Goal: Task Accomplishment & Management: Manage account settings

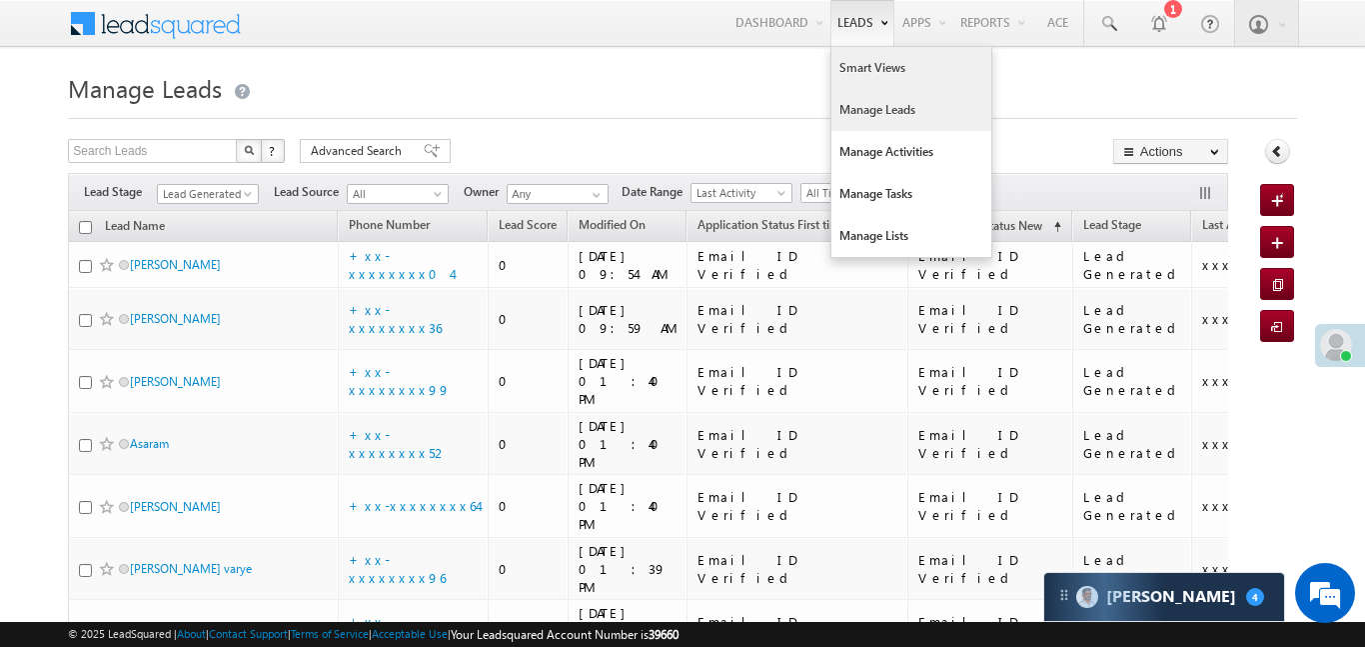
click at [886, 72] on link "Smart Views" at bounding box center [912, 68] width 160 height 42
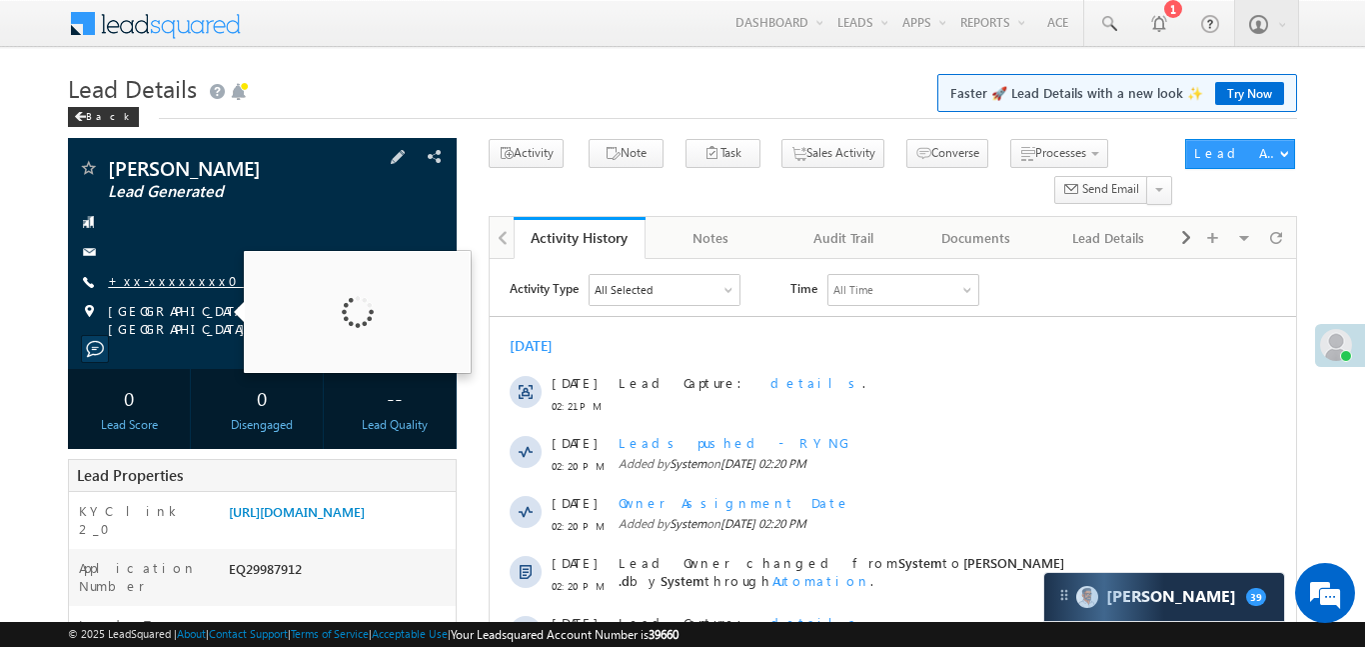
drag, startPoint x: 168, startPoint y: 311, endPoint x: 191, endPoint y: 279, distance: 39.4
click at [174, 306] on span "[GEOGRAPHIC_DATA], [GEOGRAPHIC_DATA]" at bounding box center [264, 320] width 313 height 36
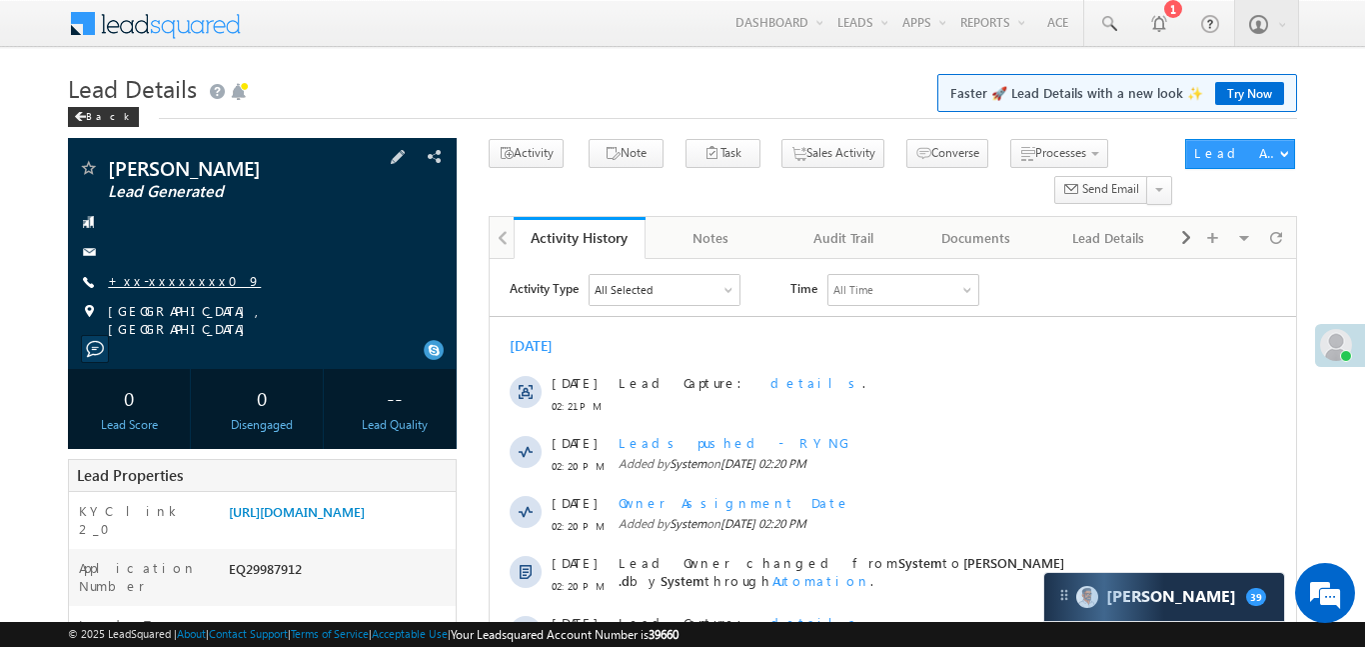
click at [191, 279] on link "+xx-xxxxxxxx09" at bounding box center [184, 280] width 153 height 17
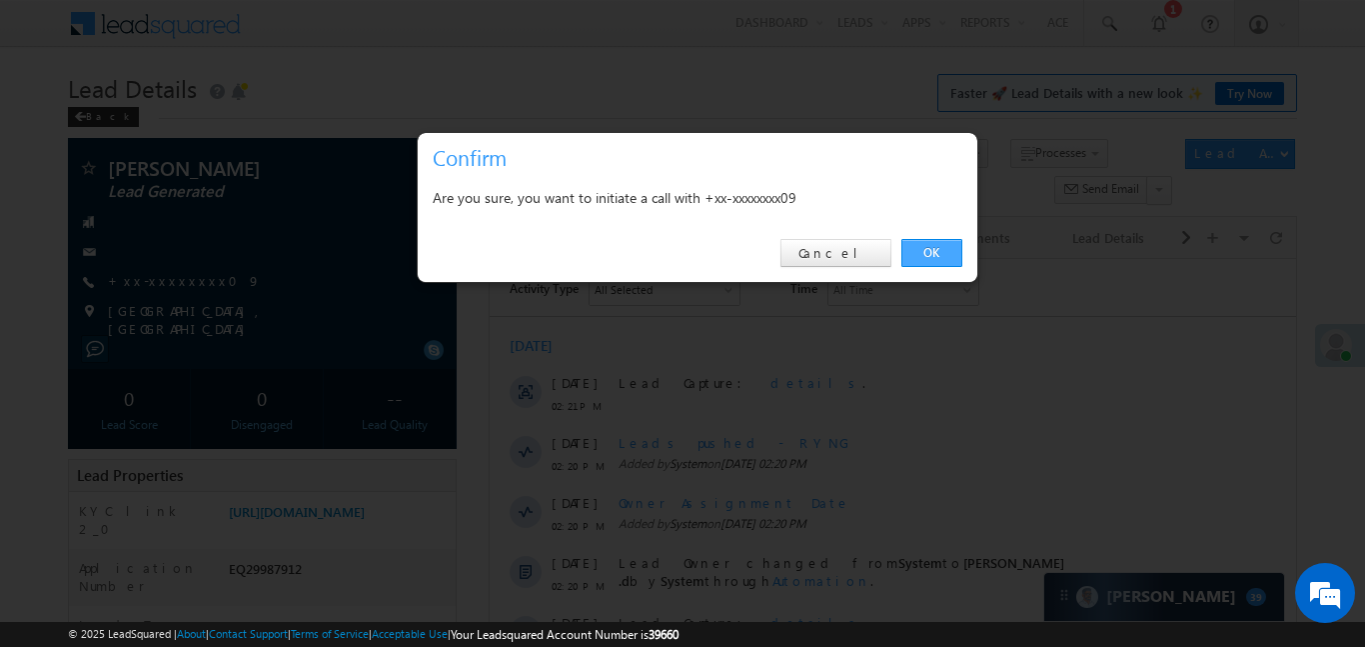
click at [949, 252] on link "OK" at bounding box center [932, 253] width 61 height 28
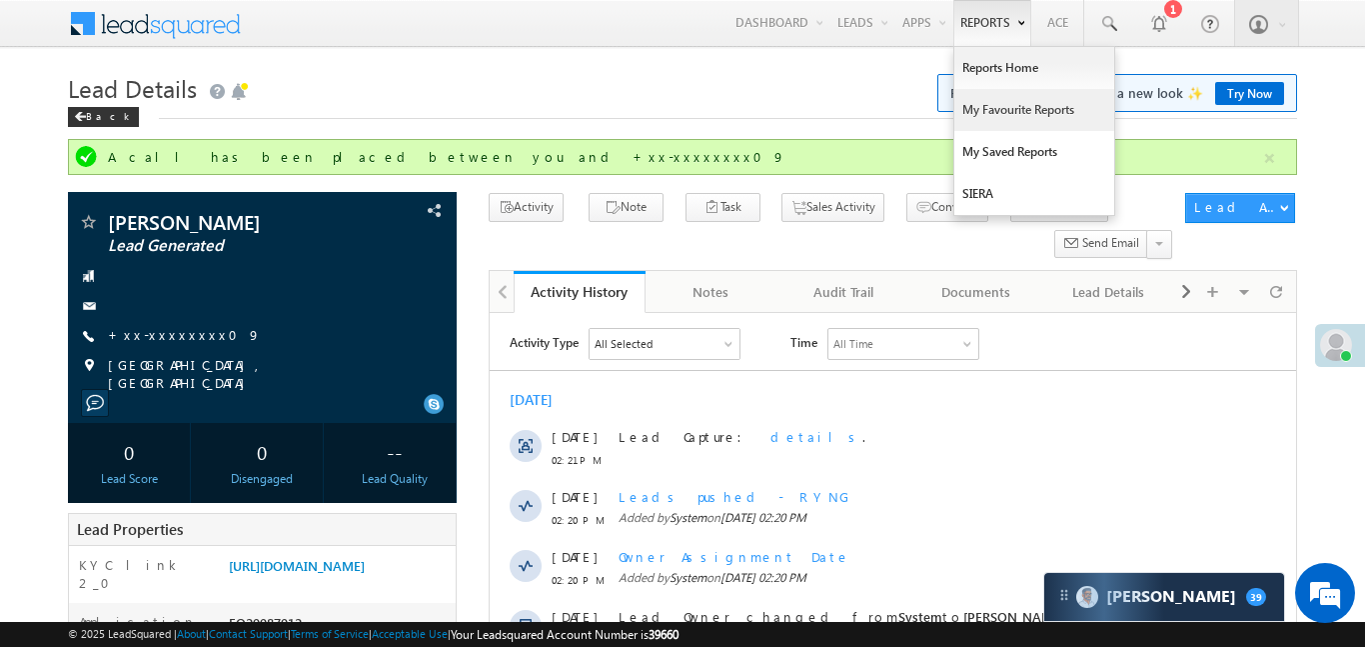
click at [1027, 90] on link "My Favourite Reports" at bounding box center [1035, 110] width 160 height 42
click at [1029, 76] on link "Reports Home" at bounding box center [1035, 68] width 160 height 42
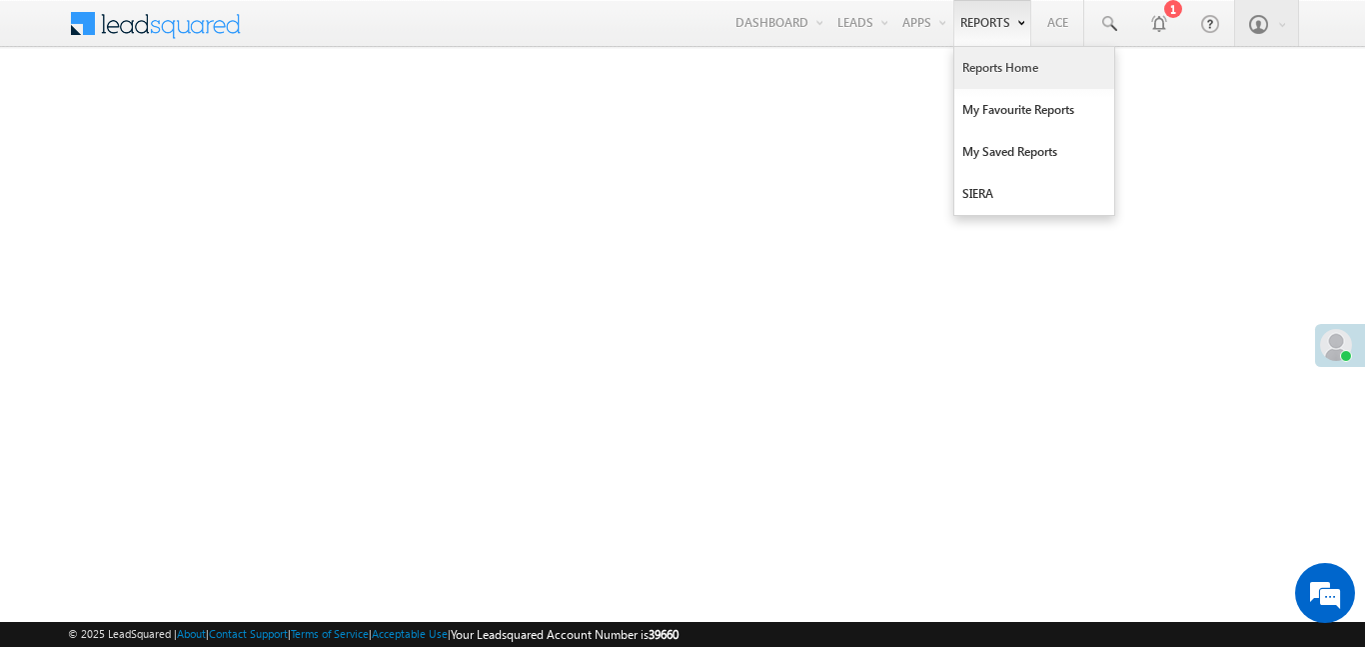
click at [1015, 77] on link "Reports Home" at bounding box center [1035, 68] width 160 height 42
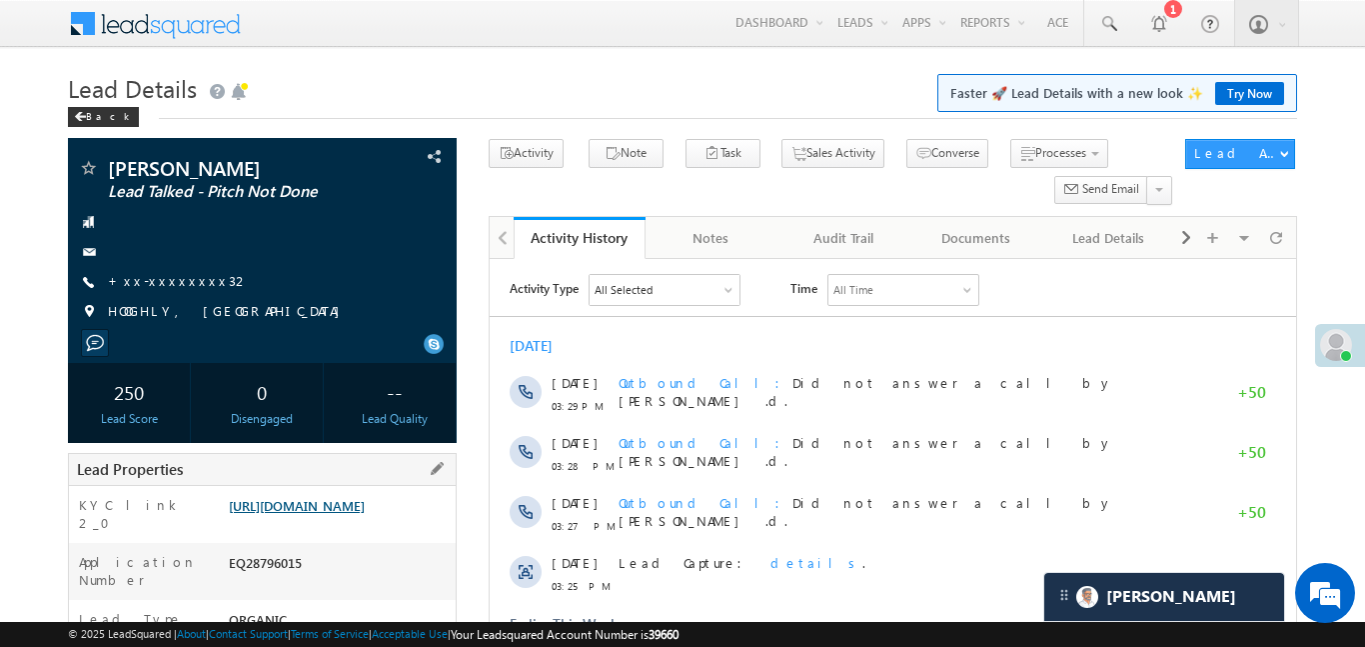
drag, startPoint x: 405, startPoint y: 547, endPoint x: 411, endPoint y: 532, distance: 16.1
click at [404, 524] on div "https://angelbroking1-pk3em7sa.customui-test.leadsquared.com?leadId=63756f21-88…" at bounding box center [340, 510] width 232 height 28
click at [365, 514] on link "https://angelbroking1-pk3em7sa.customui-test.leadsquared.com?leadId=63756f21-88…" at bounding box center [297, 505] width 136 height 17
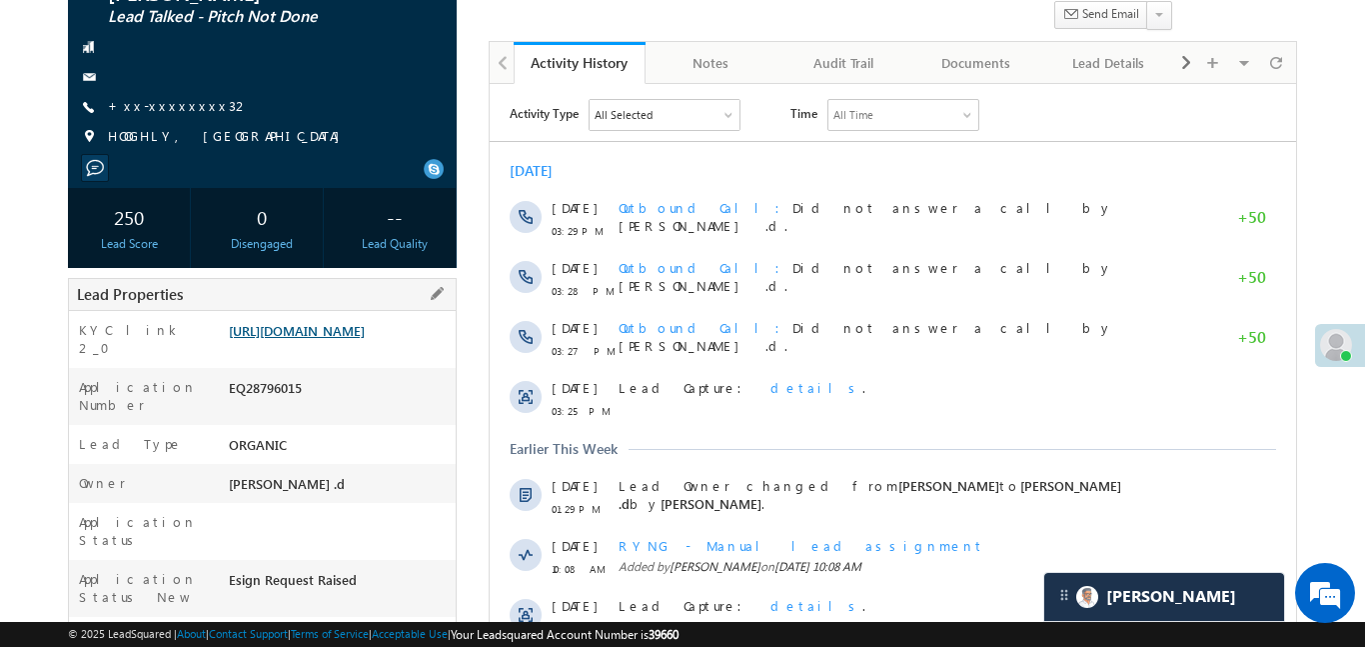
scroll to position [196, 0]
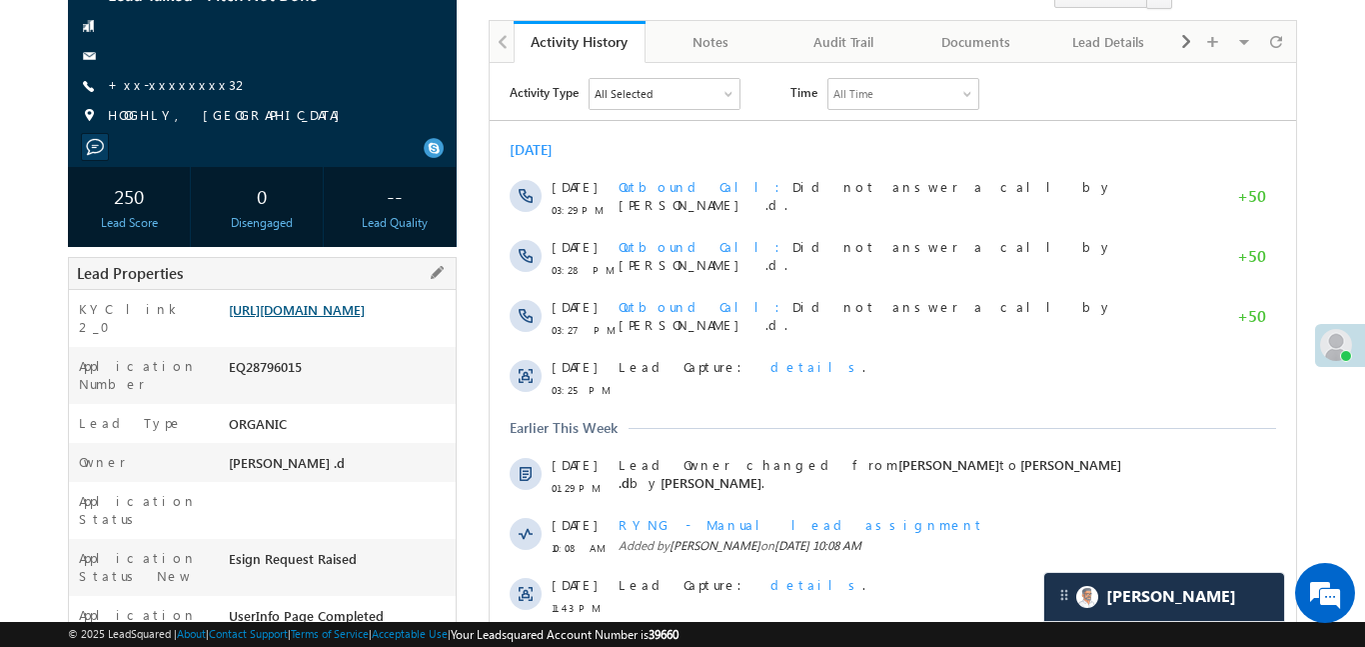
click at [309, 318] on link "https://angelbroking1-pk3em7sa.customui-test.leadsquared.com?leadId=63756f21-88…" at bounding box center [297, 309] width 136 height 17
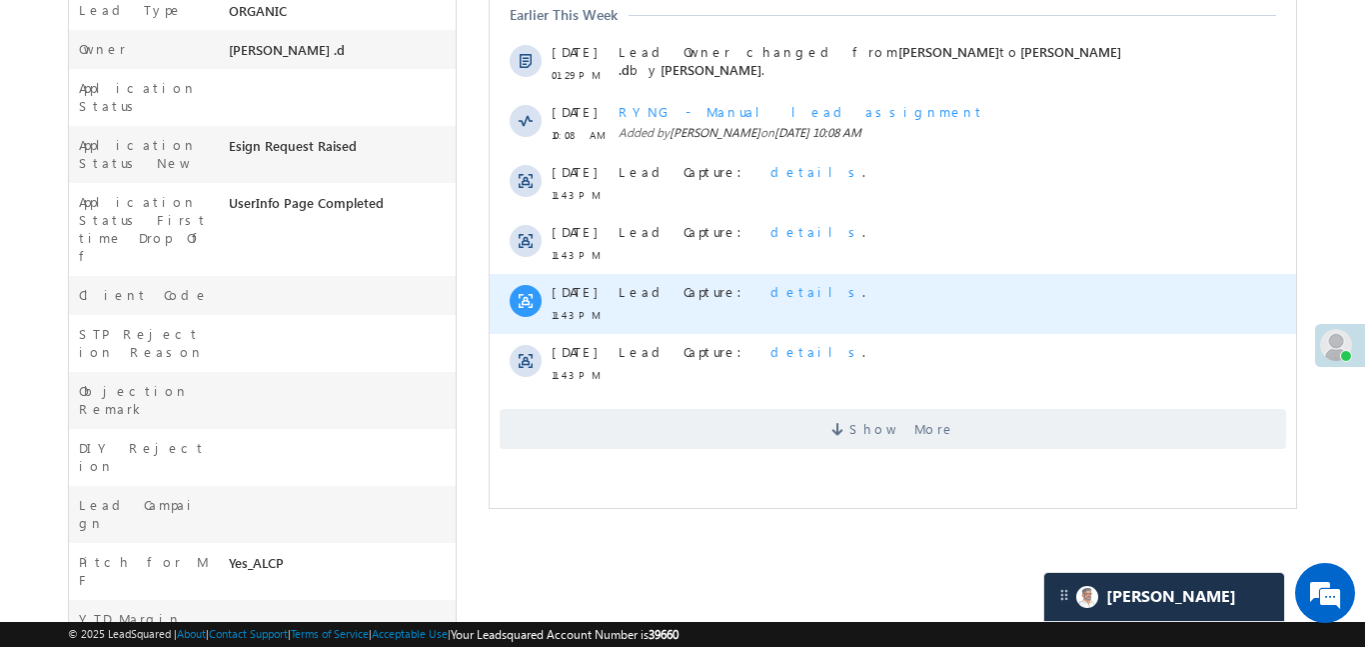
scroll to position [612, 0]
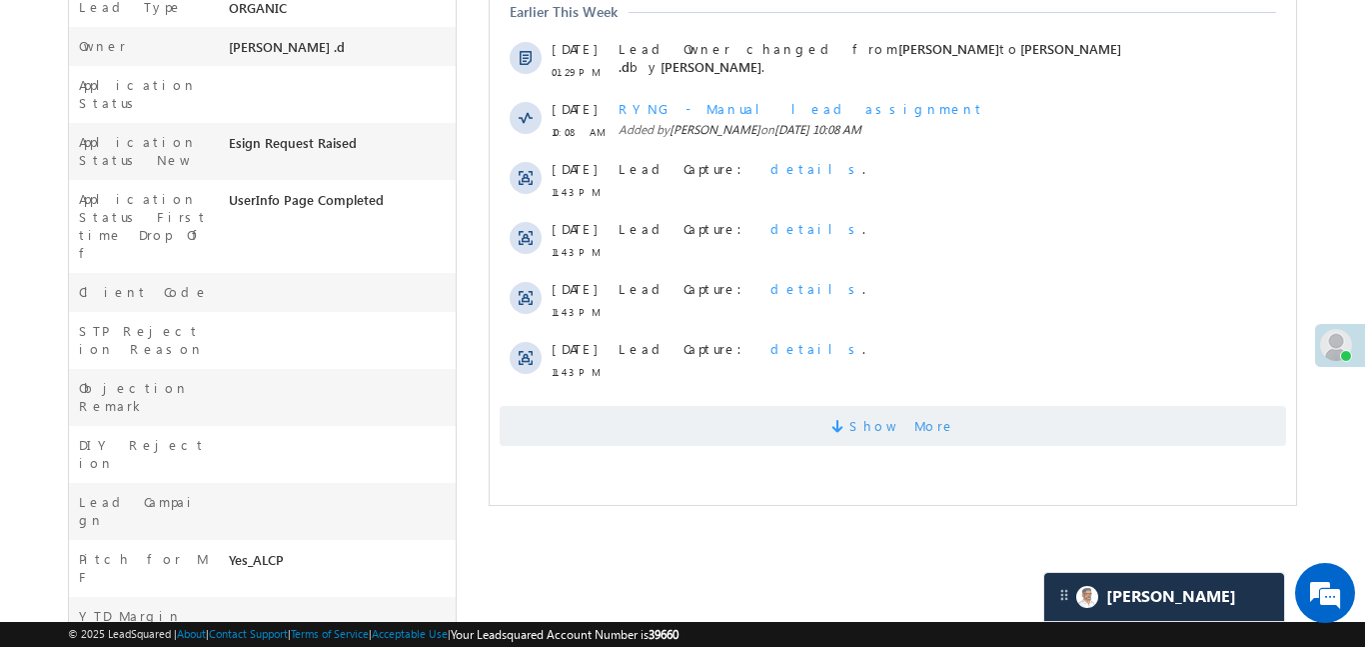
click at [849, 429] on span at bounding box center [840, 429] width 18 height 19
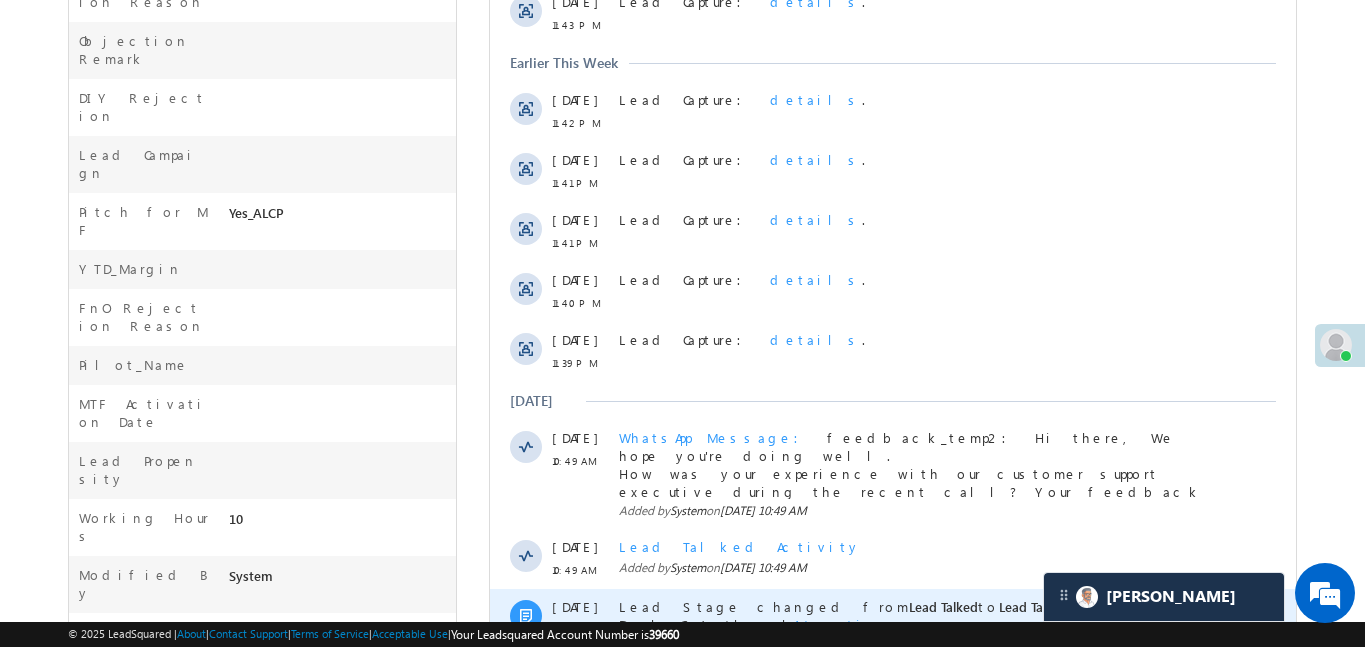
scroll to position [1203, 0]
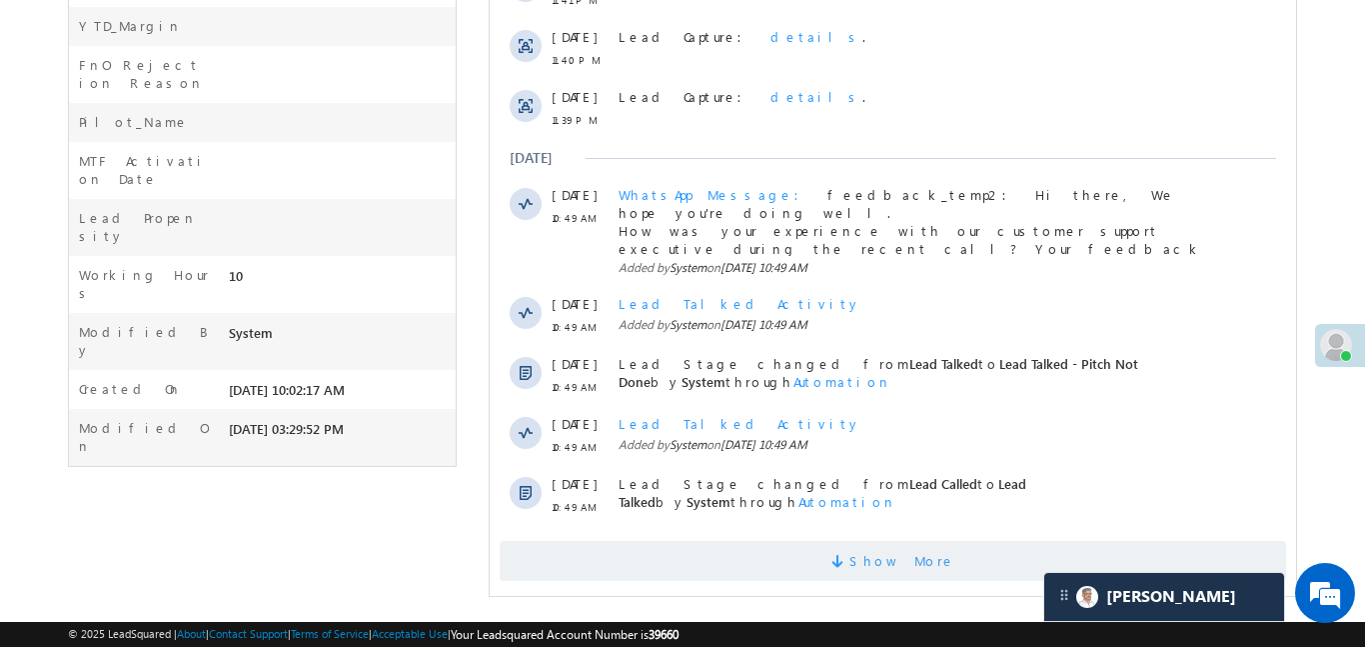
click at [872, 541] on span "Show More" at bounding box center [902, 561] width 106 height 40
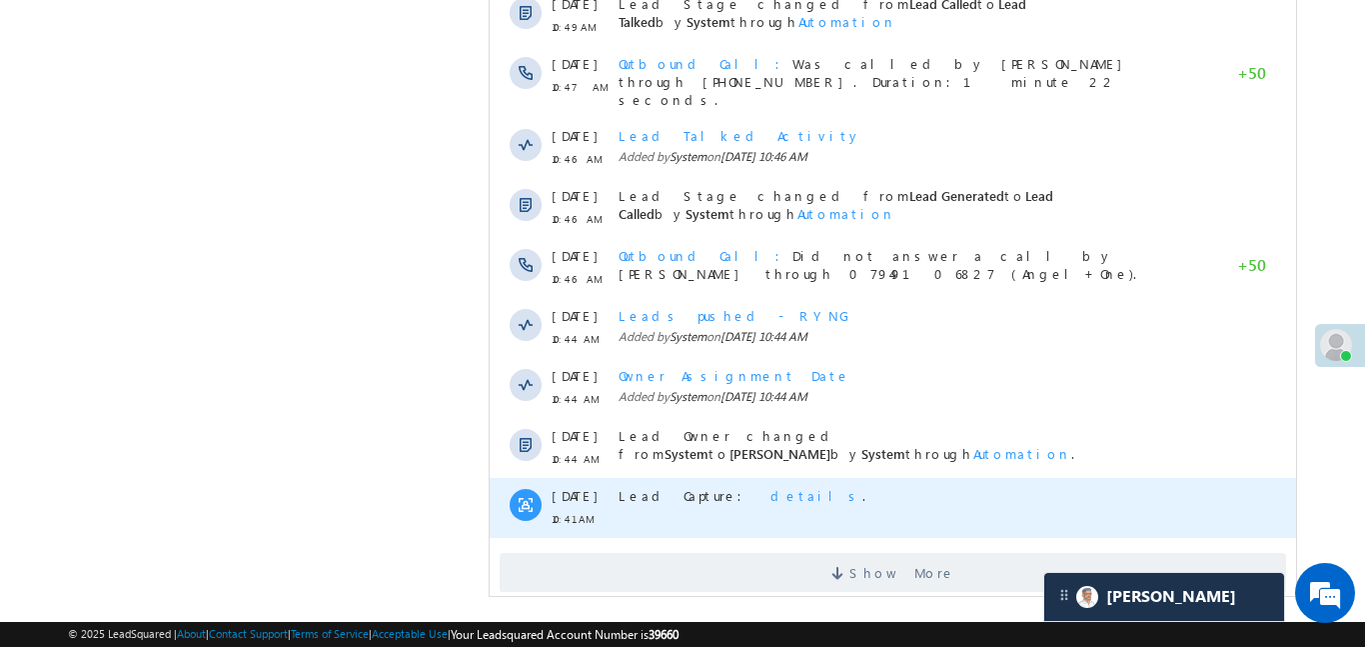
scroll to position [1803, 0]
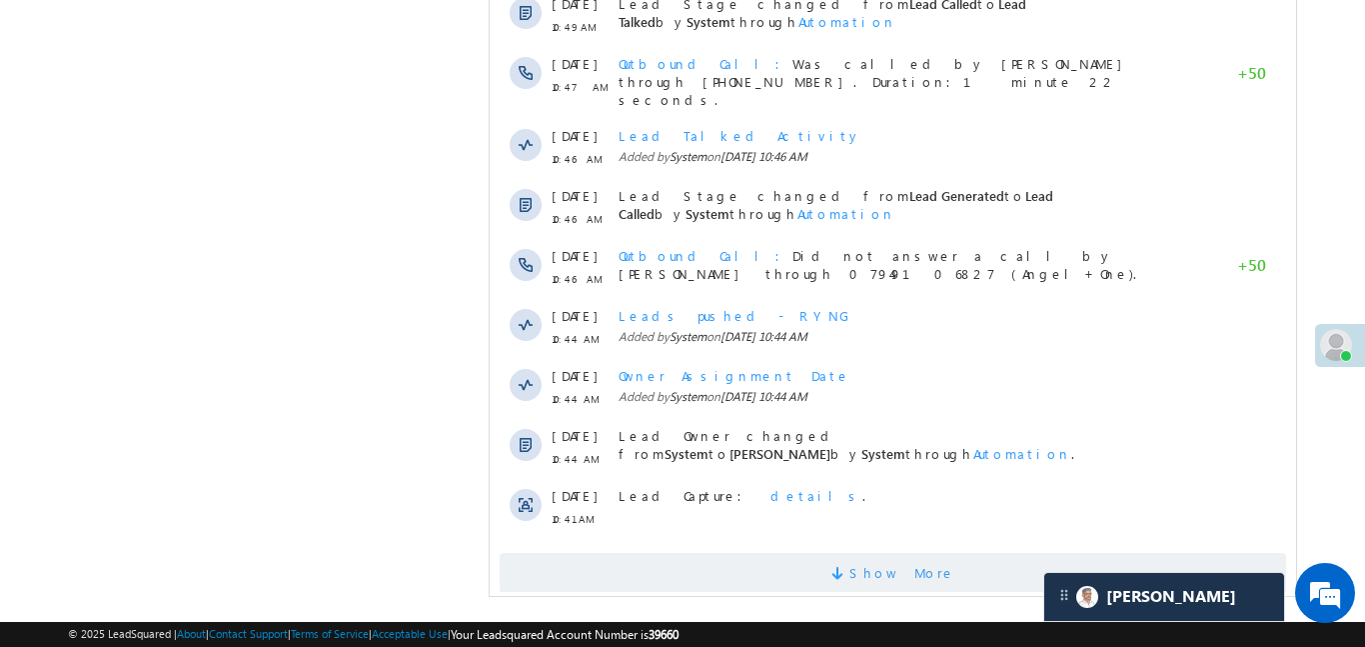
click at [782, 553] on span "Show More" at bounding box center [892, 573] width 787 height 40
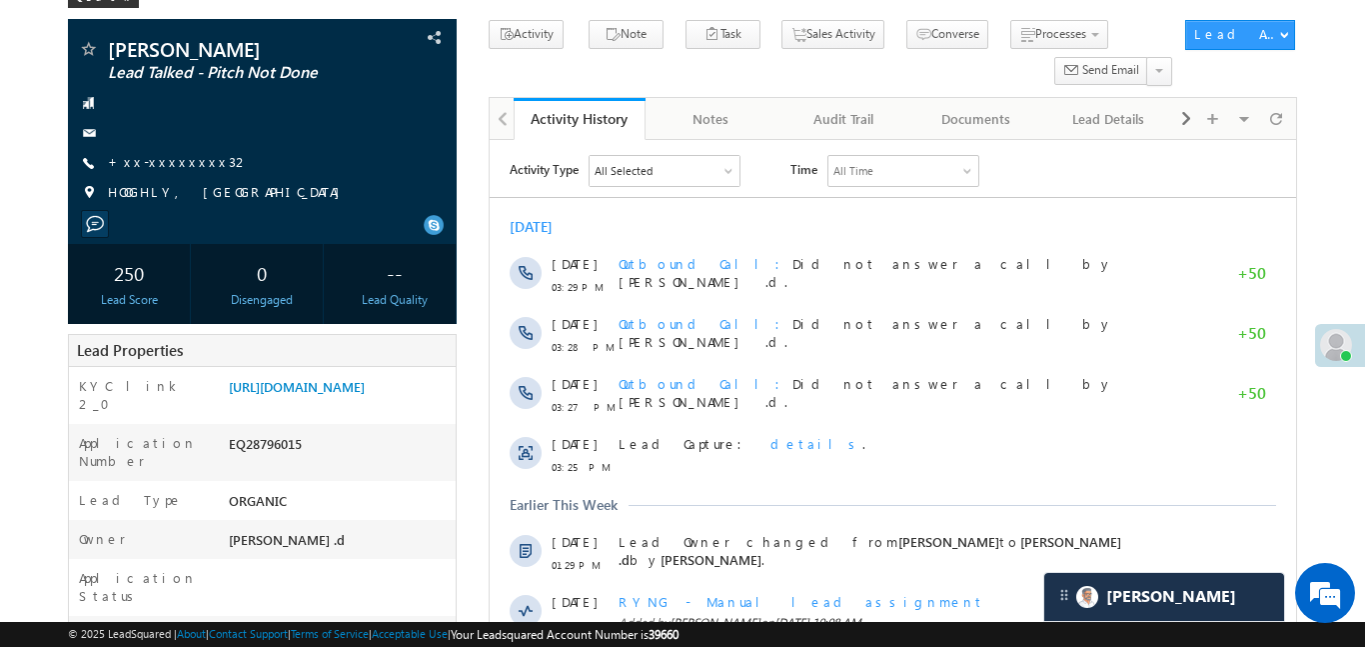
scroll to position [0, 0]
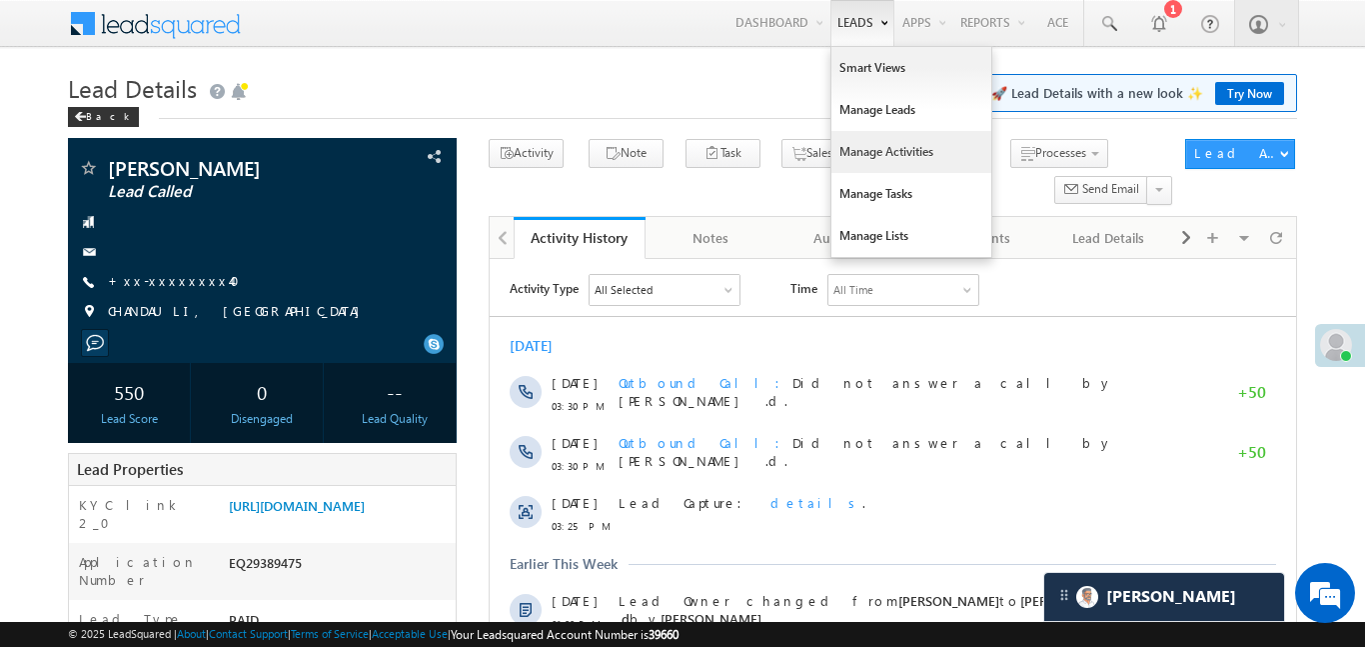
click at [882, 142] on link "Manage Activities" at bounding box center [912, 152] width 160 height 42
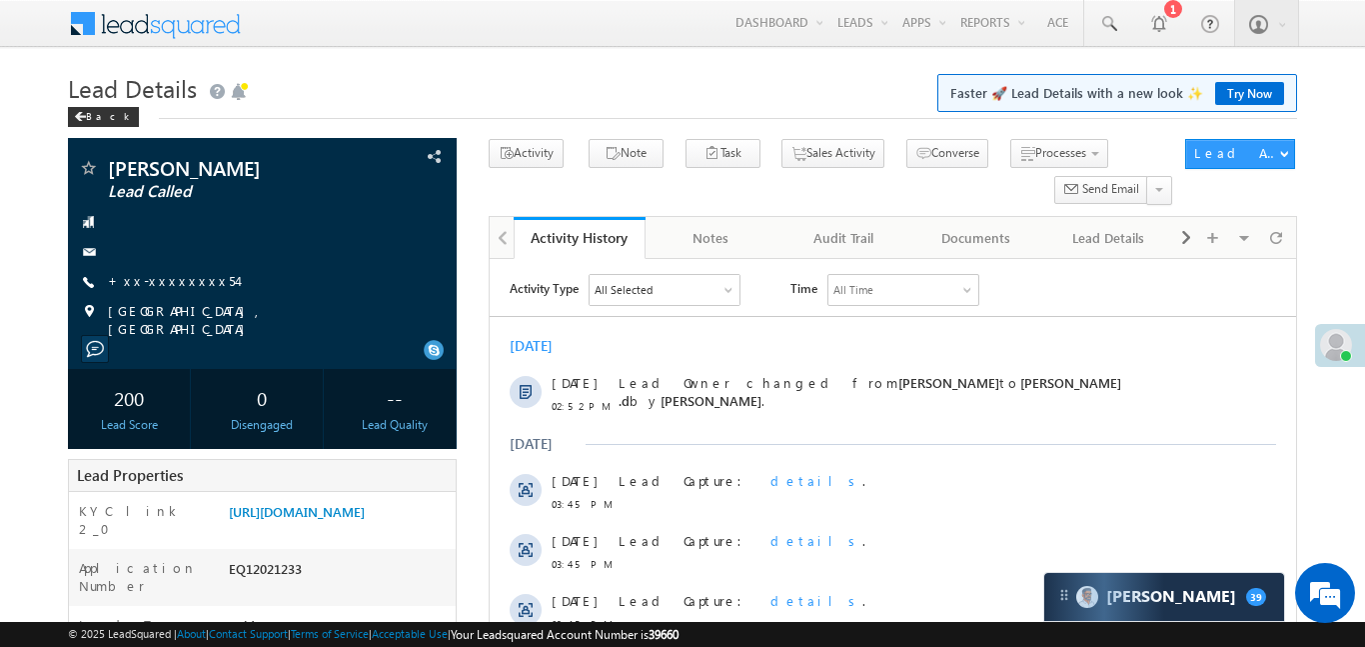
scroll to position [334, 0]
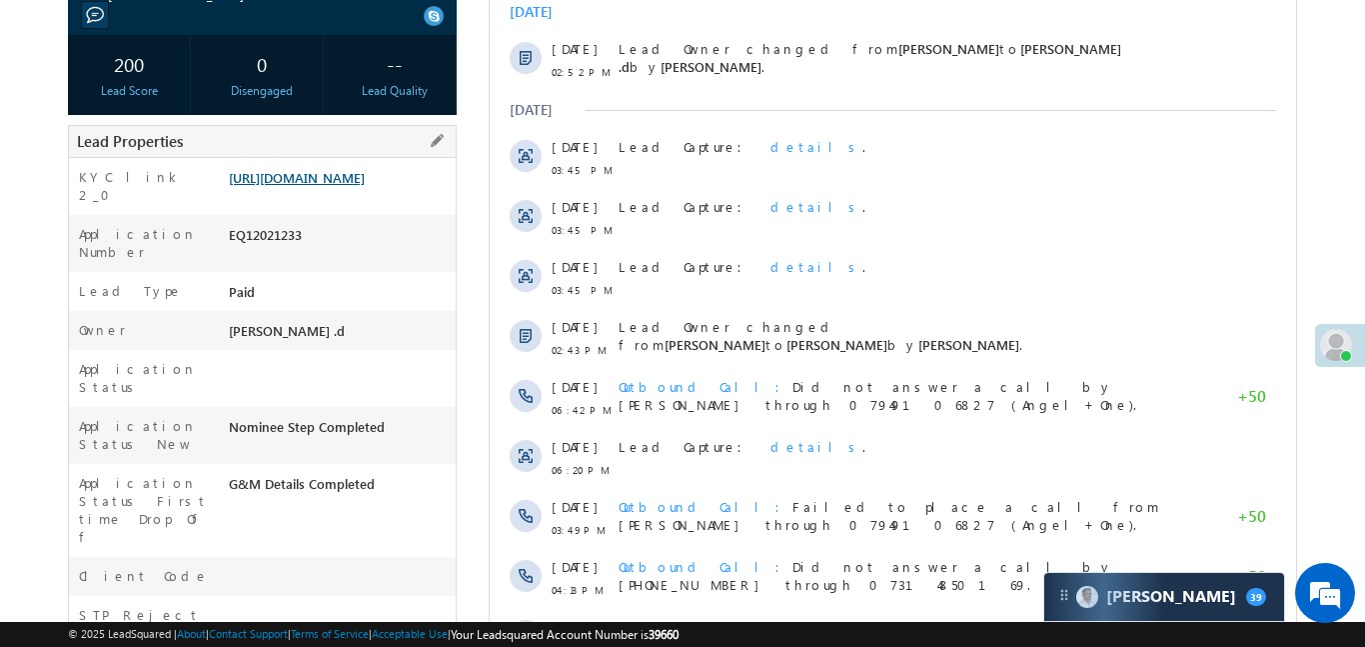
click at [340, 180] on link "[URL][DOMAIN_NAME]" at bounding box center [297, 177] width 136 height 17
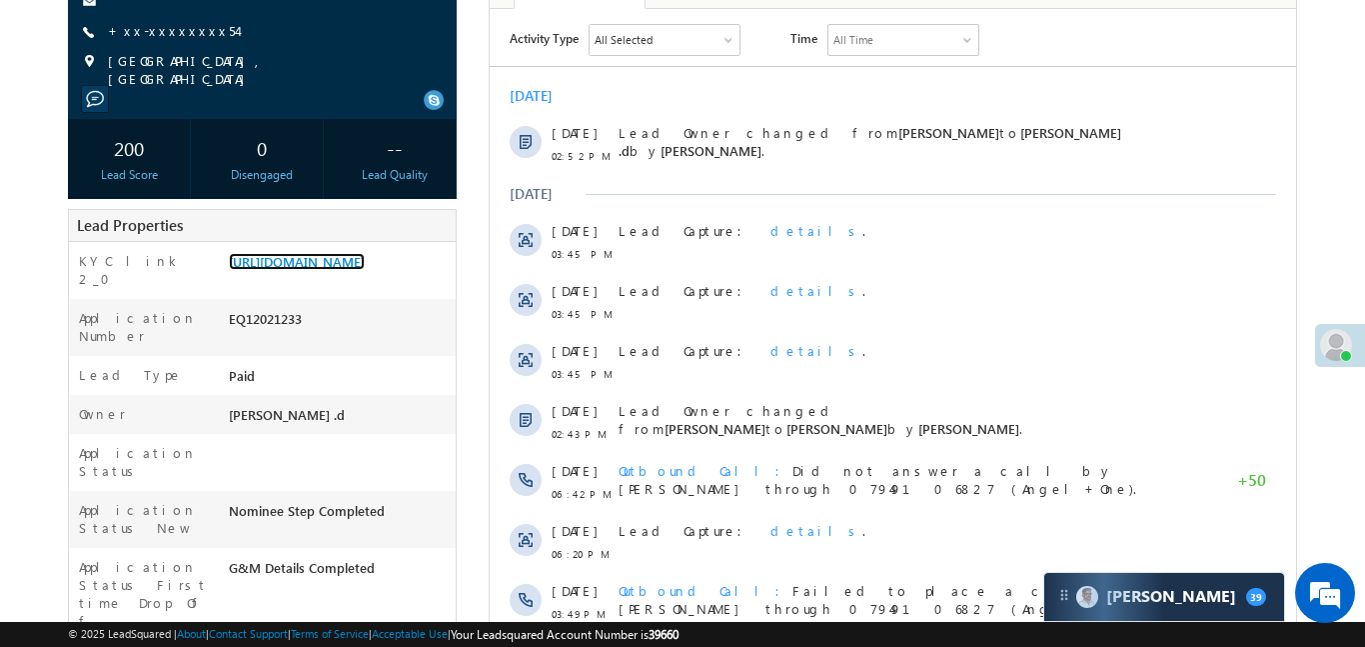
scroll to position [150, 0]
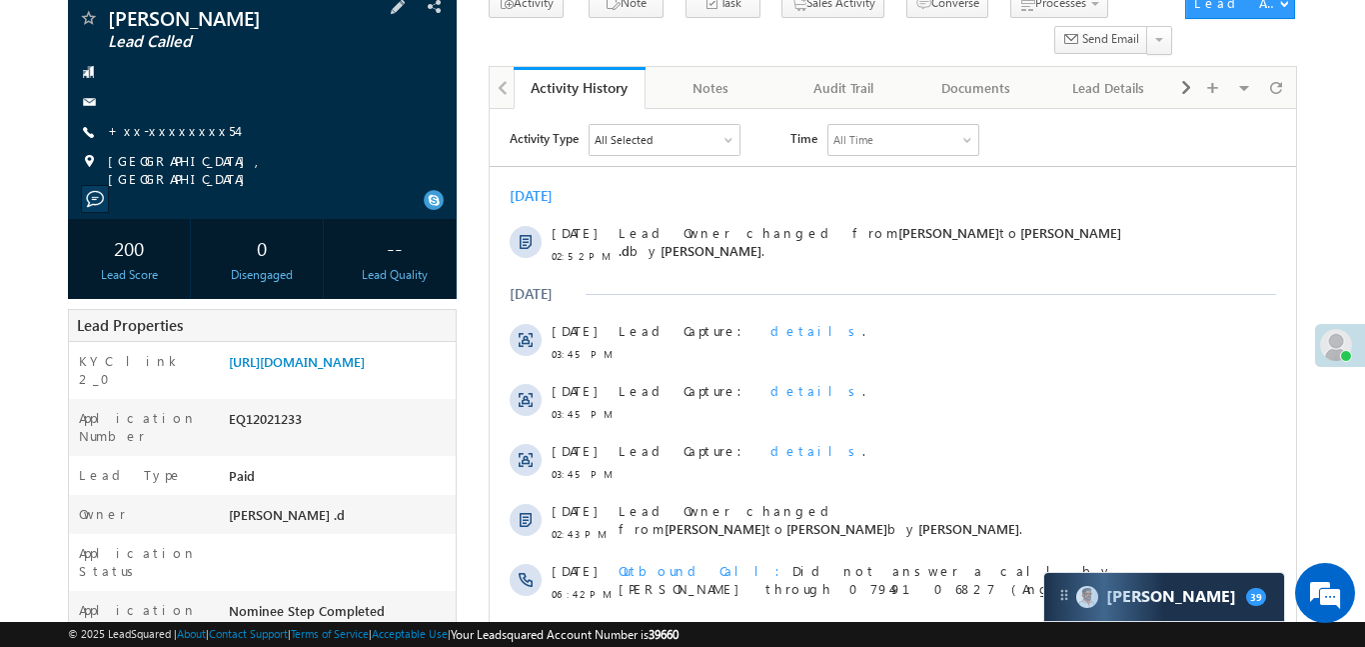
click at [173, 141] on span "+xx-xxxxxxxx54" at bounding box center [172, 132] width 129 height 20
click at [166, 131] on link "+xx-xxxxxxxx54" at bounding box center [172, 130] width 129 height 17
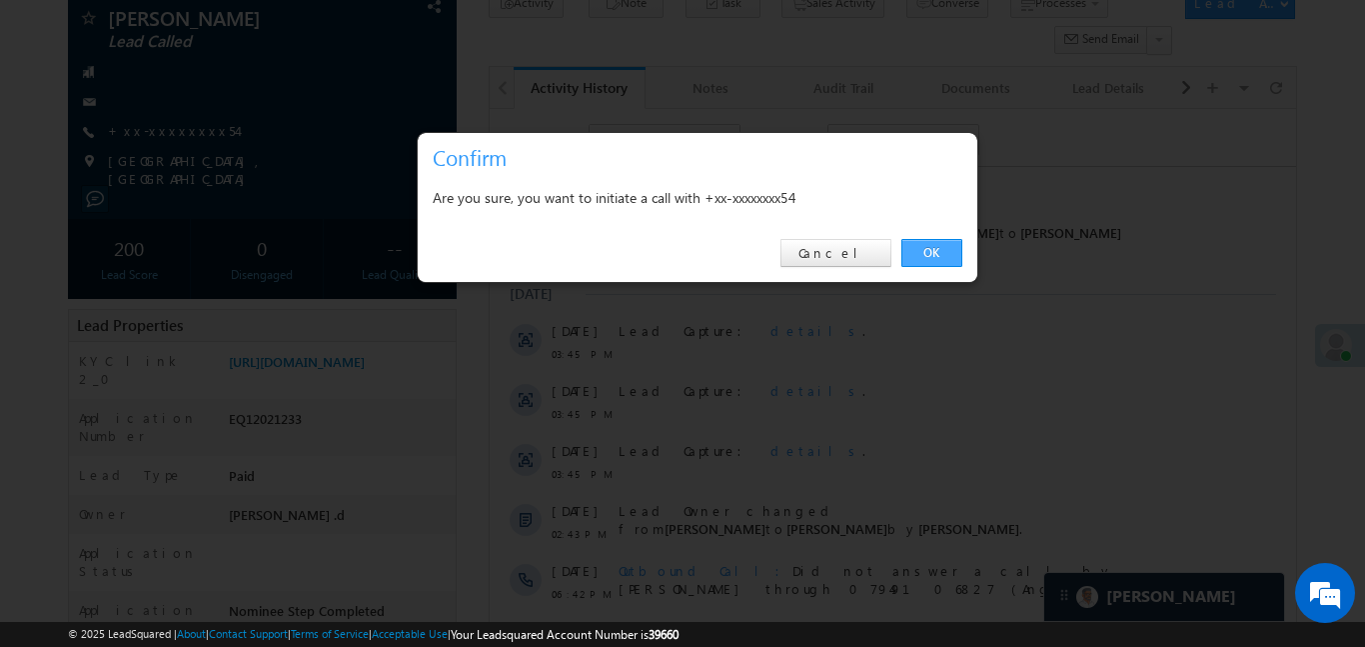
drag, startPoint x: 956, startPoint y: 261, endPoint x: 460, endPoint y: 142, distance: 509.8
click at [956, 261] on link "OK" at bounding box center [932, 253] width 61 height 28
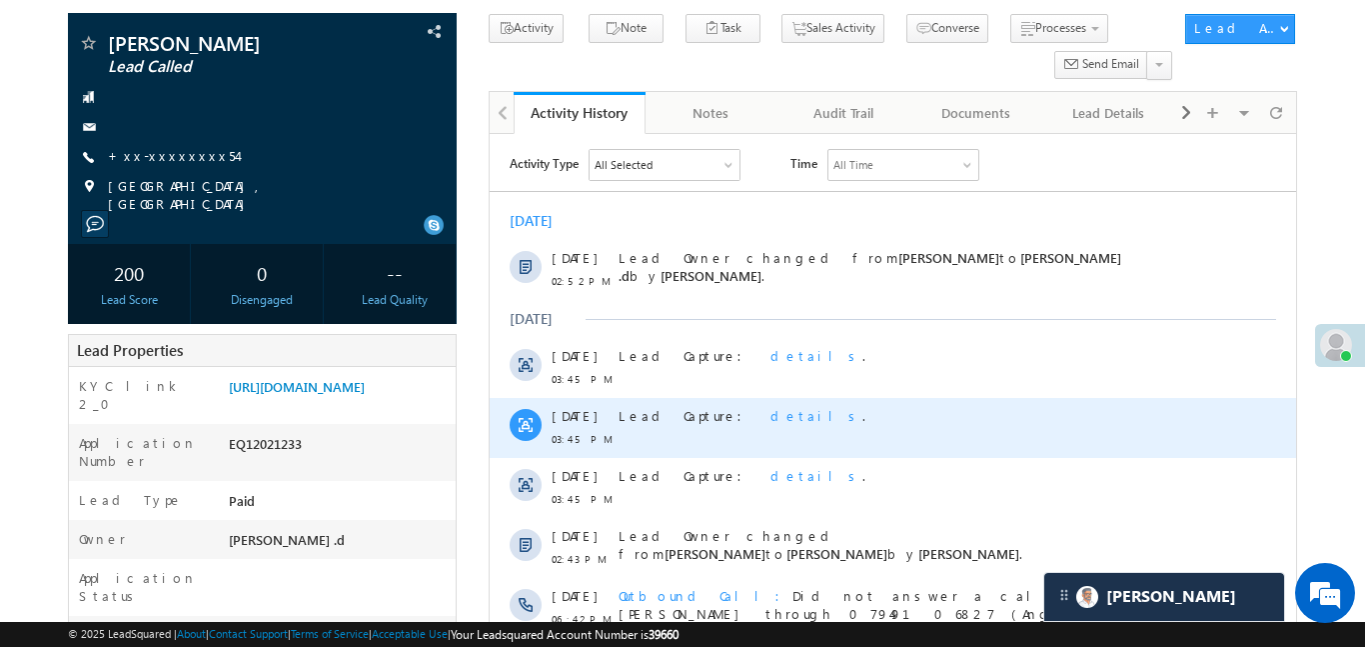
scroll to position [172, 0]
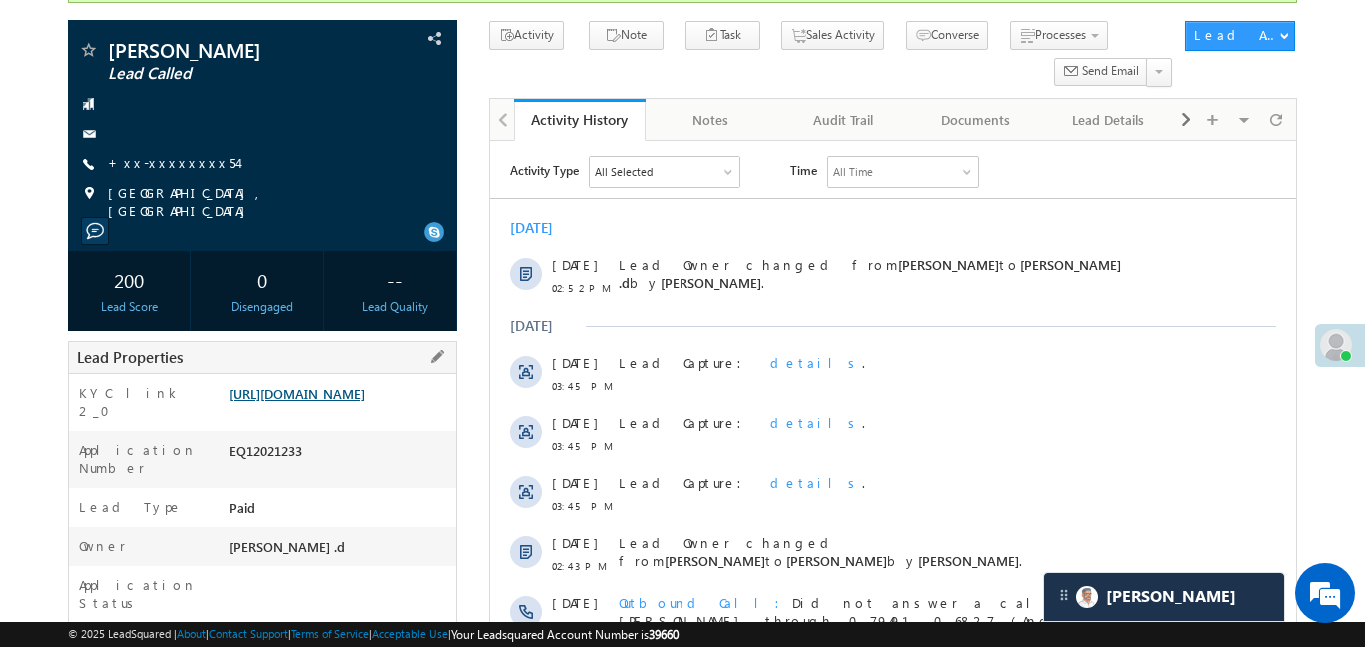
click at [365, 398] on link "https://angelbroking1-pk3em7sa.customui-test.leadsquared.com?leadId=dd89fd83-be…" at bounding box center [297, 393] width 136 height 17
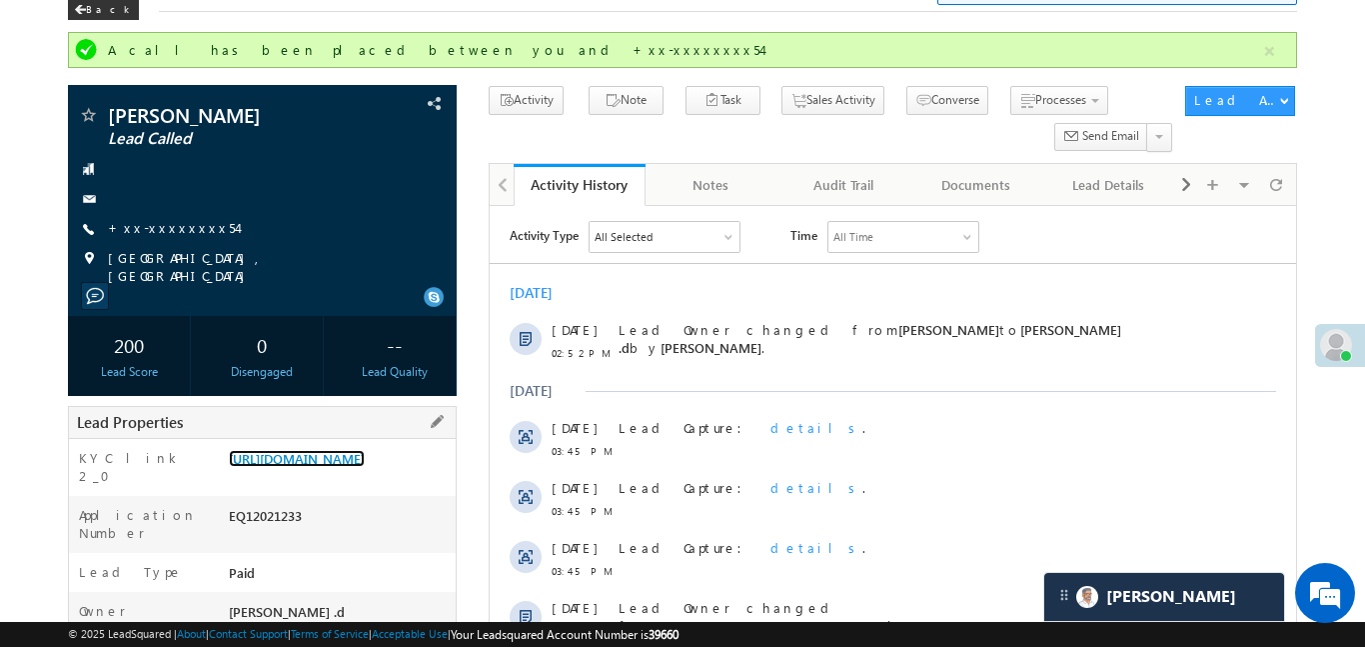
scroll to position [95, 0]
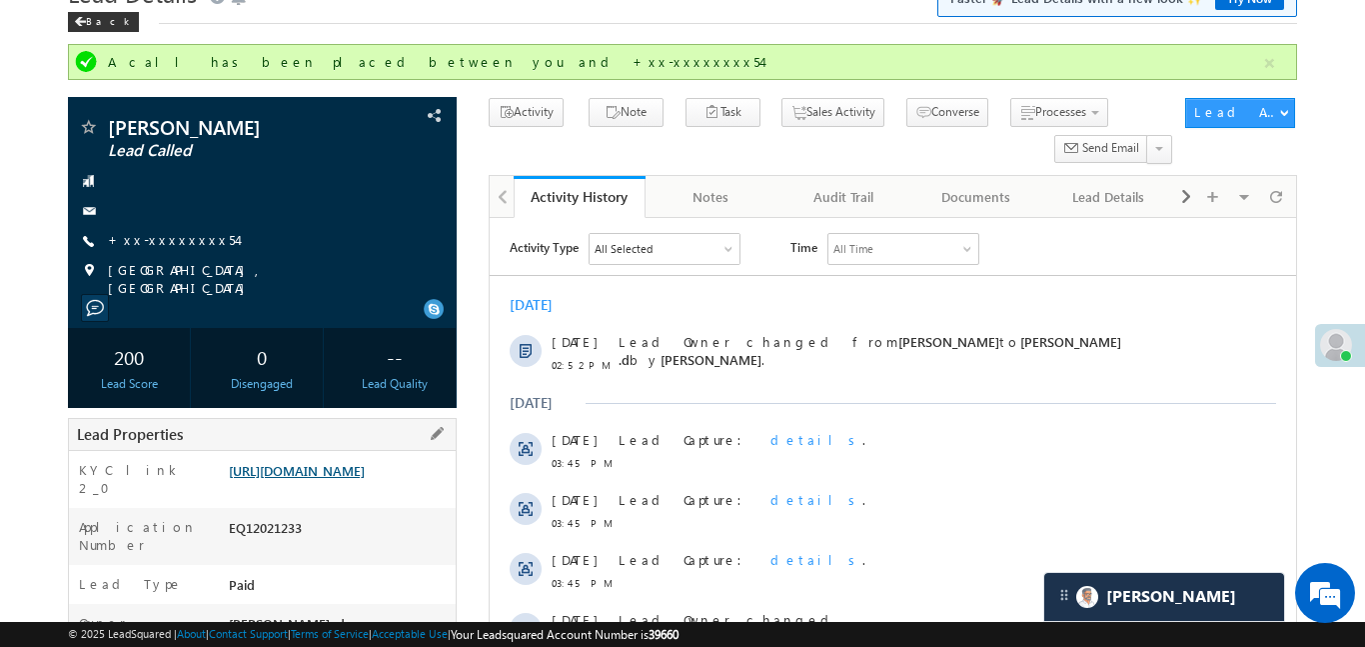
click at [365, 479] on link "https://angelbroking1-pk3em7sa.customui-test.leadsquared.com?leadId=dd89fd83-be…" at bounding box center [297, 470] width 136 height 17
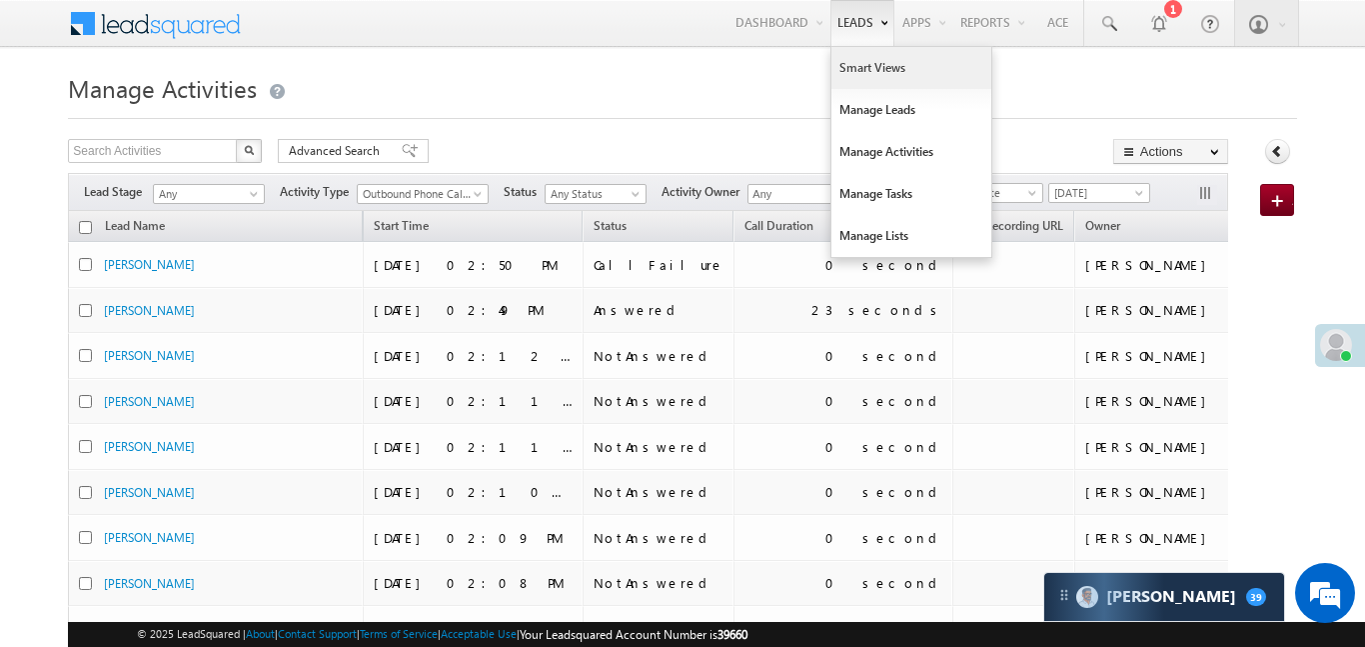
click at [889, 67] on link "Smart Views" at bounding box center [912, 68] width 160 height 42
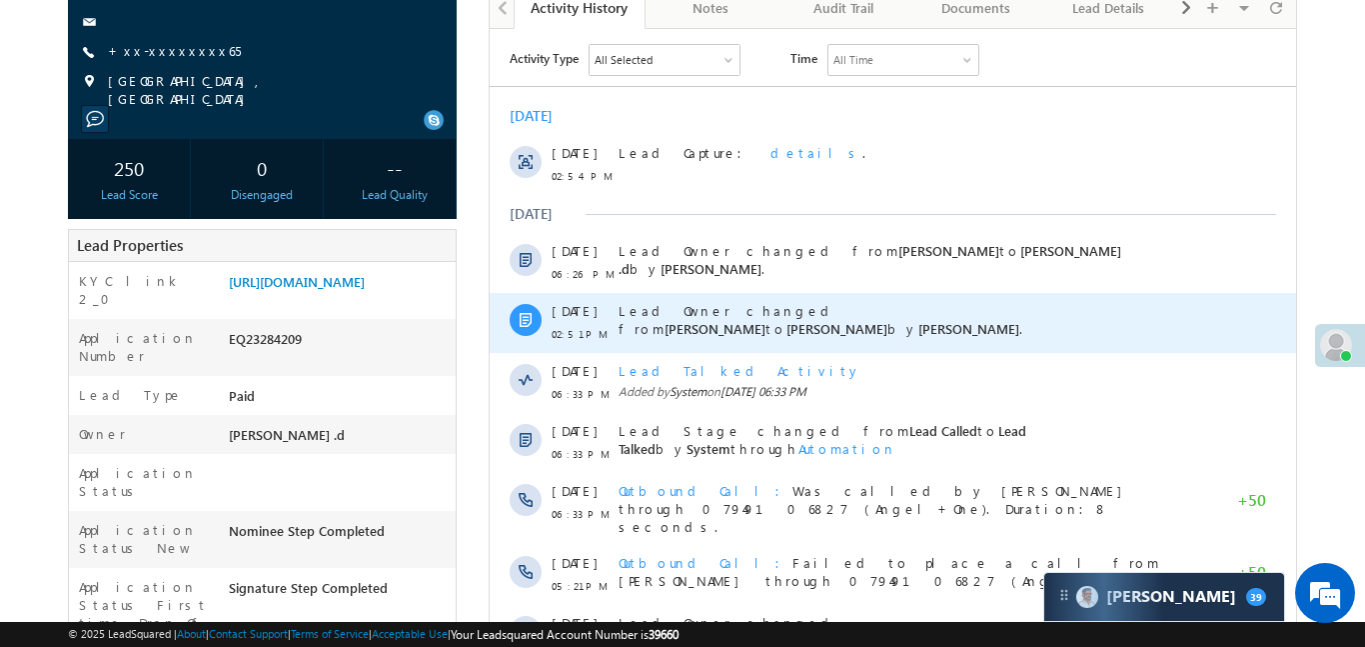
scroll to position [223, 0]
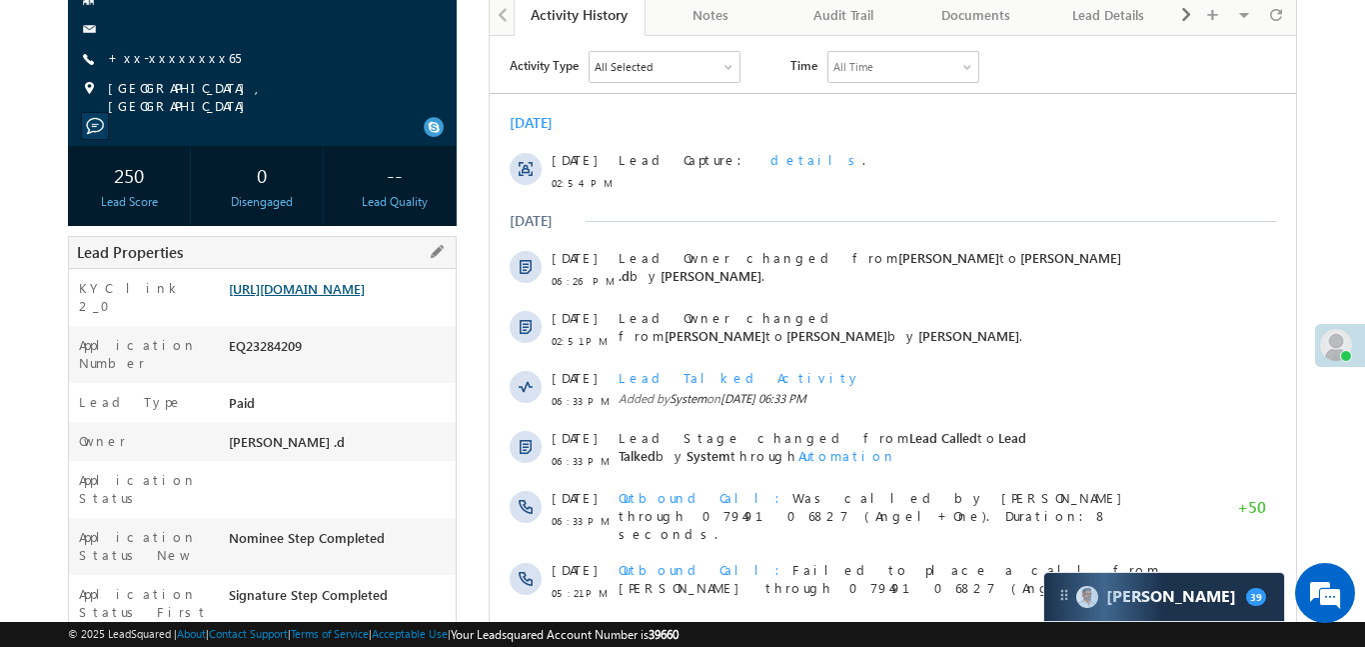
click at [365, 297] on link "https://angelbroking1-pk3em7sa.customui-test.leadsquared.com?leadId=79a7d194-fb…" at bounding box center [297, 288] width 136 height 17
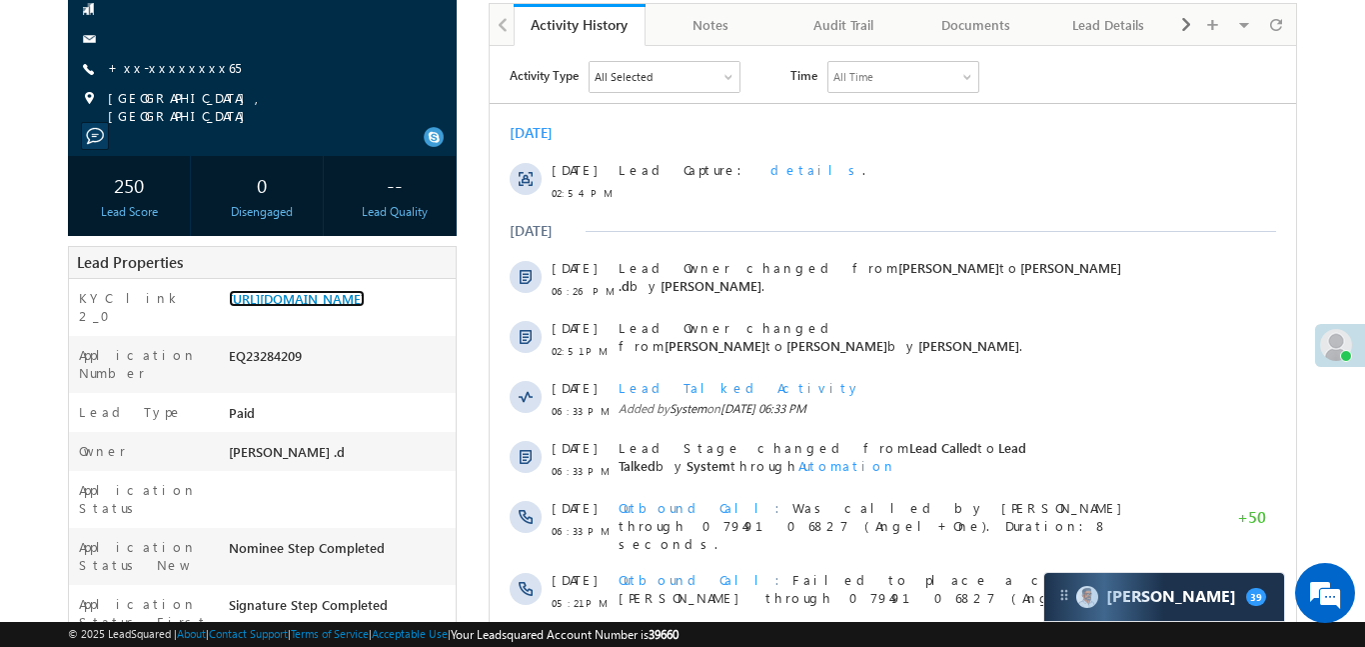
scroll to position [0, 0]
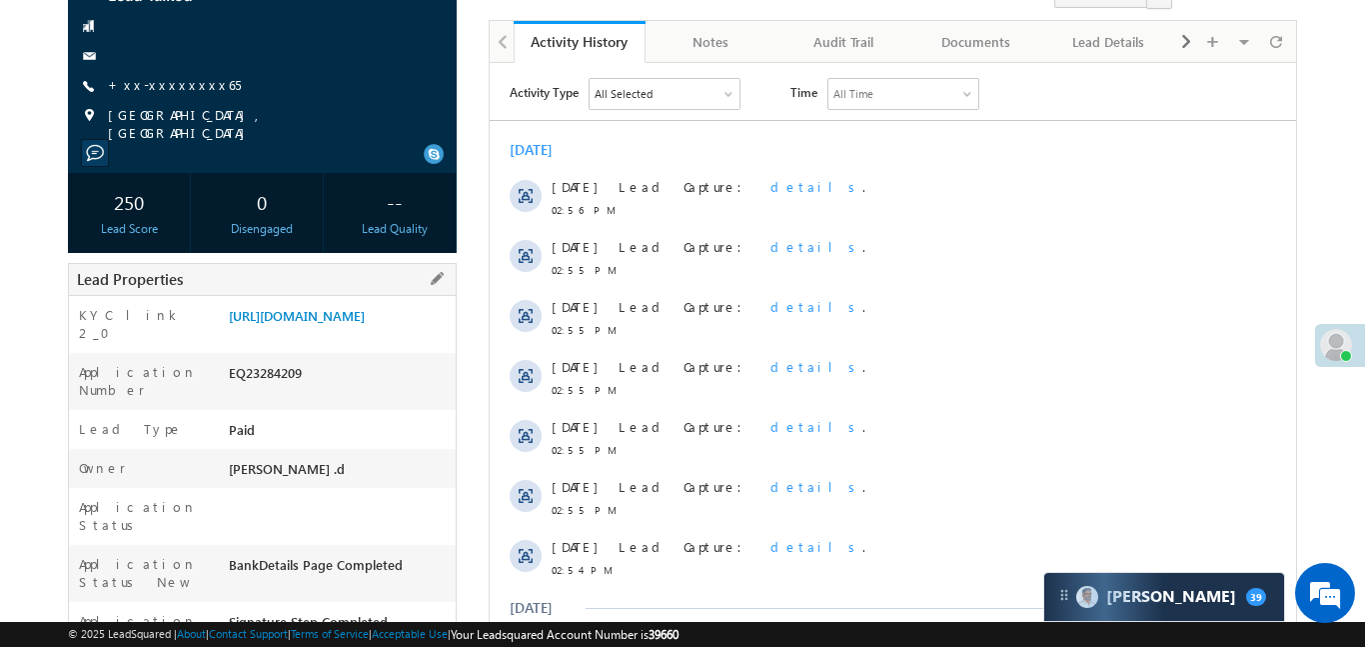
scroll to position [204, 0]
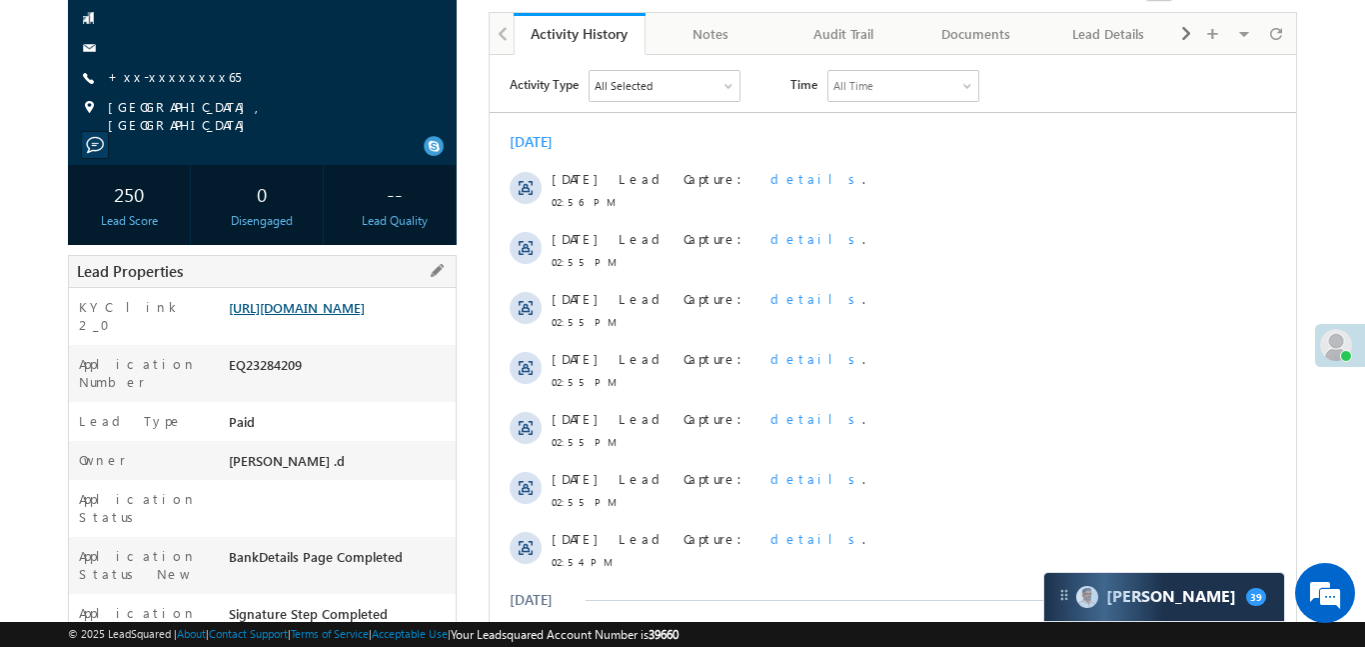
click at [365, 316] on link "[URL][DOMAIN_NAME]" at bounding box center [297, 307] width 136 height 17
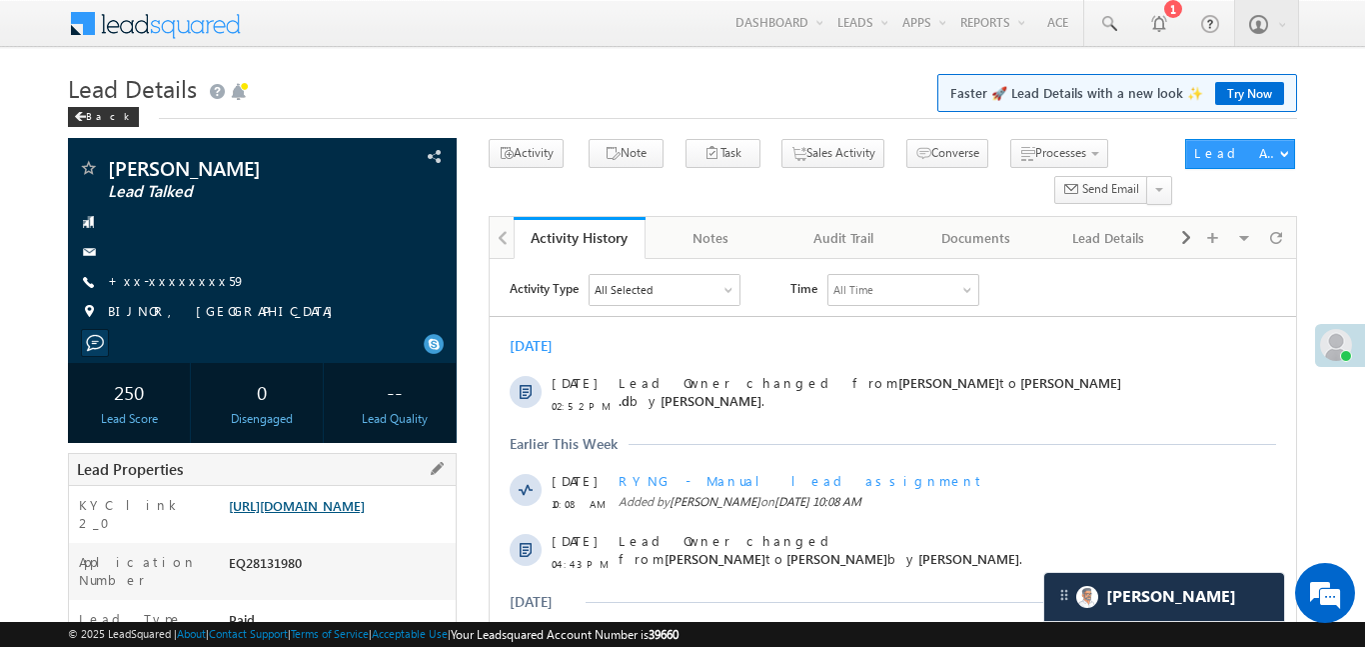
click at [365, 514] on link "https://angelbroking1-pk3em7sa.customui-test.leadsquared.com?leadId=e76733a0-5d…" at bounding box center [297, 505] width 136 height 17
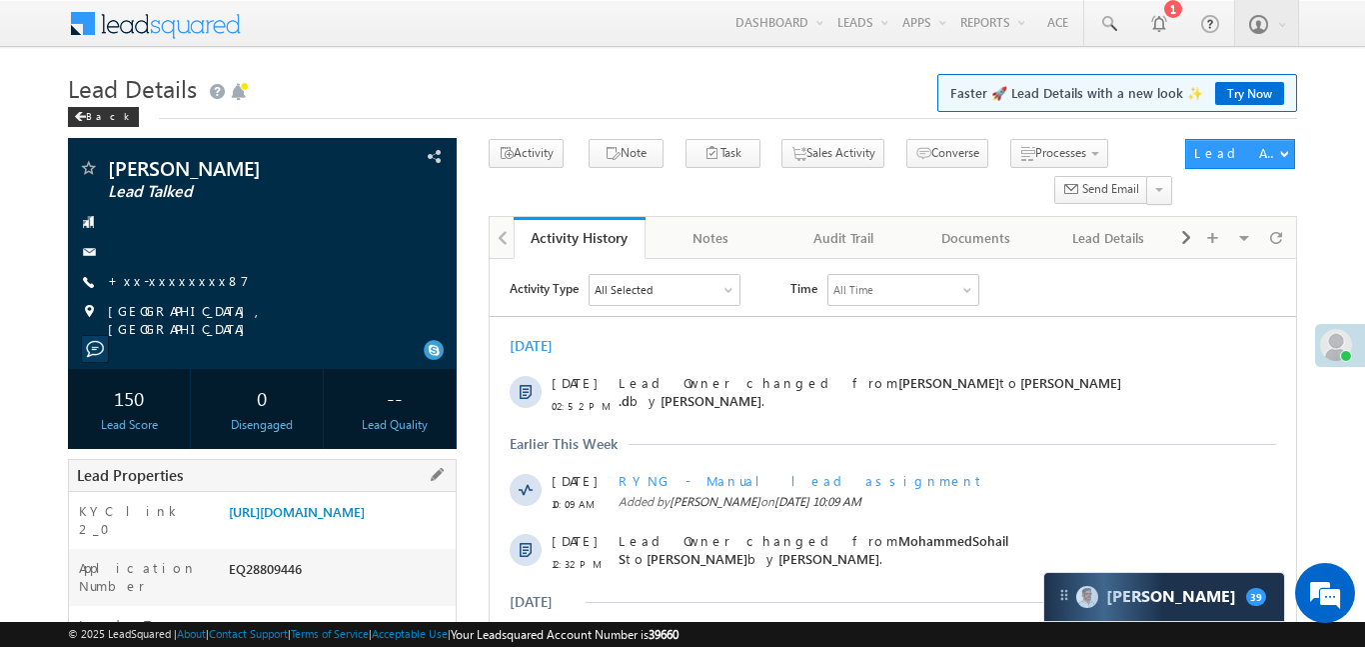
scroll to position [187, 0]
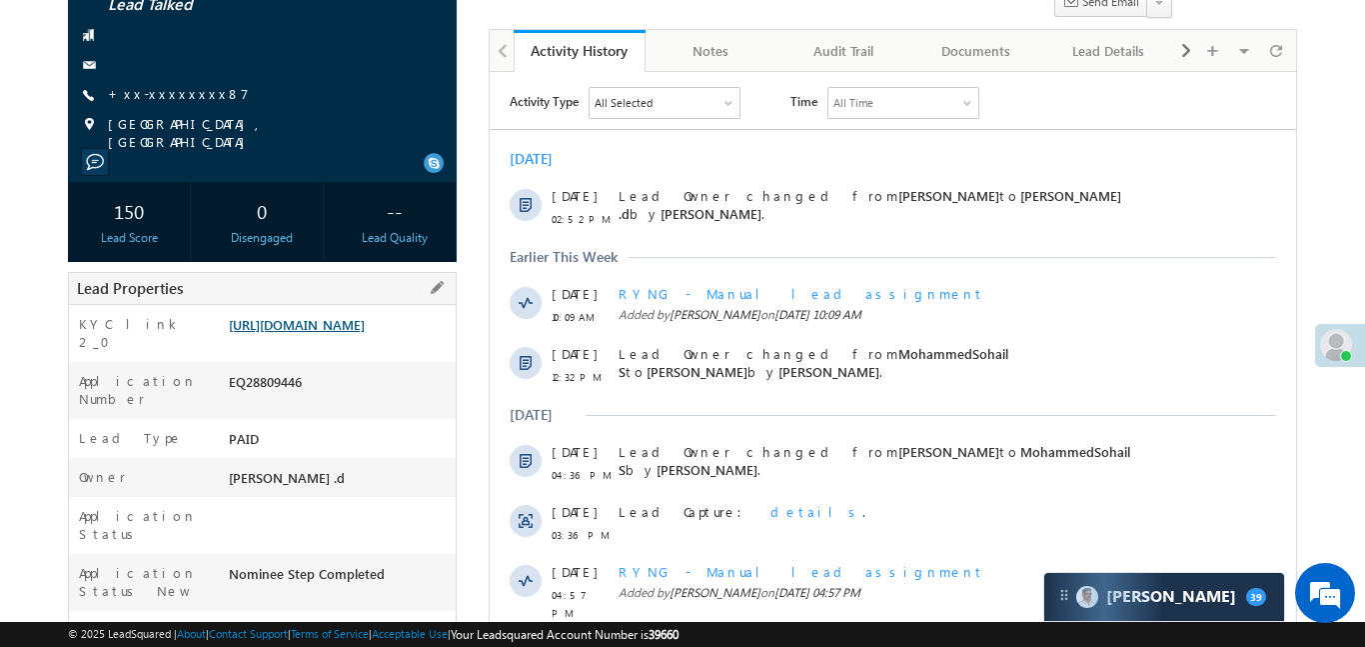
click at [365, 329] on link "[URL][DOMAIN_NAME]" at bounding box center [297, 324] width 136 height 17
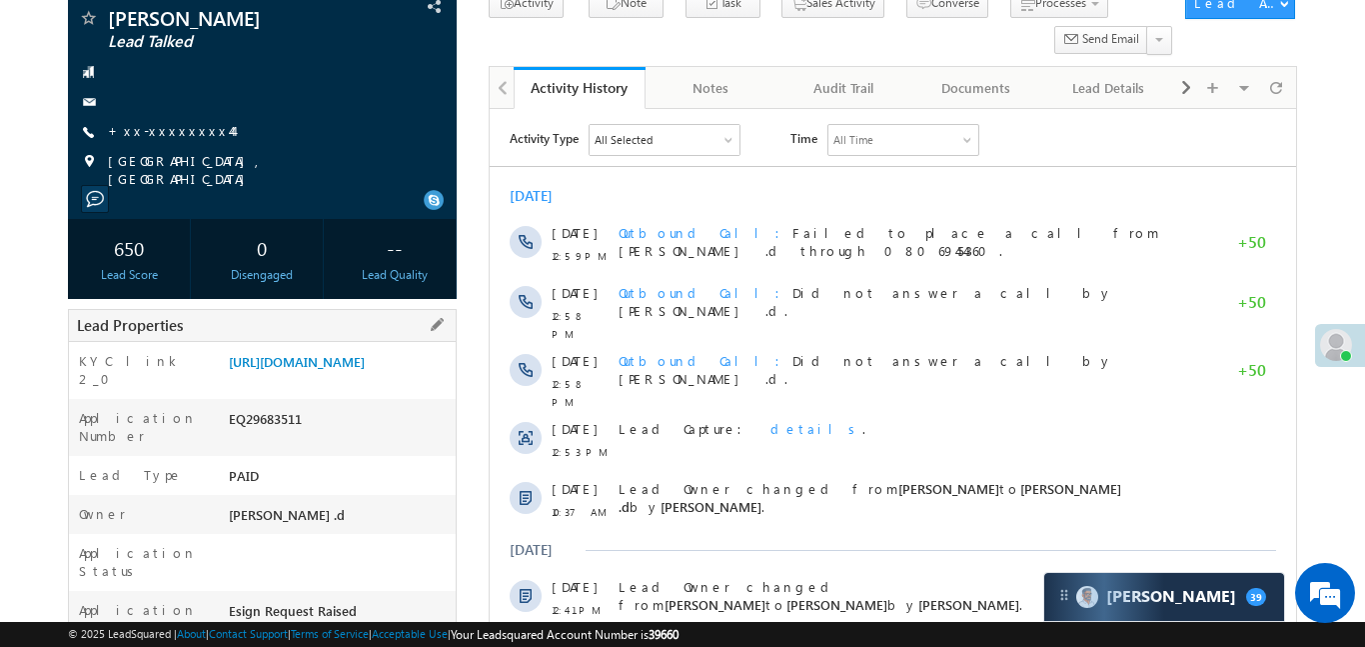
click at [327, 342] on div "KYC link 2_0 https://angelbroking1-pk3em7sa.customui-test.leadsquared.com?leadI…" at bounding box center [262, 370] width 387 height 57
click at [354, 370] on link "https://angelbroking1-pk3em7sa.customui-test.leadsquared.com?leadId=c984a344-bf…" at bounding box center [297, 361] width 136 height 17
drag, startPoint x: 181, startPoint y: 117, endPoint x: 166, endPoint y: 130, distance: 19.8
click at [179, 117] on div "Awadhesh Kumar Lead Talked +xx-xxxxxxxx44" at bounding box center [262, 98] width 369 height 180
click at [166, 130] on link "+xx-xxxxxxxx44" at bounding box center [170, 130] width 125 height 17
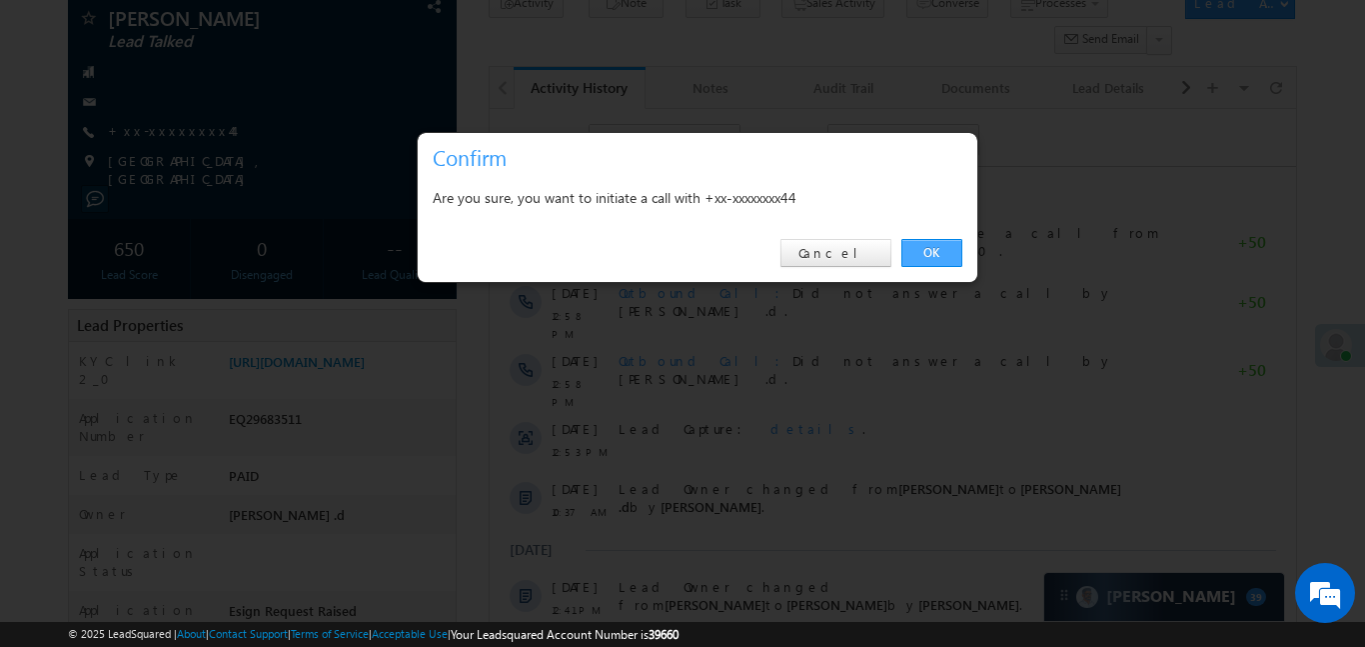
click at [949, 257] on link "OK" at bounding box center [932, 253] width 61 height 28
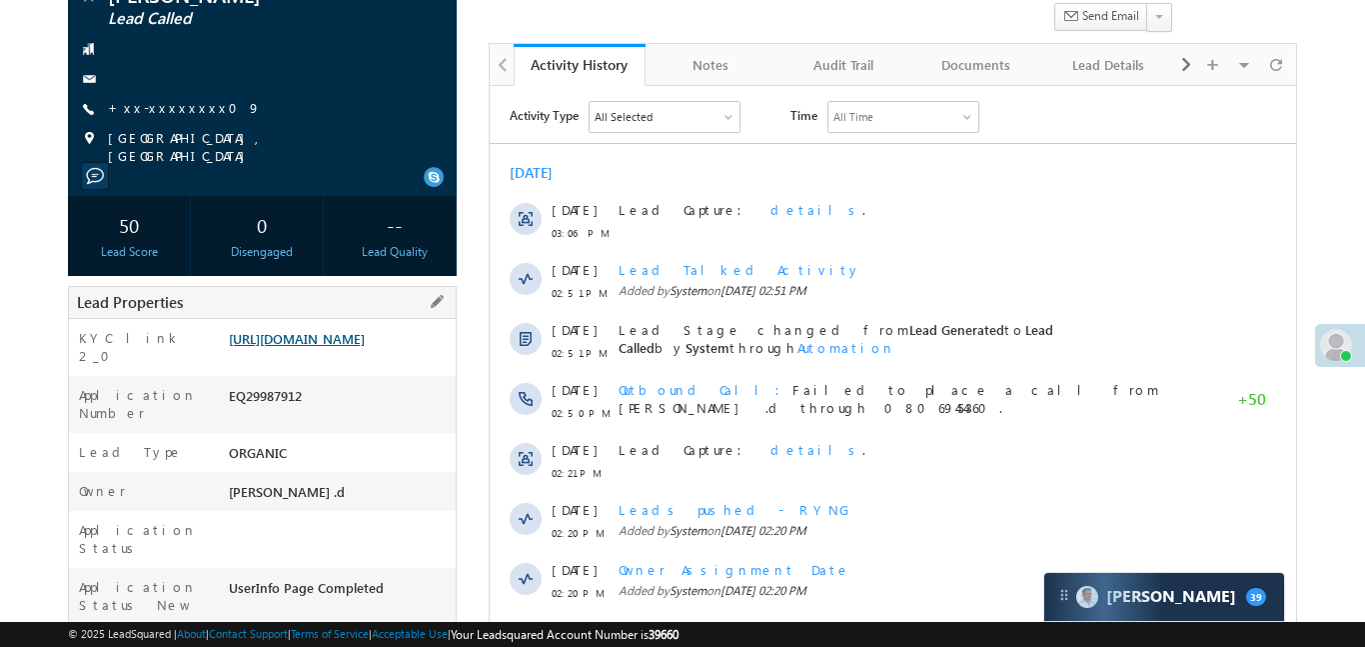
scroll to position [173, 0]
click at [333, 319] on div "KYC link 2_0 [URL][DOMAIN_NAME]" at bounding box center [262, 347] width 387 height 57
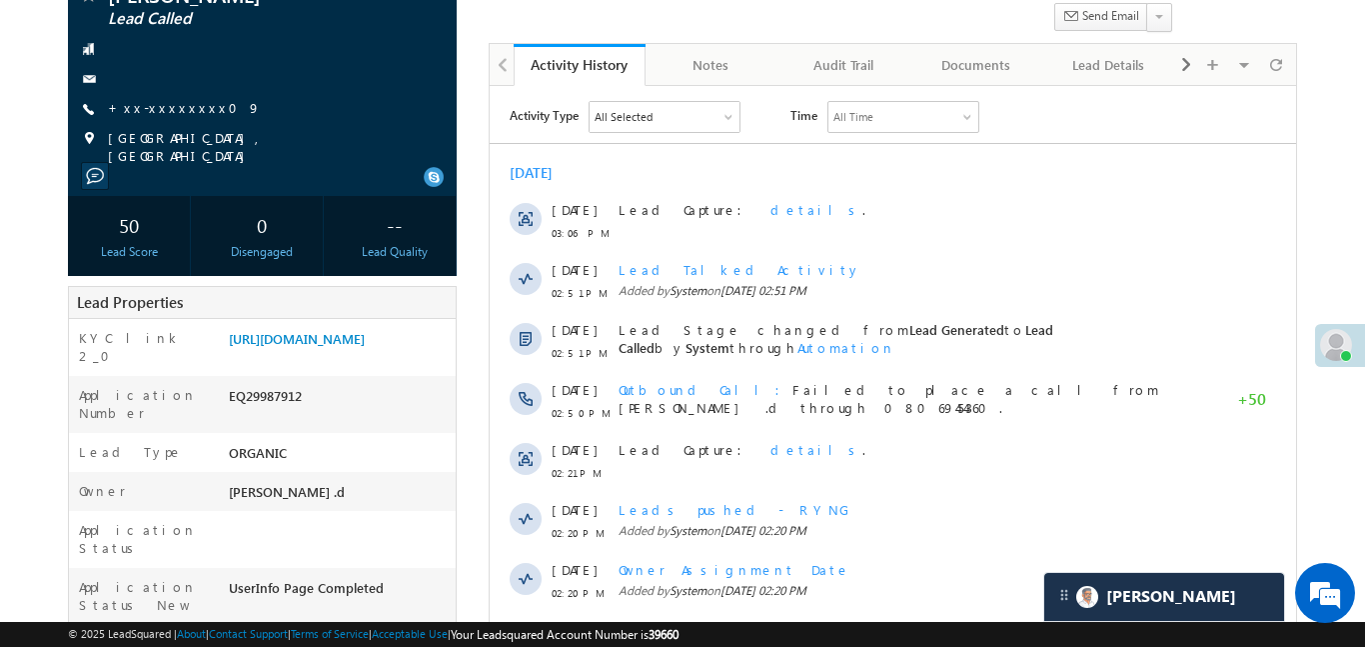
scroll to position [0, 0]
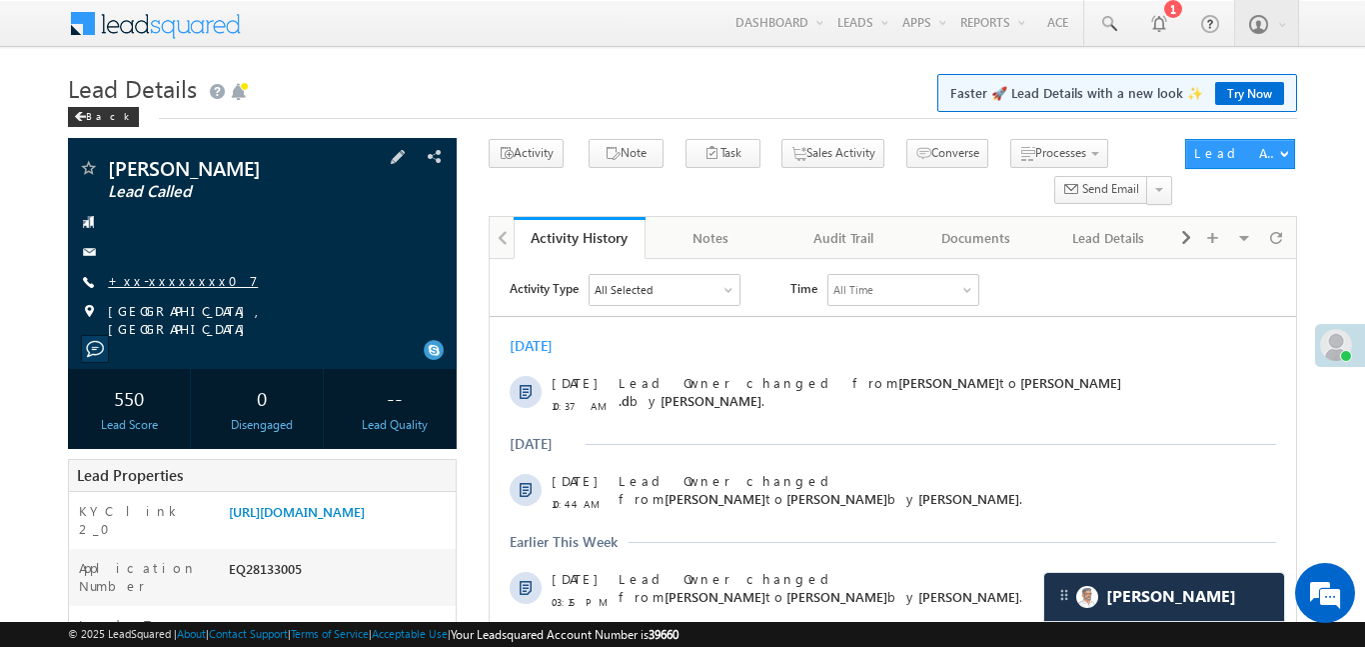
click at [171, 285] on link "+xx-xxxxxxxx07" at bounding box center [183, 280] width 150 height 17
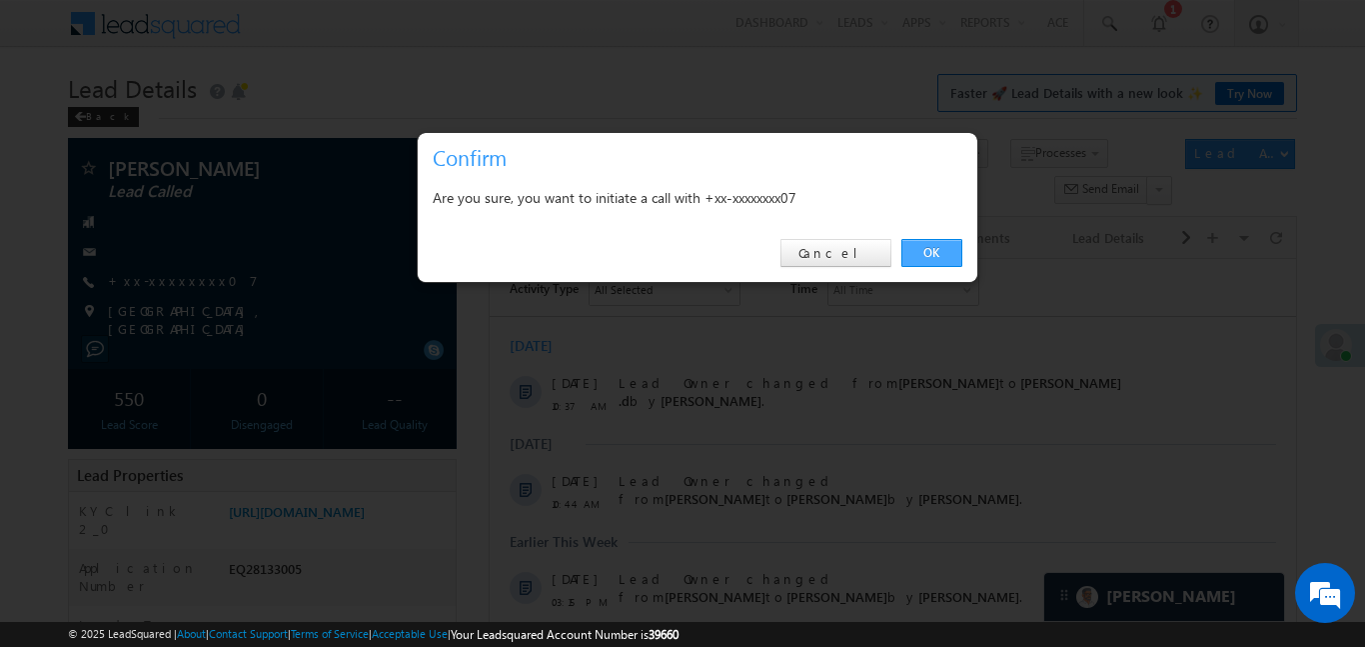
click at [931, 257] on link "OK" at bounding box center [932, 253] width 61 height 28
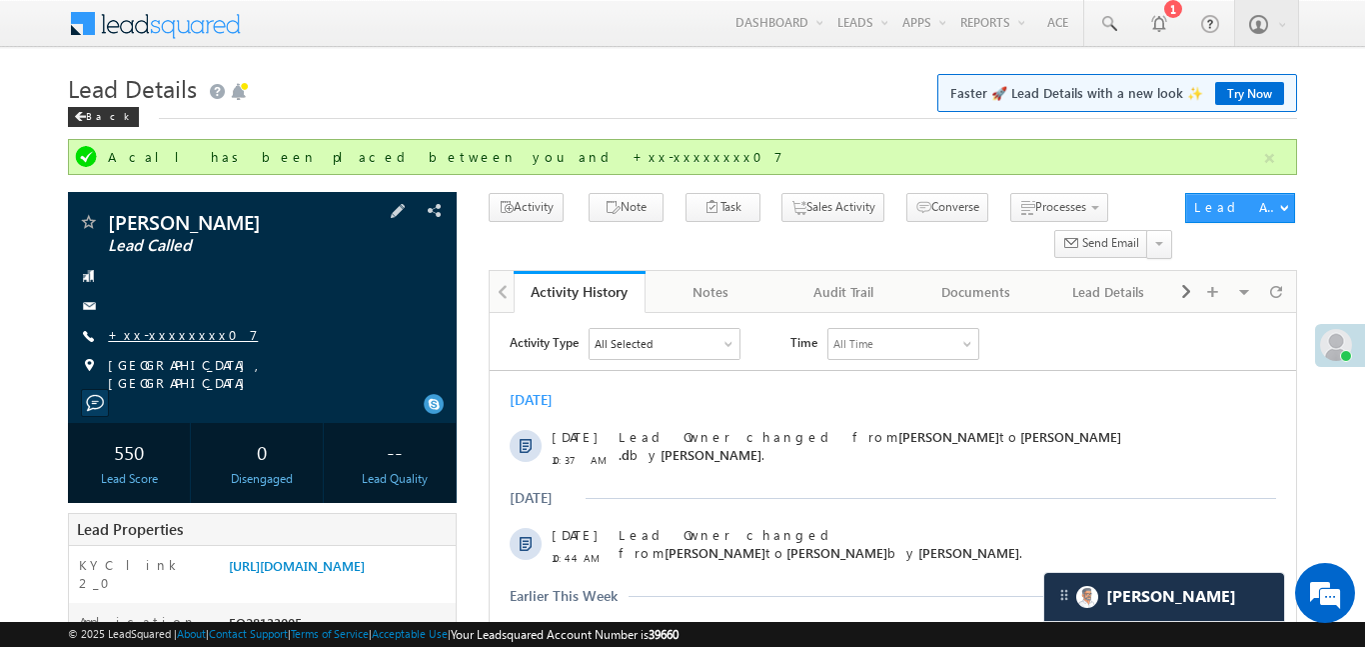
click at [163, 326] on link "+xx-xxxxxxxx07" at bounding box center [183, 334] width 150 height 17
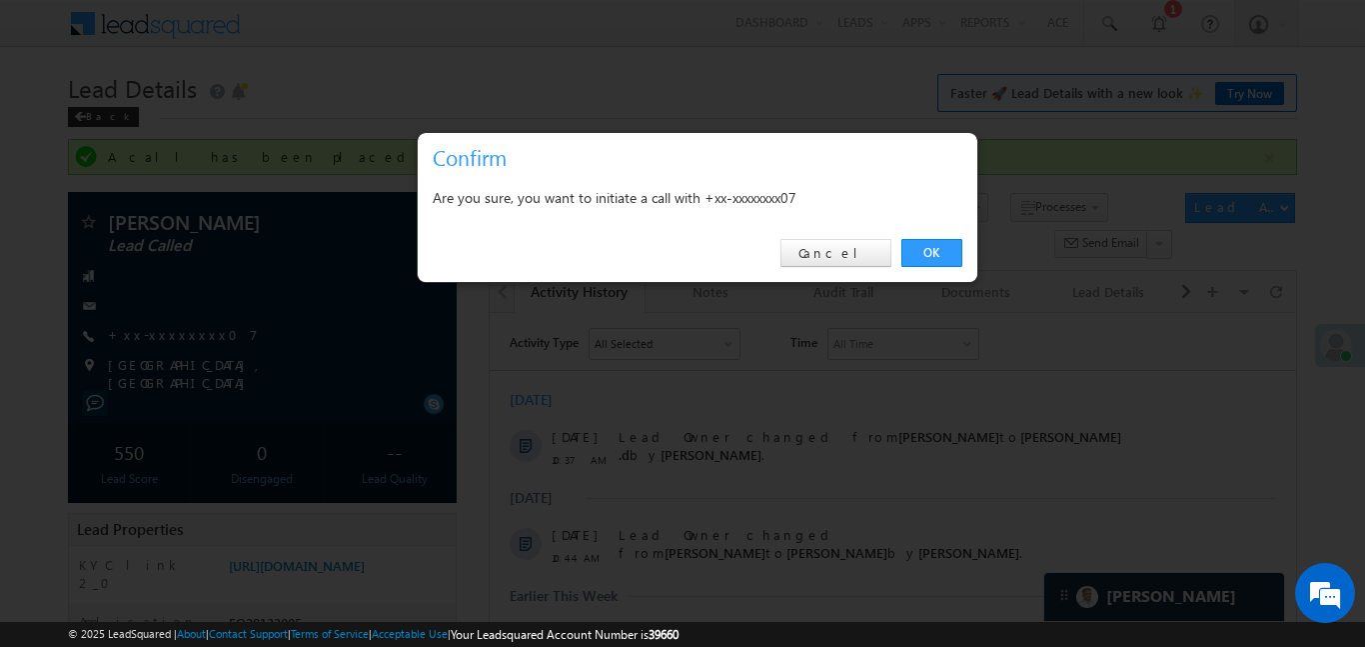
click at [923, 273] on div "OK Cancel" at bounding box center [698, 253] width 560 height 57
click at [942, 259] on link "OK" at bounding box center [932, 253] width 61 height 28
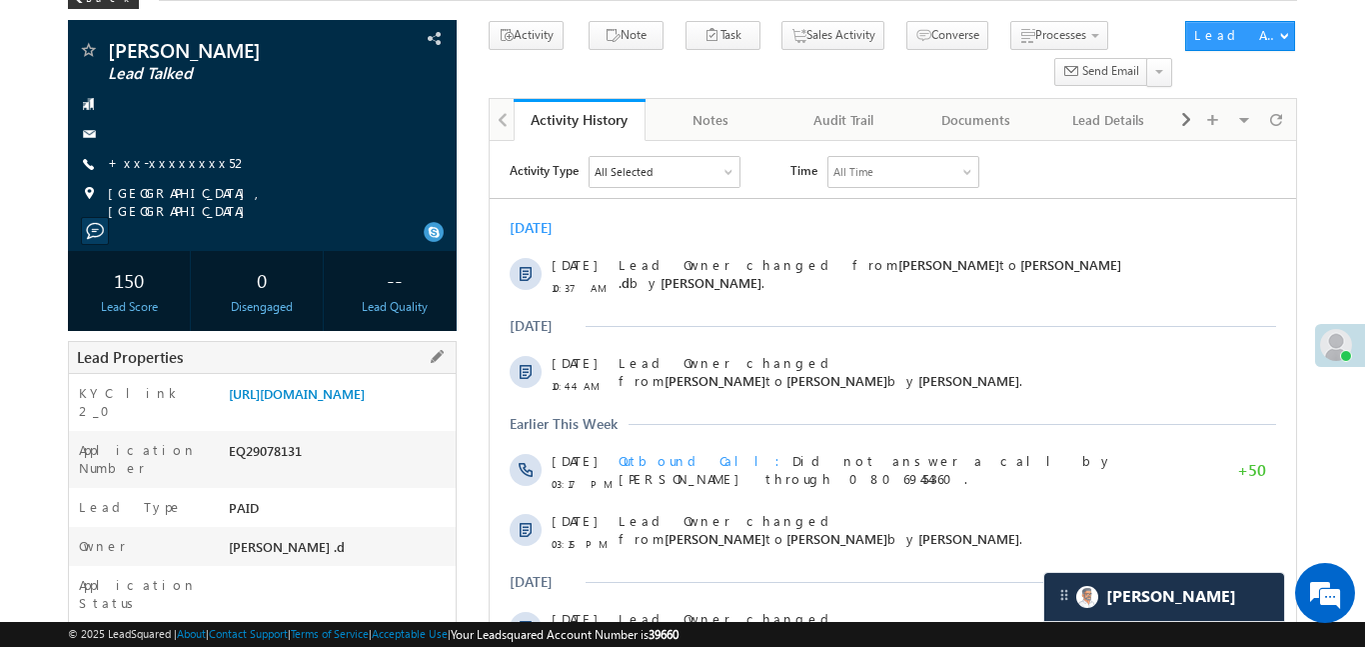
scroll to position [120, 0]
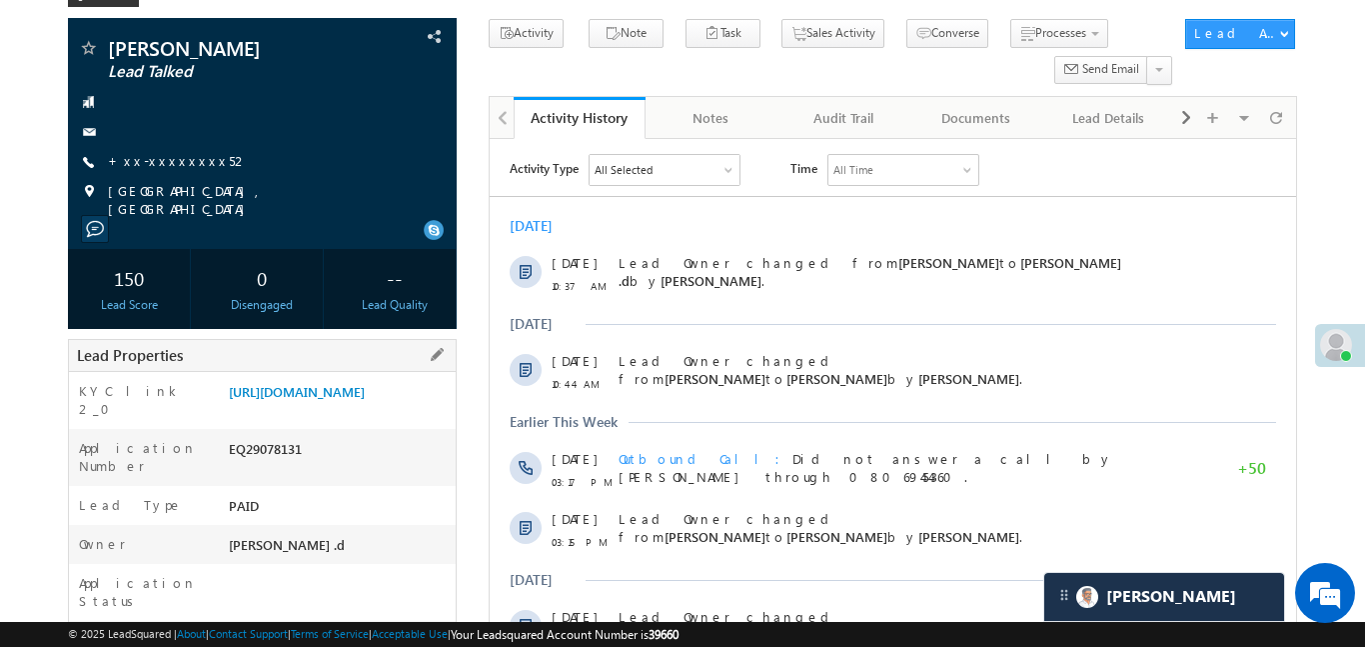
click at [326, 372] on div "Lead Properties" at bounding box center [262, 355] width 389 height 33
click at [349, 400] on link "https://angelbroking1-pk3em7sa.customui-test.leadsquared.com?leadId=d783eddc-57…" at bounding box center [297, 391] width 136 height 17
click at [141, 169] on link "+xx-xxxxxxxx52" at bounding box center [178, 160] width 141 height 17
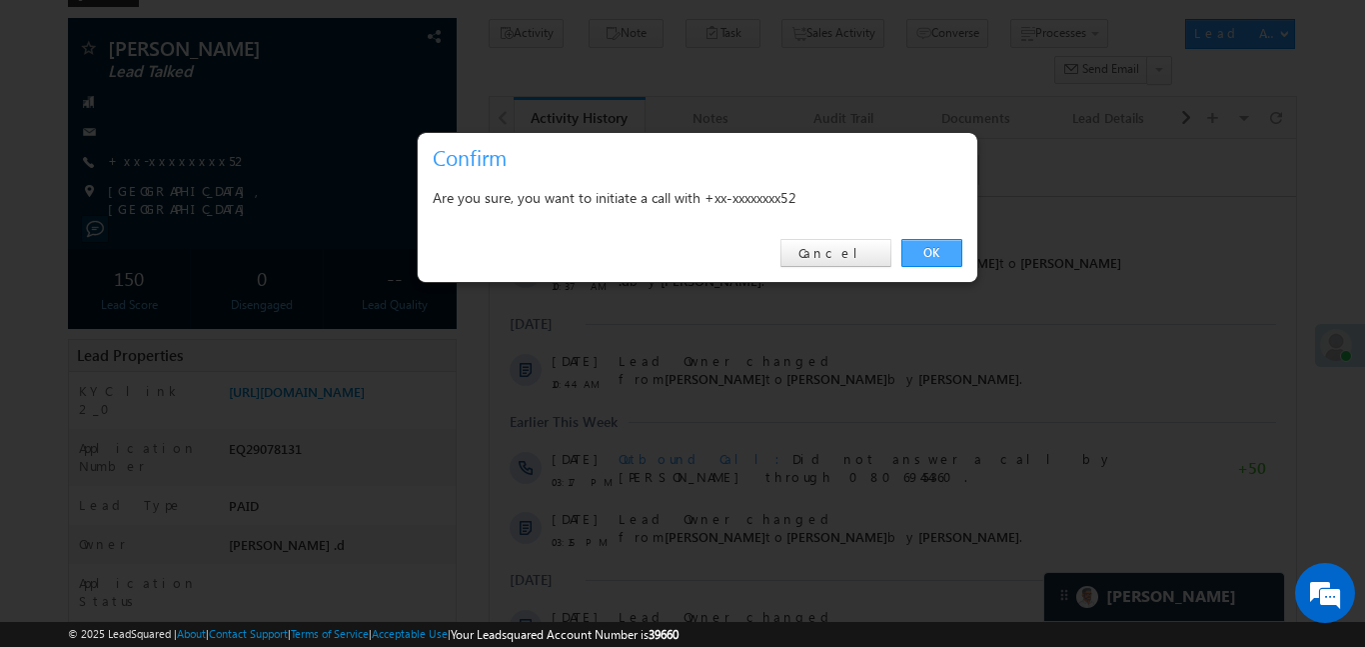
click at [936, 254] on link "OK" at bounding box center [932, 253] width 61 height 28
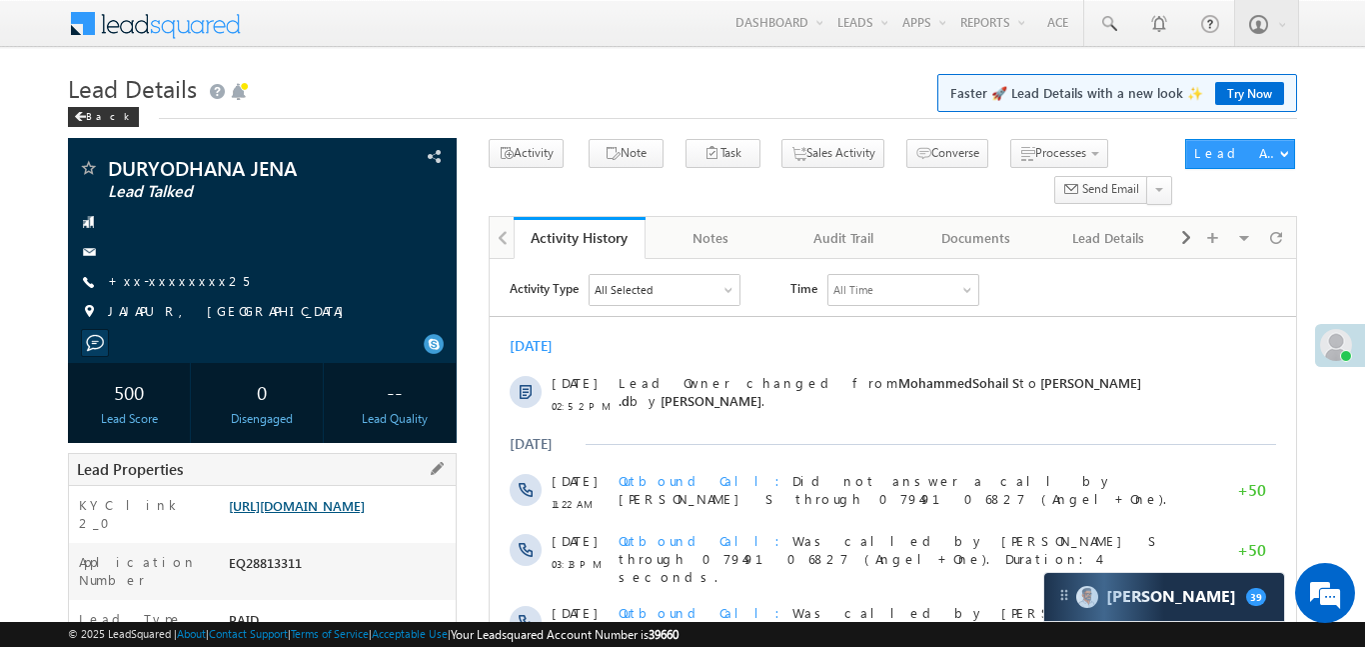
click at [365, 503] on link "[URL][DOMAIN_NAME]" at bounding box center [297, 505] width 136 height 17
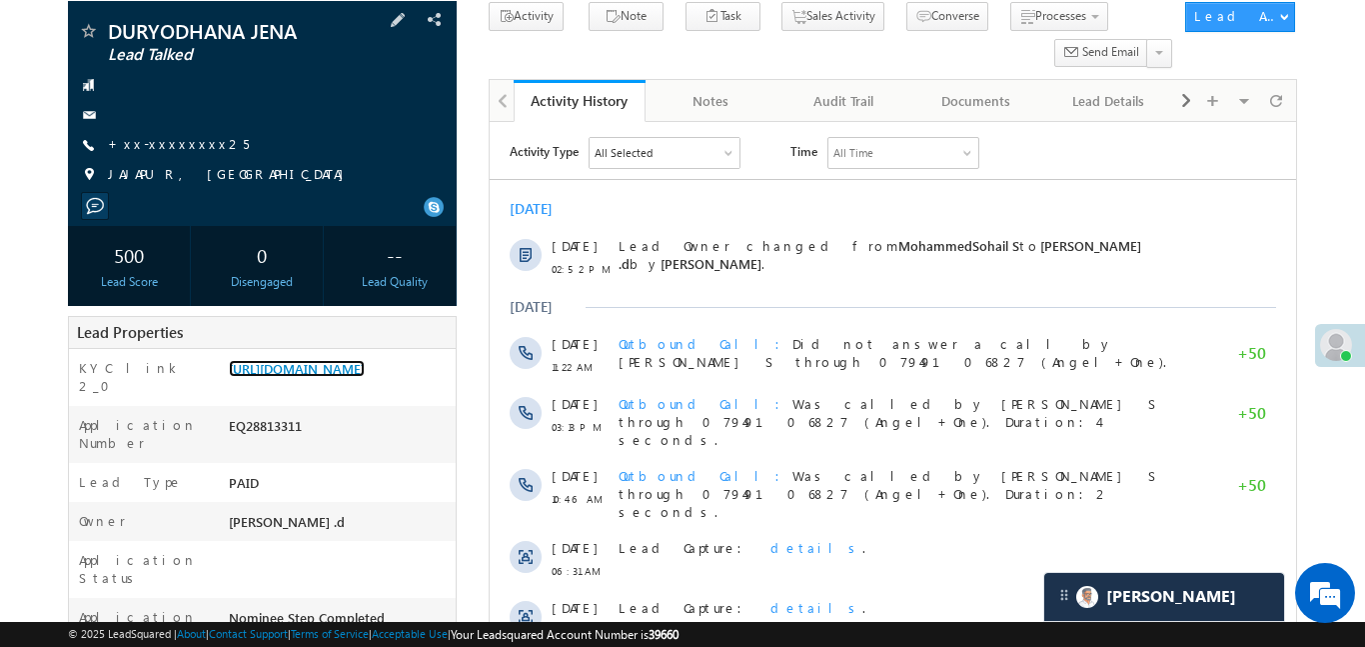
scroll to position [163, 0]
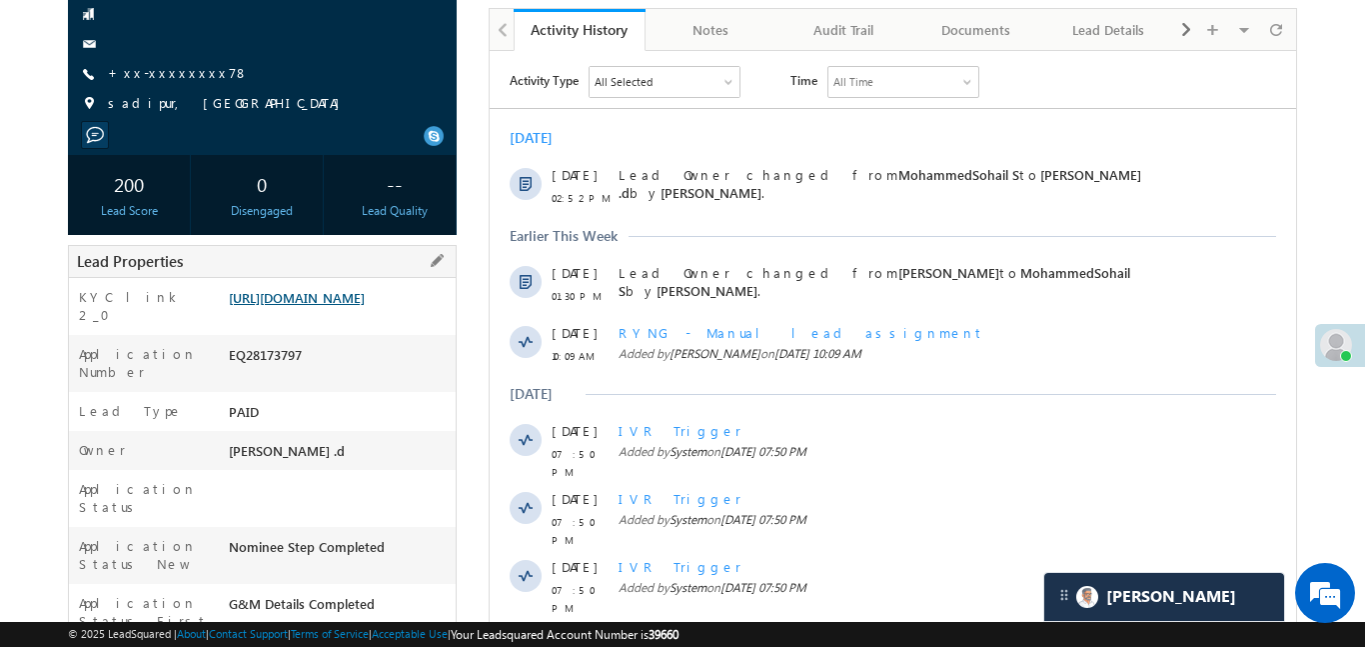
scroll to position [247, 0]
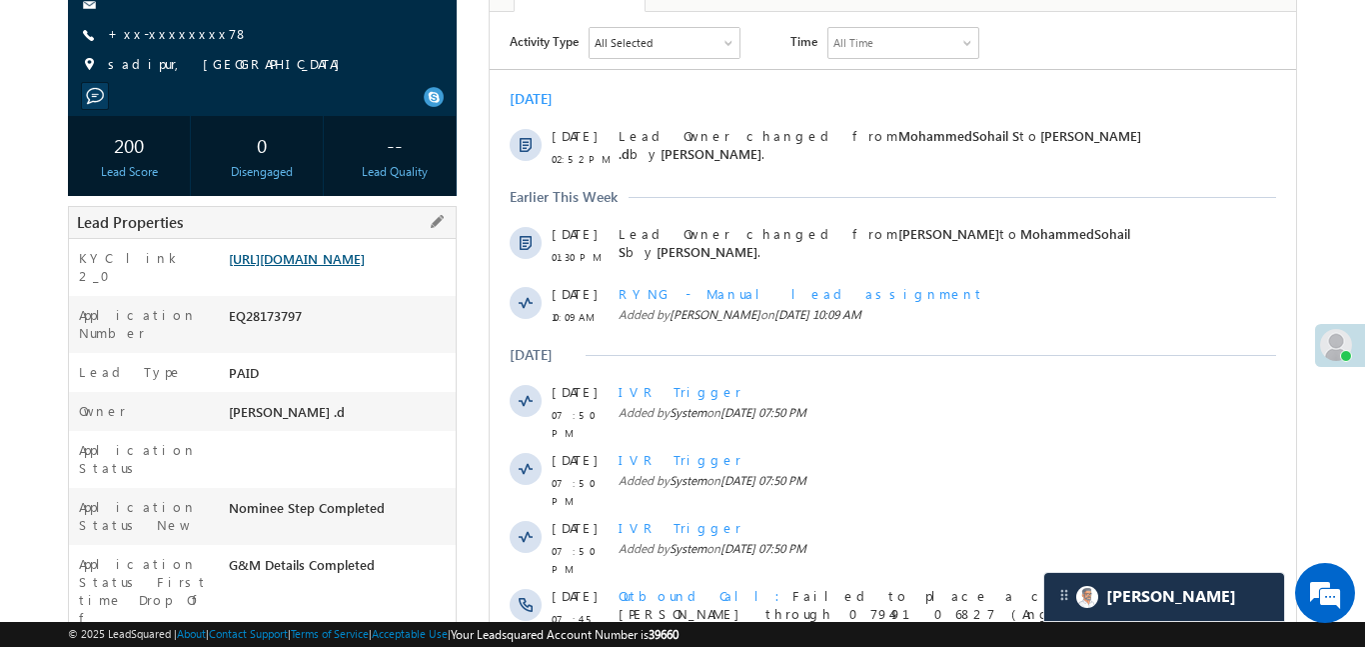
click at [365, 267] on link "https://angelbroking1-pk3em7sa.customui-test.leadsquared.com?leadId=e0cc9c94-43…" at bounding box center [297, 258] width 136 height 17
click at [146, 34] on link "+xx-xxxxxxxx78" at bounding box center [178, 33] width 141 height 17
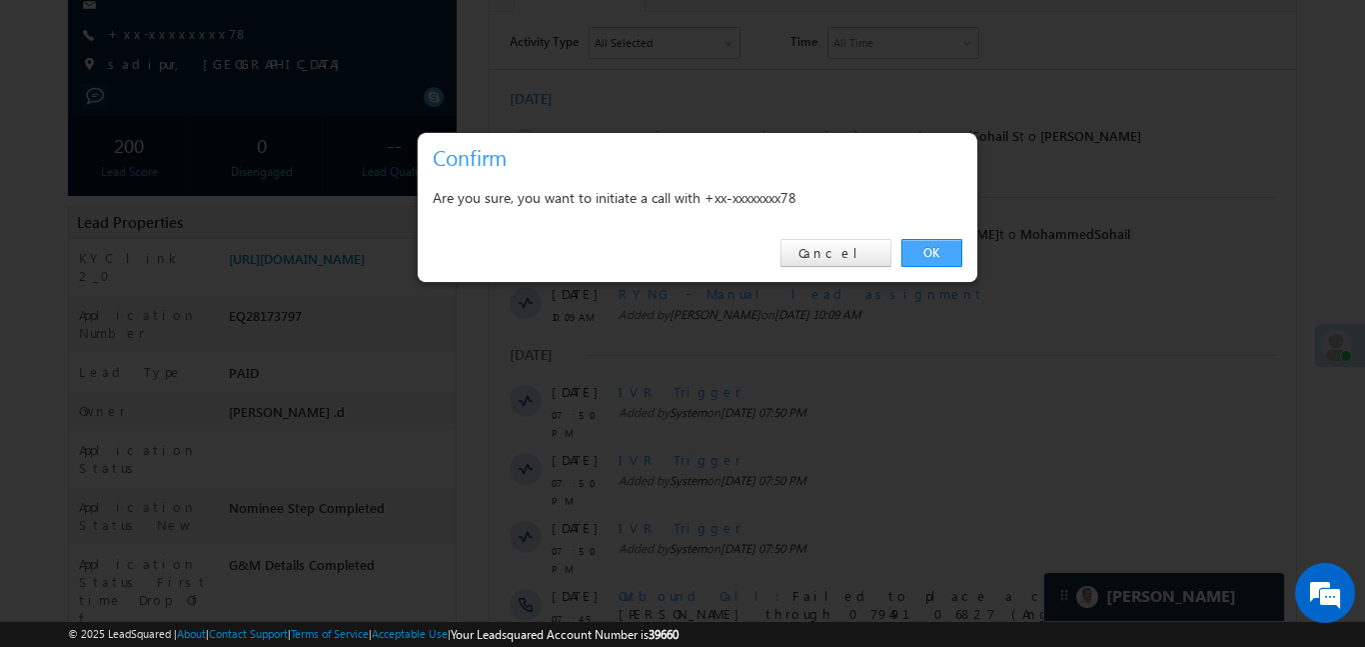
click at [947, 255] on link "OK" at bounding box center [932, 253] width 61 height 28
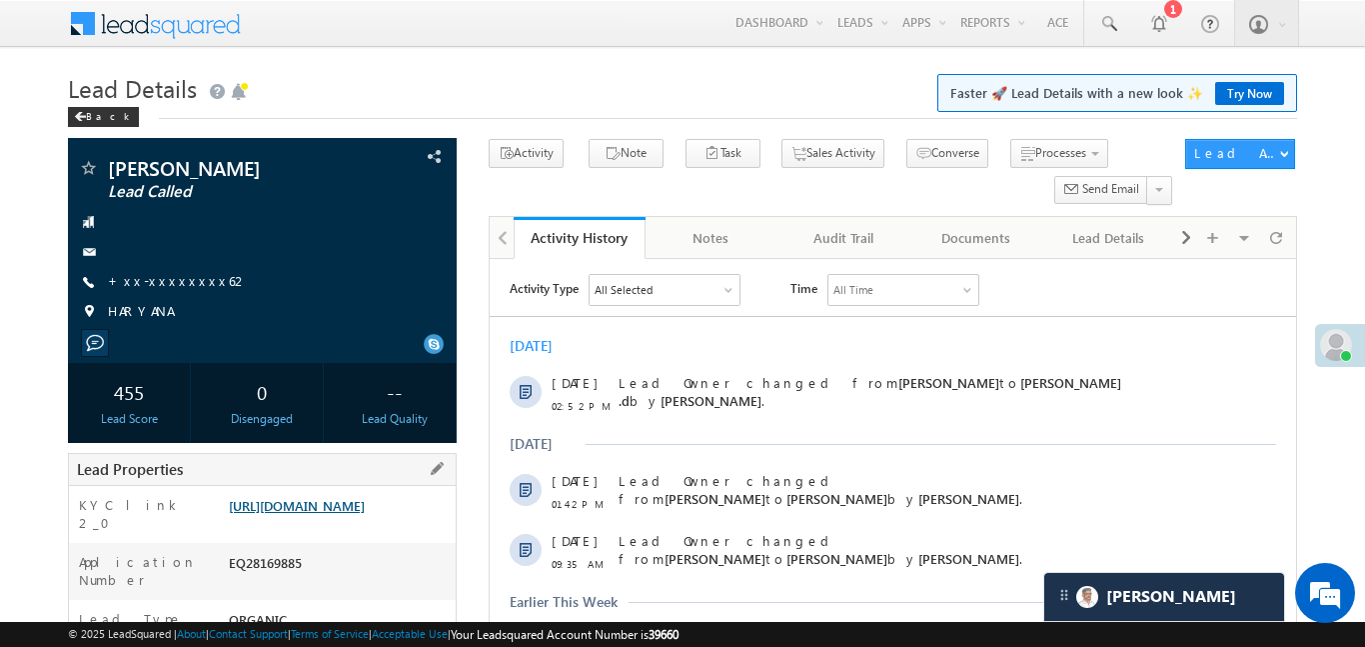
click at [365, 514] on link "https://angelbroking1-pk3em7sa.customui-test.leadsquared.com?leadId=b5350a0c-a9…" at bounding box center [297, 505] width 136 height 17
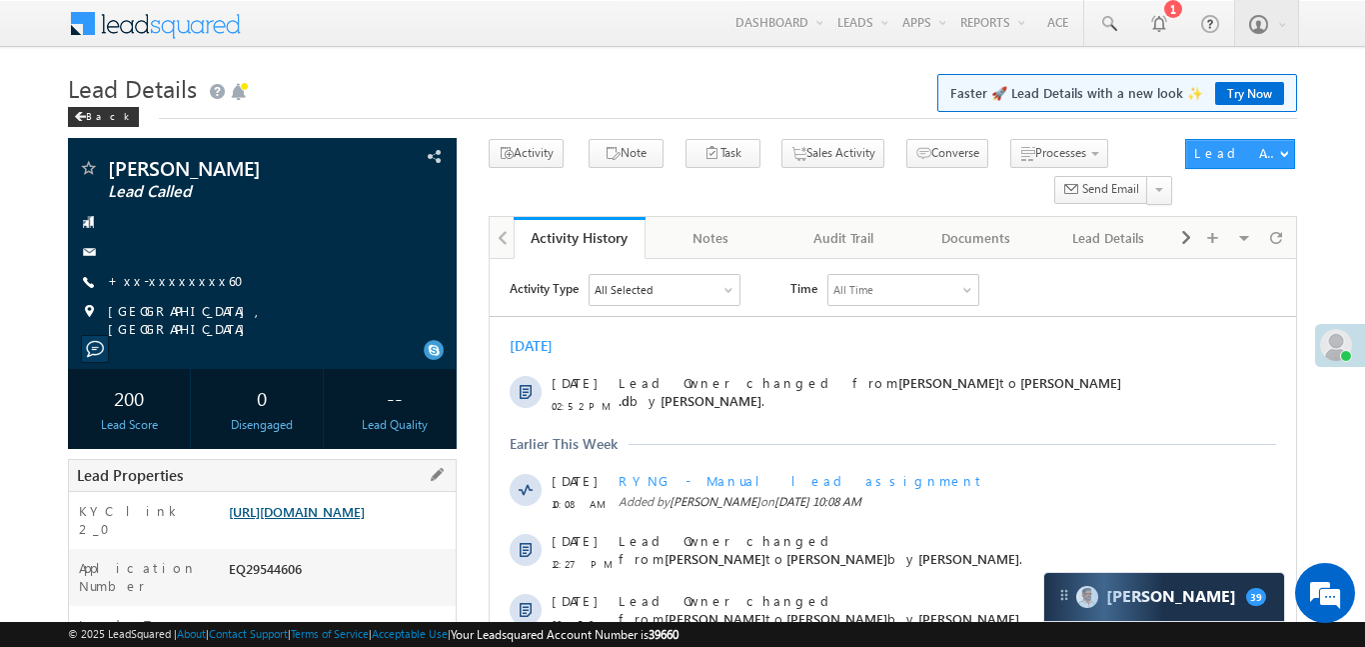
click at [350, 520] on link "[URL][DOMAIN_NAME]" at bounding box center [297, 511] width 136 height 17
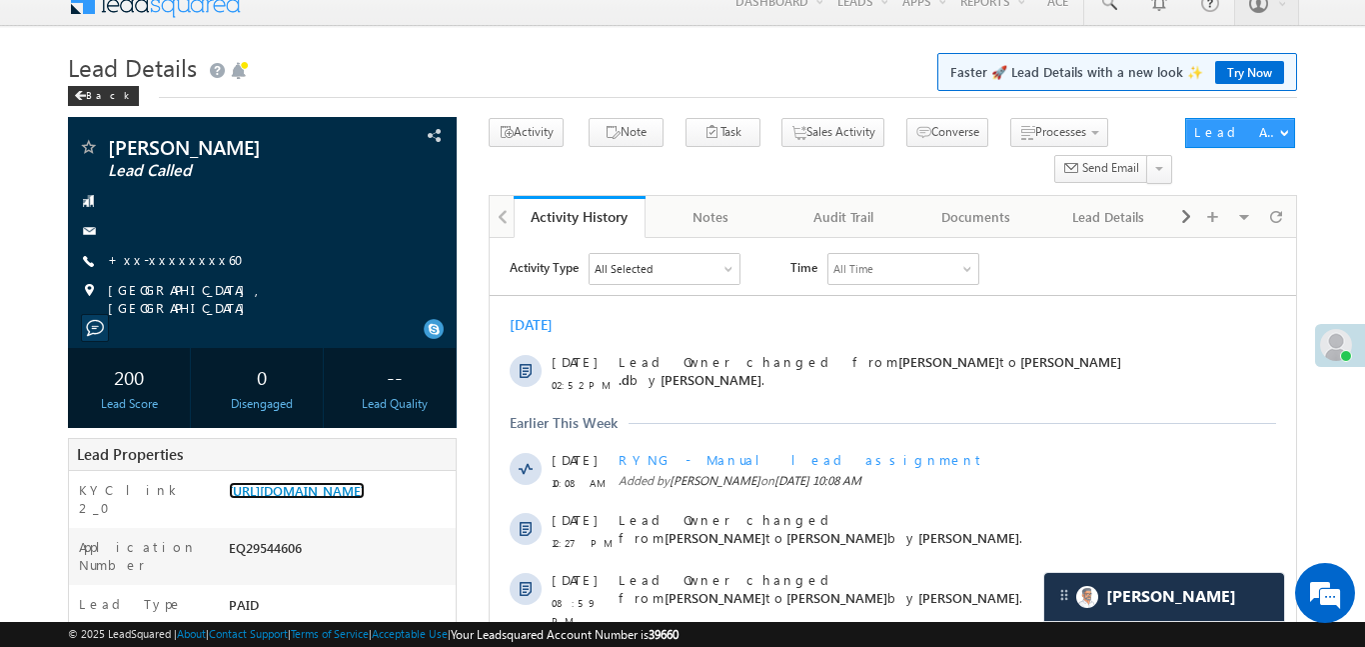
scroll to position [12, 0]
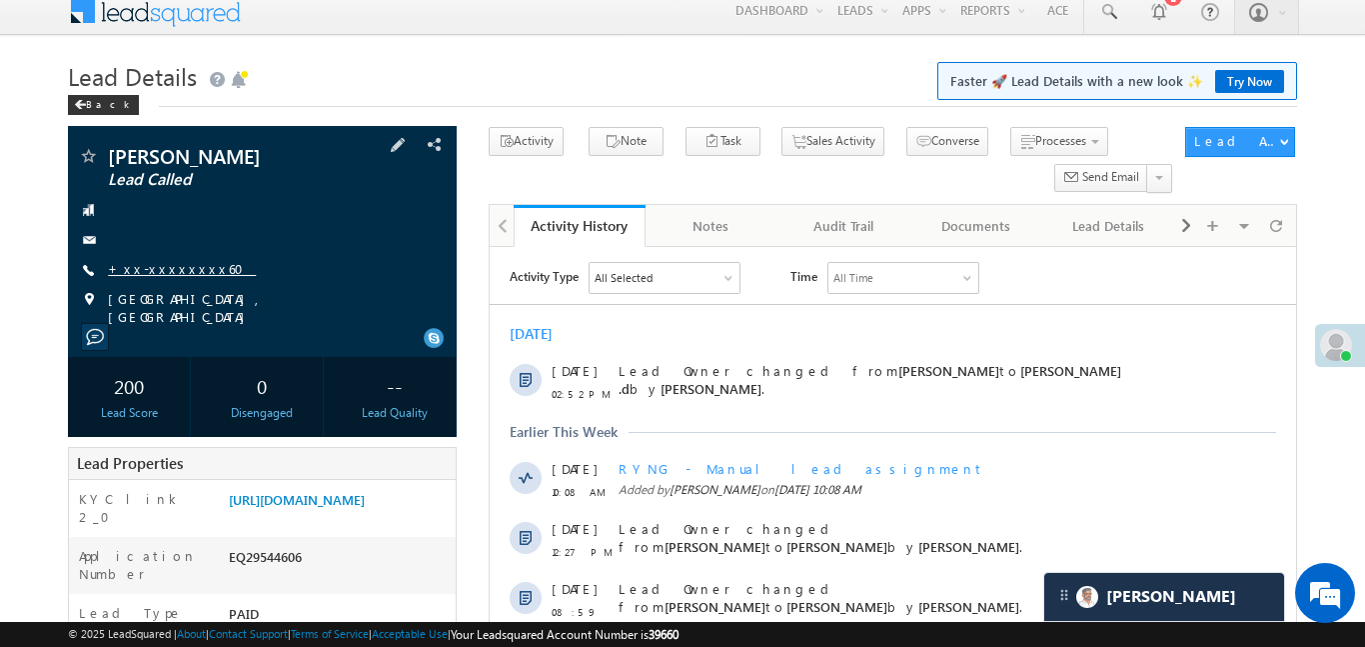
click at [146, 276] on link "+xx-xxxxxxxx60" at bounding box center [182, 268] width 148 height 17
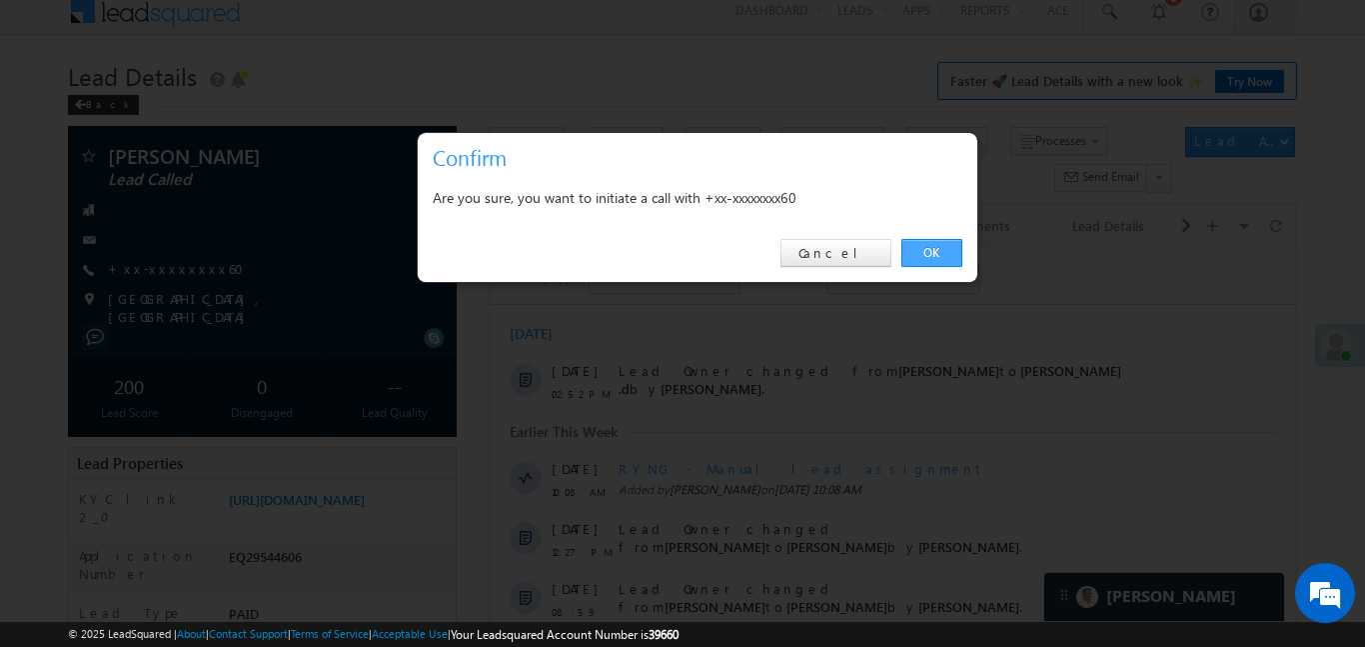
click at [945, 248] on link "OK" at bounding box center [932, 253] width 61 height 28
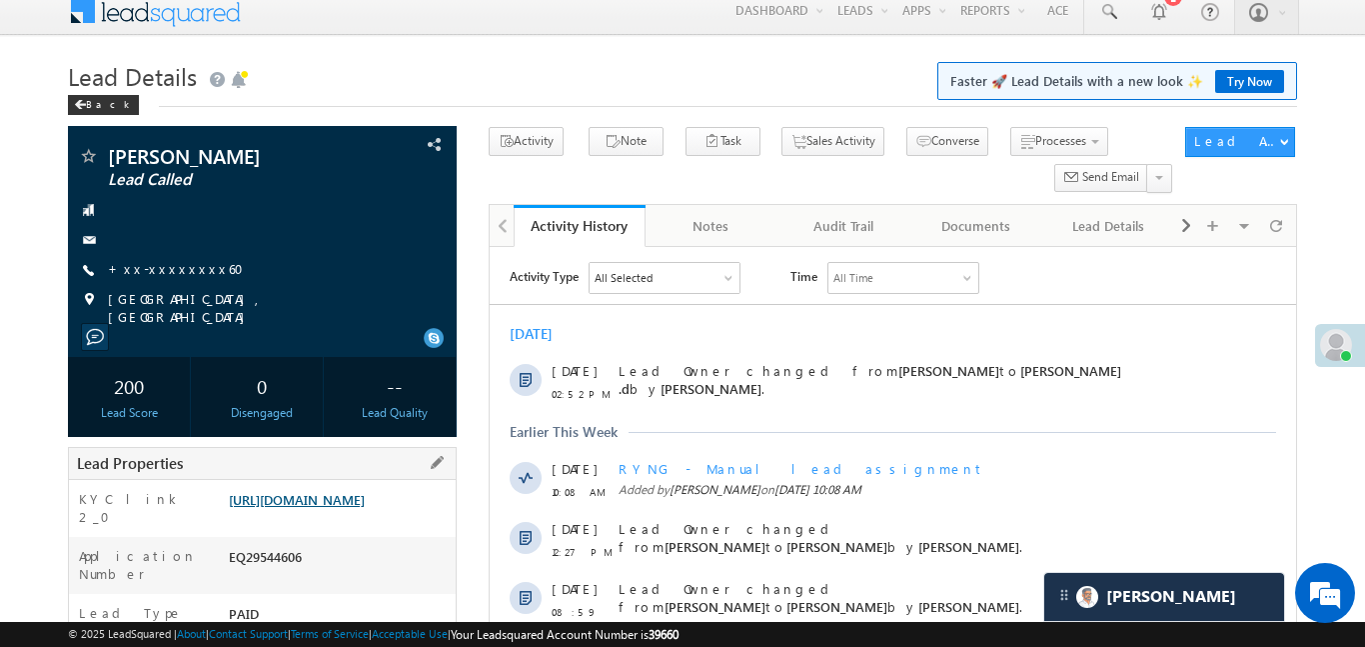
click at [365, 493] on link "[URL][DOMAIN_NAME]" at bounding box center [297, 499] width 136 height 17
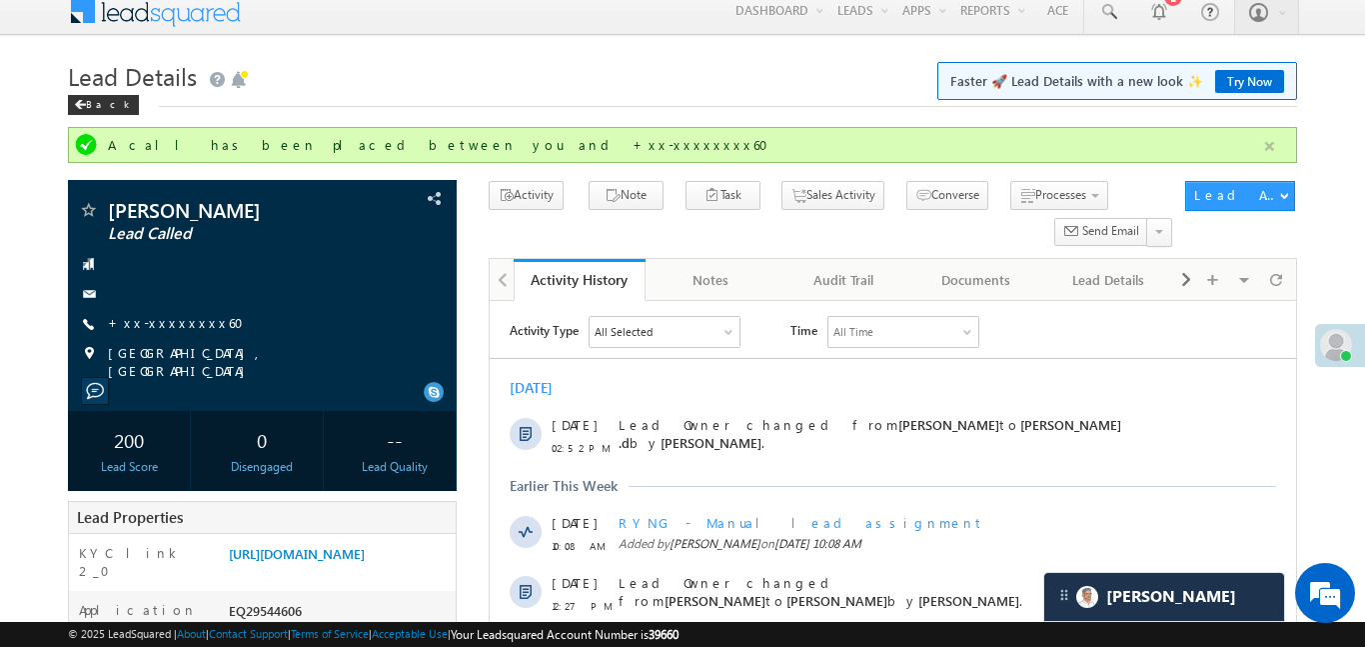
click at [1263, 138] on button "button" at bounding box center [1269, 146] width 25 height 25
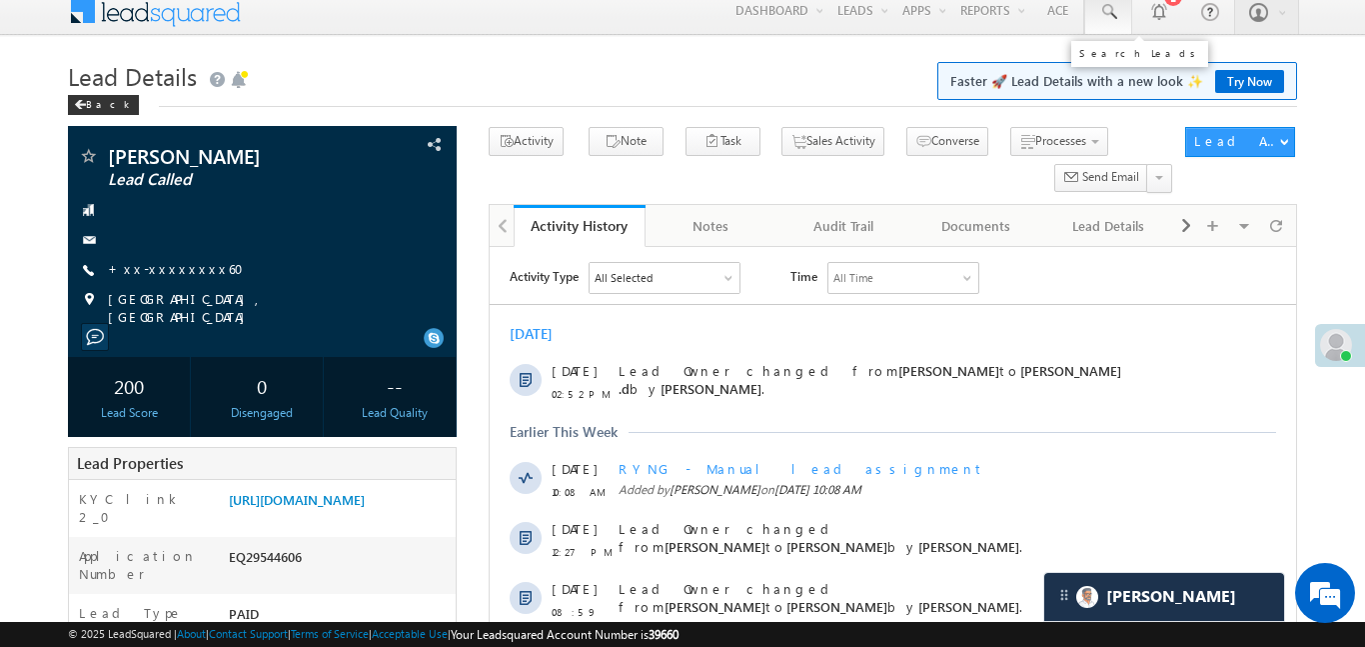
click at [1117, 22] on link at bounding box center [1109, 11] width 48 height 46
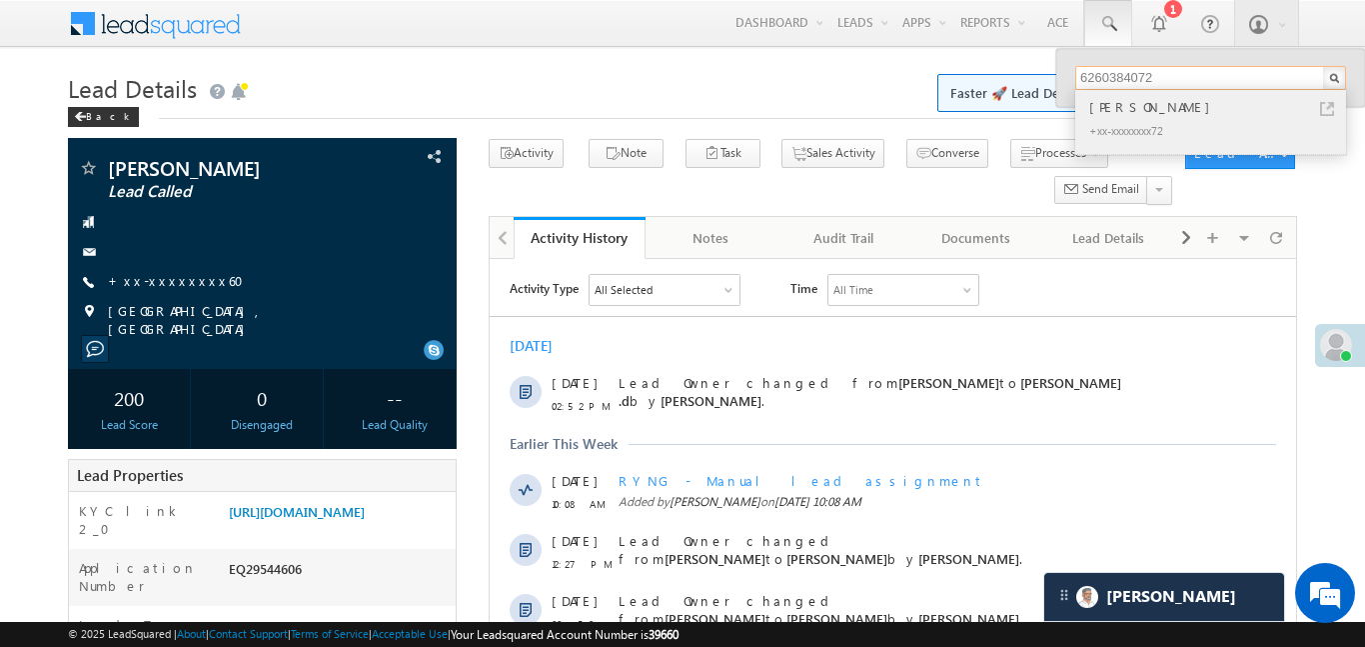
type input "6260384072"
click at [1130, 118] on div "+xx-xxxxxxxx72" at bounding box center [1220, 130] width 268 height 24
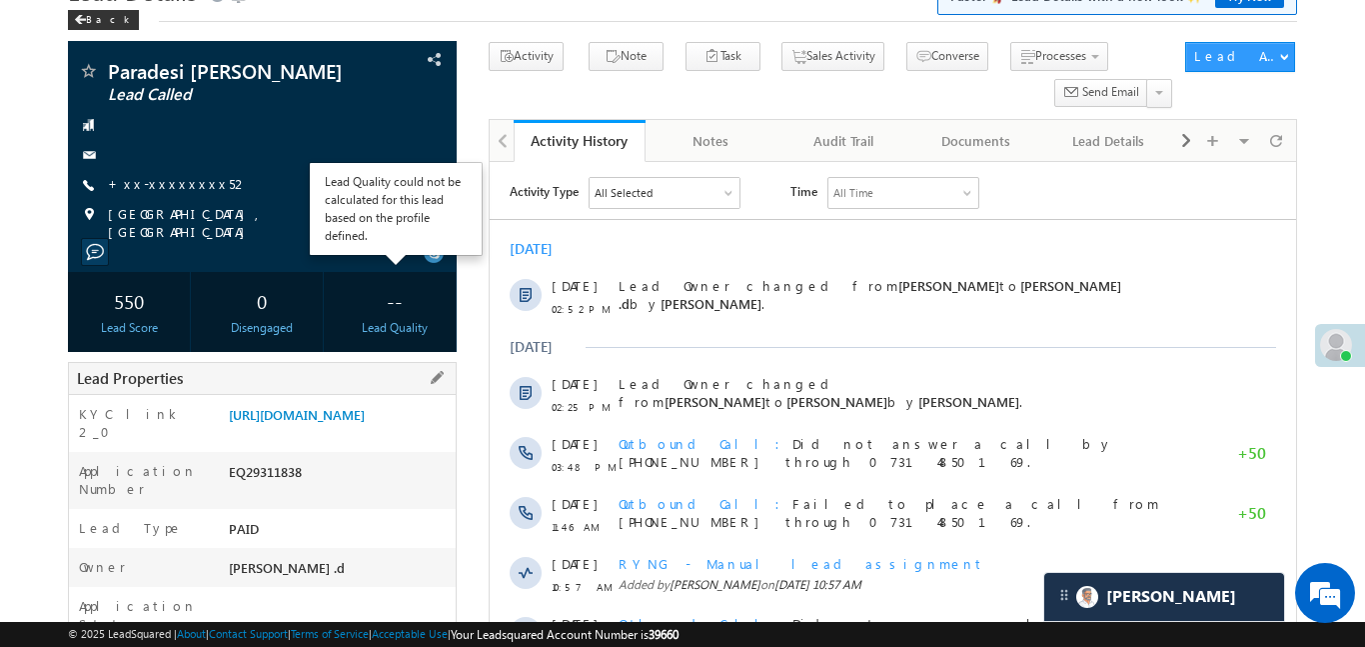
scroll to position [100, 0]
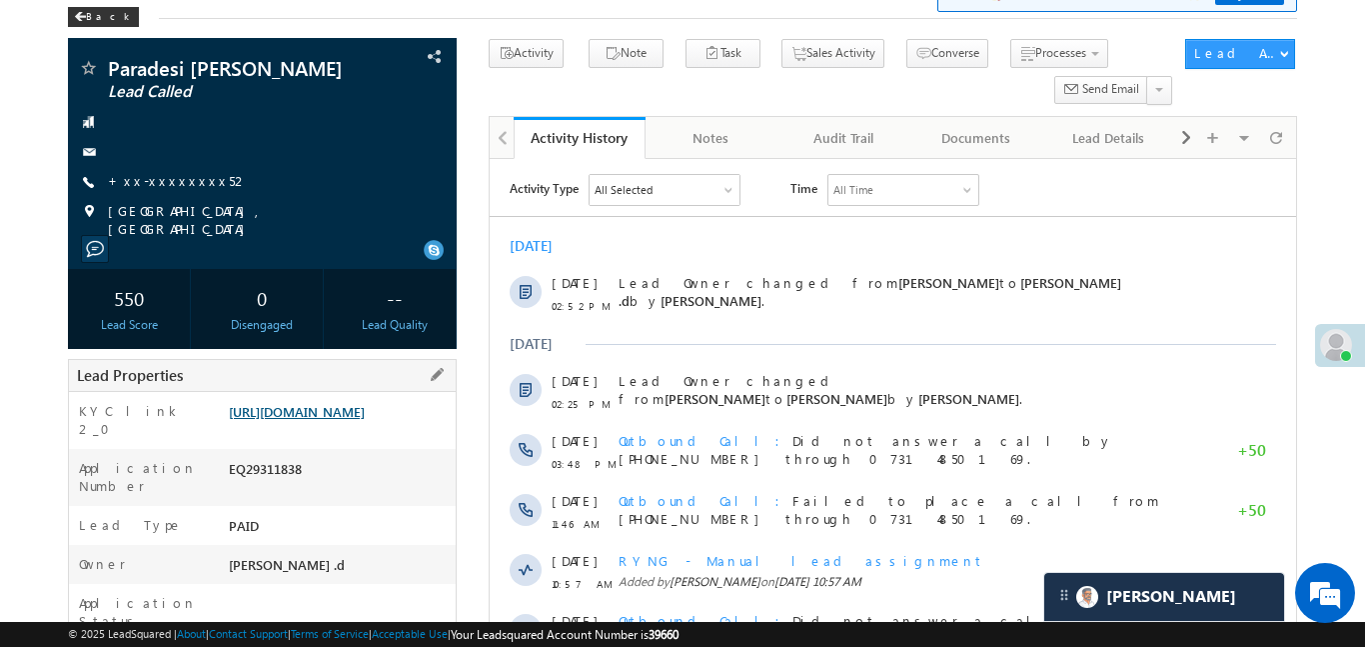
click at [365, 417] on link "https://angelbroking1-pk3em7sa.customui-test.leadsquared.com?leadId=813458e9-ea…" at bounding box center [297, 411] width 136 height 17
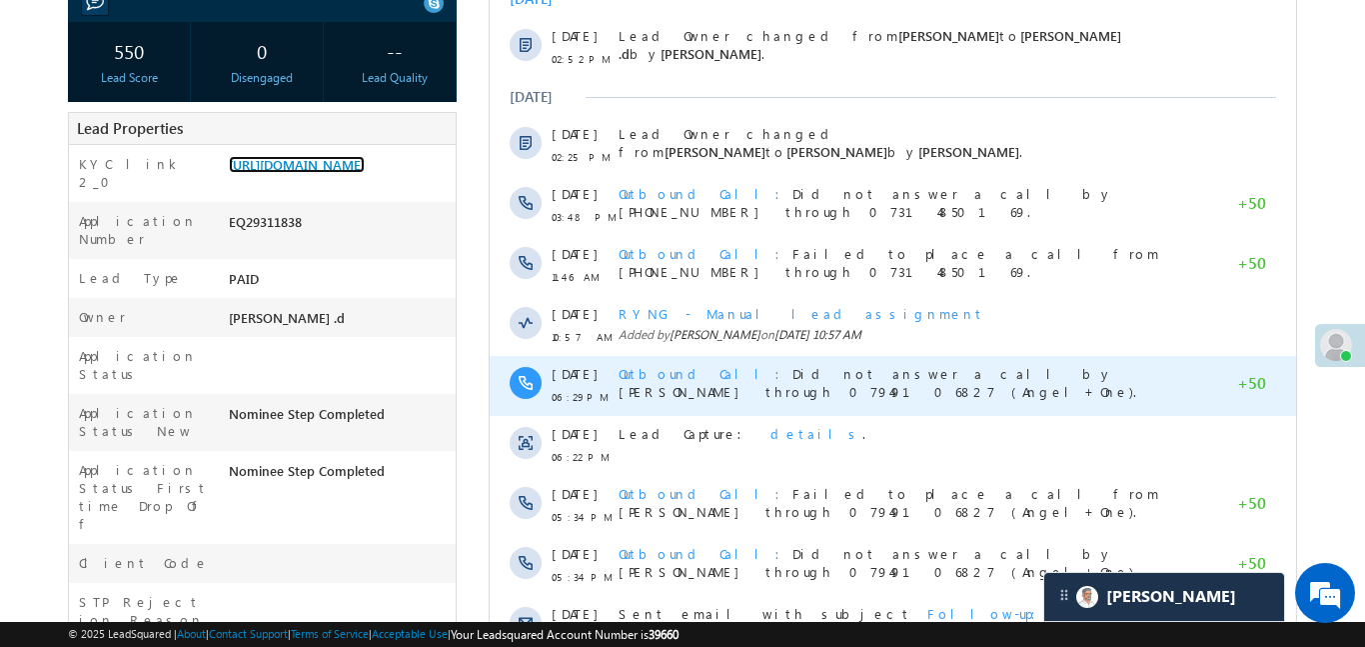
scroll to position [860, 0]
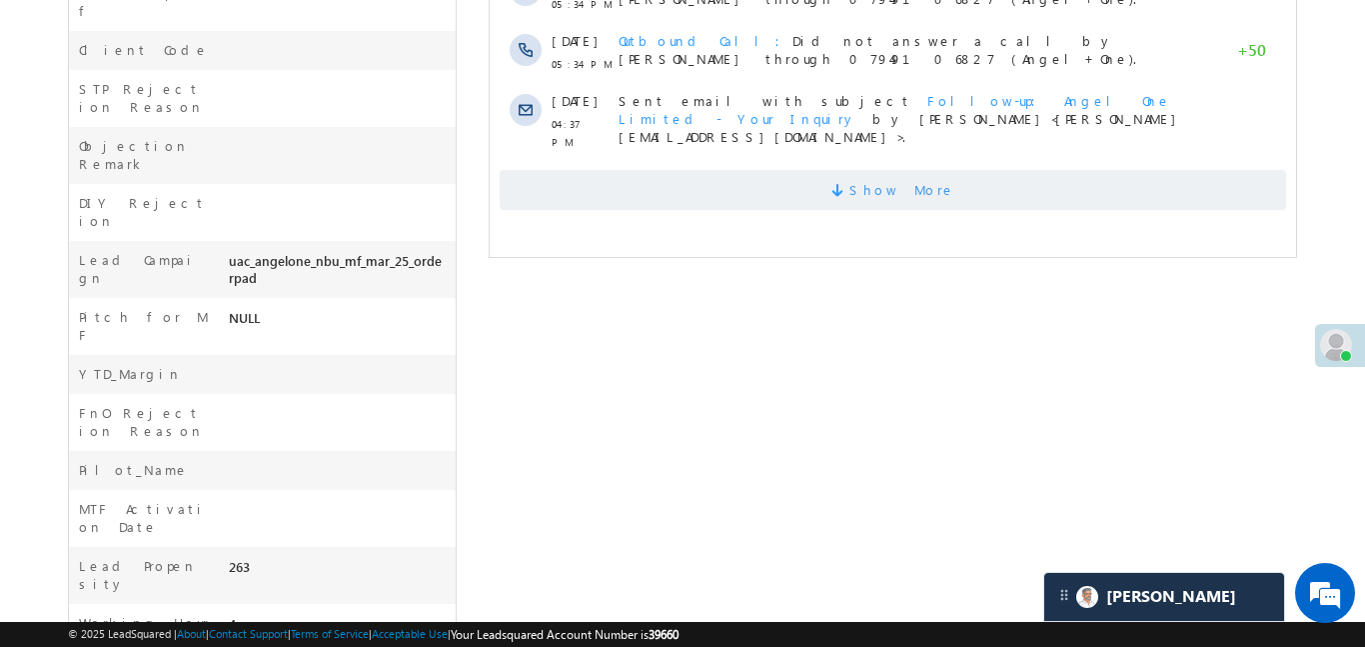
click at [792, 197] on span "Show More" at bounding box center [892, 190] width 787 height 40
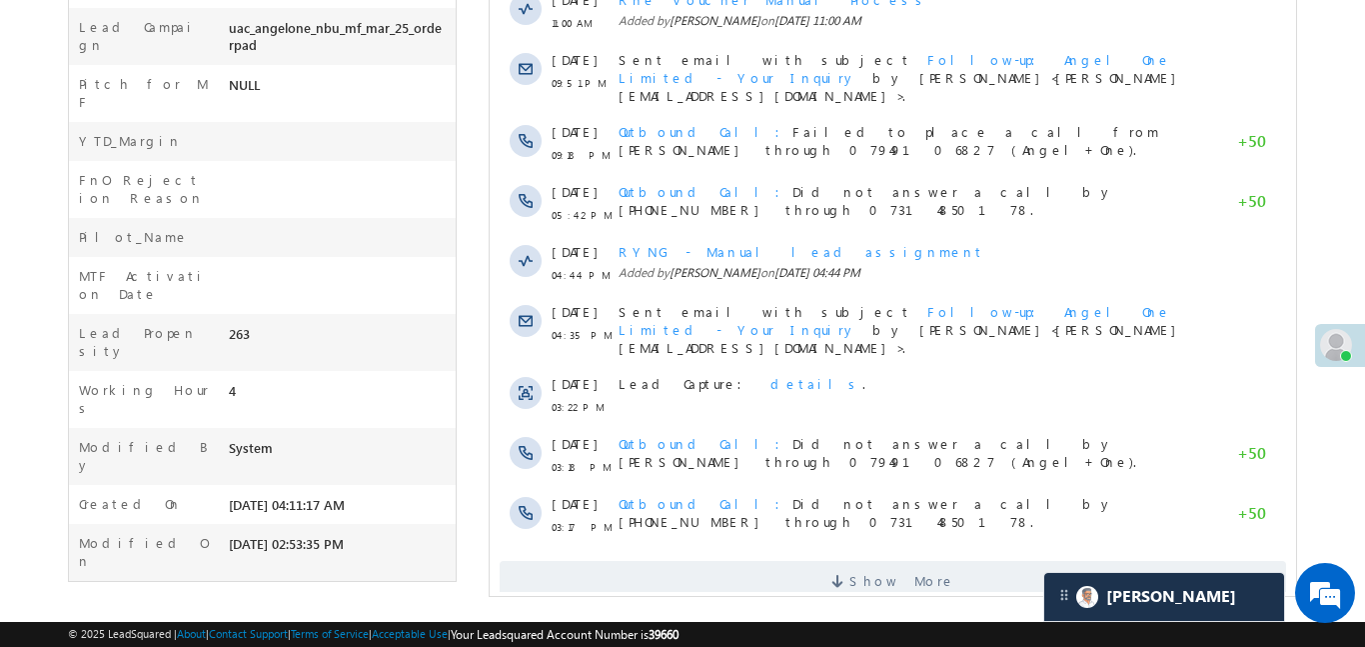
scroll to position [0, 0]
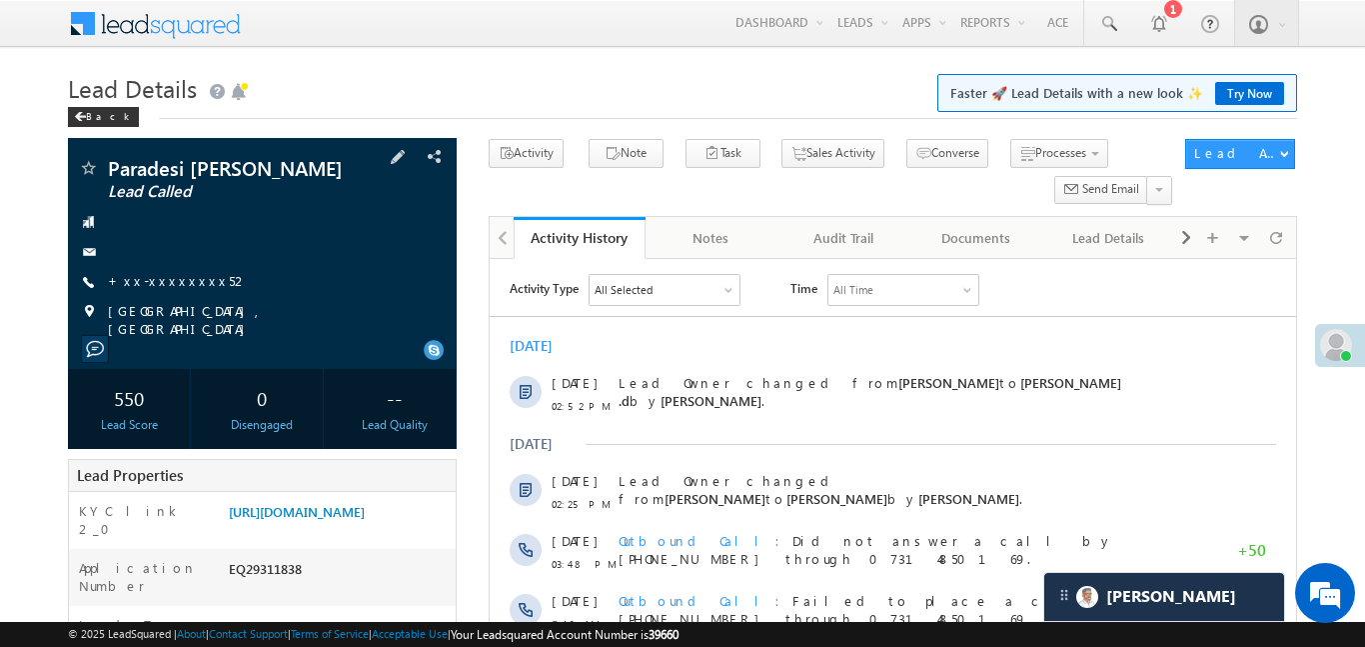
click at [198, 281] on div "+xx-xxxxxxxx52" at bounding box center [262, 282] width 369 height 20
click at [163, 279] on link "+xx-xxxxxxxx52" at bounding box center [178, 280] width 141 height 17
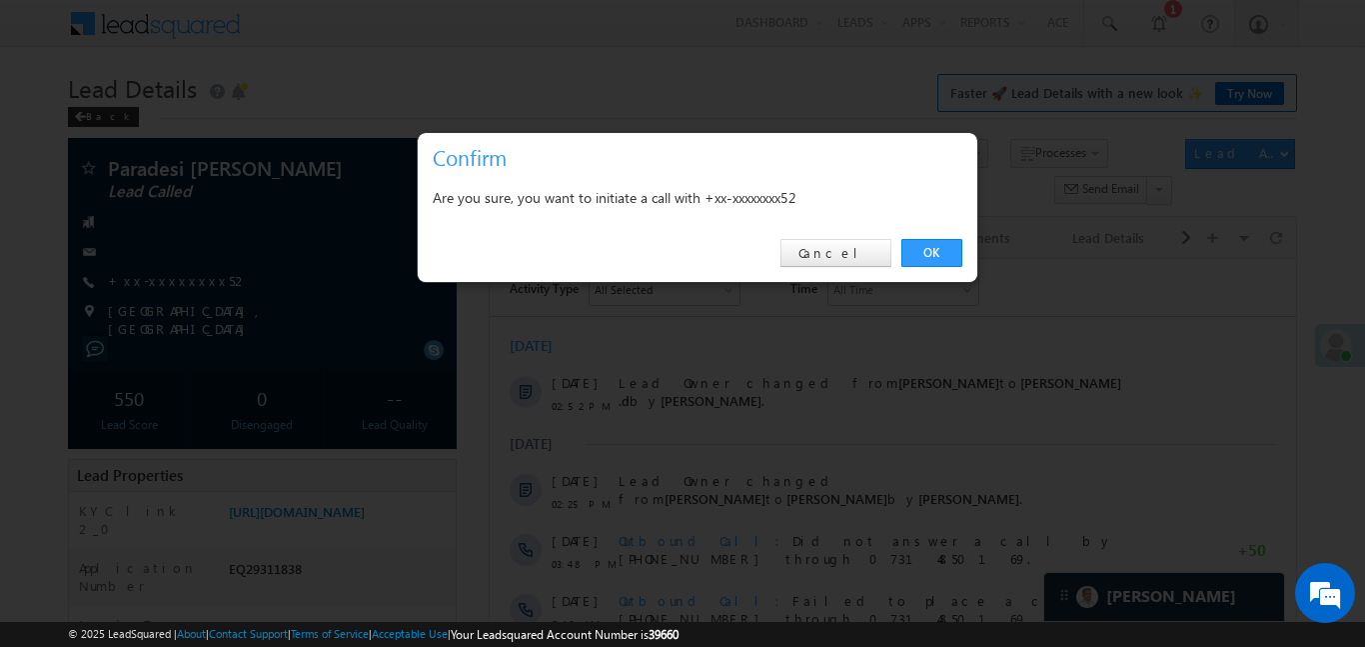
click at [945, 234] on div "OK Cancel" at bounding box center [698, 253] width 560 height 57
click at [941, 254] on link "OK" at bounding box center [932, 253] width 61 height 28
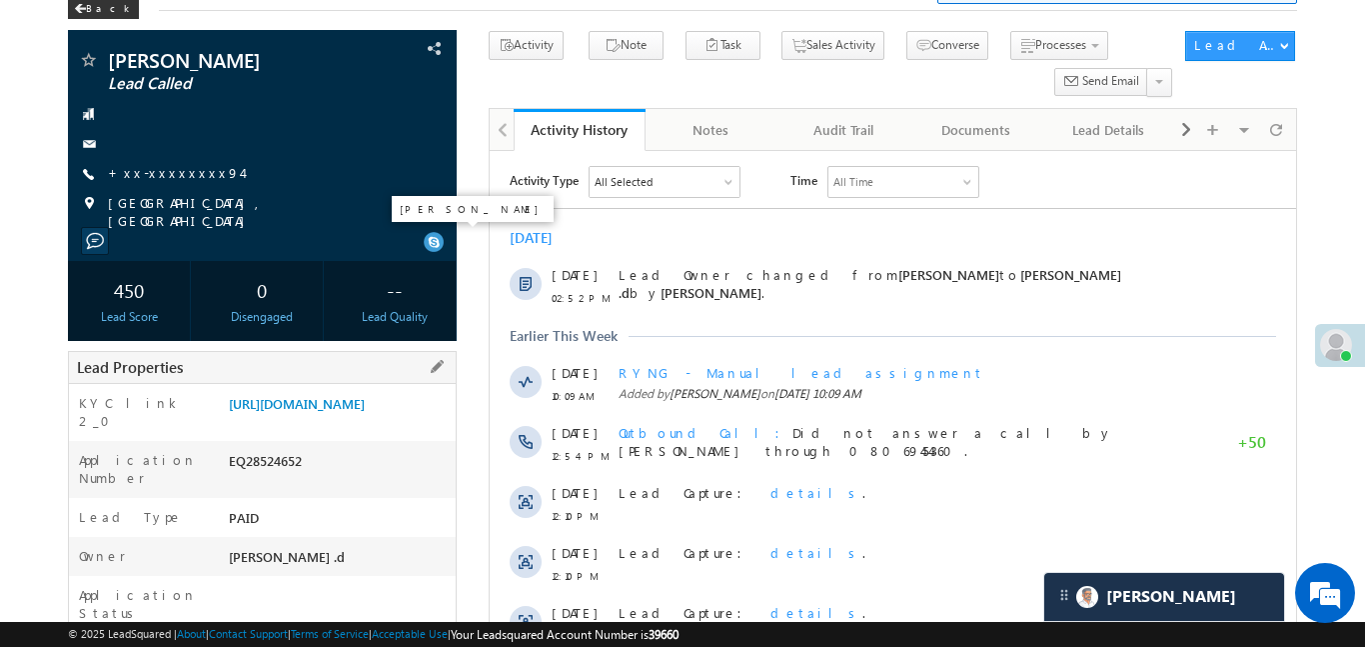
scroll to position [217, 0]
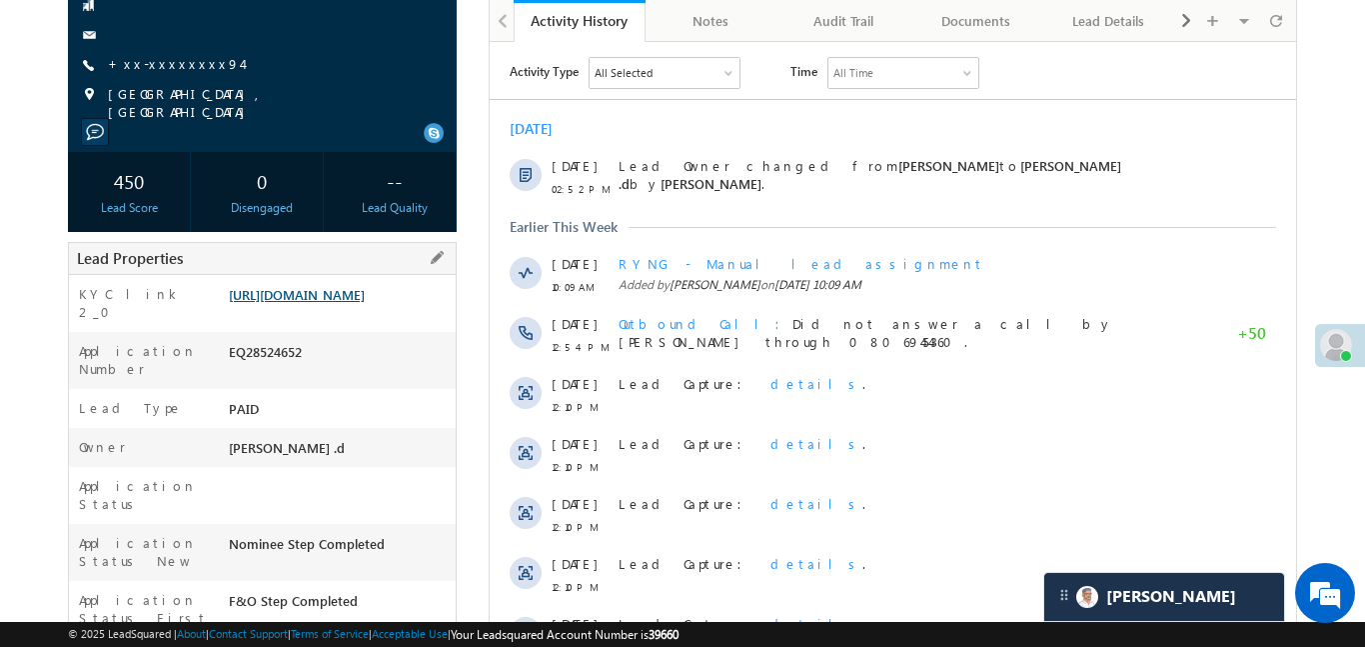
click at [365, 303] on link "[URL][DOMAIN_NAME]" at bounding box center [297, 294] width 136 height 17
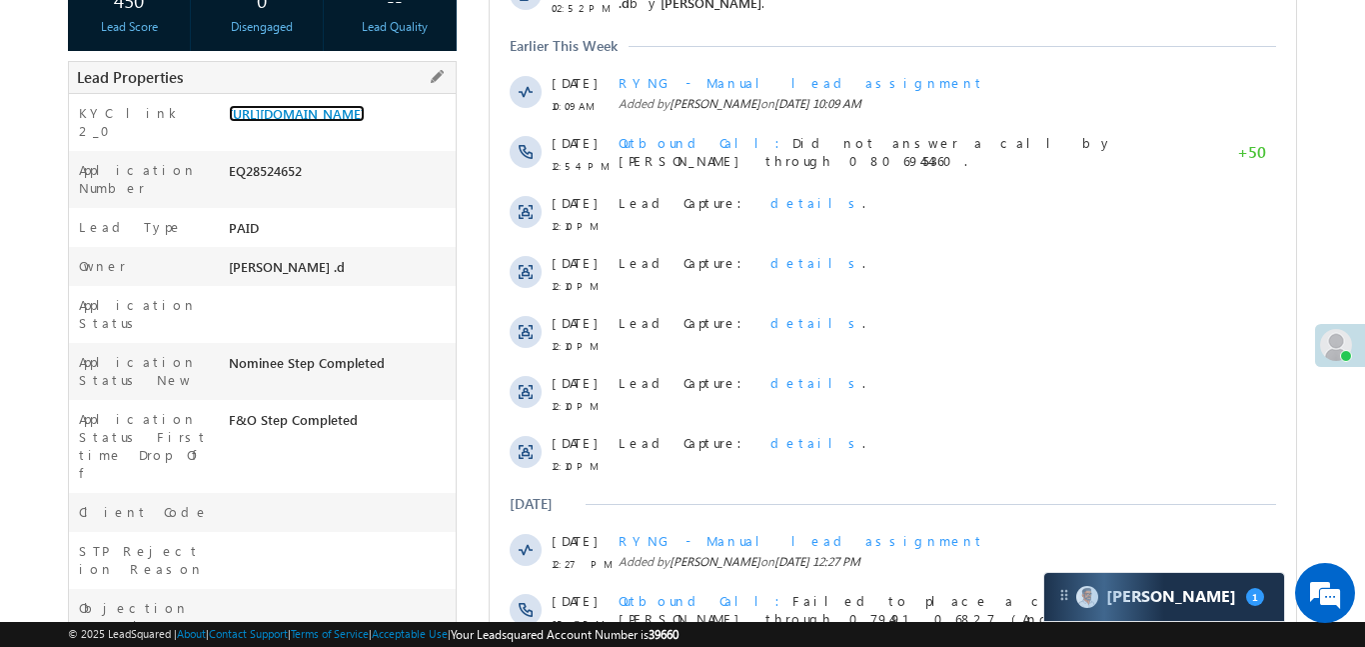
scroll to position [0, 0]
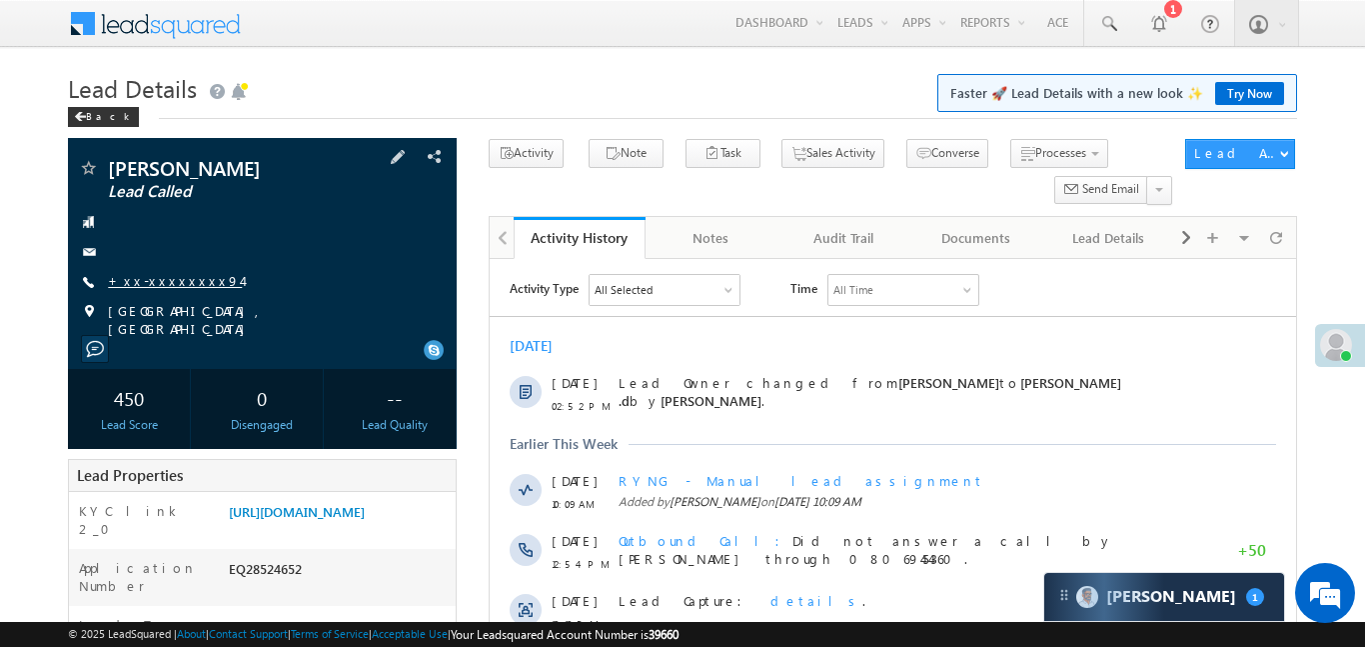
click at [182, 277] on link "+xx-xxxxxxxx94" at bounding box center [175, 280] width 134 height 17
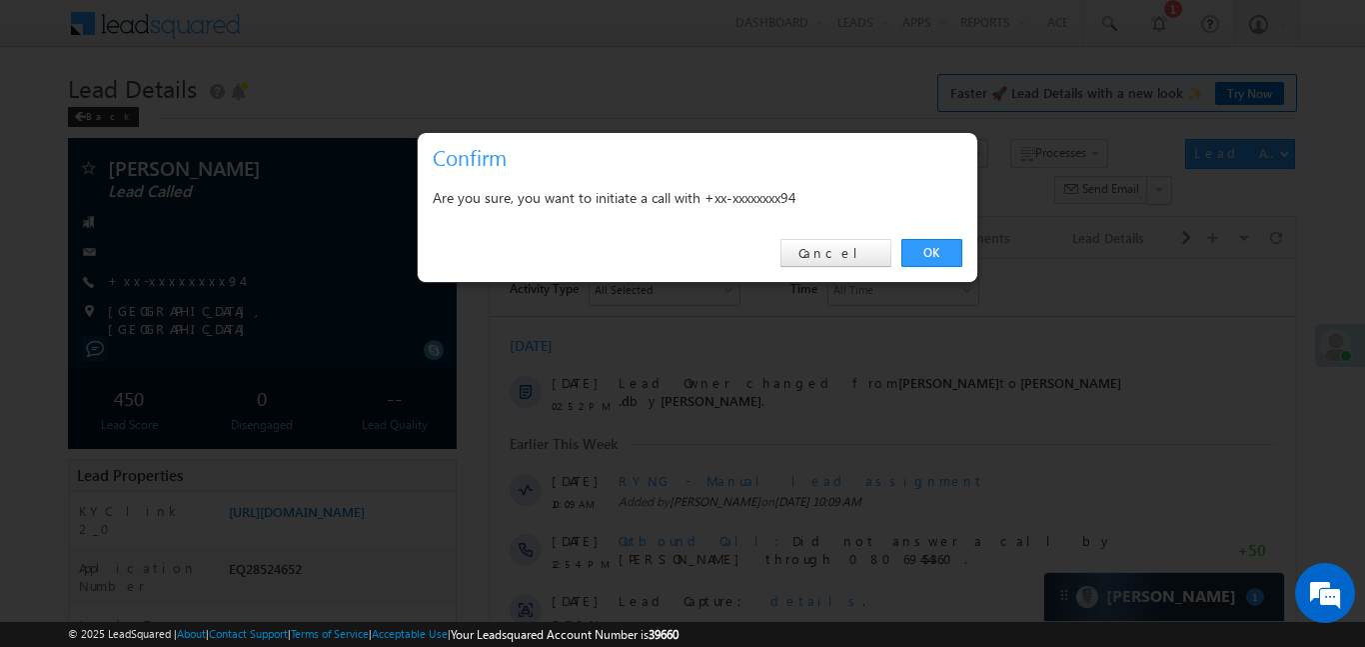
click at [918, 246] on link "OK" at bounding box center [932, 253] width 61 height 28
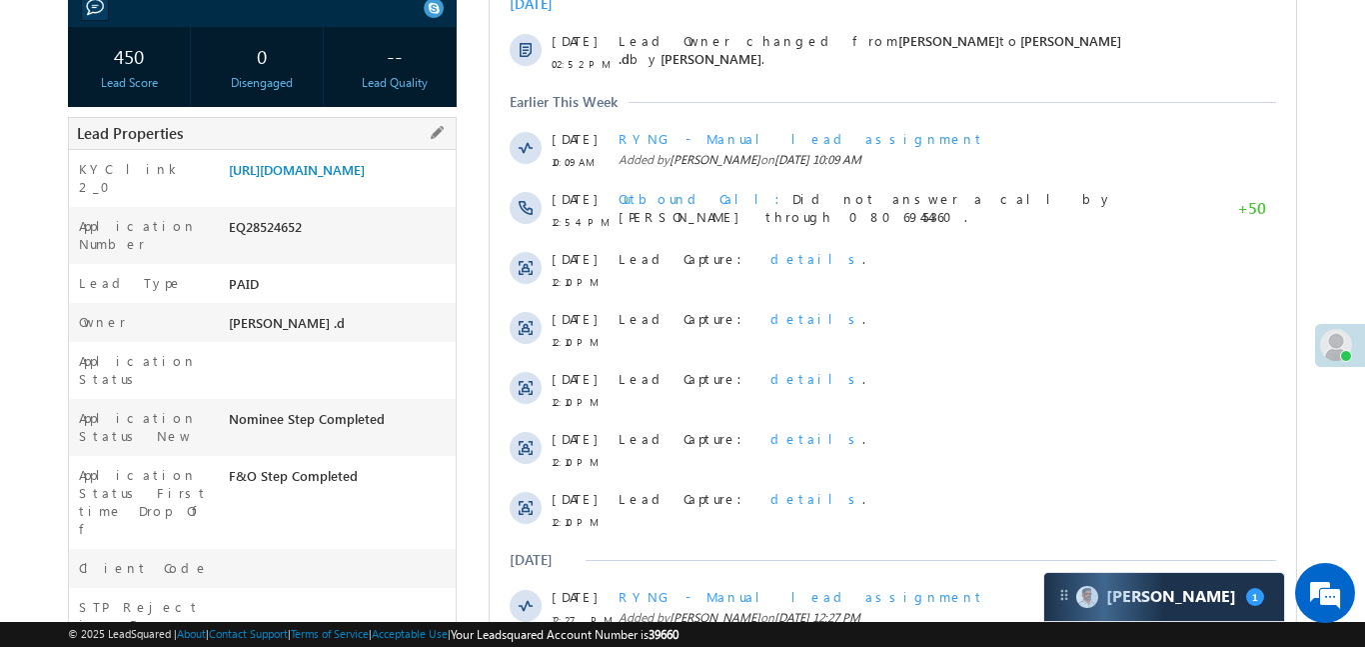
scroll to position [378, 0]
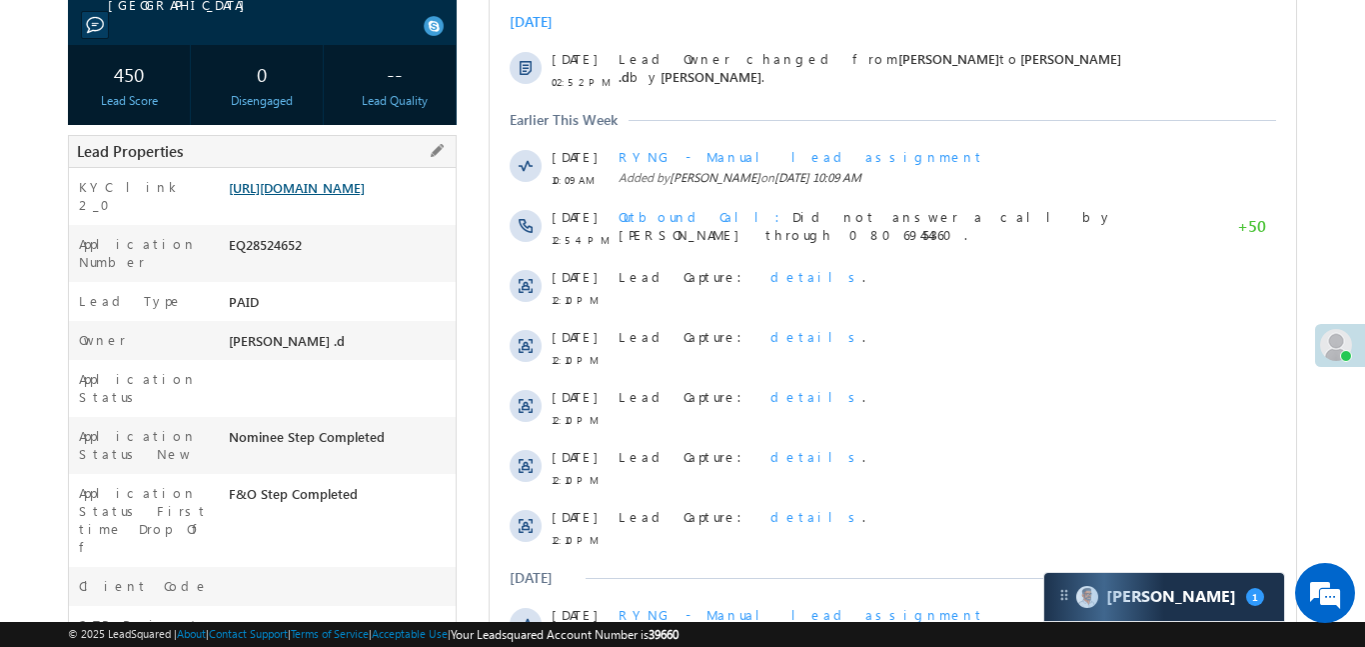
click at [365, 196] on link "https://angelbroking1-pk3em7sa.customui-test.leadsquared.com?leadId=72db274f-ee…" at bounding box center [297, 187] width 136 height 17
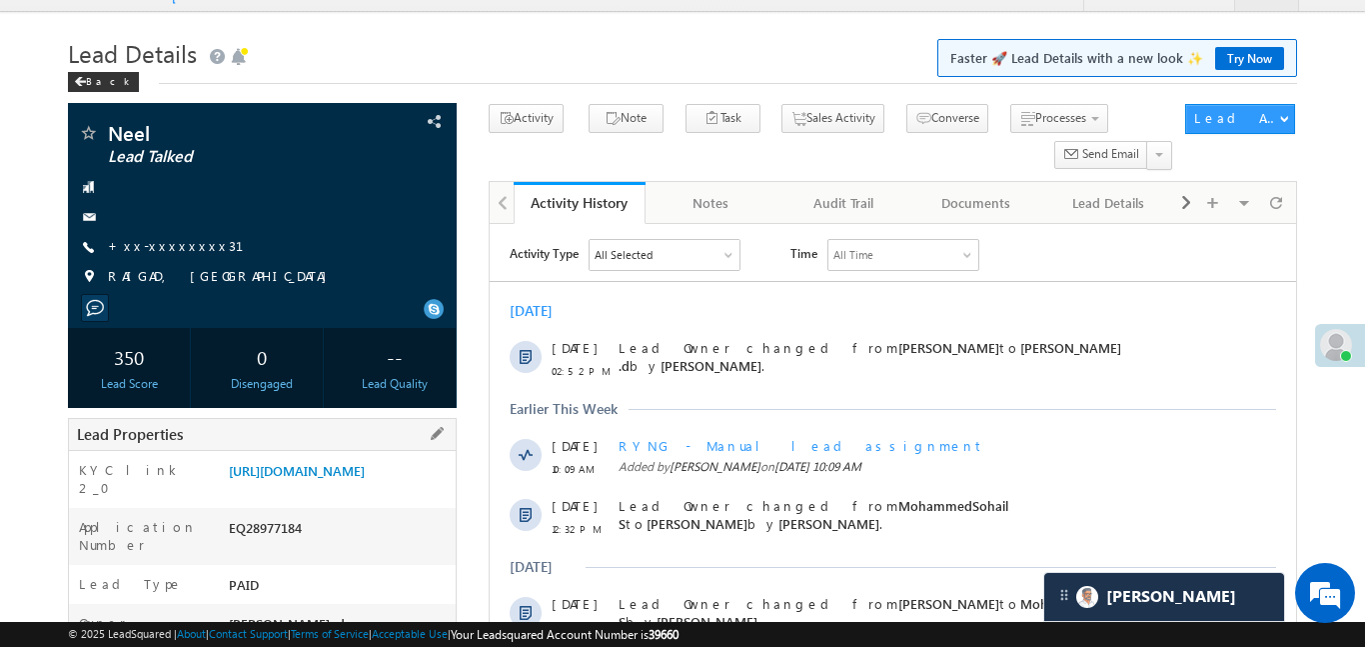
scroll to position [74, 0]
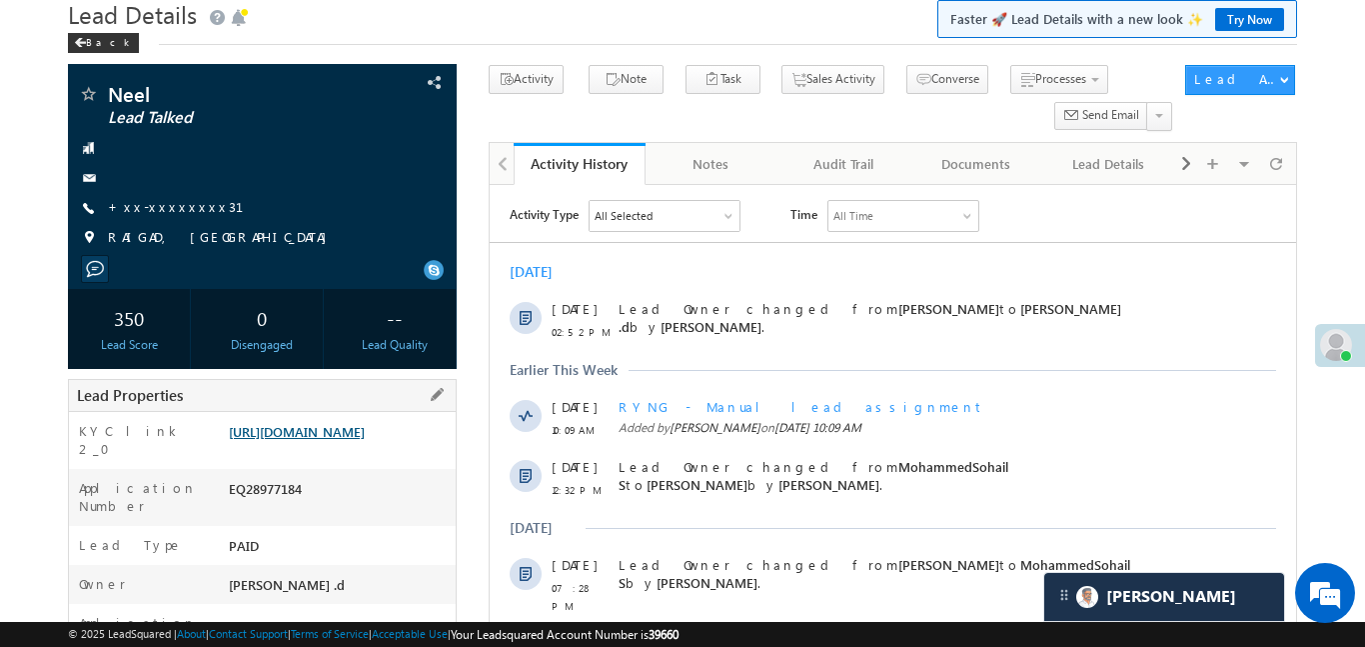
click at [365, 440] on link "[URL][DOMAIN_NAME]" at bounding box center [297, 431] width 136 height 17
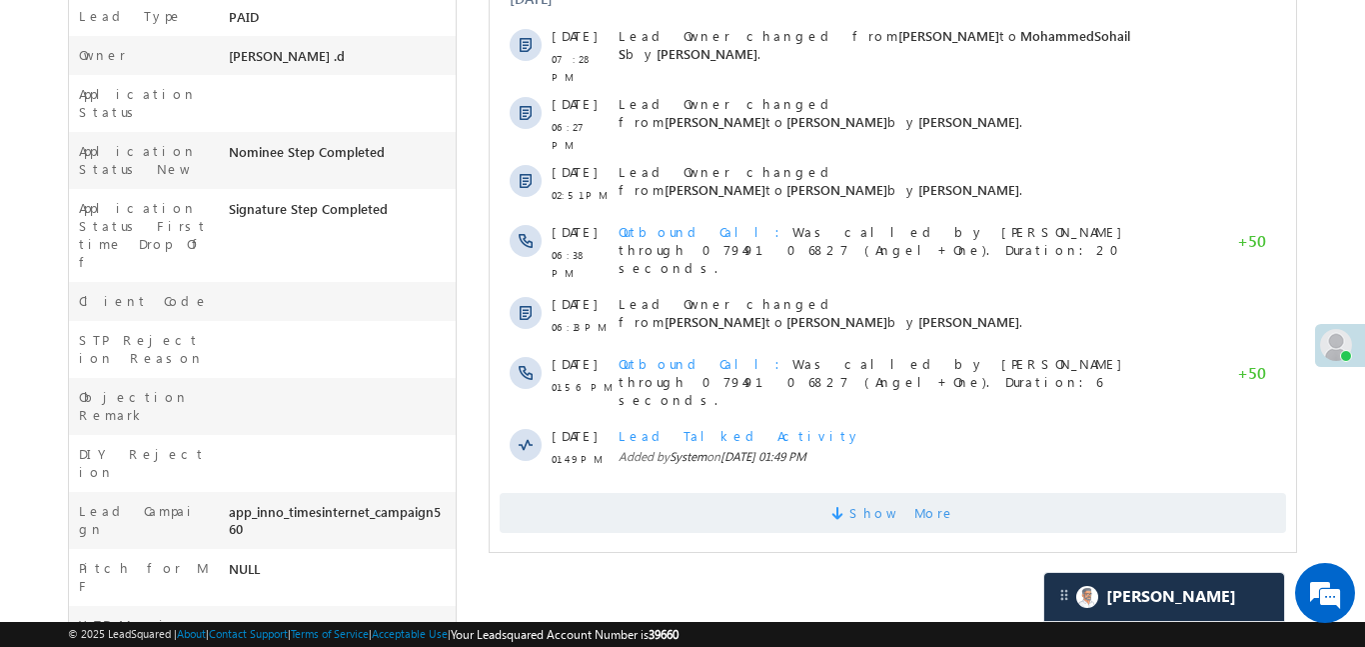
scroll to position [860, 0]
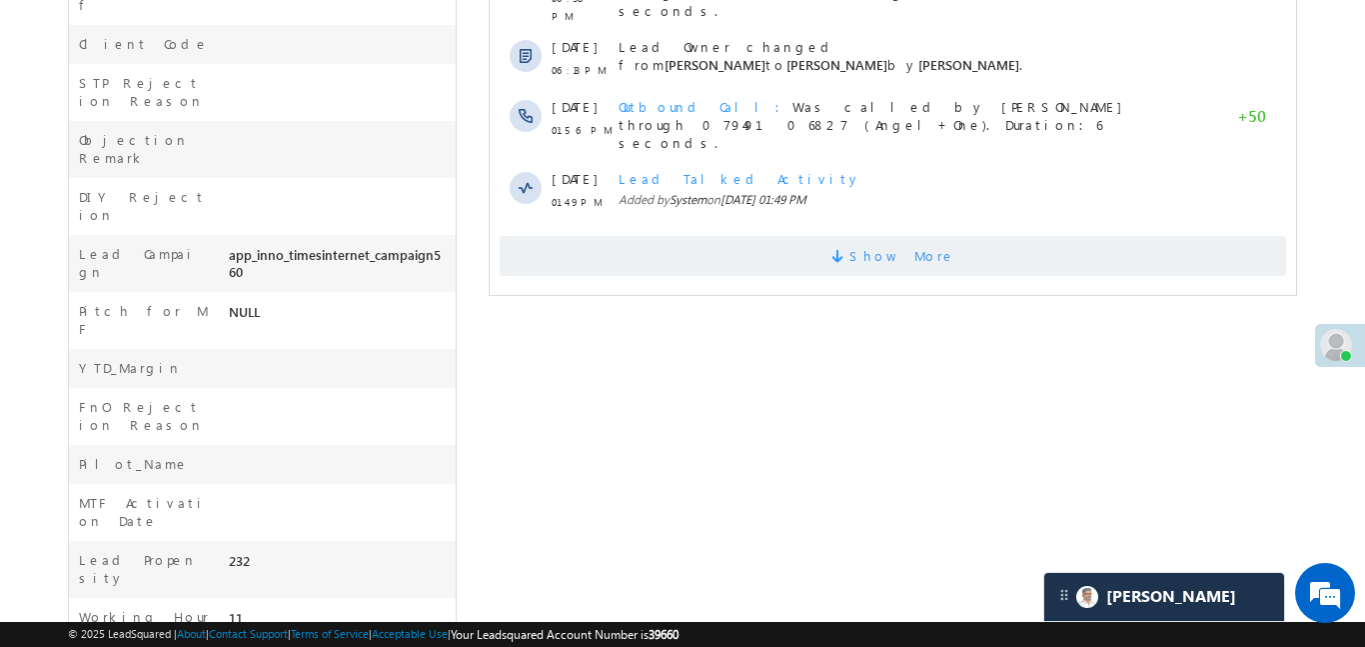
click at [851, 236] on span "Show More" at bounding box center [892, 256] width 787 height 40
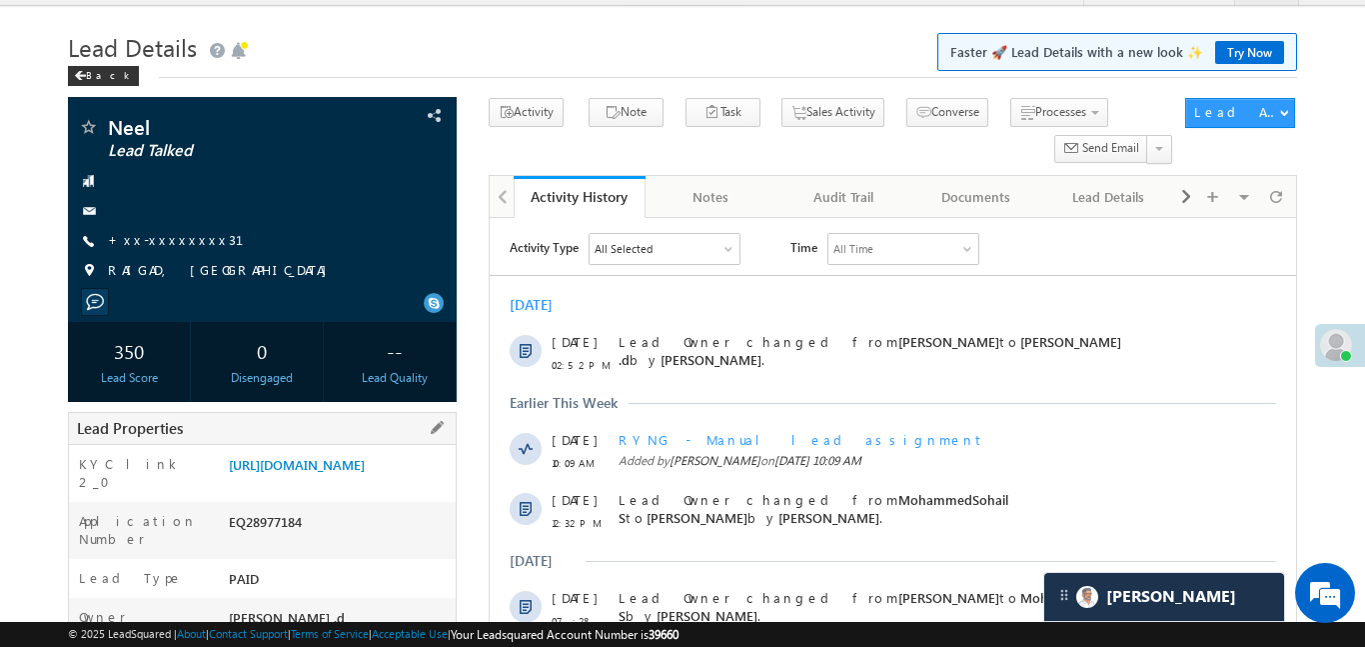
scroll to position [0, 0]
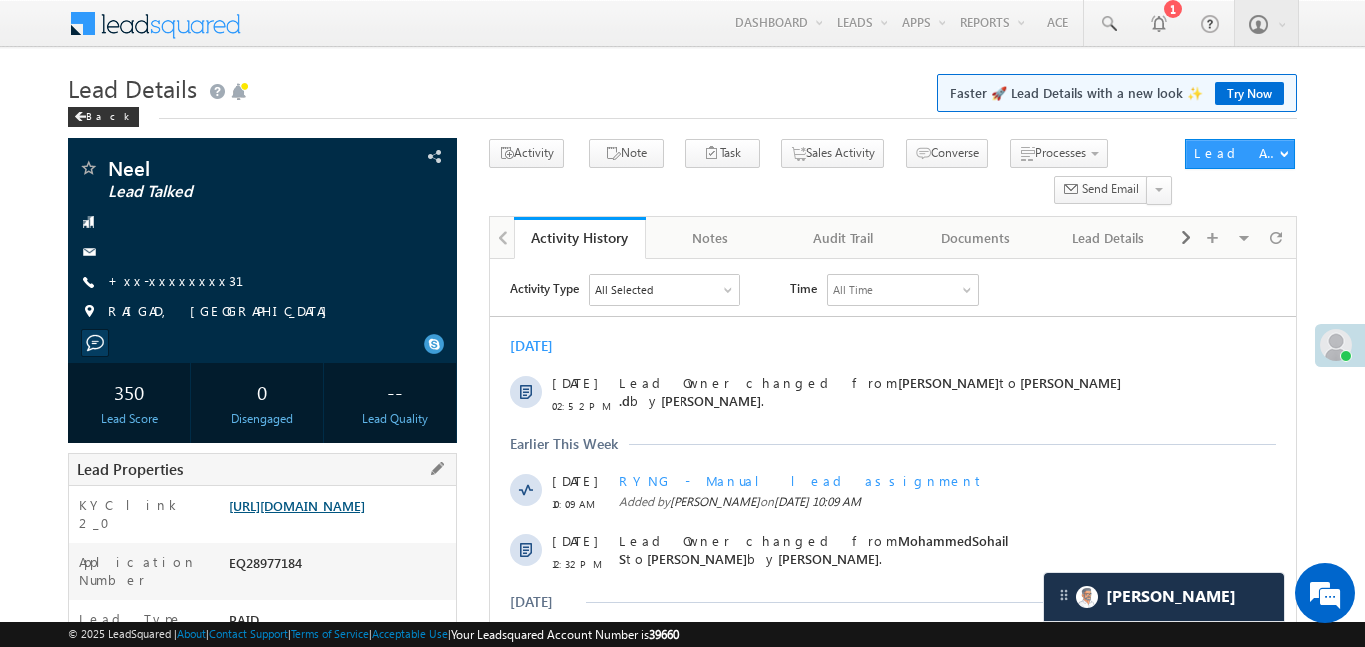
click at [365, 514] on link "[URL][DOMAIN_NAME]" at bounding box center [297, 505] width 136 height 17
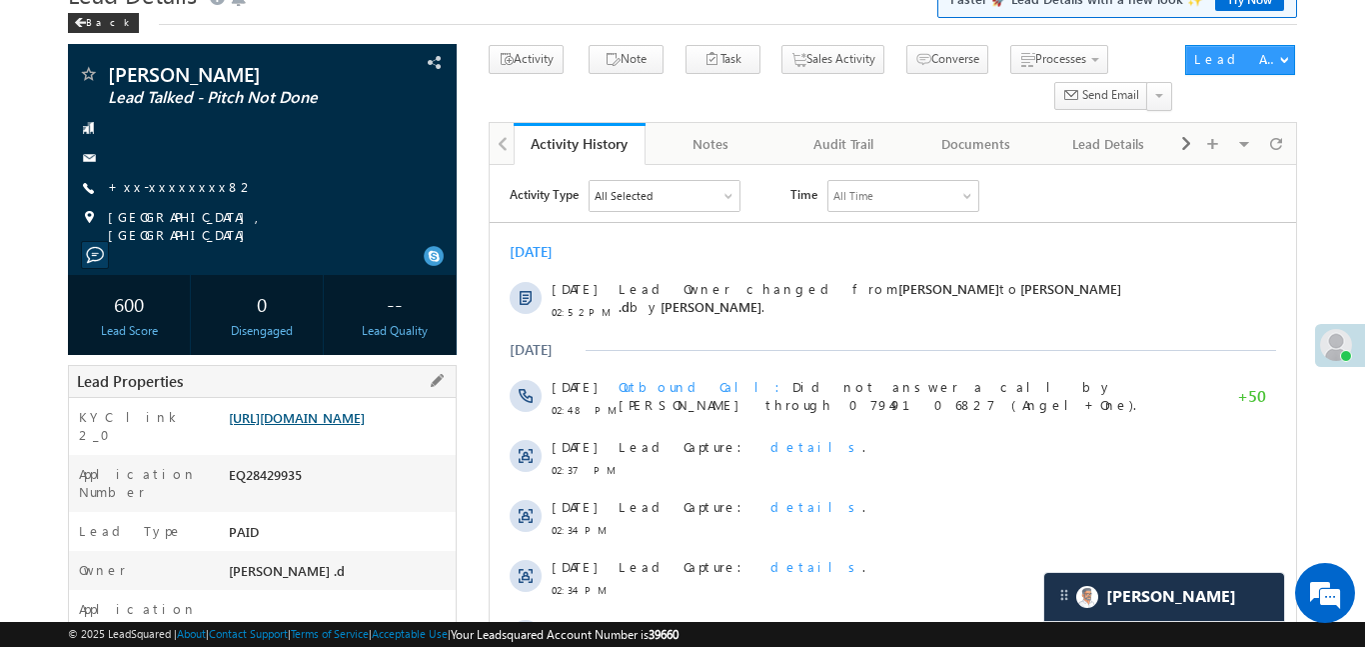
scroll to position [98, 0]
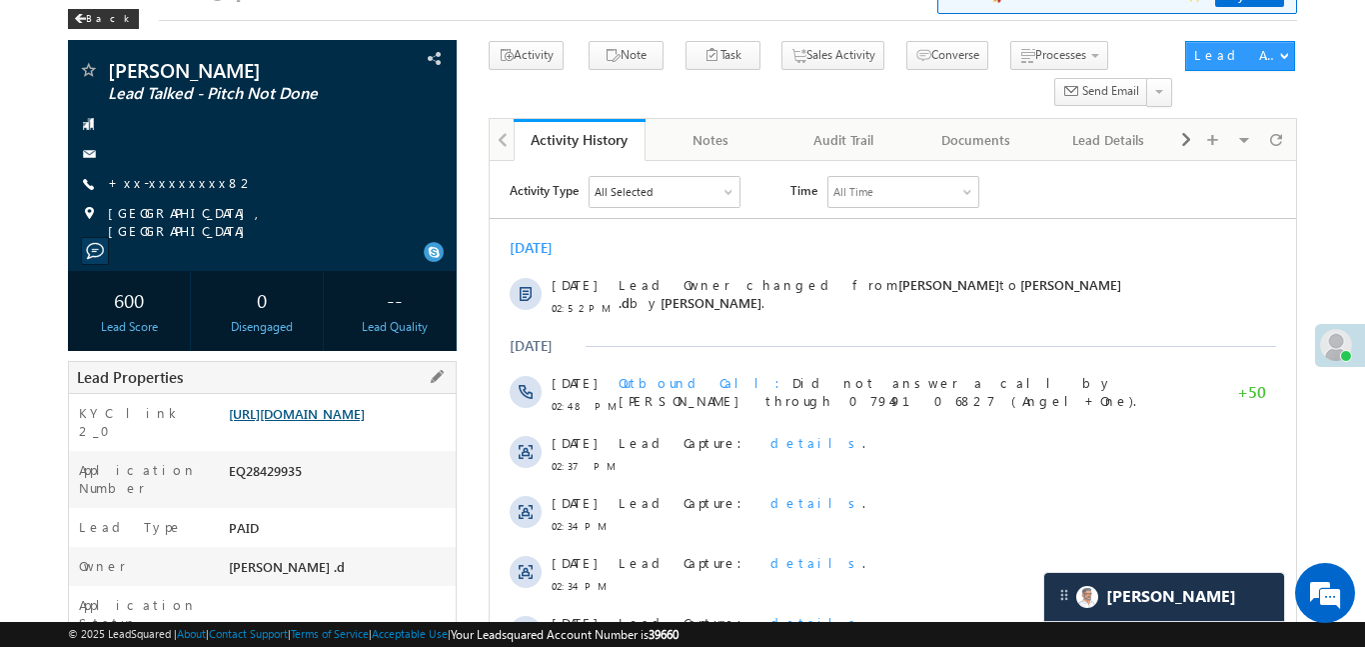
click at [323, 422] on link "https://angelbroking1-pk3em7sa.customui-test.leadsquared.com?leadId=720410c2-af…" at bounding box center [297, 413] width 136 height 17
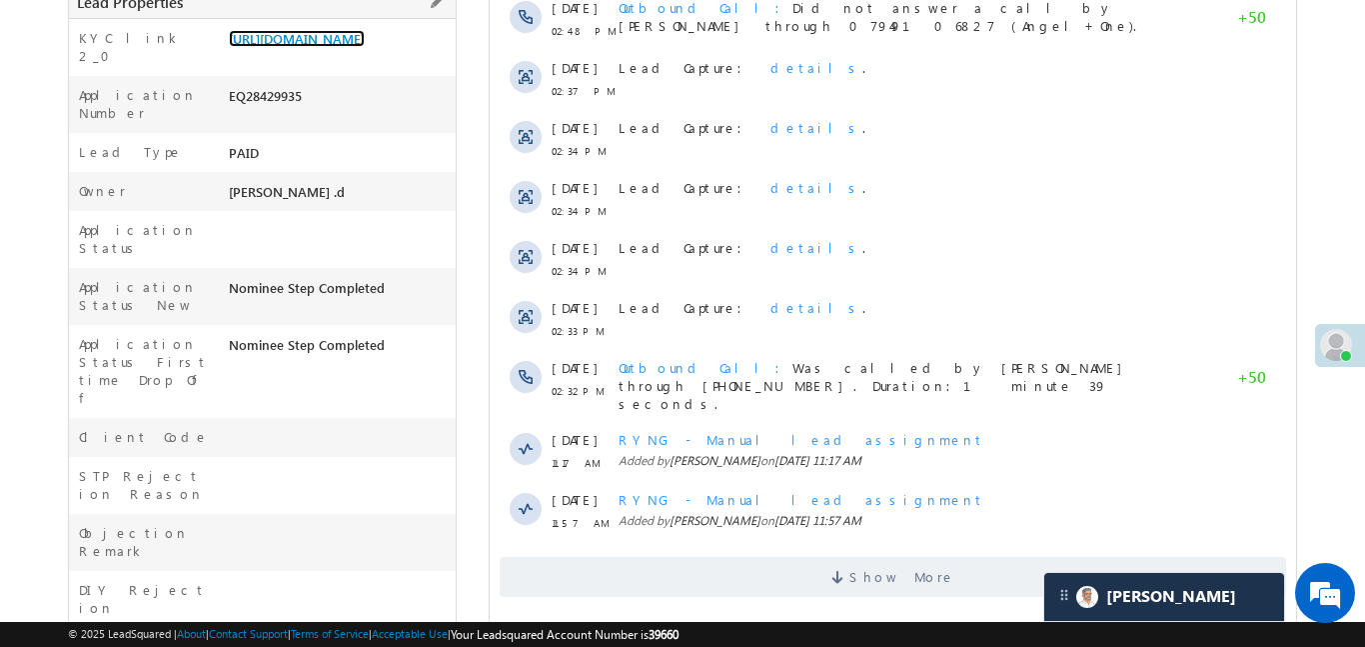
scroll to position [442, 0]
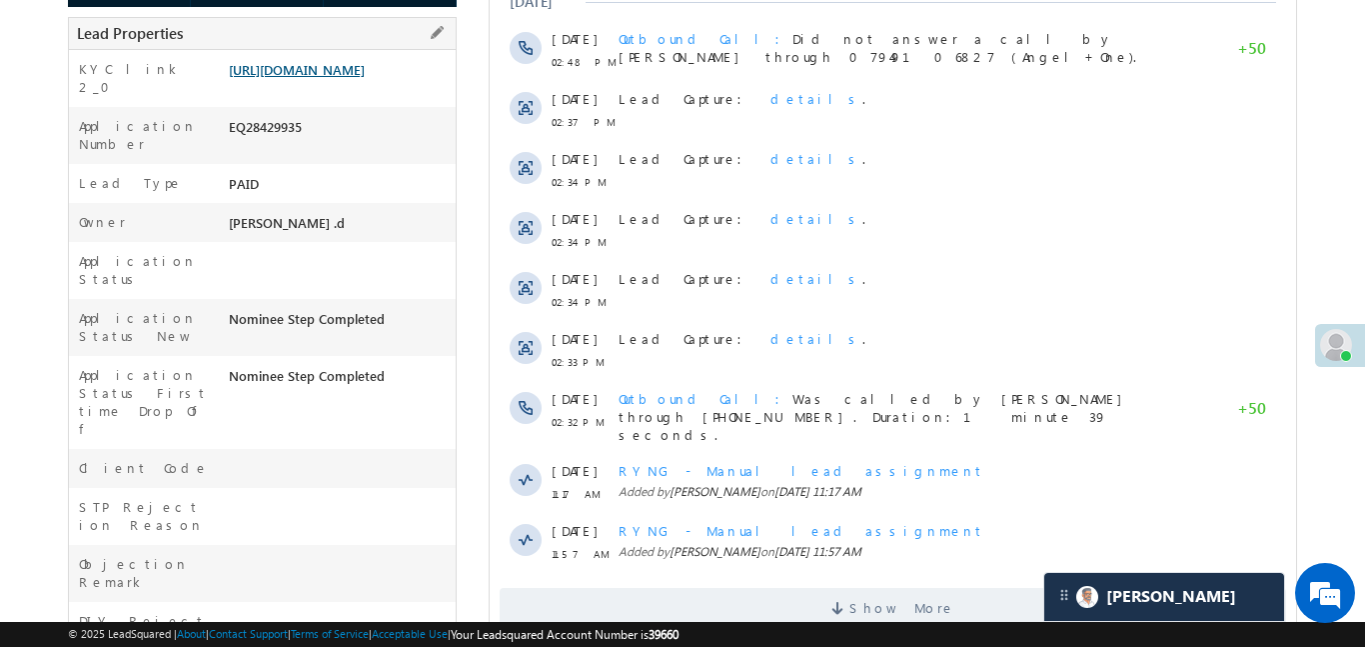
click at [365, 78] on link "https://angelbroking1-pk3em7sa.customui-test.leadsquared.com?leadId=720410c2-af…" at bounding box center [297, 69] width 136 height 17
click at [363, 78] on link "https://angelbroking1-pk3em7sa.customui-test.leadsquared.com?leadId=720410c2-af…" at bounding box center [297, 69] width 136 height 17
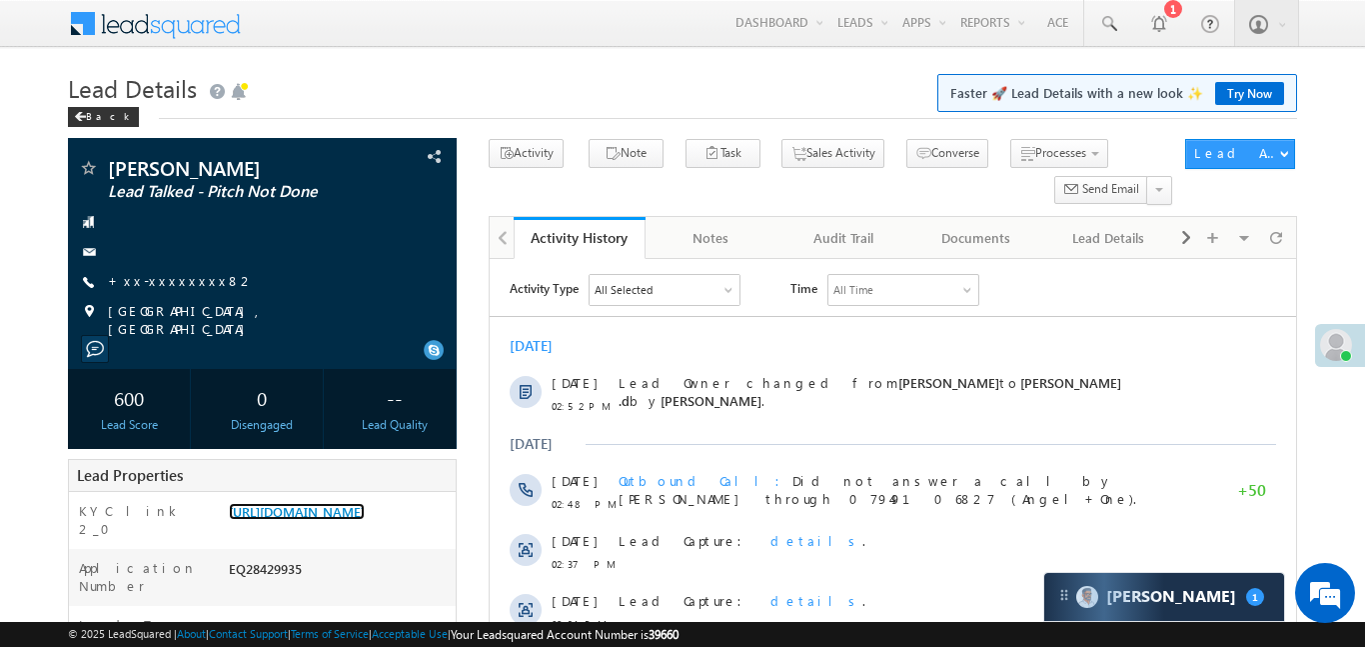
scroll to position [566, 0]
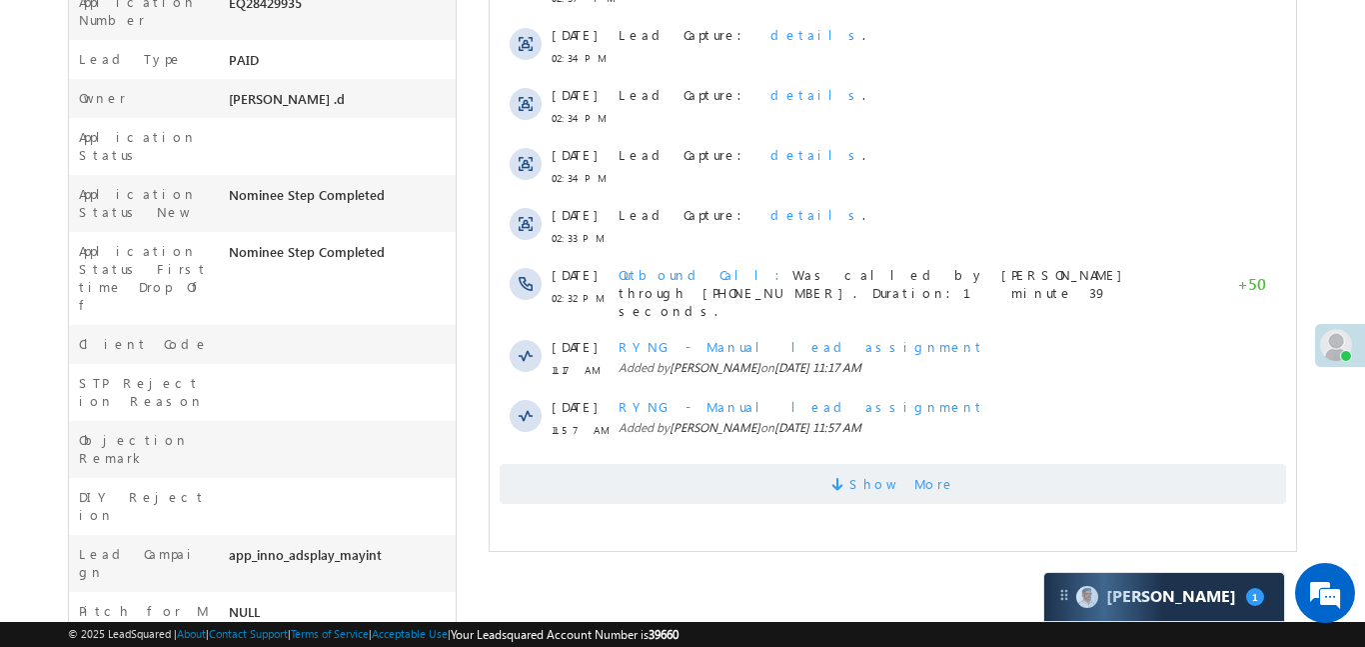
click at [884, 464] on span "Show More" at bounding box center [902, 484] width 106 height 40
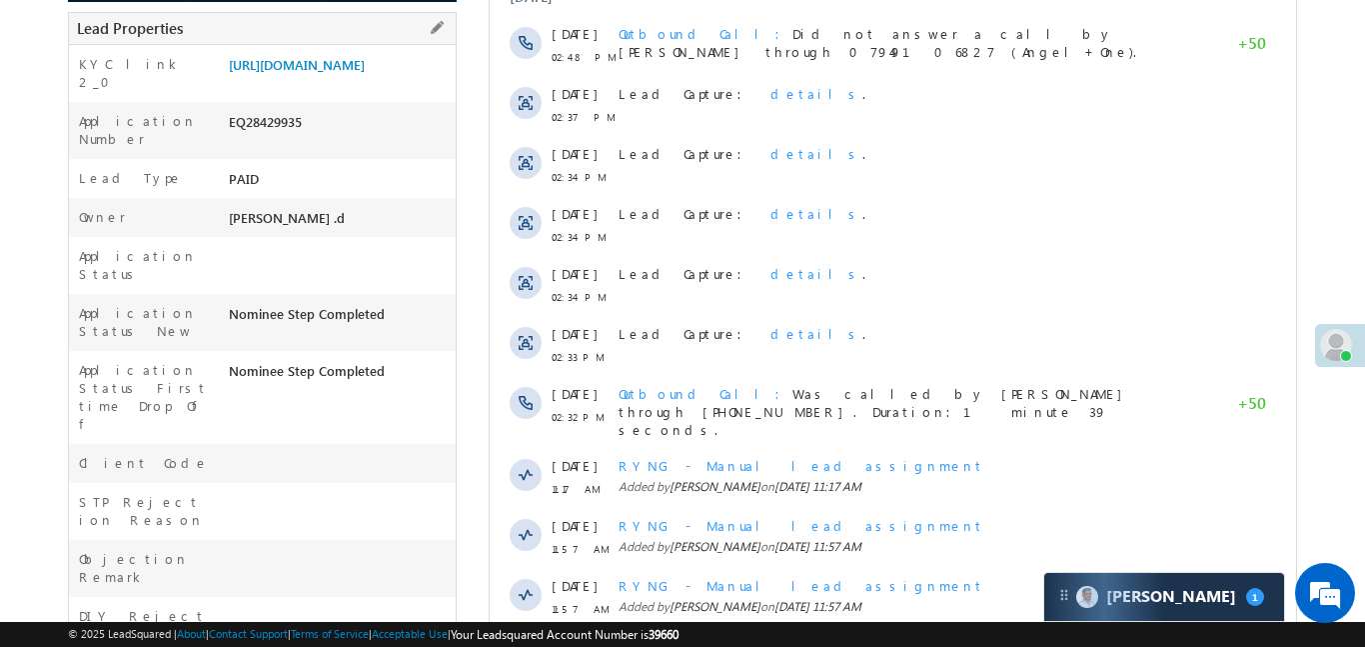
scroll to position [187, 0]
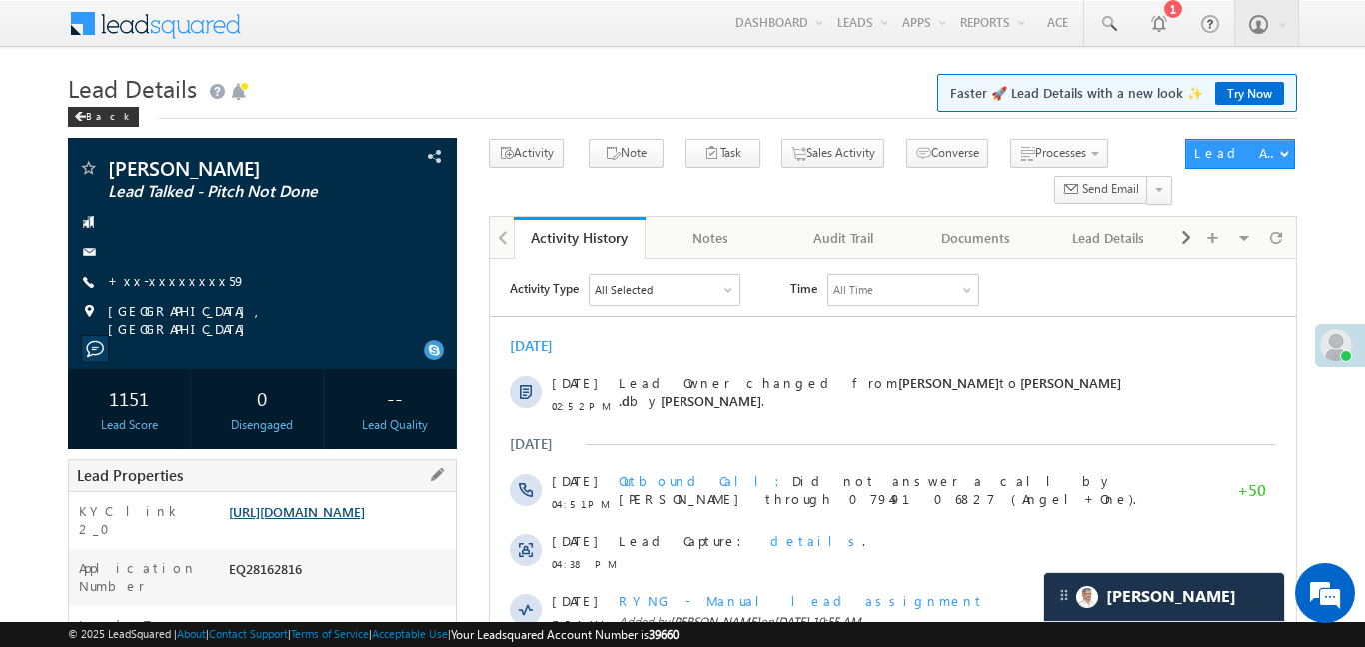
click at [365, 504] on link "[URL][DOMAIN_NAME]" at bounding box center [297, 511] width 136 height 17
click at [182, 275] on link "+xx-xxxxxxxx59" at bounding box center [177, 280] width 138 height 17
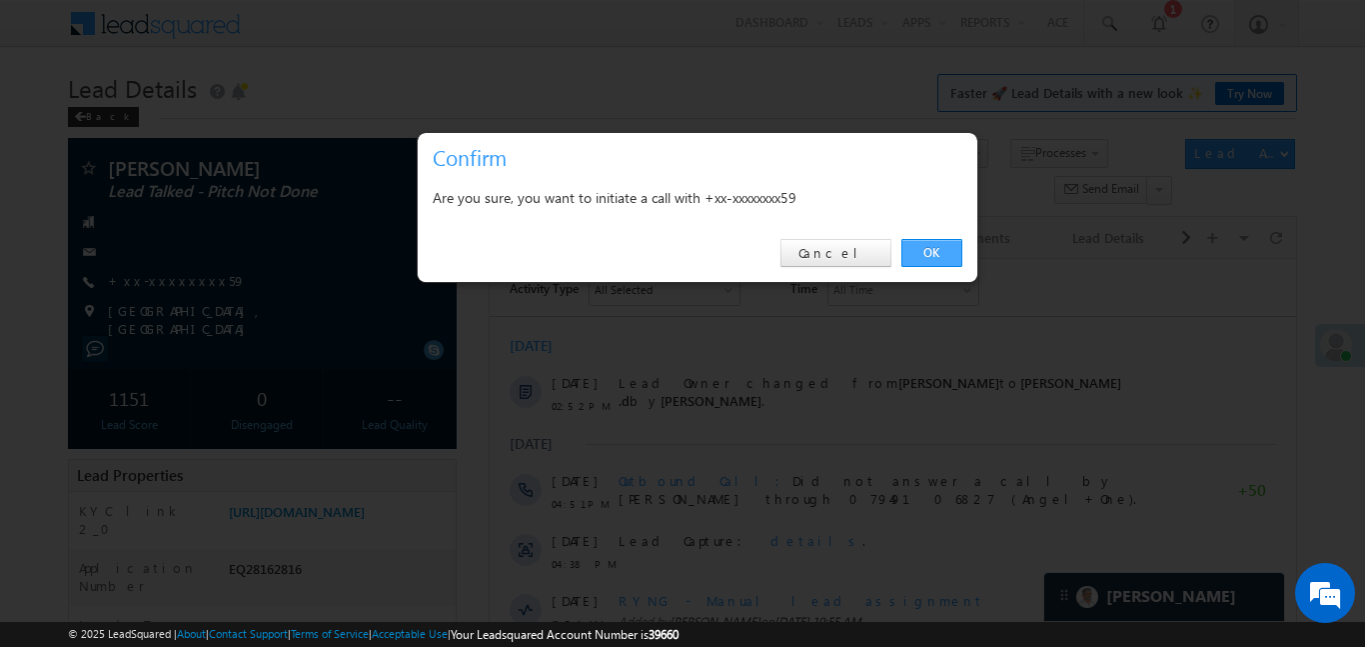
click at [934, 247] on link "OK" at bounding box center [932, 253] width 61 height 28
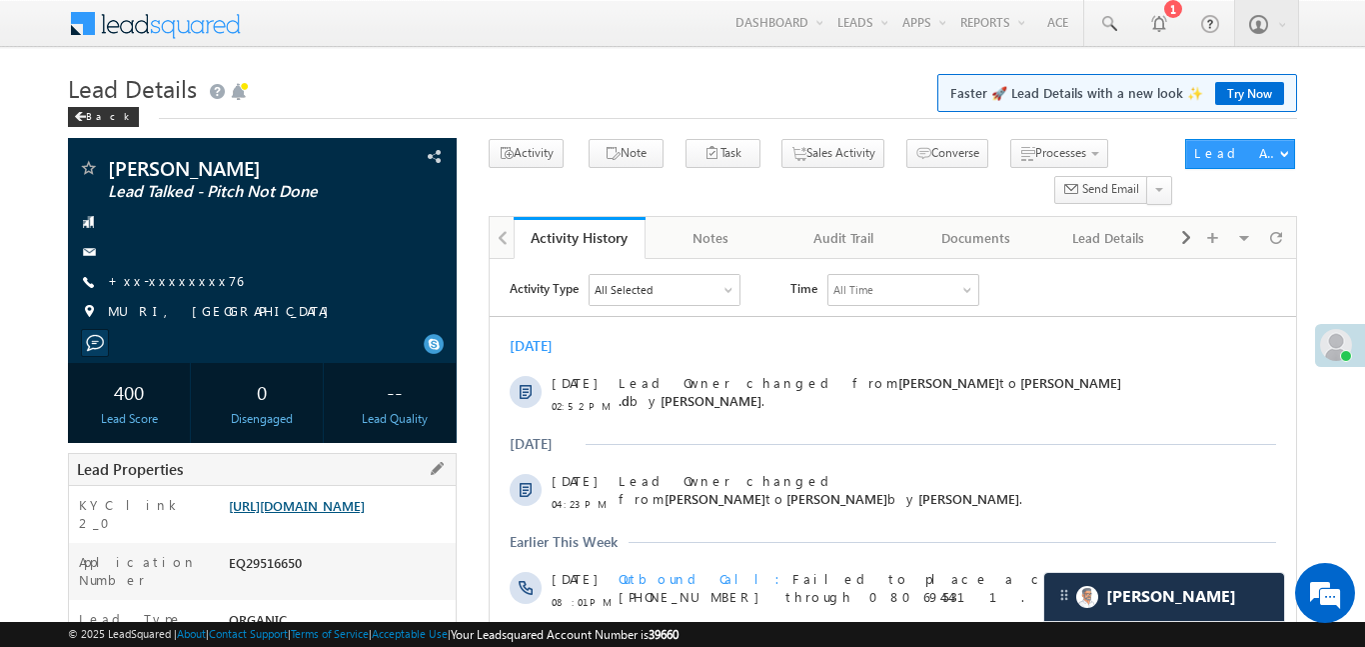
click at [361, 515] on div "KYC link 2_0 [URL][DOMAIN_NAME]" at bounding box center [262, 514] width 387 height 57
click at [361, 514] on link "[URL][DOMAIN_NAME]" at bounding box center [297, 505] width 136 height 17
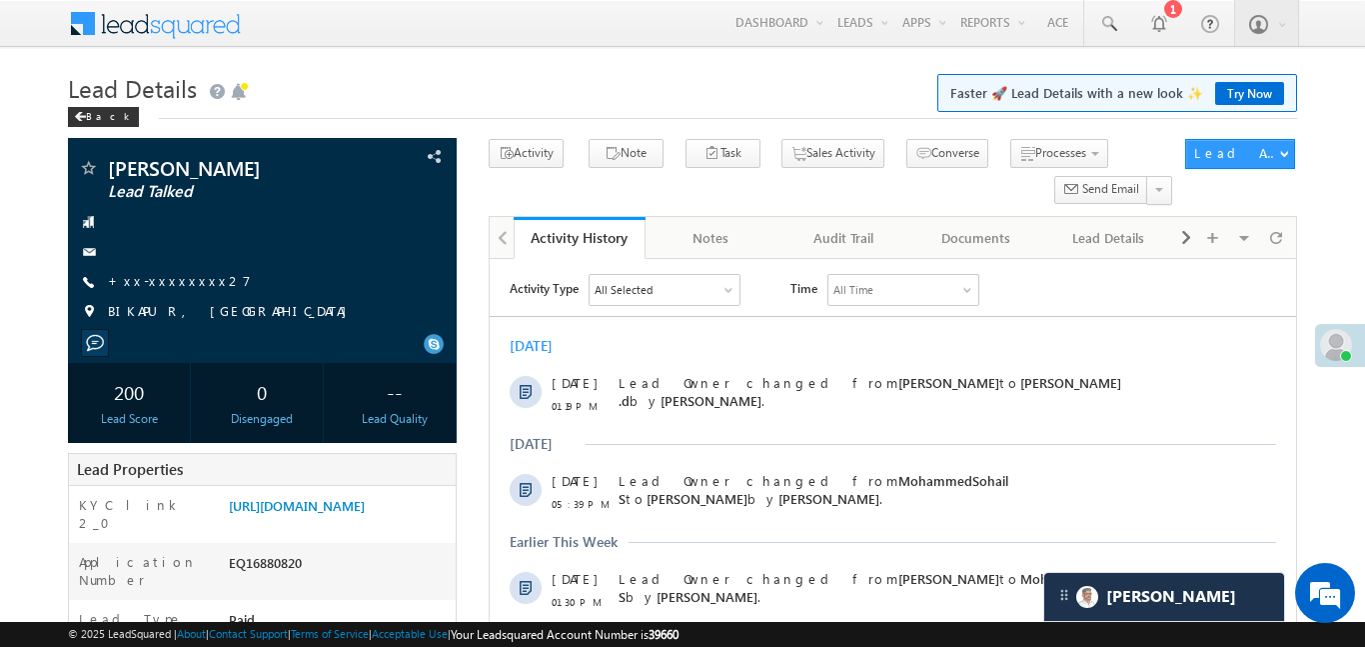
scroll to position [126, 0]
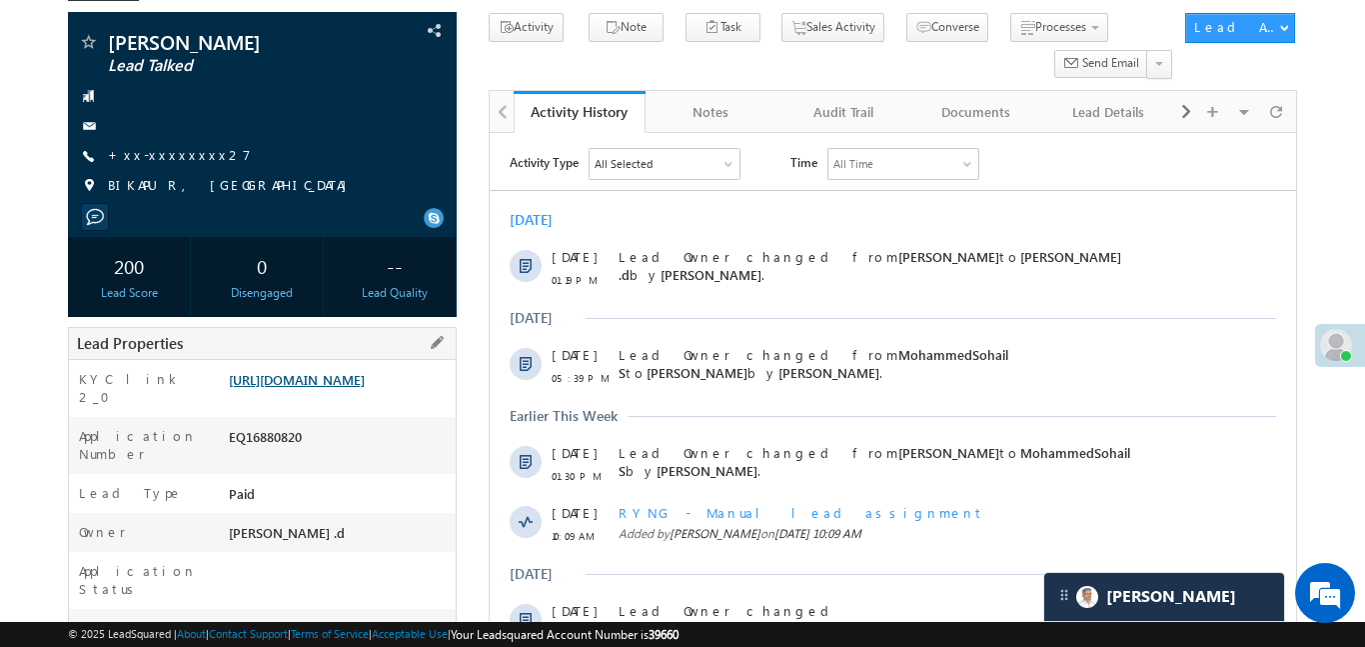
click at [362, 388] on link "[URL][DOMAIN_NAME]" at bounding box center [297, 379] width 136 height 17
click at [141, 157] on link "+xx-xxxxxxxx27" at bounding box center [179, 154] width 143 height 17
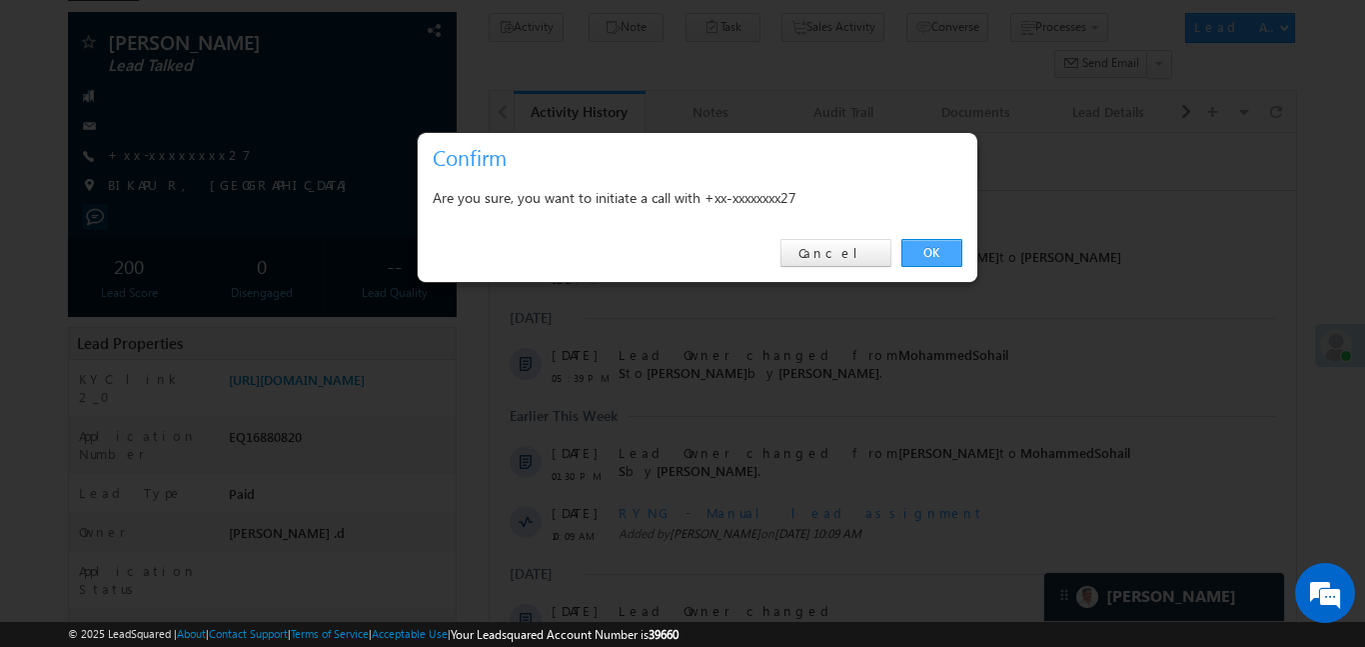
click at [934, 249] on link "OK" at bounding box center [932, 253] width 61 height 28
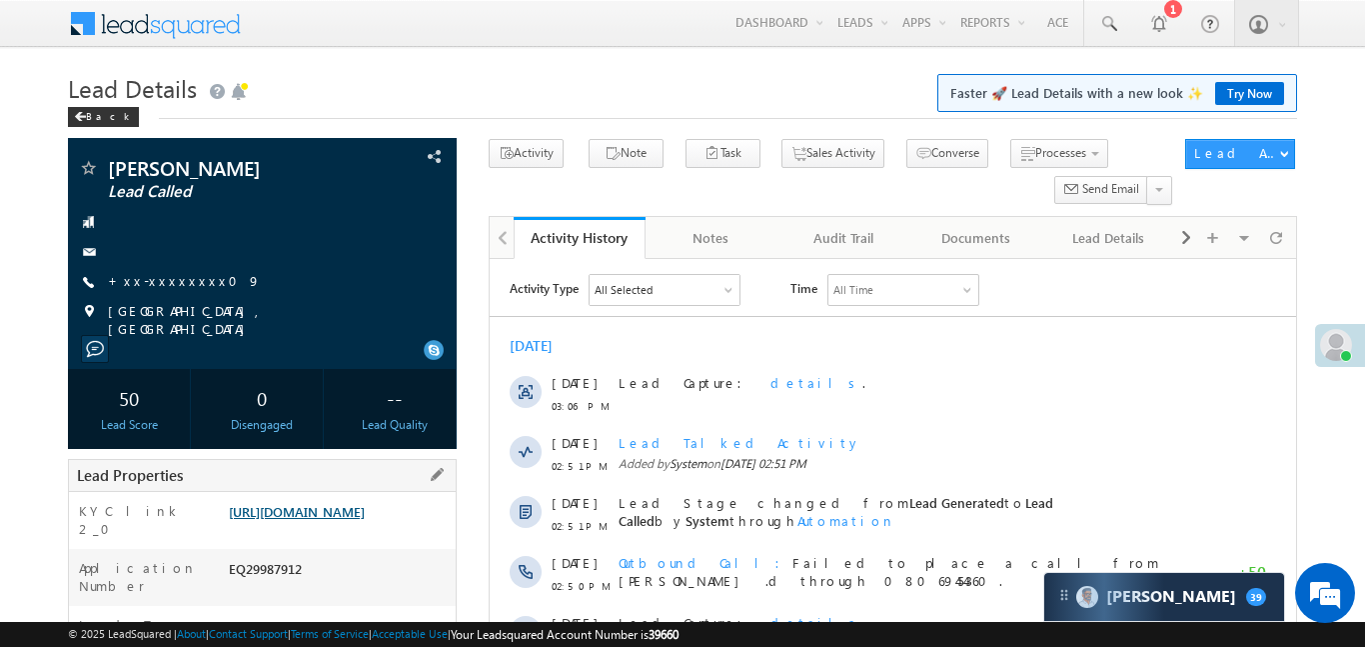
click at [365, 513] on link "[URL][DOMAIN_NAME]" at bounding box center [297, 511] width 136 height 17
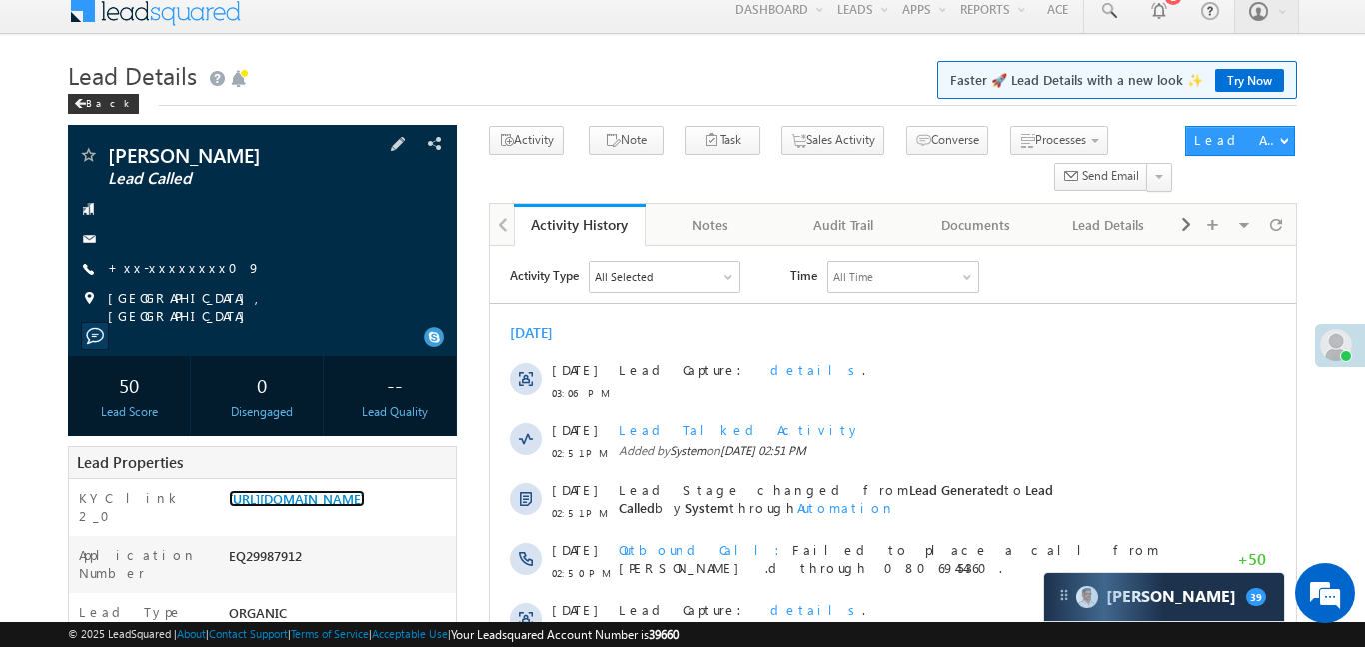
scroll to position [126, 0]
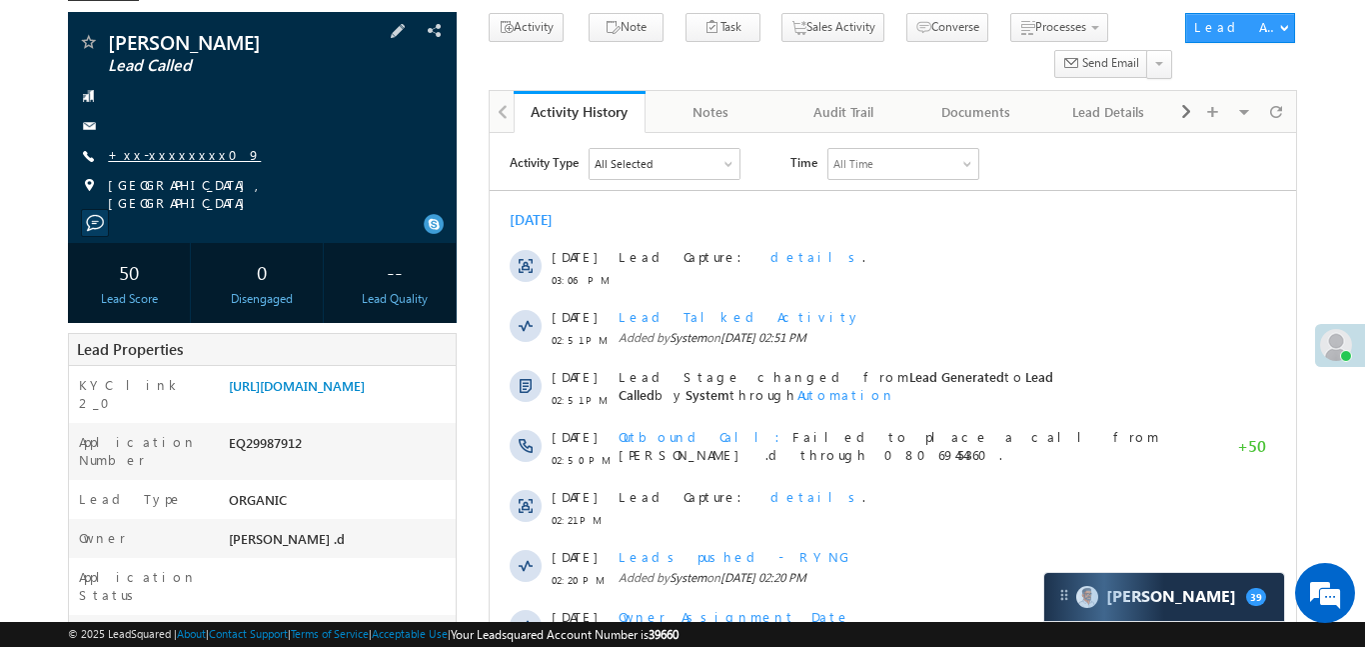
click at [164, 159] on link "+xx-xxxxxxxx09" at bounding box center [184, 154] width 153 height 17
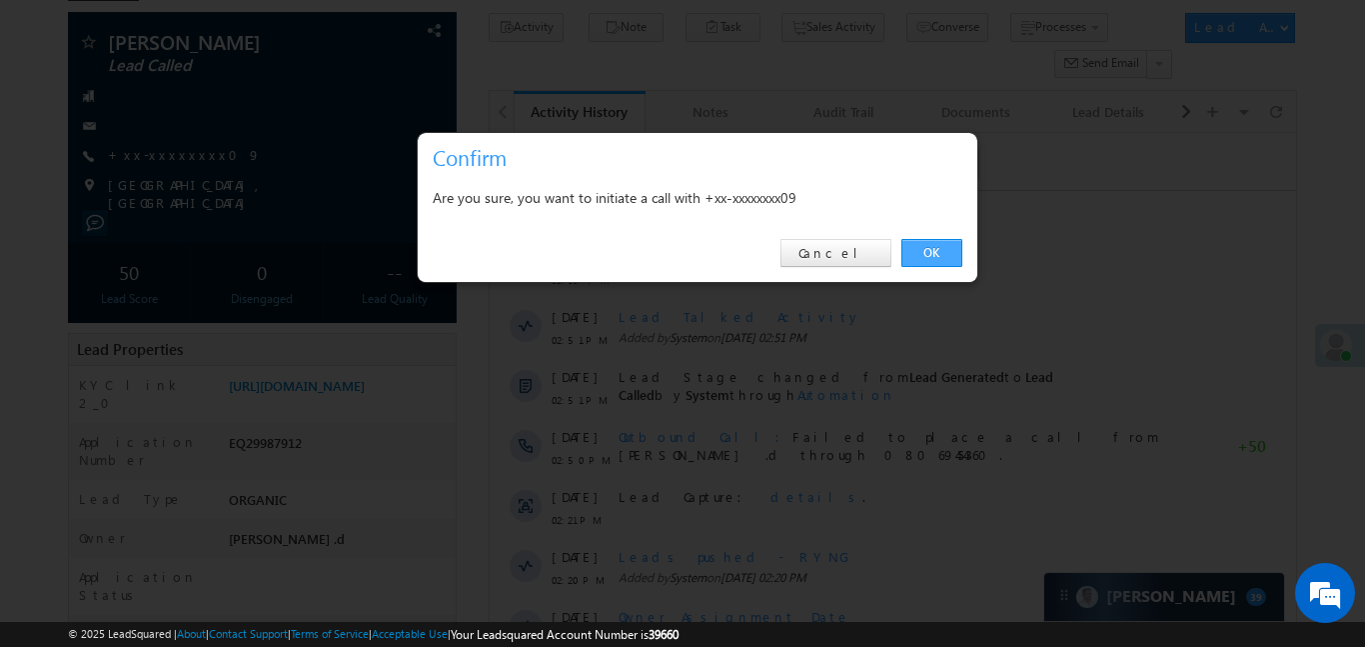
click at [934, 261] on link "OK" at bounding box center [932, 253] width 61 height 28
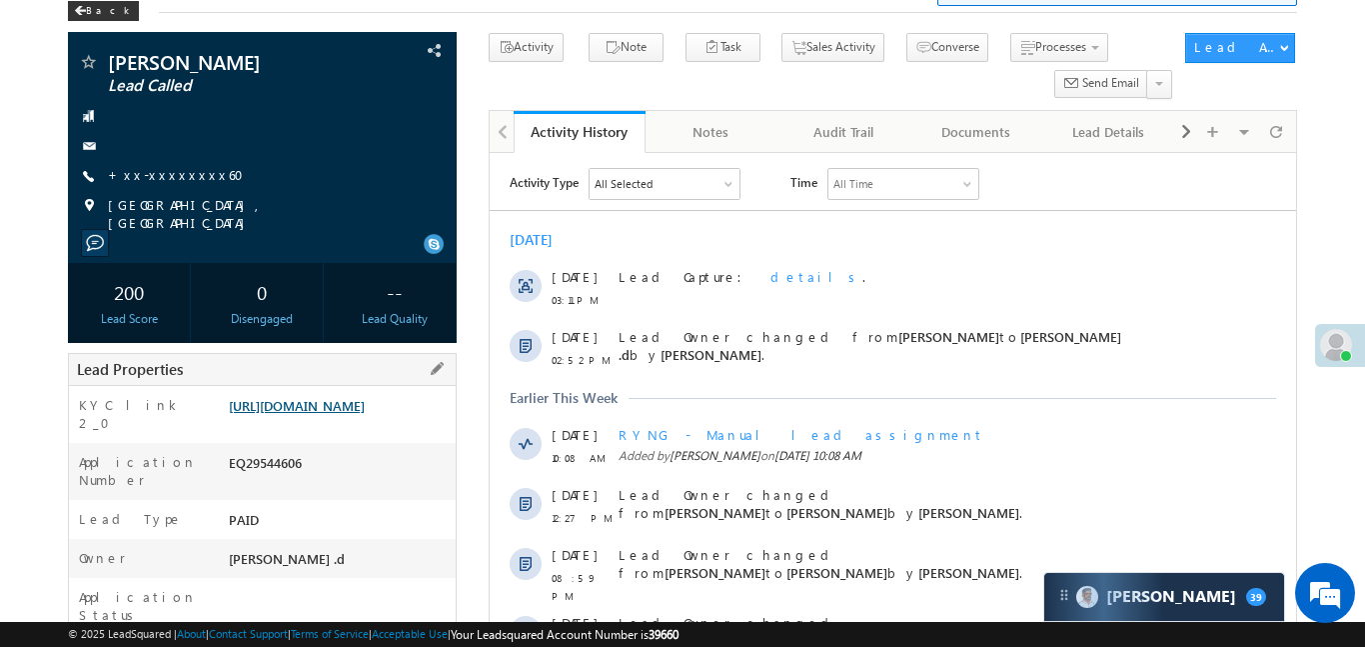
scroll to position [106, 0]
click at [365, 414] on link "[URL][DOMAIN_NAME]" at bounding box center [297, 405] width 136 height 17
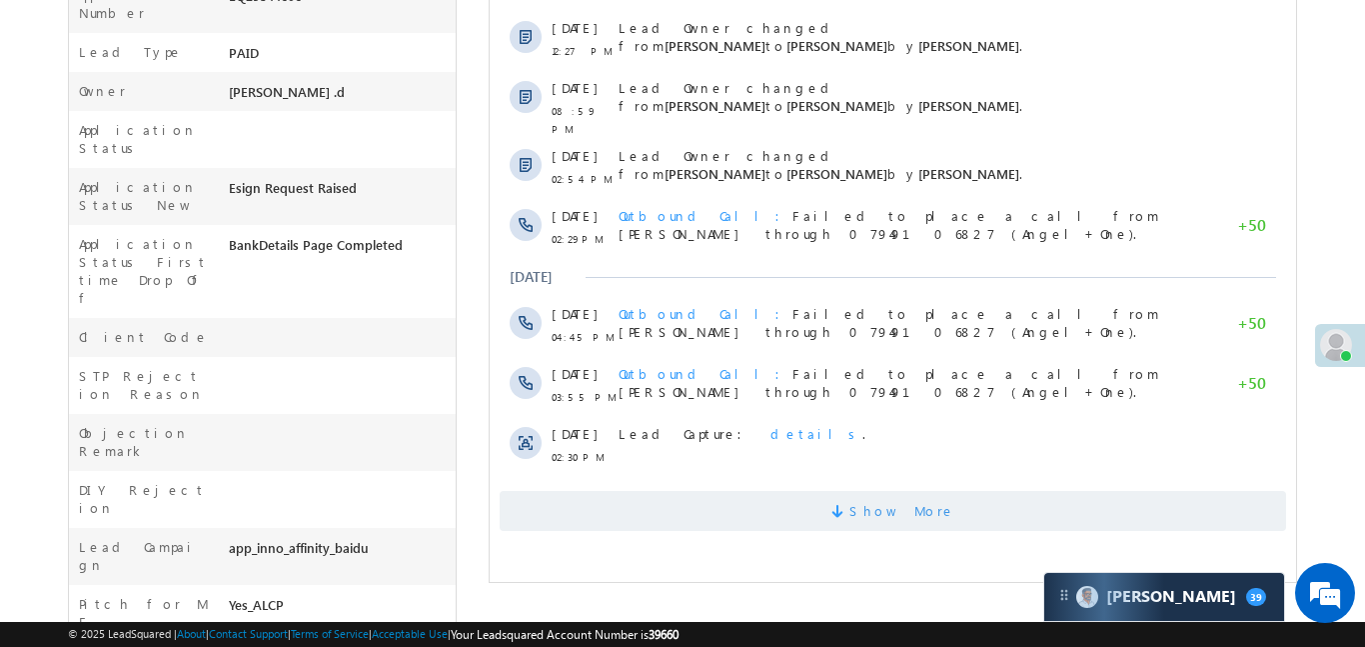
scroll to position [586, 0]
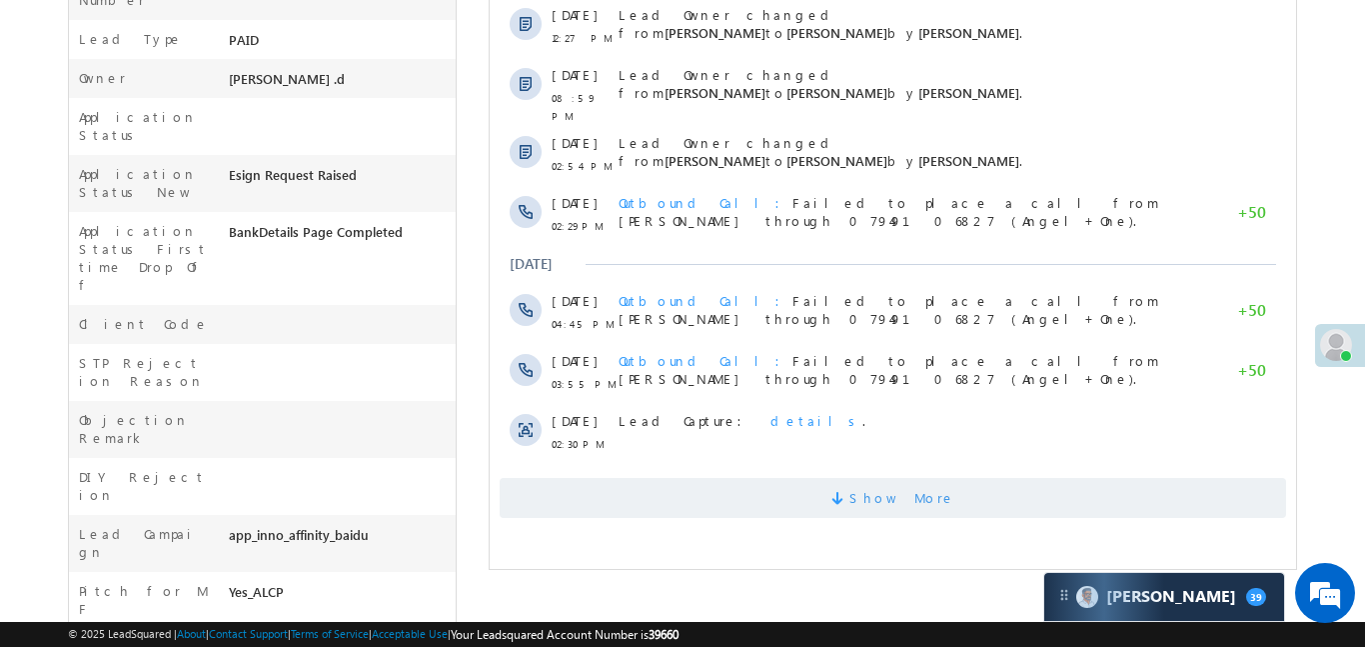
click at [849, 502] on span at bounding box center [840, 501] width 18 height 19
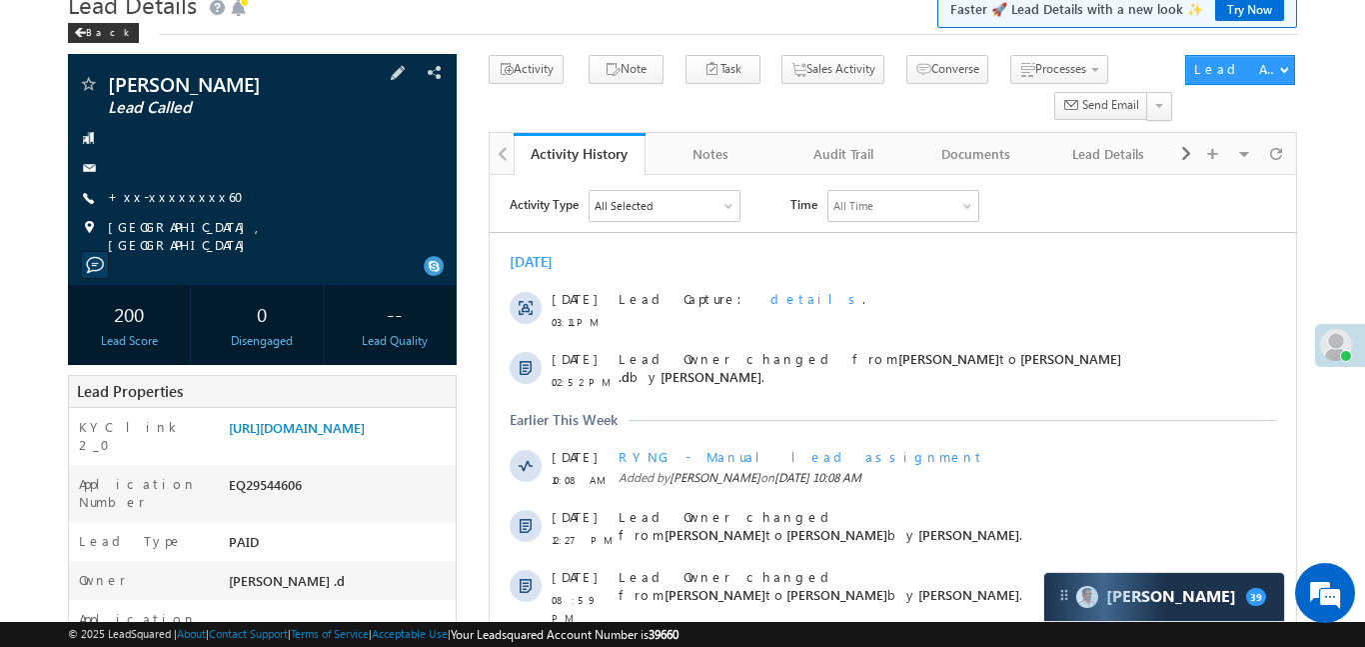
scroll to position [75, 0]
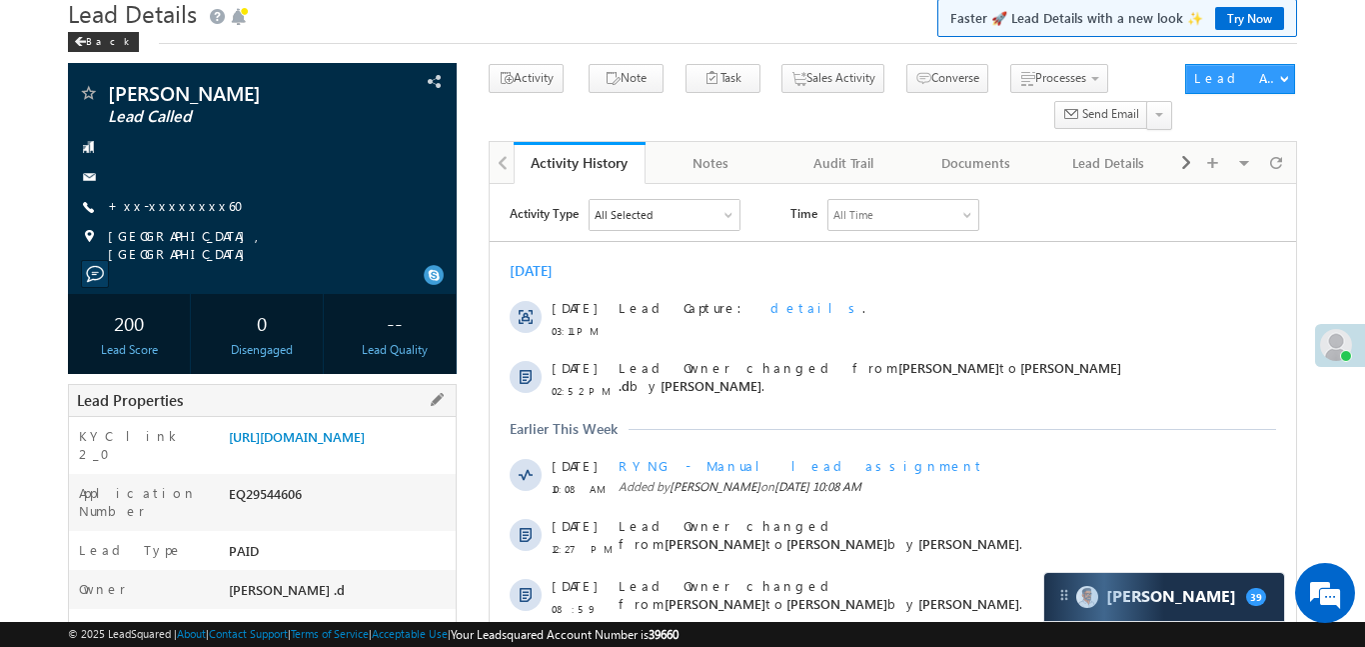
click at [377, 455] on div "https://angelbroking1-pk3em7sa.customui-test.leadsquared.com?leadId=a162ed1c-0b…" at bounding box center [340, 441] width 232 height 28
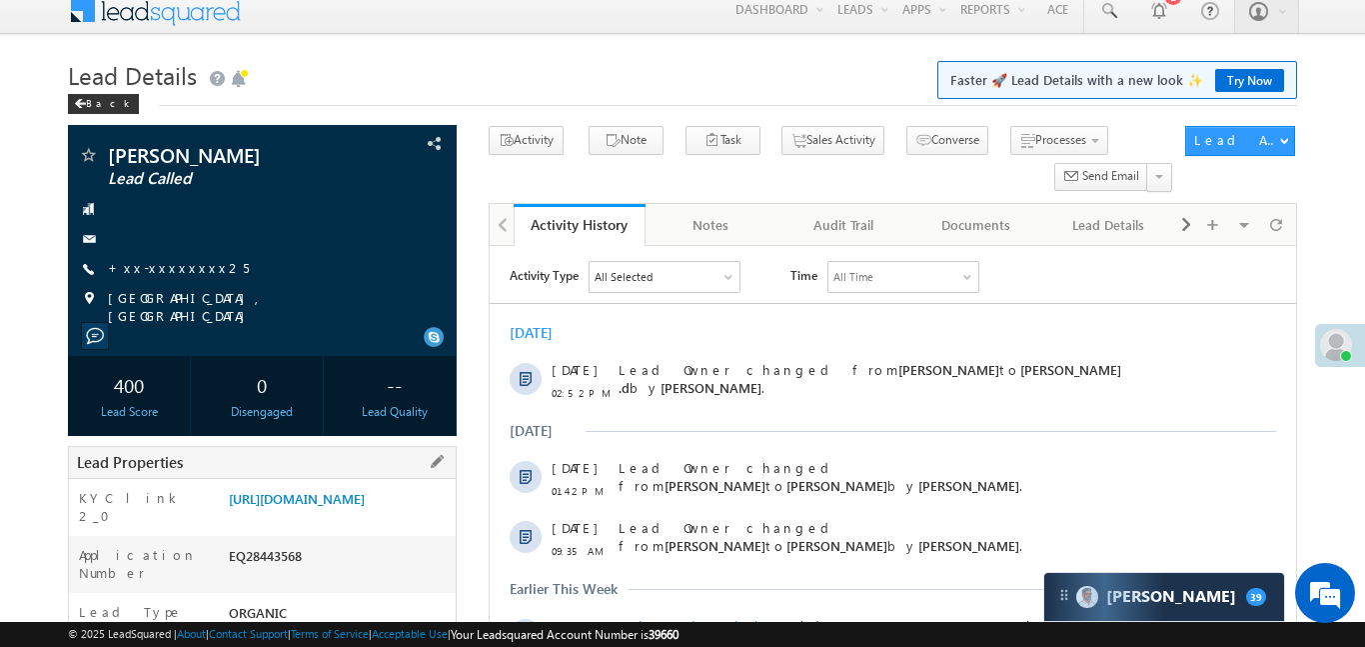
scroll to position [34, 0]
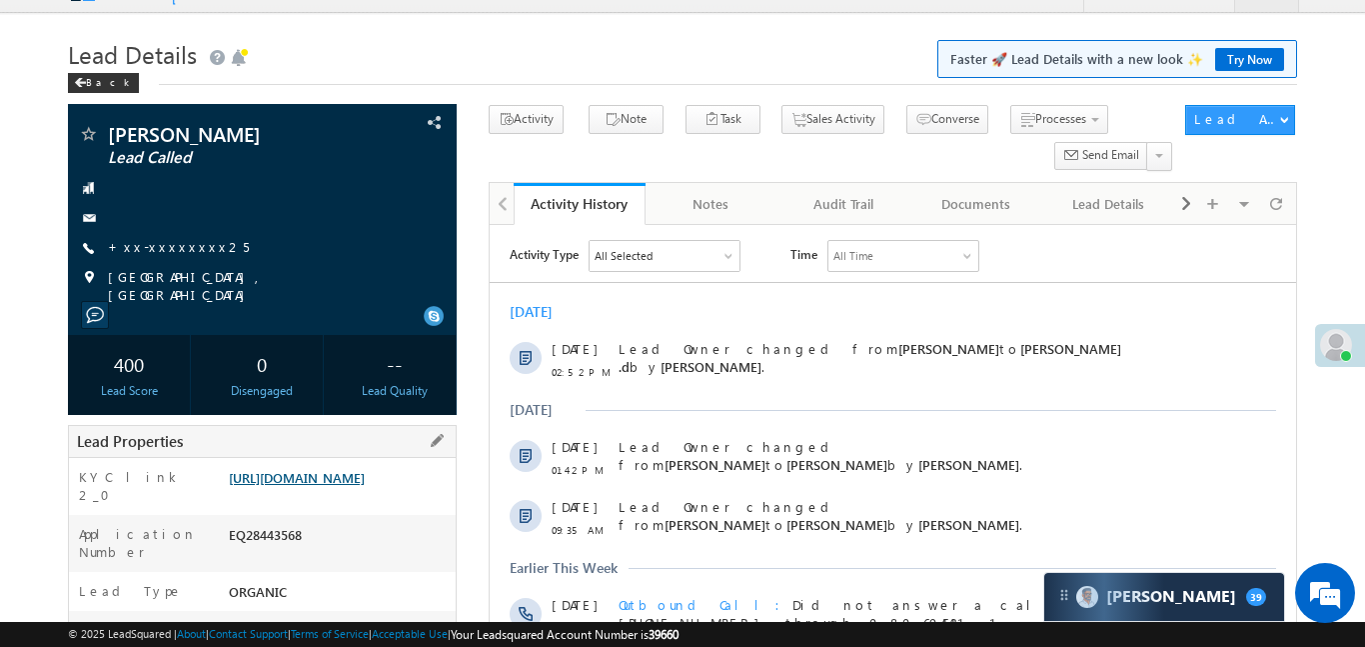
click at [365, 486] on link "https://angelbroking1-pk3em7sa.customui-test.leadsquared.com?leadId=4e033b9e-e9…" at bounding box center [297, 477] width 136 height 17
click at [365, 477] on link "https://angelbroking1-pk3em7sa.customui-test.leadsquared.com?leadId=4e033b9e-e9…" at bounding box center [297, 477] width 136 height 17
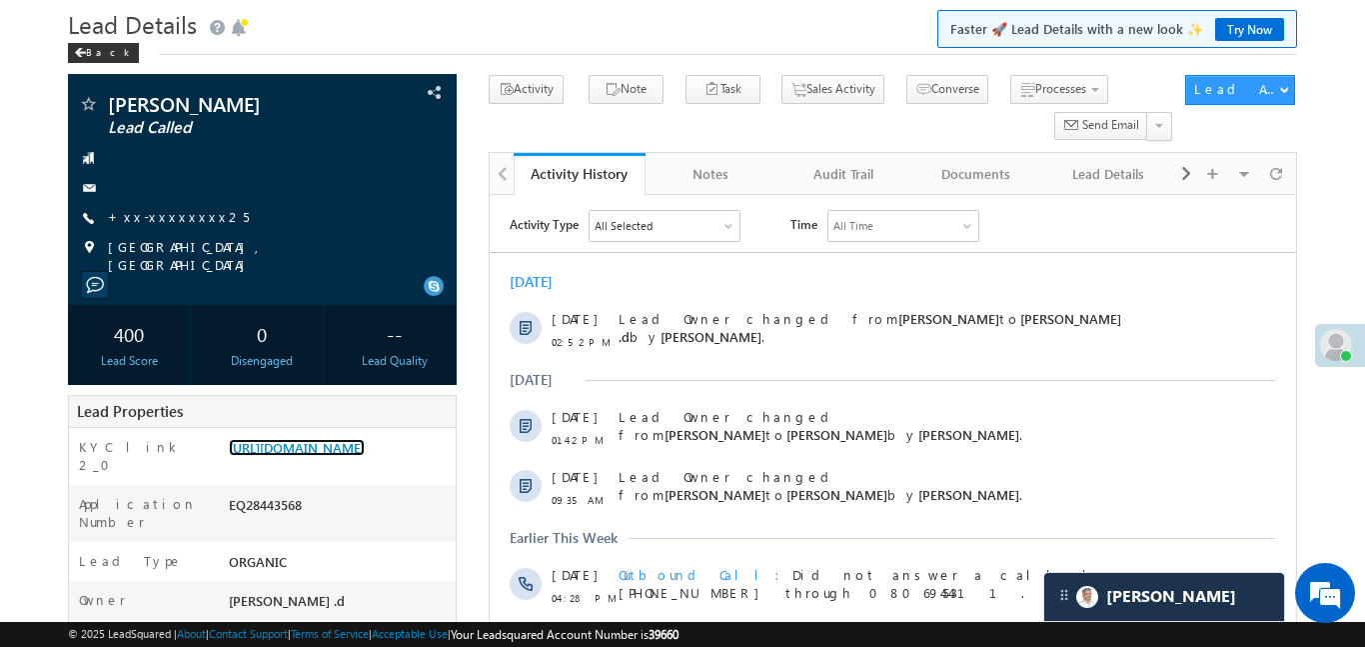
scroll to position [100, 0]
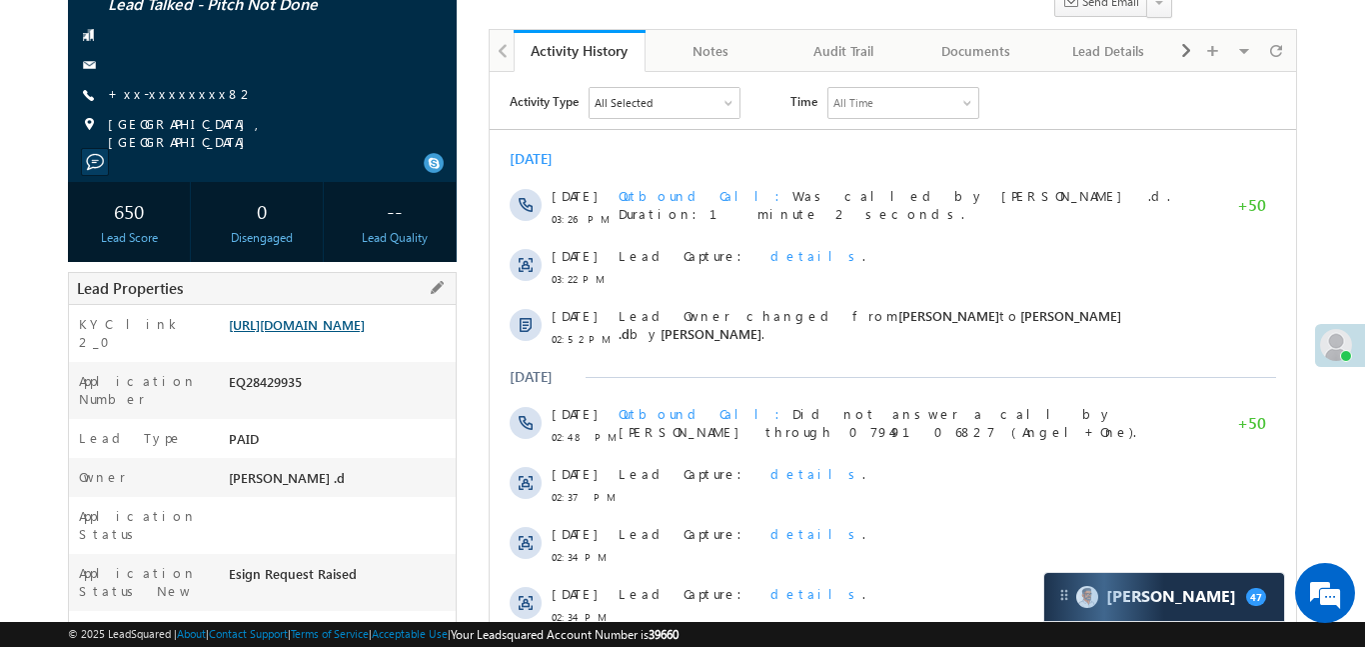
click at [365, 316] on link "[URL][DOMAIN_NAME]" at bounding box center [297, 324] width 136 height 17
click at [386, 343] on div "https://angelbroking1-pk3em7sa.customui-test.leadsquared.com?leadId=720410c2-af…" at bounding box center [340, 329] width 232 height 28
click at [365, 333] on link "https://angelbroking1-pk3em7sa.customui-test.leadsquared.com?leadId=720410c2-af…" at bounding box center [297, 324] width 136 height 17
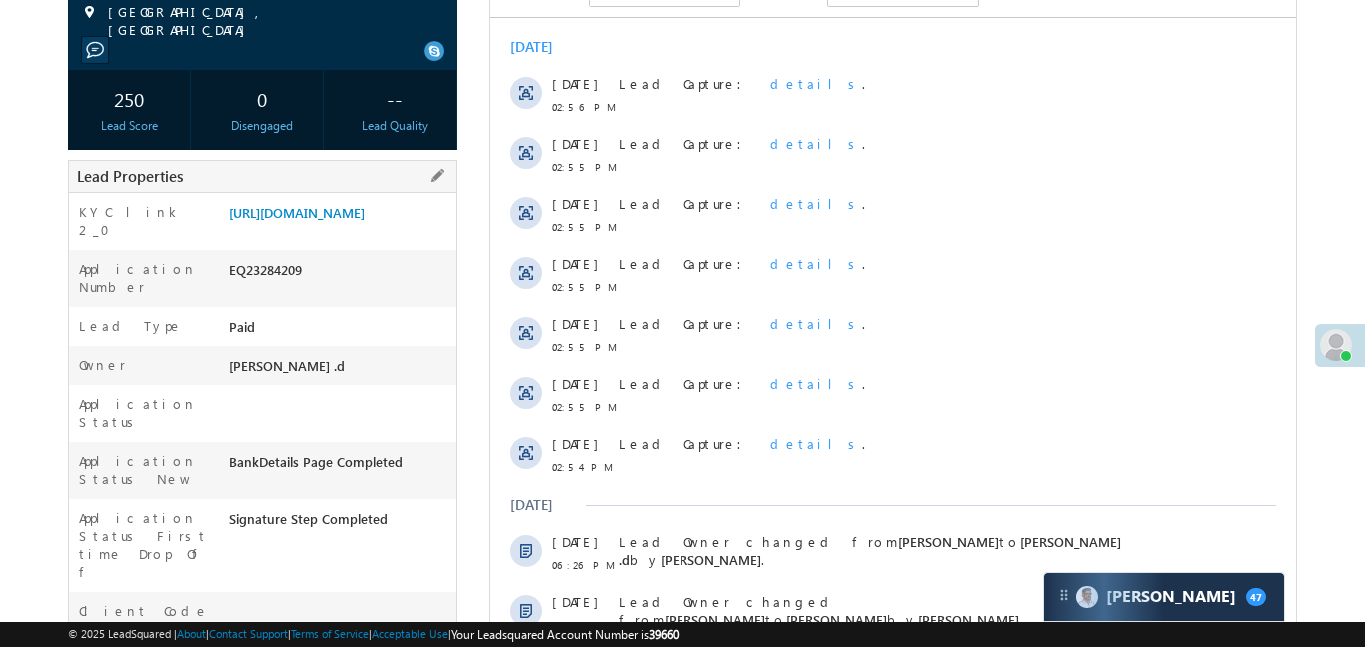
scroll to position [163, 0]
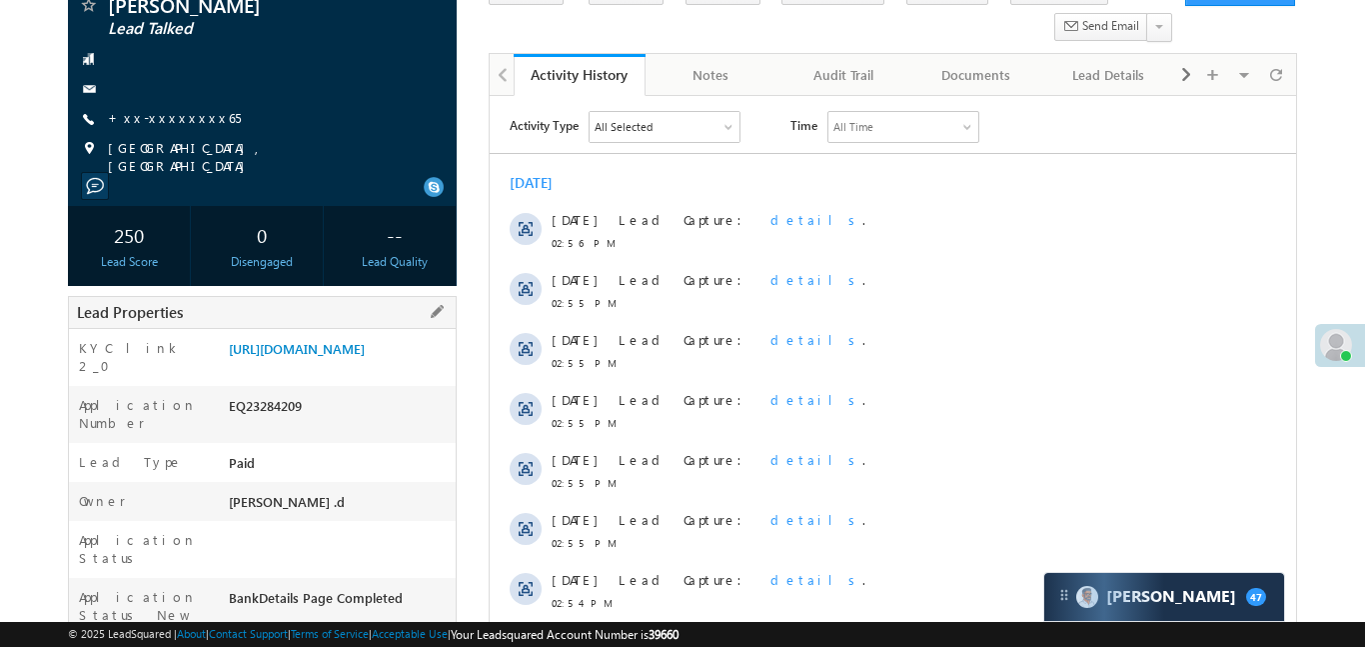
click at [320, 367] on div "[URL][DOMAIN_NAME]" at bounding box center [340, 353] width 232 height 28
click at [338, 357] on link "[URL][DOMAIN_NAME]" at bounding box center [297, 348] width 136 height 17
click at [152, 126] on span "+xx-xxxxxxxx65" at bounding box center [174, 119] width 133 height 20
click at [161, 116] on link "+xx-xxxxxxxx65" at bounding box center [174, 117] width 133 height 17
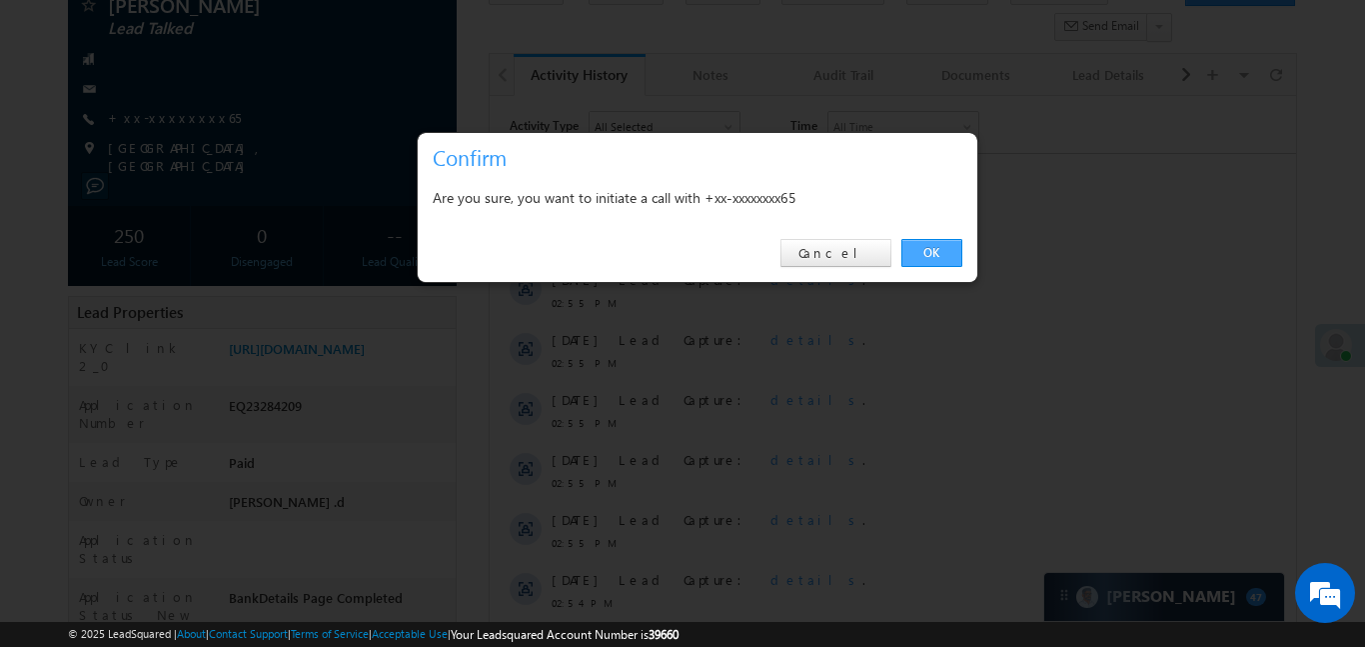
click at [940, 248] on link "OK" at bounding box center [932, 253] width 61 height 28
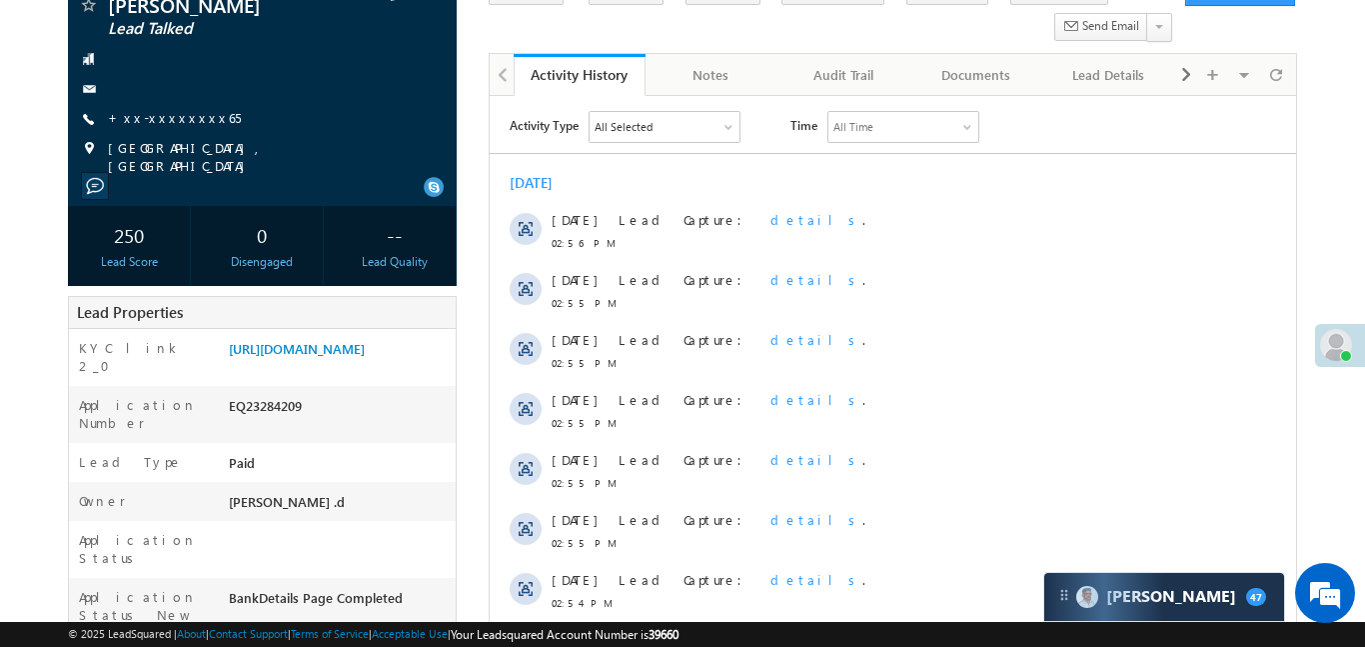
scroll to position [0, 0]
click at [150, 122] on link "+xx-xxxxxxxx65" at bounding box center [174, 117] width 133 height 17
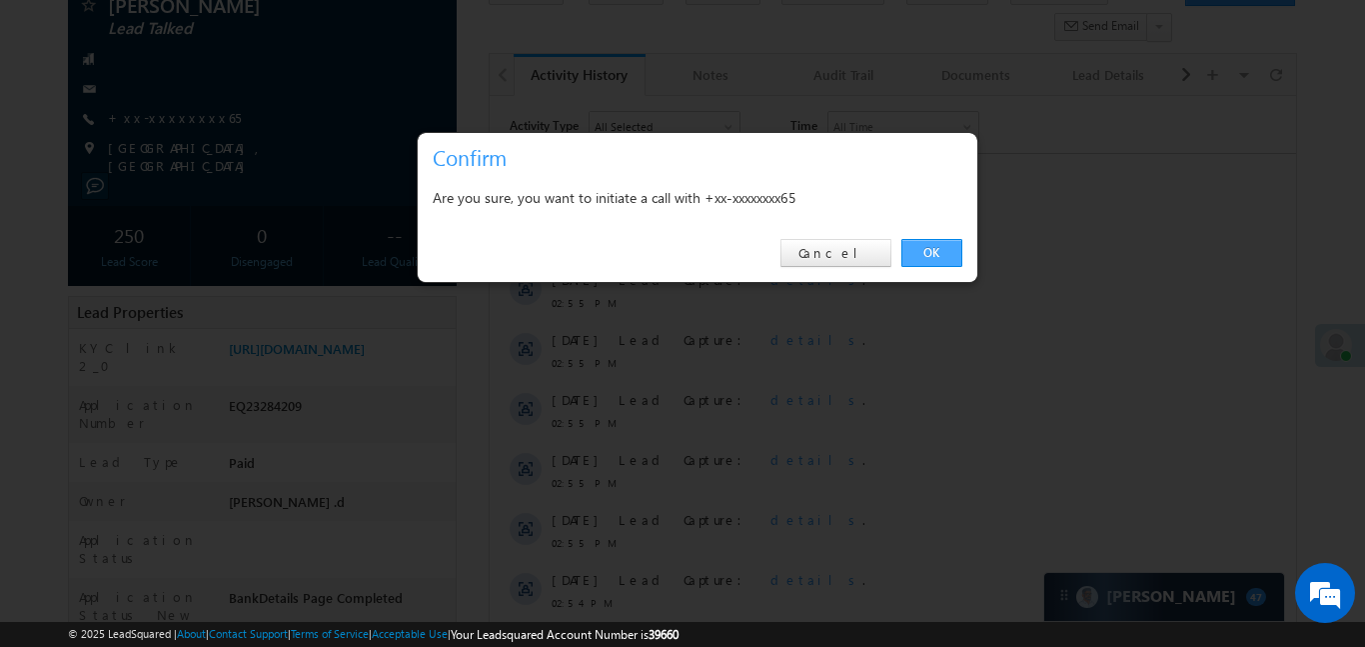
click at [937, 251] on link "OK" at bounding box center [932, 253] width 61 height 28
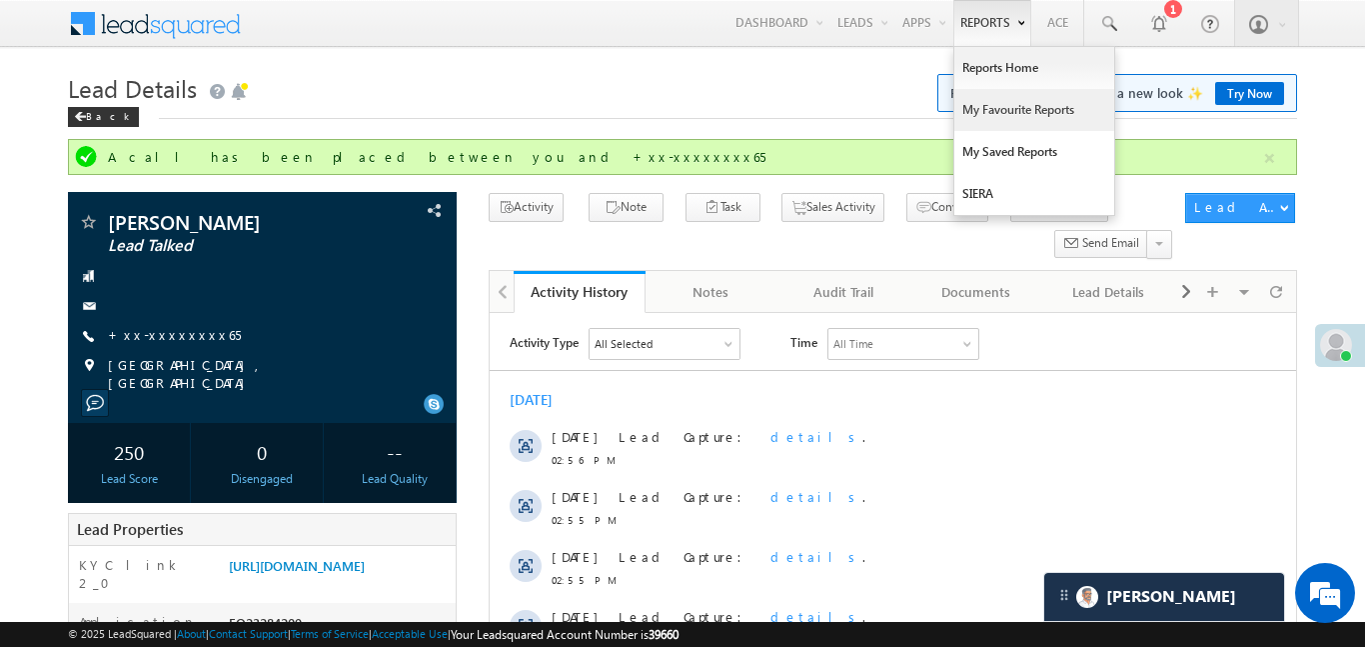
click at [1039, 118] on link "My Favourite Reports" at bounding box center [1035, 110] width 160 height 42
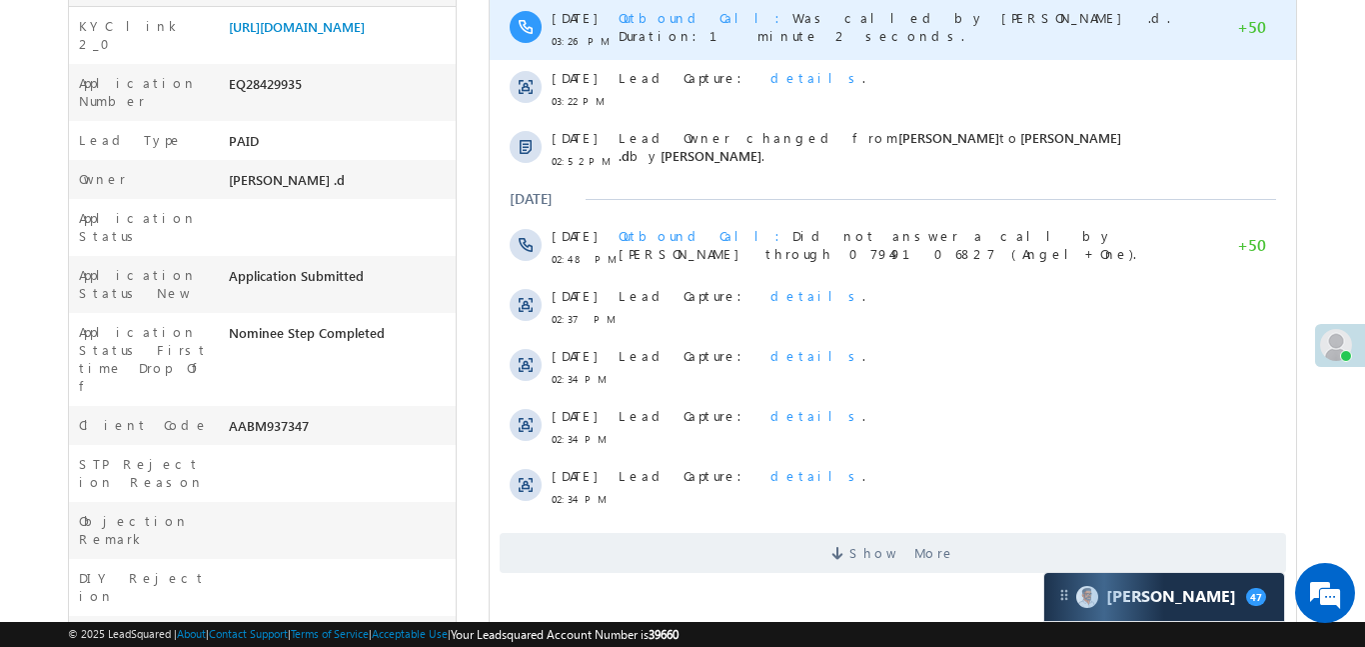
scroll to position [201, 0]
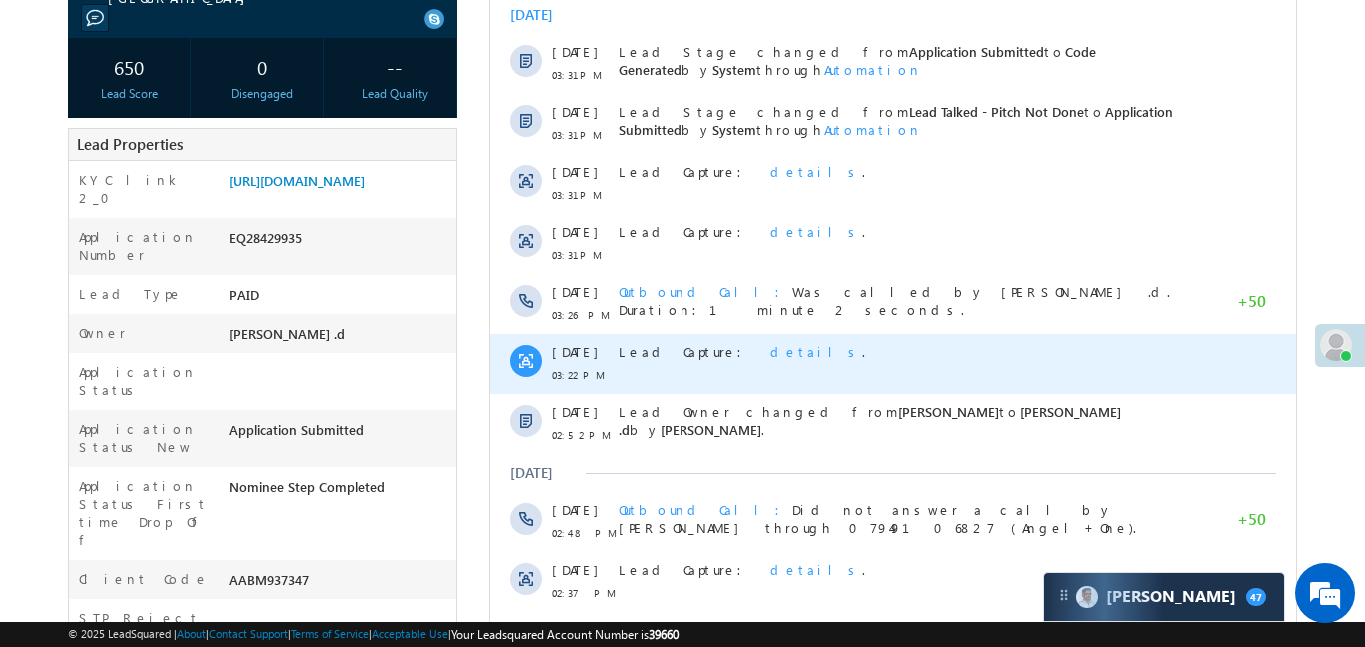
scroll to position [801, 0]
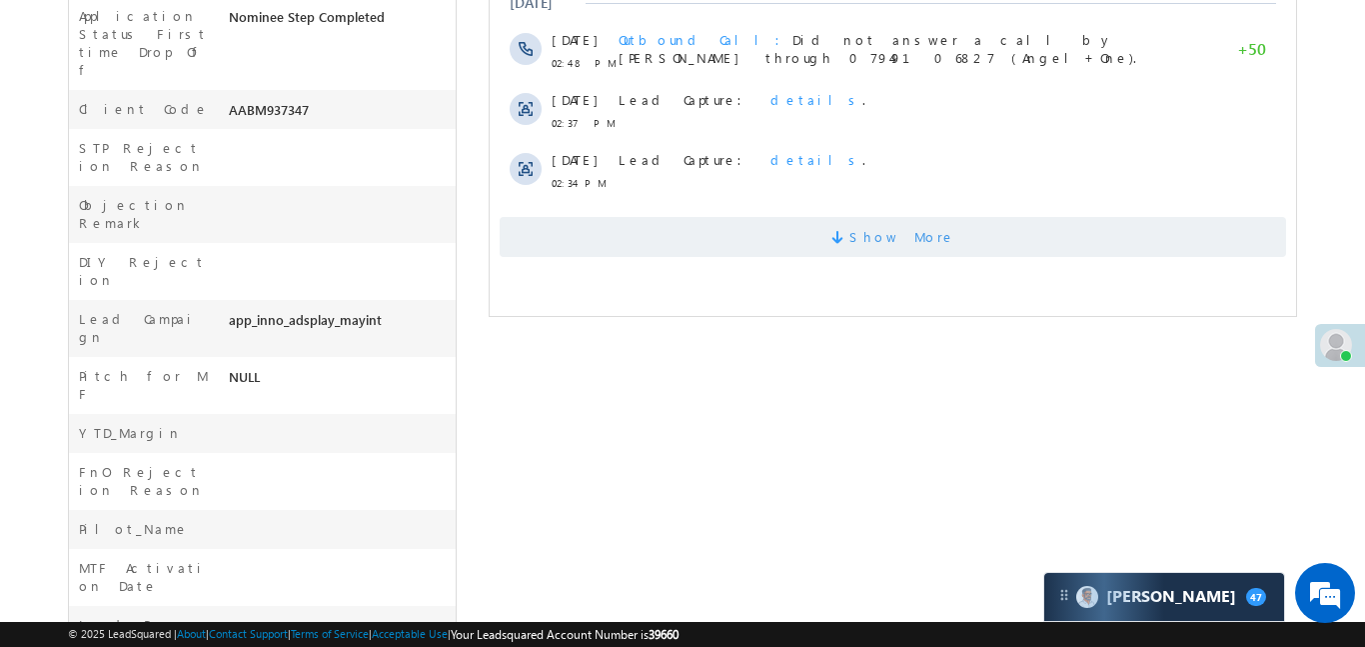
drag, startPoint x: 879, startPoint y: 211, endPoint x: 892, endPoint y: 237, distance: 29.1
click at [881, 209] on div "Show More" at bounding box center [892, 229] width 807 height 55
click at [892, 237] on span "Show More" at bounding box center [902, 237] width 106 height 40
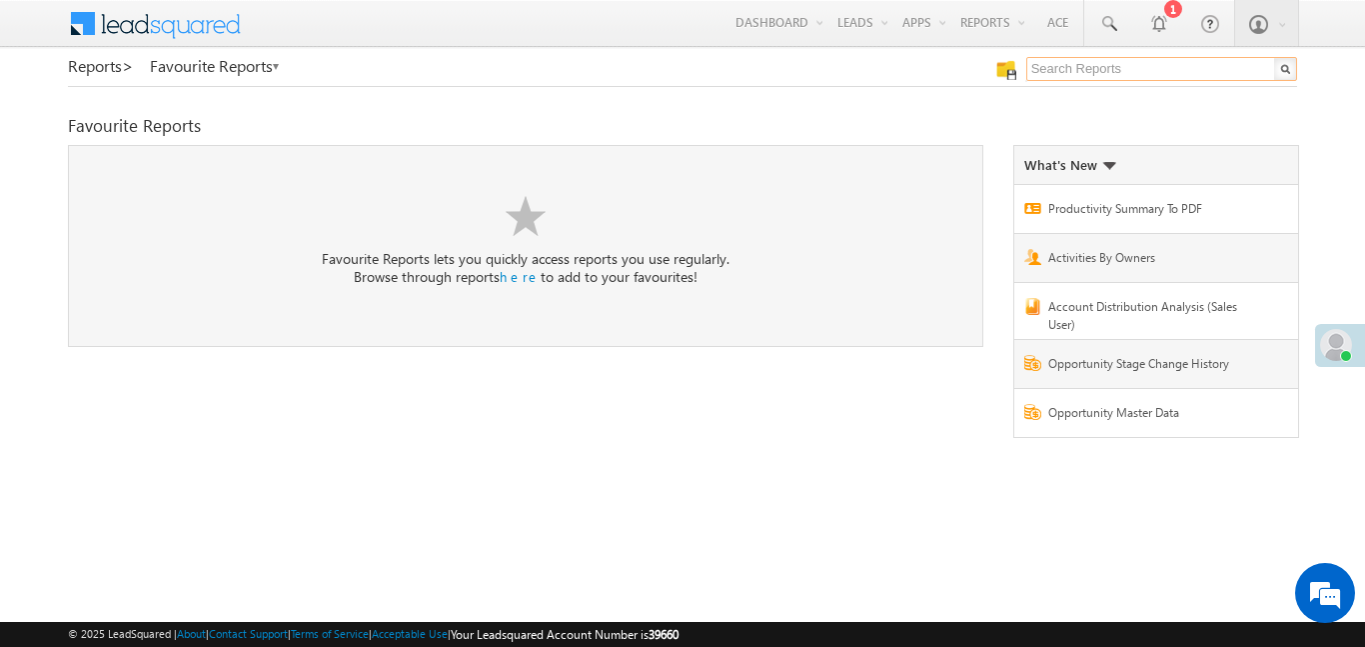
click at [1150, 79] on input "text" at bounding box center [1162, 69] width 271 height 24
type input "me to others"
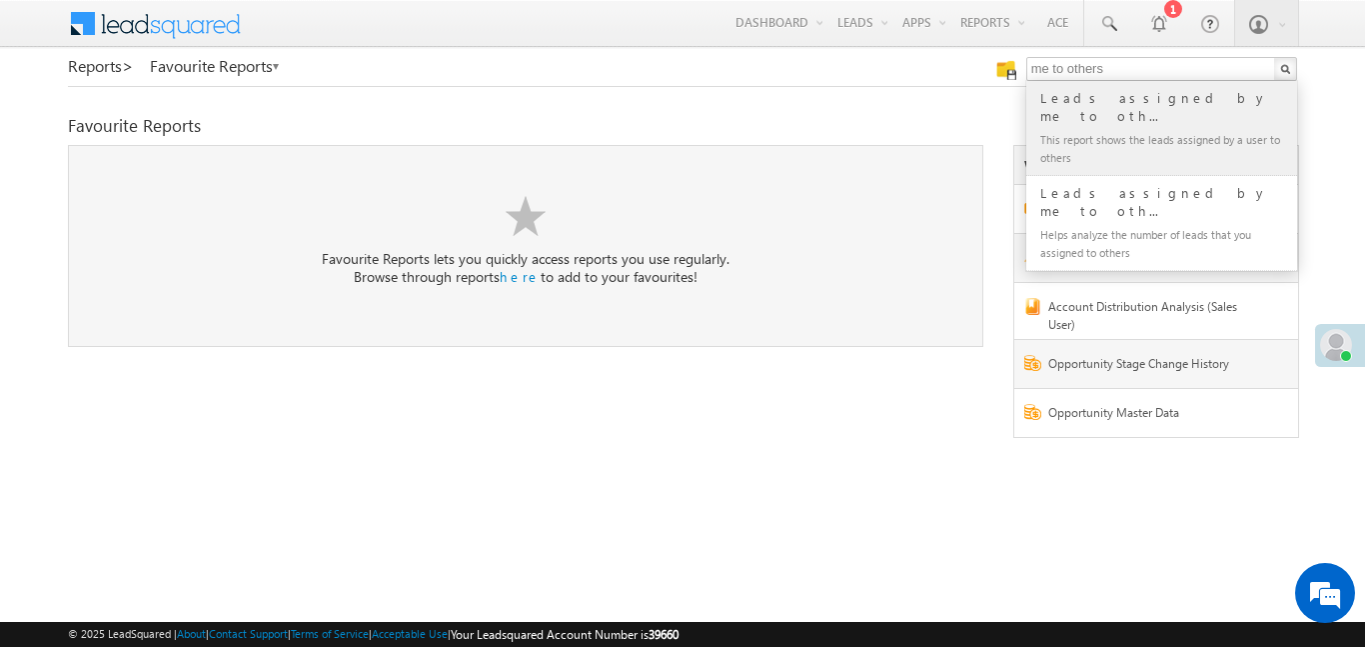
click at [1087, 100] on div "Leads assigned by me to oth..." at bounding box center [1171, 107] width 268 height 40
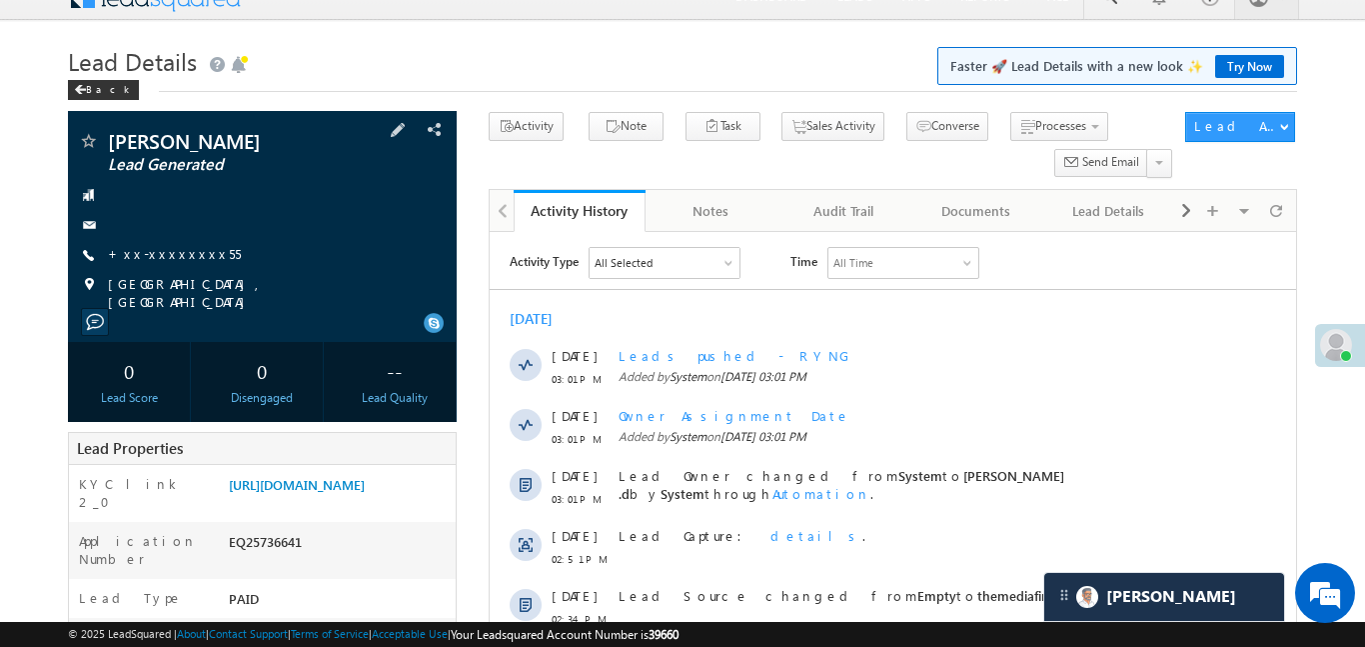
scroll to position [222, 0]
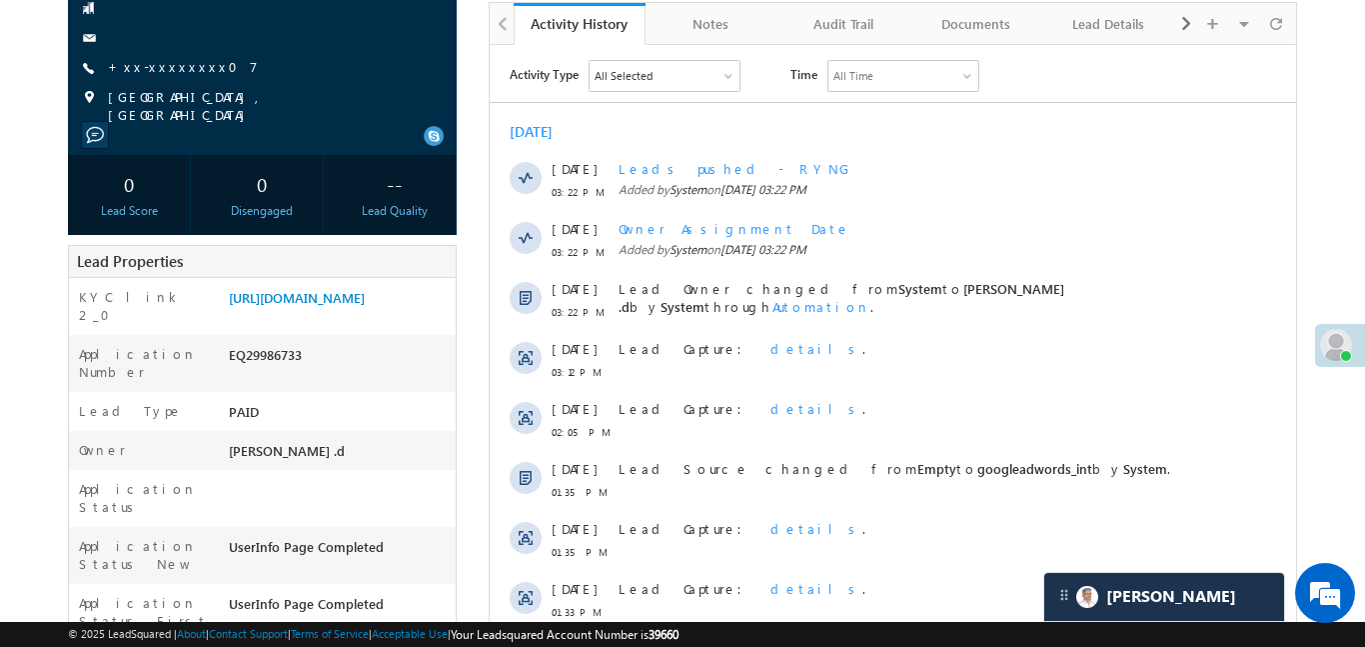
scroll to position [417, 0]
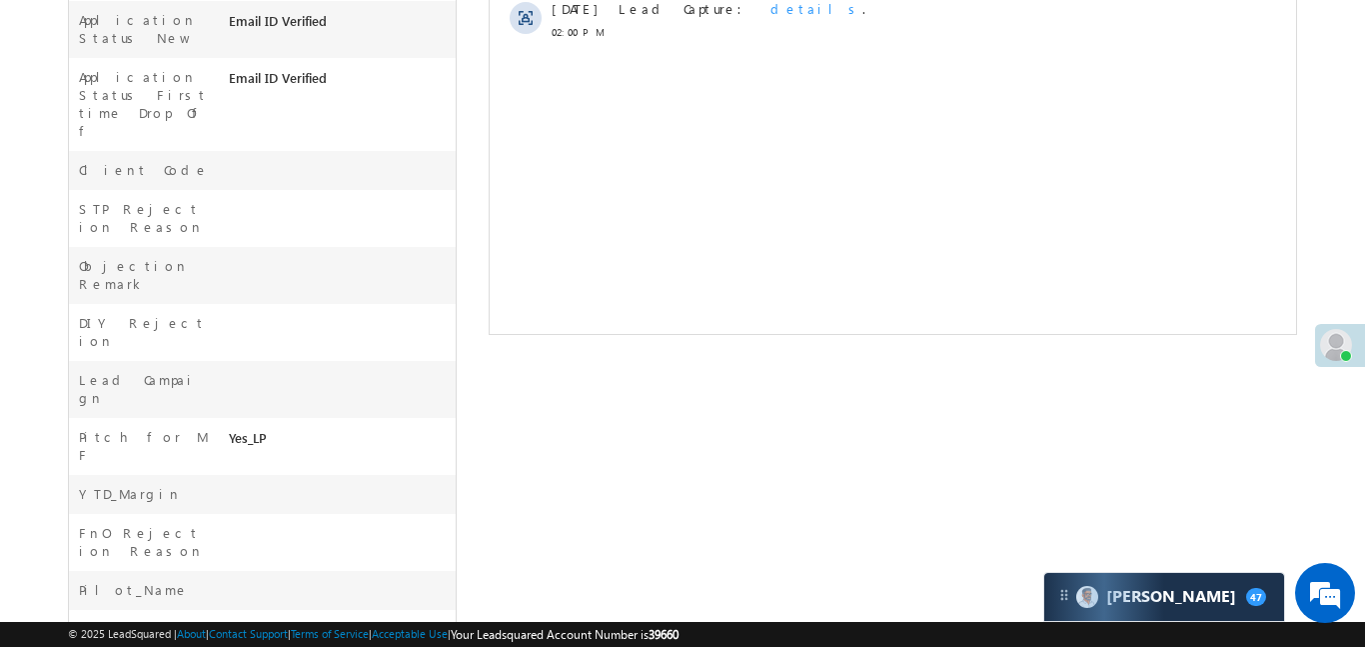
scroll to position [563, 0]
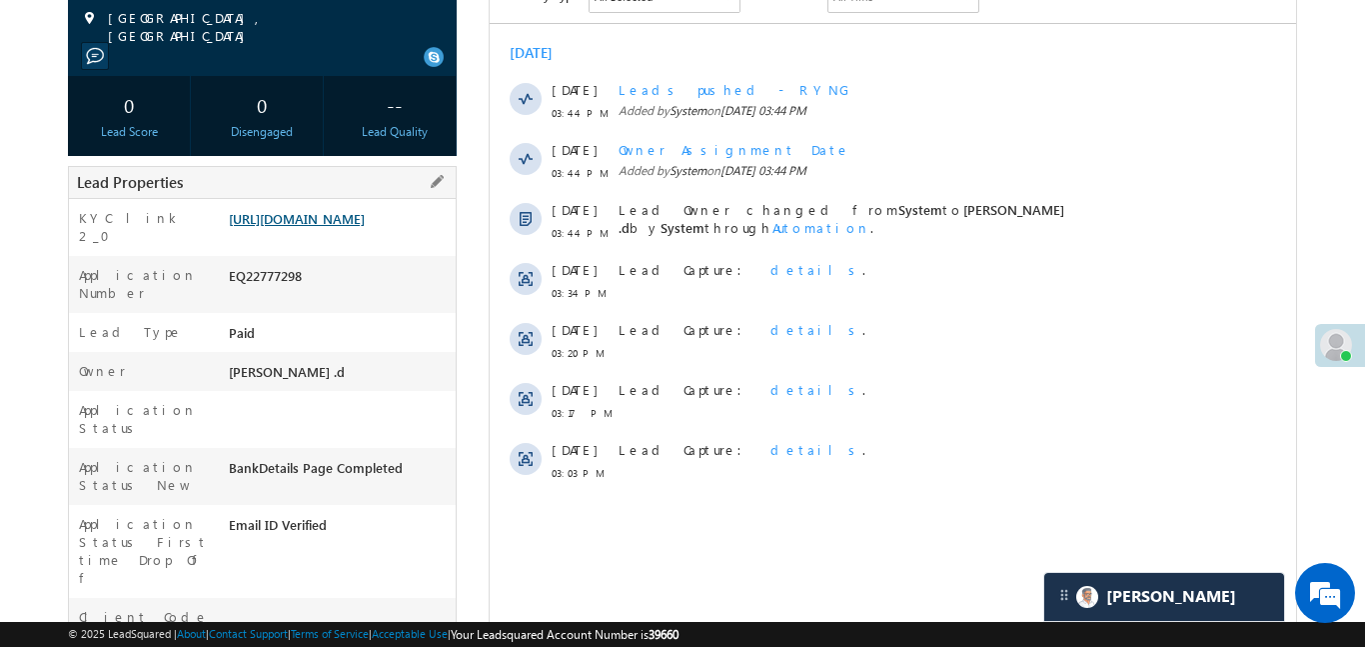
scroll to position [408, 0]
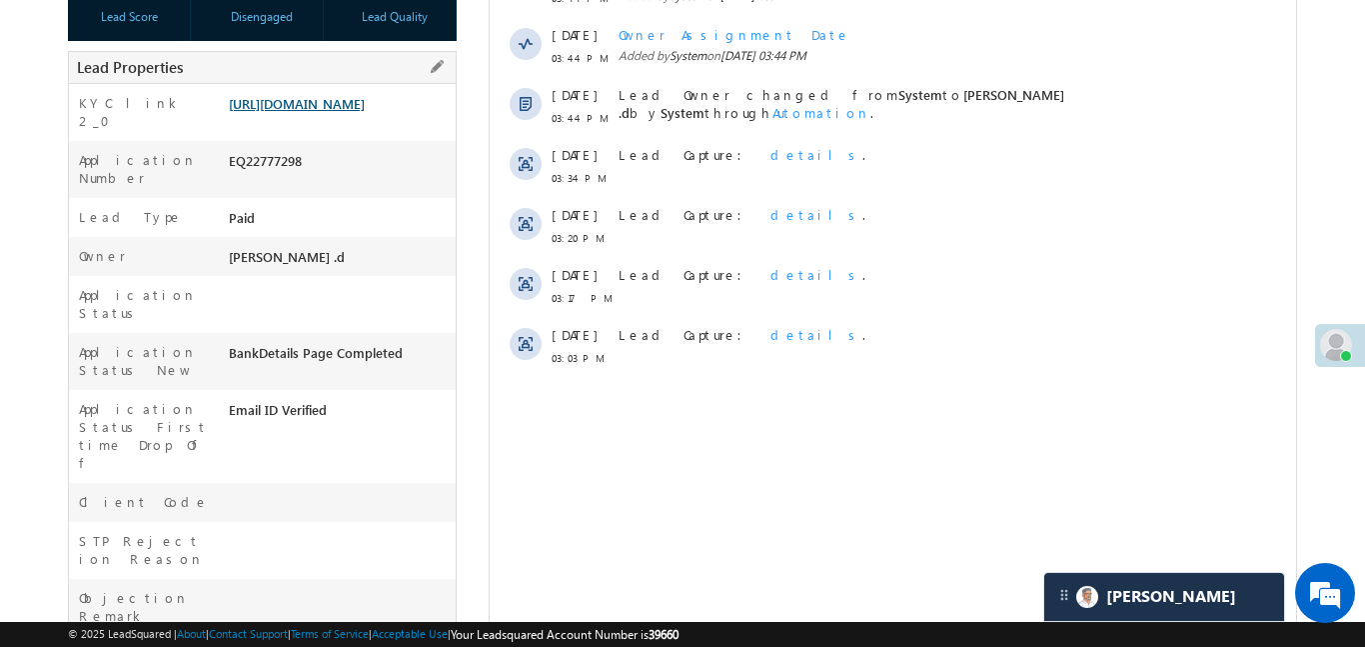
click at [361, 95] on link "https://angelbroking1-pk3em7sa.customui-test.leadsquared.com?leadId=2dac23cf-f4…" at bounding box center [297, 103] width 136 height 17
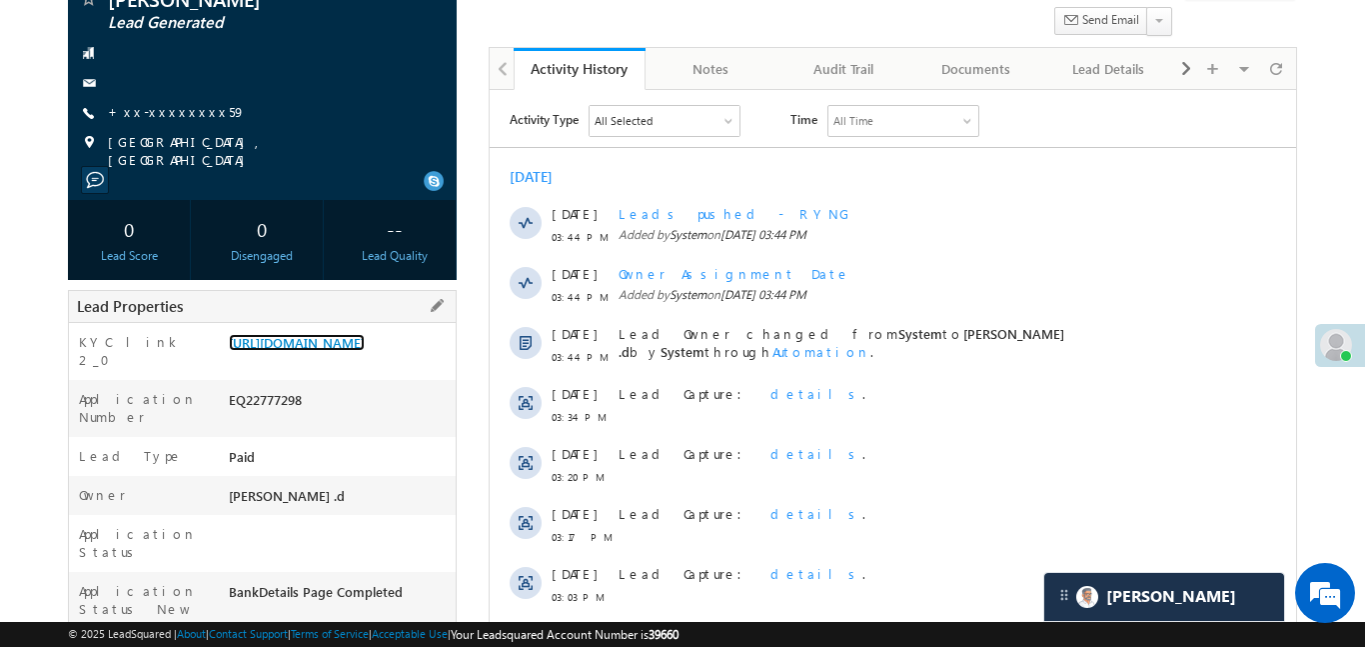
scroll to position [35, 0]
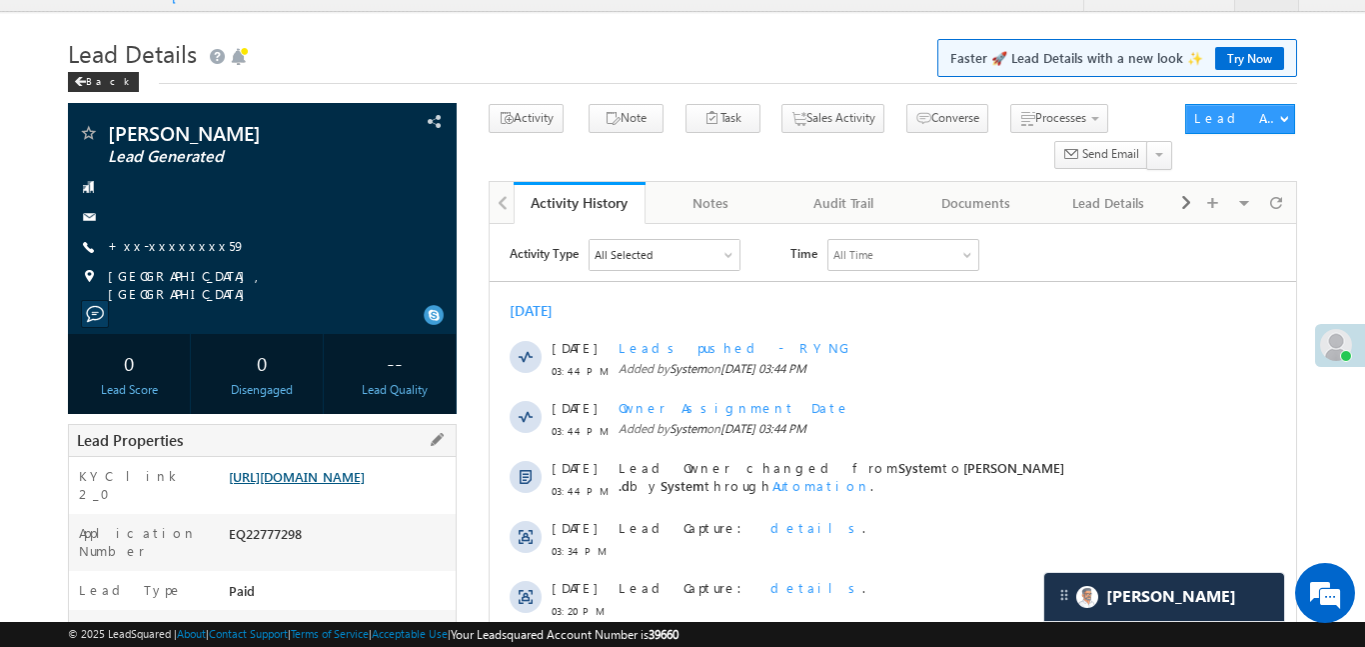
click at [365, 485] on link "https://angelbroking1-pk3em7sa.customui-test.leadsquared.com?leadId=2dac23cf-f4…" at bounding box center [297, 476] width 136 height 17
click at [346, 485] on link "https://angelbroking1-pk3em7sa.customui-test.leadsquared.com?leadId=2dac23cf-f4…" at bounding box center [297, 476] width 136 height 17
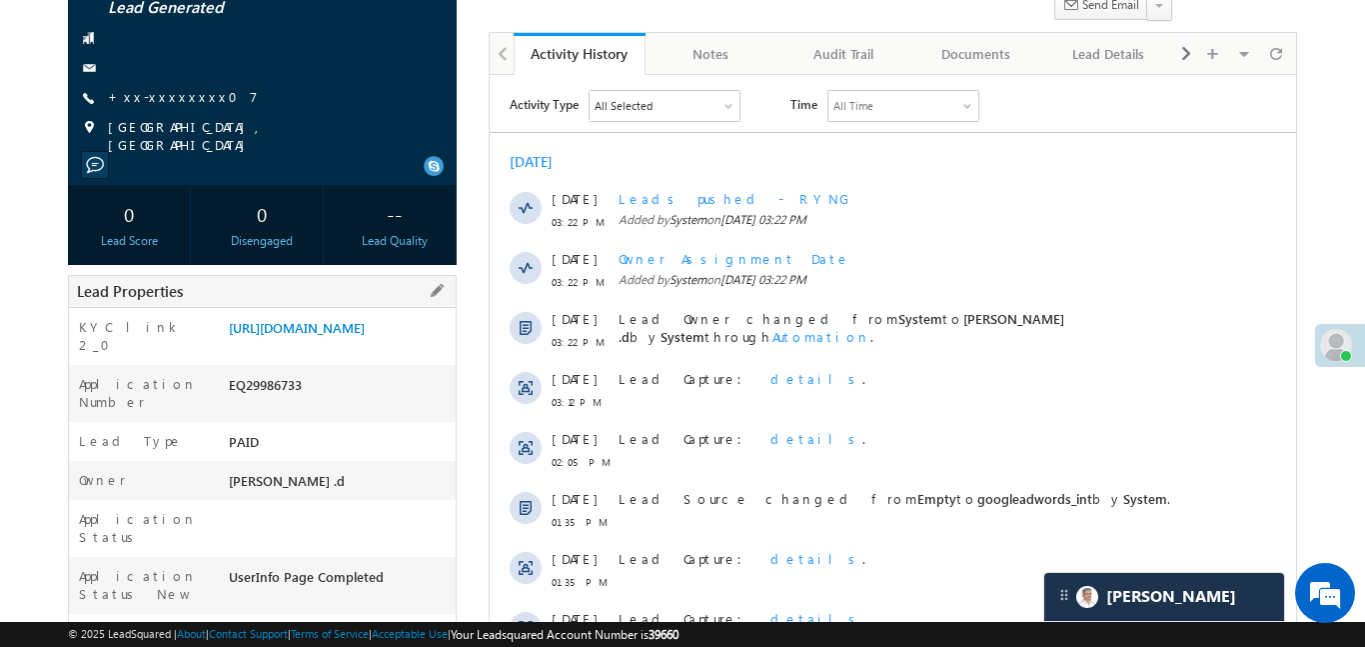
scroll to position [49, 0]
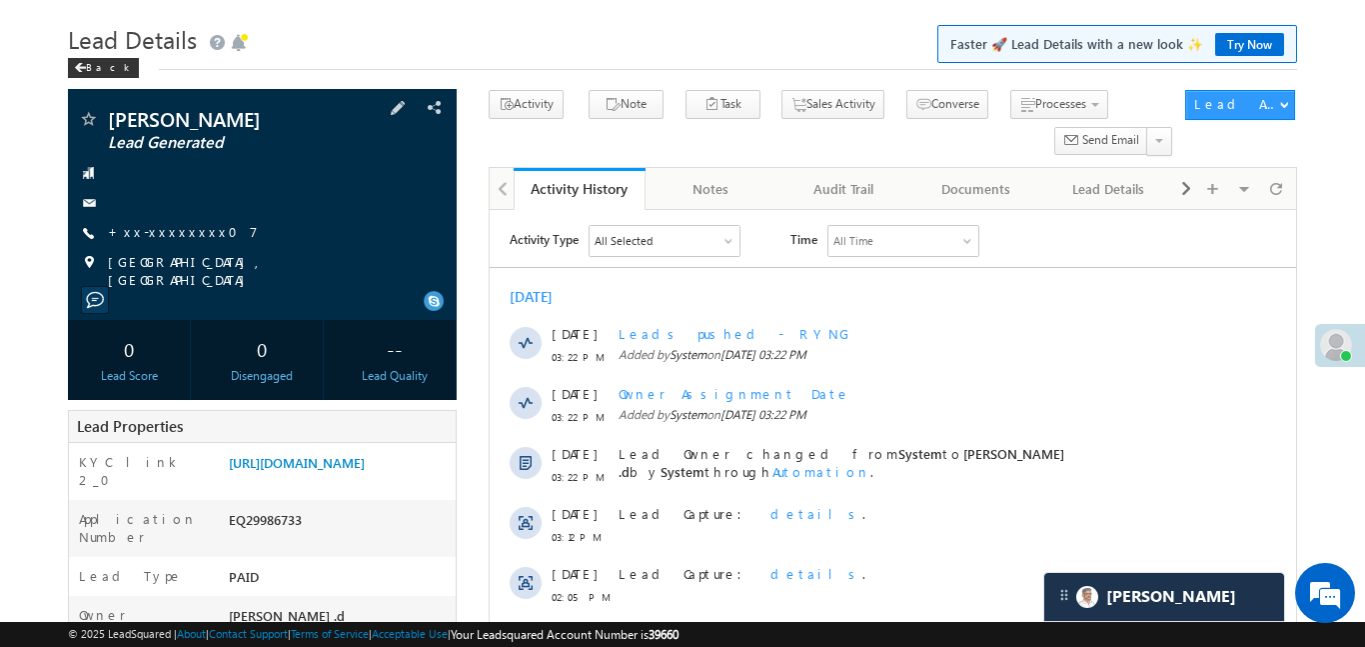
click at [141, 209] on div at bounding box center [262, 203] width 369 height 20
click at [153, 242] on span "+xx-xxxxxxxx07" at bounding box center [183, 233] width 150 height 20
click at [153, 233] on link "+xx-xxxxxxxx07" at bounding box center [183, 231] width 150 height 17
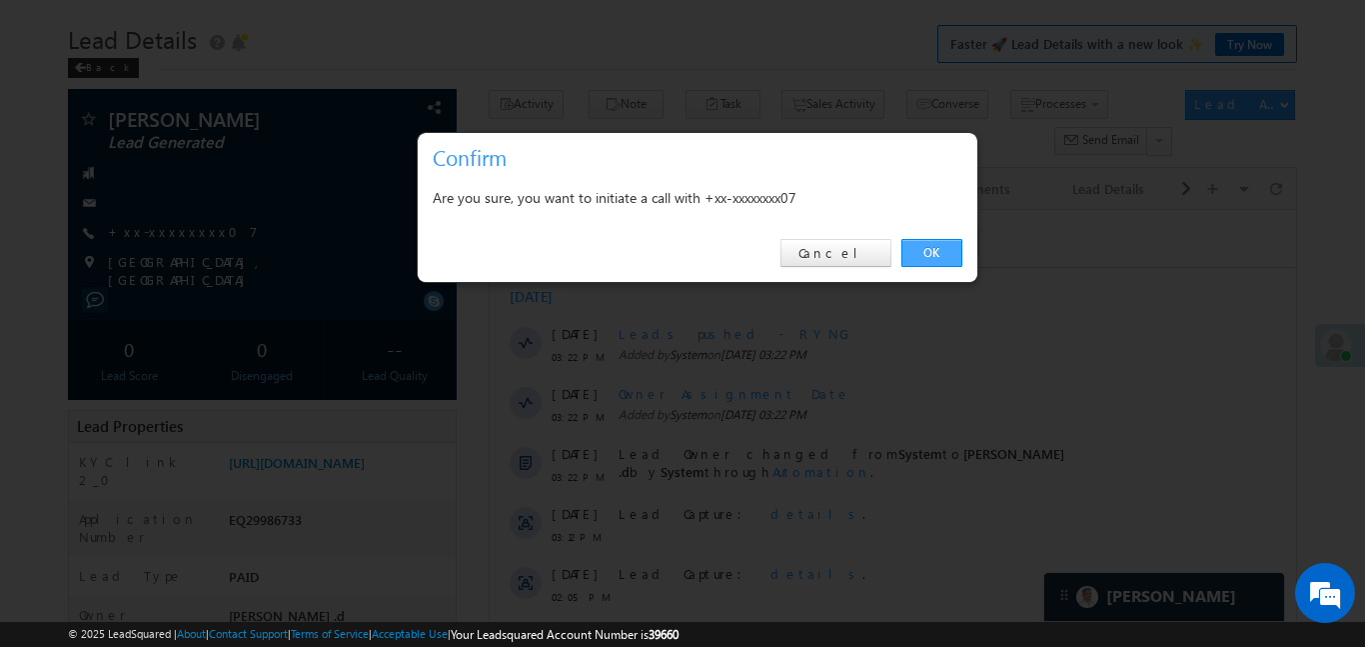
drag, startPoint x: 918, startPoint y: 249, endPoint x: 457, endPoint y: 389, distance: 481.6
click at [918, 249] on link "OK" at bounding box center [932, 253] width 61 height 28
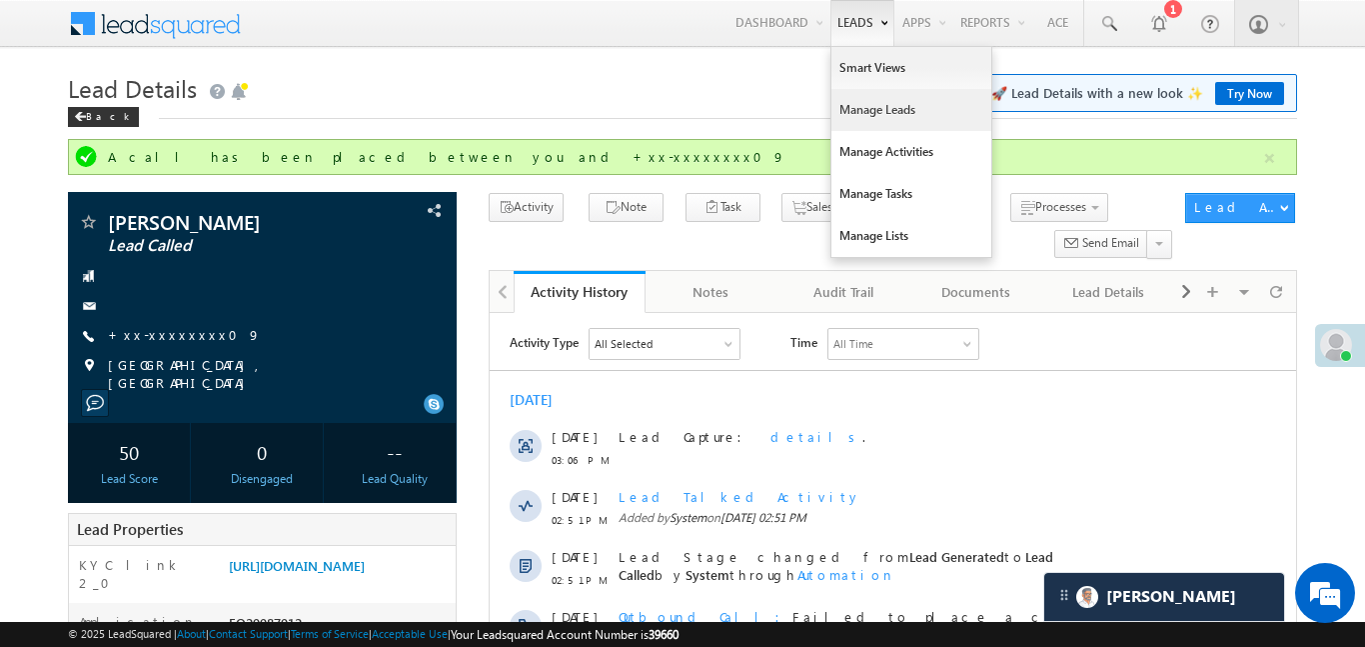
click at [866, 96] on link "Manage Leads" at bounding box center [912, 110] width 160 height 42
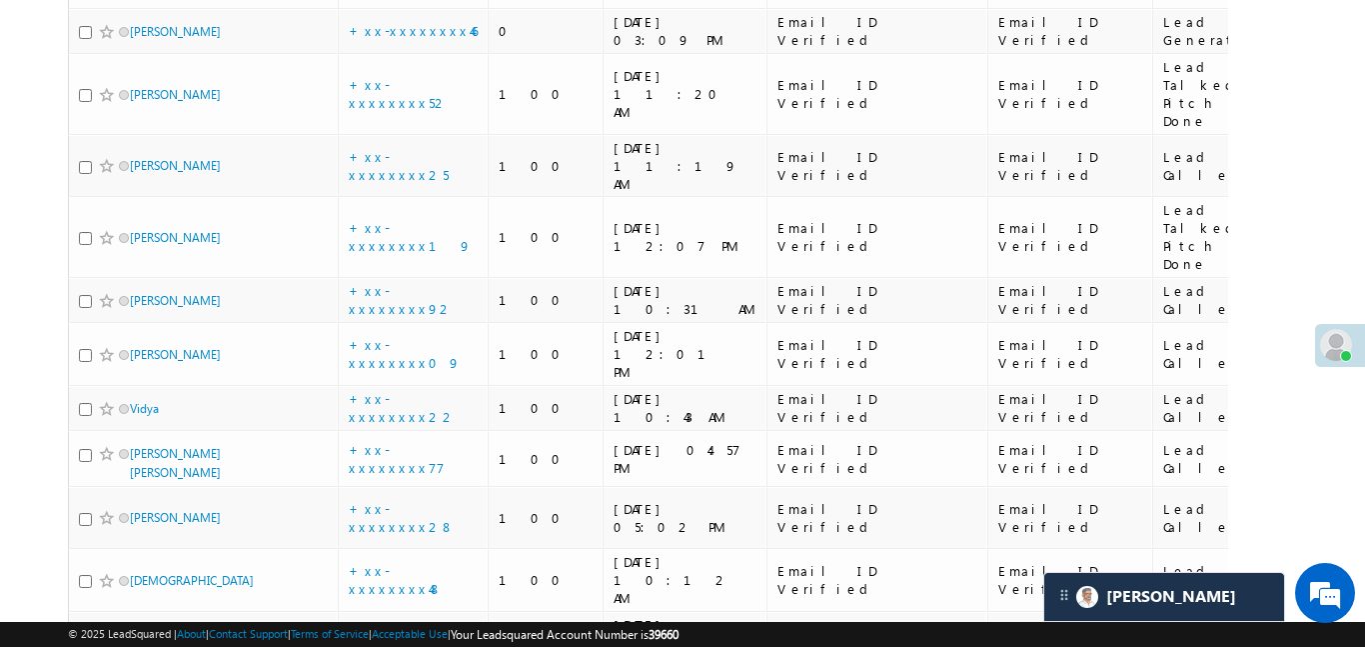
scroll to position [4979, 0]
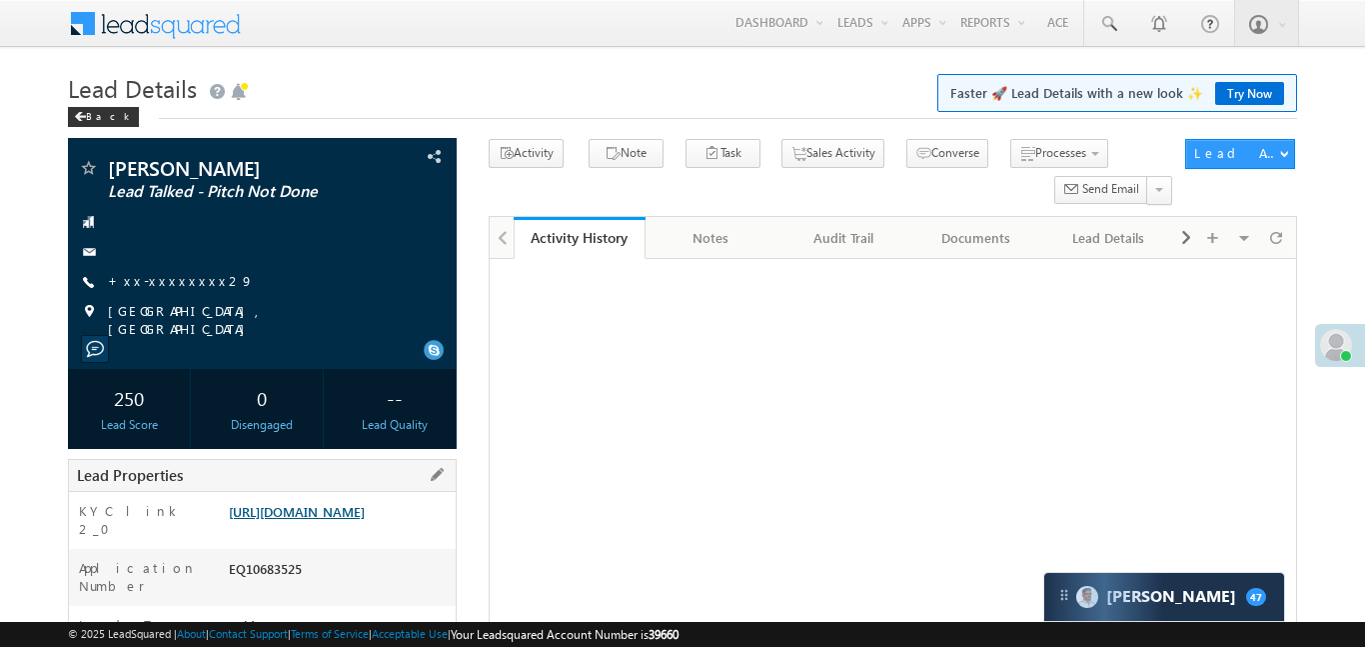
click at [359, 503] on link "https://angelbroking1-pk3em7sa.customui-test.leadsquared.com?leadId=ecf2c59d-19…" at bounding box center [297, 511] width 136 height 17
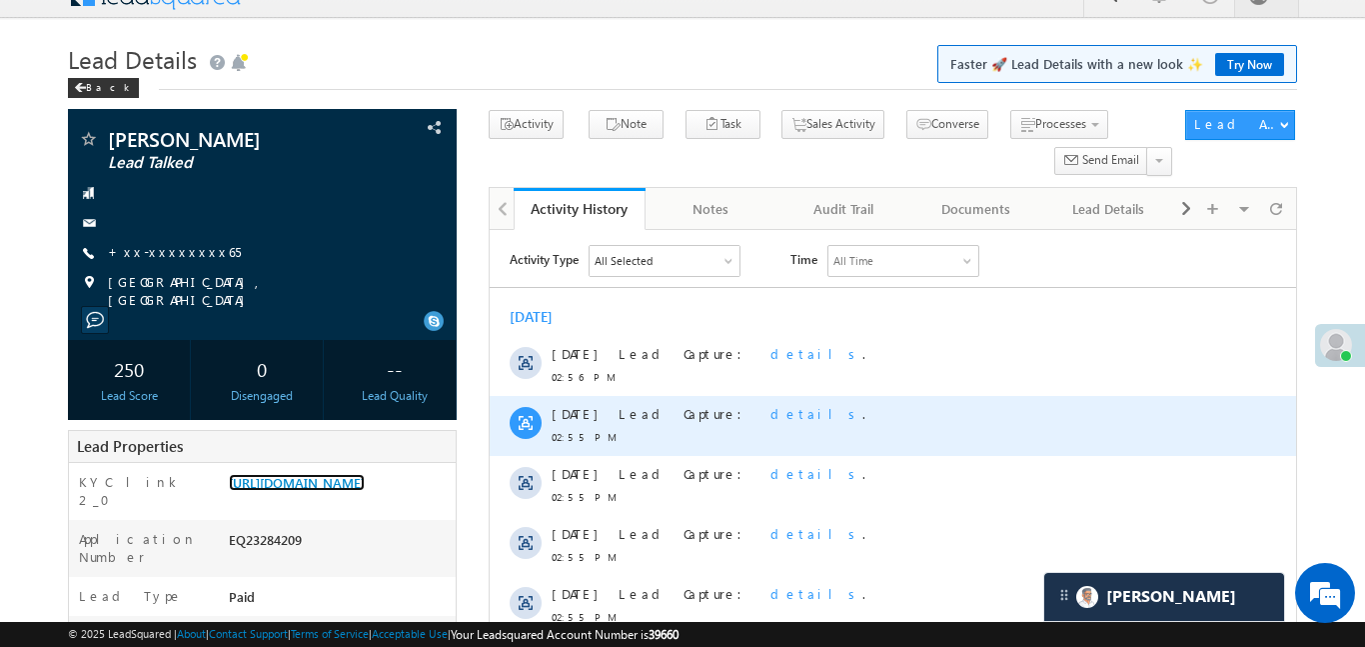
scroll to position [8, 0]
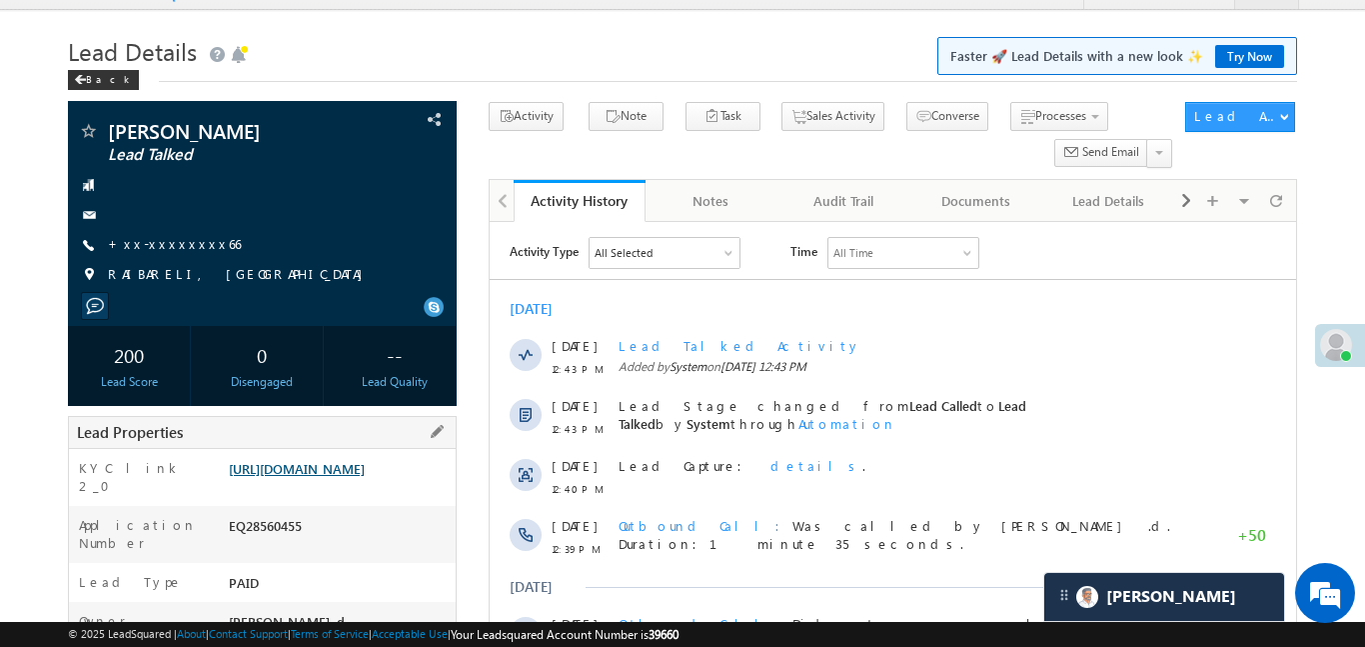
scroll to position [73, 0]
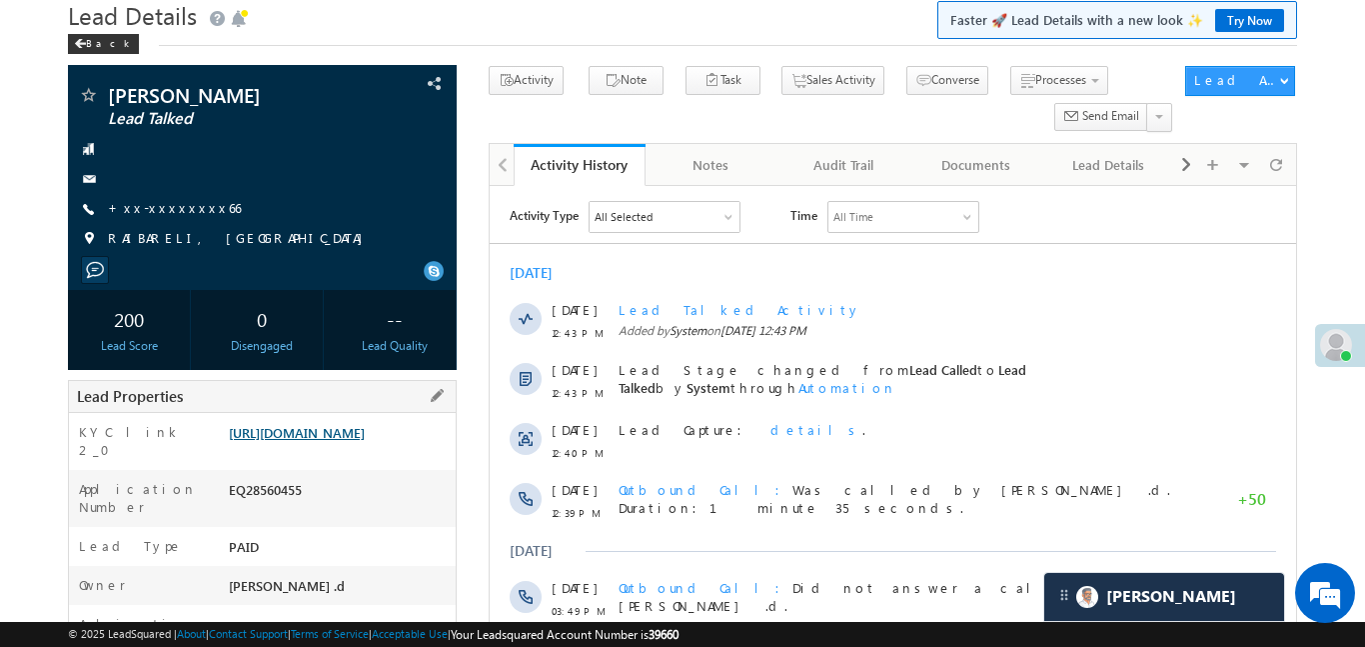
click at [354, 424] on link "https://angelbroking1-pk3em7sa.customui-test.leadsquared.com?leadId=b4686047-7e…" at bounding box center [297, 432] width 136 height 17
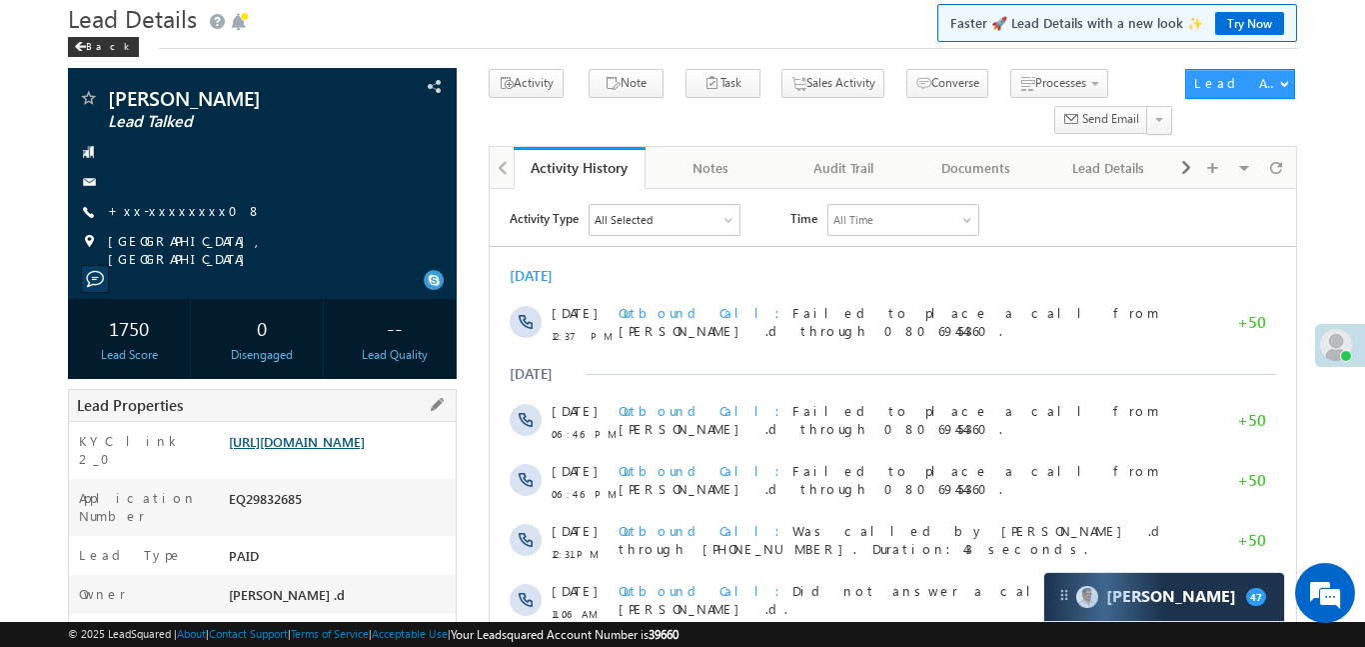
scroll to position [142, 0]
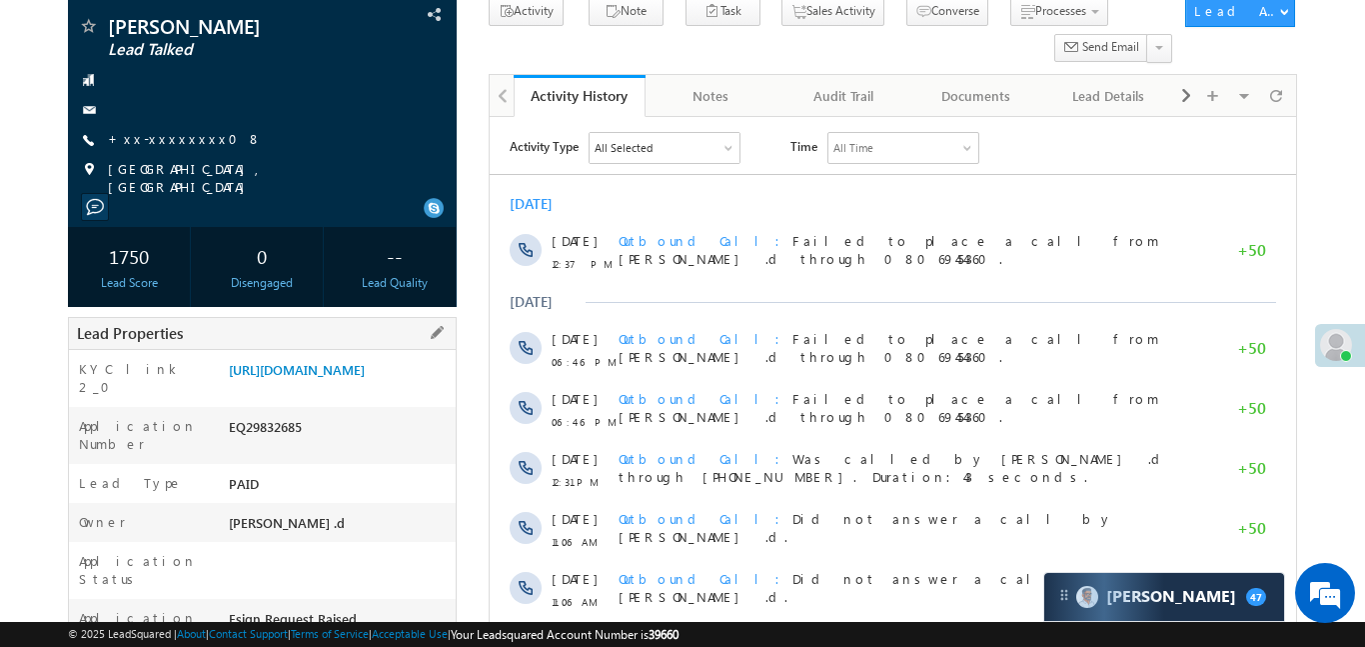
drag, startPoint x: 224, startPoint y: 370, endPoint x: 317, endPoint y: 425, distance: 108.0
click at [317, 388] on div "https://angelbroking1-pk3em7sa.customui-test.leadsquared.com?leadId=f6178f5b-c0…" at bounding box center [340, 374] width 232 height 28
copy link "https://angelbroking1-pk3em7sa.customui-test.leadsquared.com?leadId=f6178f5b-c0…"
click at [365, 374] on link "https://angelbroking1-pk3em7sa.customui-test.leadsquared.com?leadId=f6178f5b-c0…" at bounding box center [297, 369] width 136 height 17
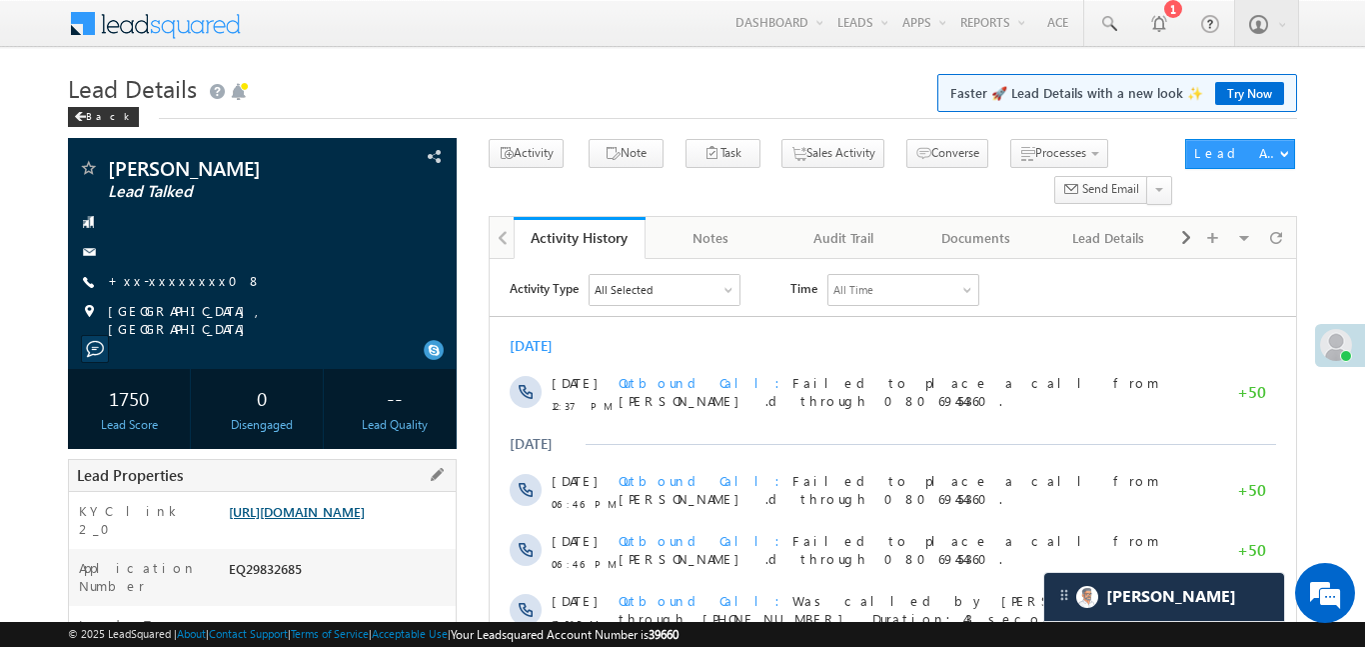
click at [359, 520] on link "https://angelbroking1-pk3em7sa.customui-test.leadsquared.com?leadId=f6178f5b-c0…" at bounding box center [297, 511] width 136 height 17
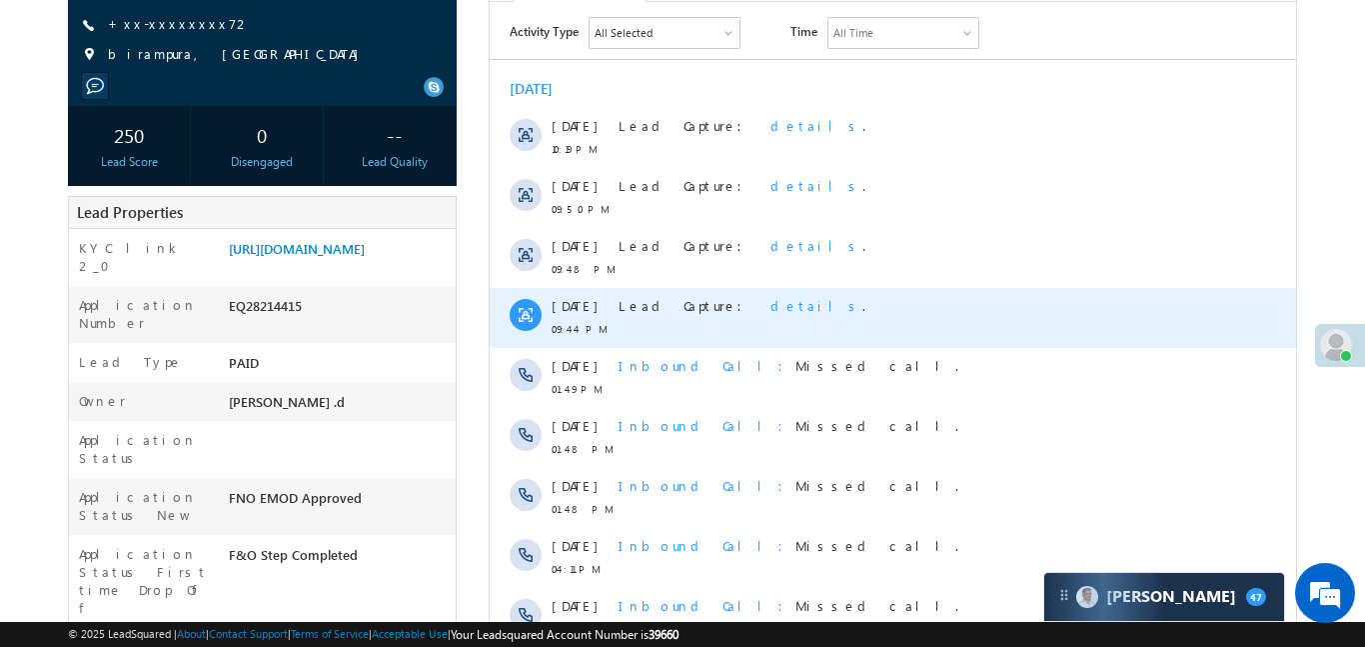
scroll to position [507, 0]
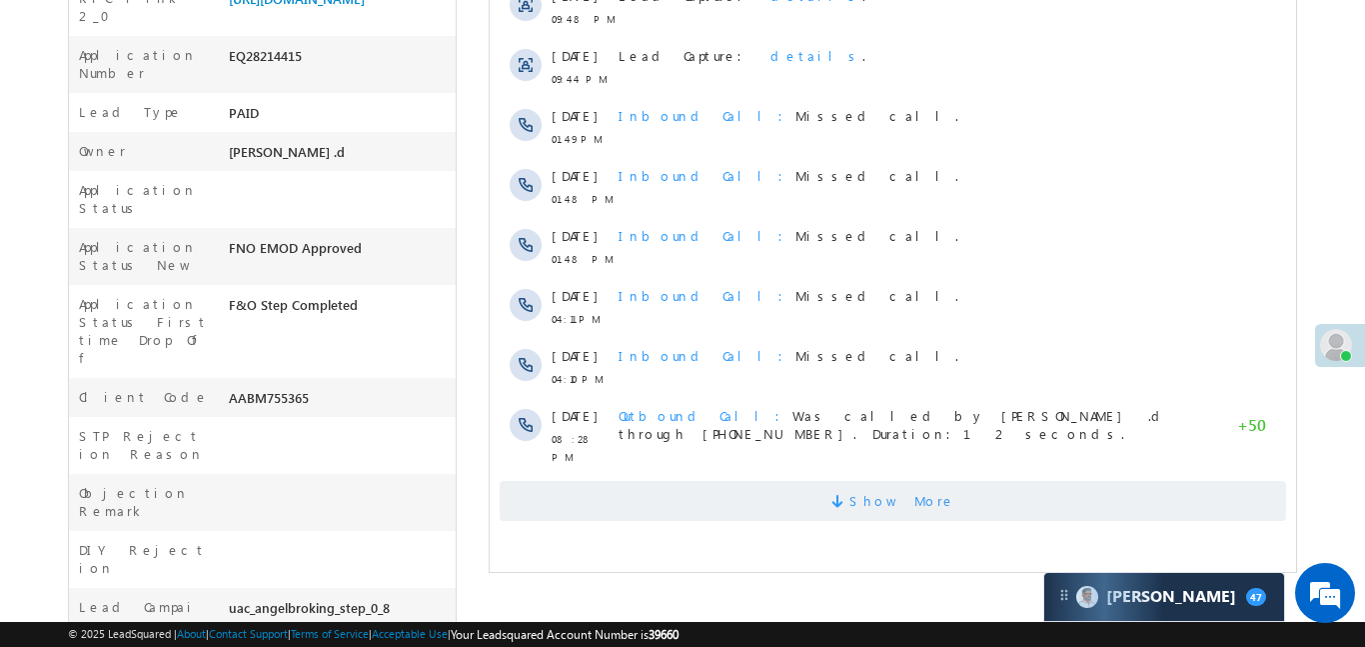
click at [806, 491] on span "Show More" at bounding box center [892, 501] width 787 height 40
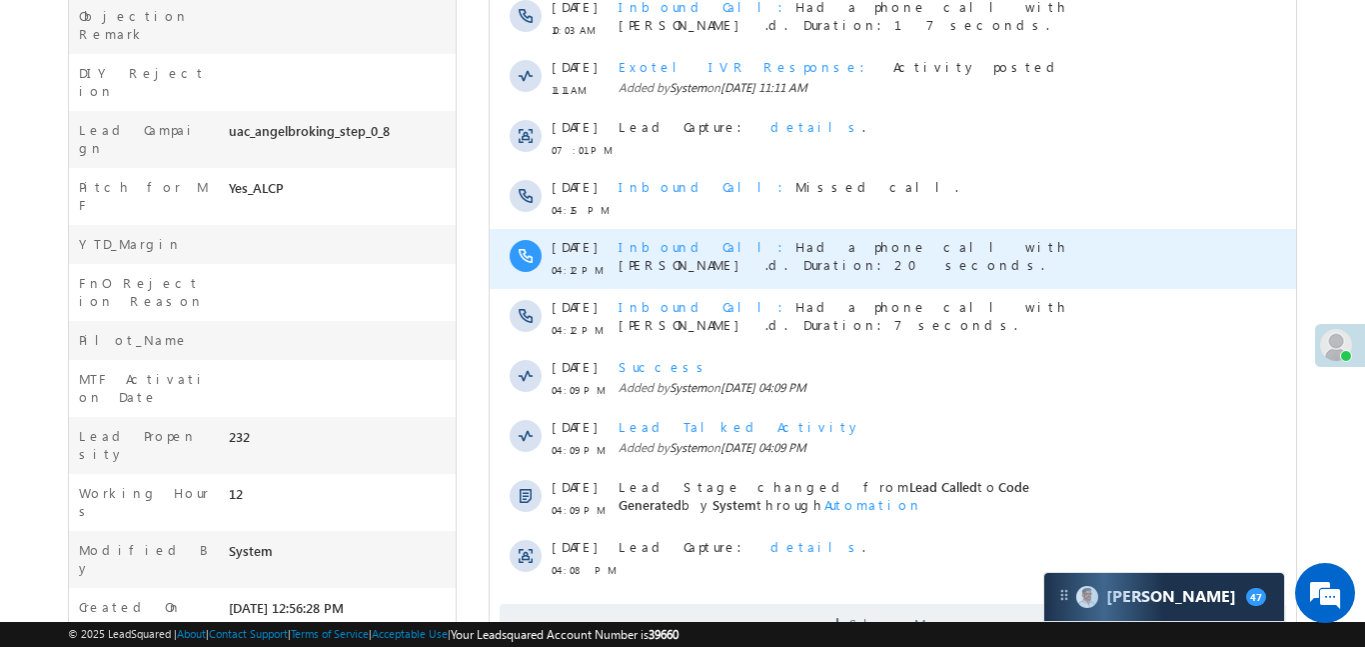
scroll to position [1034, 0]
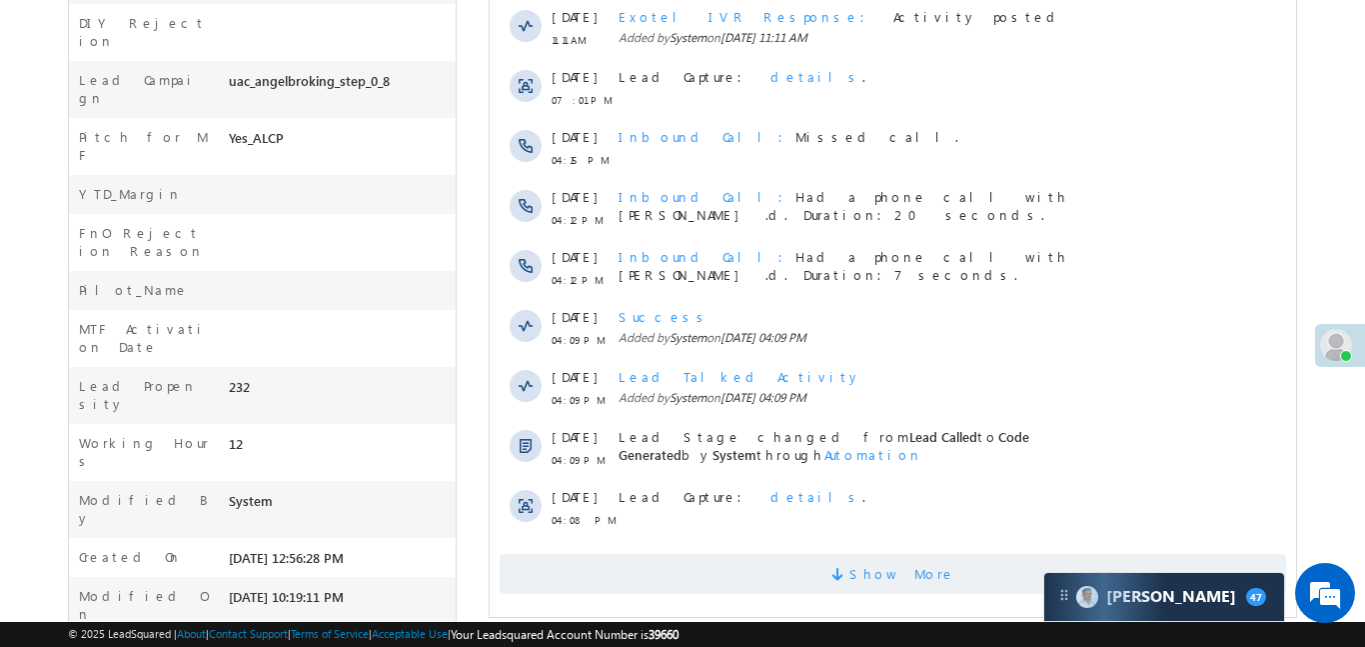
click at [896, 576] on span "Show More" at bounding box center [902, 574] width 106 height 40
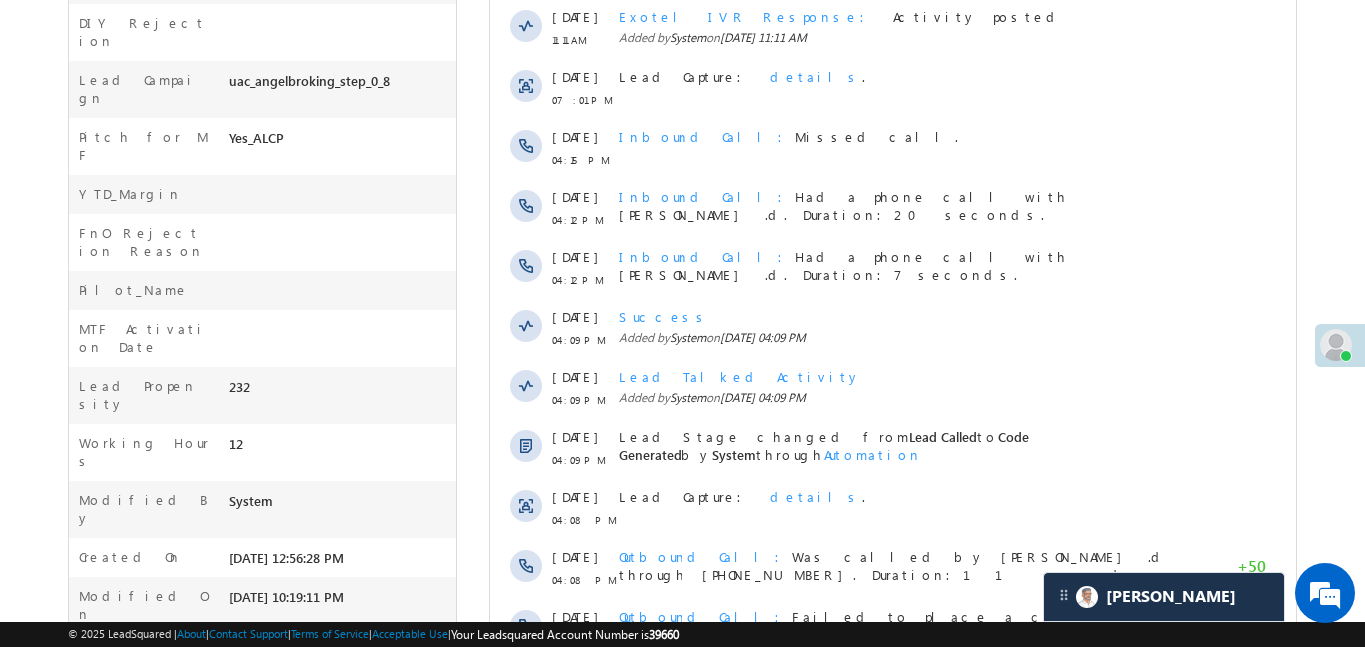
scroll to position [97, 0]
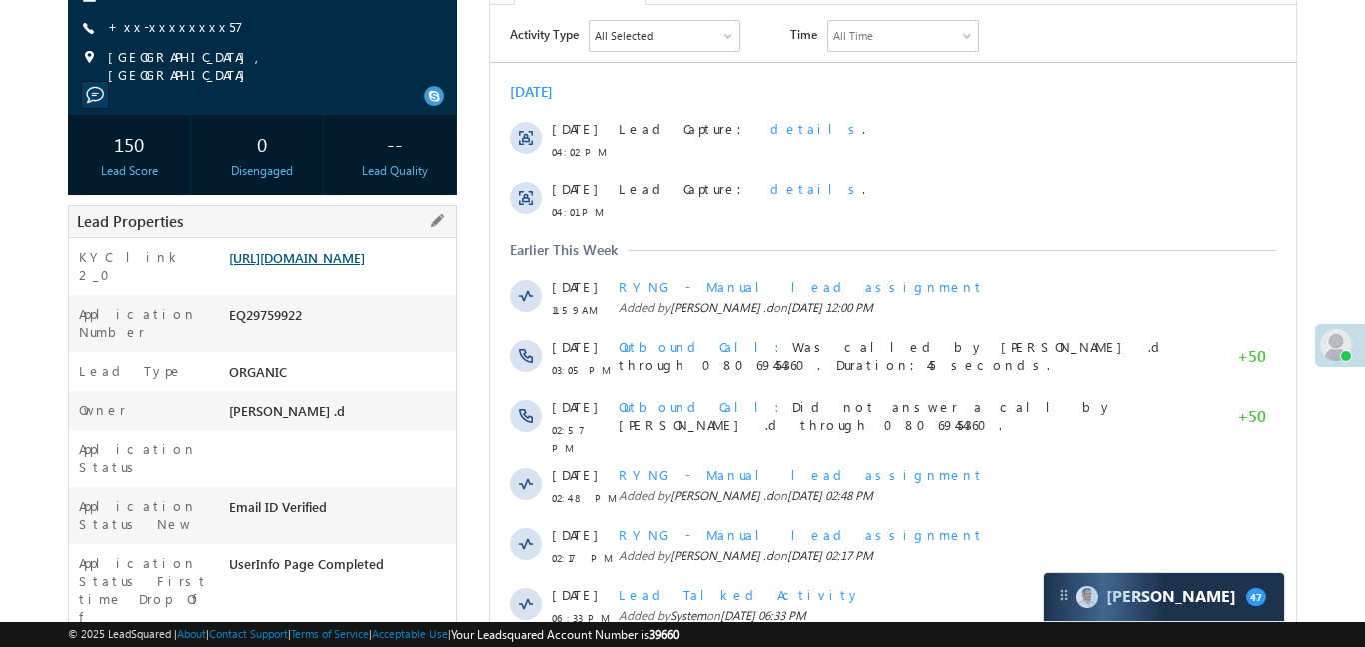
scroll to position [254, 0]
click at [365, 266] on link "https://angelbroking1-pk3em7sa.customui-test.leadsquared.com?leadId=3a468ef9-8f…" at bounding box center [297, 257] width 136 height 17
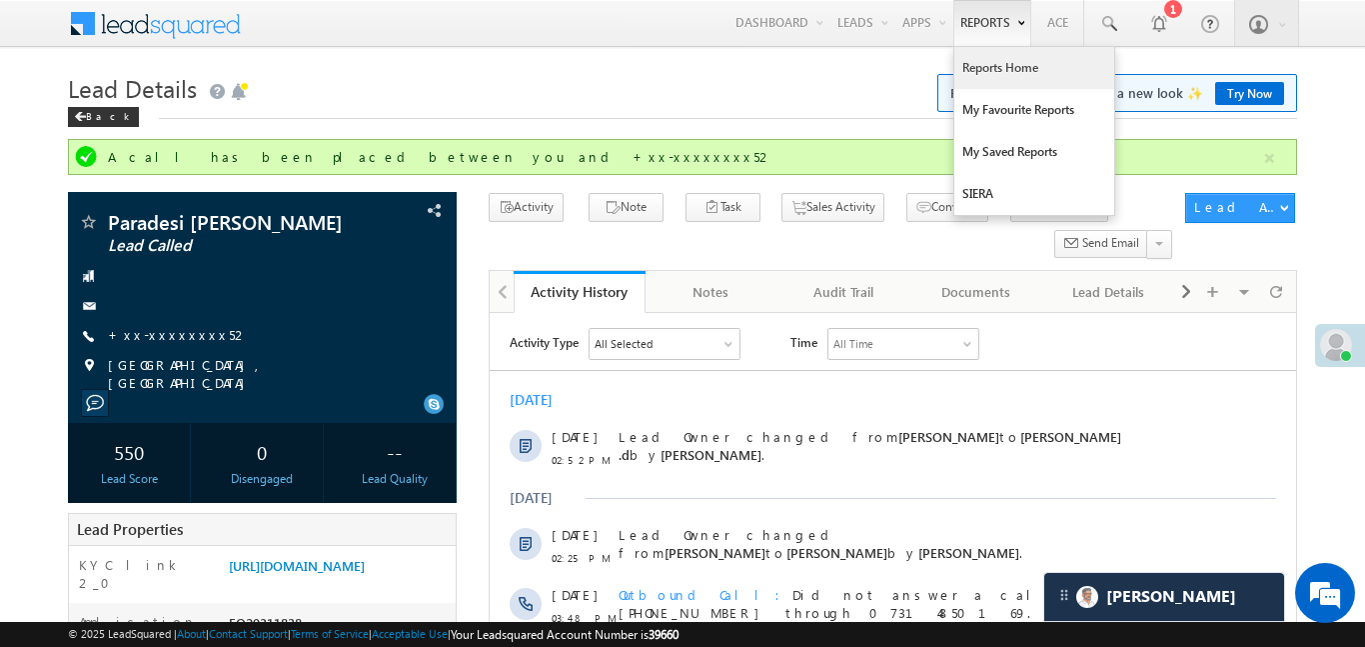
click at [1002, 72] on link "Reports Home" at bounding box center [1035, 68] width 160 height 42
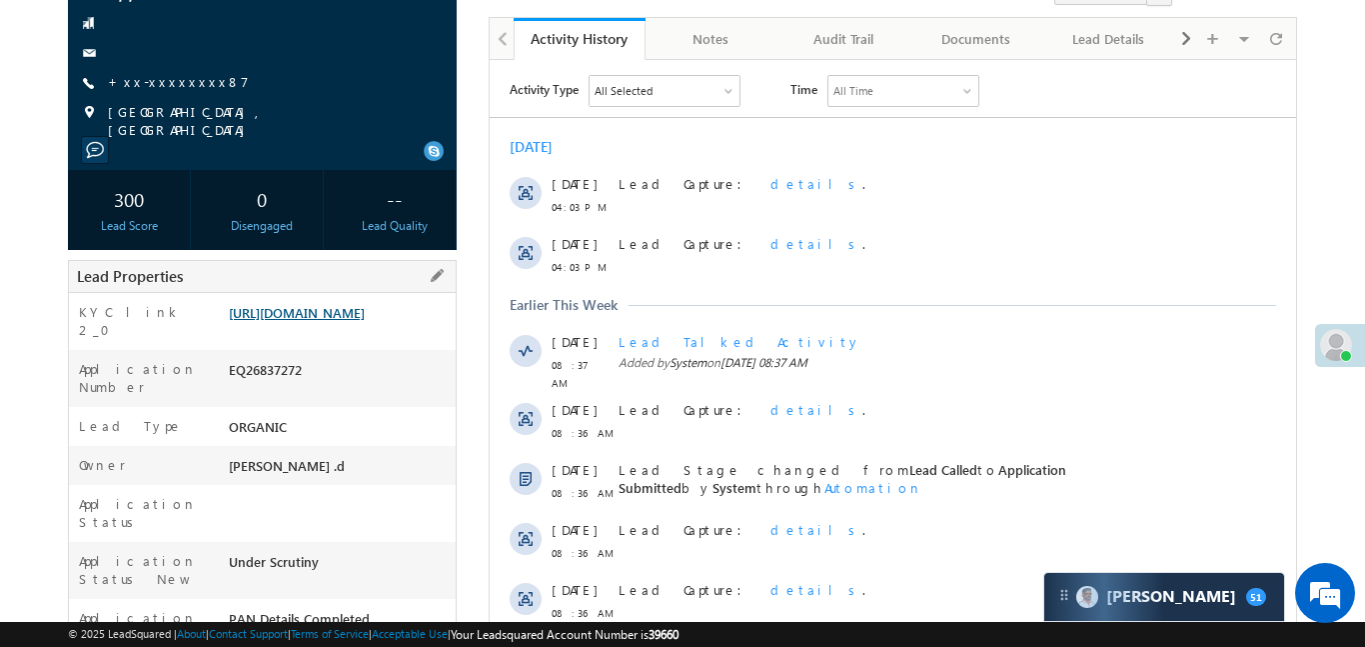
scroll to position [237, 0]
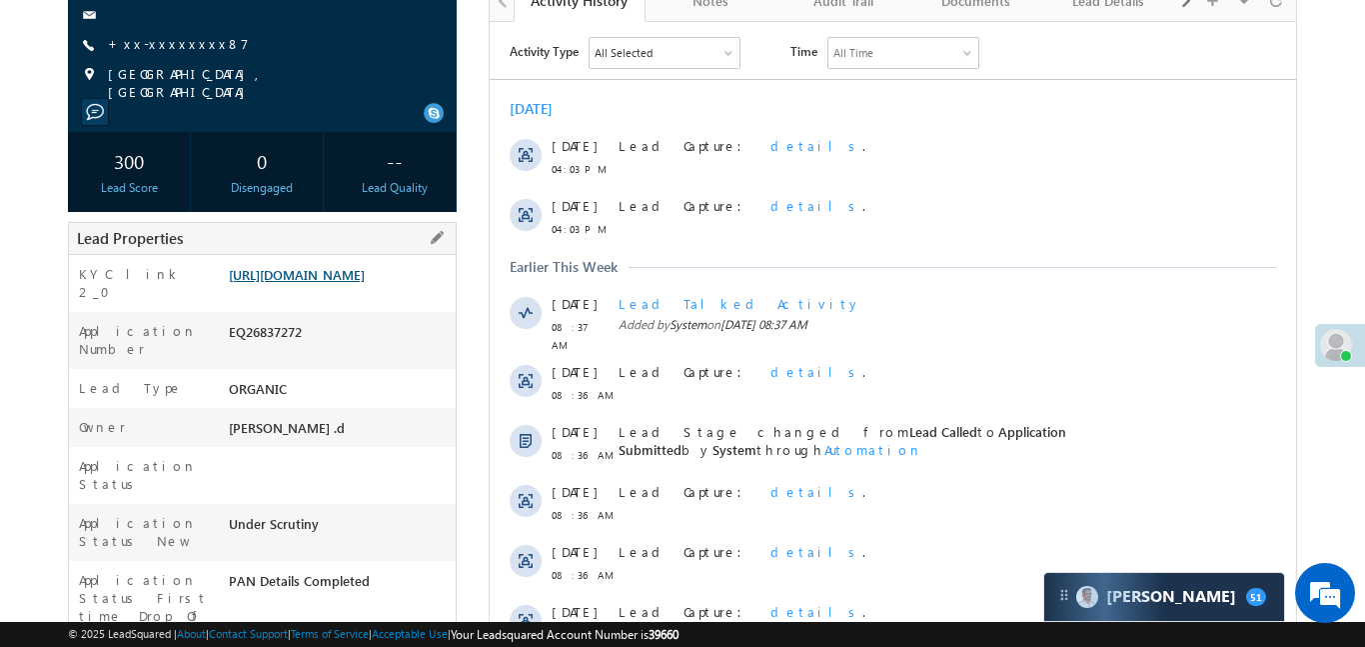
click at [365, 283] on link "[URL][DOMAIN_NAME]" at bounding box center [297, 274] width 136 height 17
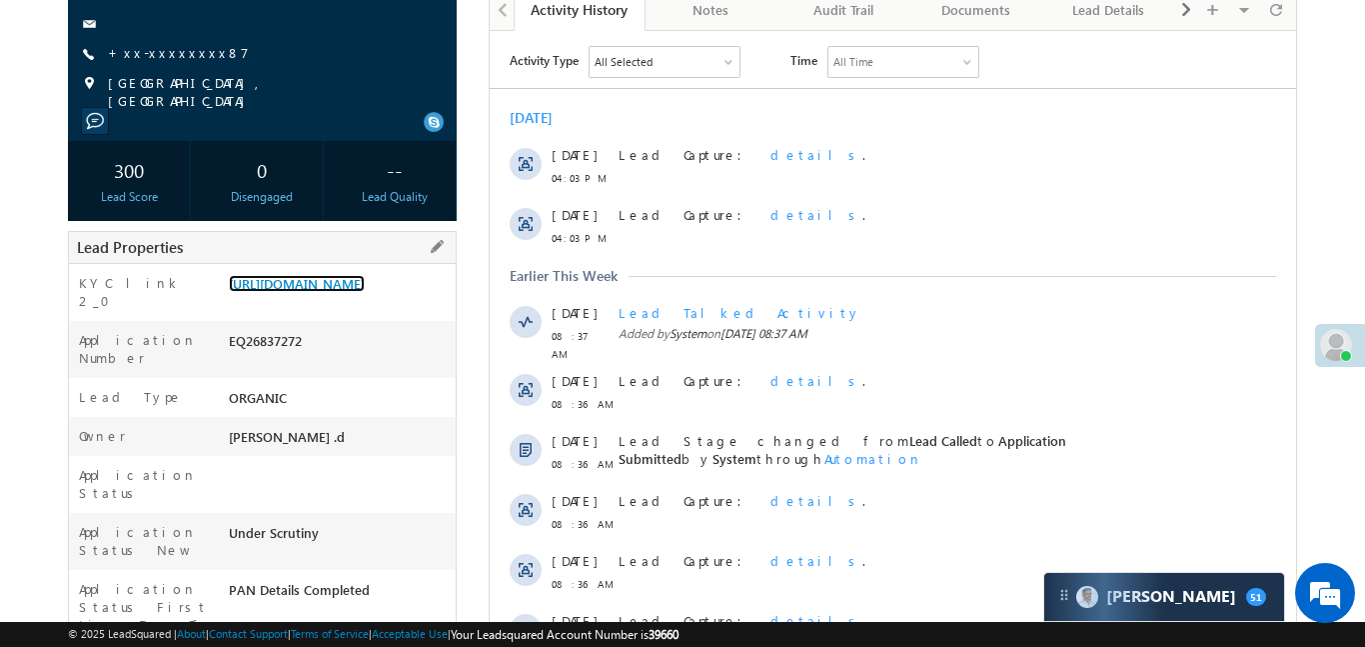
scroll to position [0, 0]
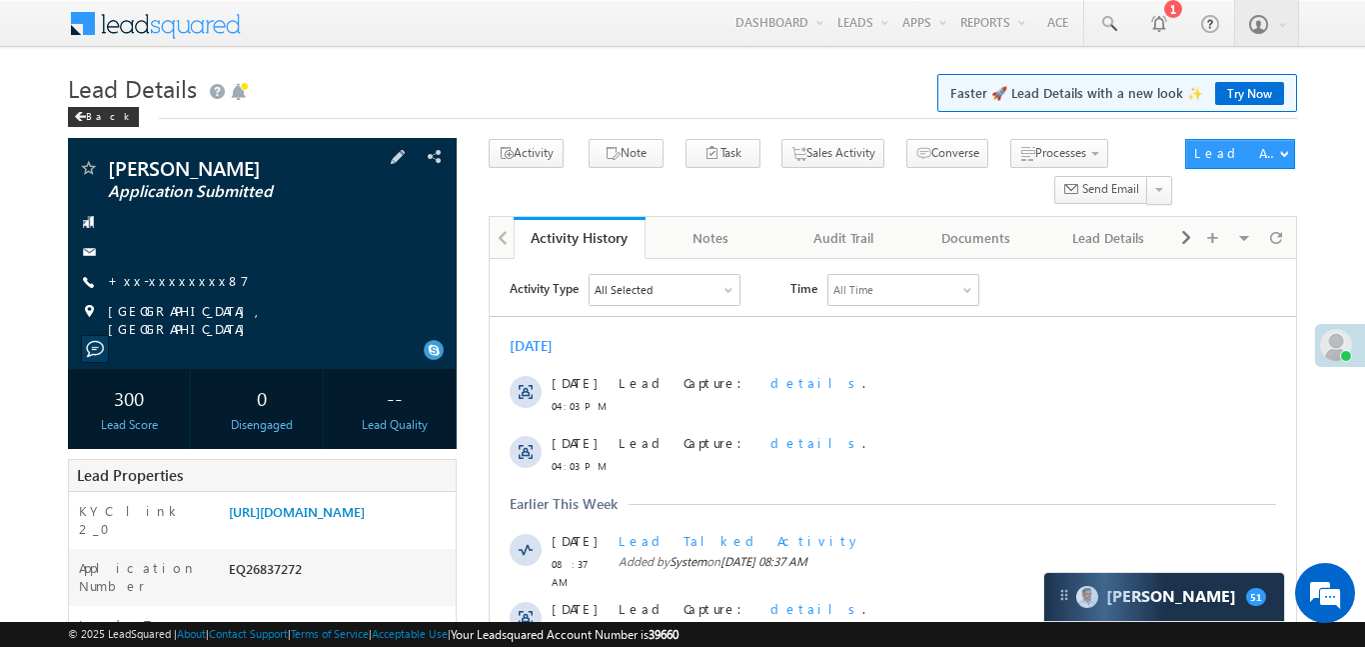
click at [153, 266] on div "Amit Kumar Application Submitted +xx-xxxxxxxx87 NALANDA, BIHAR" at bounding box center [262, 248] width 369 height 180
click at [176, 292] on div "Amit Kumar Application Submitted +xx-xxxxxxxx87 NALANDA, BIHAR" at bounding box center [262, 248] width 369 height 180
click at [173, 283] on link "+xx-xxxxxxxx87" at bounding box center [178, 280] width 141 height 17
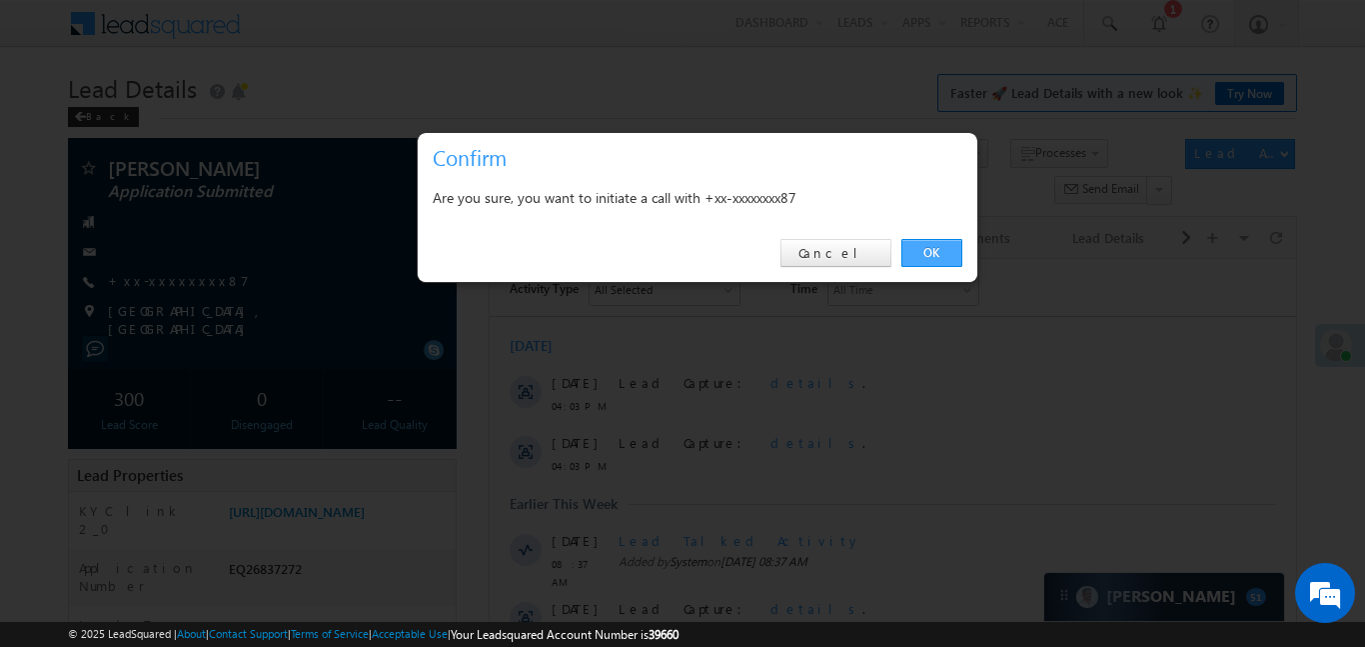
click at [940, 252] on link "OK" at bounding box center [932, 253] width 61 height 28
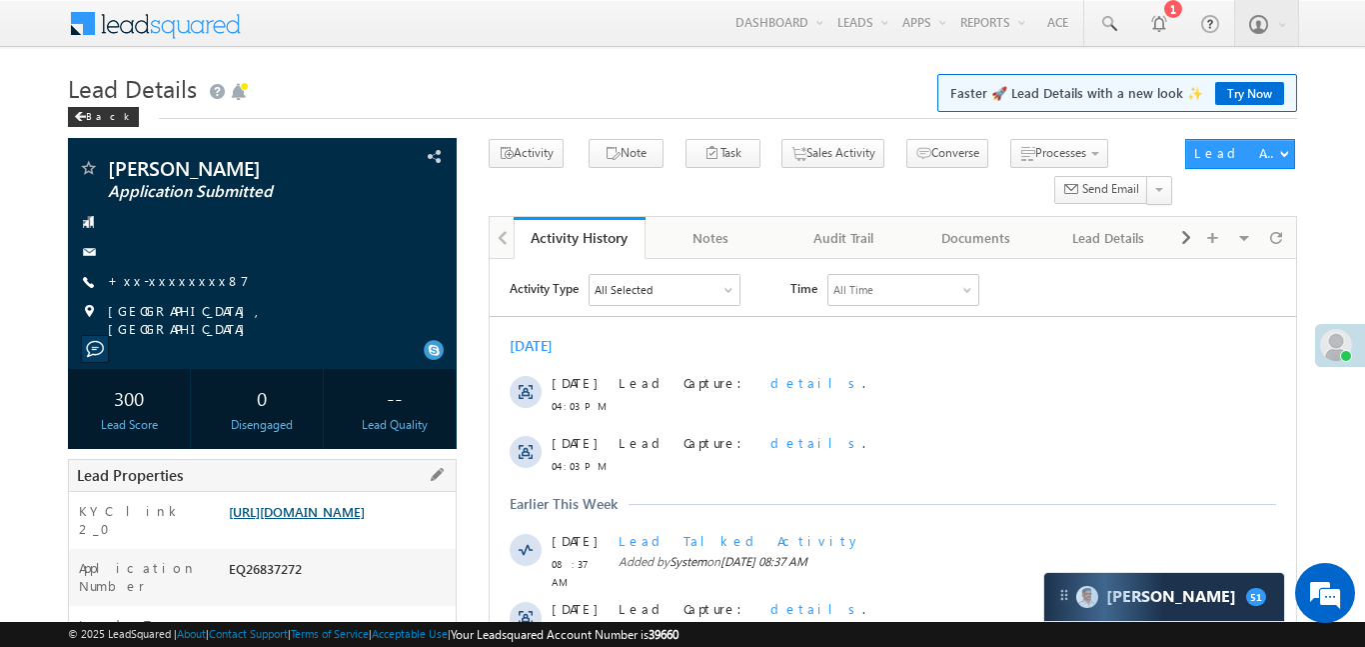
click at [304, 507] on link "https://angelbroking1-pk3em7sa.customui-test.leadsquared.com?leadId=c67fc7d6-95…" at bounding box center [297, 511] width 136 height 17
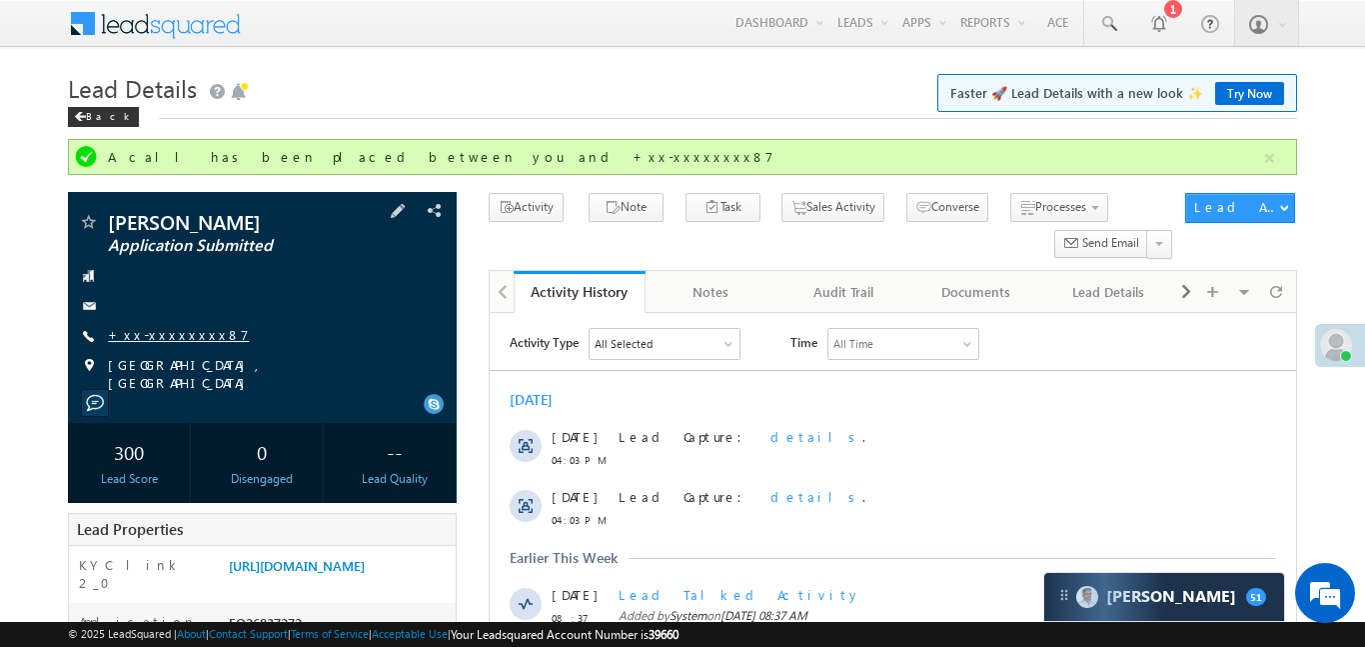
click at [170, 342] on link "+xx-xxxxxxxx87" at bounding box center [178, 334] width 141 height 17
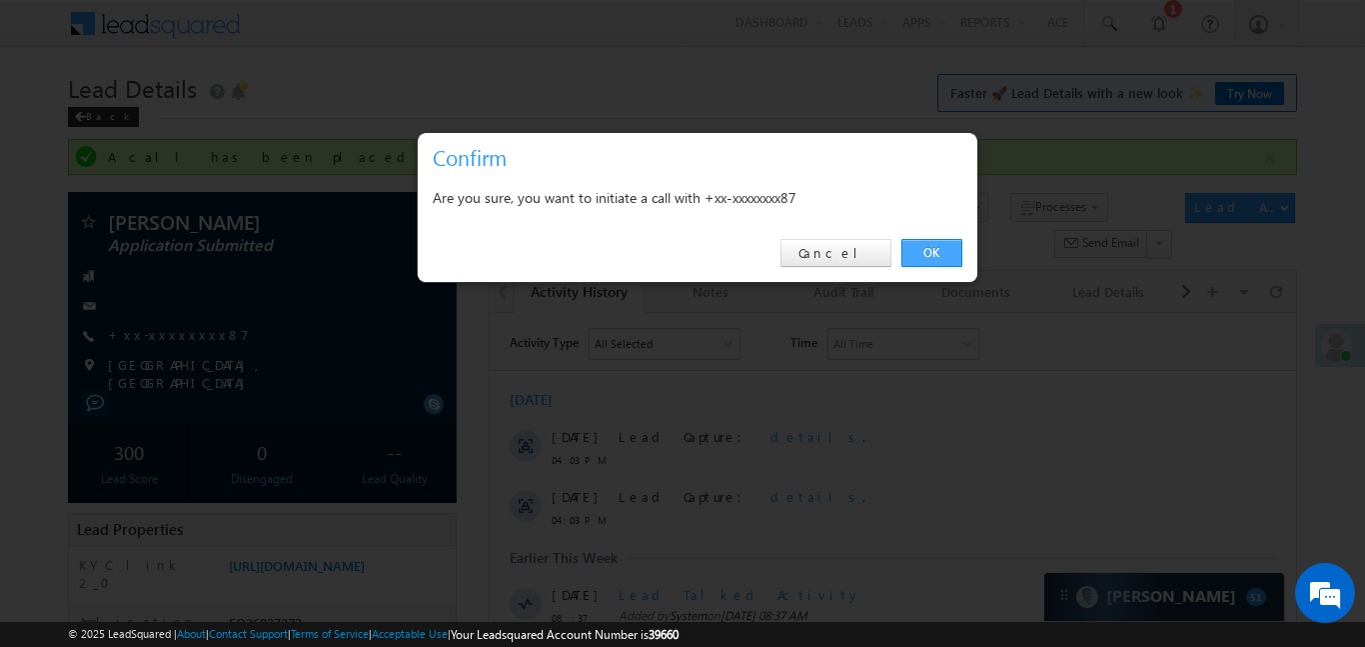
click at [933, 247] on link "OK" at bounding box center [932, 253] width 61 height 28
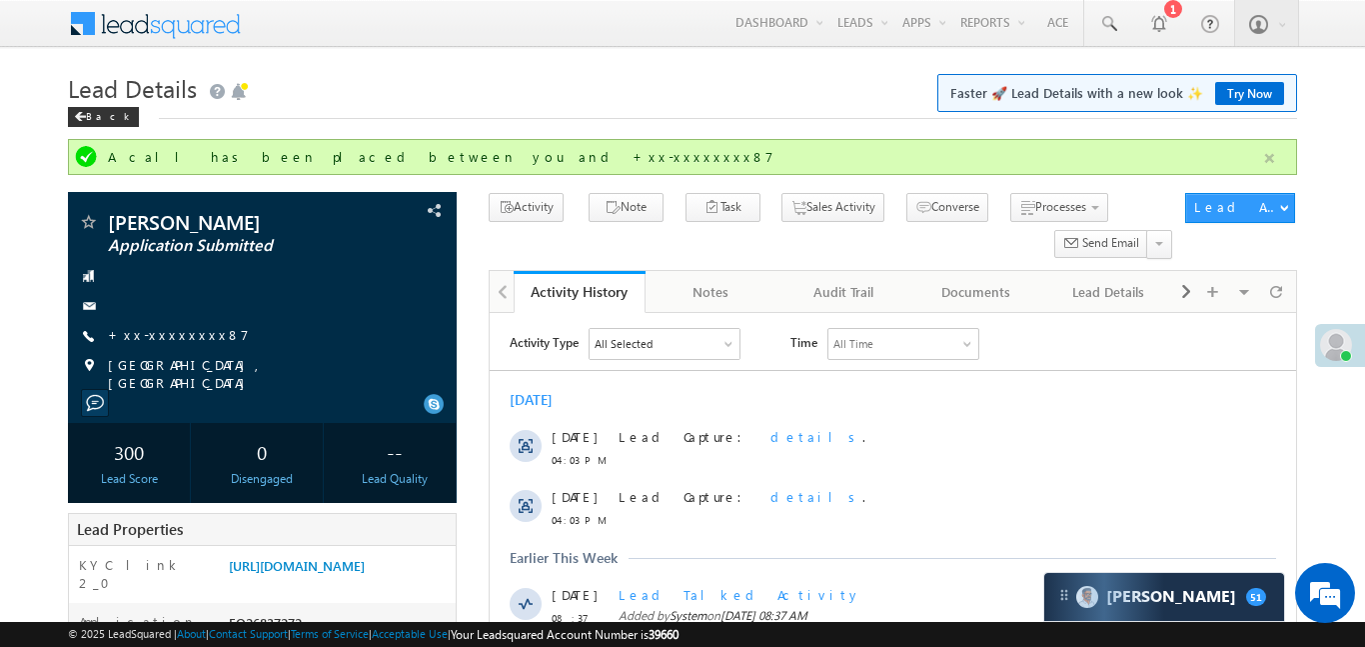
click at [1274, 161] on button "button" at bounding box center [1269, 158] width 25 height 25
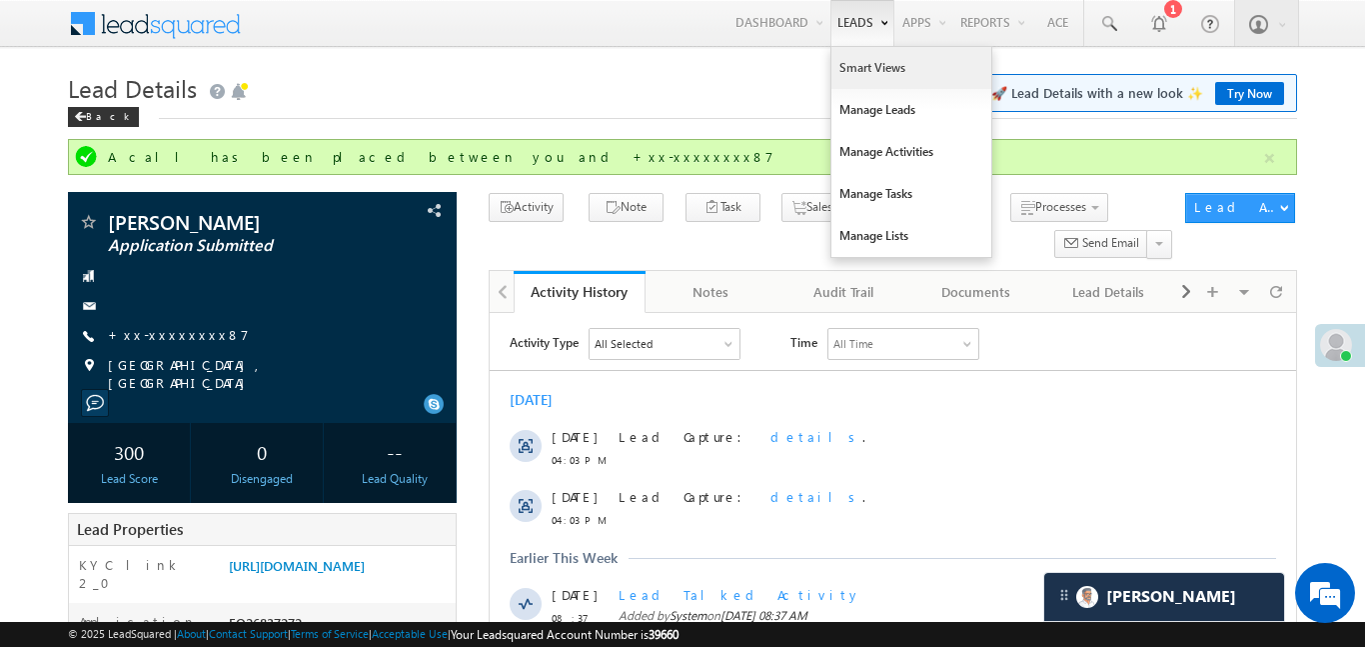
click at [854, 84] on link "Smart Views" at bounding box center [912, 68] width 160 height 42
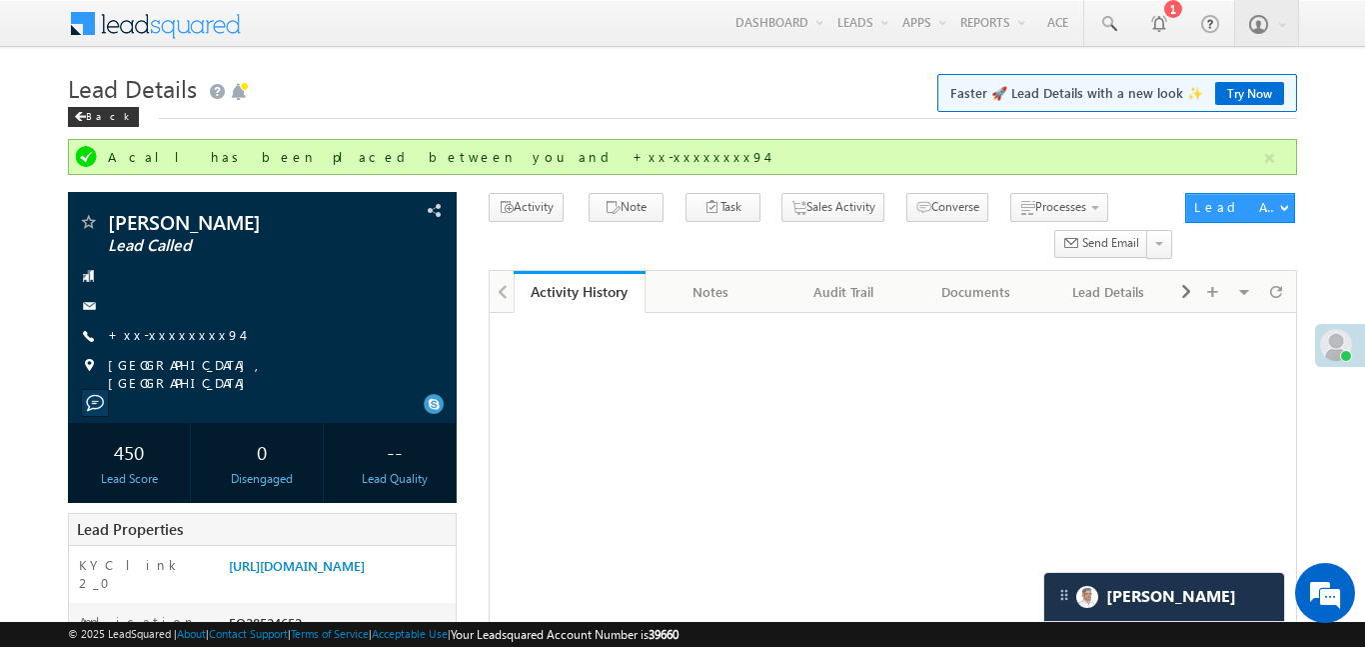
scroll to position [71, 0]
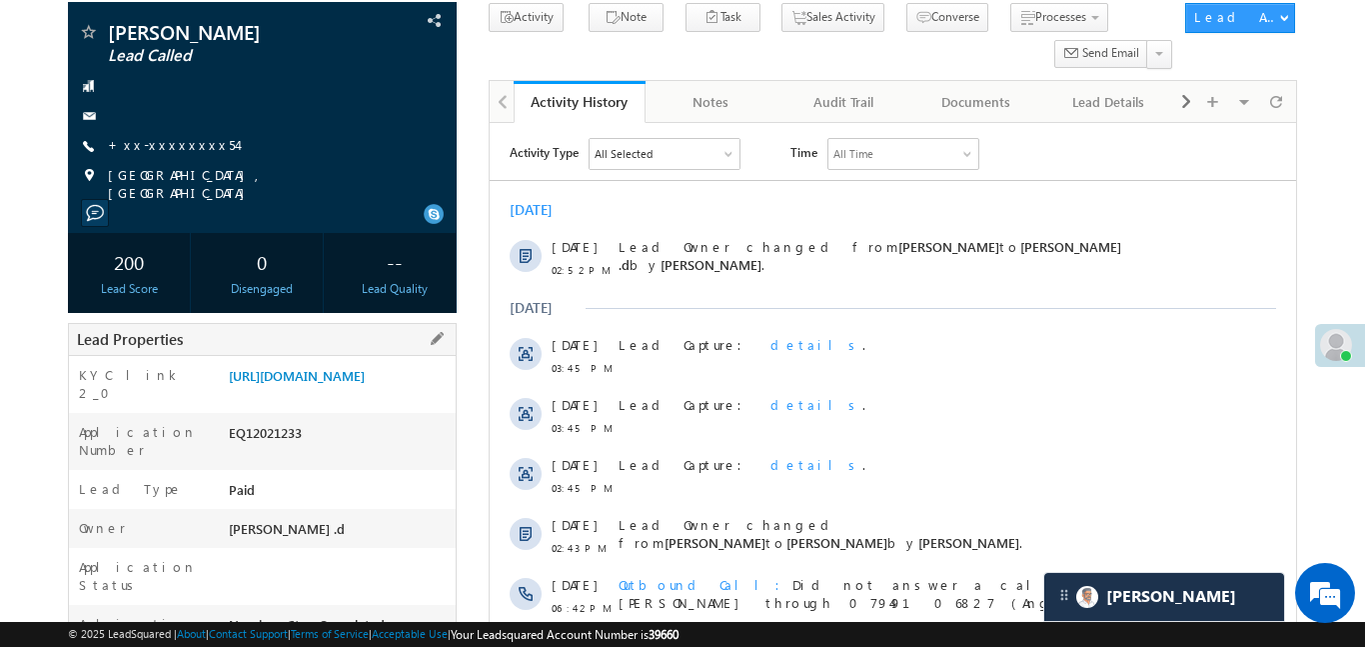
scroll to position [213, 0]
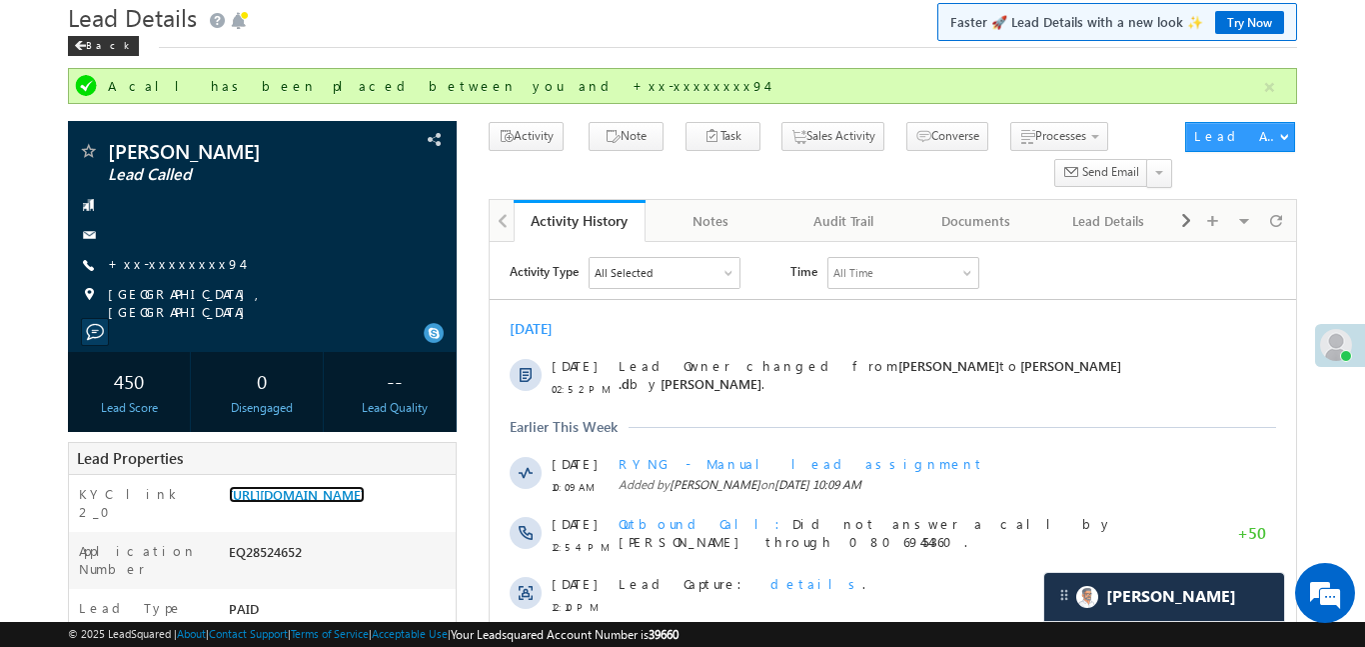
scroll to position [71, 0]
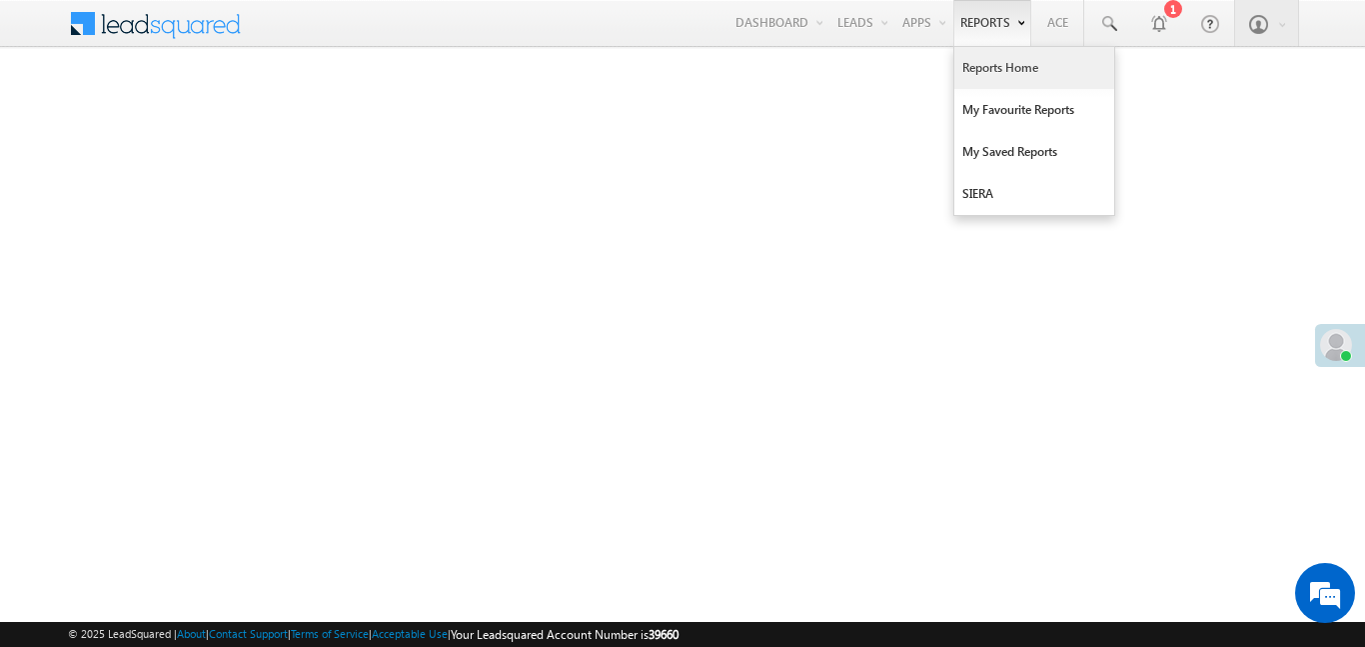
click at [1019, 72] on link "Reports Home" at bounding box center [1035, 68] width 160 height 42
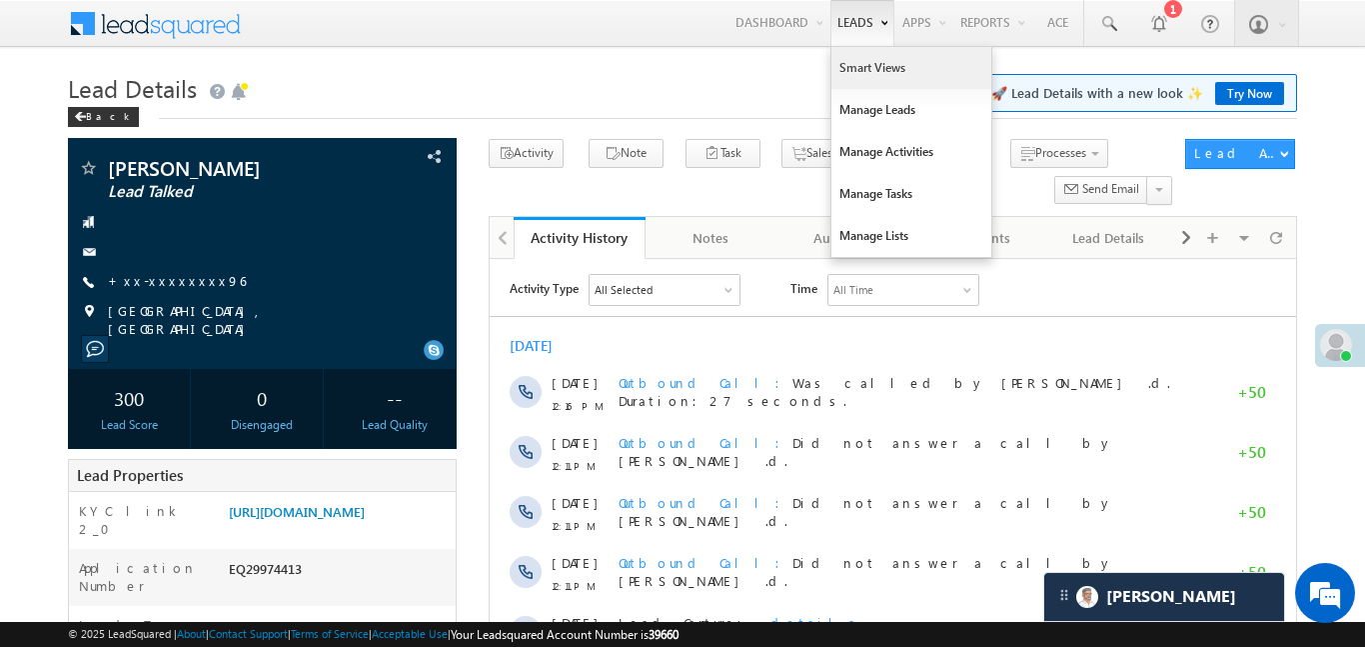
click at [882, 80] on link "Smart Views" at bounding box center [912, 68] width 160 height 42
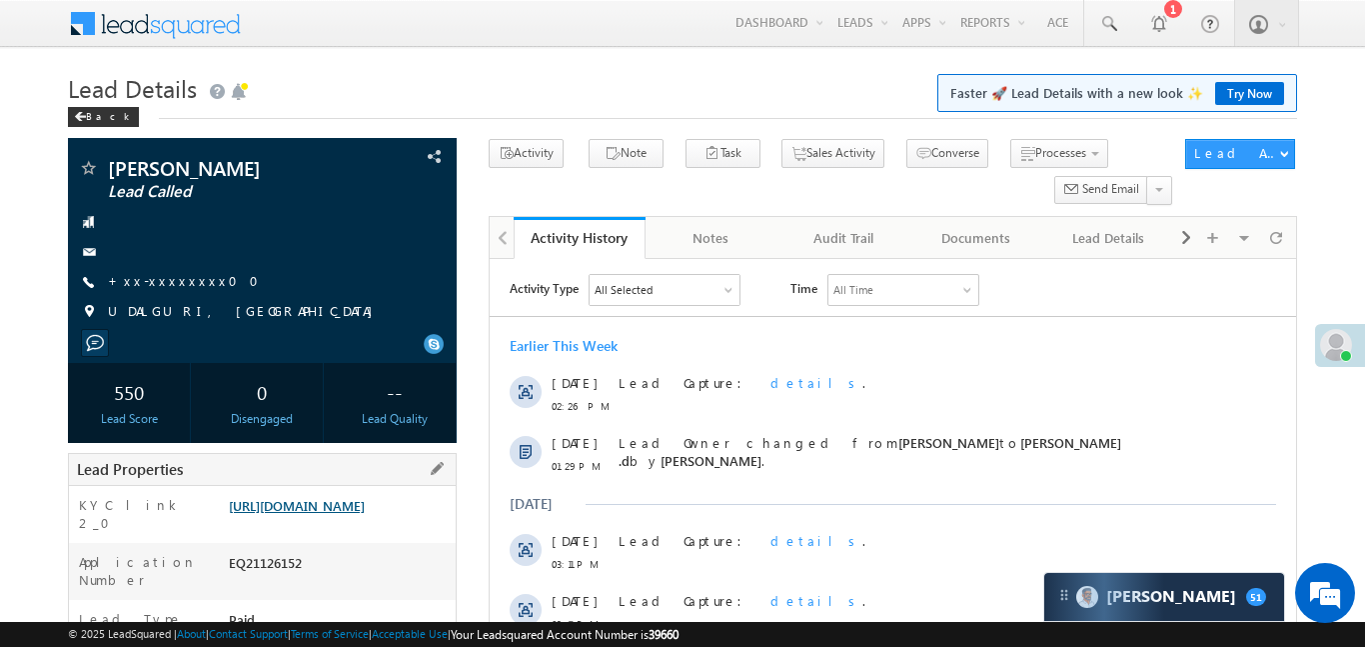
click at [348, 514] on link "https://angelbroking1-pk3em7sa.customui-test.leadsquared.com?leadId=9e6bc711-b7…" at bounding box center [297, 505] width 136 height 17
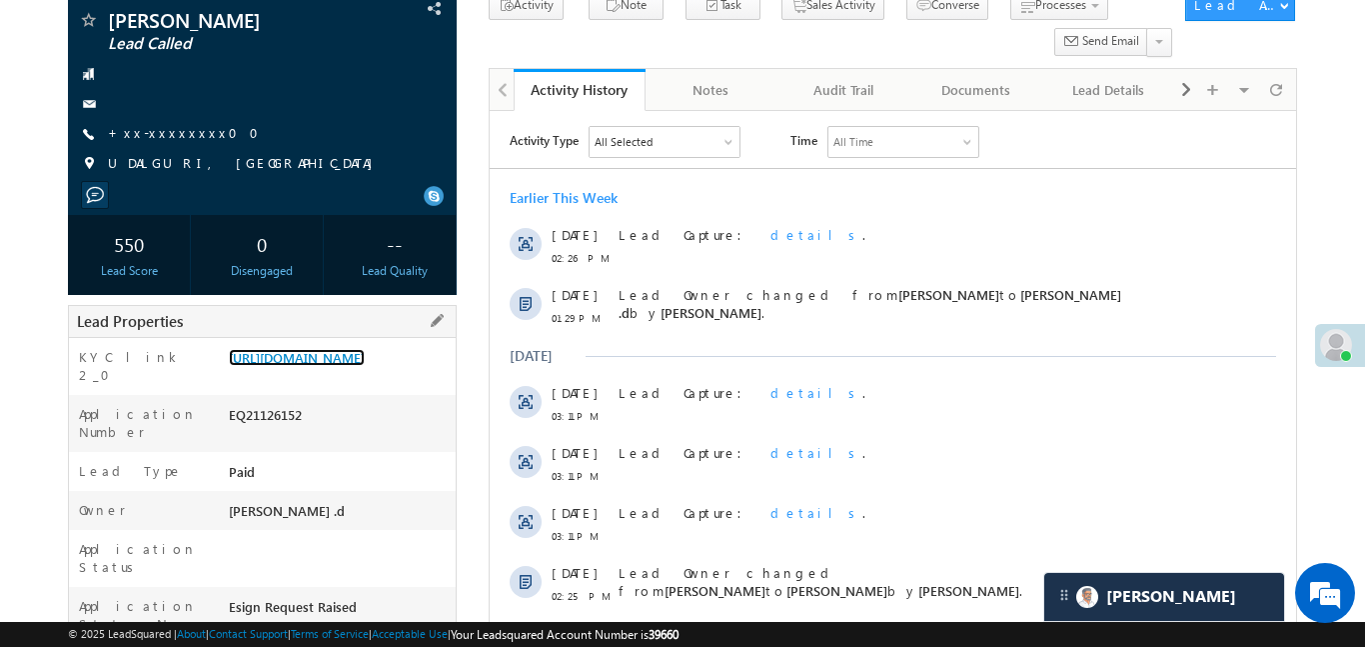
scroll to position [21, 0]
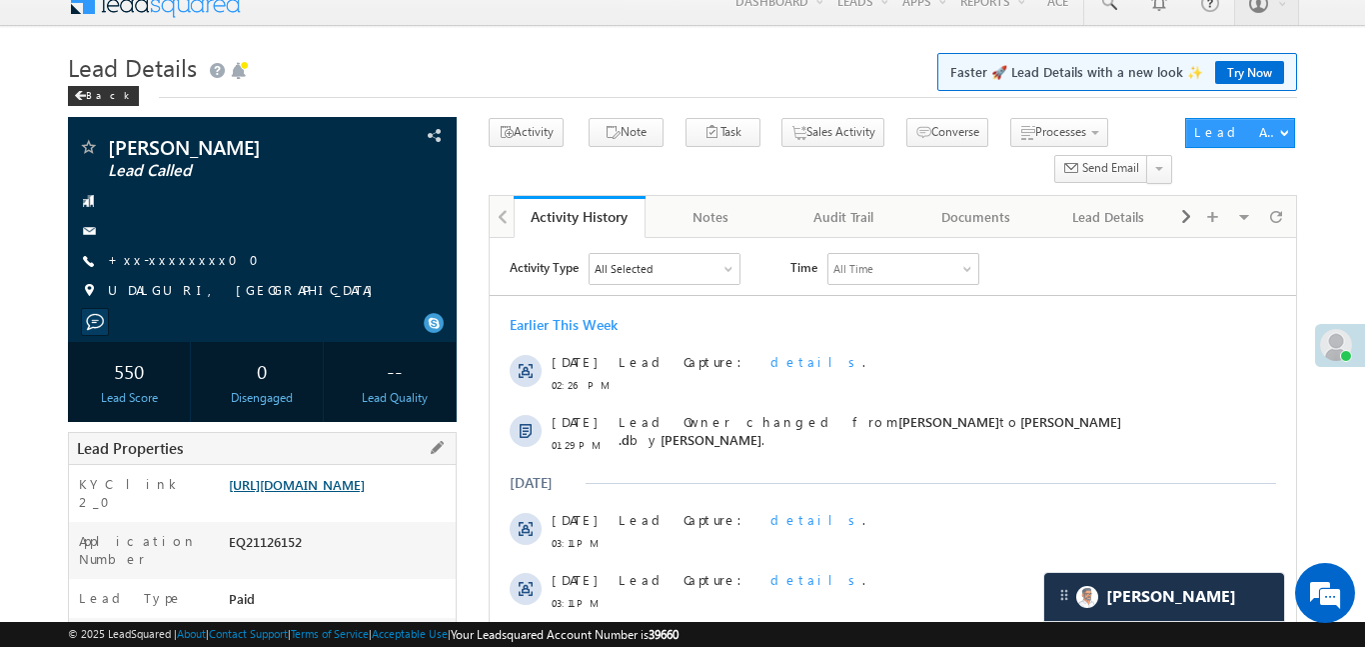
click at [365, 493] on link "https://angelbroking1-pk3em7sa.customui-test.leadsquared.com?leadId=9e6bc711-b7…" at bounding box center [297, 484] width 136 height 17
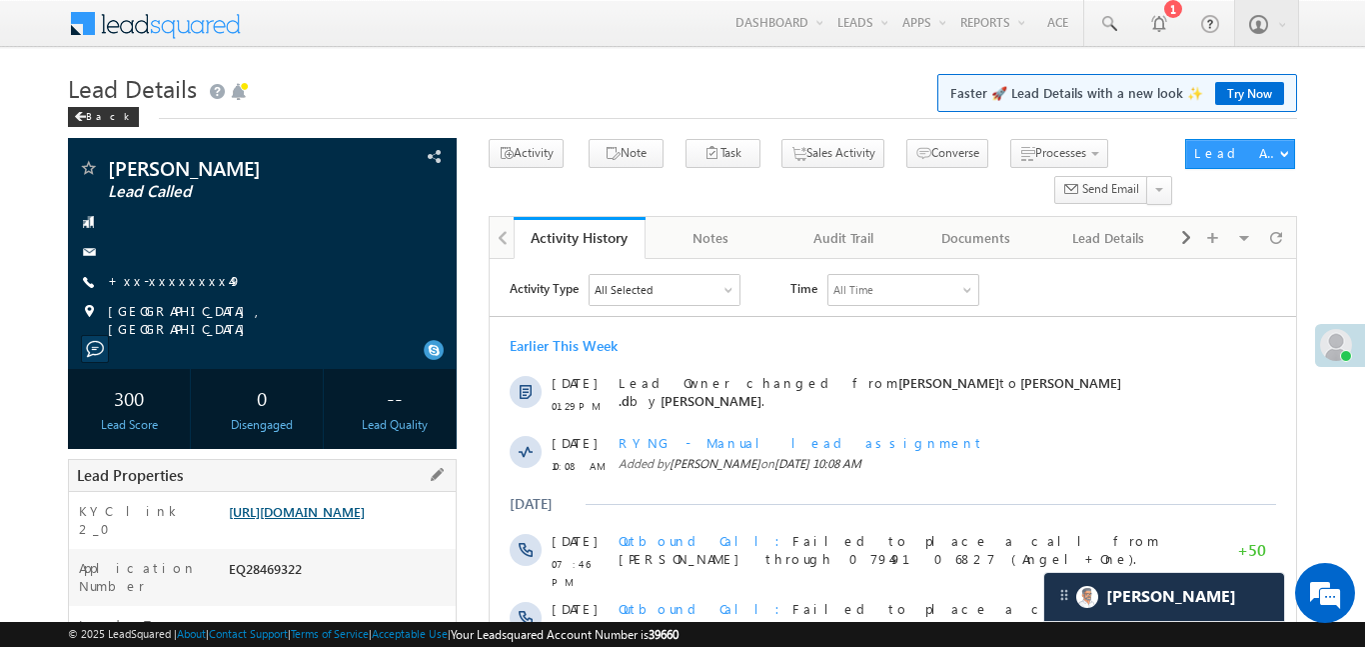
click at [326, 519] on link "https://angelbroking1-pk3em7sa.customui-test.leadsquared.com?leadId=a5a340e3-a7…" at bounding box center [297, 511] width 136 height 17
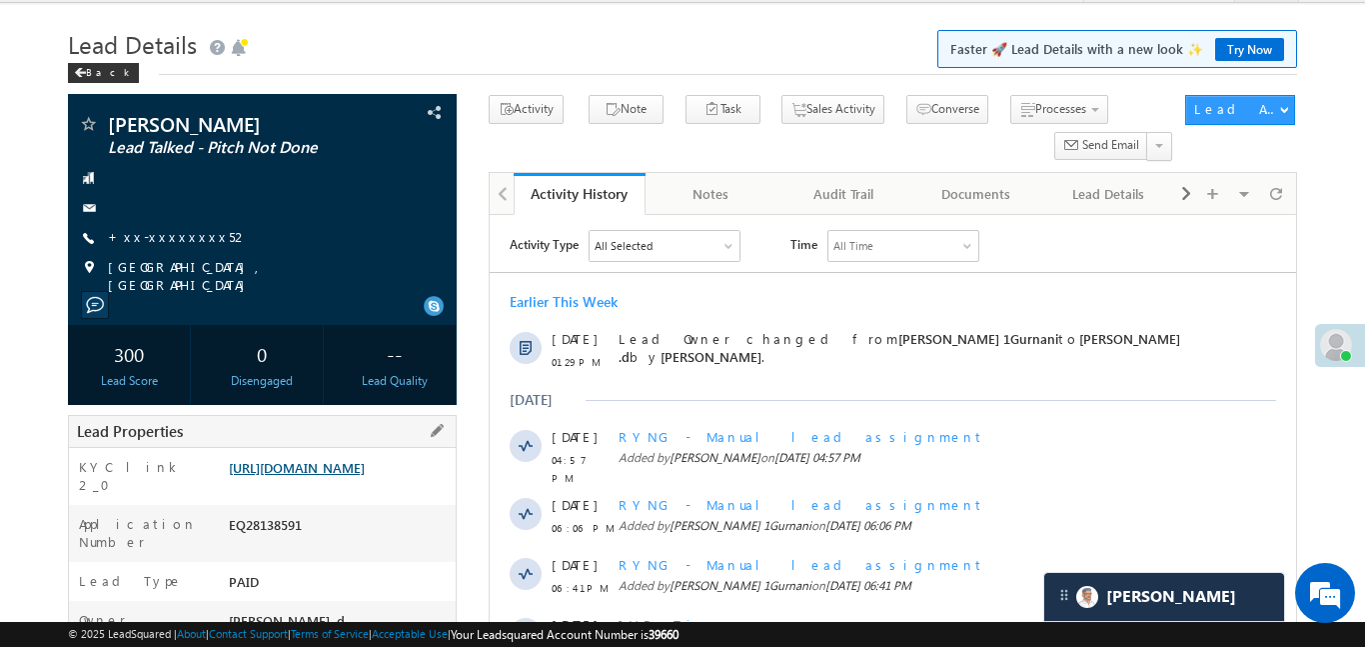
scroll to position [68, 0]
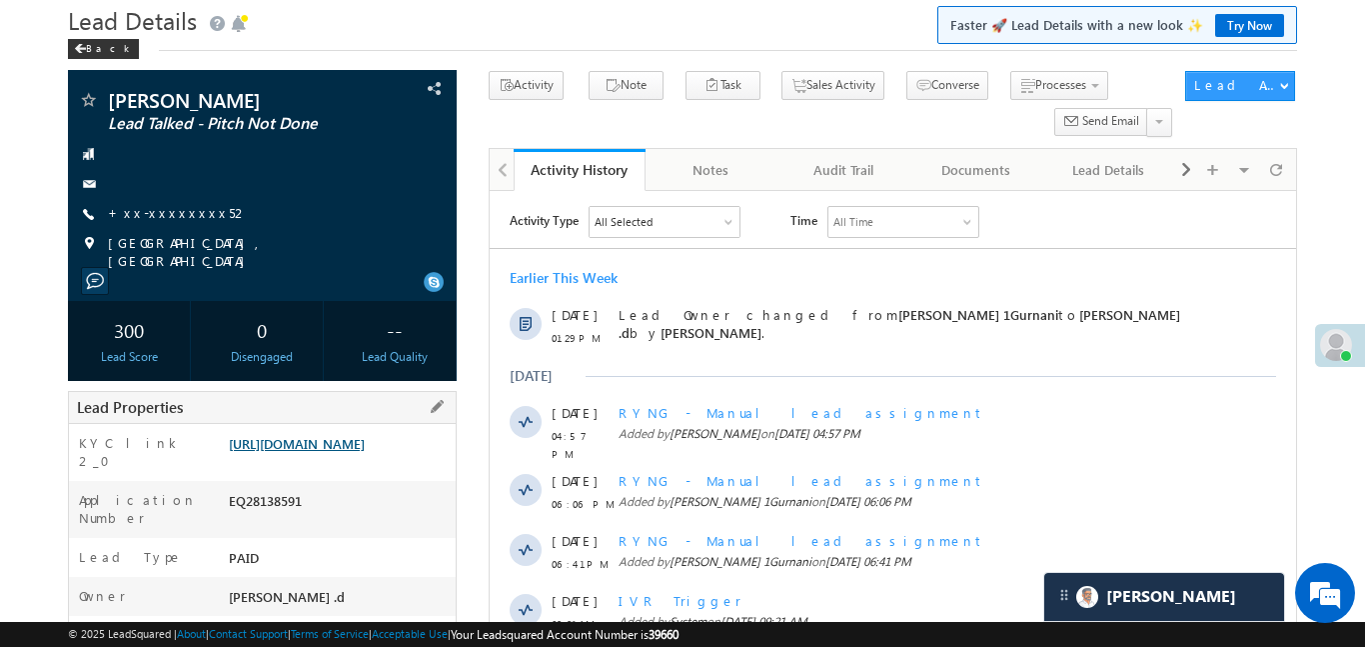
click at [319, 444] on link "https://angelbroking1-pk3em7sa.customui-test.leadsquared.com?leadId=998eaefd-b0…" at bounding box center [297, 443] width 136 height 17
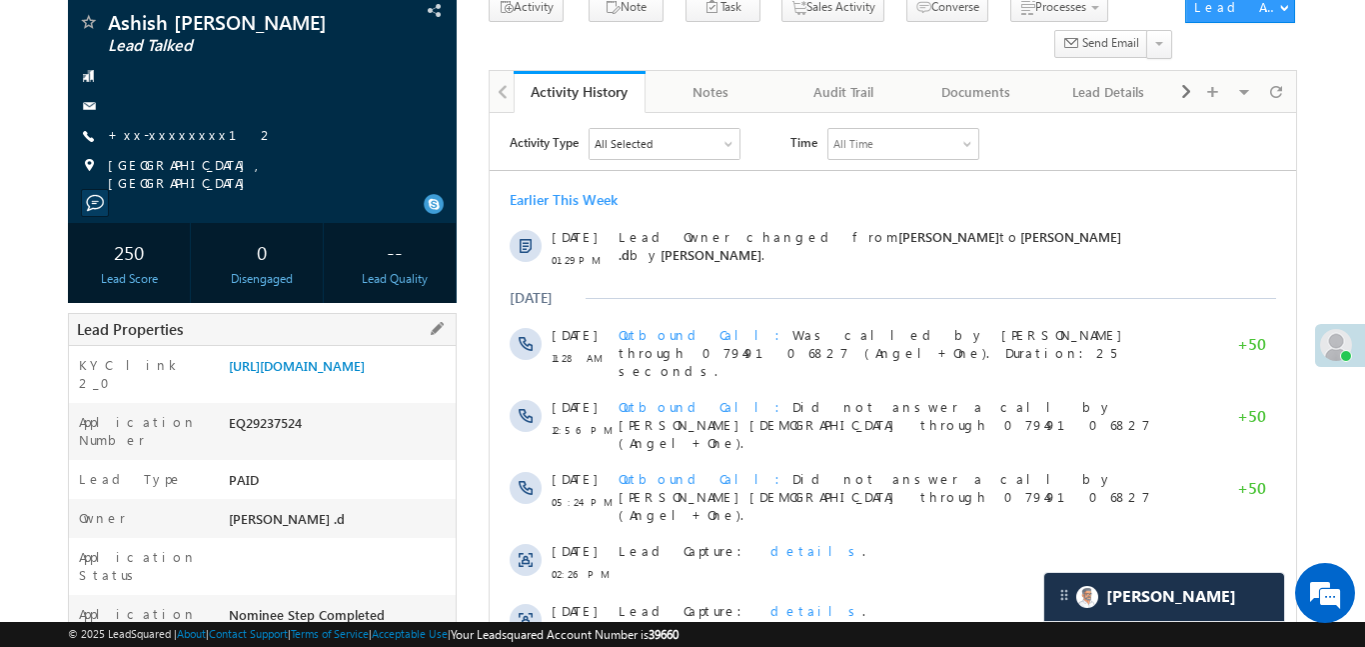
scroll to position [425, 0]
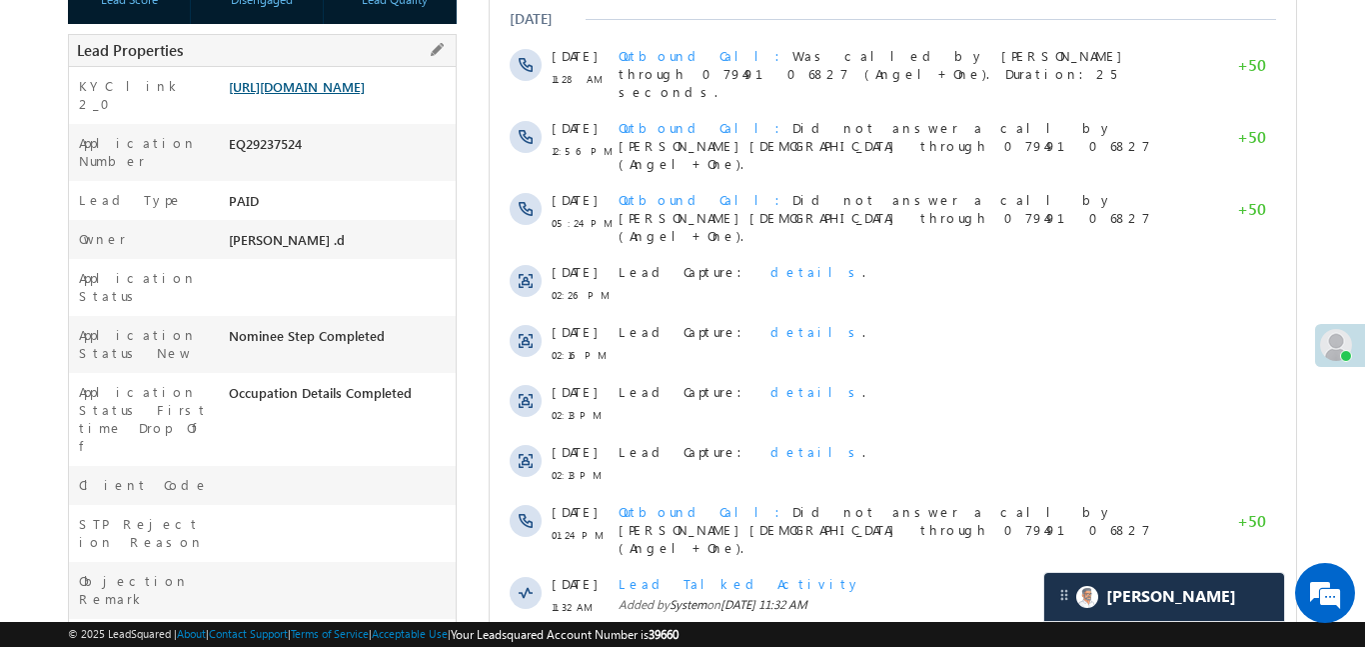
click at [355, 83] on link "https://angelbroking1-pk3em7sa.customui-test.leadsquared.com?leadId=64574d69-27…" at bounding box center [297, 86] width 136 height 17
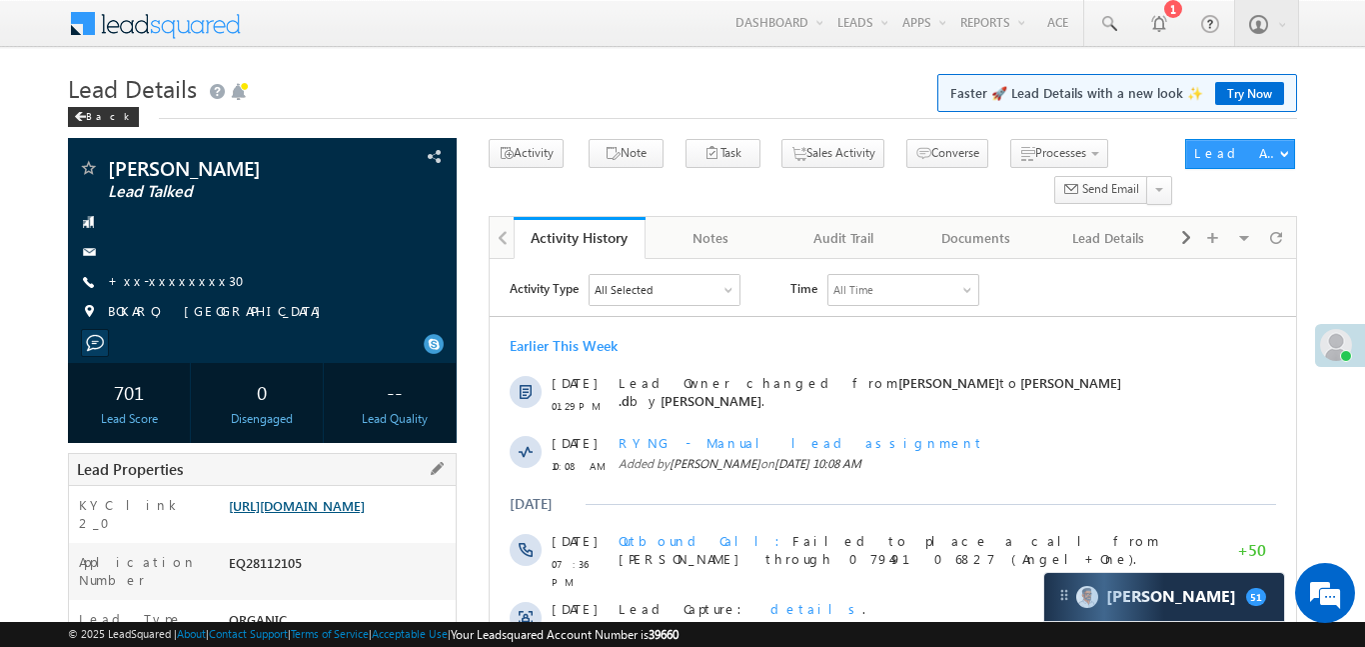
click at [365, 514] on link "[URL][DOMAIN_NAME]" at bounding box center [297, 505] width 136 height 17
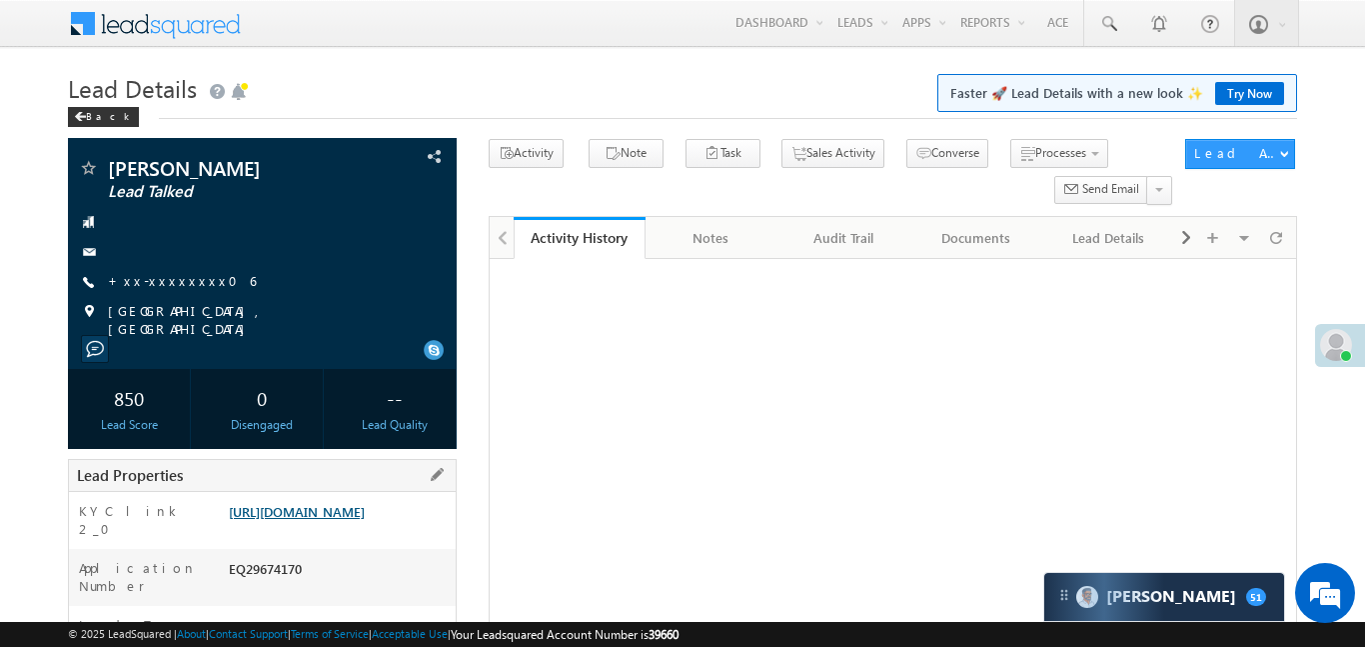
click at [336, 503] on link "https://angelbroking1-pk3em7sa.customui-test.leadsquared.com?leadId=37408b20-86…" at bounding box center [297, 511] width 136 height 17
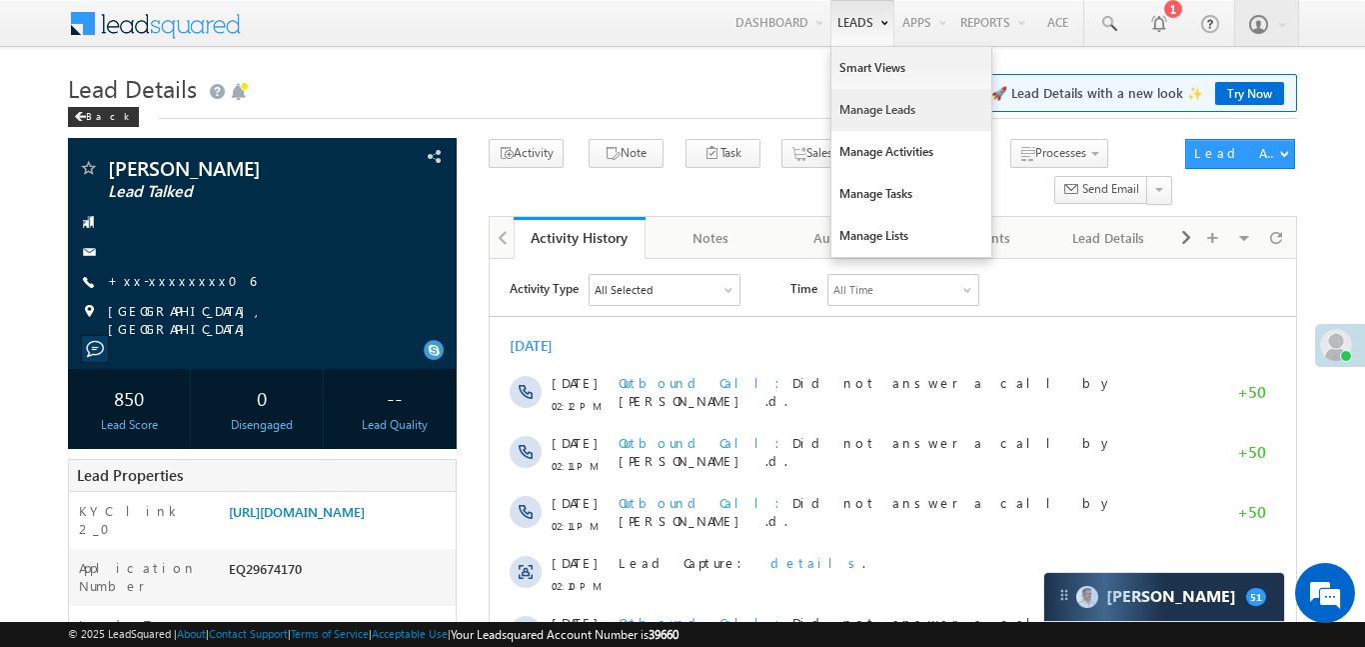
click at [913, 112] on link "Manage Leads" at bounding box center [912, 110] width 160 height 42
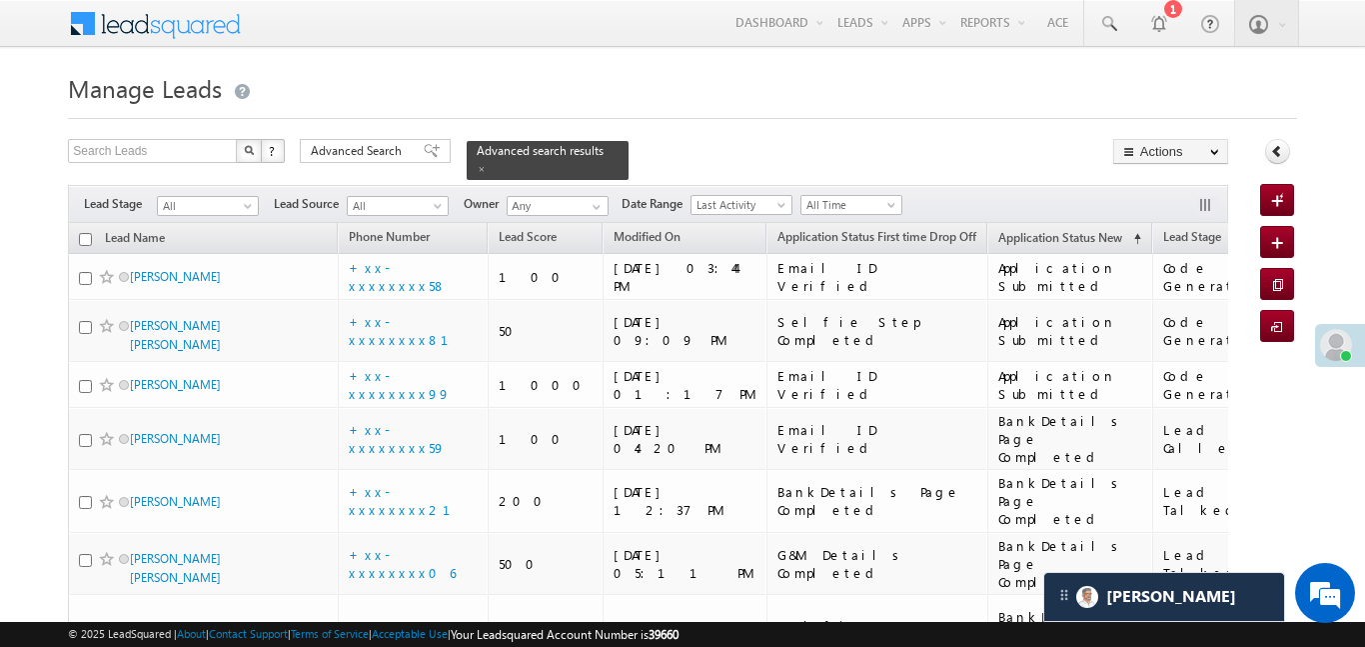
click at [487, 164] on span at bounding box center [482, 169] width 10 height 10
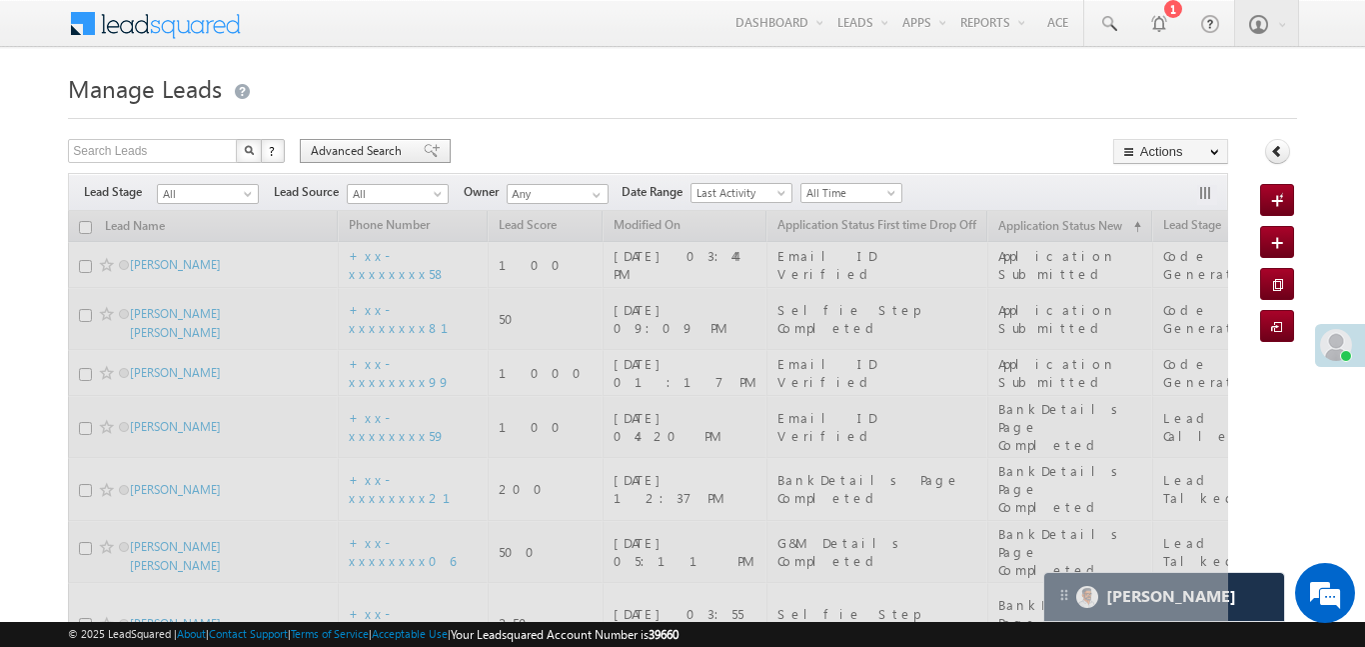
click at [372, 154] on span "Advanced Search" at bounding box center [359, 151] width 97 height 18
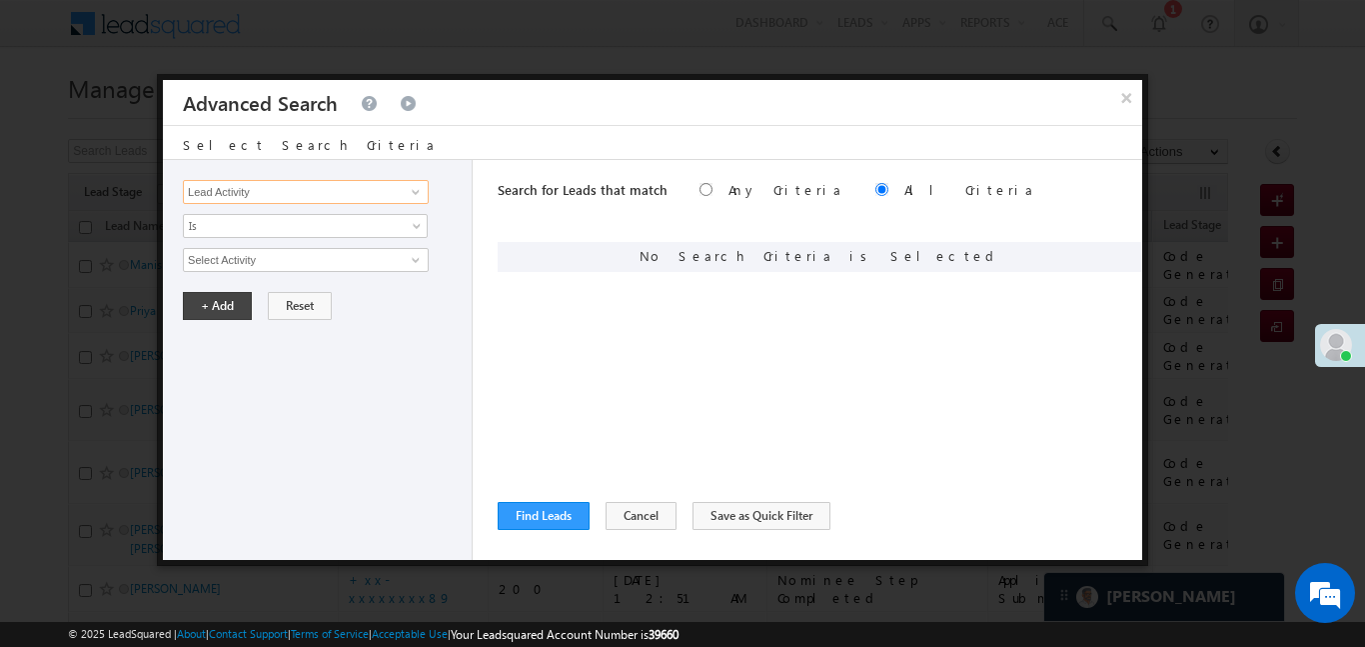
click at [330, 191] on input "Lead Activity" at bounding box center [306, 192] width 246 height 24
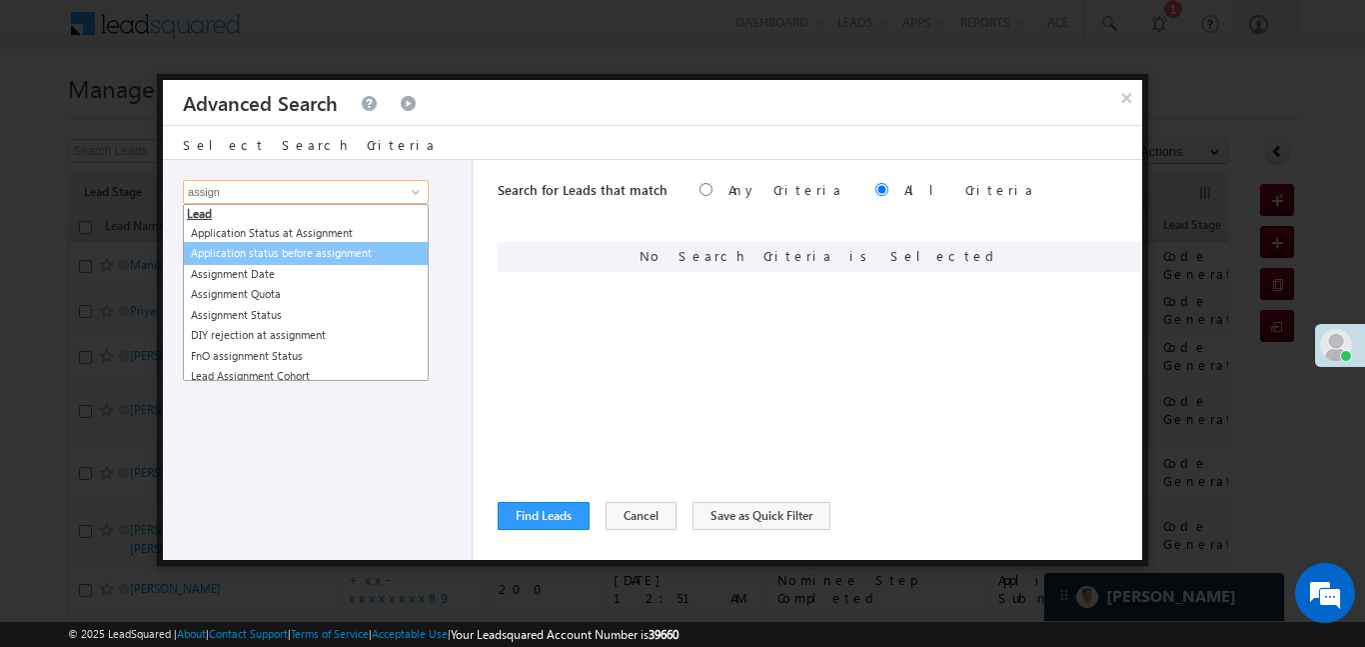
click at [306, 261] on link "Application status before assignment" at bounding box center [306, 253] width 246 height 23
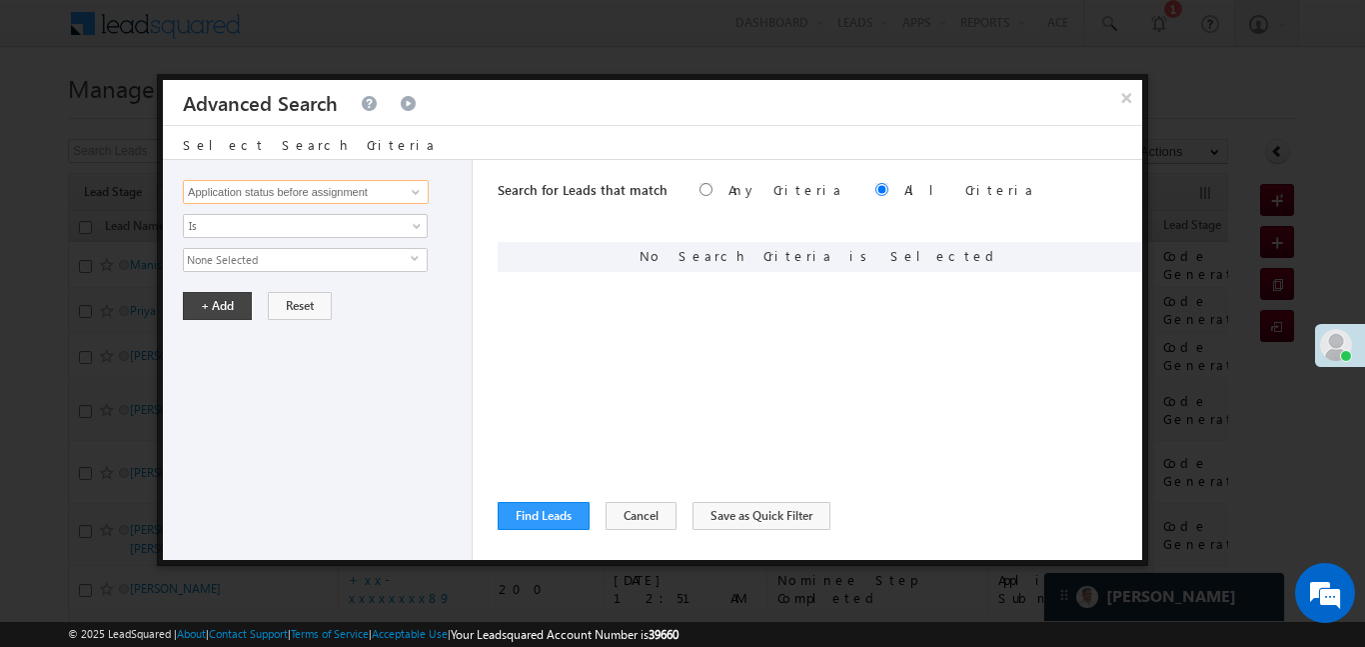
type input "Application status before assignment"
click at [357, 174] on div "Lead Activity Task Sales Group Prospect Id WA Last Message Timestamp 4th Day Di…" at bounding box center [318, 360] width 310 height 400
click at [383, 198] on input "Application status before assignment" at bounding box center [306, 192] width 246 height 24
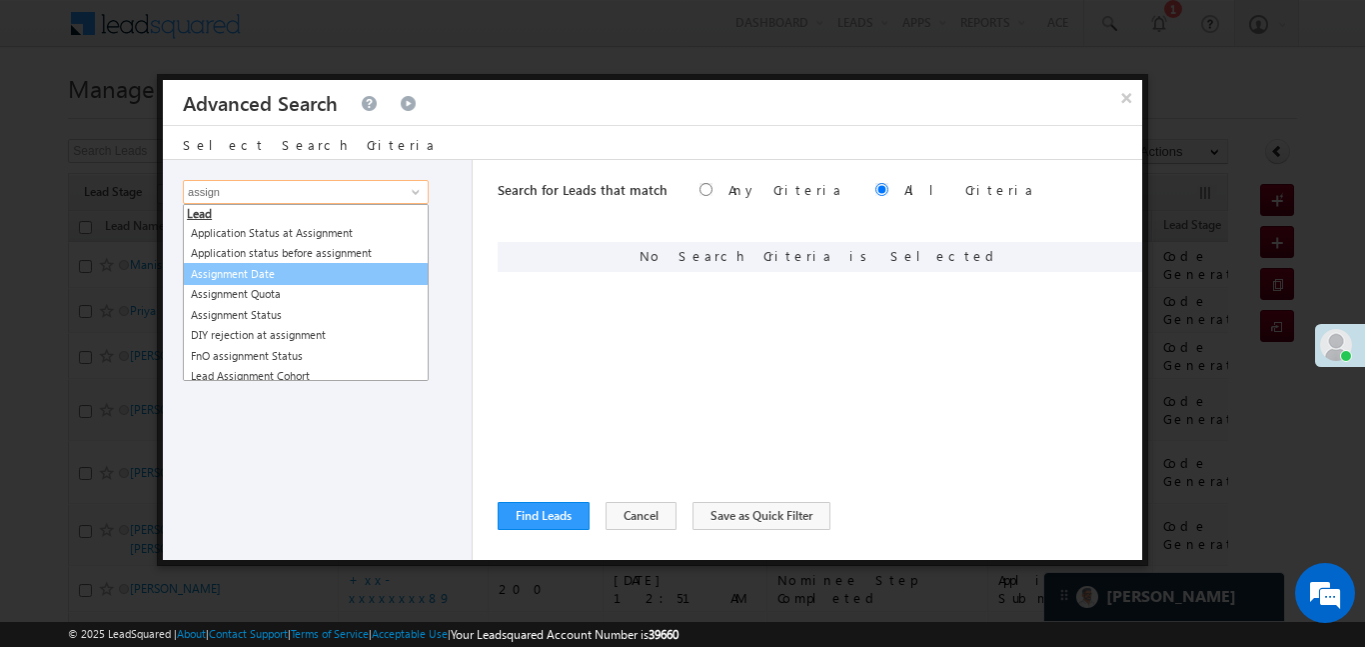
click at [274, 274] on link "Assignment Date" at bounding box center [306, 274] width 246 height 23
type input "Assignment Date"
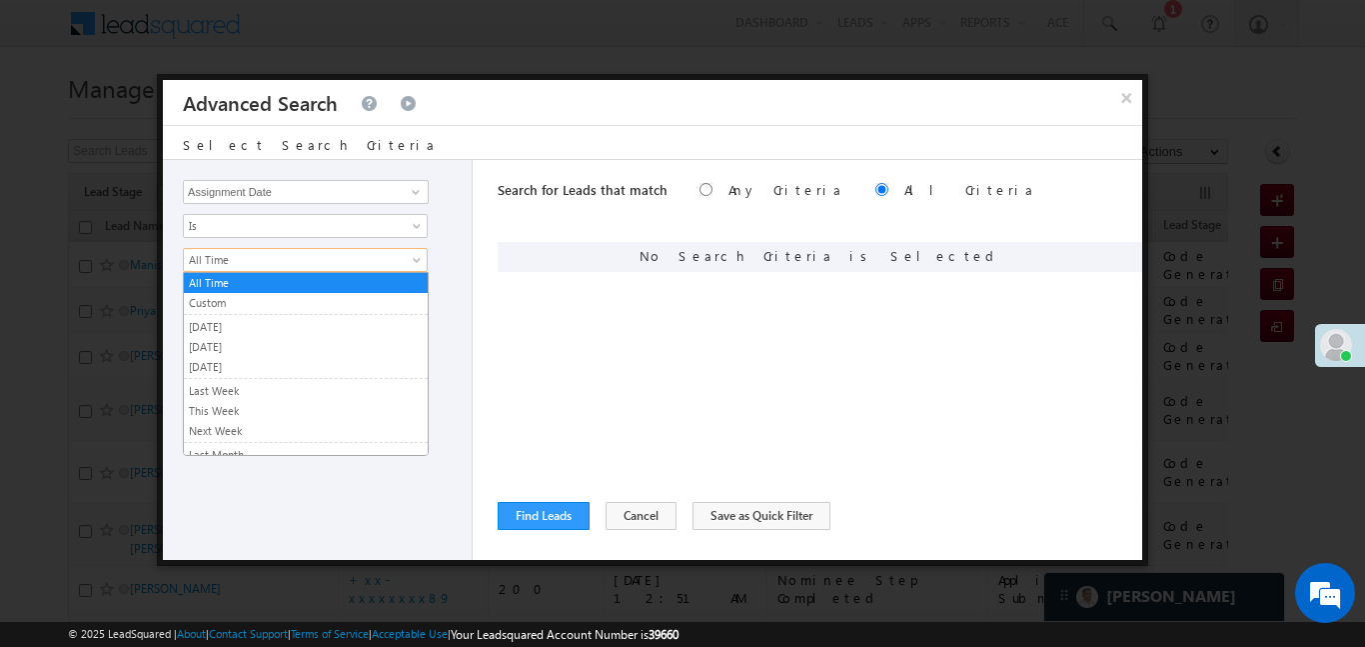
click at [276, 269] on link "All Time" at bounding box center [305, 260] width 245 height 24
drag, startPoint x: 231, startPoint y: 305, endPoint x: 268, endPoint y: 347, distance: 55.9
click at [268, 347] on ul "All Time Custom Yesterday Today Tomorrow Last Week This Week Next Week Last Mon…" at bounding box center [306, 364] width 246 height 184
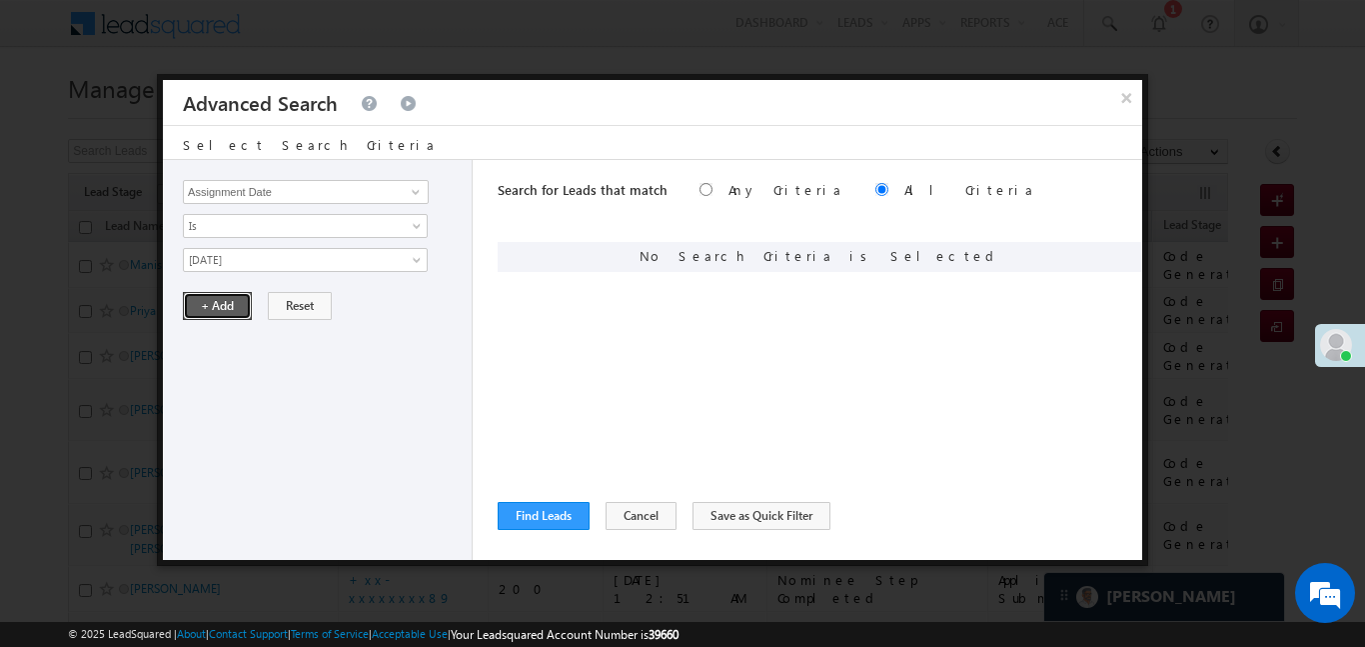
click at [204, 313] on button "+ Add" at bounding box center [217, 306] width 69 height 28
click at [559, 507] on button "Find Leads" at bounding box center [544, 516] width 92 height 28
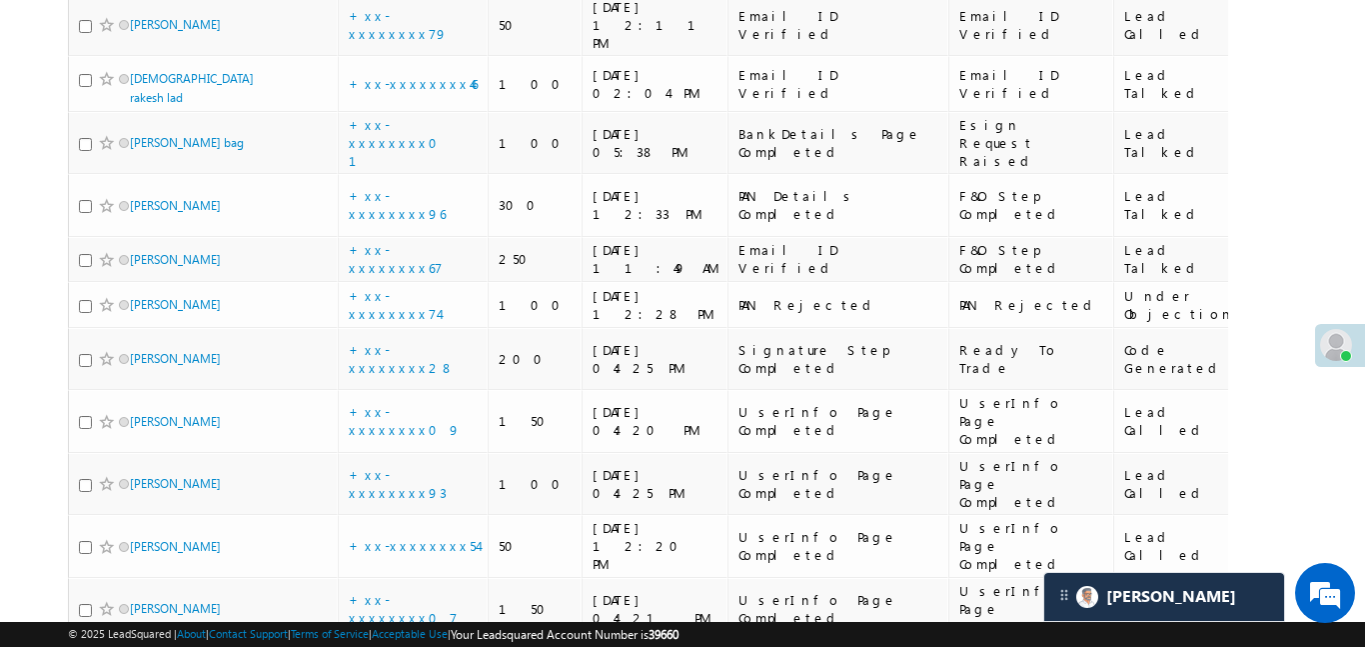
scroll to position [1111, 0]
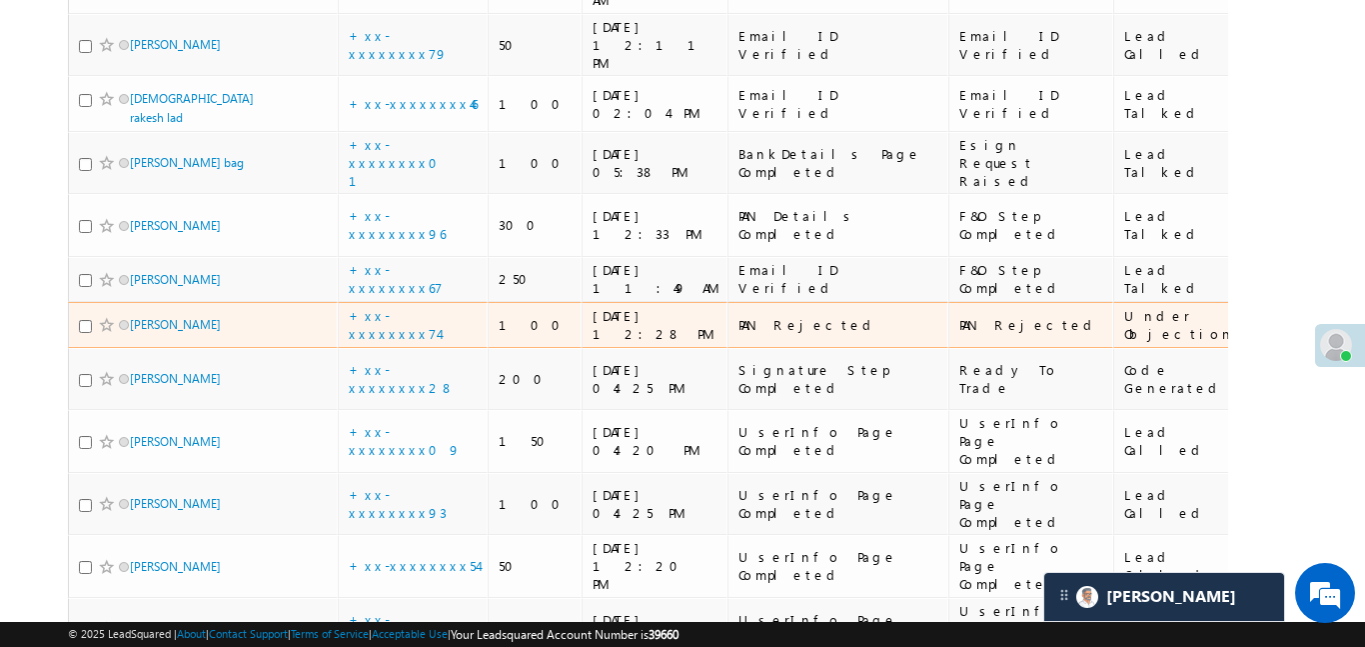
click at [414, 302] on td "+xx-xxxxxxxx74" at bounding box center [413, 325] width 150 height 46
click at [406, 307] on link "+xx-xxxxxxxx74" at bounding box center [394, 324] width 90 height 35
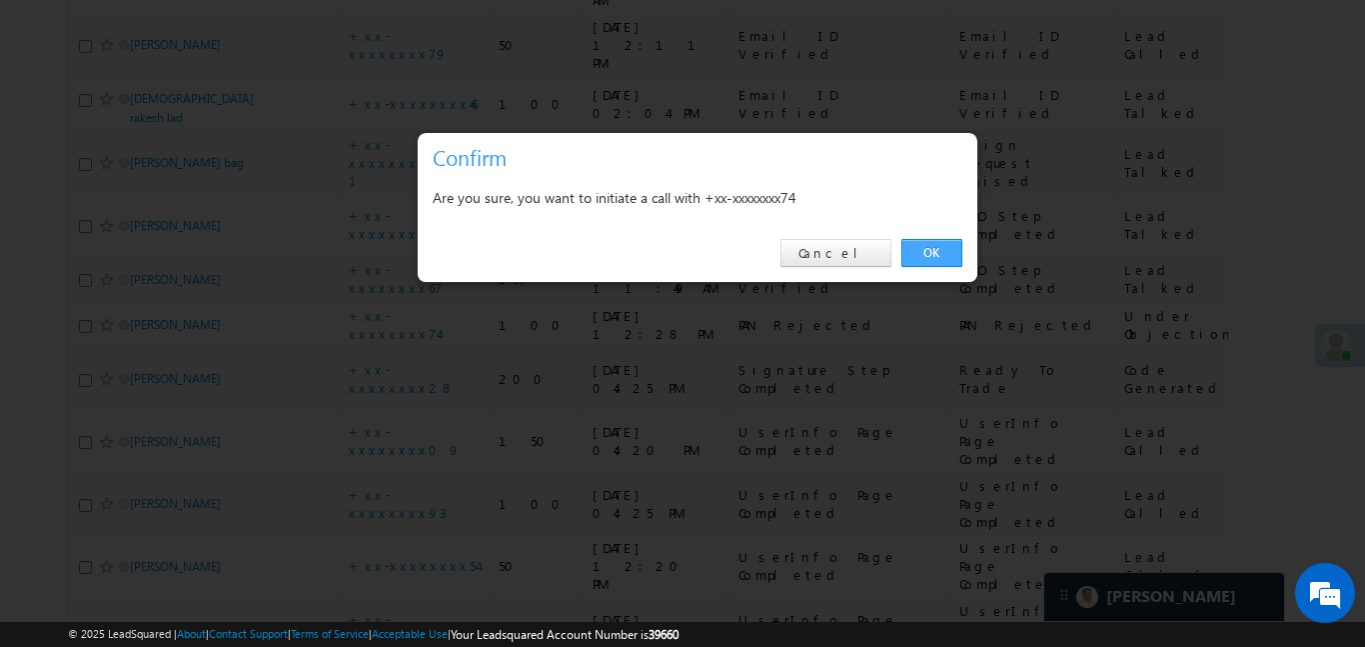
click at [946, 257] on link "OK" at bounding box center [932, 253] width 61 height 28
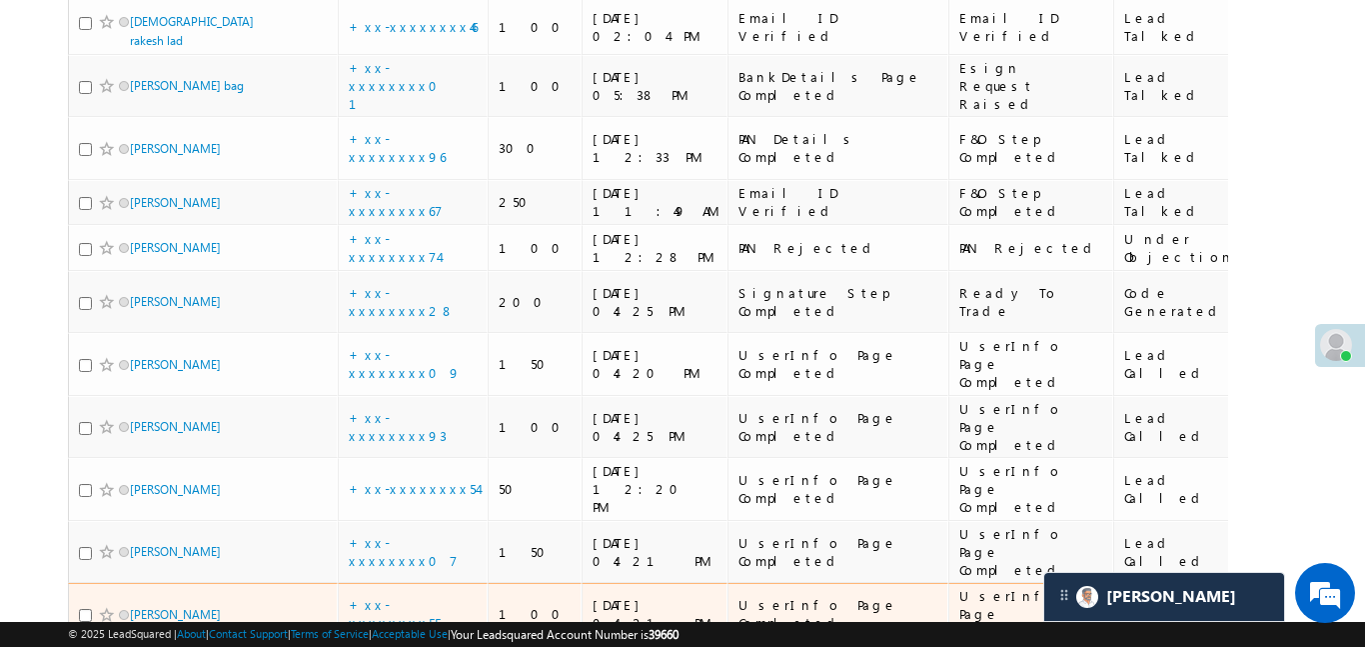
scroll to position [1251, 0]
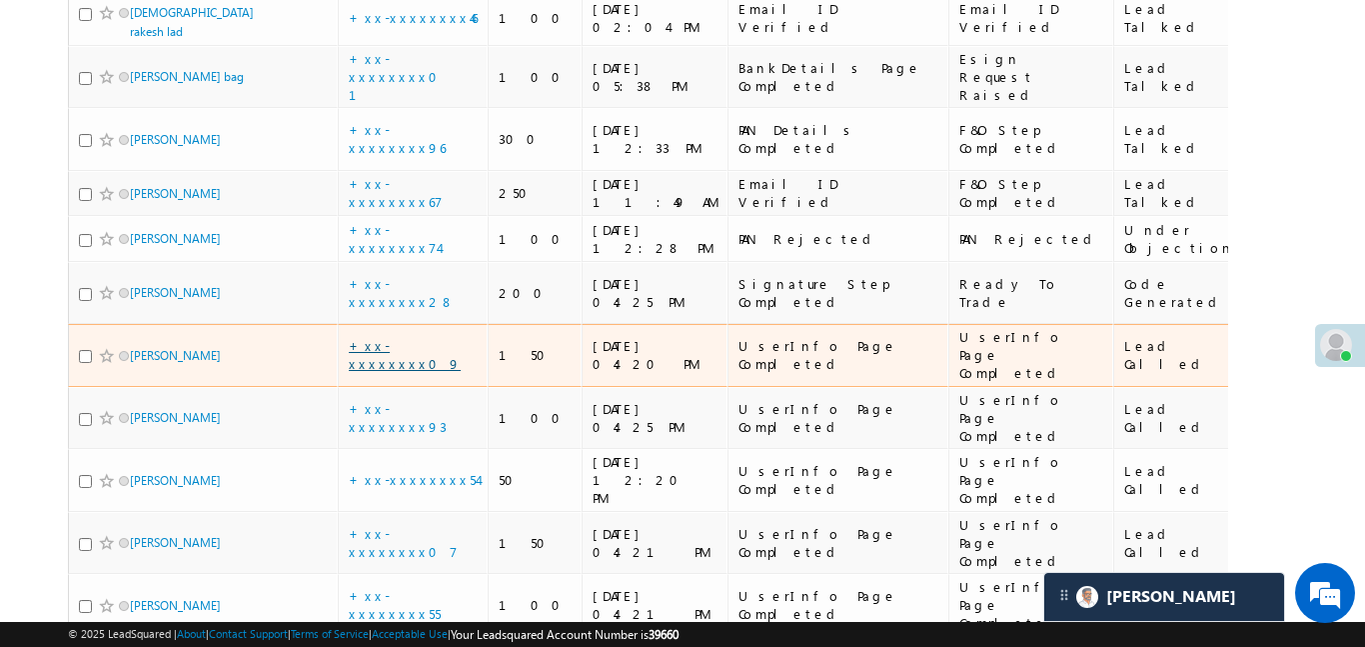
click at [409, 337] on link "+xx-xxxxxxxx09" at bounding box center [405, 354] width 112 height 35
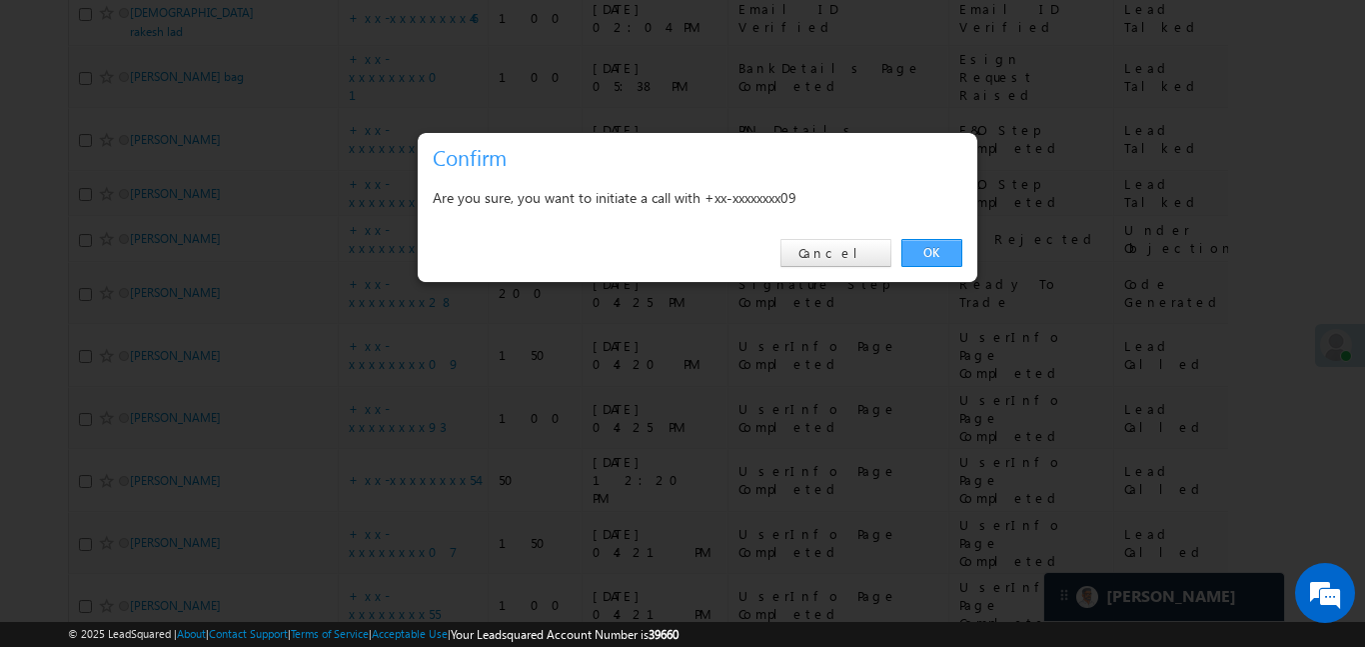
click at [936, 261] on link "OK" at bounding box center [932, 253] width 61 height 28
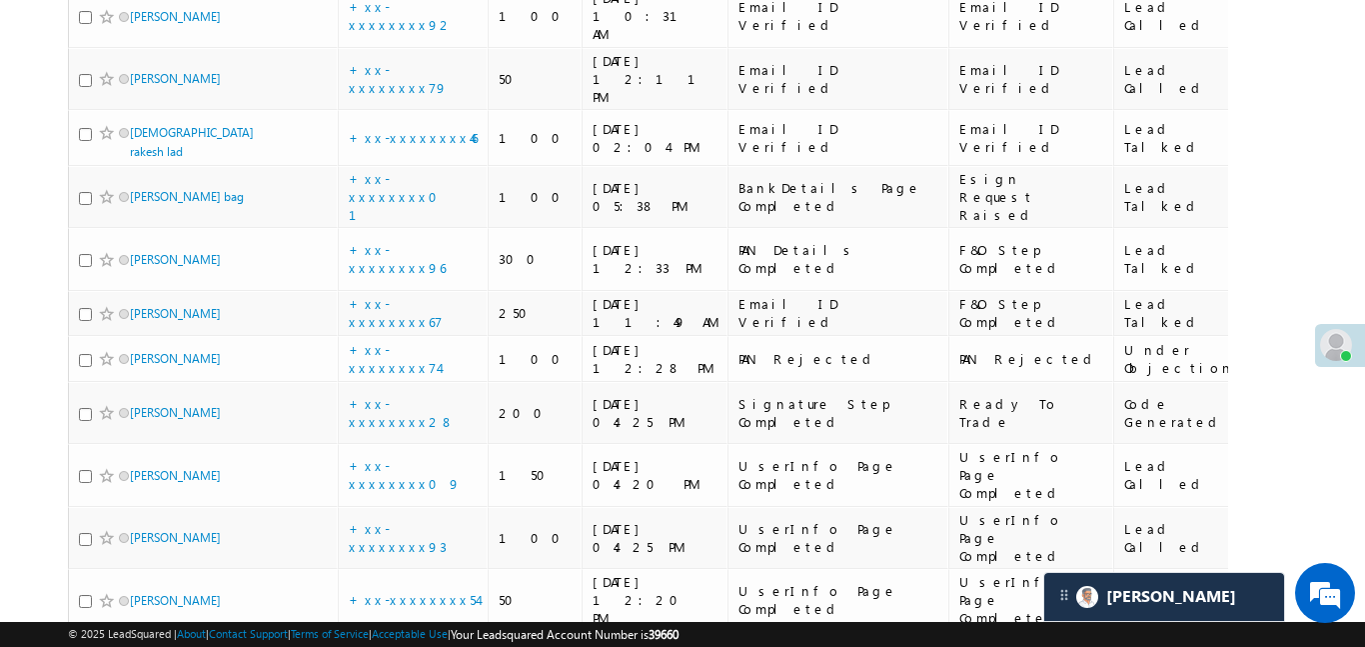
scroll to position [1405, 0]
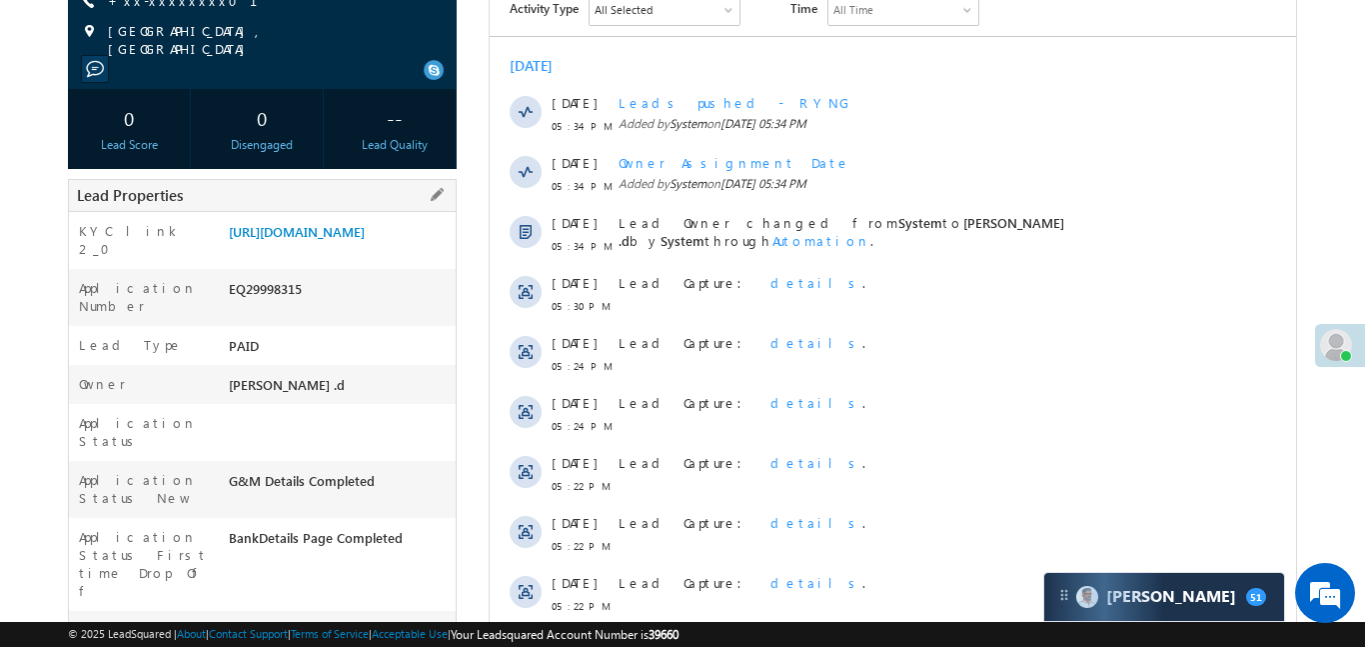
scroll to position [254, 0]
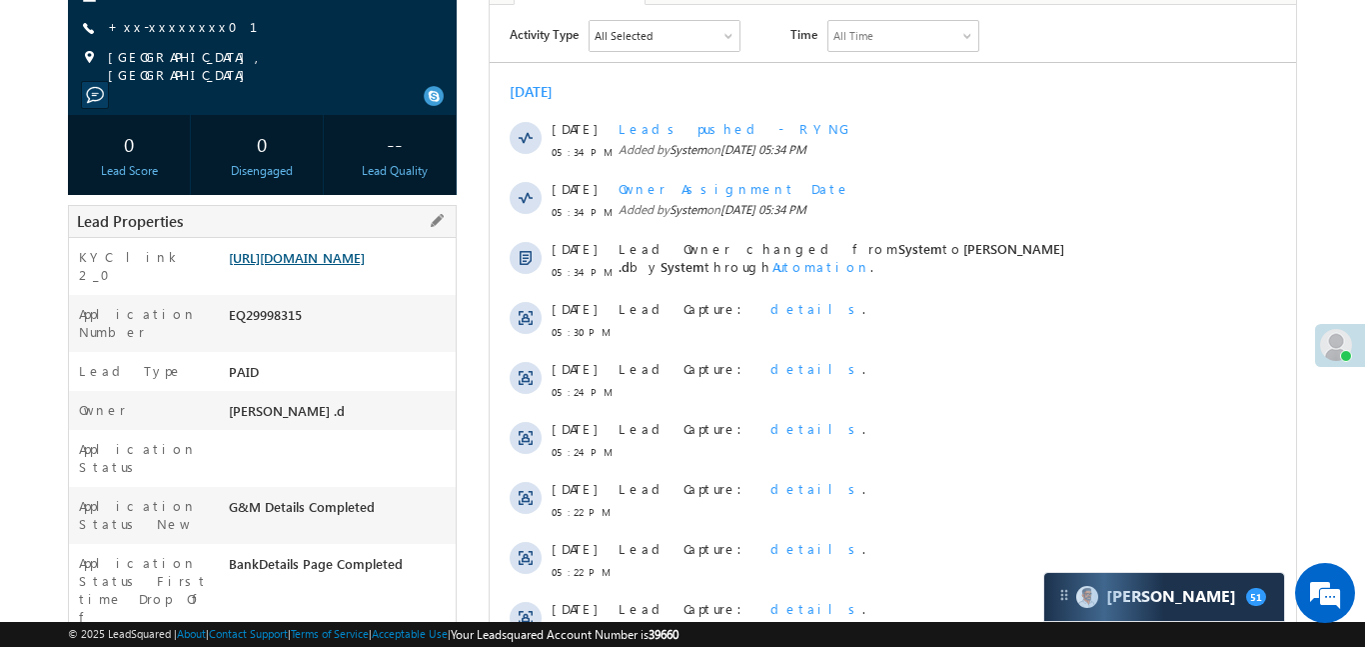
click at [354, 266] on link "[URL][DOMAIN_NAME]" at bounding box center [297, 257] width 136 height 17
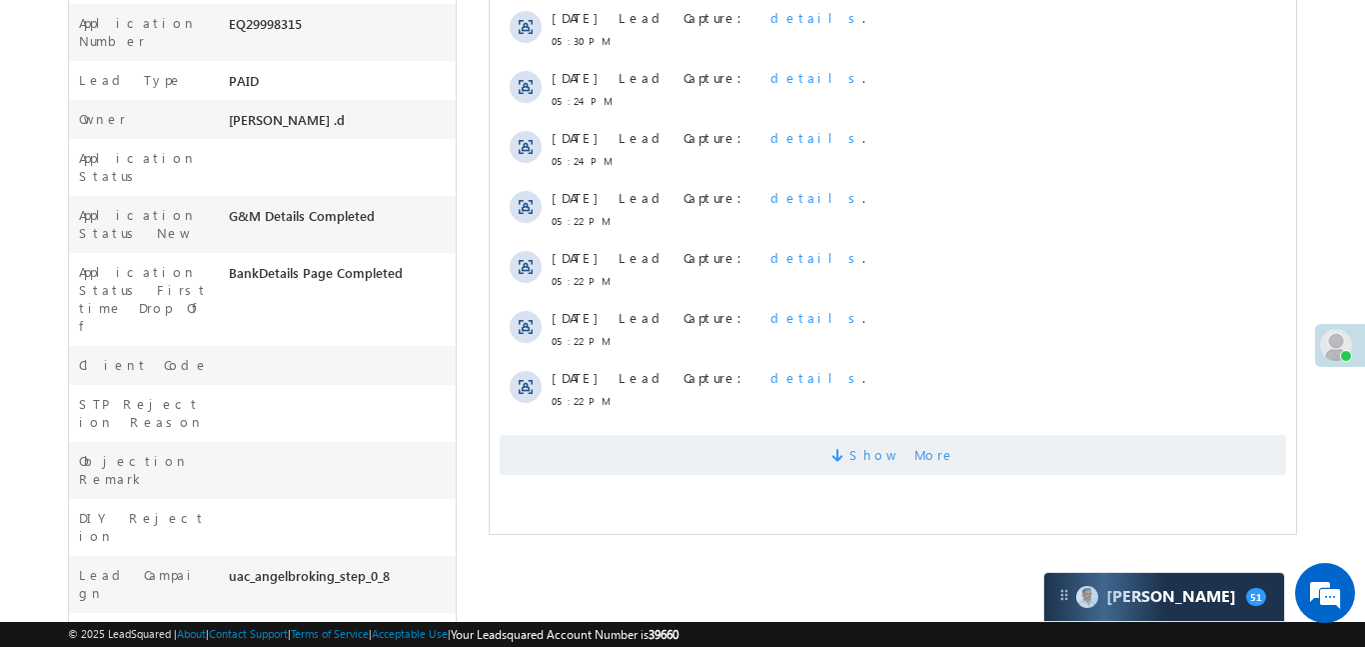
click at [802, 436] on span "Show More" at bounding box center [892, 455] width 787 height 40
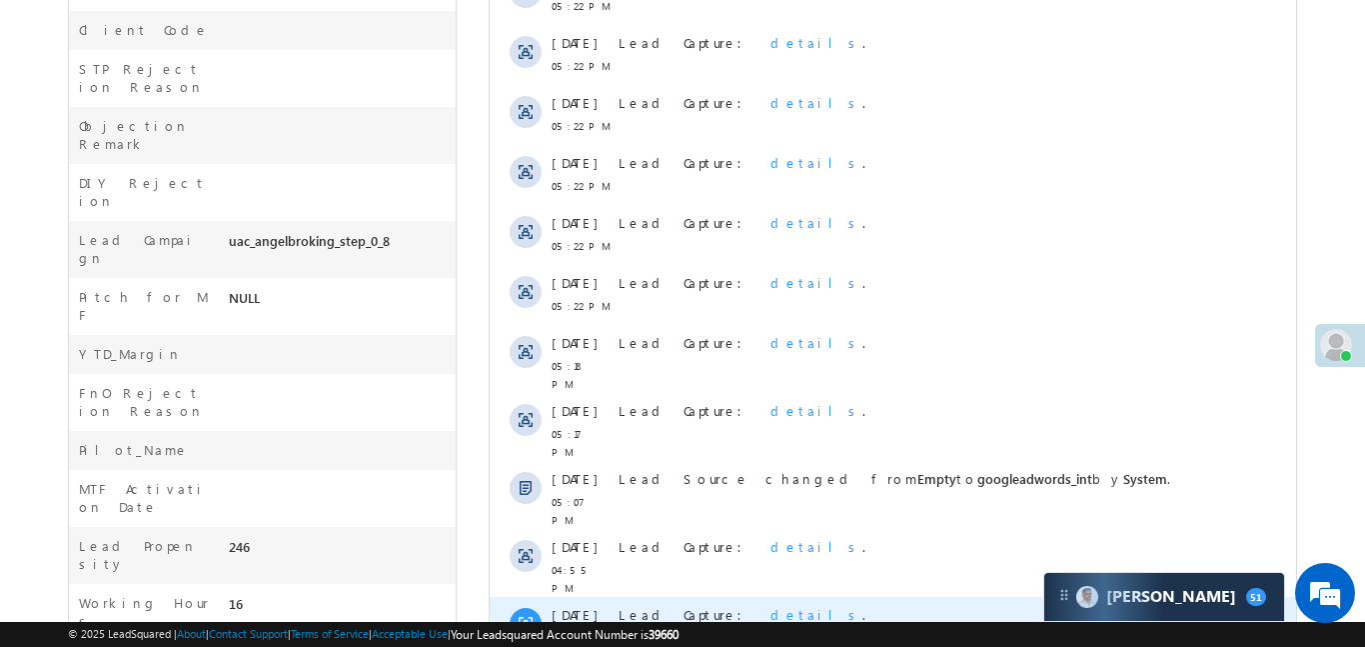
scroll to position [1057, 0]
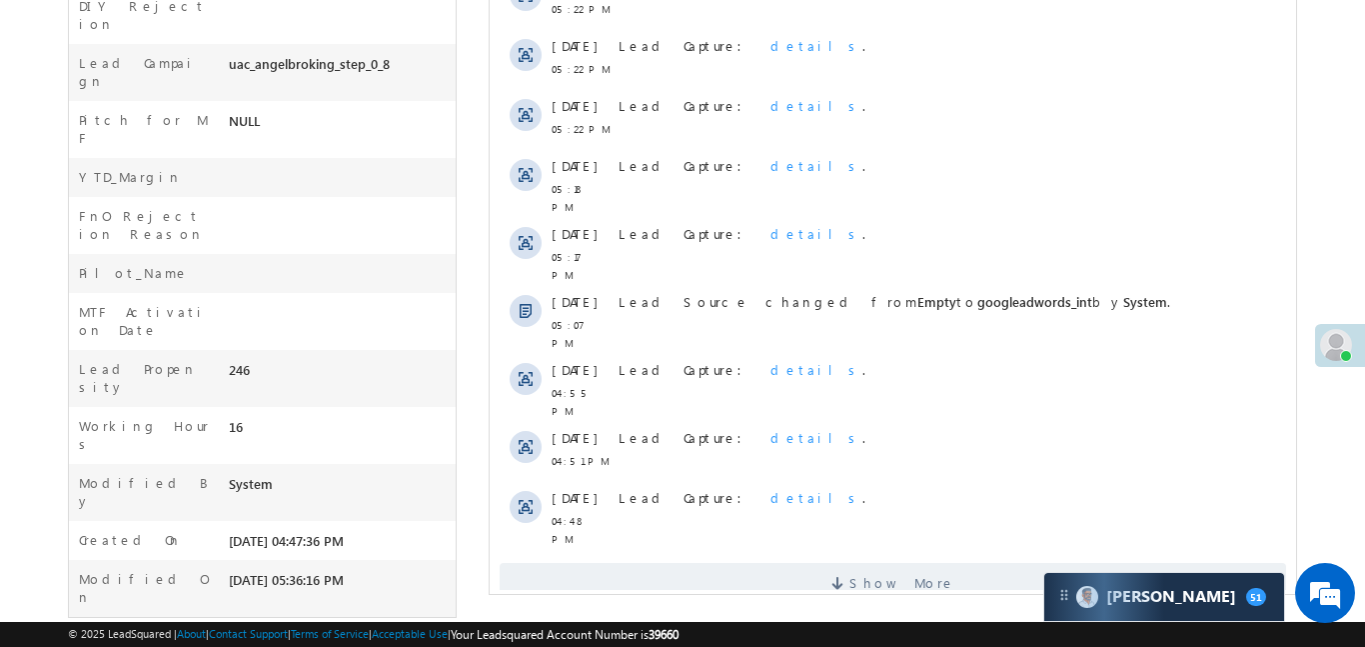
click at [928, 563] on span "Show More" at bounding box center [902, 583] width 106 height 40
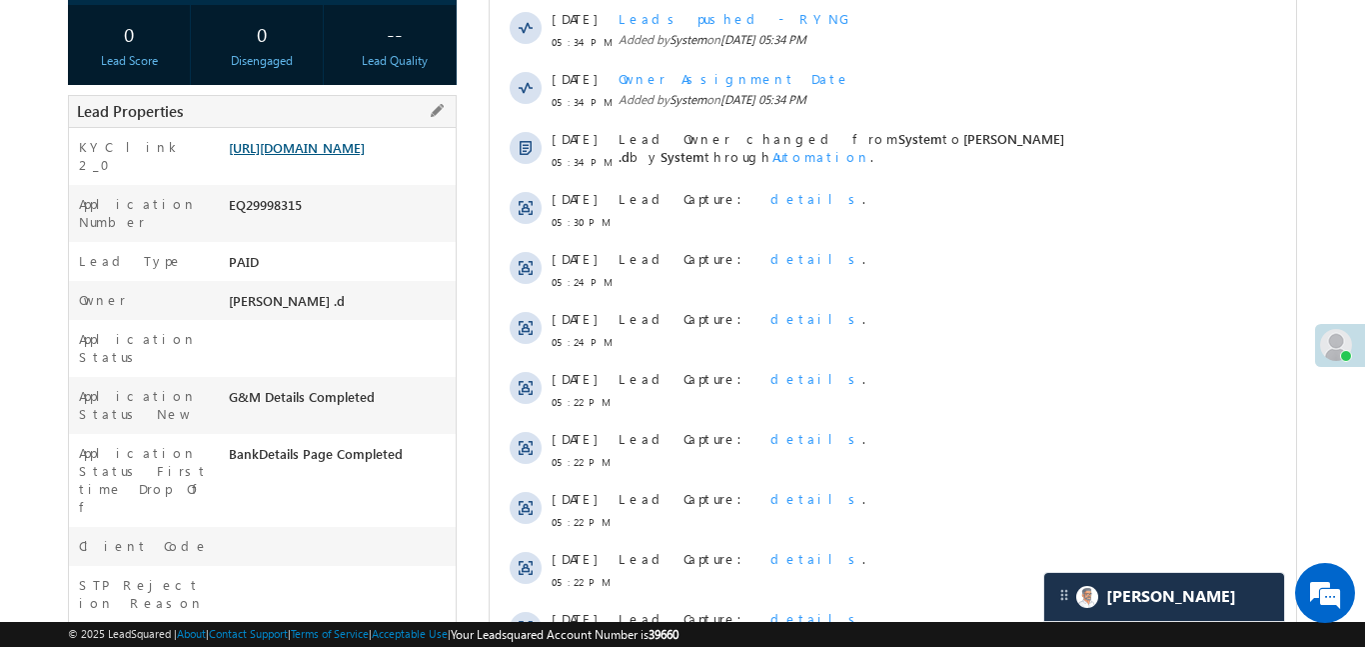
scroll to position [363, 0]
click at [365, 157] on link "https://angelbroking1-pk3em7sa.customui-test.leadsquared.com?leadId=58b9afaa-7e…" at bounding box center [297, 148] width 136 height 17
click at [365, 152] on link "https://angelbroking1-pk3em7sa.customui-test.leadsquared.com?leadId=58b9afaa-7e…" at bounding box center [297, 148] width 136 height 17
click at [331, 157] on link "https://angelbroking1-pk3em7sa.customui-test.leadsquared.com?leadId=58b9afaa-7e…" at bounding box center [297, 148] width 136 height 17
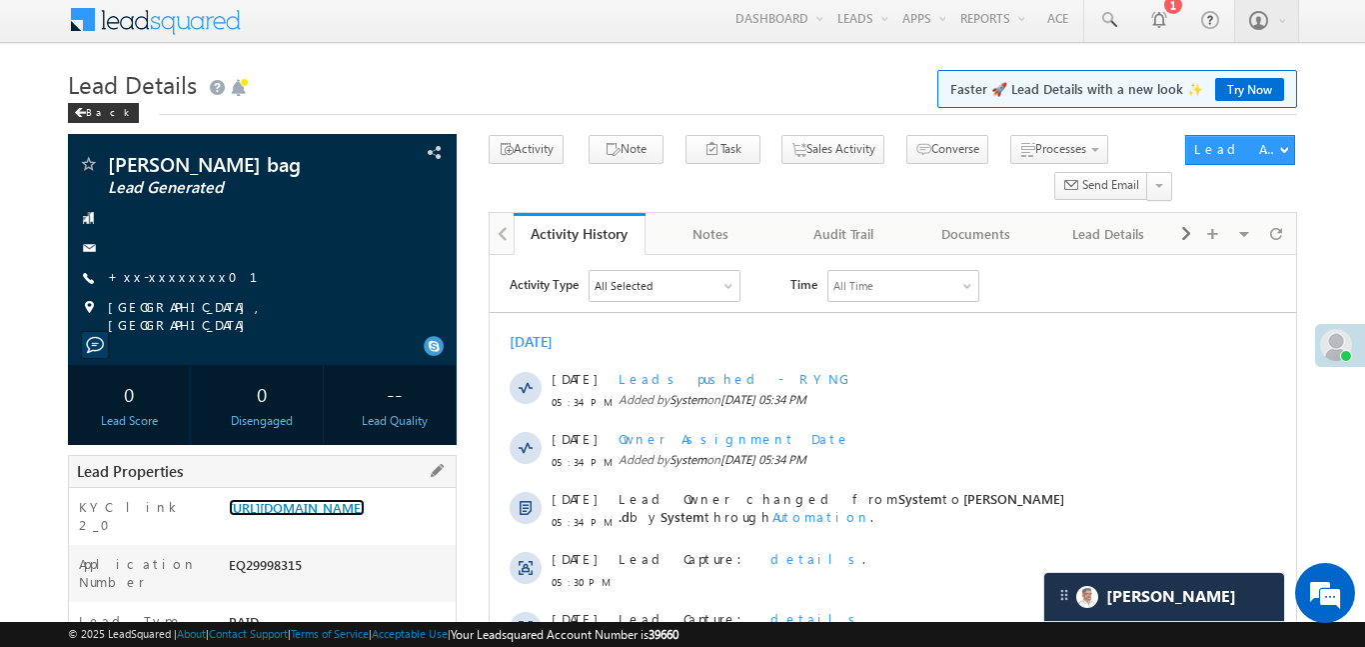
scroll to position [0, 0]
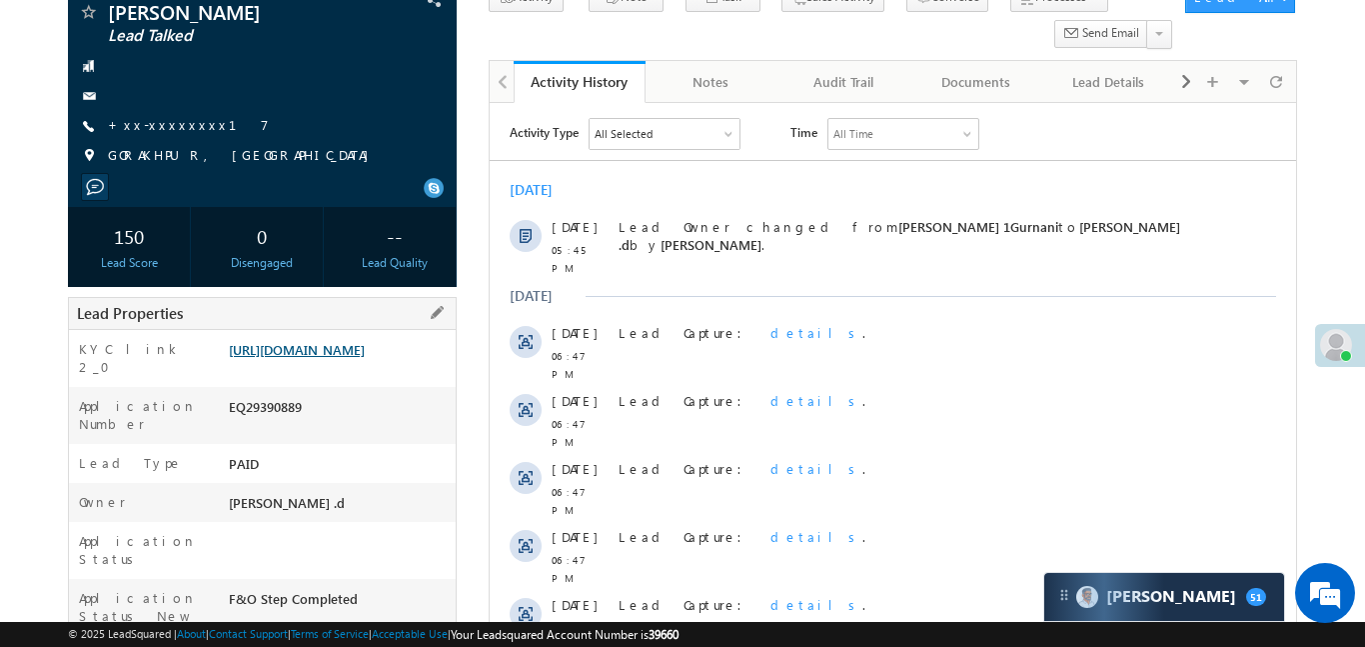
click at [340, 358] on link "[URL][DOMAIN_NAME]" at bounding box center [297, 349] width 136 height 17
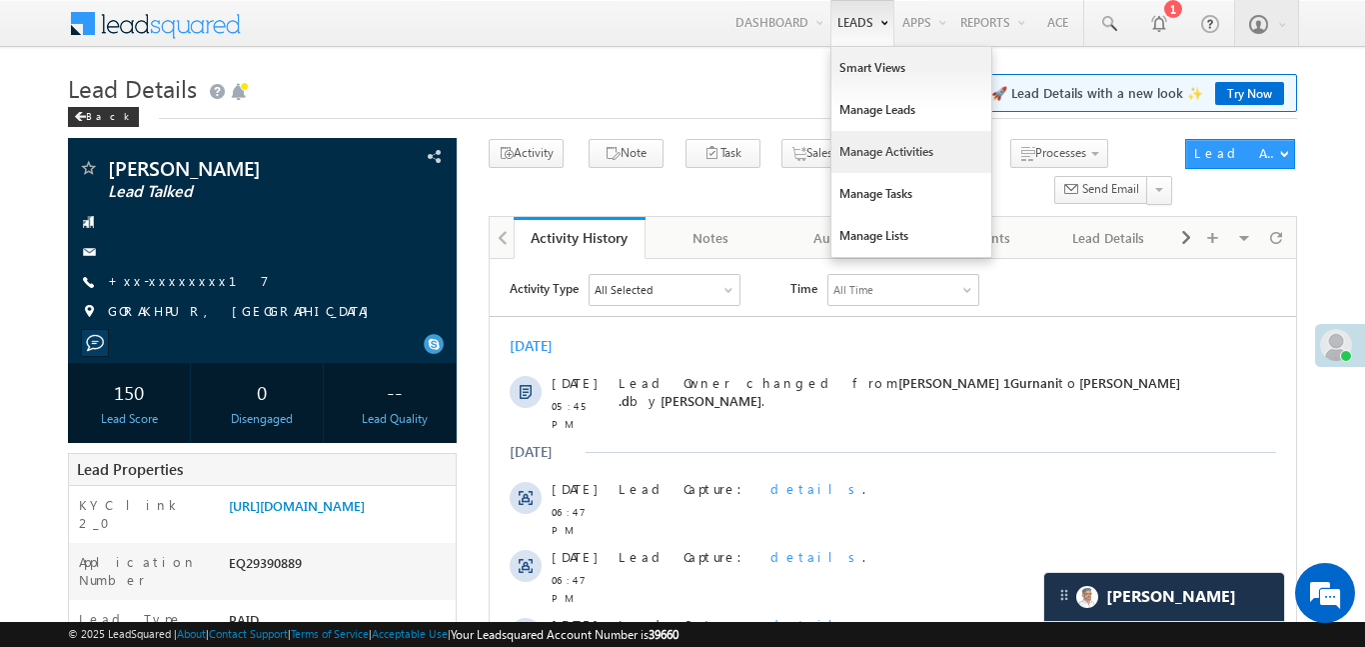
click at [900, 153] on link "Manage Activities" at bounding box center [912, 152] width 160 height 42
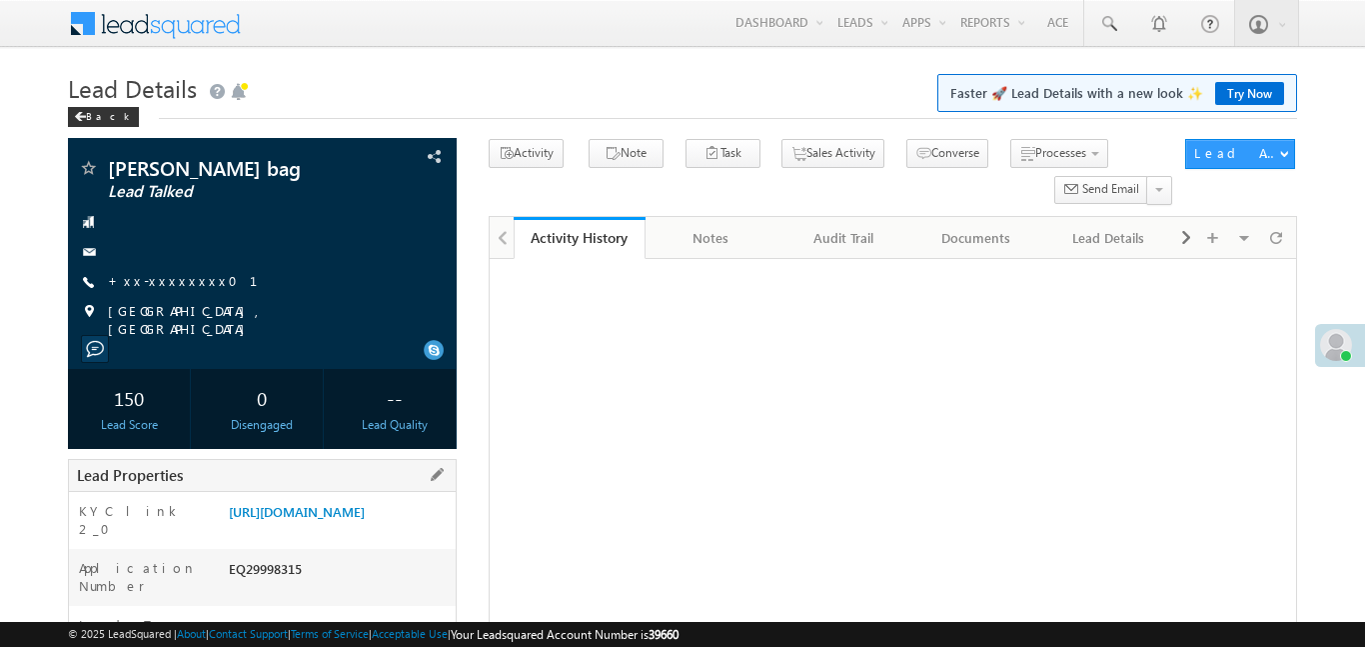
scroll to position [260, 0]
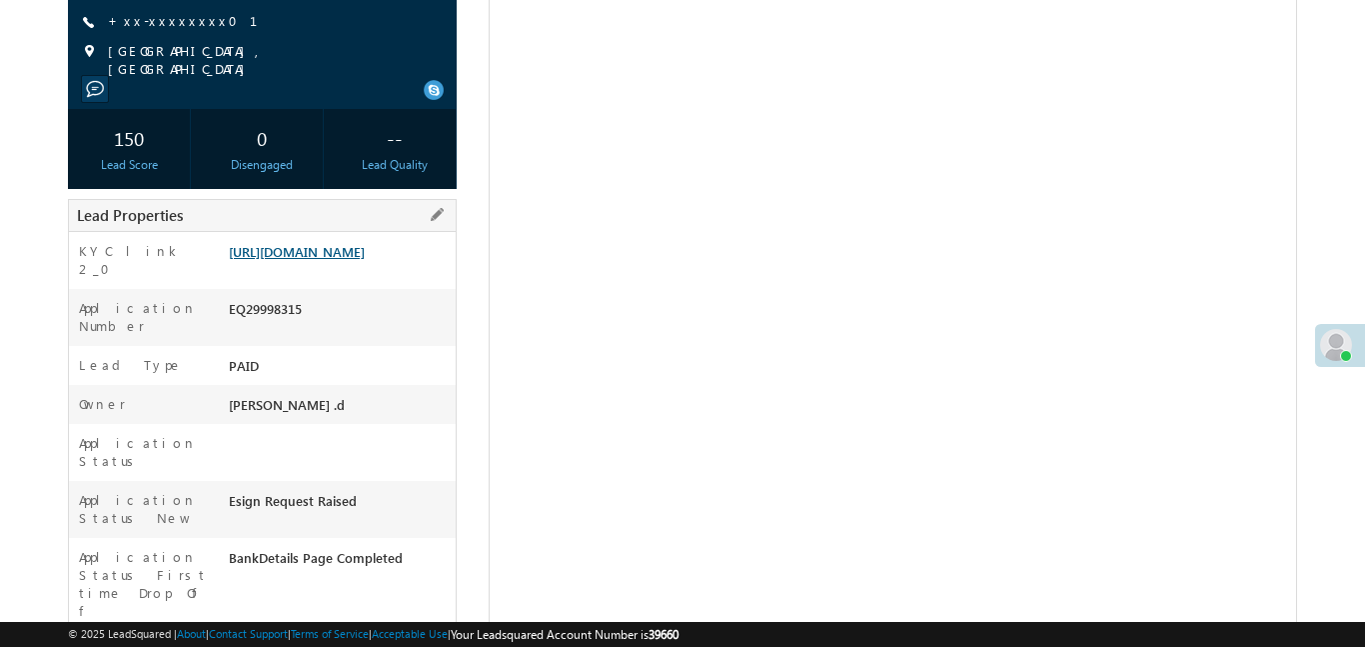
click at [365, 260] on link "https://angelbroking1-pk3em7sa.customui-test.leadsquared.com?leadId=58b9afaa-7e…" at bounding box center [297, 251] width 136 height 17
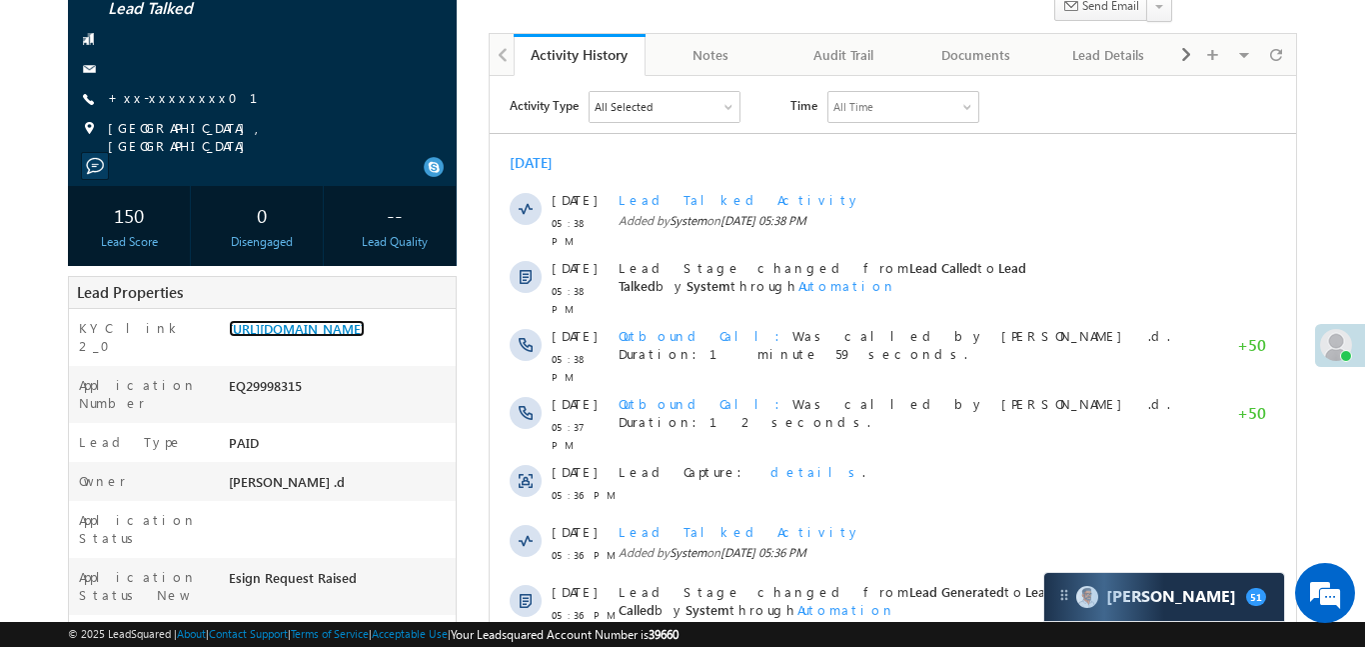
scroll to position [87, 0]
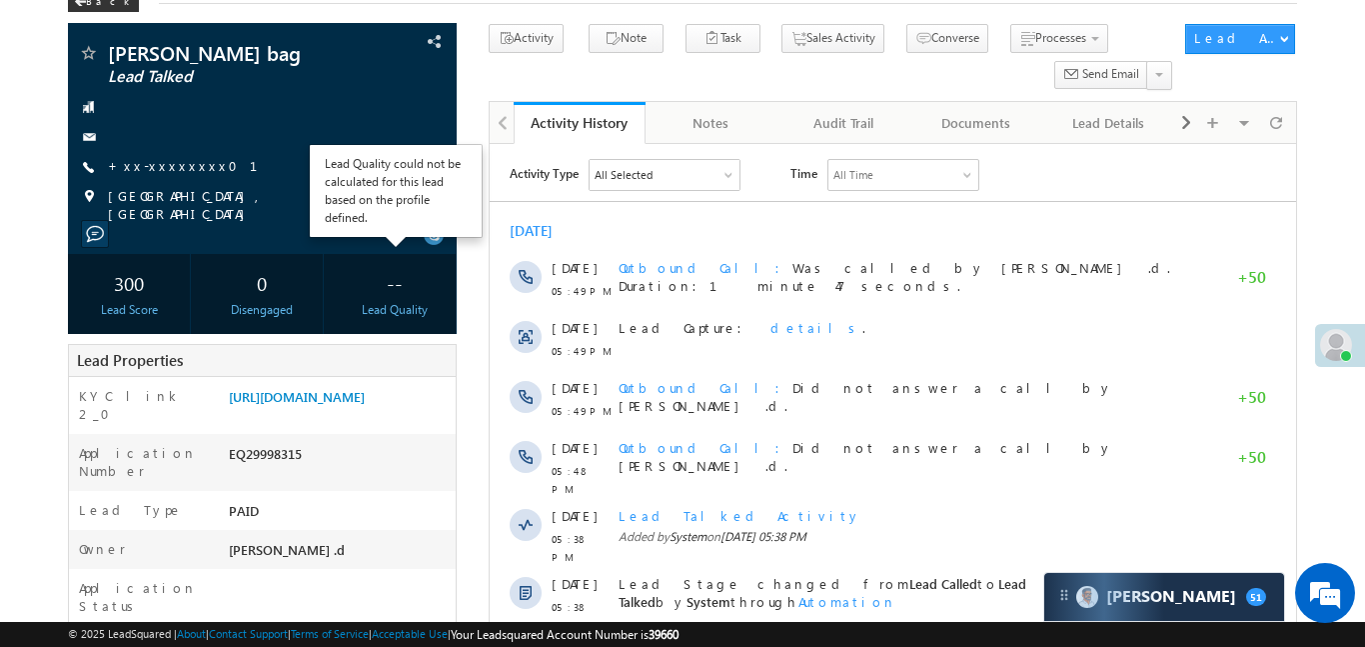
scroll to position [118, 0]
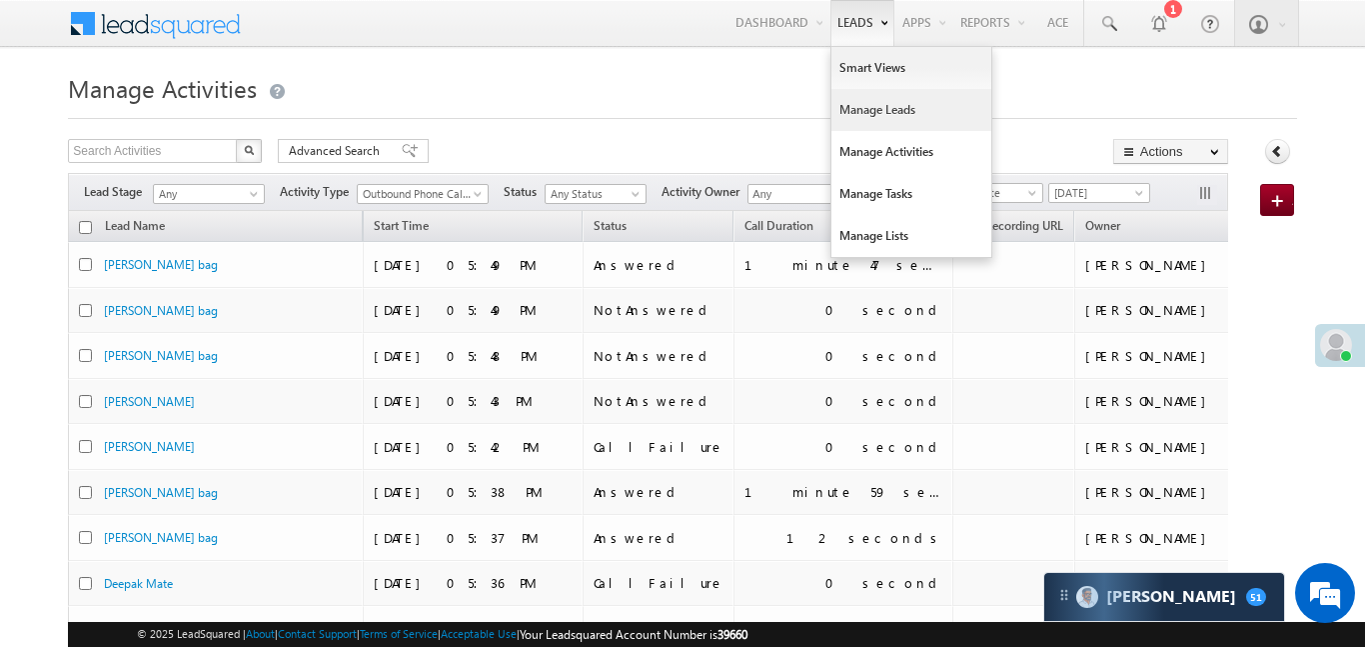
click at [906, 109] on link "Manage Leads" at bounding box center [912, 110] width 160 height 42
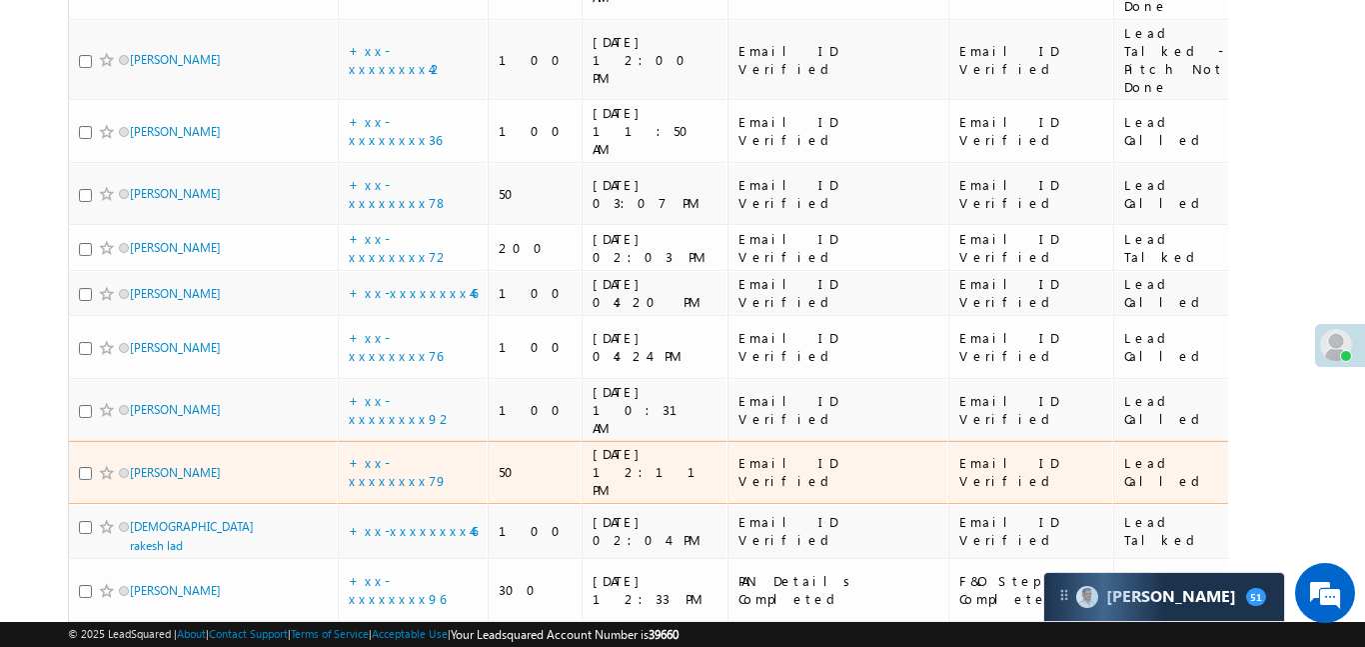
scroll to position [765, 0]
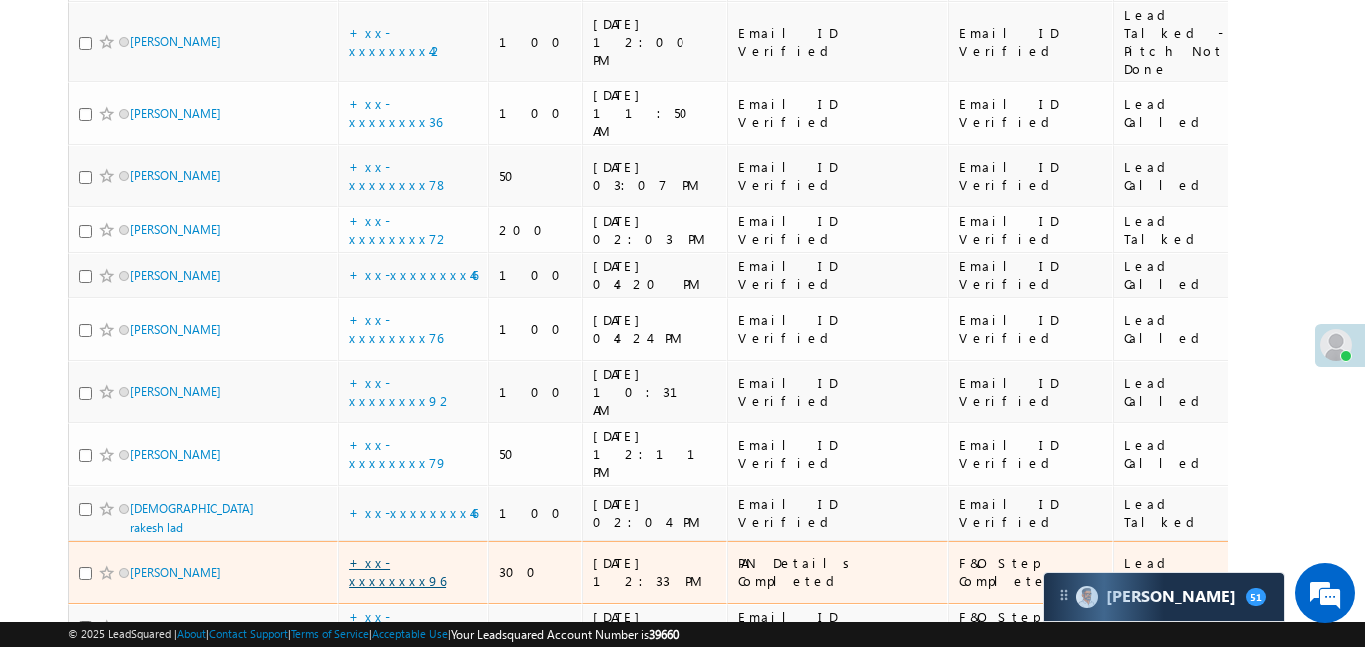
click at [412, 554] on link "+xx-xxxxxxxx96" at bounding box center [397, 571] width 97 height 35
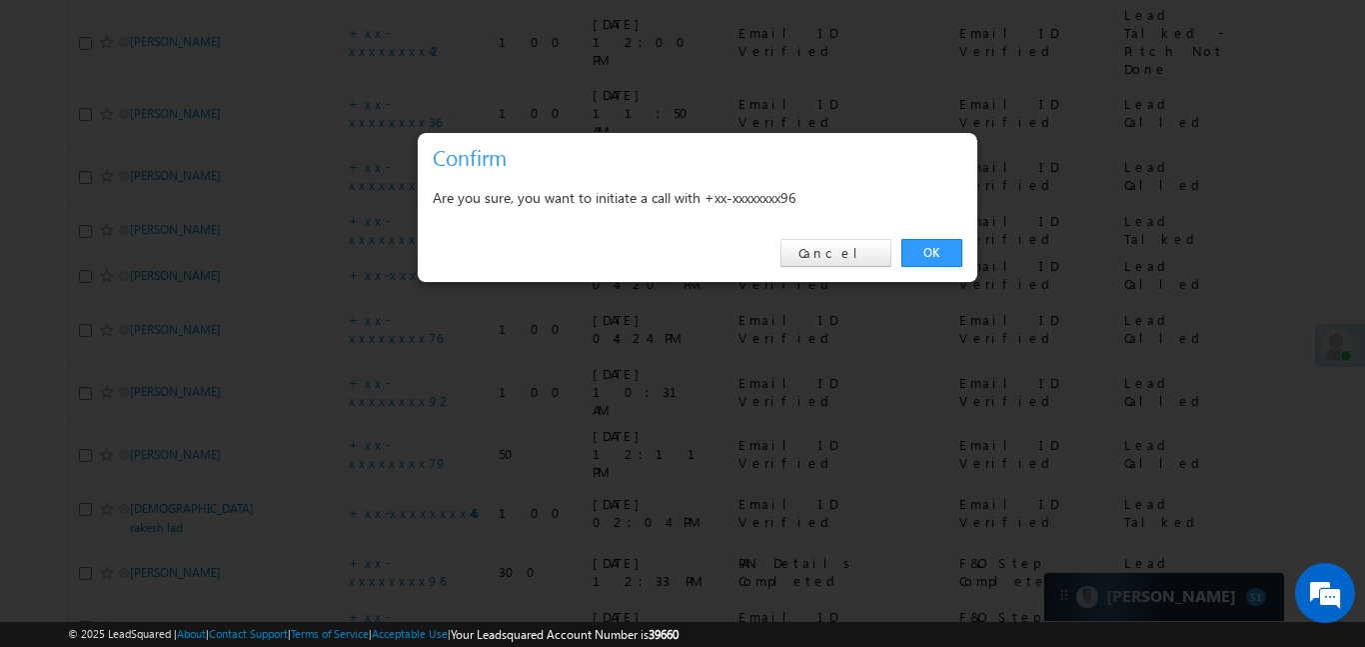
drag, startPoint x: 925, startPoint y: 258, endPoint x: 105, endPoint y: 467, distance: 845.8
click at [925, 257] on link "OK" at bounding box center [932, 253] width 61 height 28
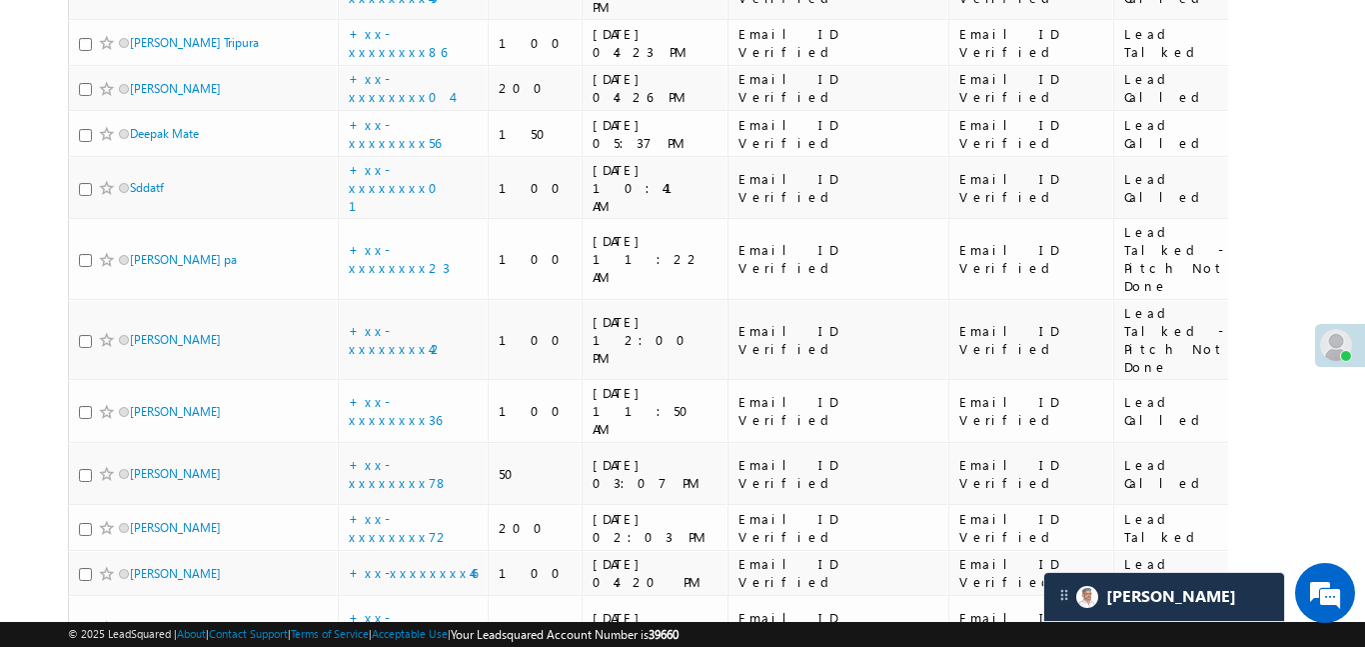
scroll to position [255, 0]
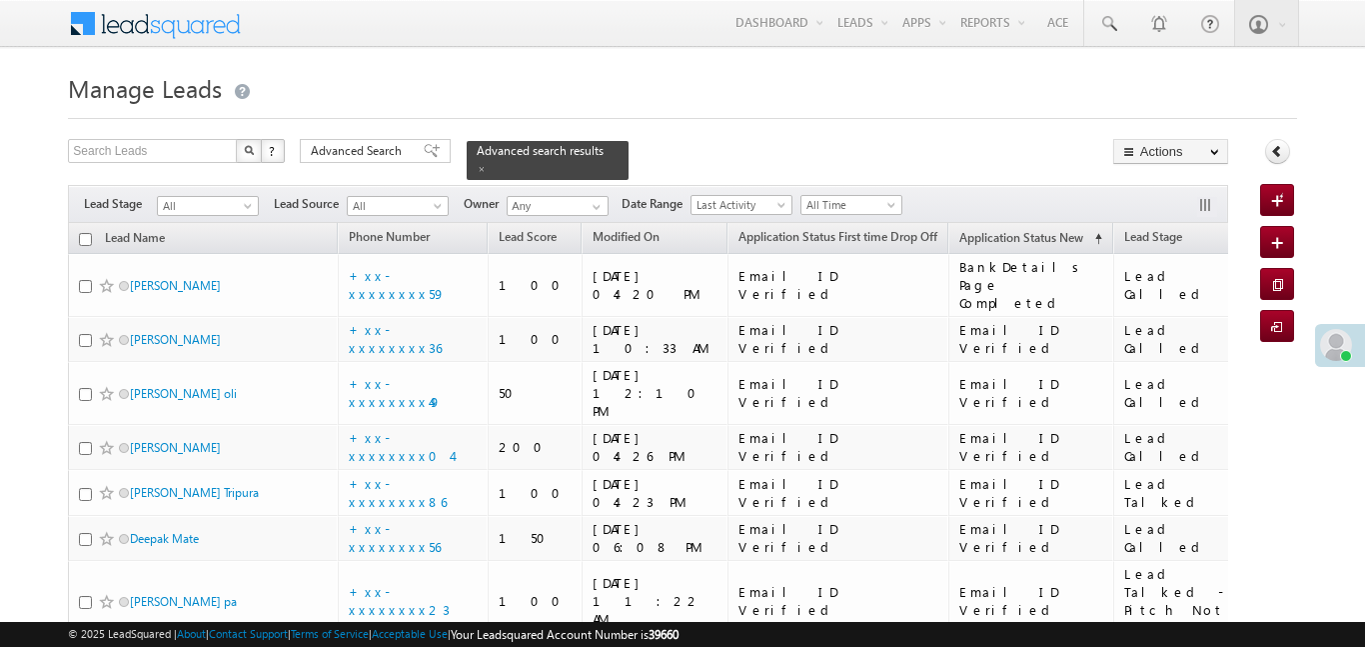
scroll to position [1351, 0]
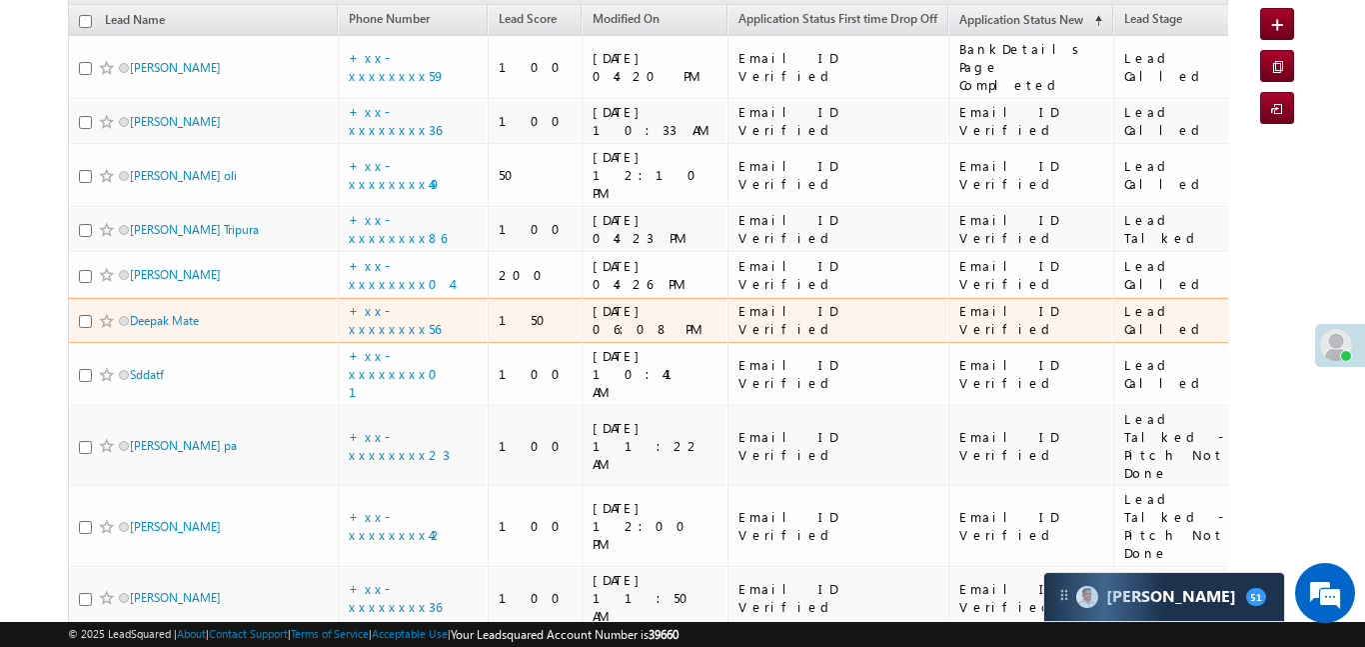
scroll to position [125, 0]
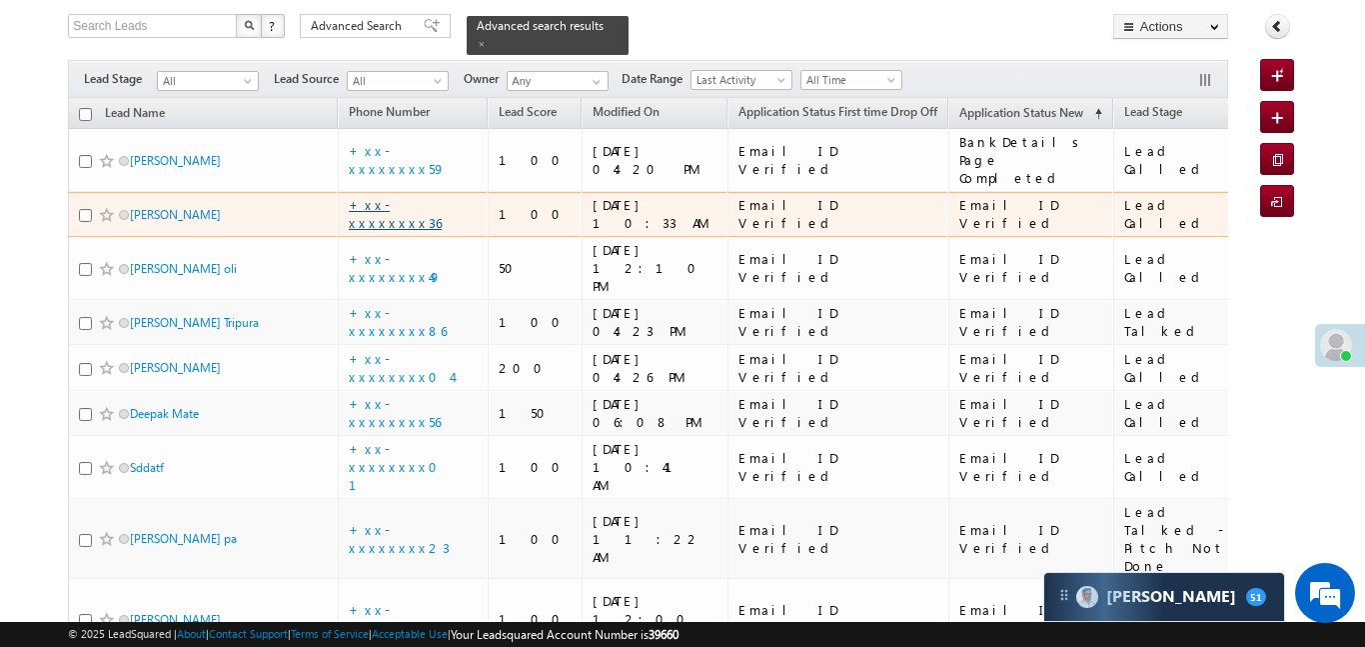
click at [407, 196] on link "+xx-xxxxxxxx36" at bounding box center [395, 213] width 93 height 35
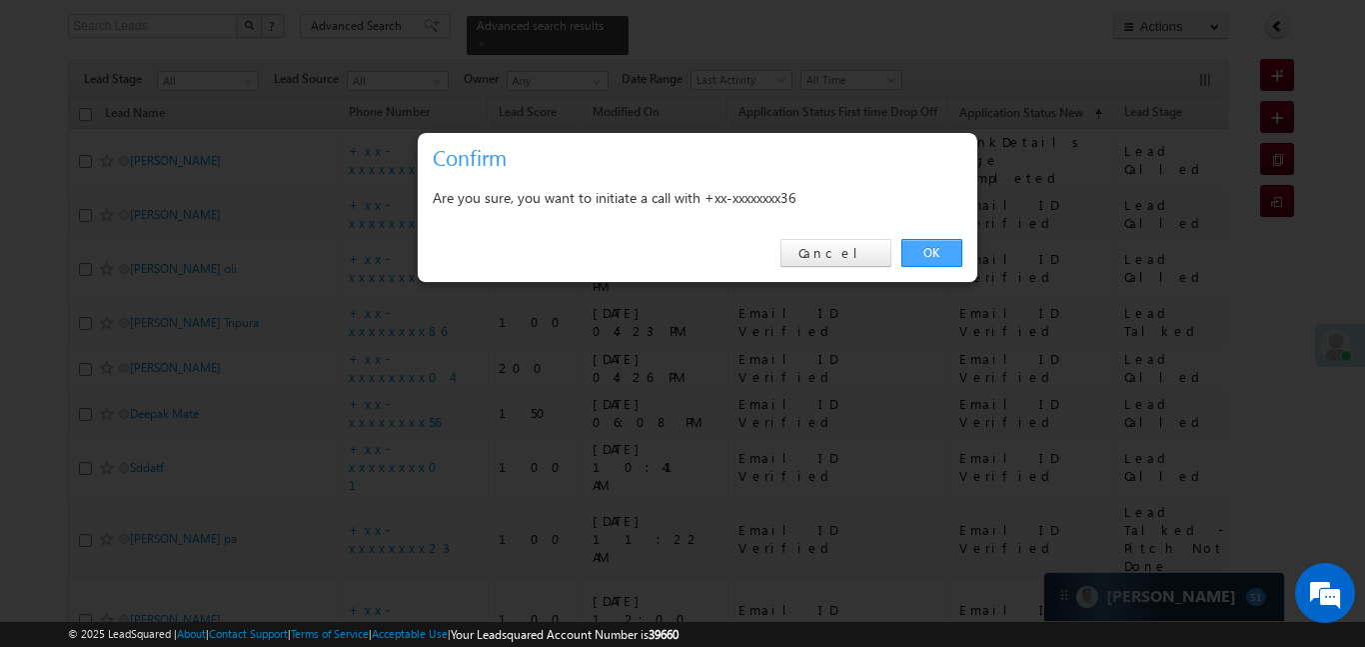
click at [943, 257] on link "OK" at bounding box center [932, 253] width 61 height 28
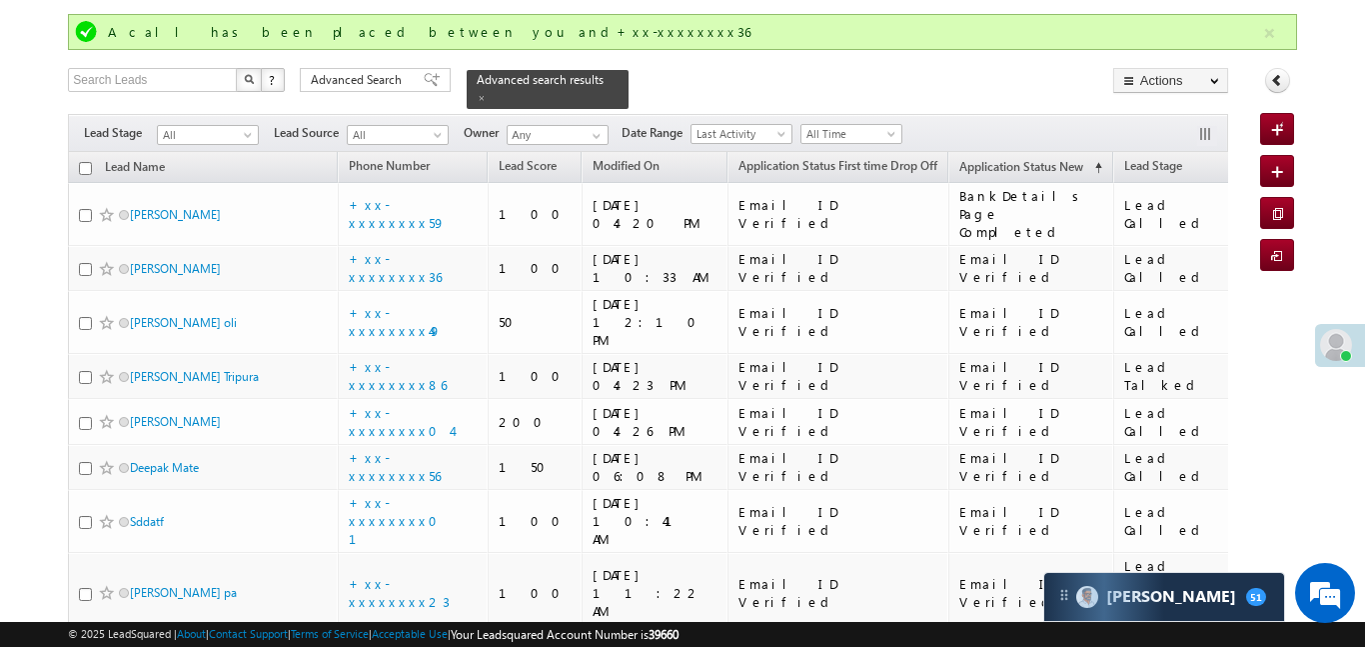
scroll to position [179, 0]
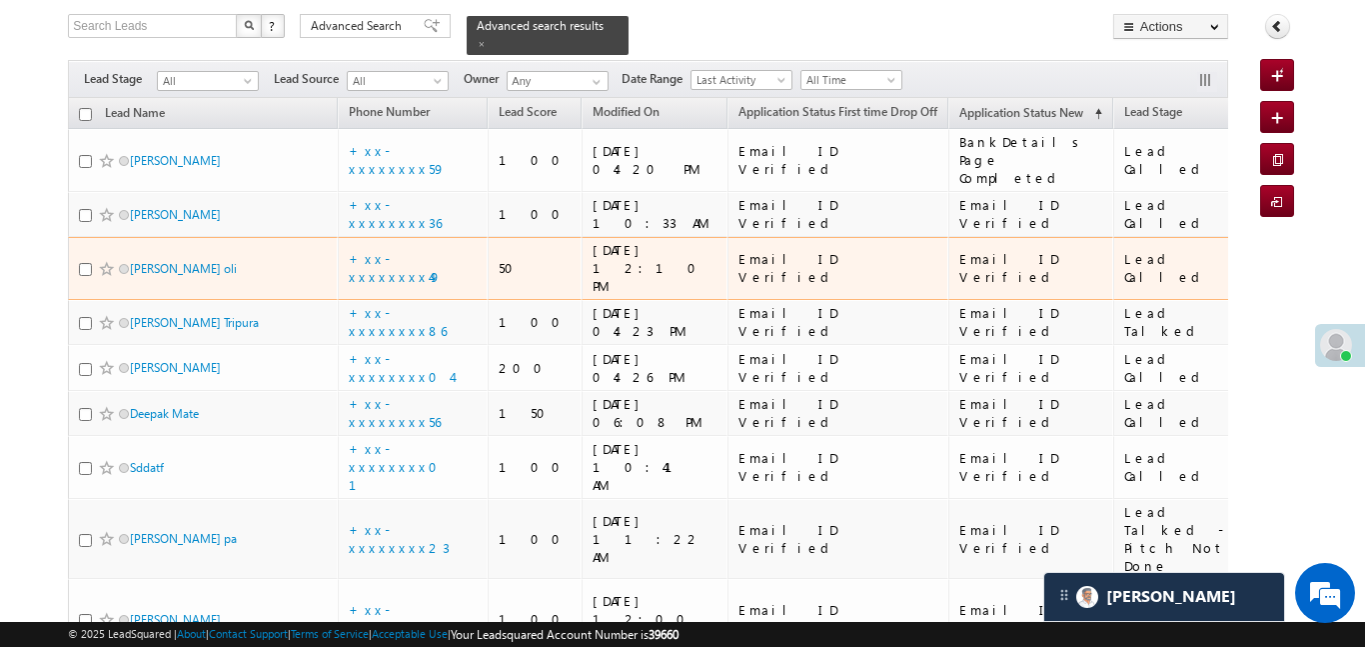
click at [425, 237] on td "+xx-xxxxxxxx49" at bounding box center [413, 268] width 150 height 63
click at [415, 250] on link "+xx-xxxxxxxx49" at bounding box center [395, 267] width 93 height 35
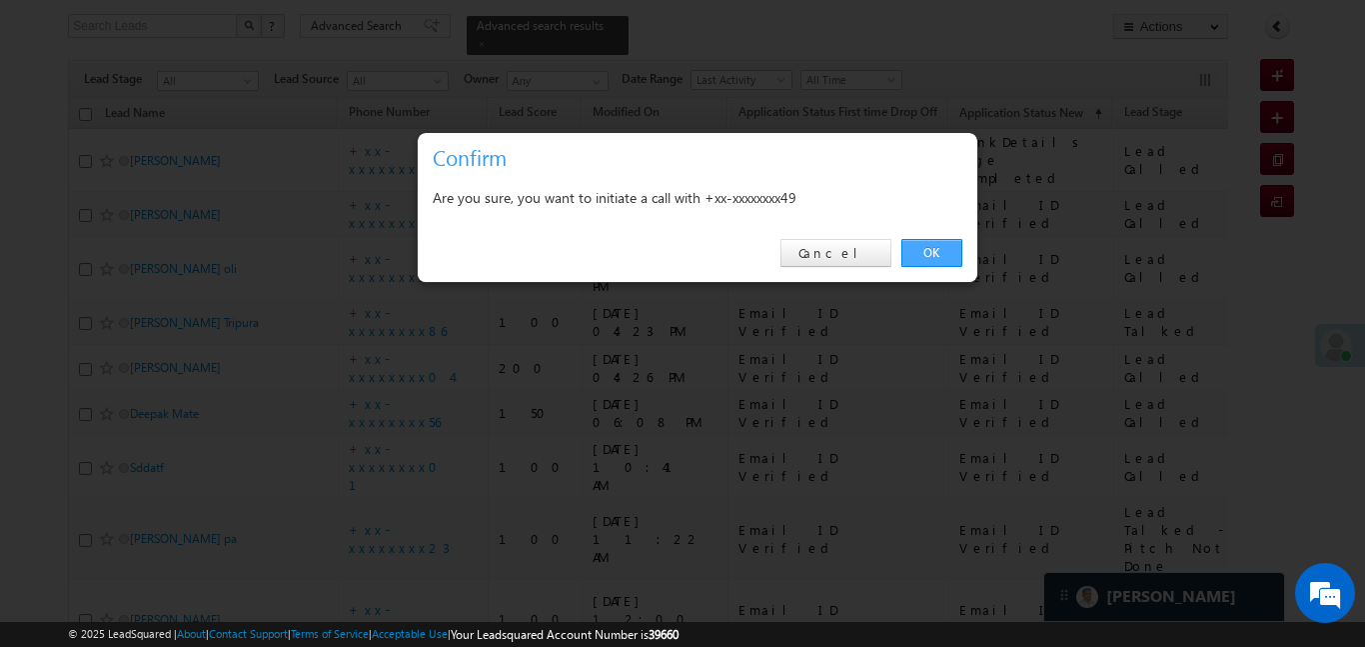
click at [930, 251] on link "OK" at bounding box center [932, 253] width 61 height 28
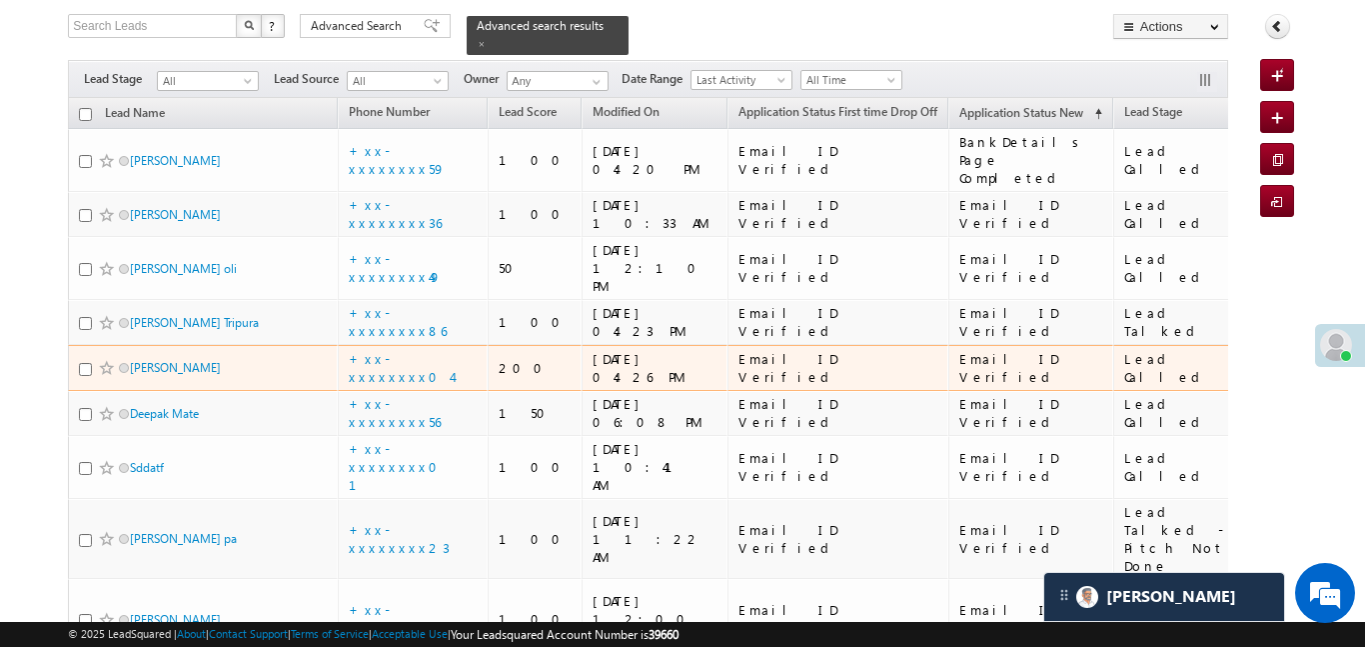
scroll to position [210, 0]
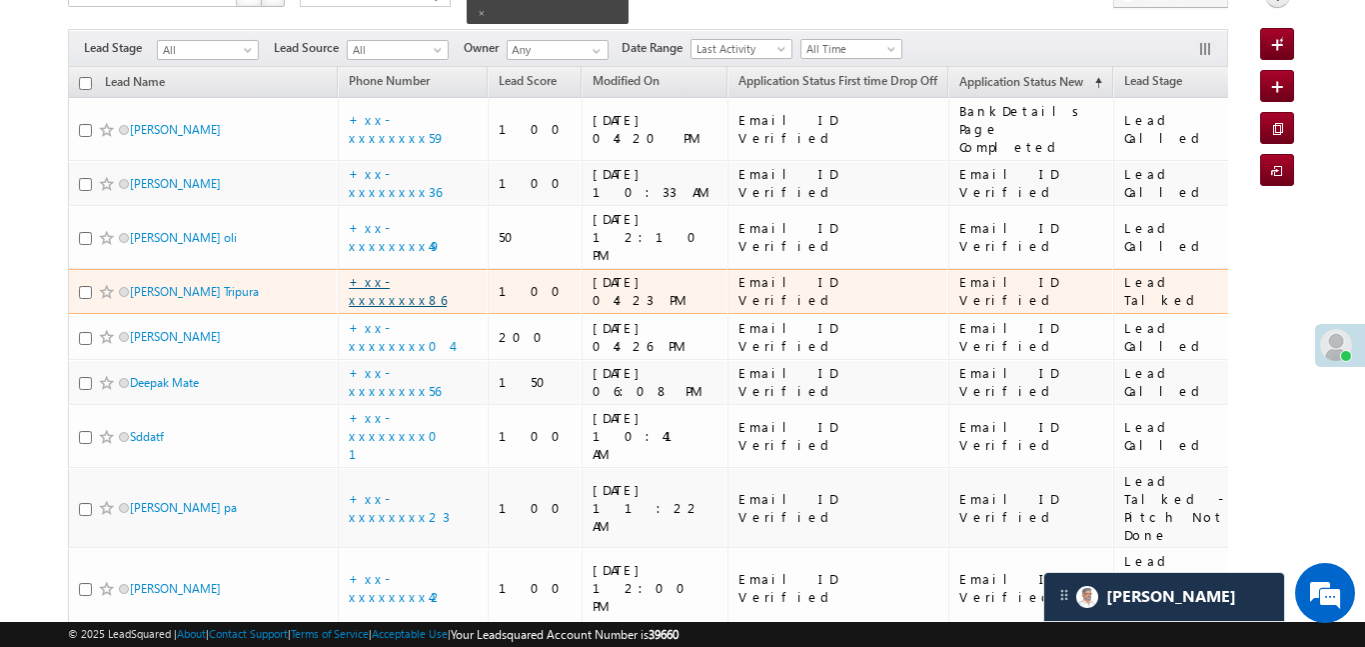
click at [414, 273] on link "+xx-xxxxxxxx86" at bounding box center [398, 290] width 98 height 35
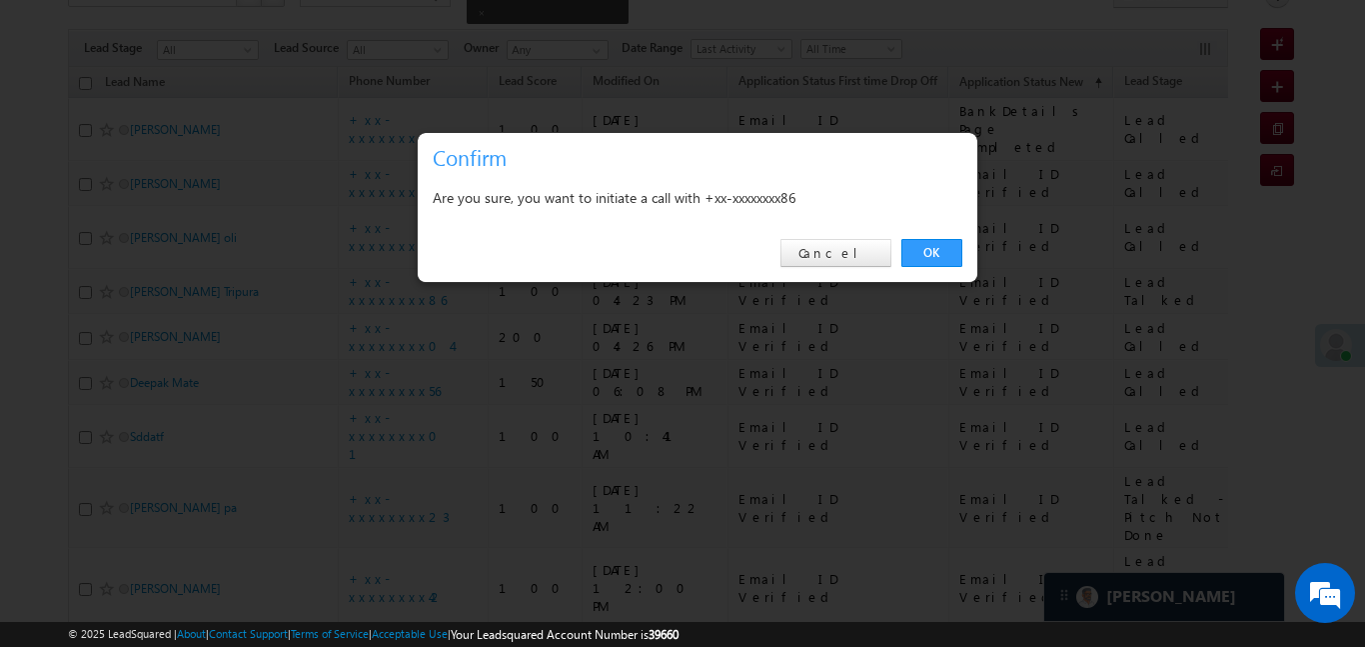
drag, startPoint x: 949, startPoint y: 245, endPoint x: 314, endPoint y: 398, distance: 652.9
click at [949, 246] on link "OK" at bounding box center [932, 253] width 61 height 28
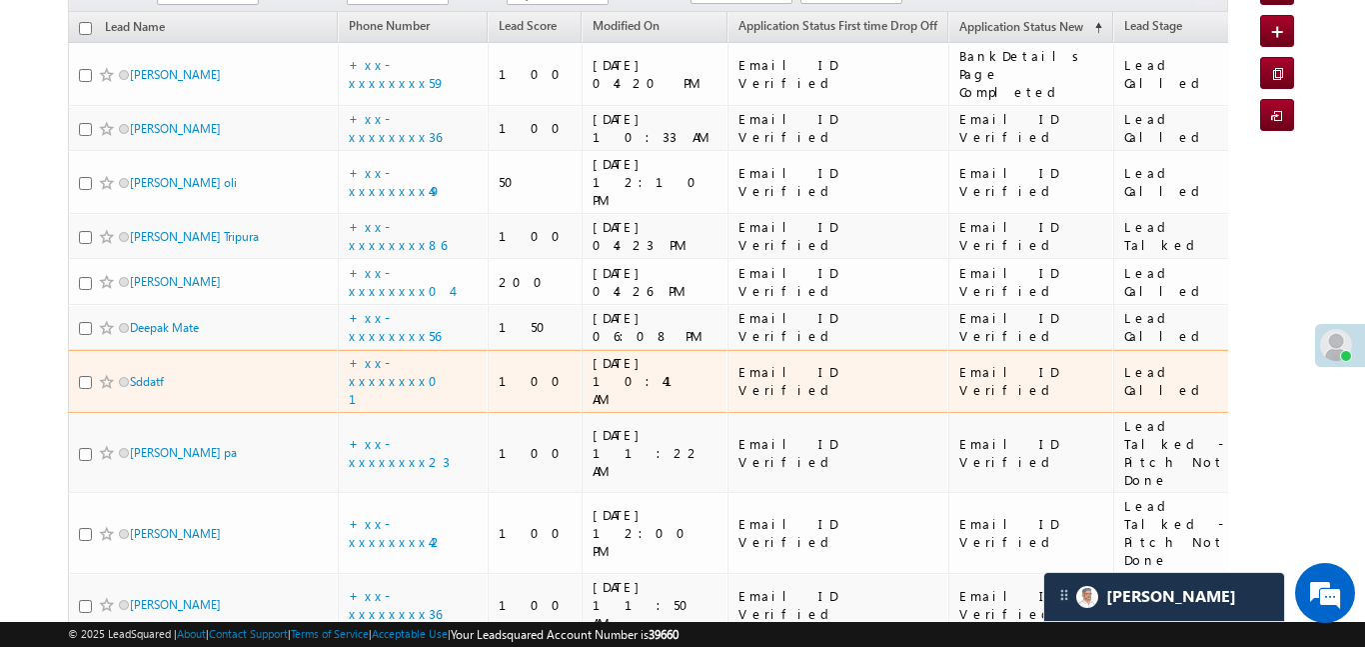
scroll to position [273, 0]
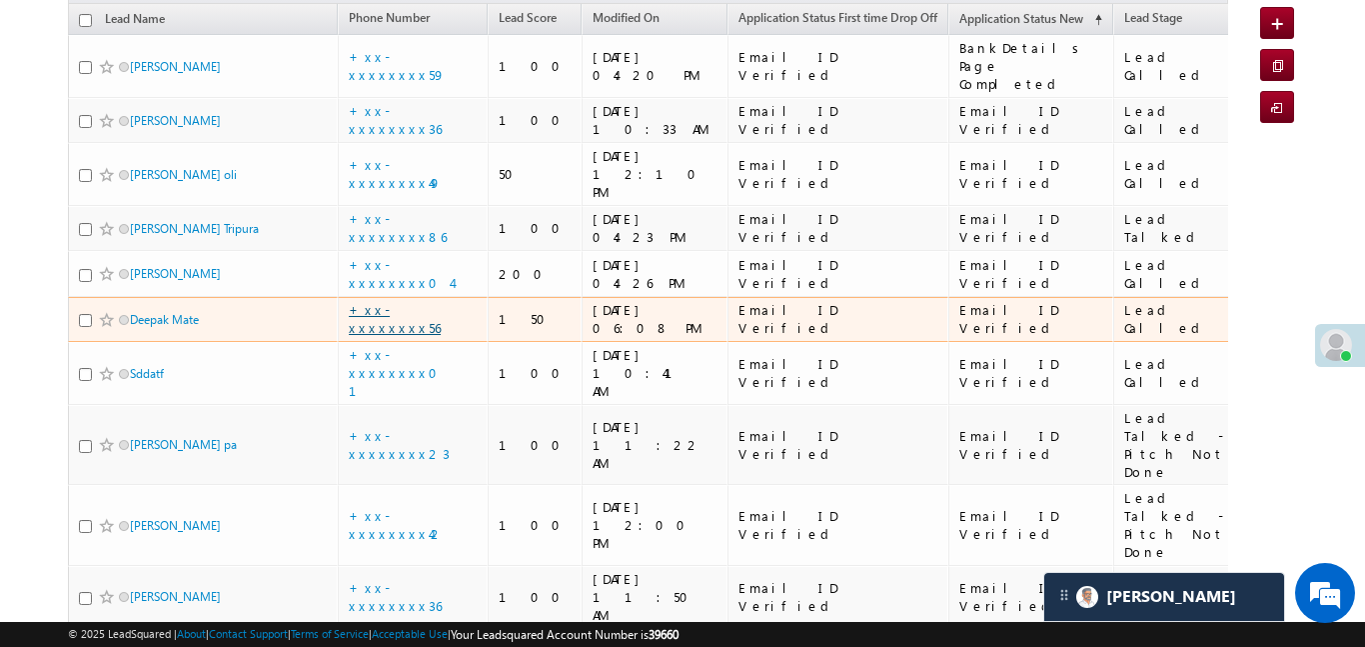
click at [417, 301] on link "+xx-xxxxxxxx56" at bounding box center [395, 318] width 92 height 35
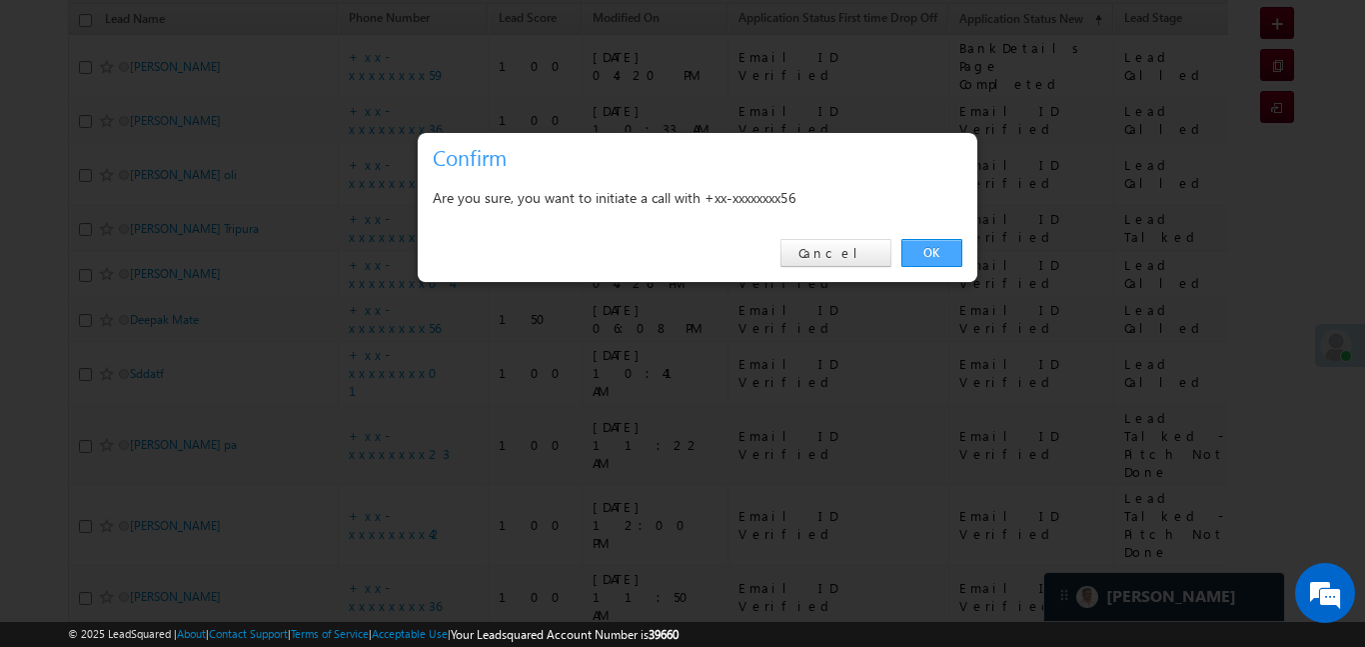
click at [926, 247] on link "OK" at bounding box center [932, 253] width 61 height 28
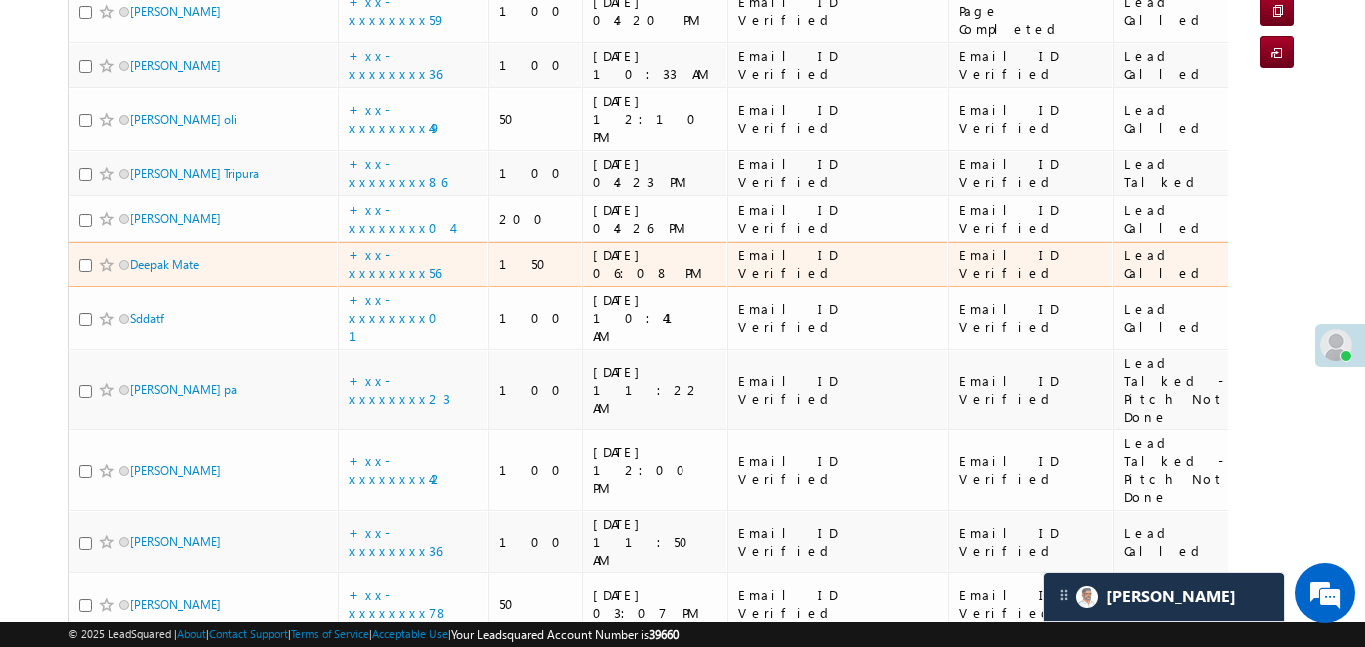
scroll to position [333, 0]
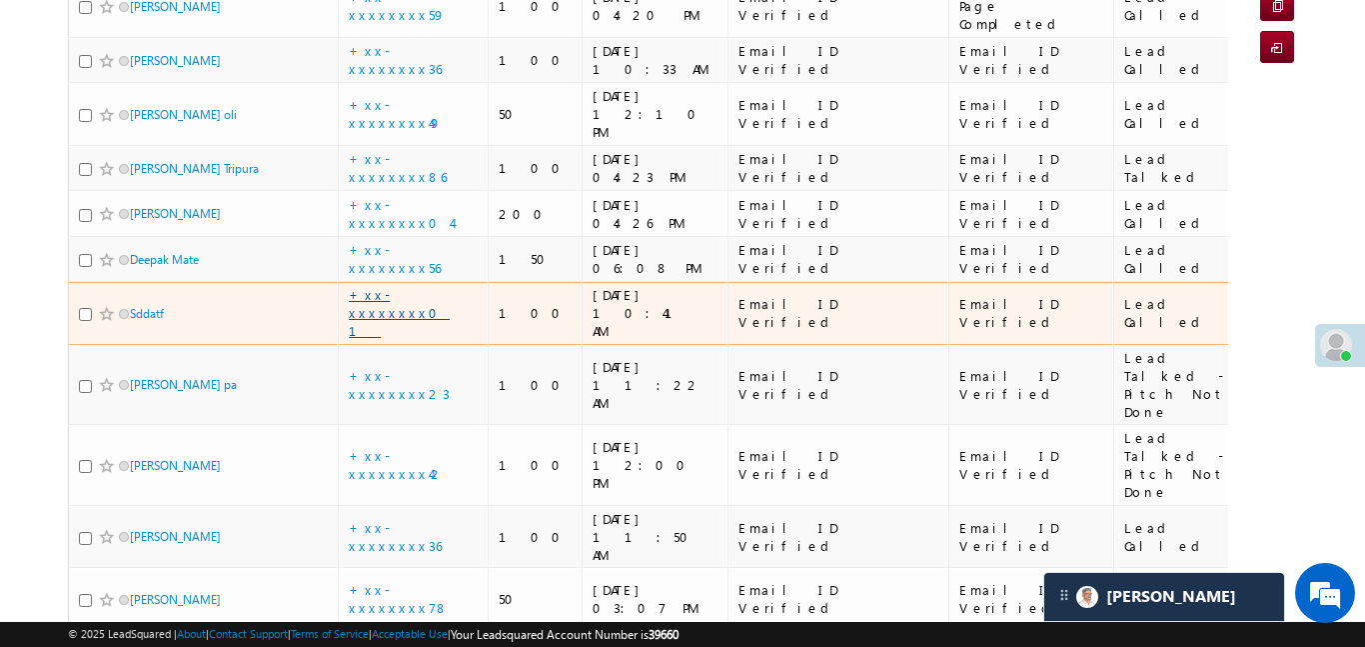
click at [430, 286] on link "+xx-xxxxxxxx01" at bounding box center [399, 312] width 101 height 53
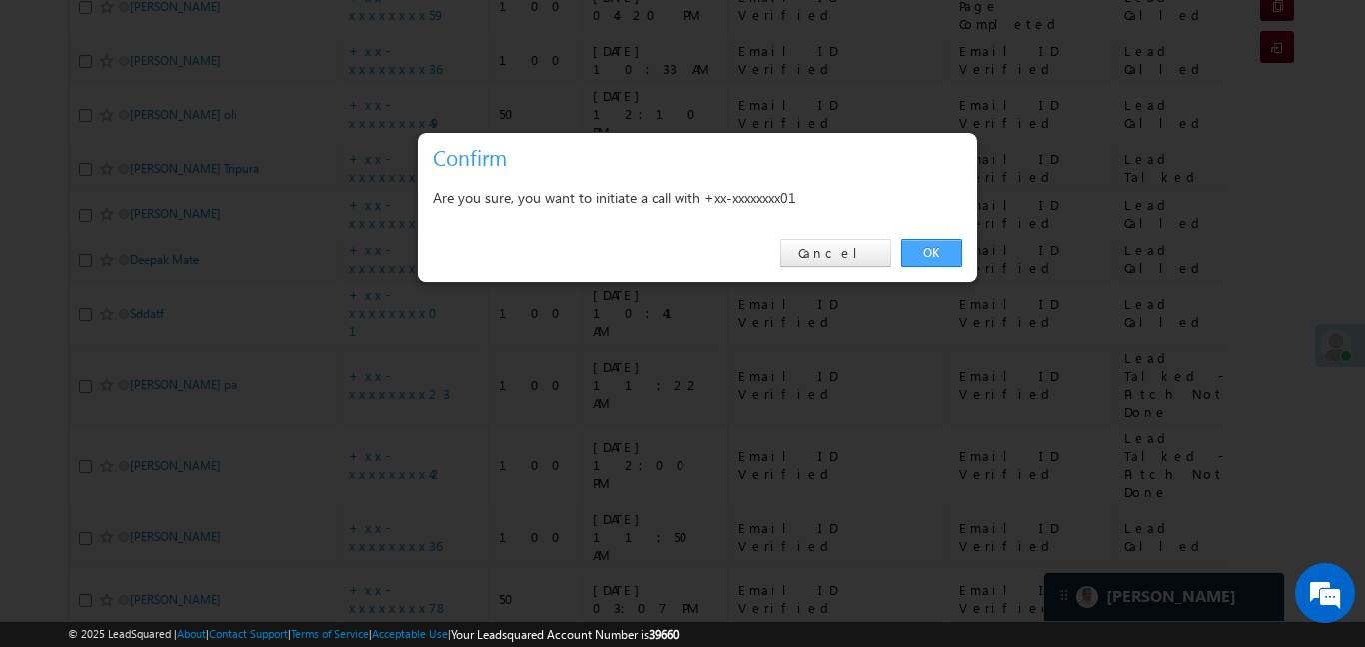
click at [943, 247] on link "OK" at bounding box center [932, 253] width 61 height 28
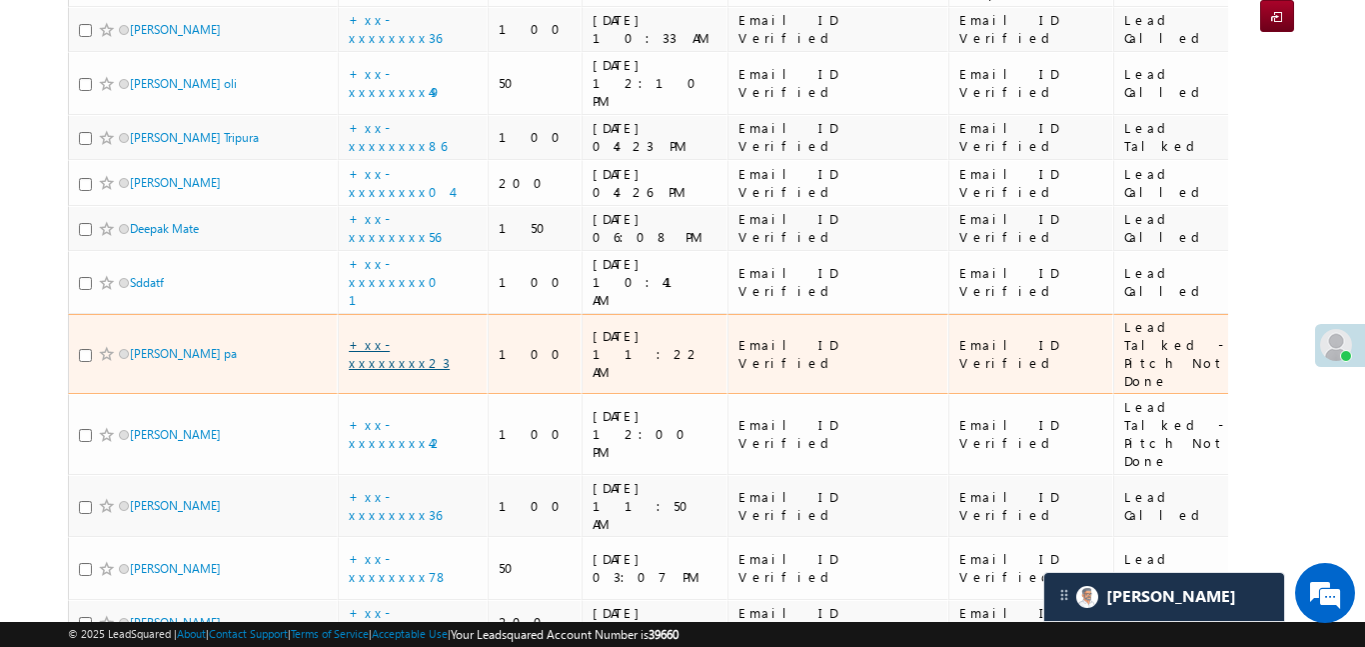
scroll to position [374, 0]
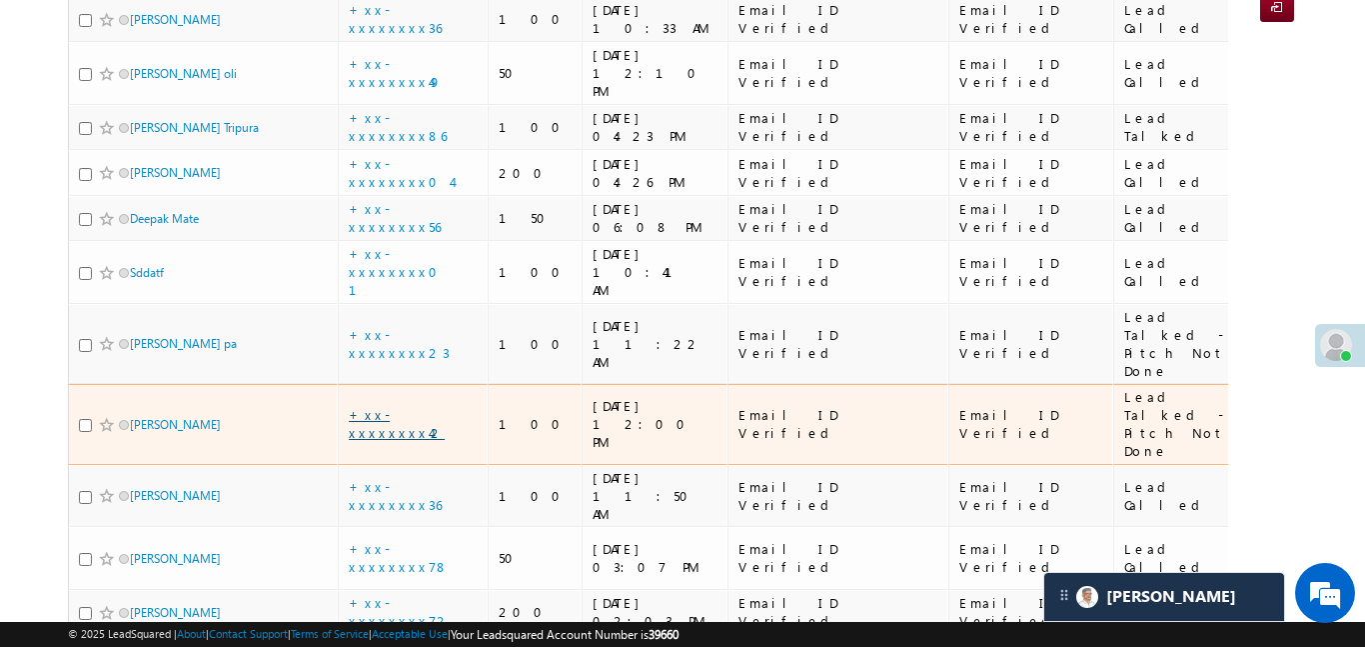
click at [413, 406] on link "+xx-xxxxxxxx42" at bounding box center [397, 423] width 96 height 35
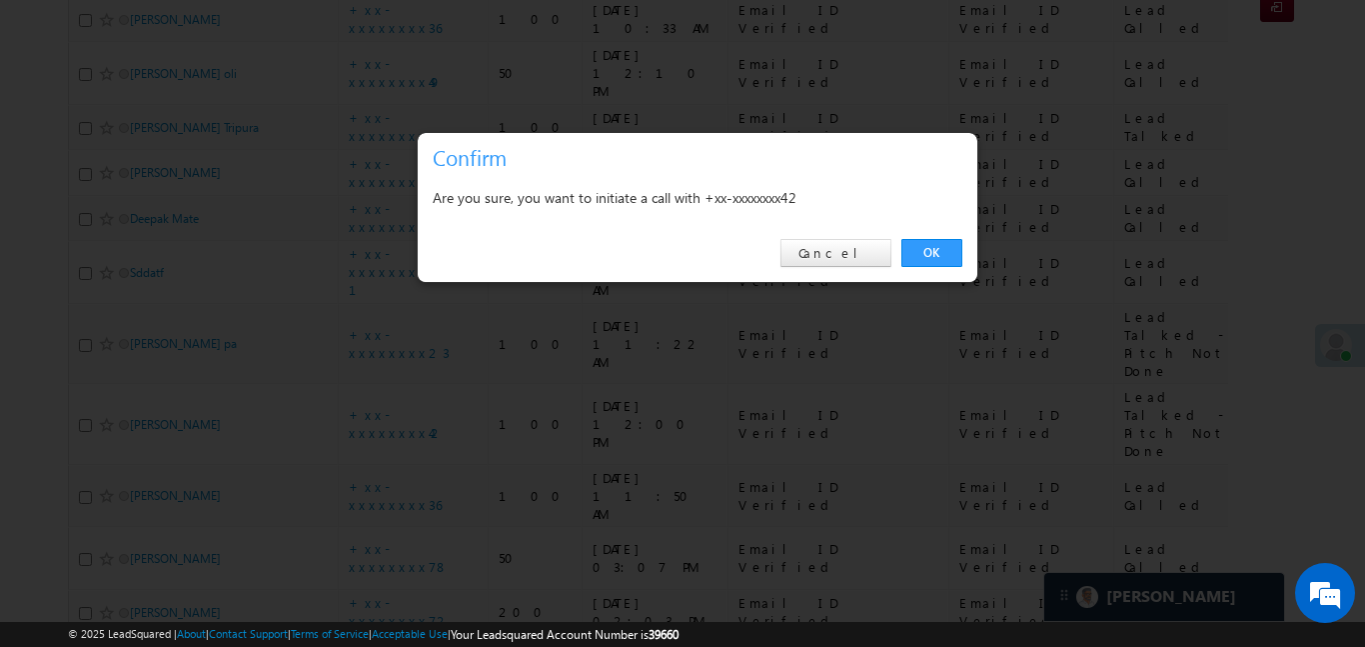
click at [925, 272] on div "OK Cancel" at bounding box center [698, 253] width 560 height 57
click at [938, 245] on link "OK" at bounding box center [932, 253] width 61 height 28
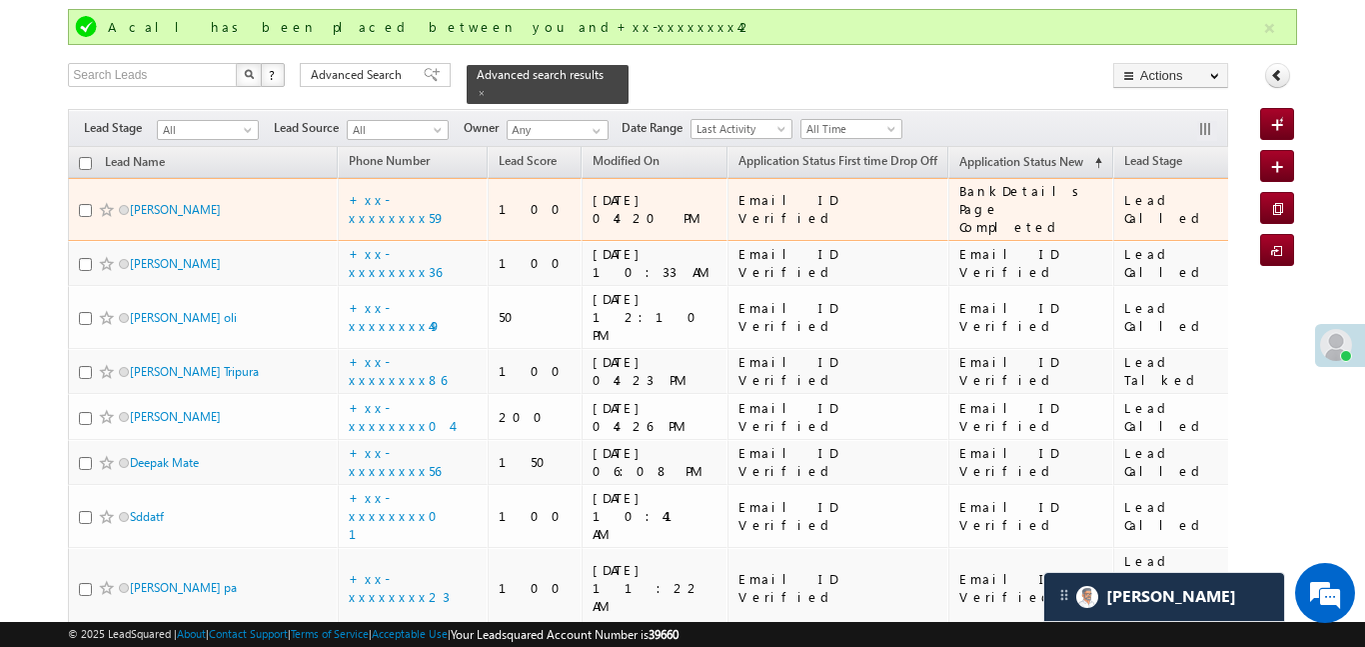
scroll to position [0, 0]
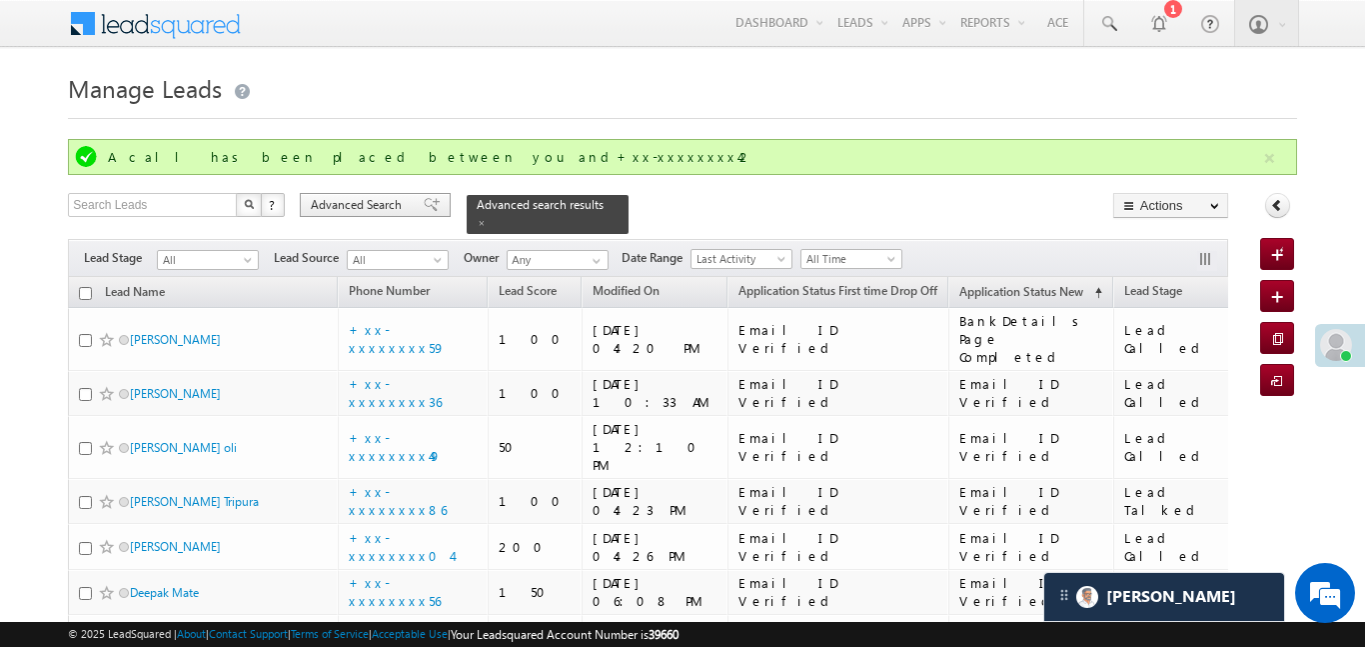
click at [427, 209] on div "Advanced Search" at bounding box center [375, 205] width 151 height 24
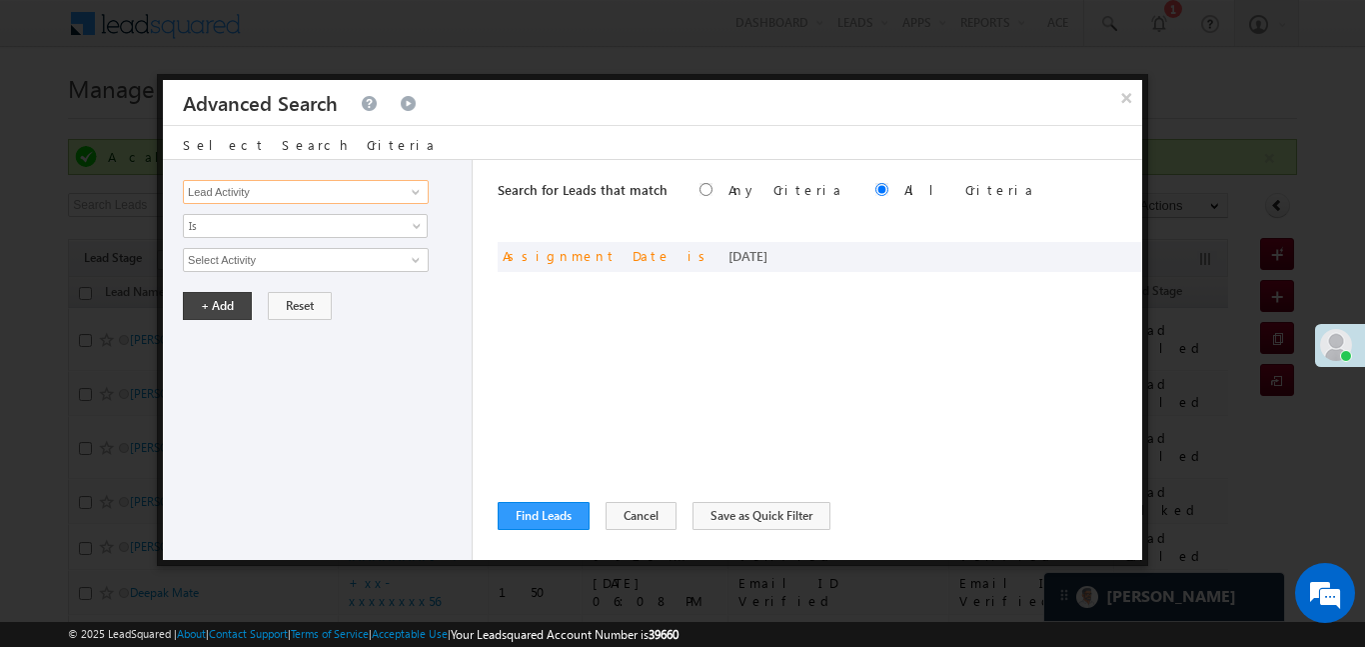
click at [368, 197] on input "Lead Activity" at bounding box center [306, 192] width 246 height 24
click at [1097, 251] on span at bounding box center [1097, 254] width 14 height 14
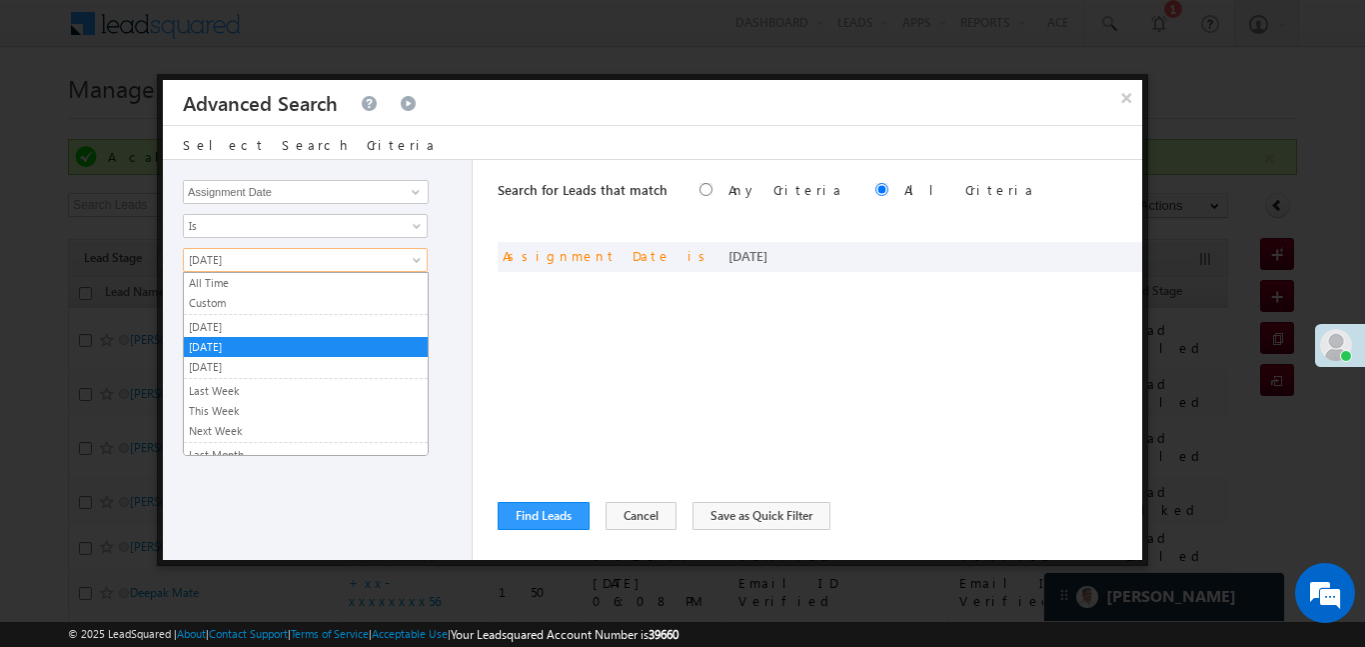
click at [292, 260] on span "Today" at bounding box center [292, 260] width 217 height 18
click at [271, 307] on link "Custom" at bounding box center [306, 303] width 244 height 18
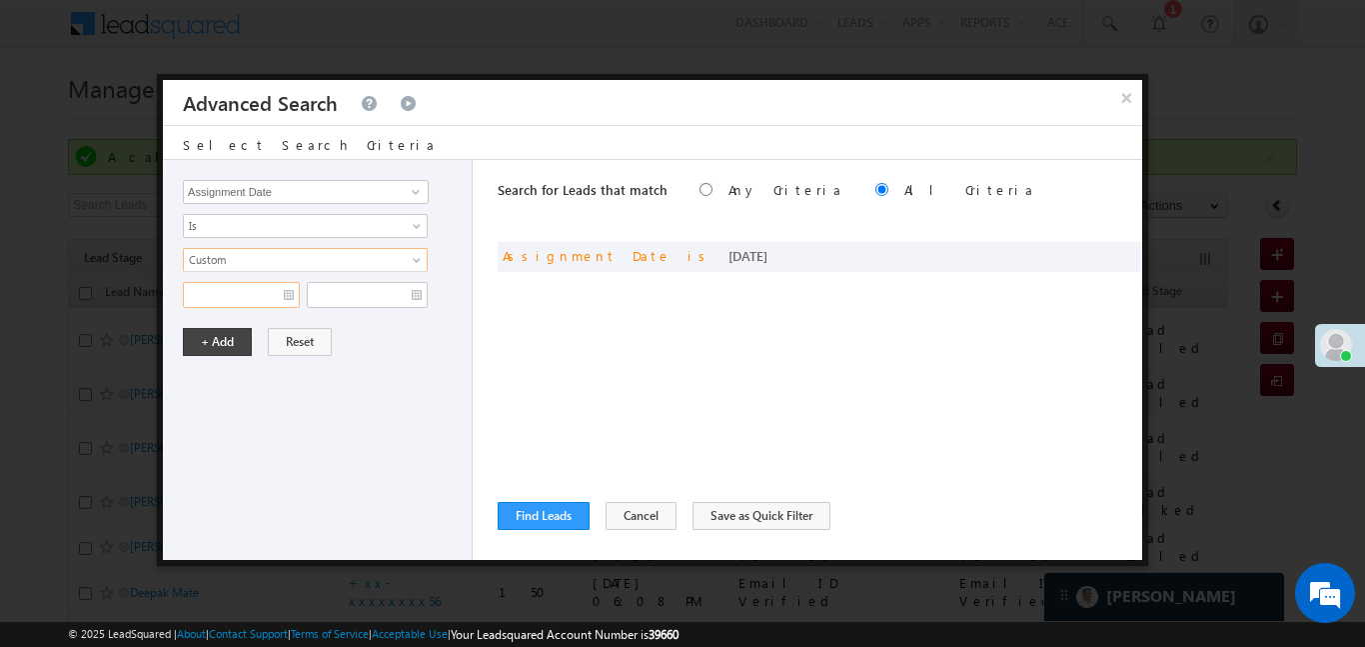
click at [255, 288] on input "text" at bounding box center [241, 295] width 117 height 26
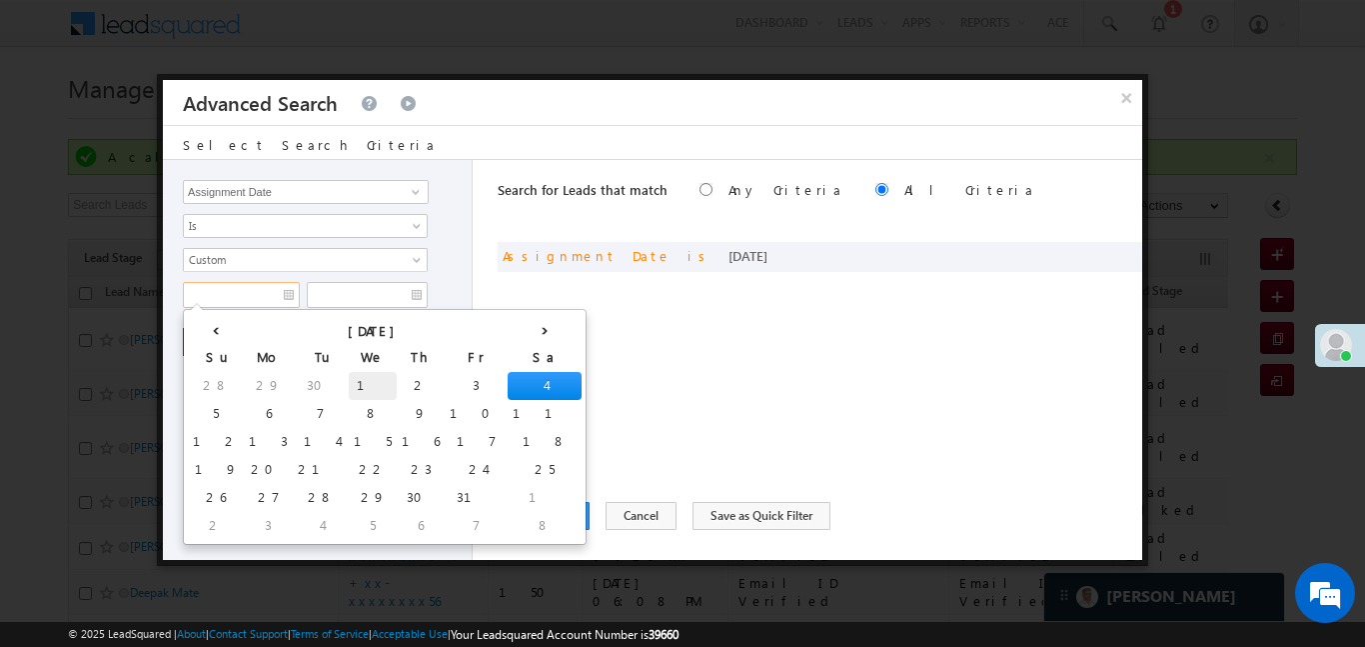
click at [349, 382] on td "1" at bounding box center [373, 386] width 48 height 28
type input "01/10/25"
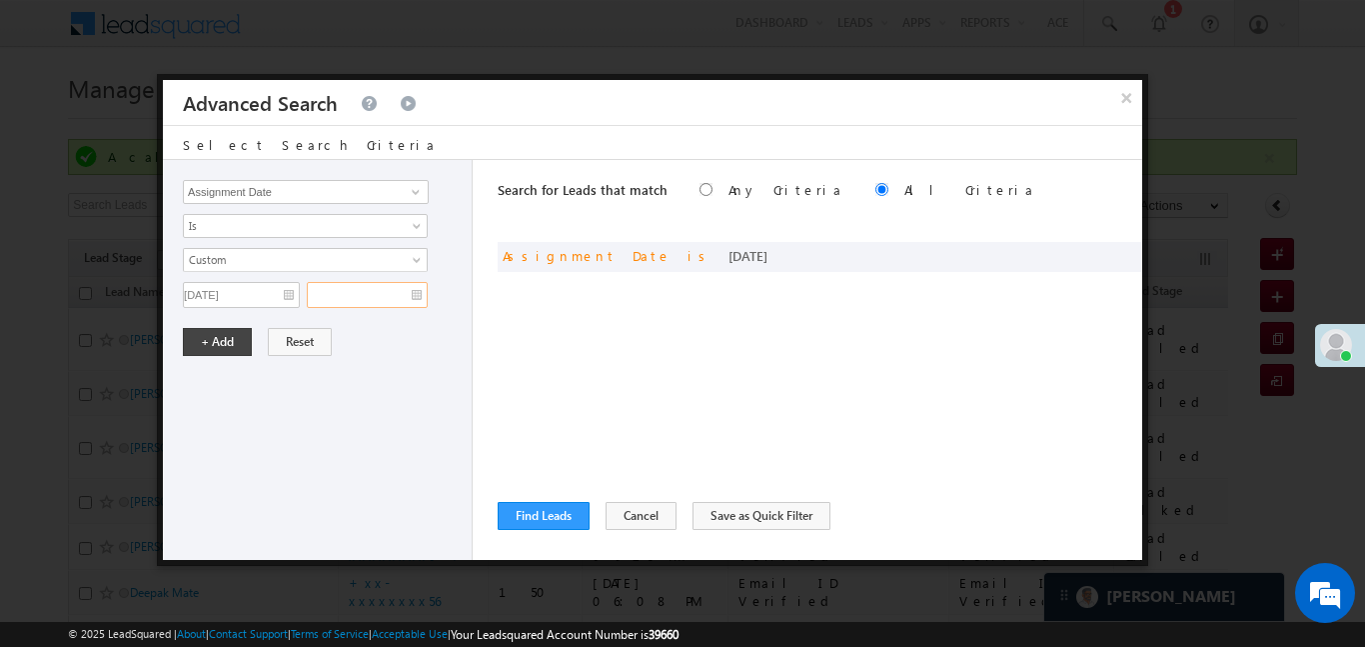
click at [414, 295] on input "text" at bounding box center [367, 295] width 121 height 26
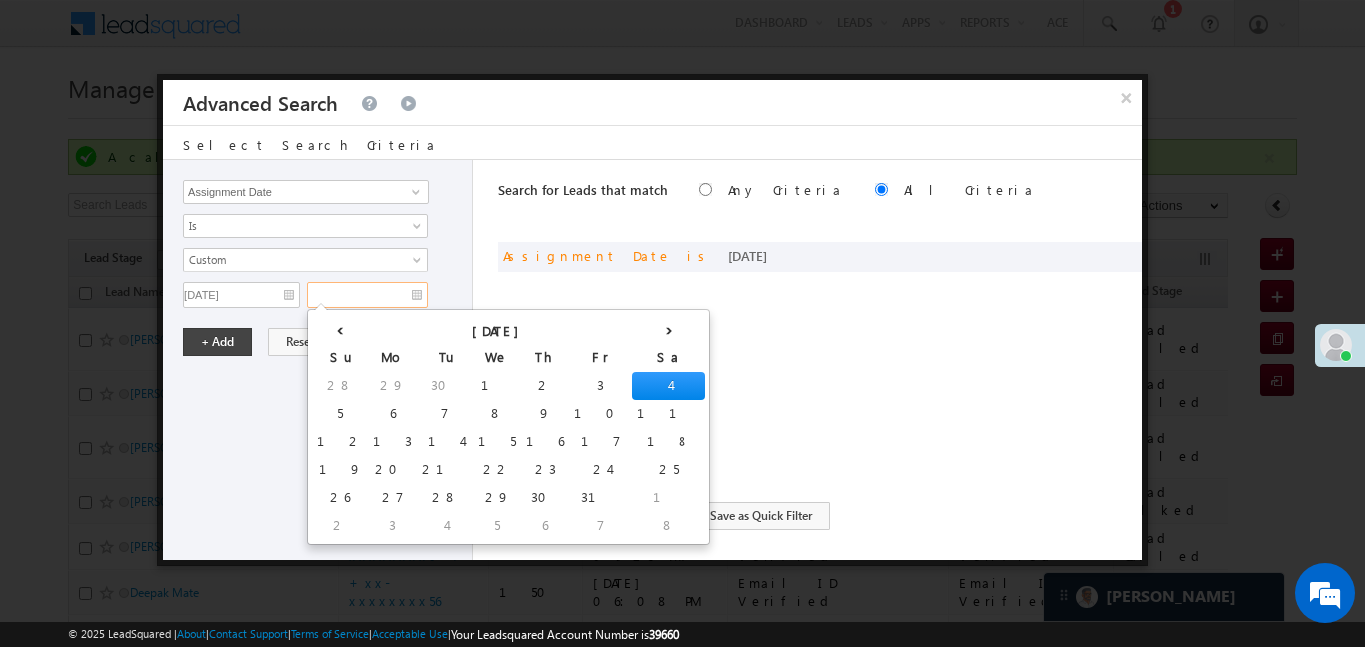
click at [632, 373] on td "4" at bounding box center [669, 386] width 74 height 28
type input "04/10/25"
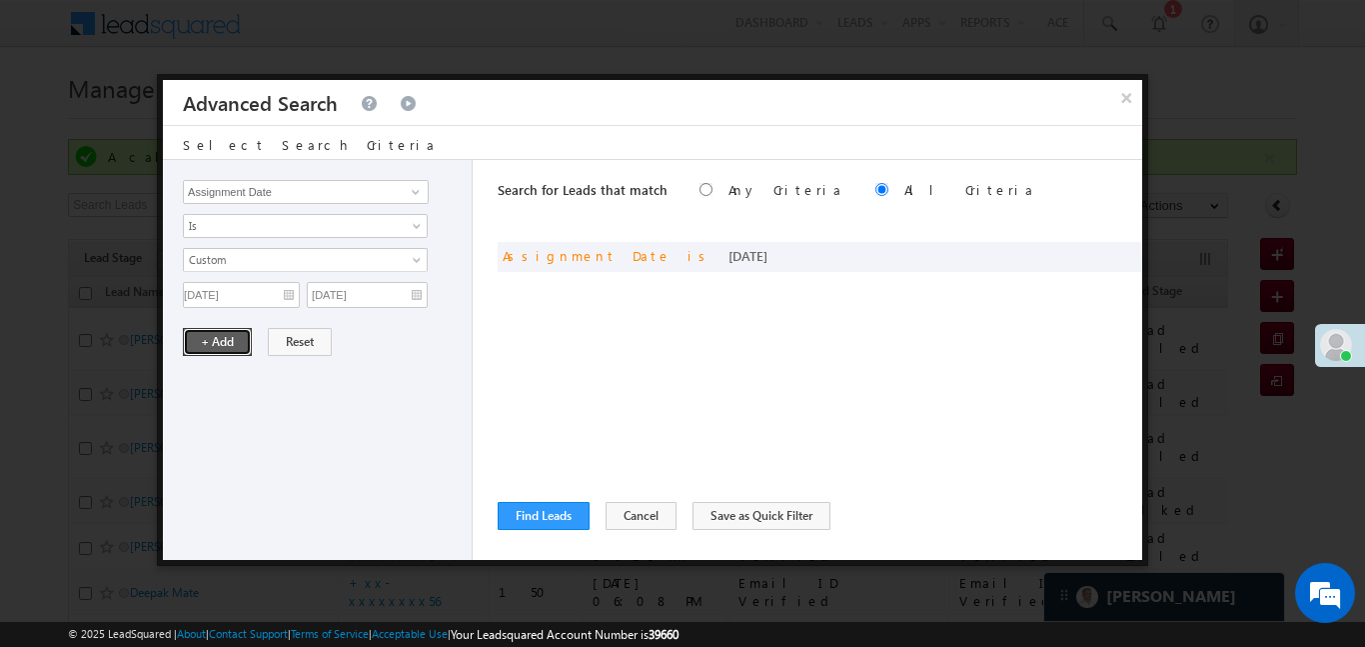
click at [214, 339] on button "+ Add" at bounding box center [217, 342] width 69 height 28
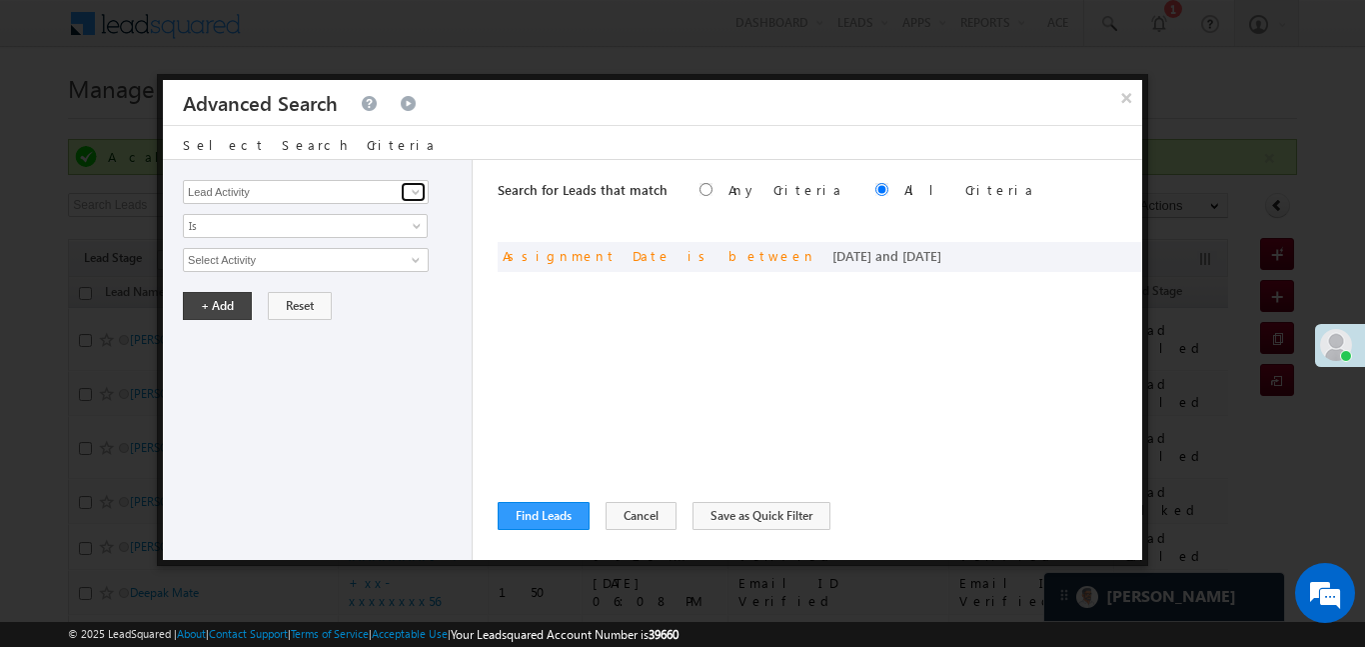
click at [410, 198] on span at bounding box center [416, 192] width 16 height 16
type input "lead stage"
click at [216, 191] on input "lead stage" at bounding box center [306, 192] width 246 height 24
click at [273, 192] on input "lead stage" at bounding box center [306, 192] width 246 height 24
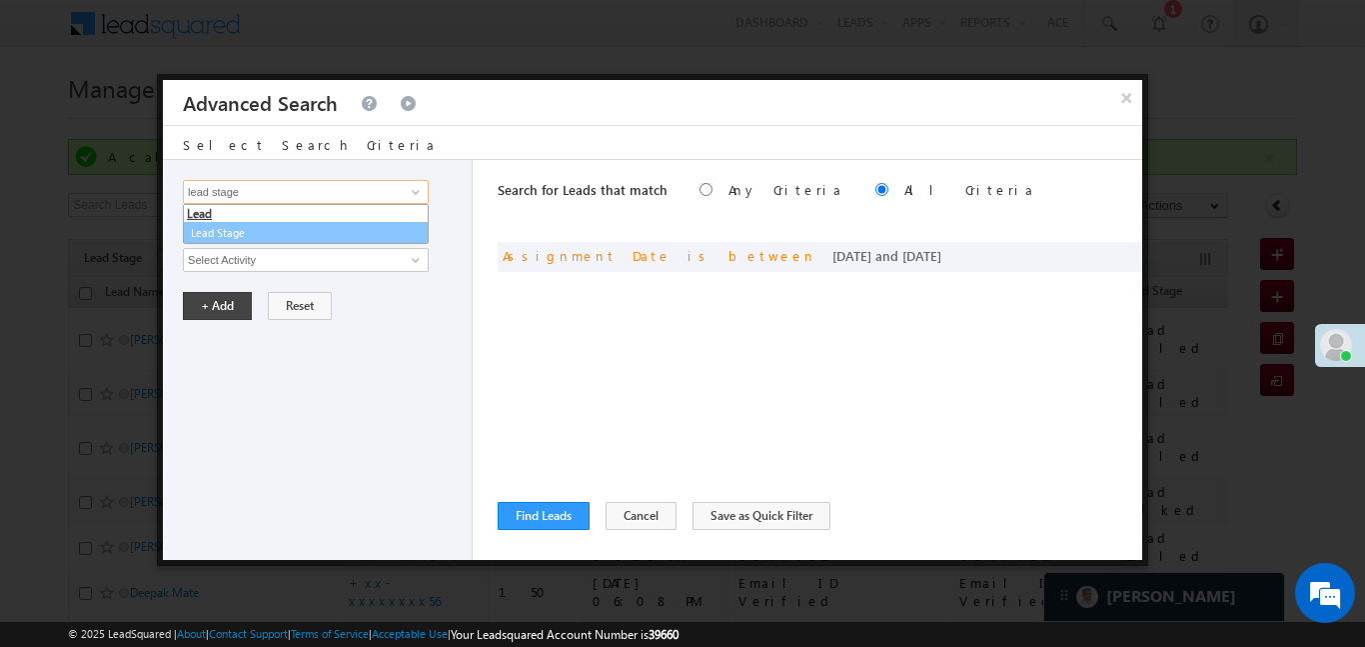
click at [288, 238] on link "Lead Stage" at bounding box center [306, 233] width 246 height 23
type input "Lead Stage"
click at [233, 225] on span "Is" at bounding box center [292, 226] width 217 height 18
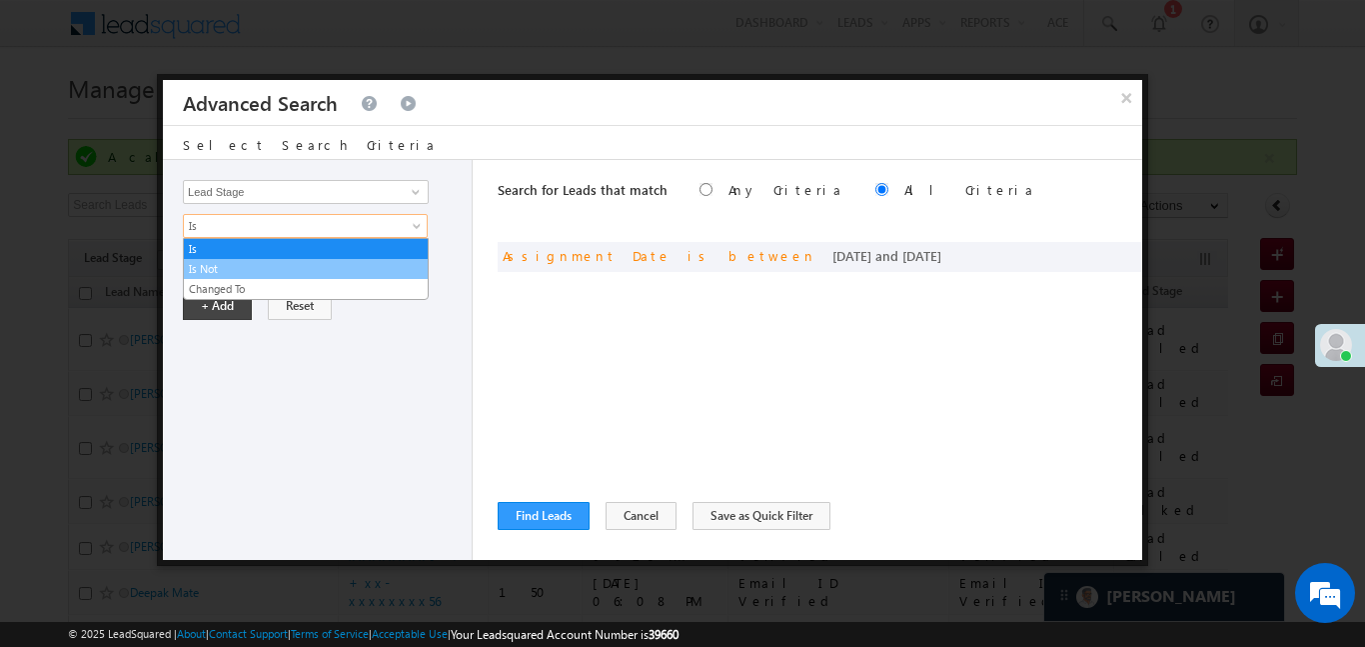
click at [218, 266] on link "Is Not" at bounding box center [306, 269] width 244 height 18
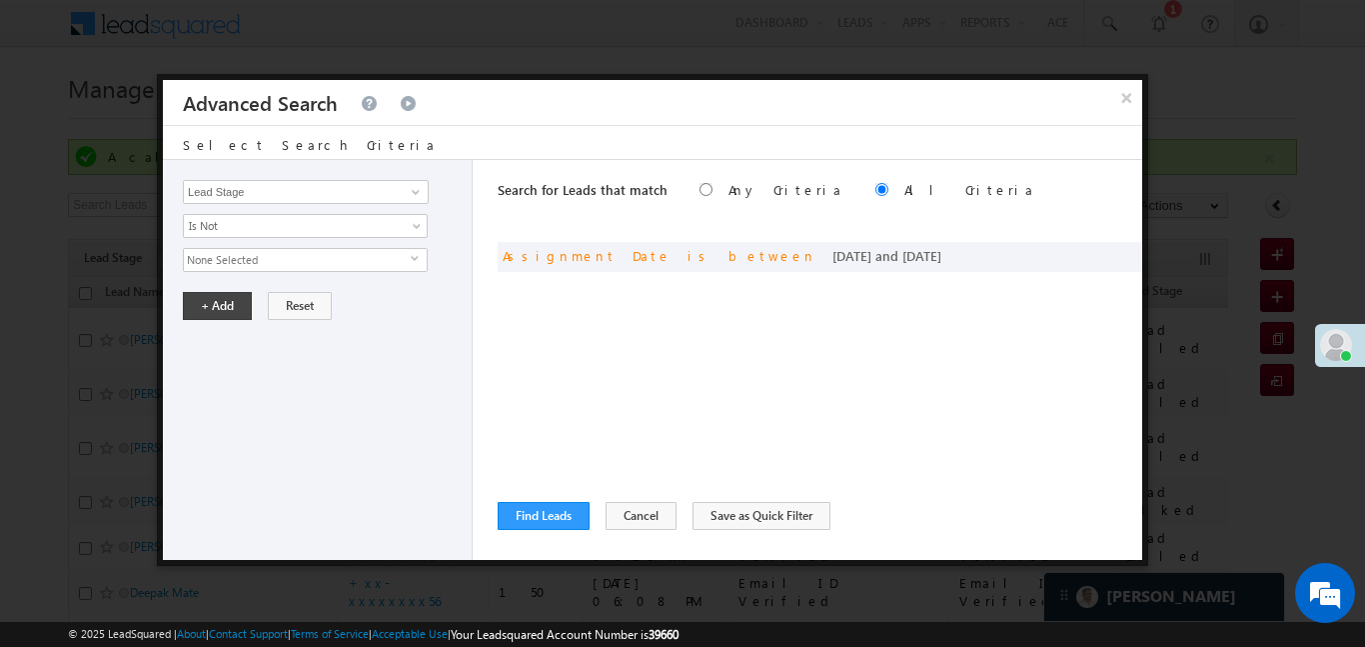
click at [216, 263] on span "None Selected" at bounding box center [297, 260] width 227 height 22
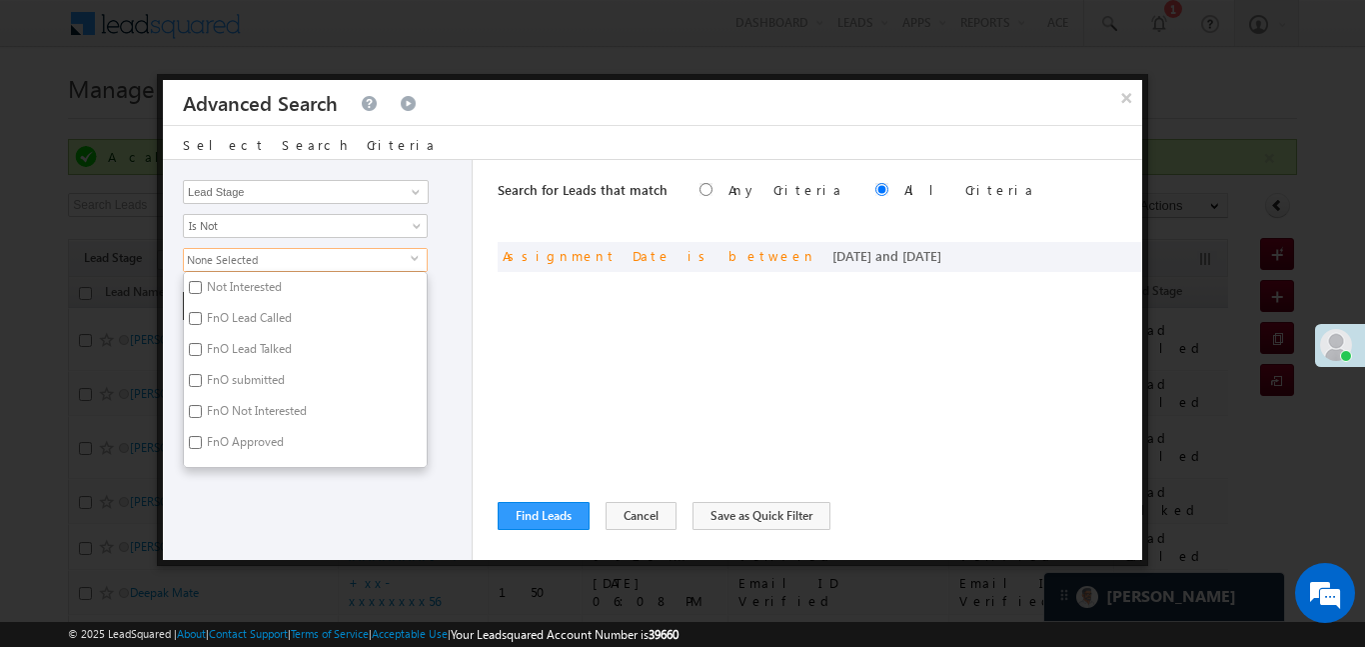
scroll to position [490, 0]
click at [198, 398] on label "Code Generated" at bounding box center [247, 389] width 127 height 31
click at [198, 393] on input "Code Generated" at bounding box center [195, 386] width 13 height 13
checkbox input "true"
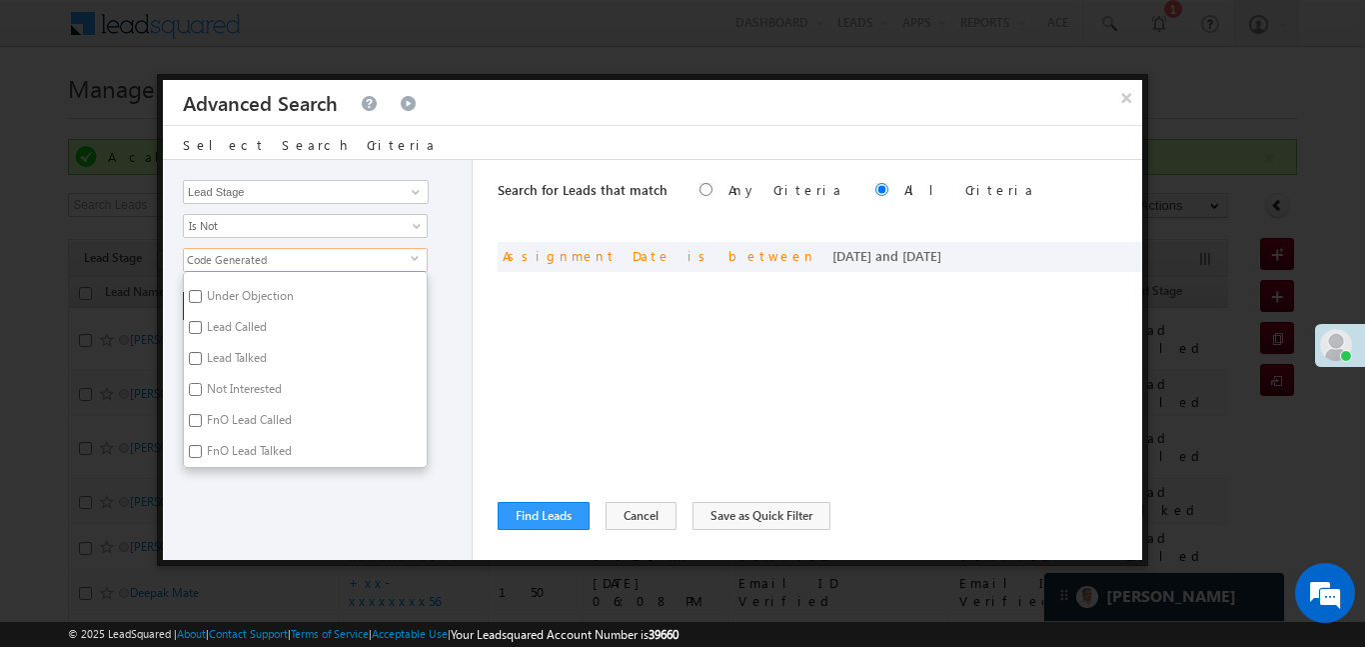
click at [195, 386] on input "Not Interested" at bounding box center [195, 389] width 13 height 13
checkbox input "true"
click at [276, 507] on div "Lead Activity Task Sales Group Prospect Id WA Last Message Timestamp 4th Day Di…" at bounding box center [318, 360] width 310 height 400
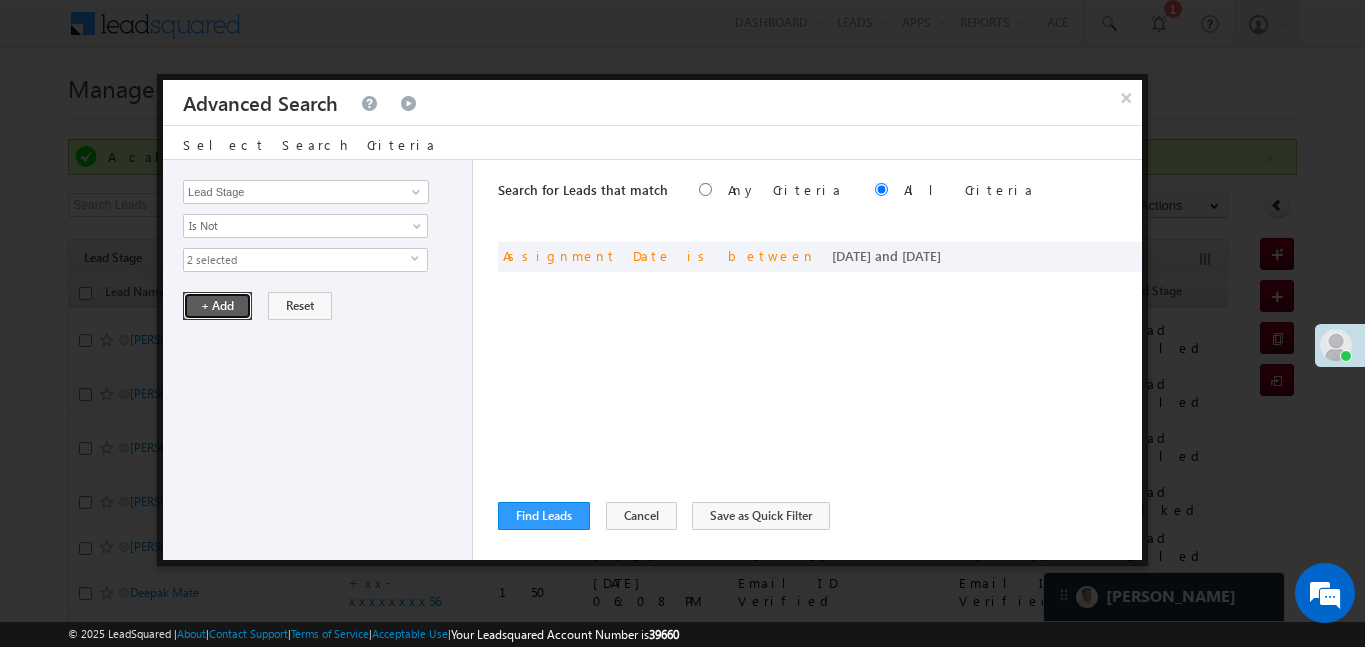
click at [218, 306] on button "+ Add" at bounding box center [217, 306] width 69 height 28
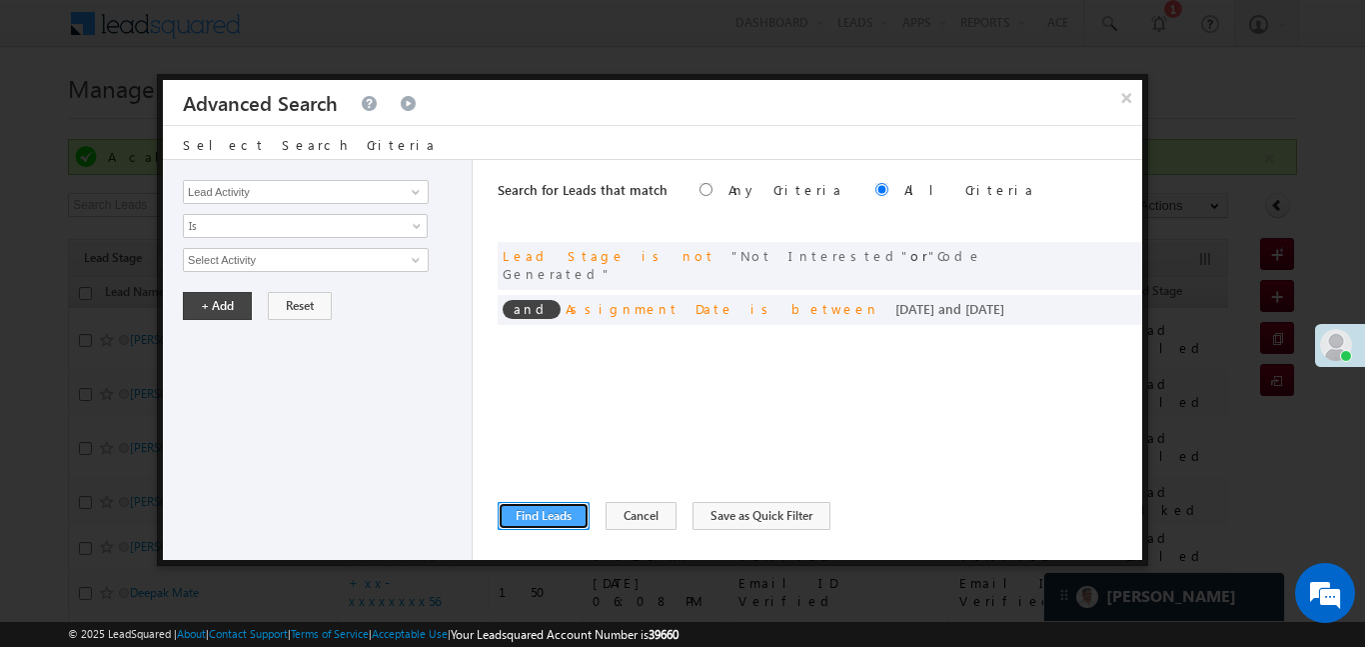
click at [561, 524] on button "Find Leads" at bounding box center [544, 516] width 92 height 28
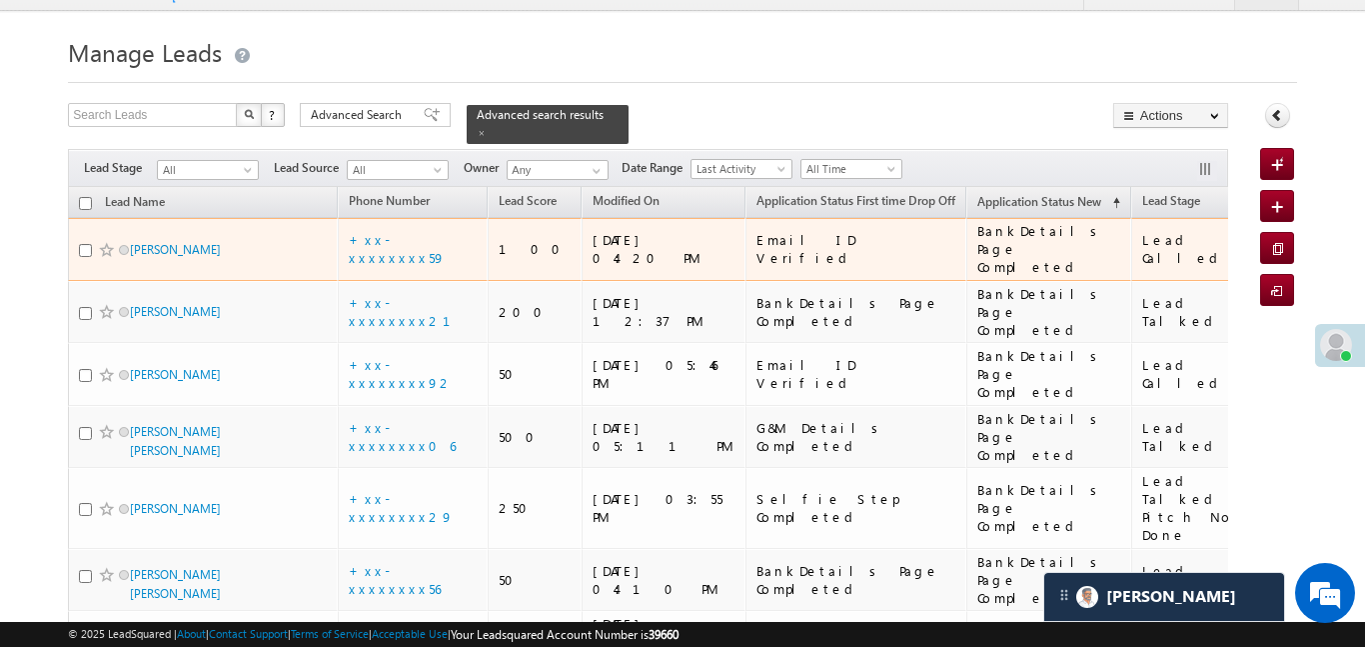
scroll to position [0, 0]
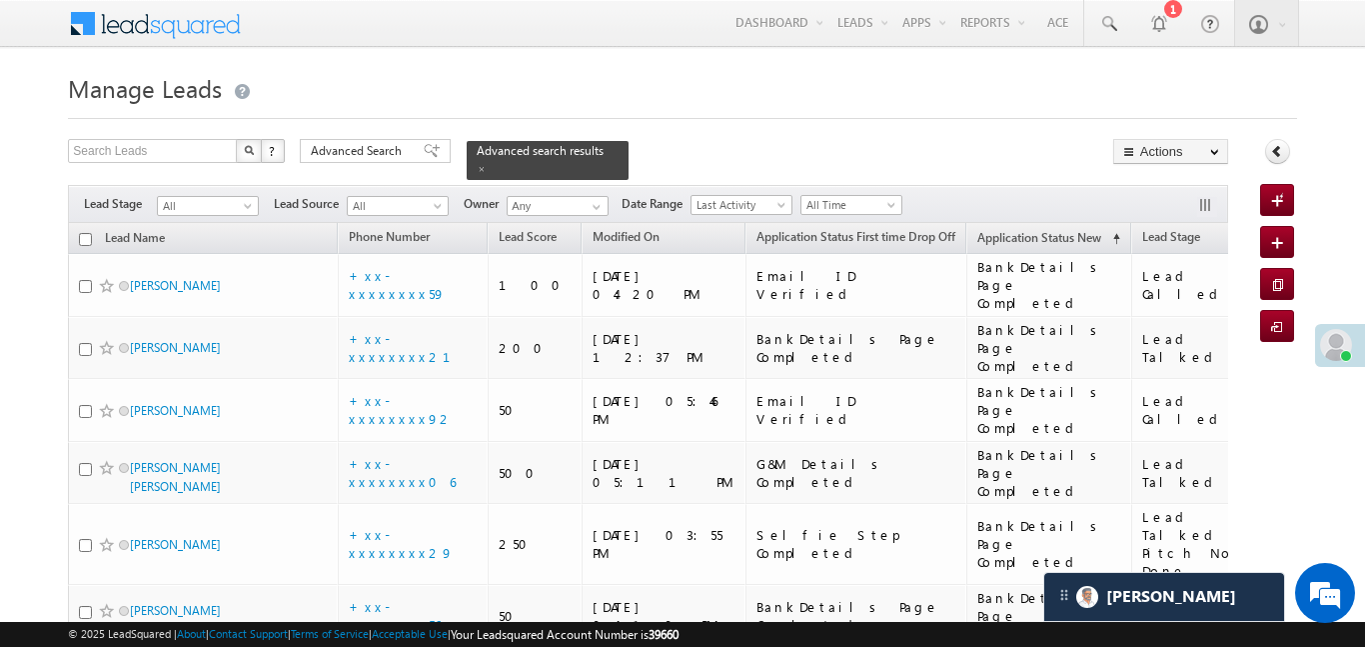
click at [88, 234] on input "checkbox" at bounding box center [85, 239] width 13 height 13
checkbox input "true"
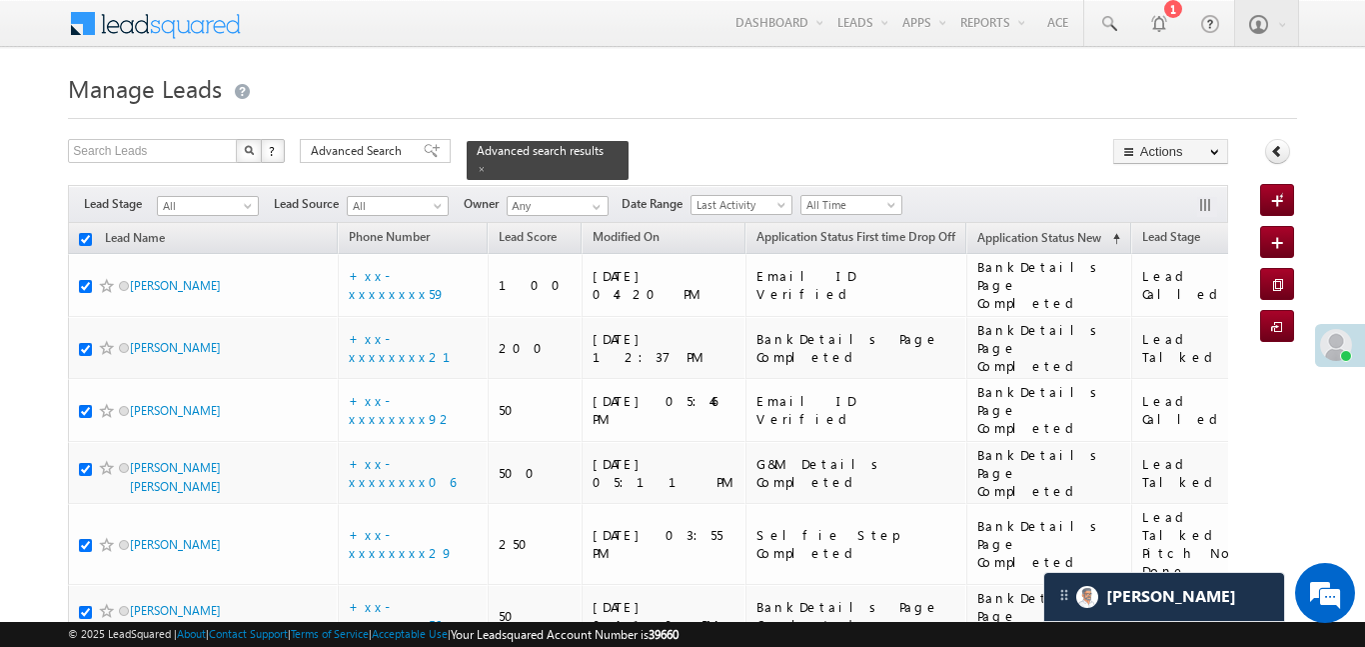
checkbox input "true"
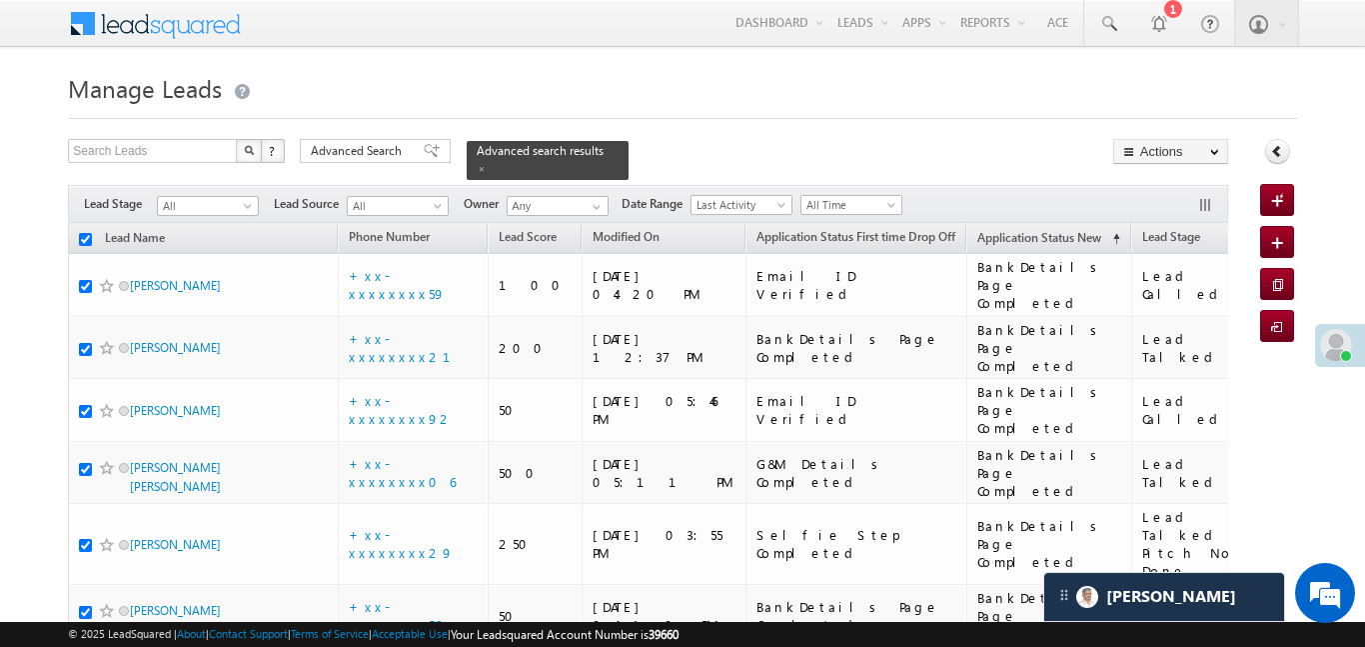
checkbox input "true"
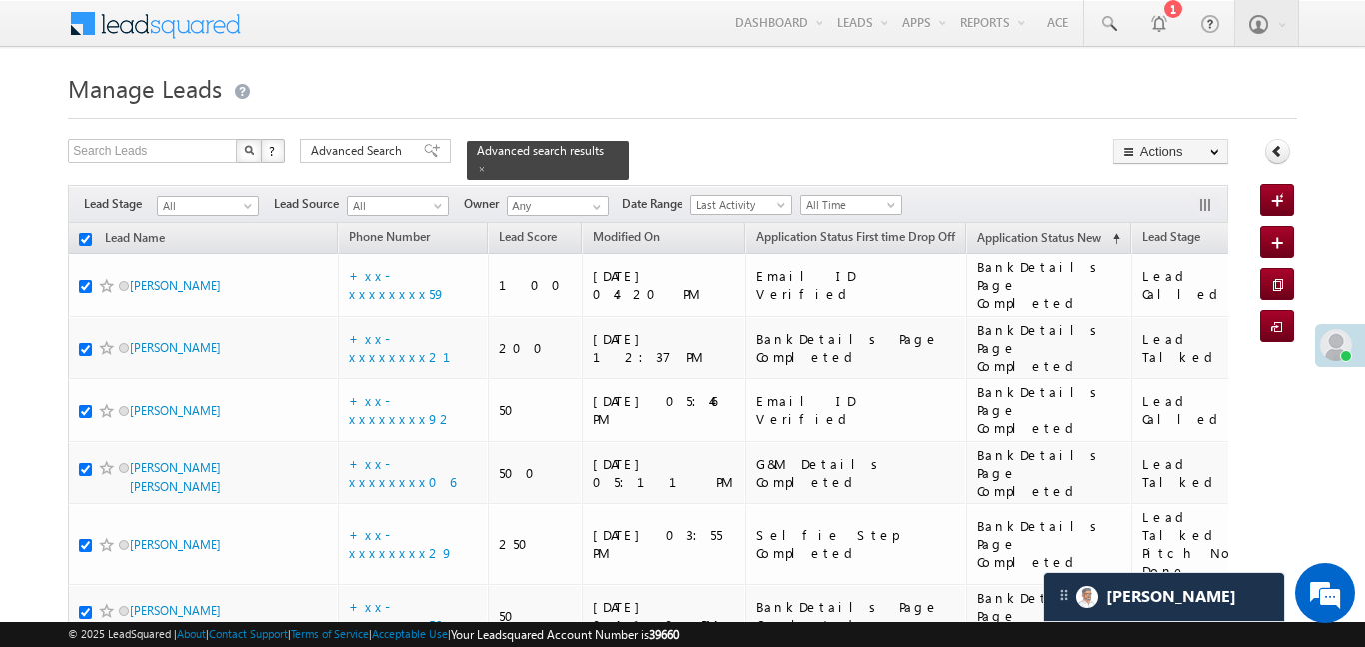
checkbox input "true"
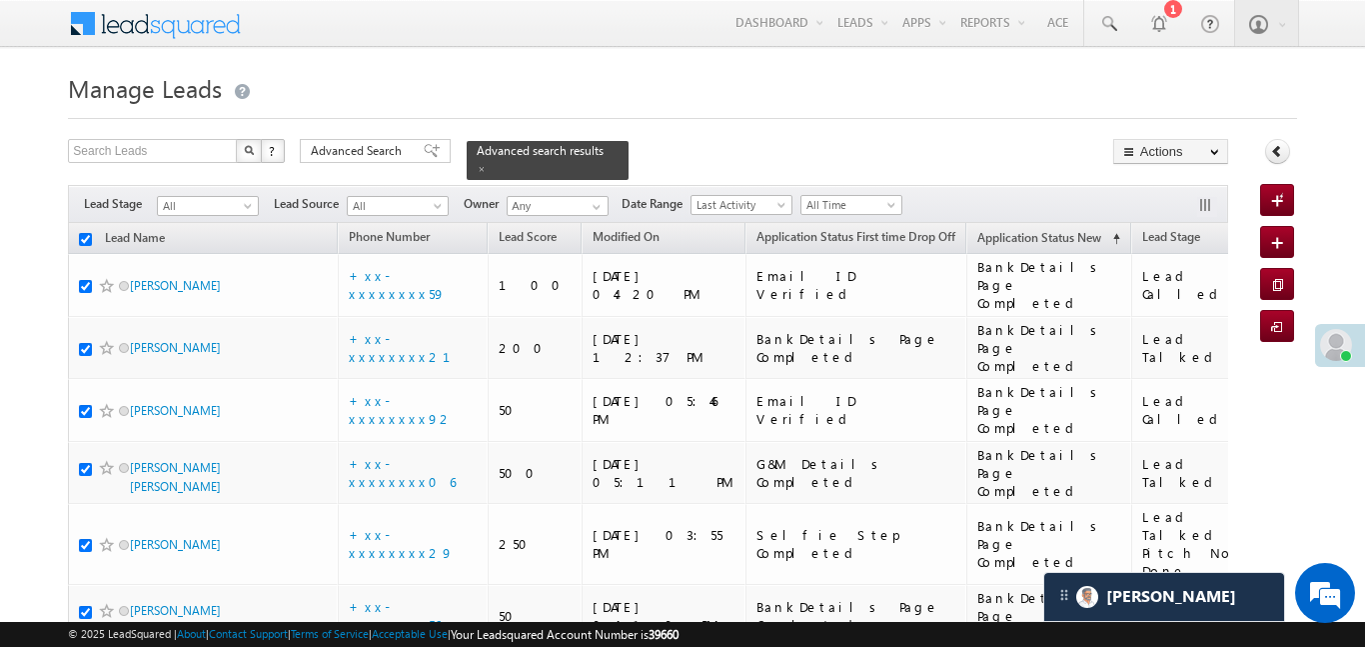
checkbox input "true"
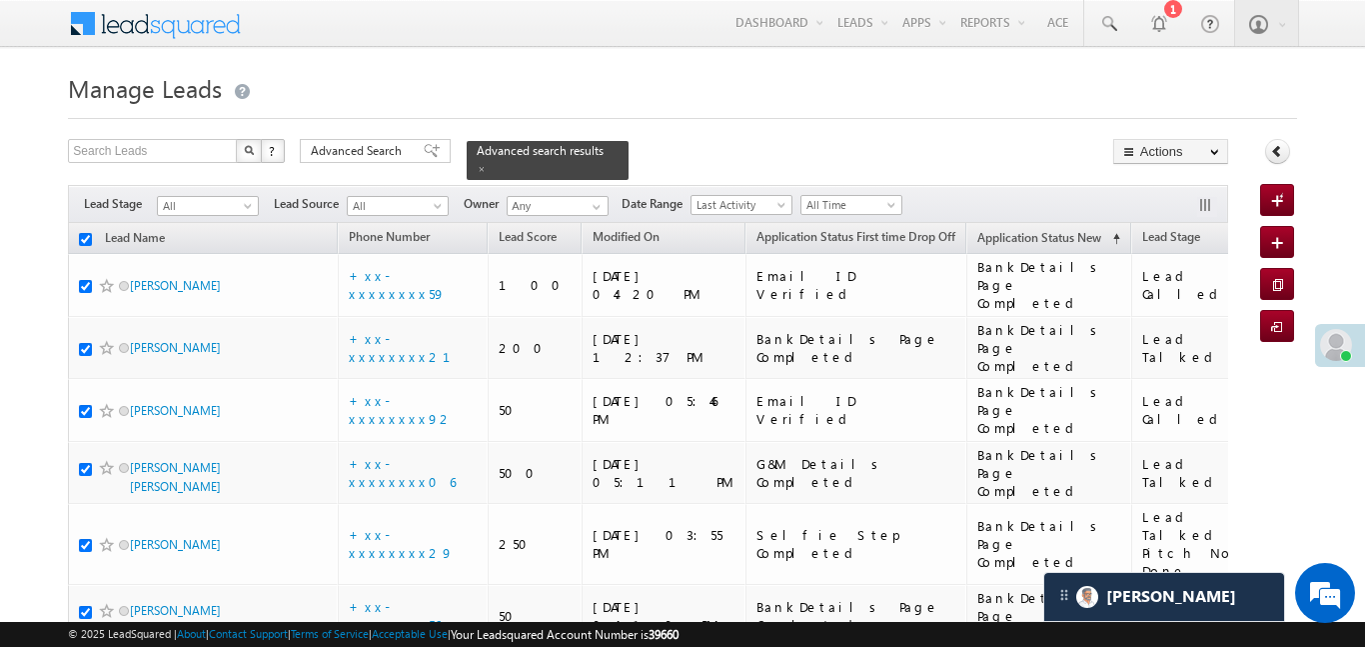
checkbox input "true"
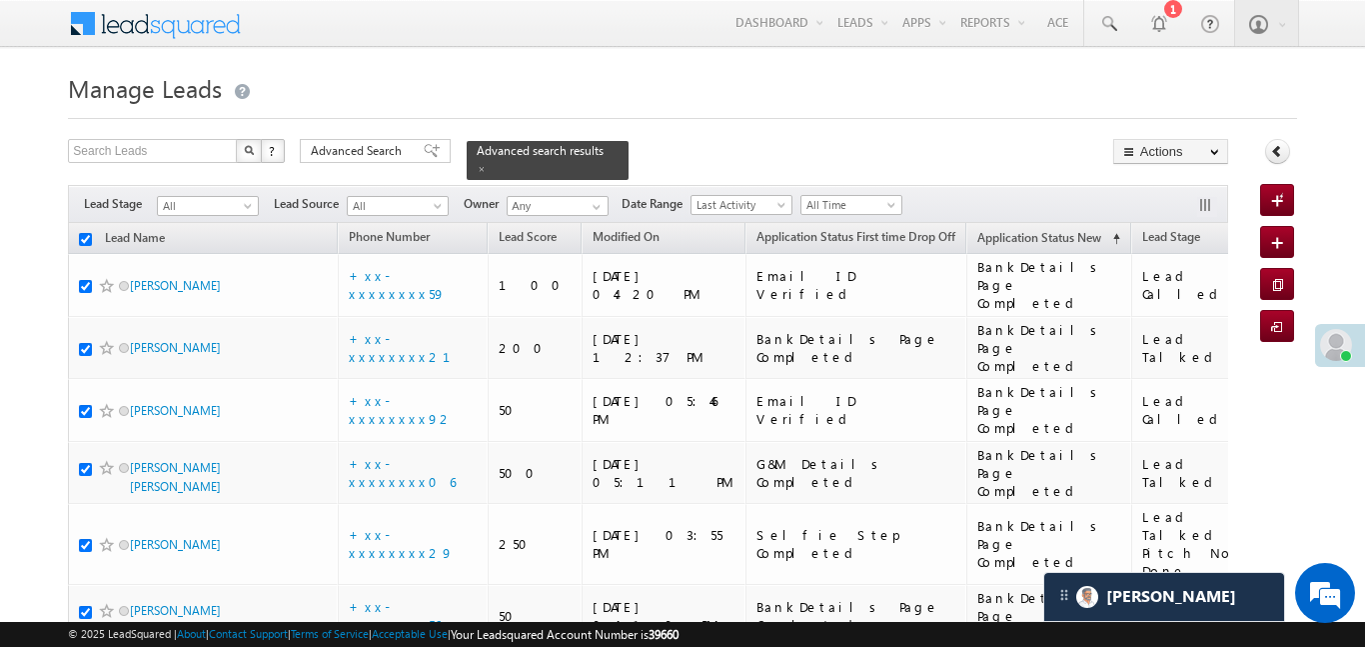
checkbox input "true"
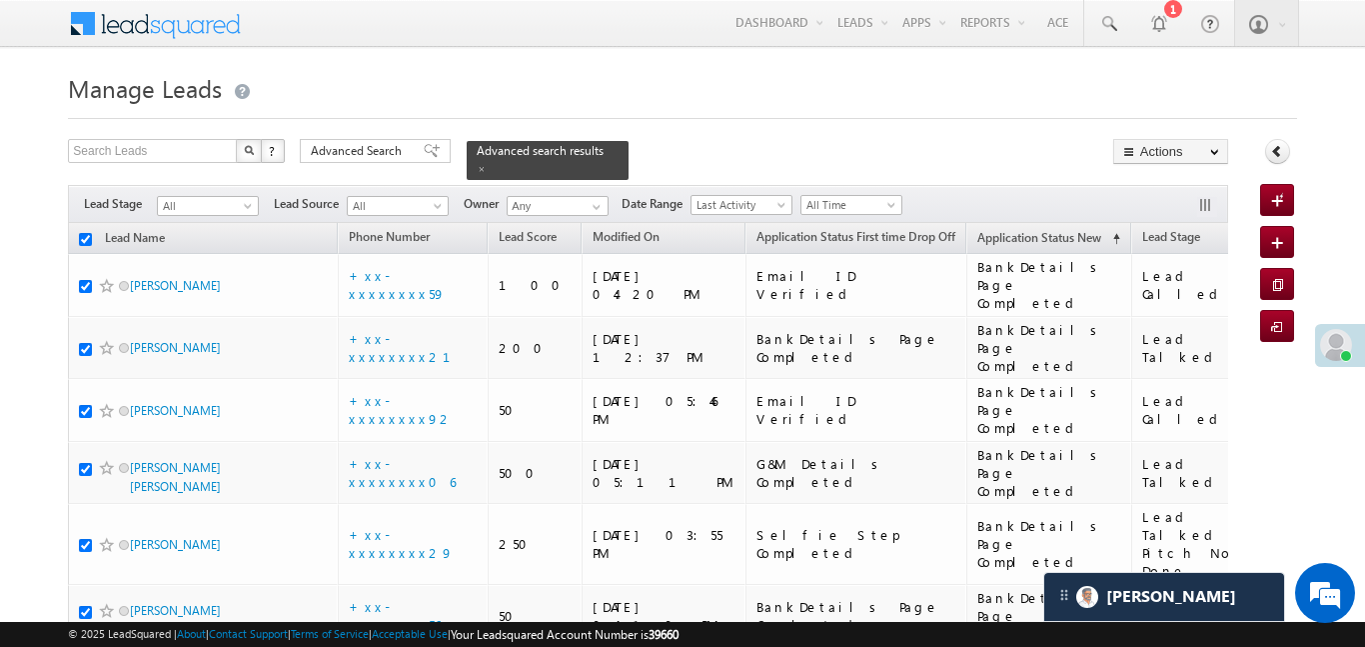
checkbox input "true"
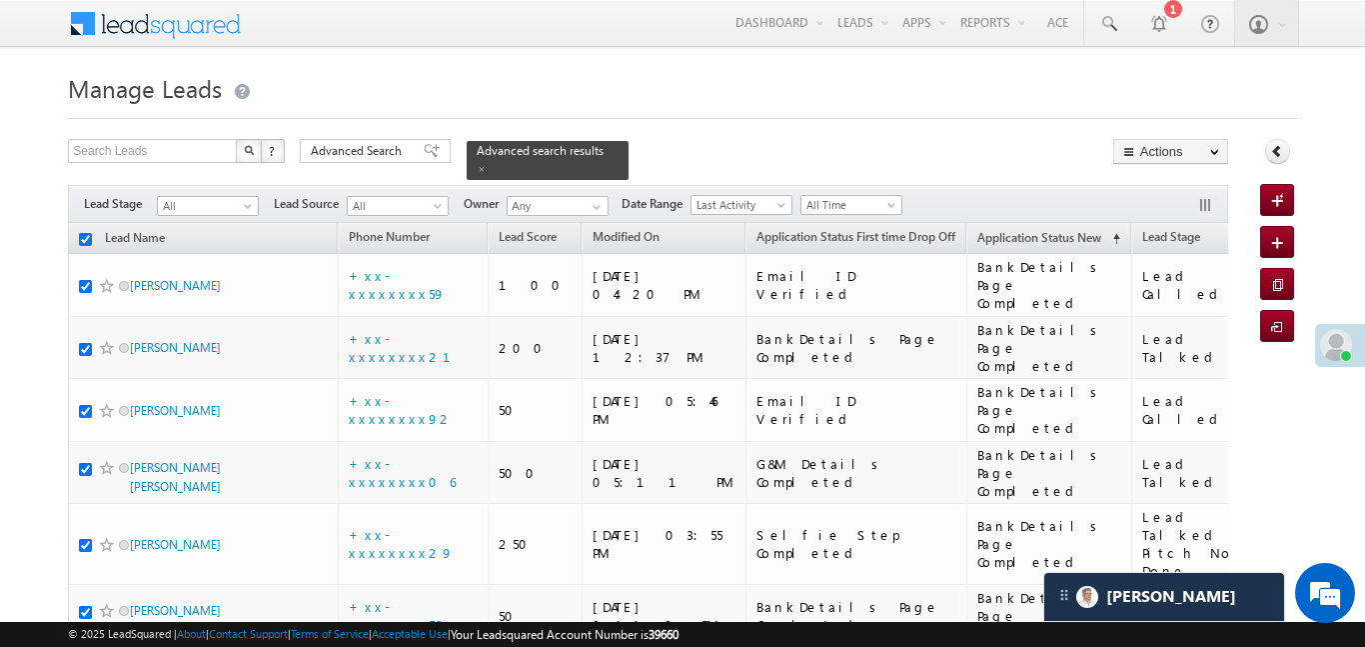
checkbox input "true"
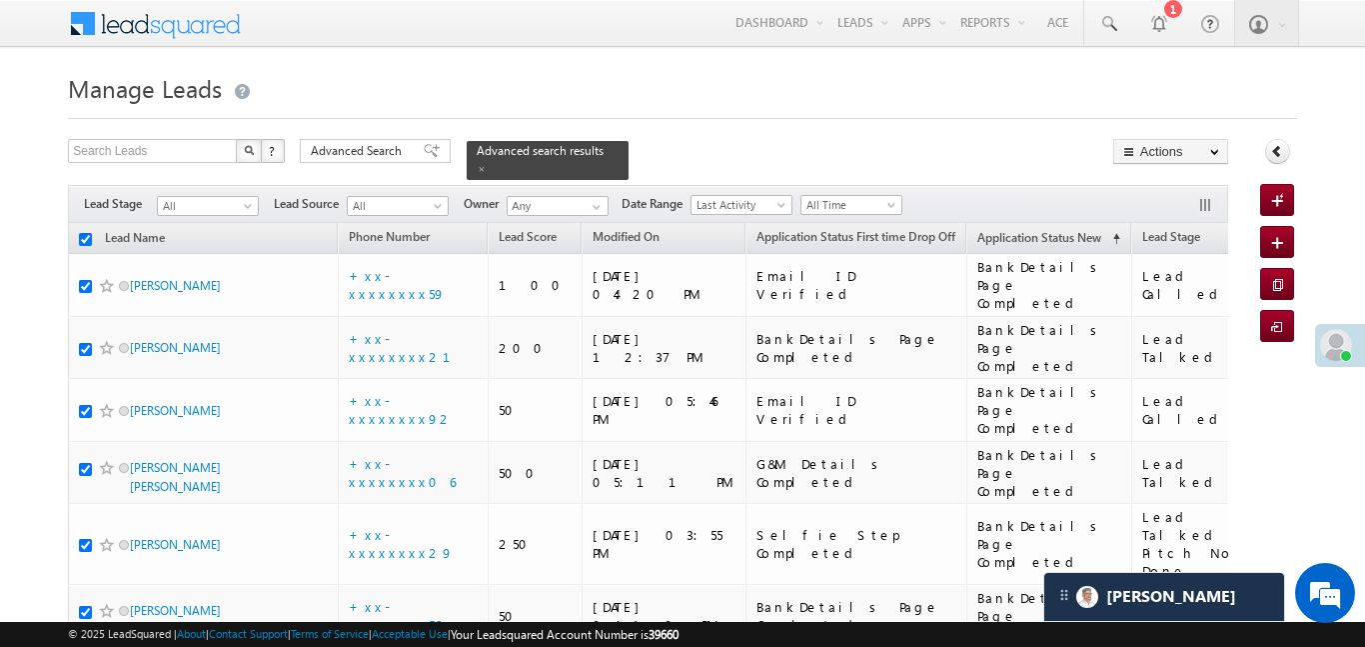
checkbox input "true"
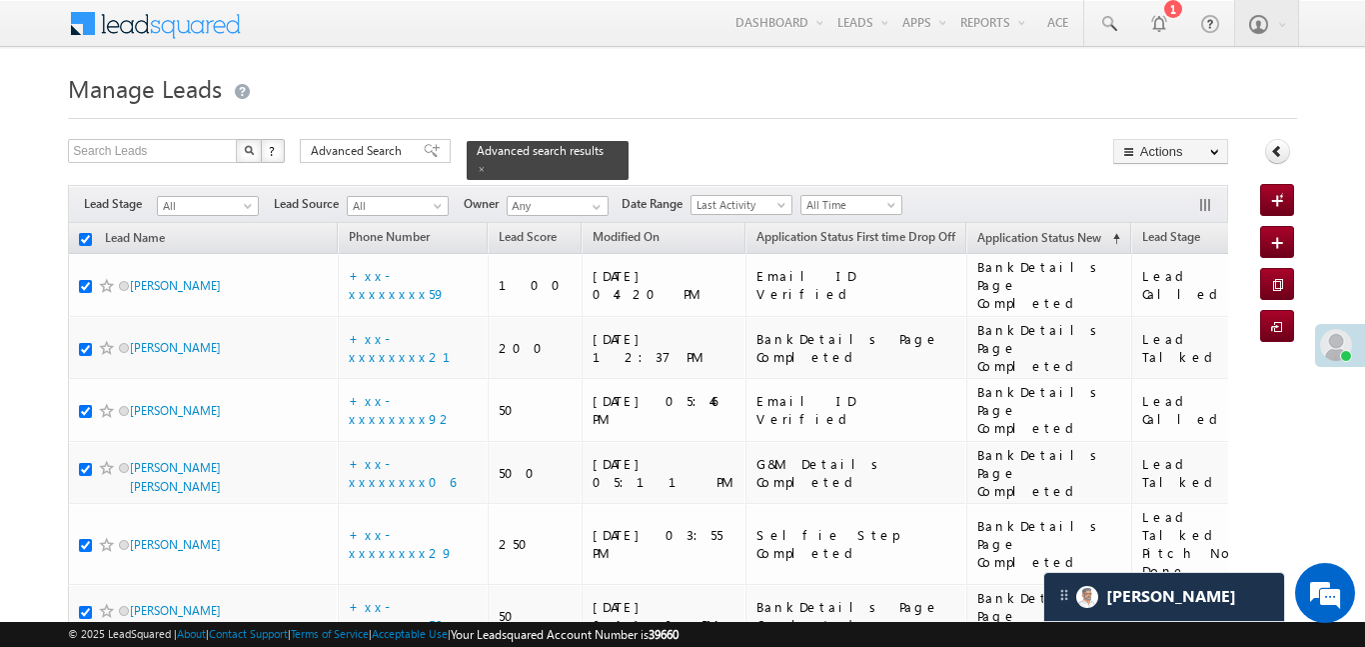
checkbox input "true"
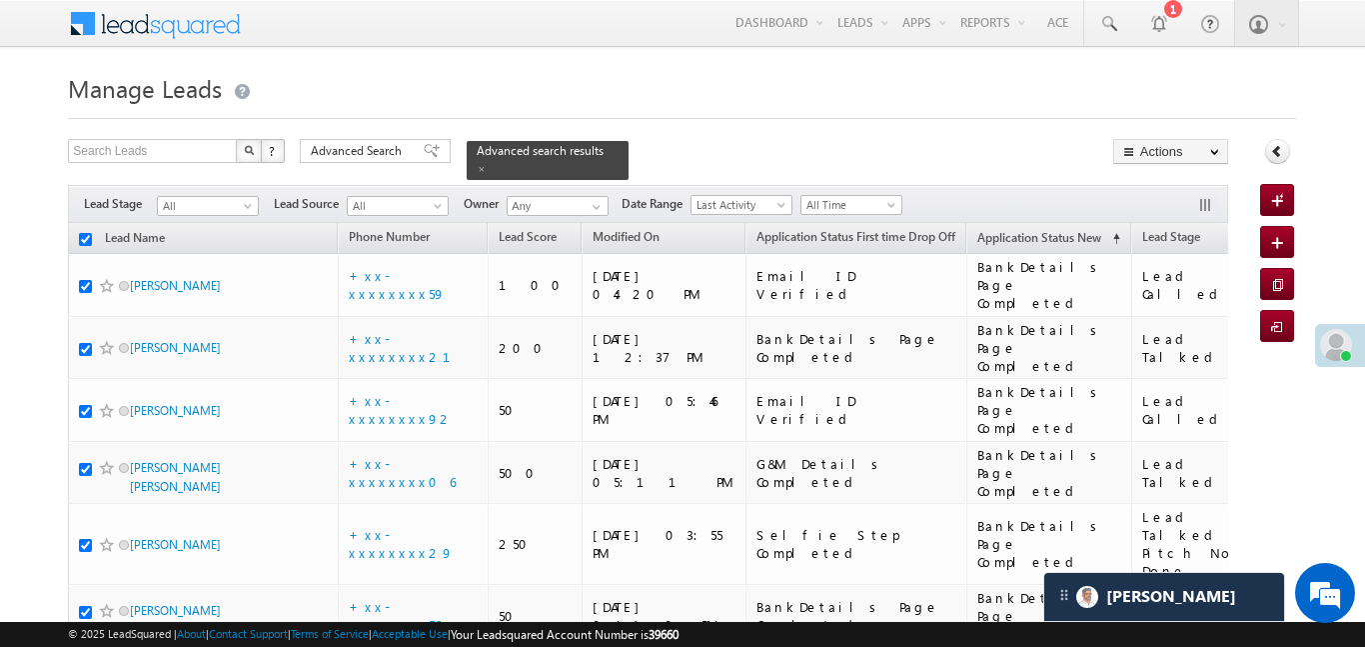
checkbox input "true"
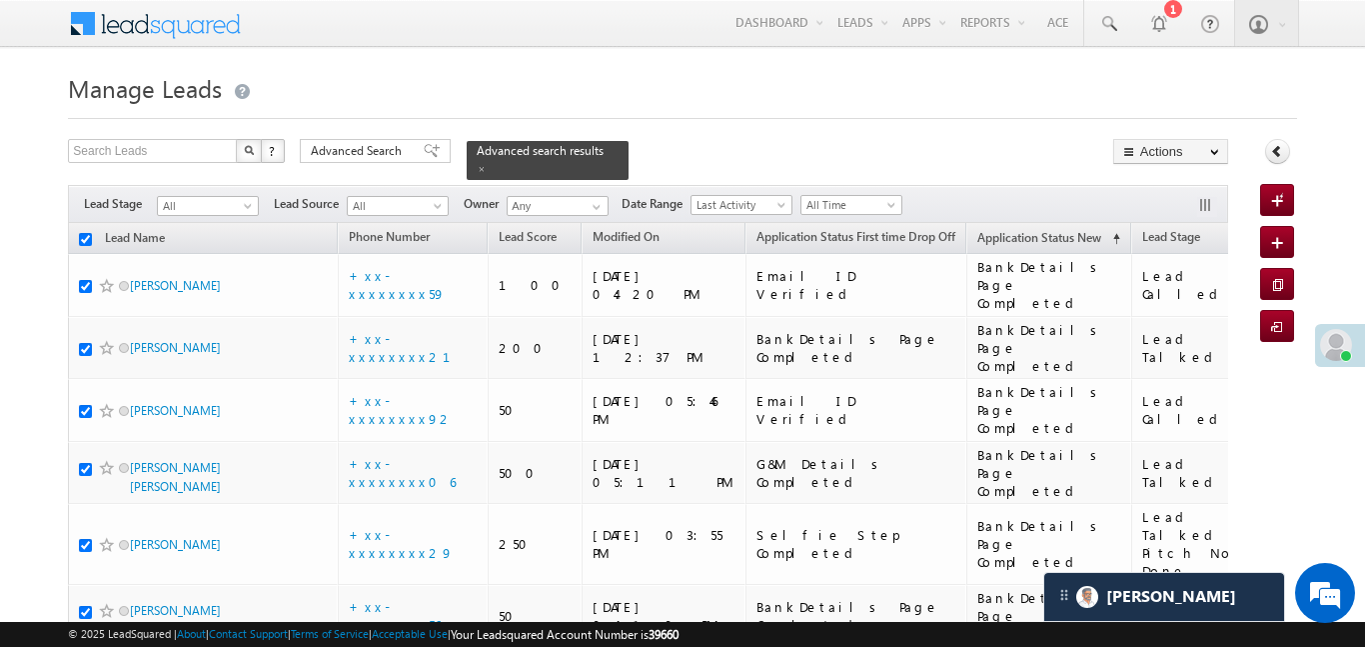
checkbox input "true"
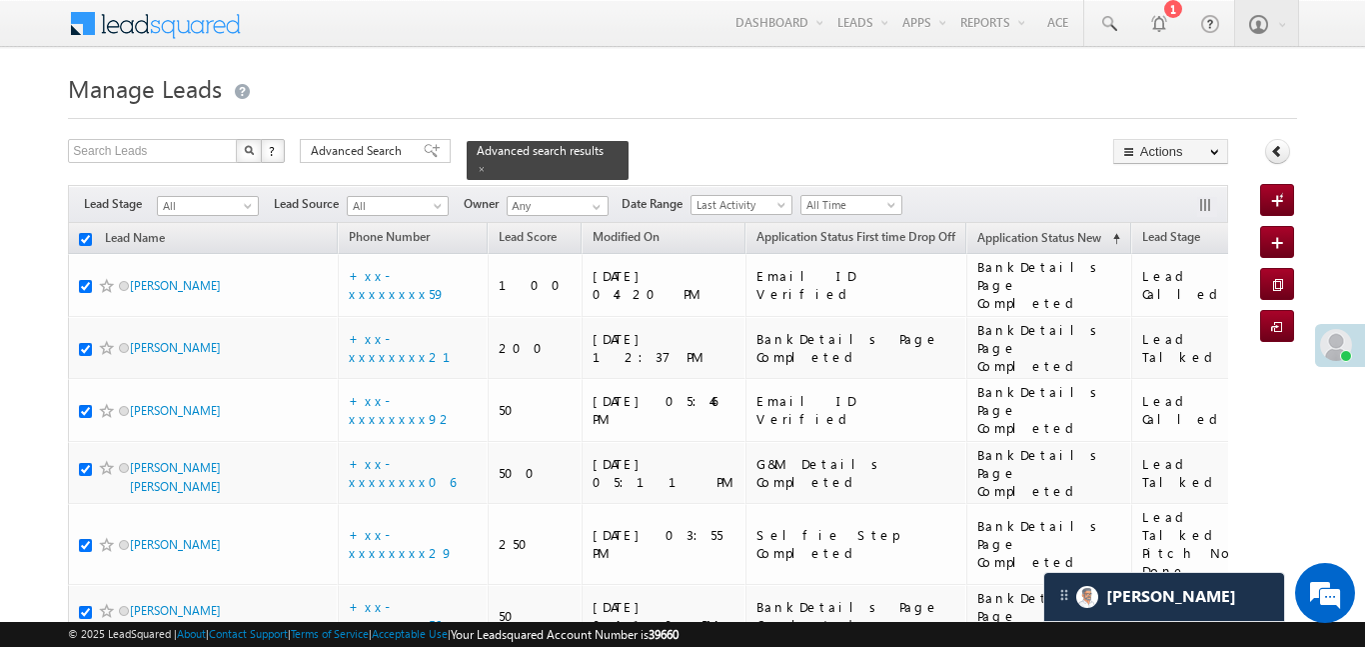
checkbox input "true"
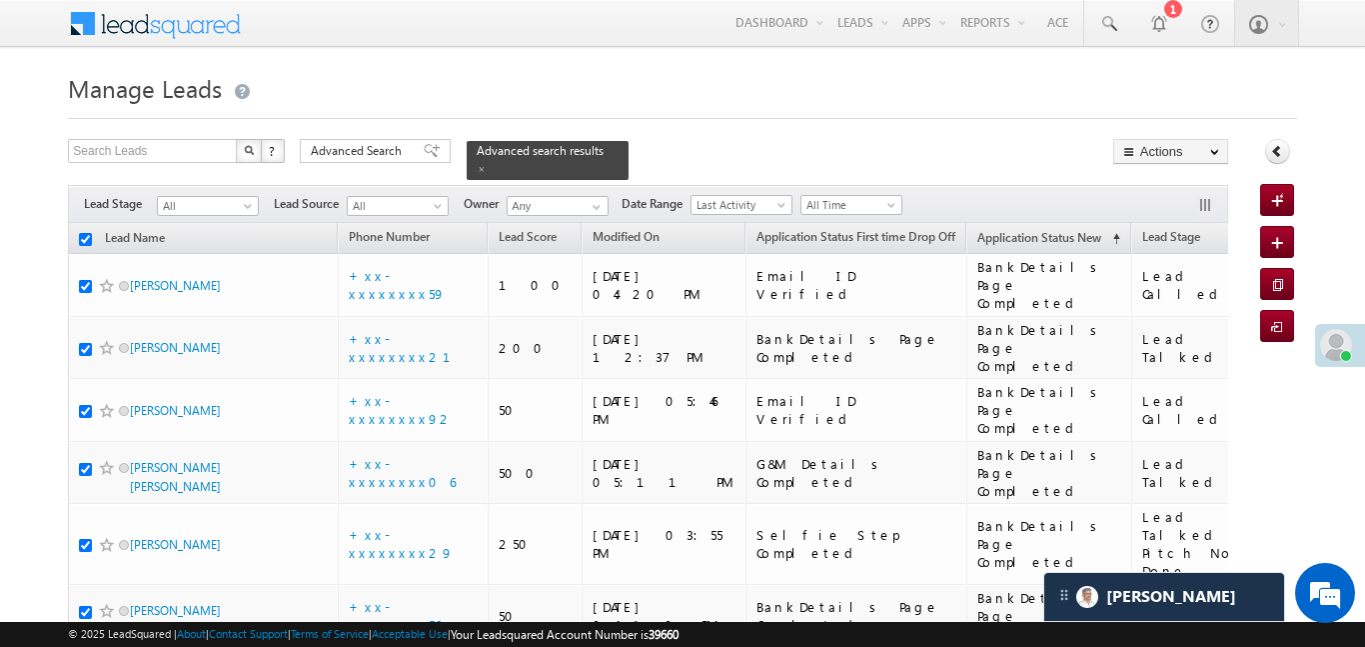
checkbox input "true"
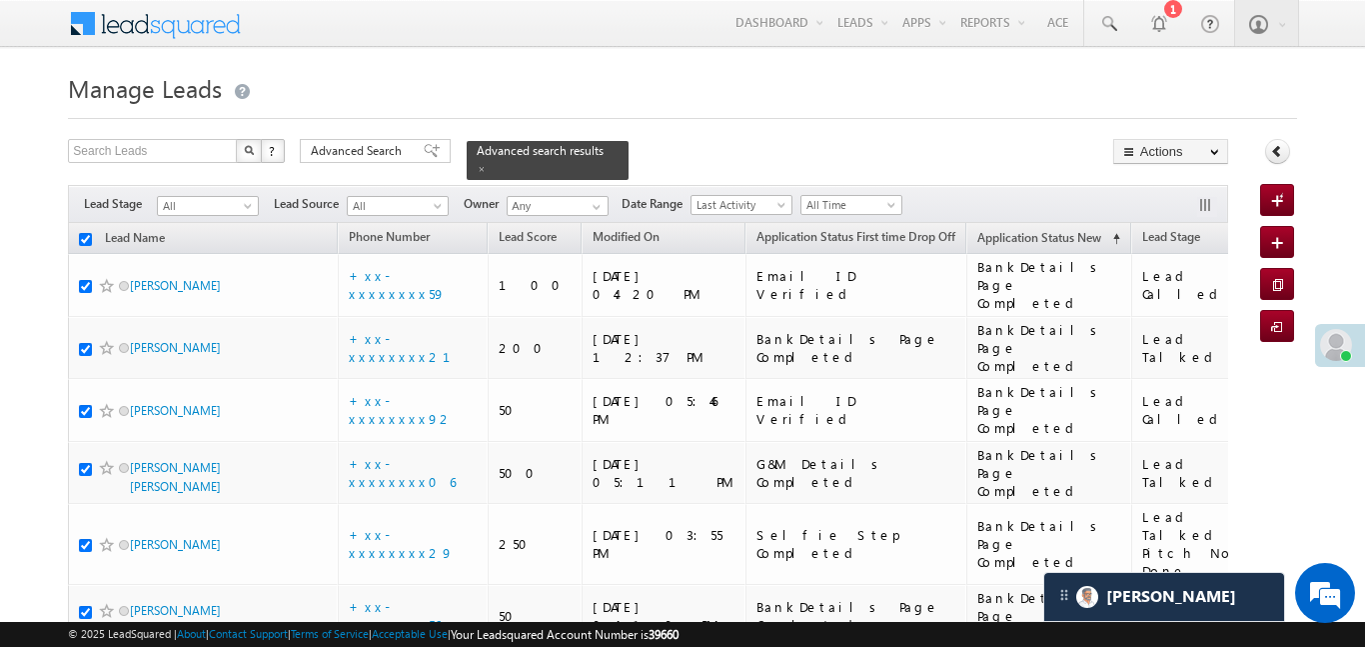
checkbox input "true"
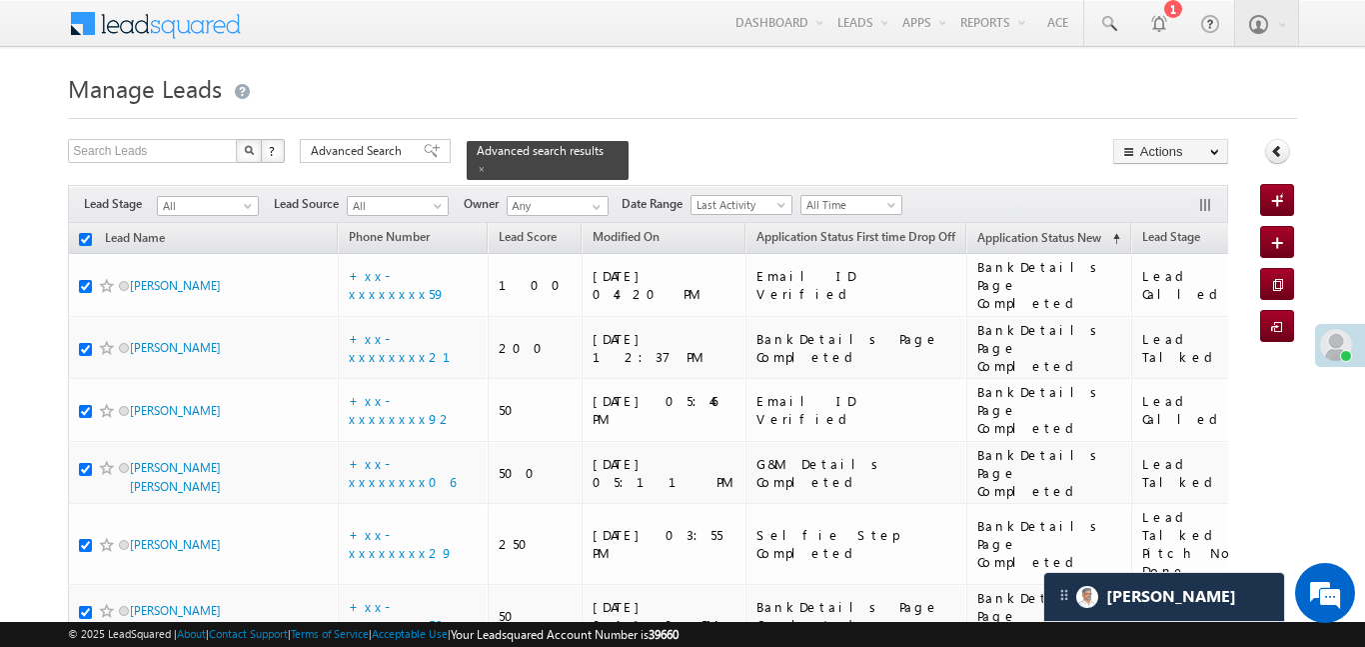
checkbox input "true"
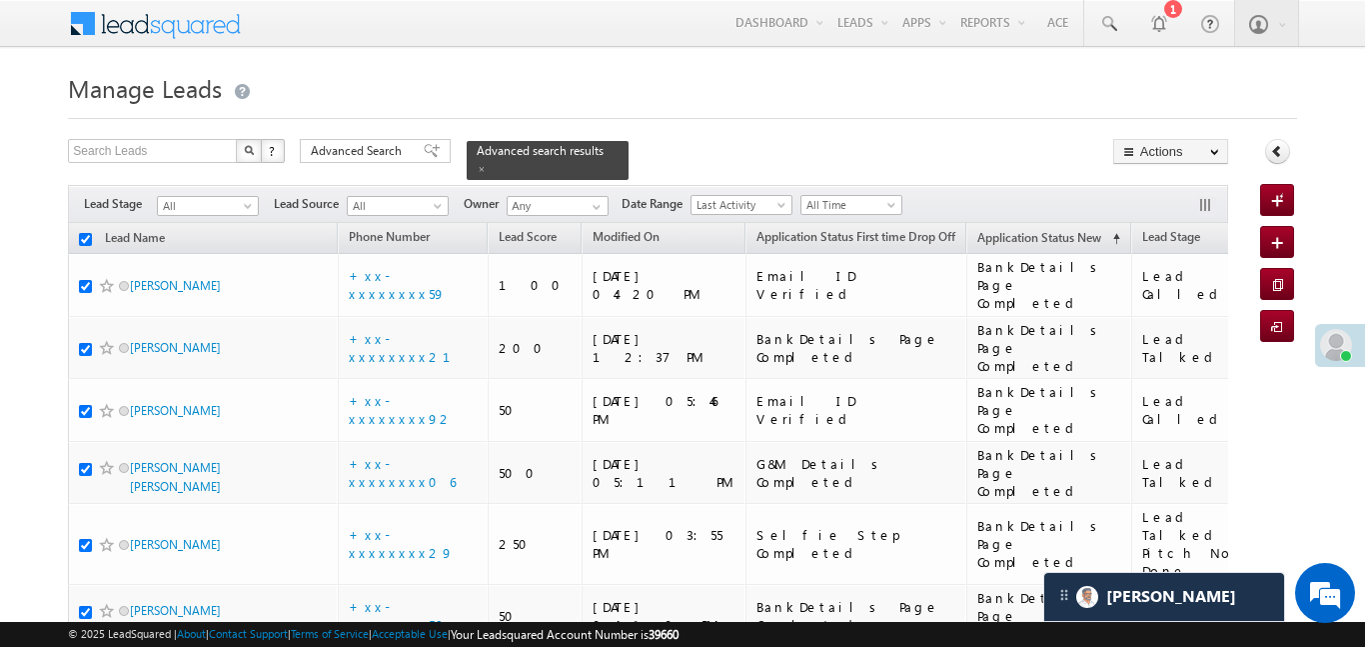
checkbox input "true"
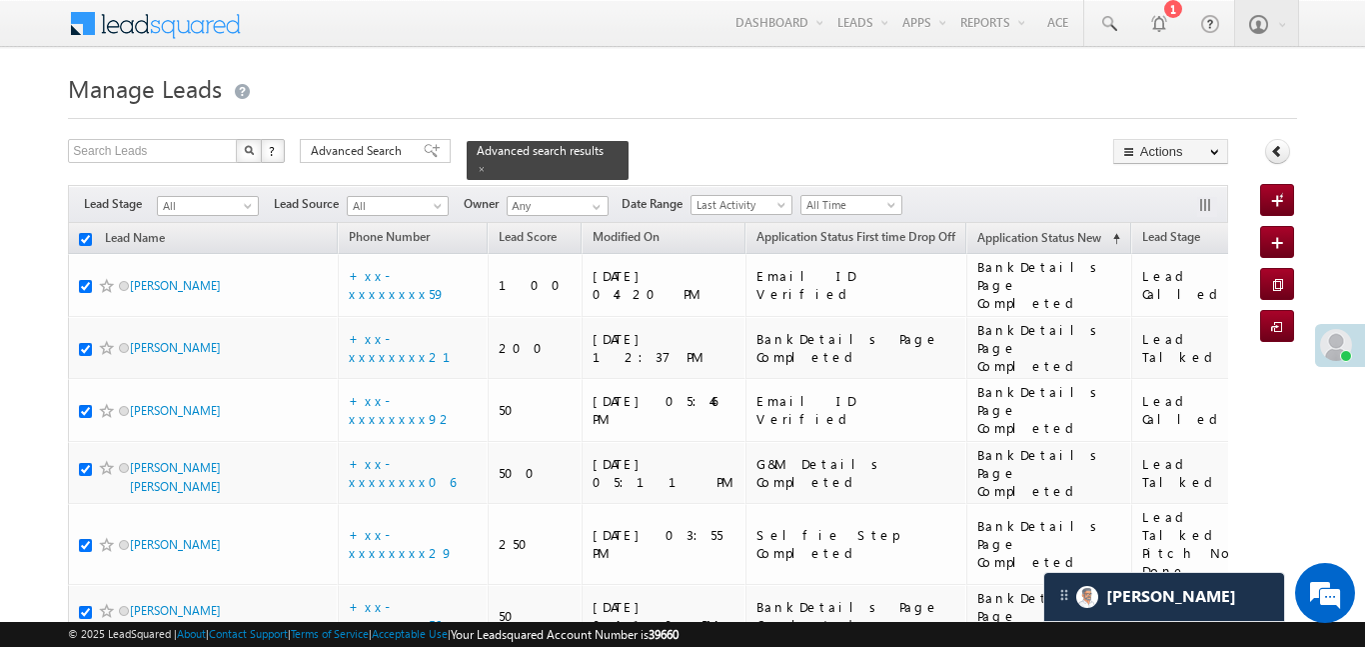
checkbox input "true"
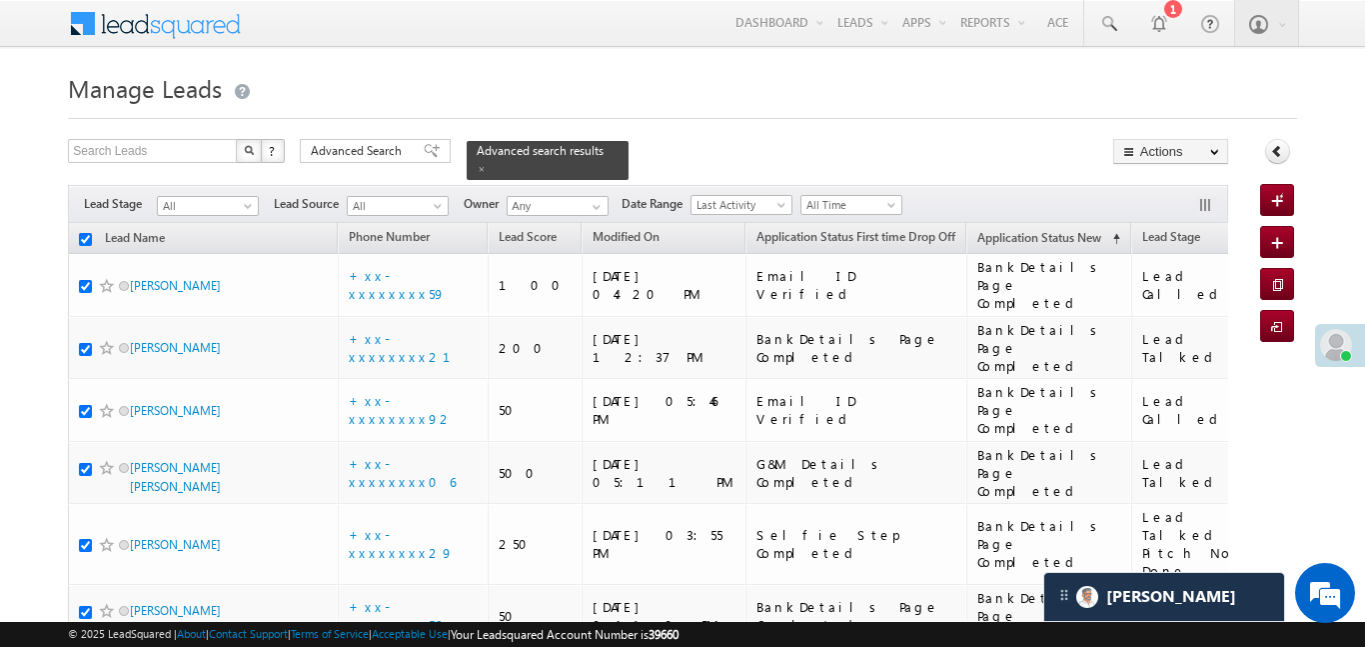
checkbox input "true"
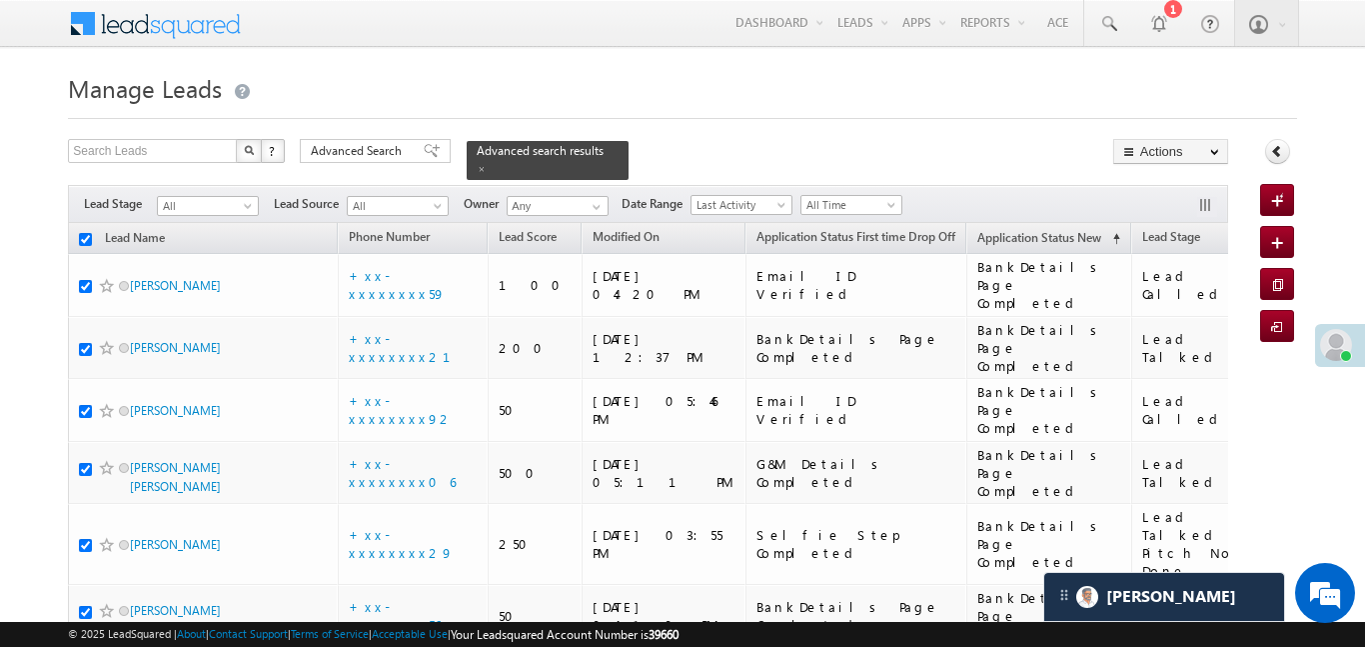
checkbox input "true"
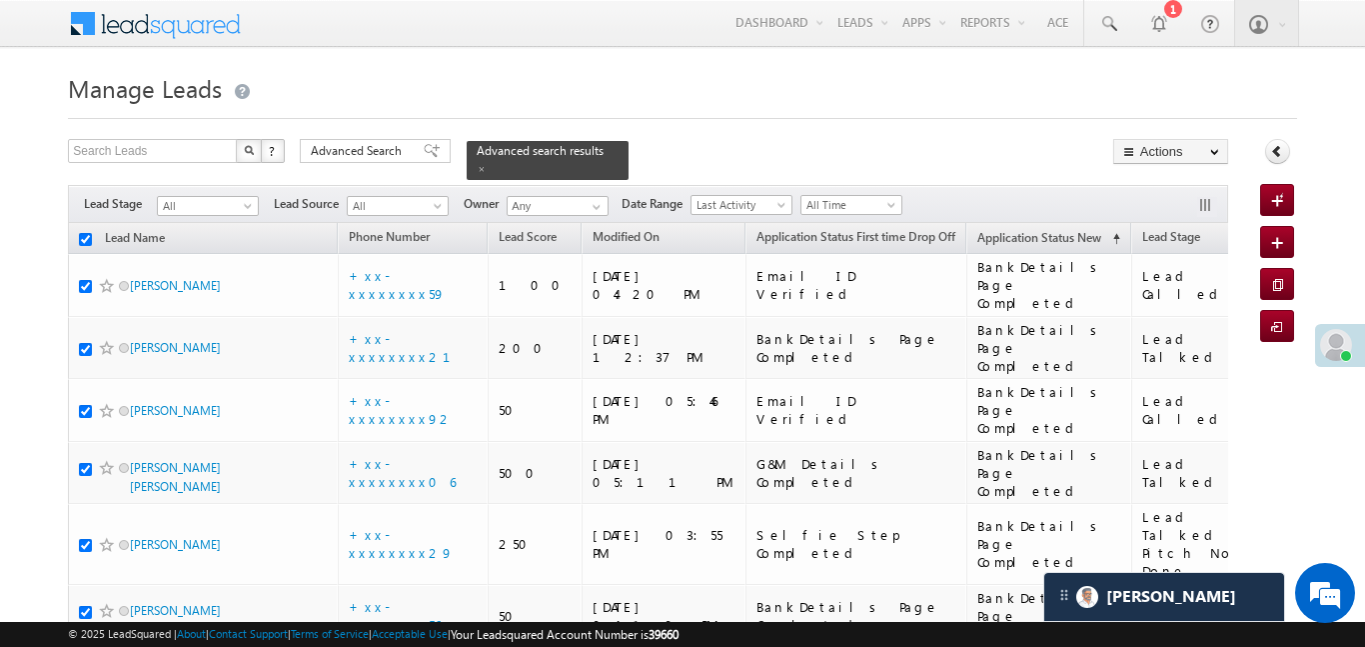
checkbox input "true"
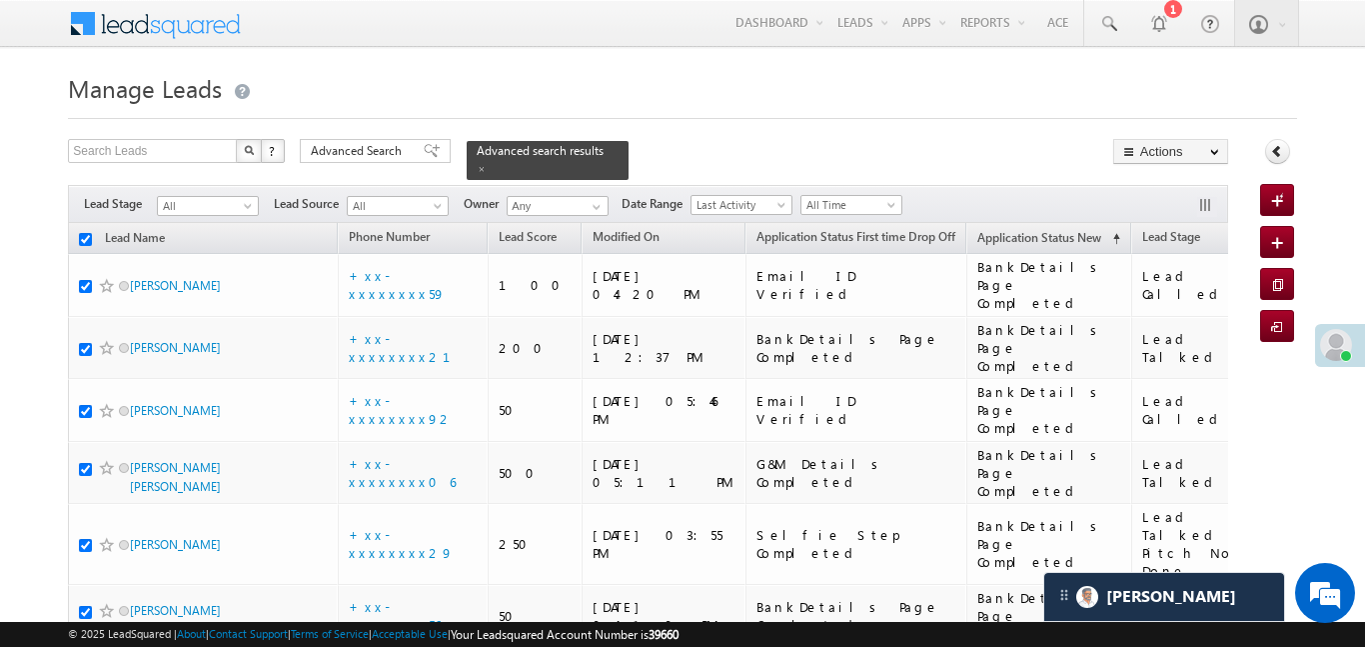
checkbox input "true"
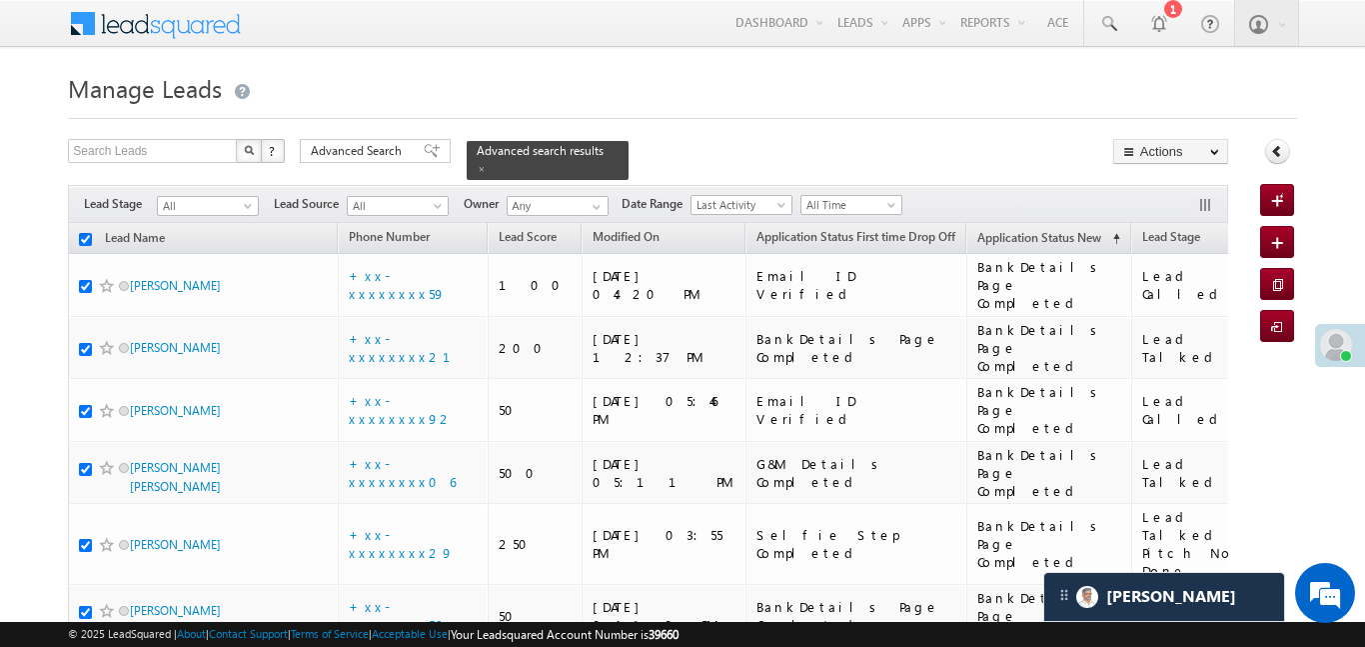
checkbox input "true"
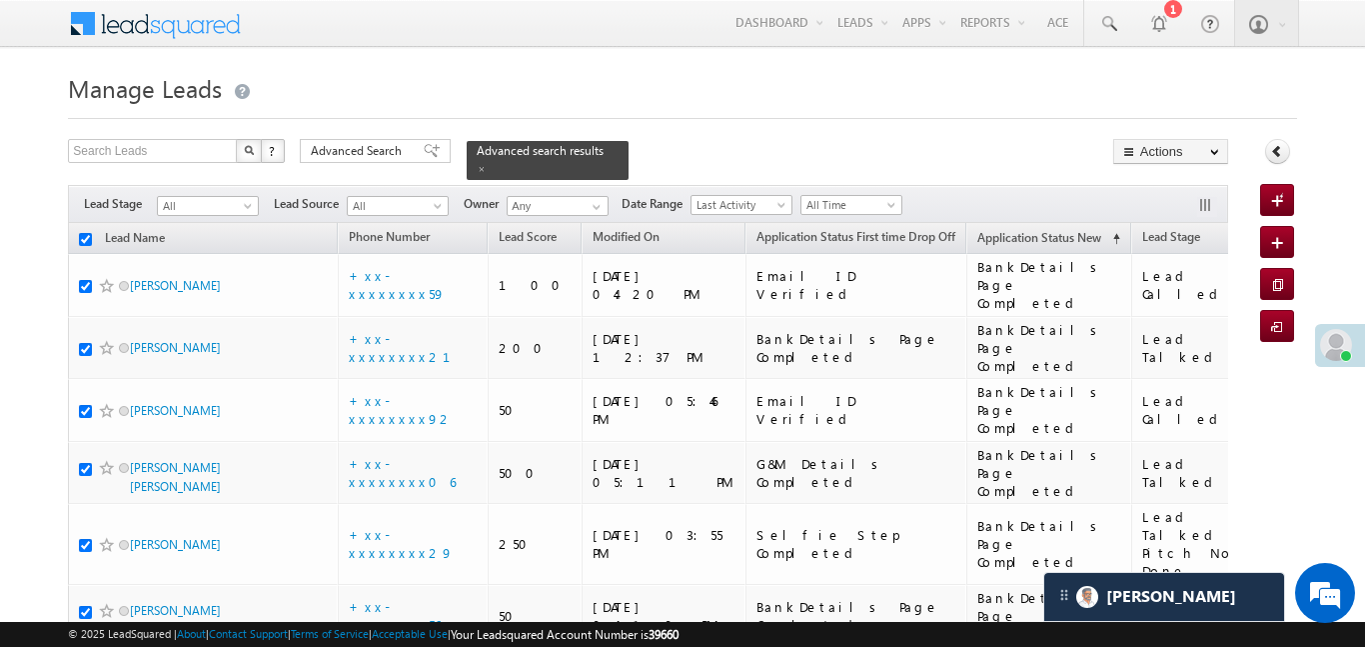
checkbox input "true"
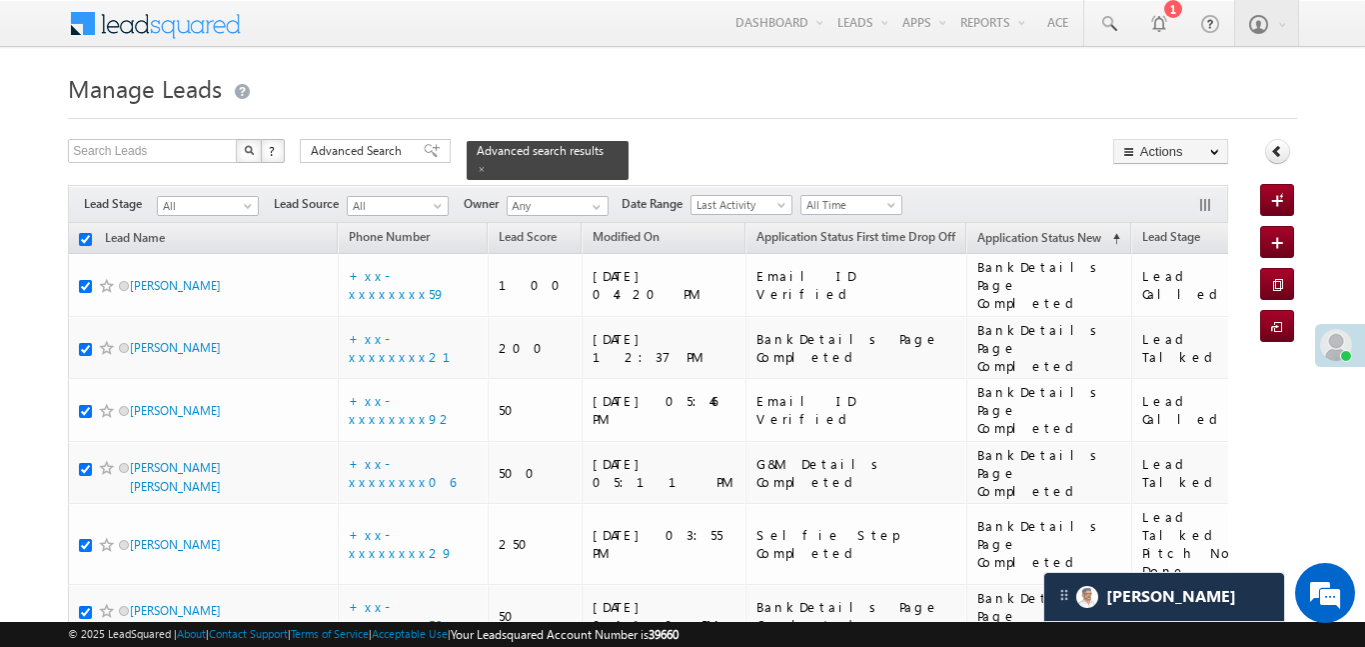
checkbox input "true"
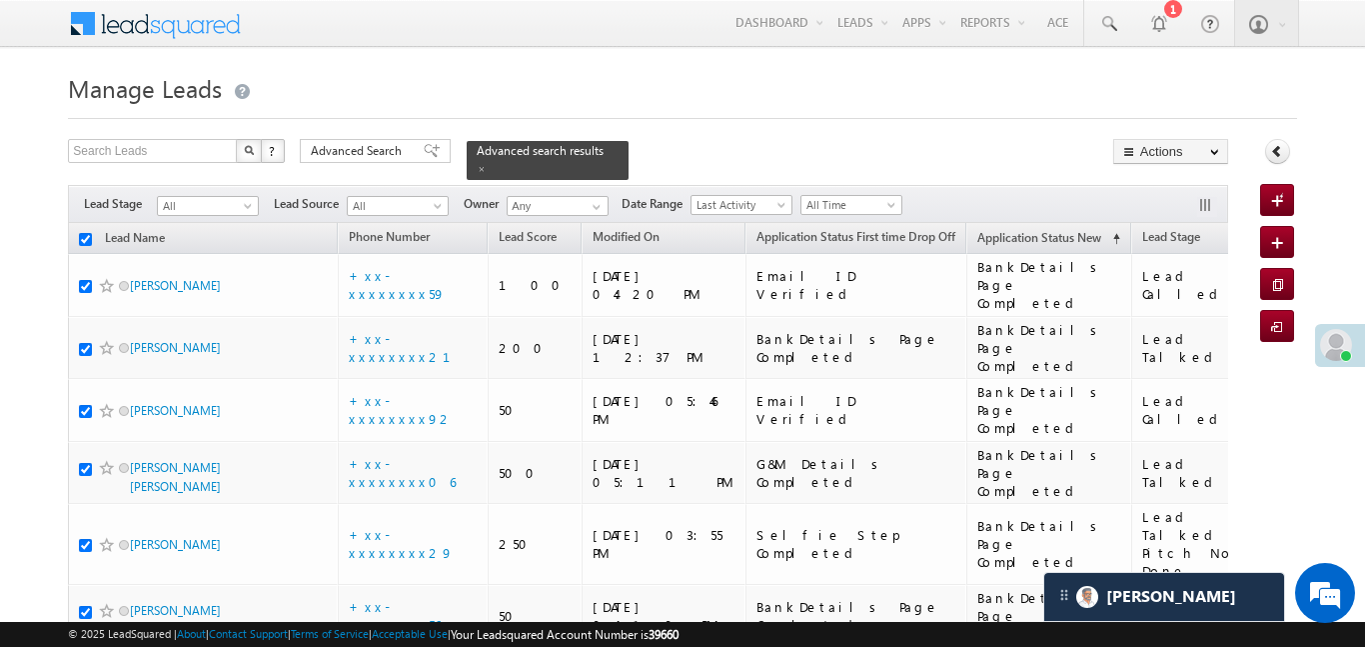
checkbox input "true"
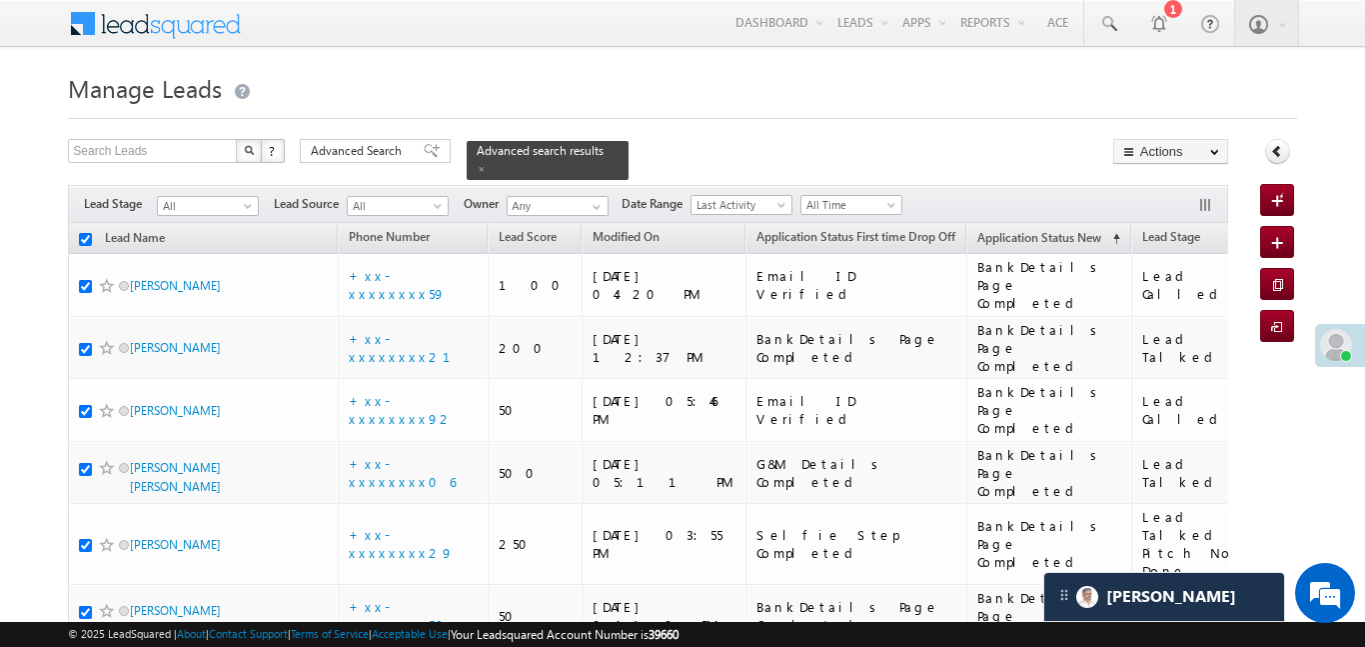
checkbox input "true"
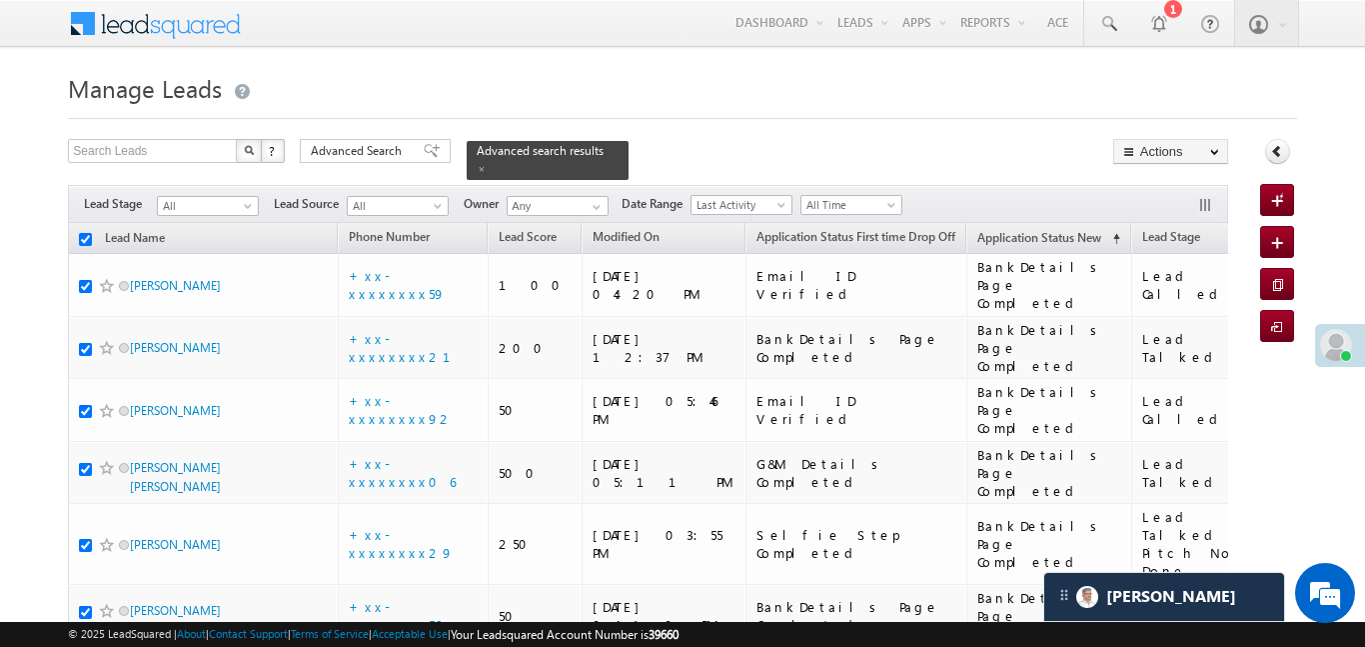
checkbox input "true"
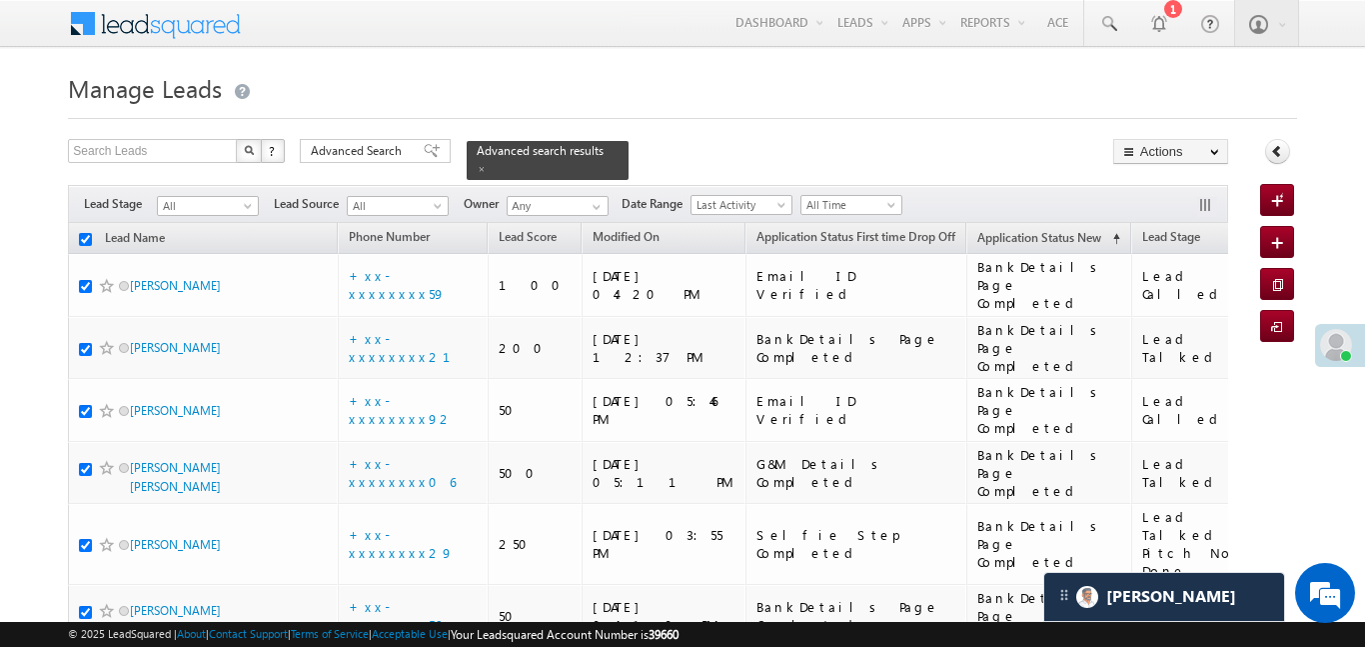
checkbox input "true"
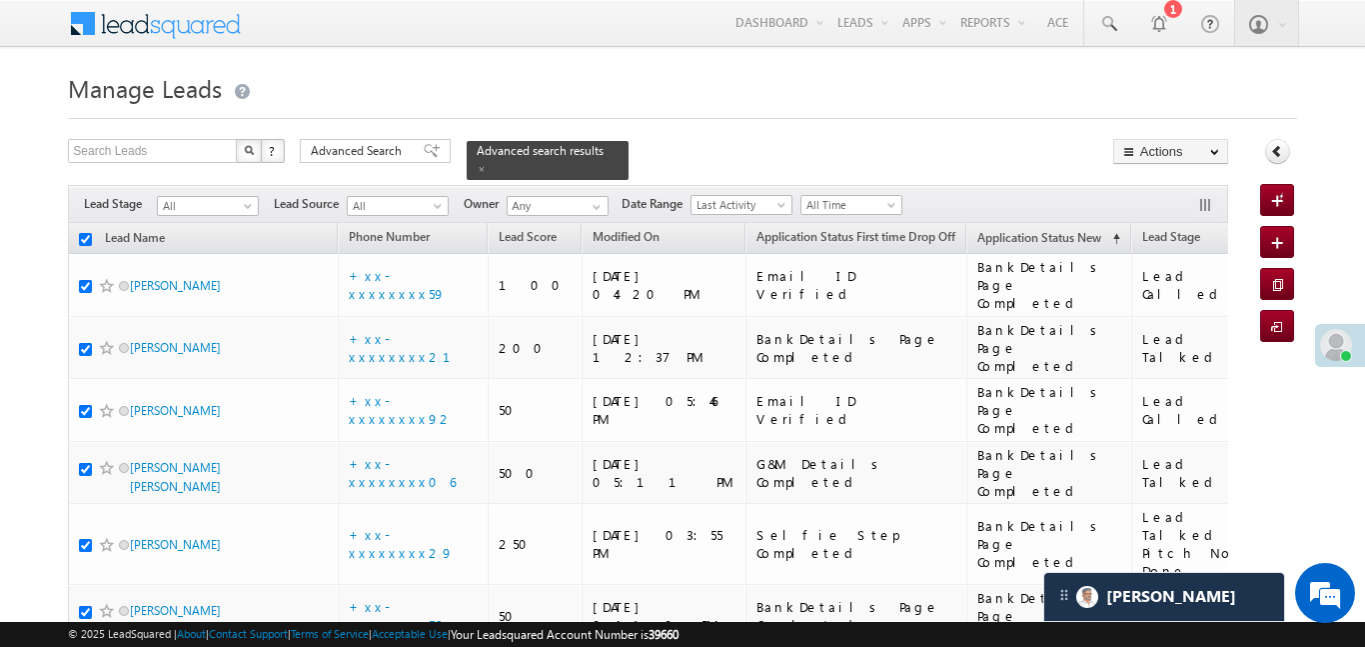
checkbox input "true"
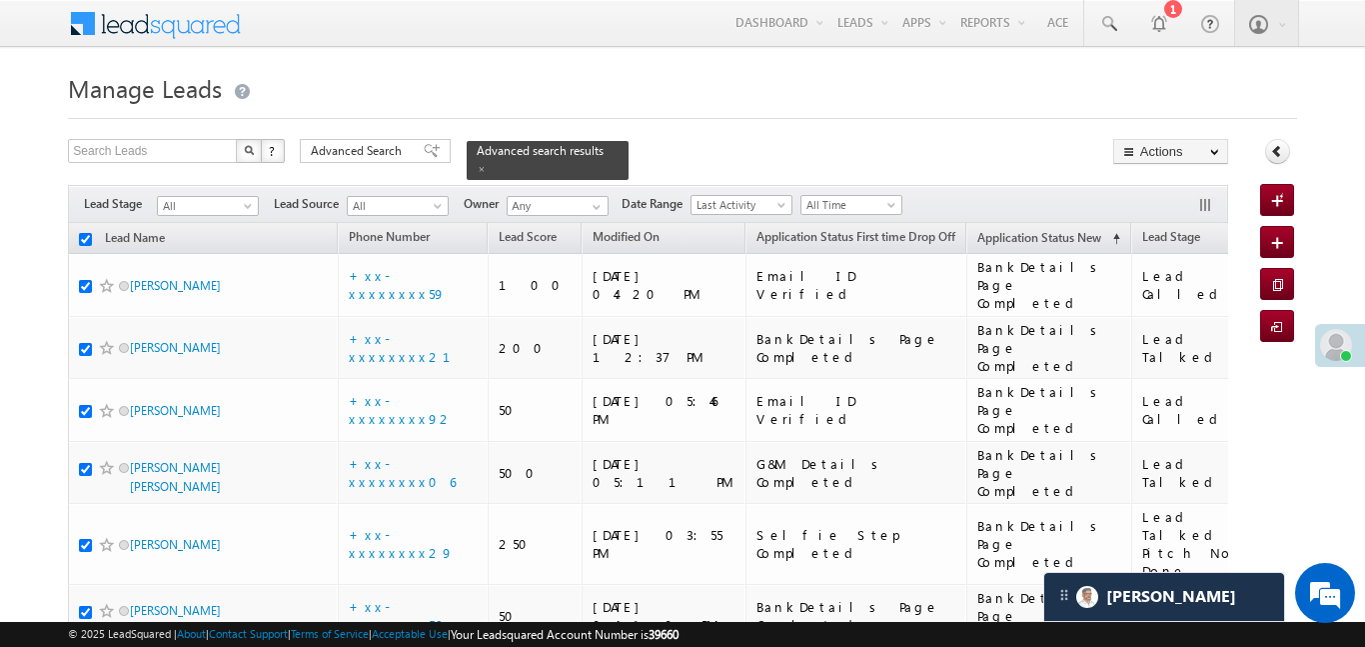
checkbox input "true"
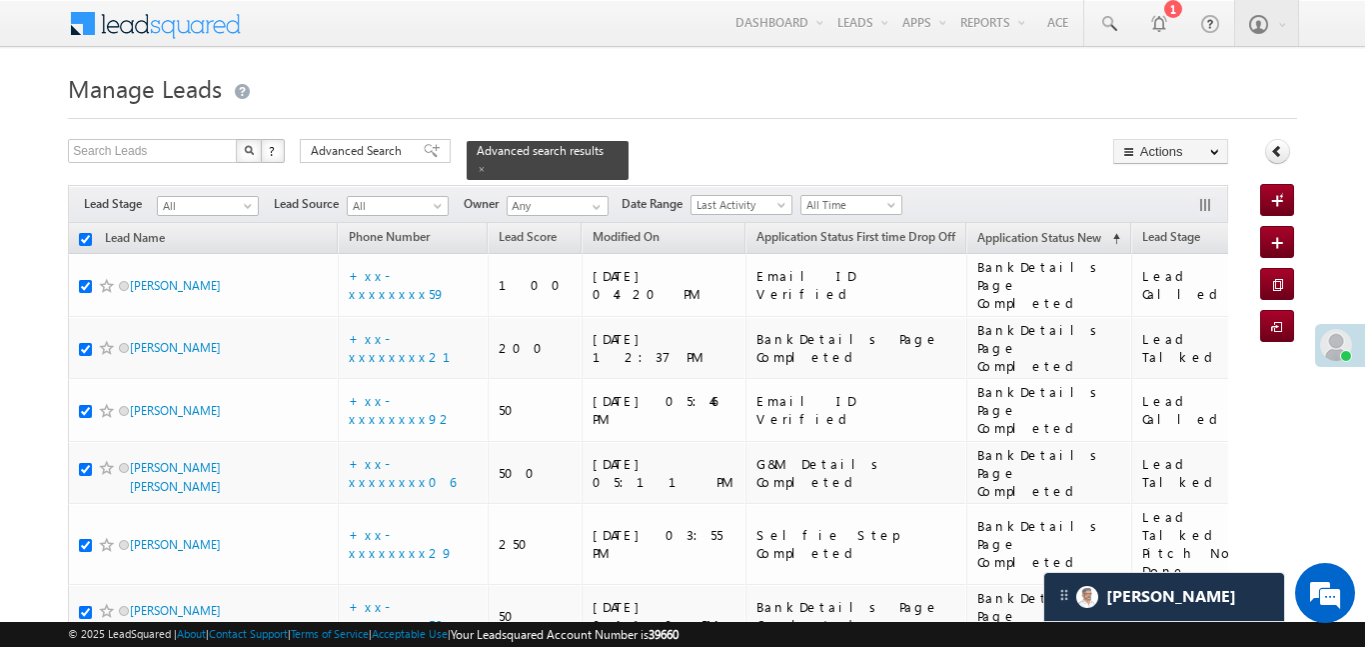
checkbox input "true"
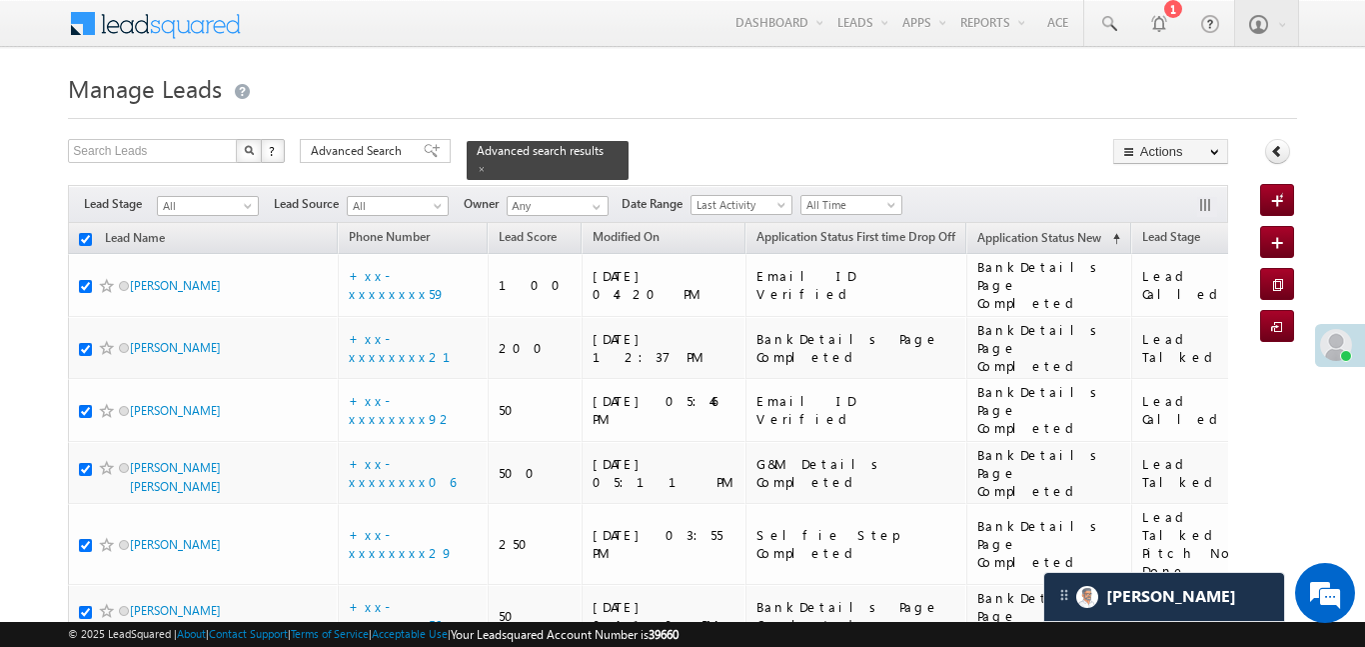
checkbox input "true"
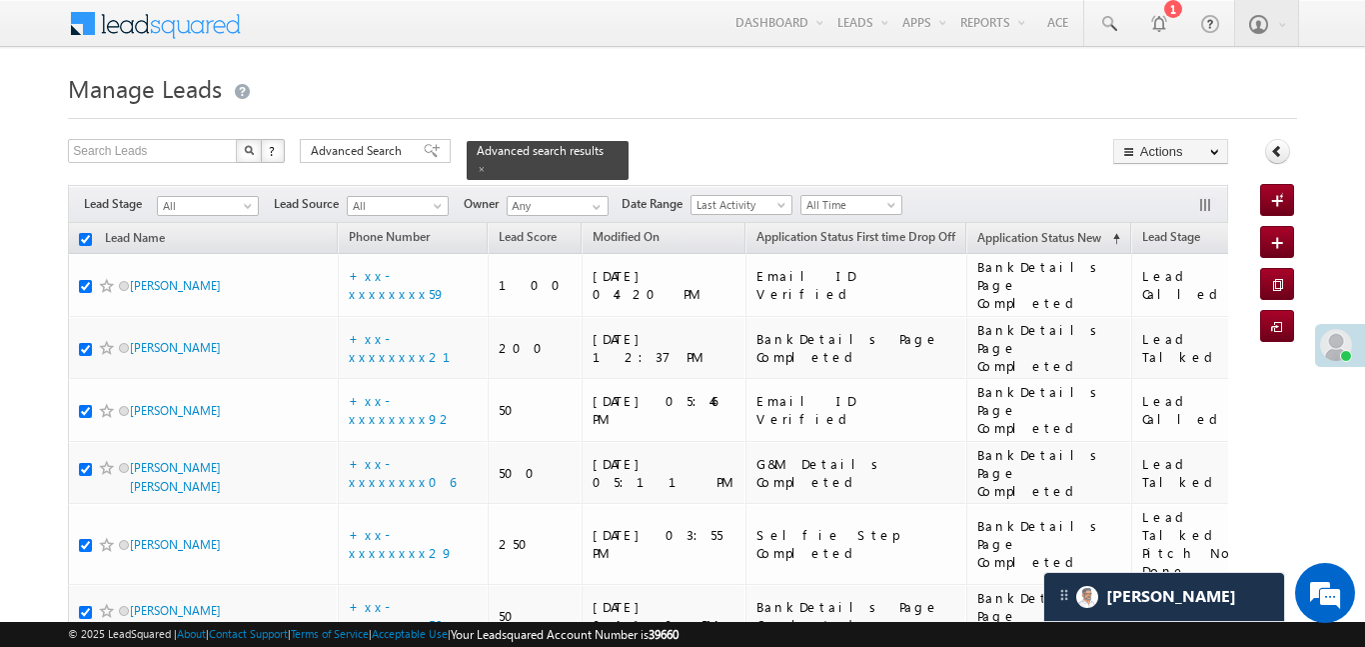
checkbox input "true"
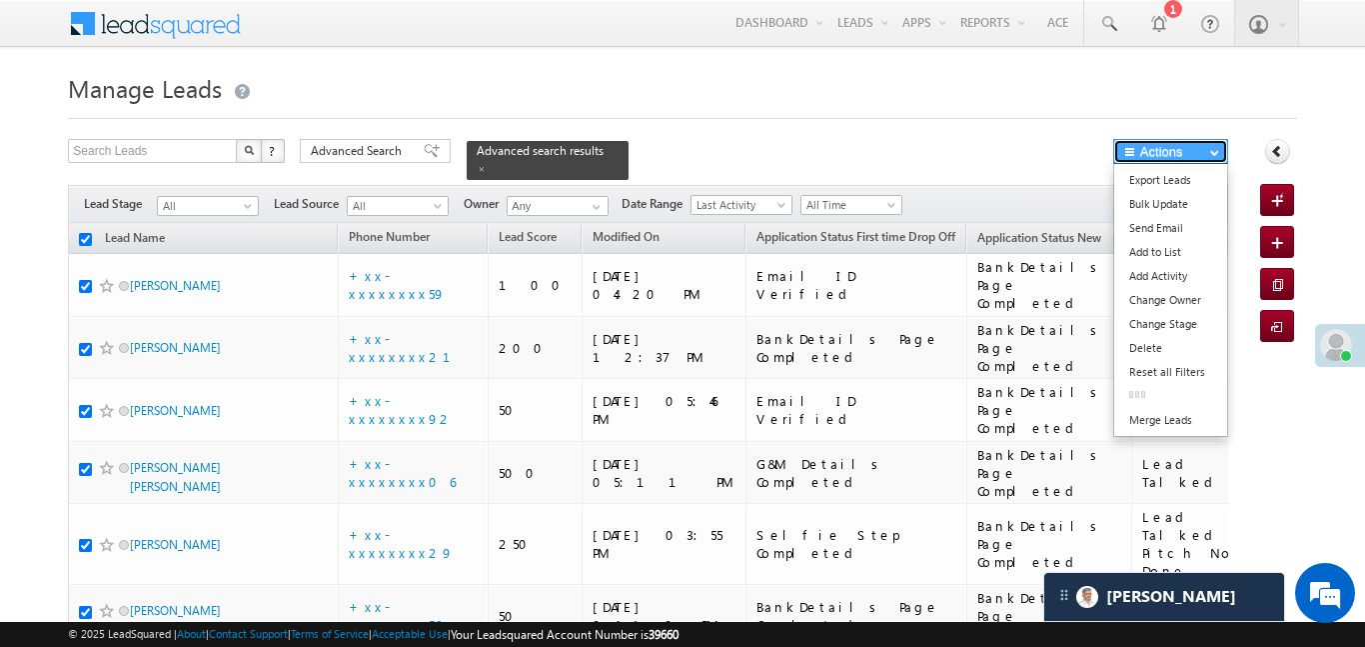
click at [1175, 155] on button "Actions" at bounding box center [1170, 151] width 115 height 25
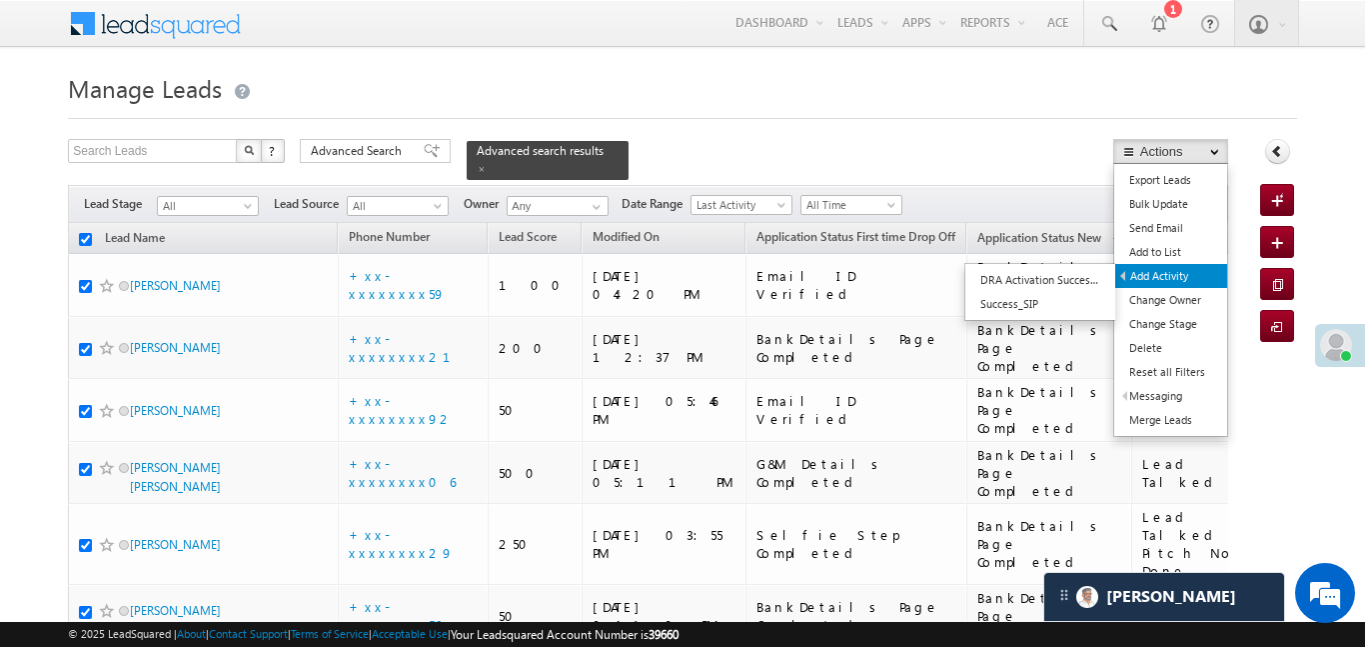
click at [1170, 266] on link "Add Activity" at bounding box center [1171, 276] width 112 height 24
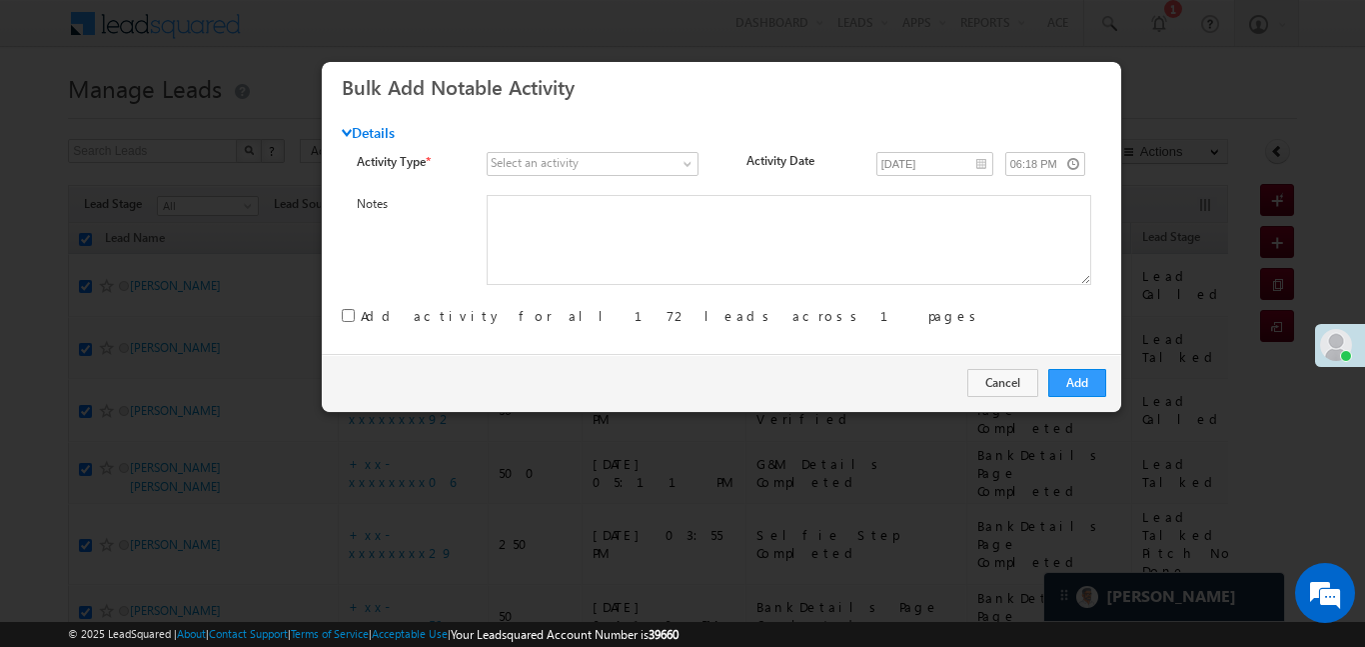
click at [535, 165] on div "Select an activity" at bounding box center [535, 163] width 88 height 18
click at [578, 166] on div "Select an activity" at bounding box center [535, 163] width 88 height 18
click at [654, 166] on span at bounding box center [582, 164] width 189 height 18
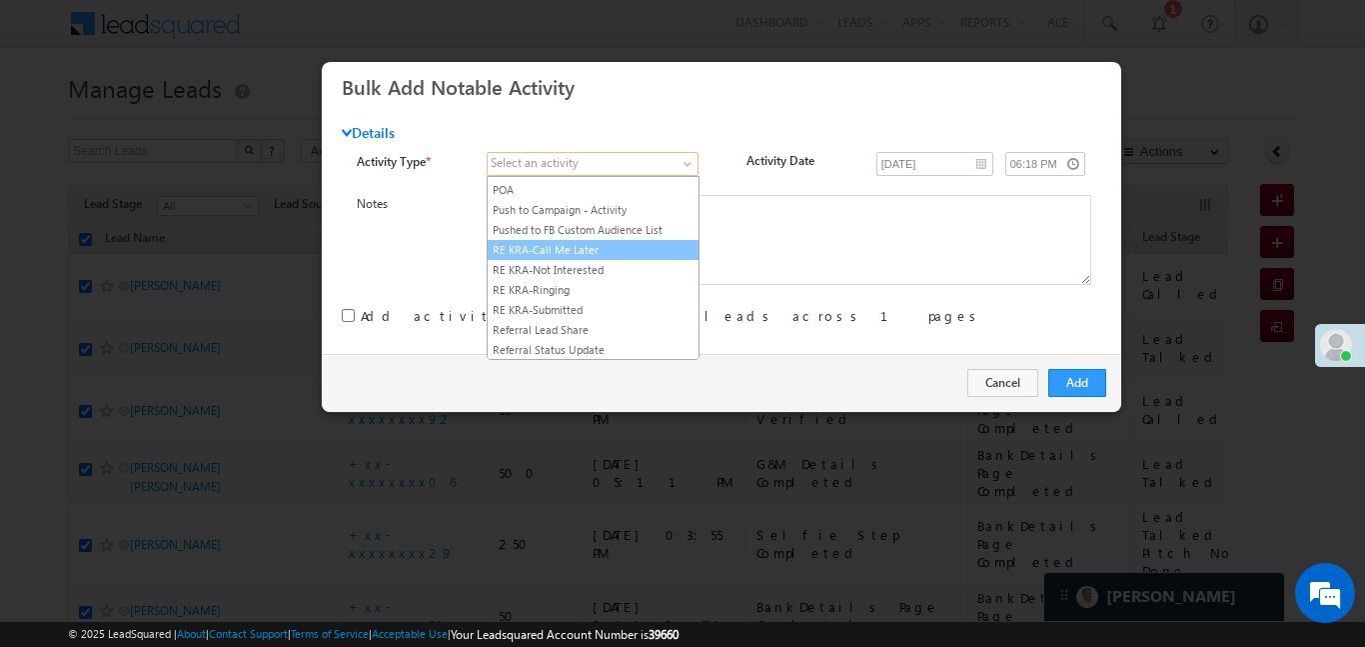
scroll to position [2554, 0]
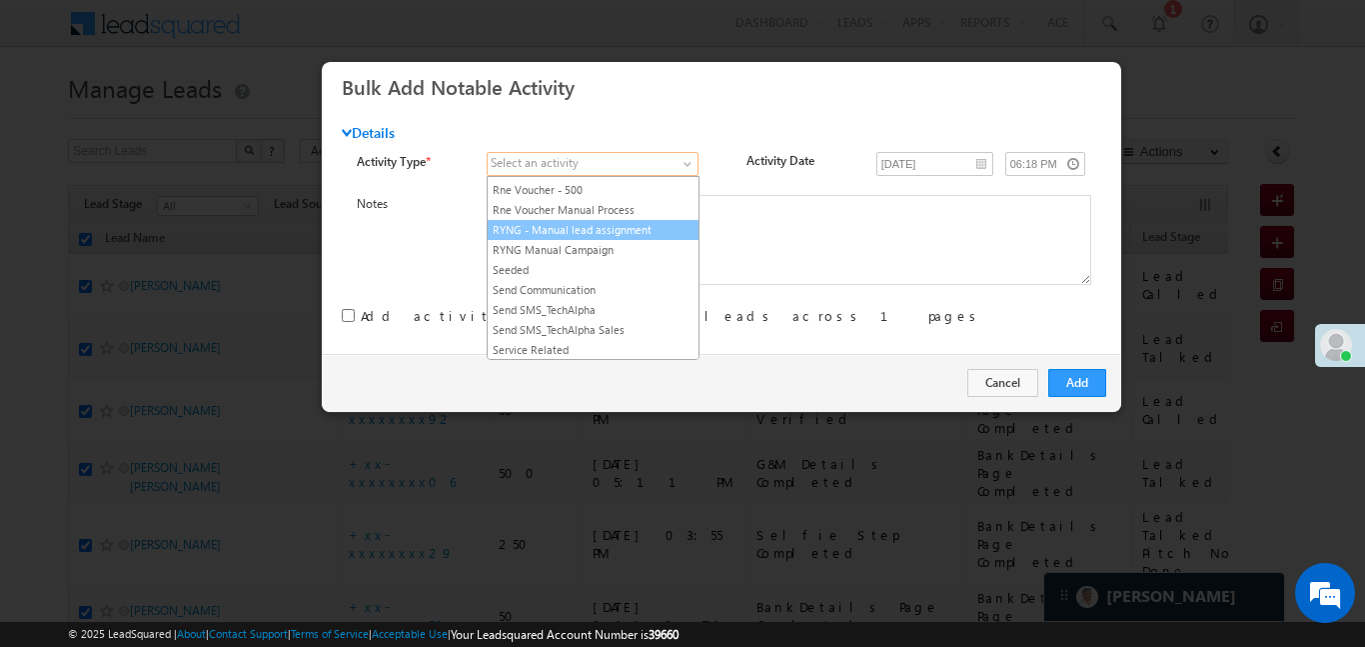
click at [660, 239] on link "RYNG - Manual lead assignment" at bounding box center [593, 230] width 211 height 18
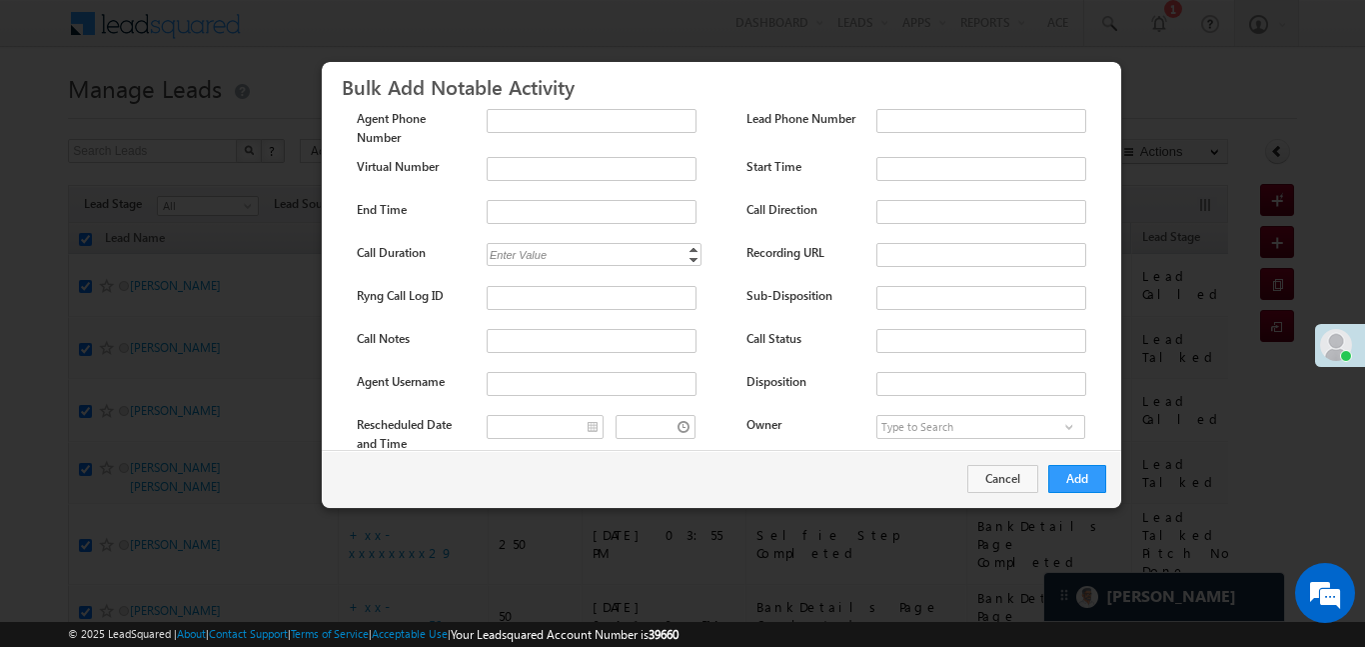
scroll to position [264, 0]
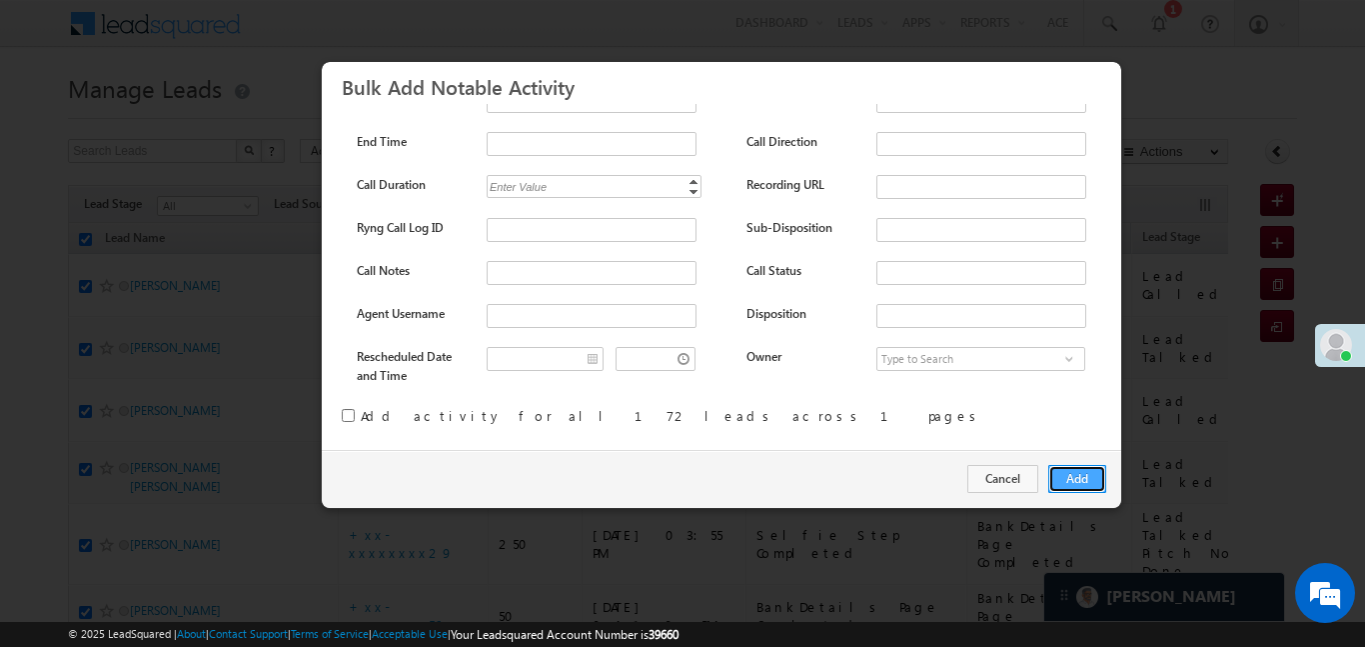
click at [1085, 478] on button "Add" at bounding box center [1078, 479] width 58 height 28
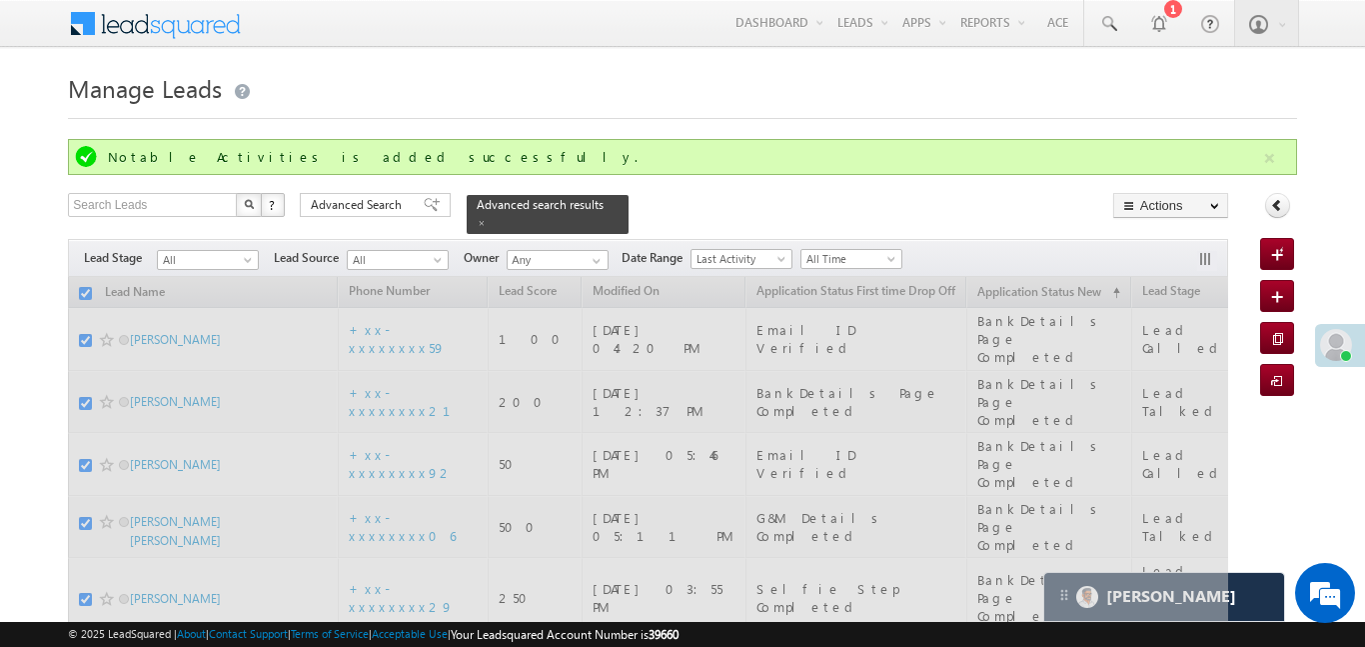
checkbox input "false"
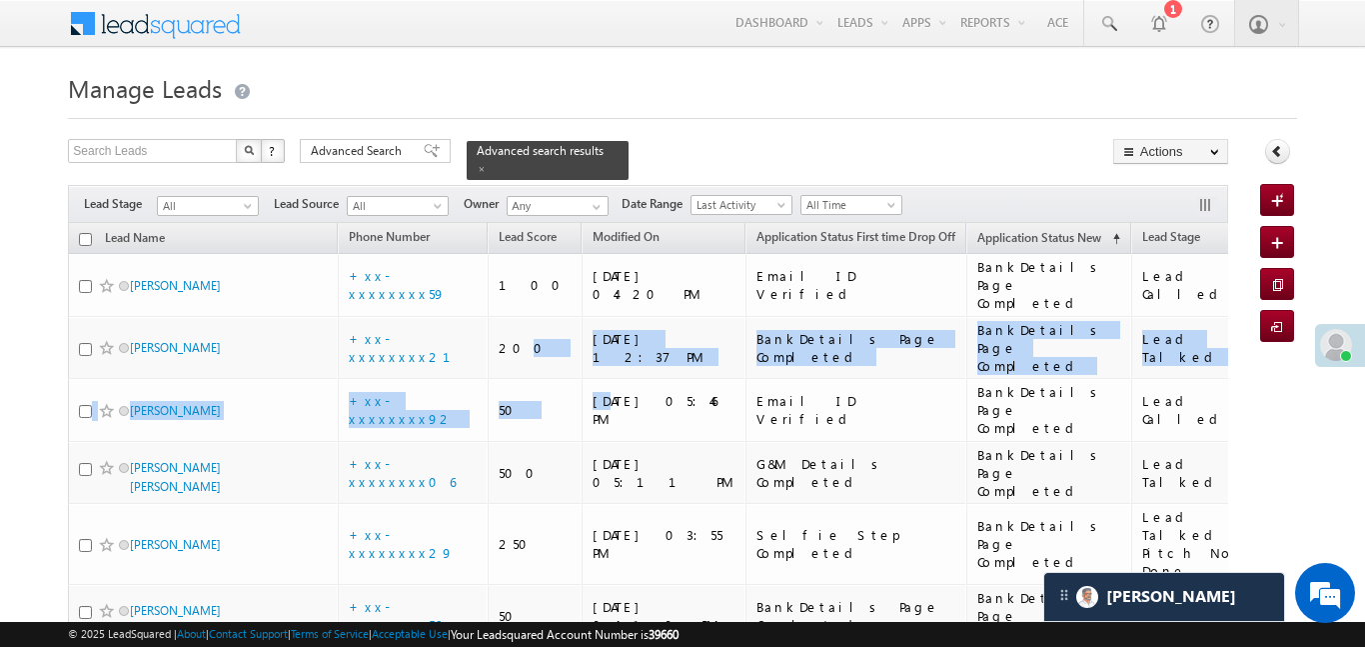
drag, startPoint x: 842, startPoint y: 102, endPoint x: 1364, endPoint y: 646, distance: 754.3
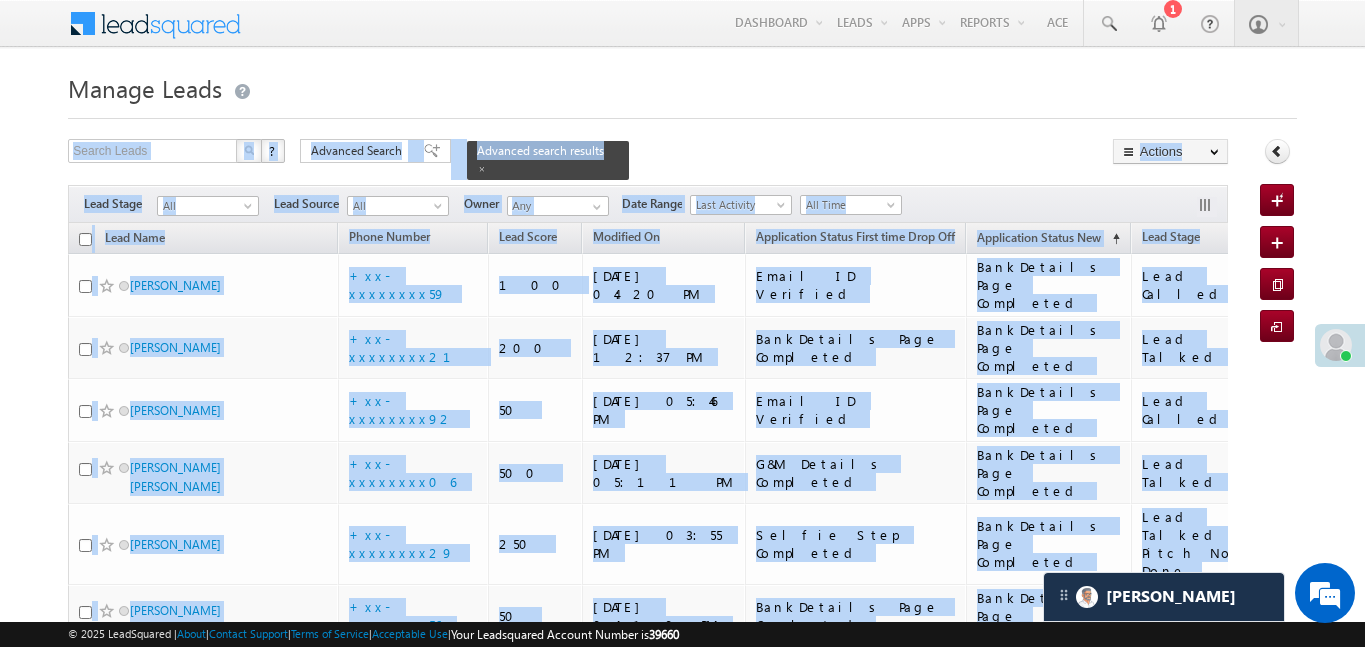
click at [782, 160] on div "Search Leads X ? 172 results found Advanced Search Advanced Search Advanced sea…" at bounding box center [648, 159] width 1160 height 41
click at [782, 95] on h1 "Manage Leads" at bounding box center [682, 86] width 1228 height 39
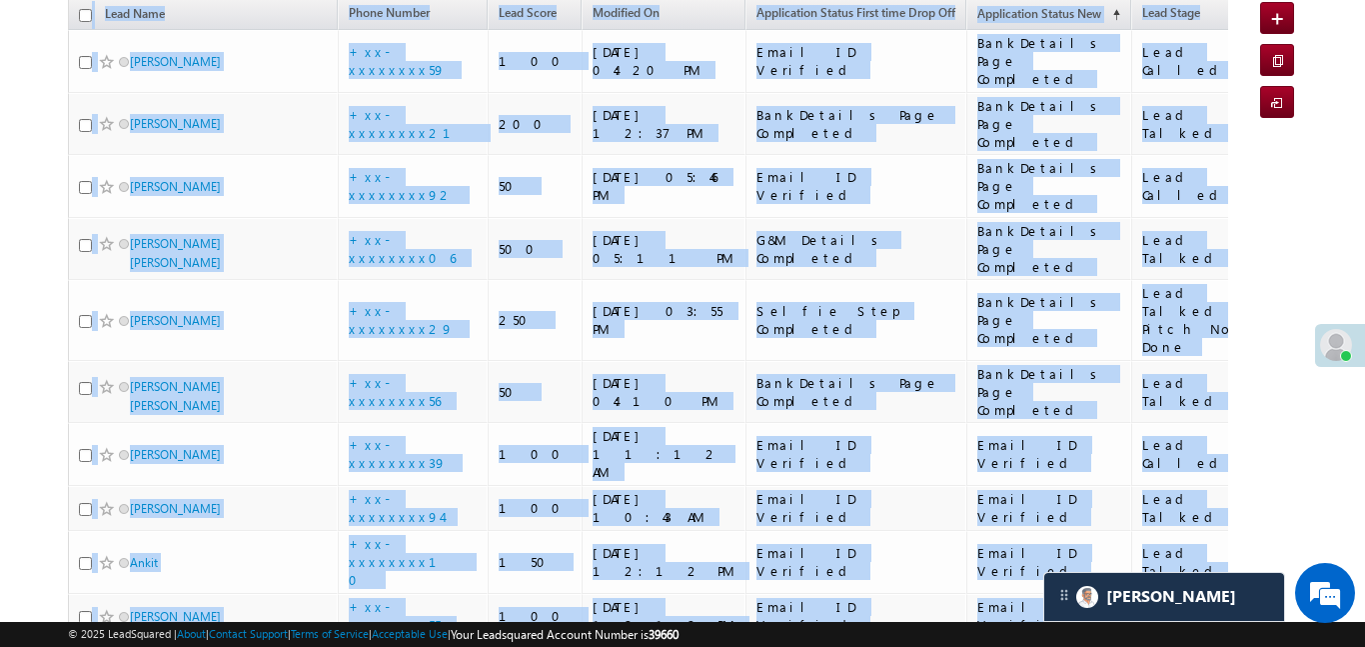
scroll to position [0, 0]
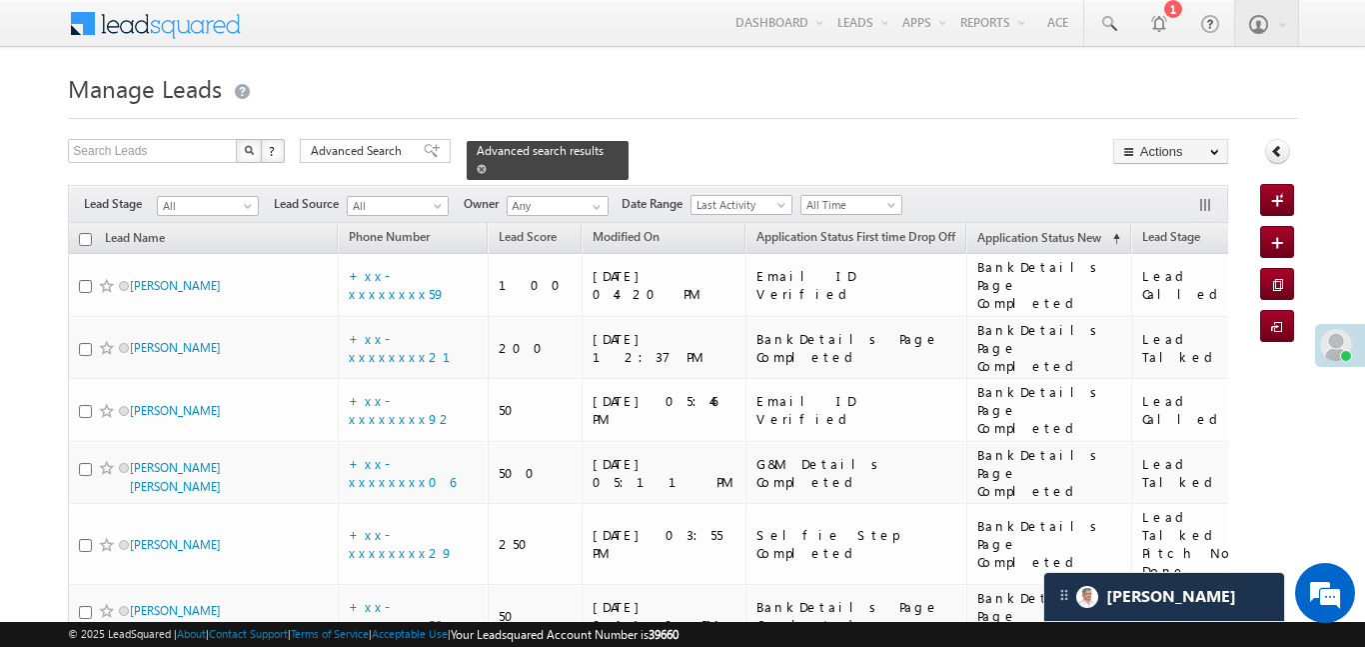
click at [391, 151] on span "Advanced Search" at bounding box center [359, 151] width 97 height 18
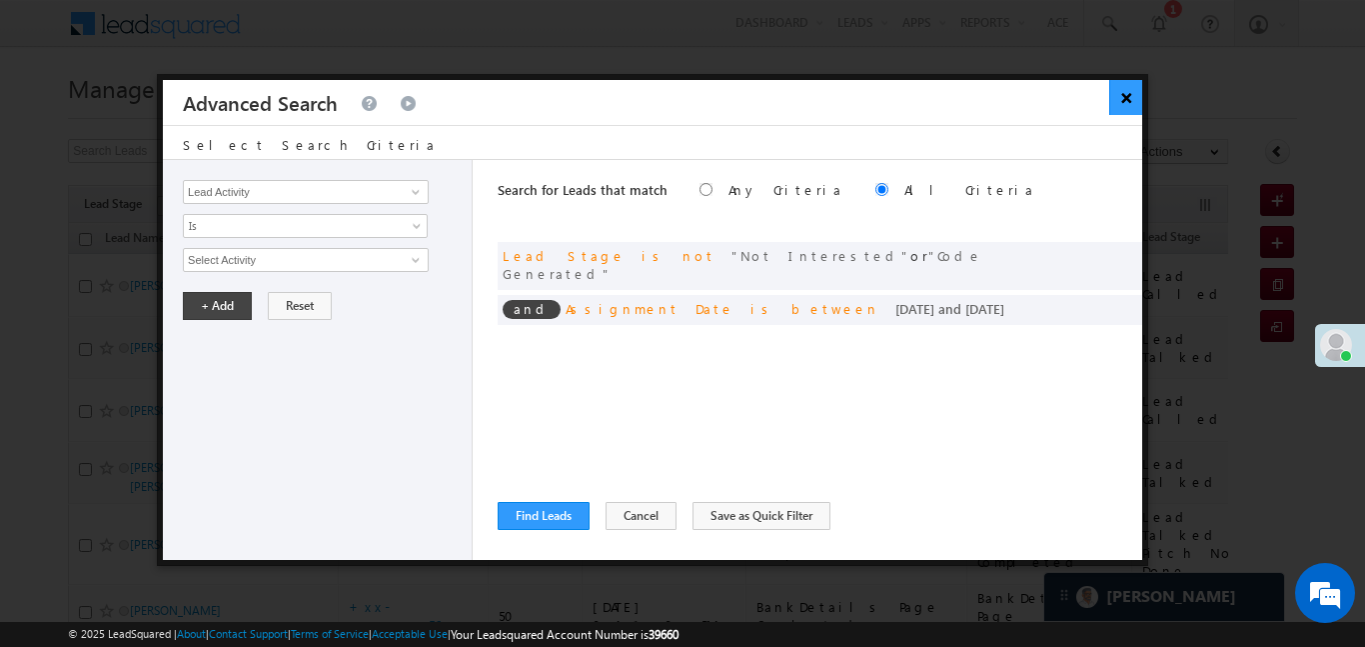
click at [1125, 104] on button "×" at bounding box center [1125, 97] width 33 height 35
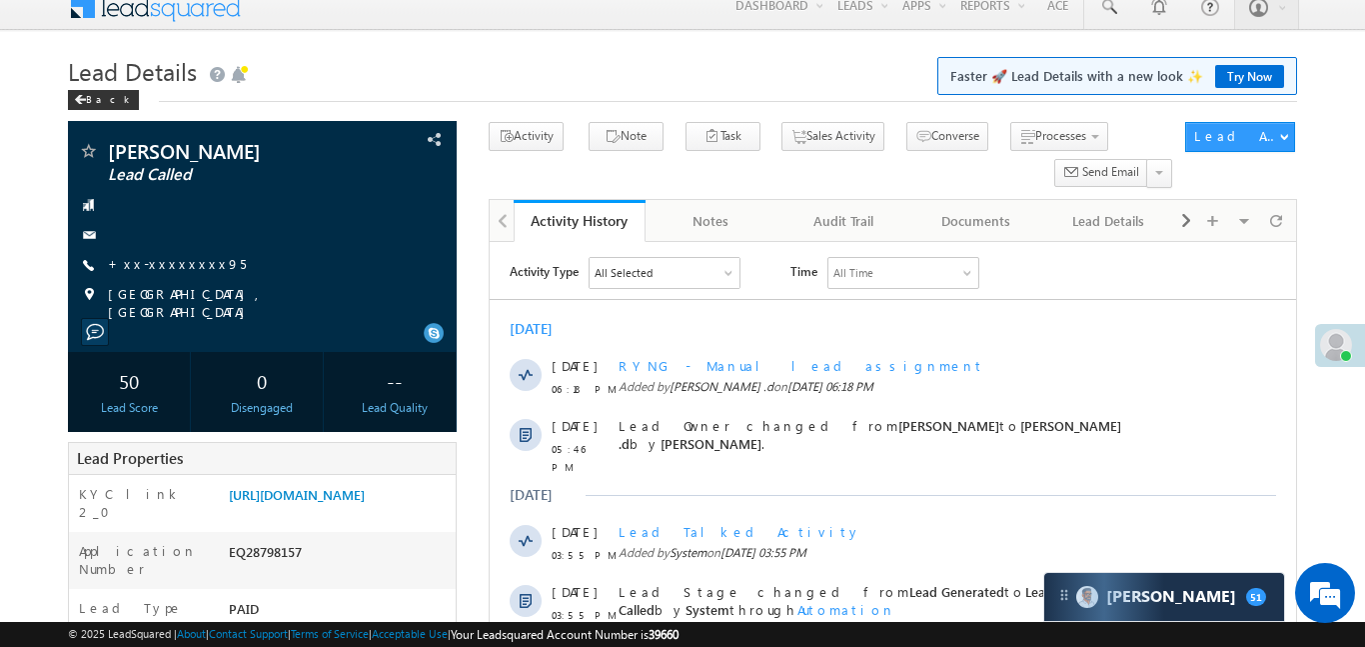
scroll to position [197, 0]
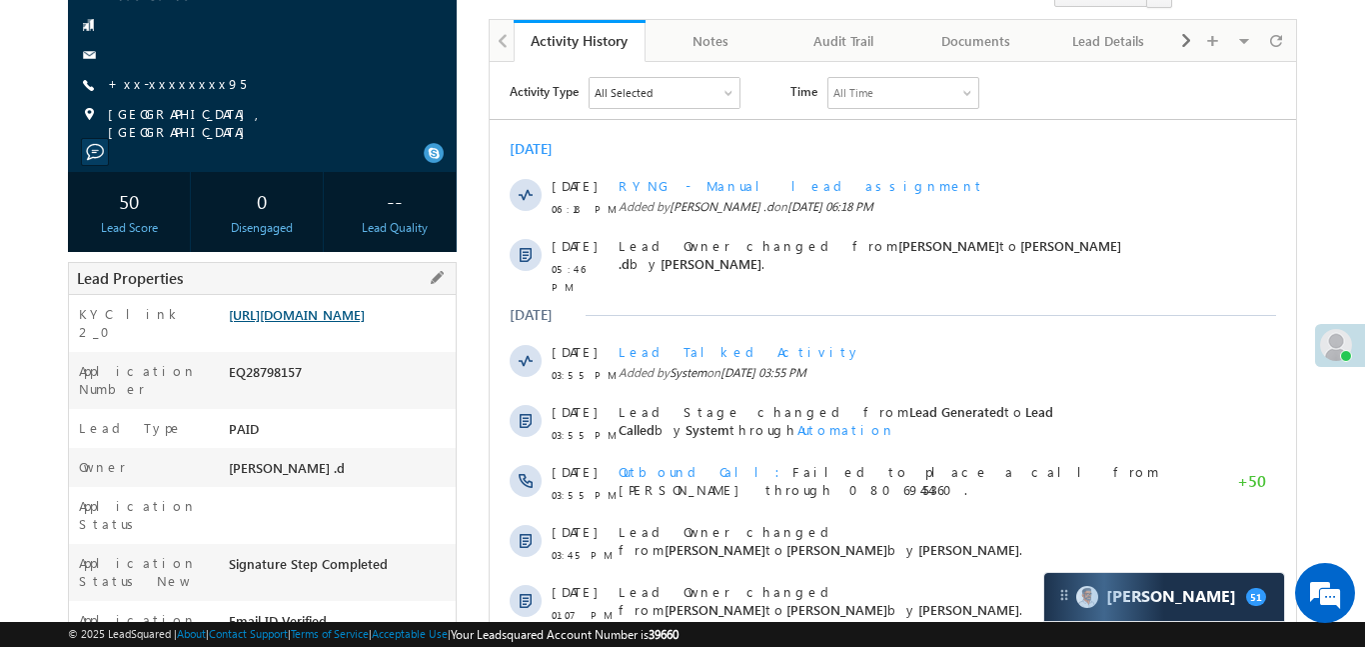
click at [365, 307] on link "[URL][DOMAIN_NAME]" at bounding box center [297, 314] width 136 height 17
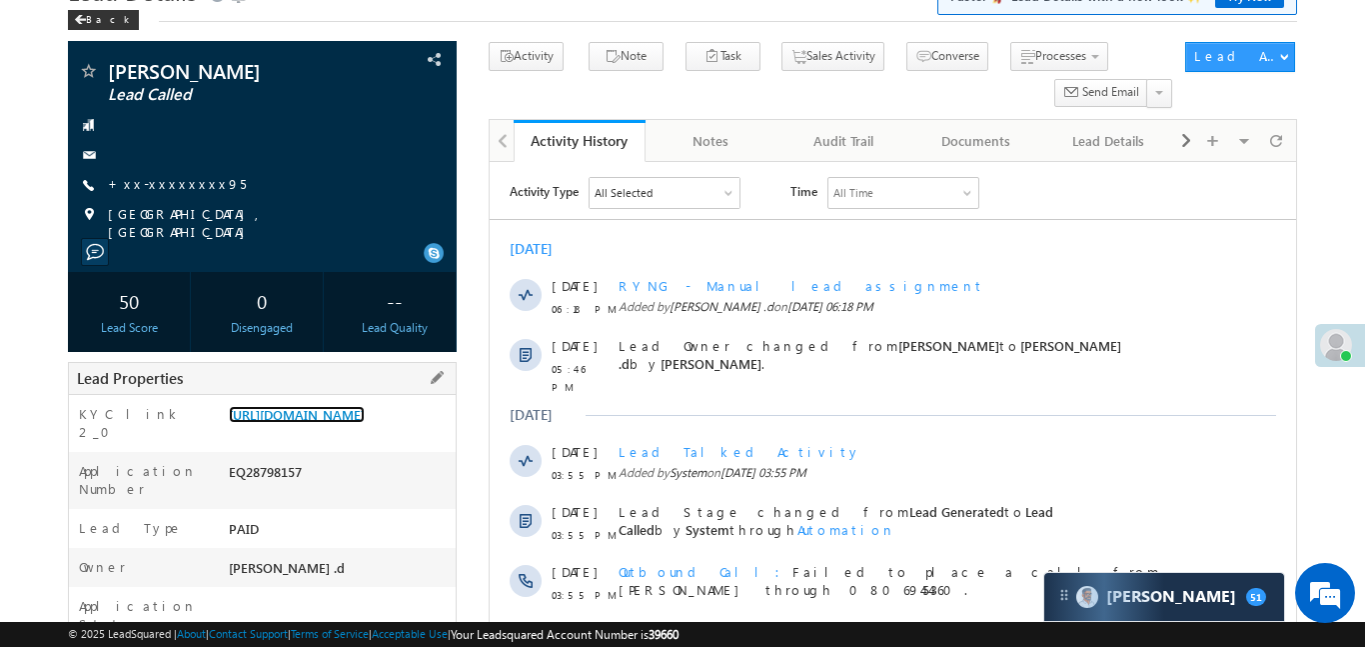
scroll to position [0, 0]
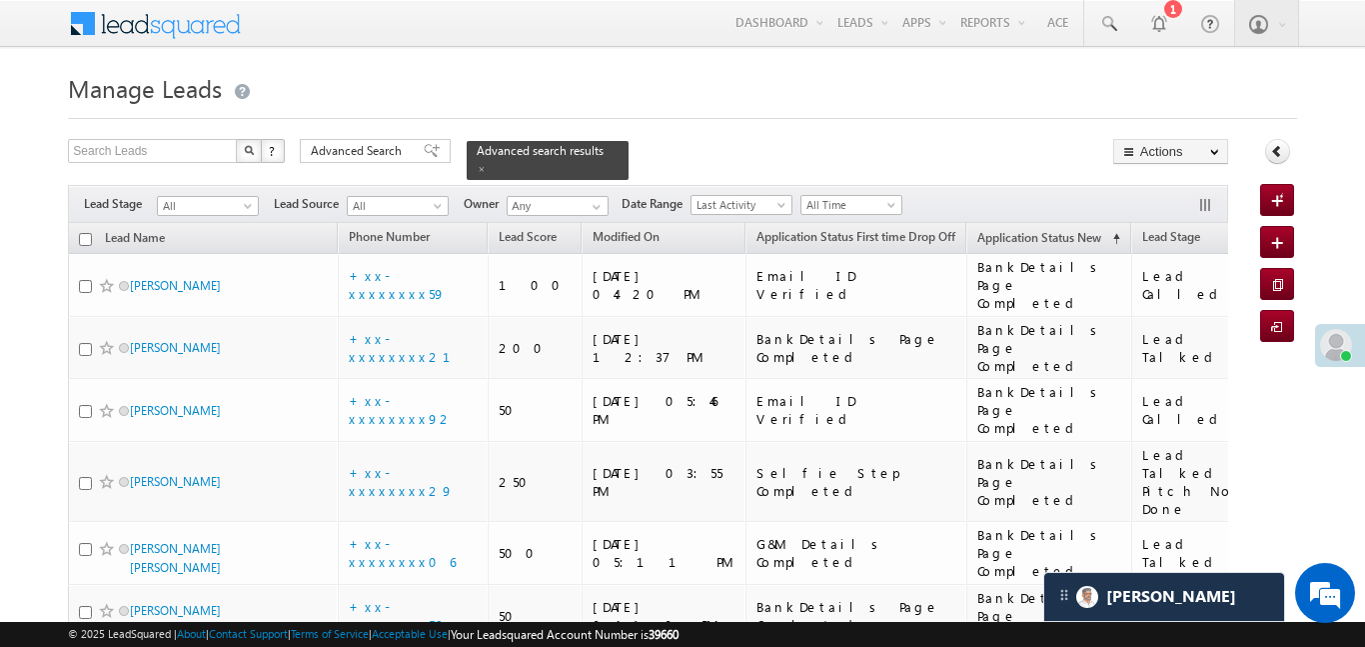
scroll to position [87, 0]
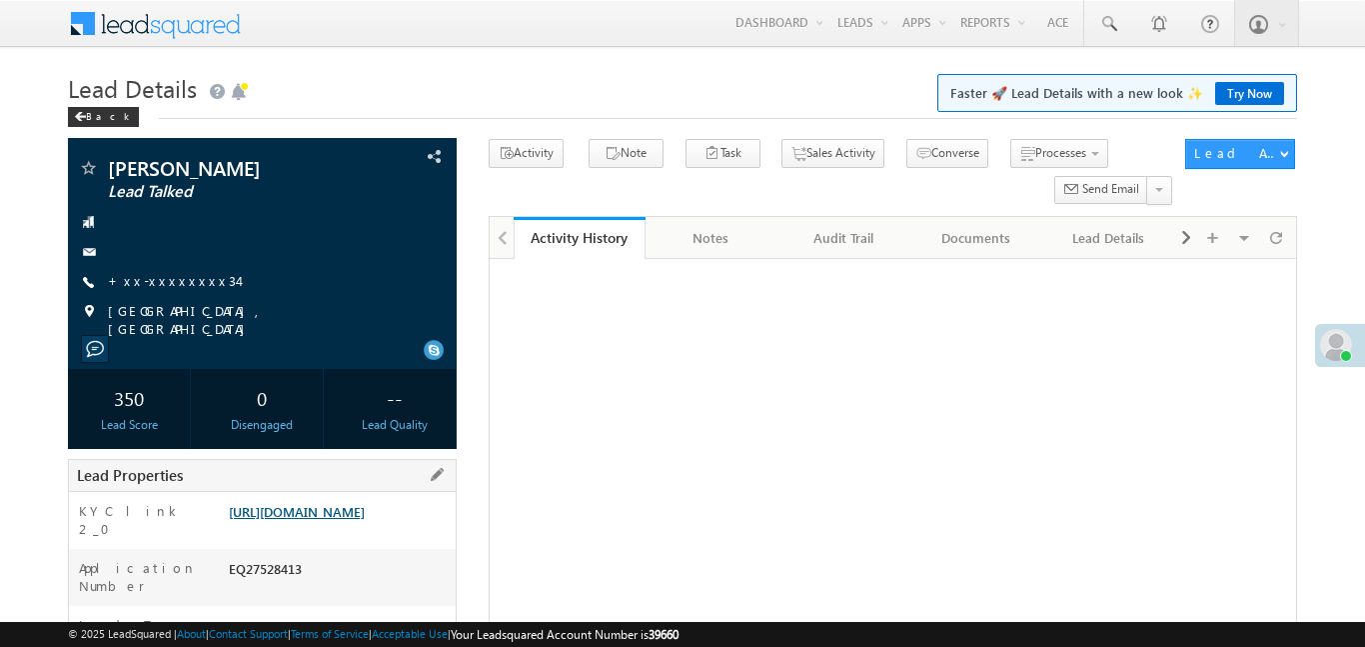
click at [363, 503] on link "[URL][DOMAIN_NAME]" at bounding box center [297, 511] width 136 height 17
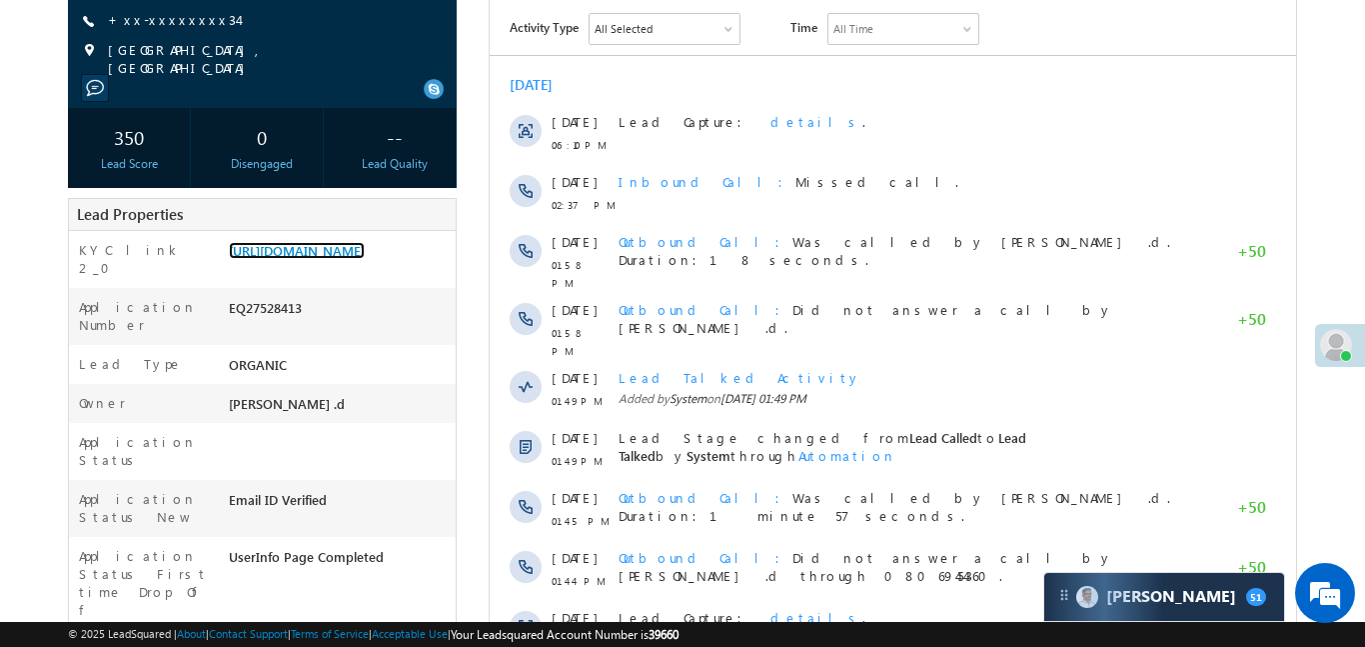
scroll to position [54, 0]
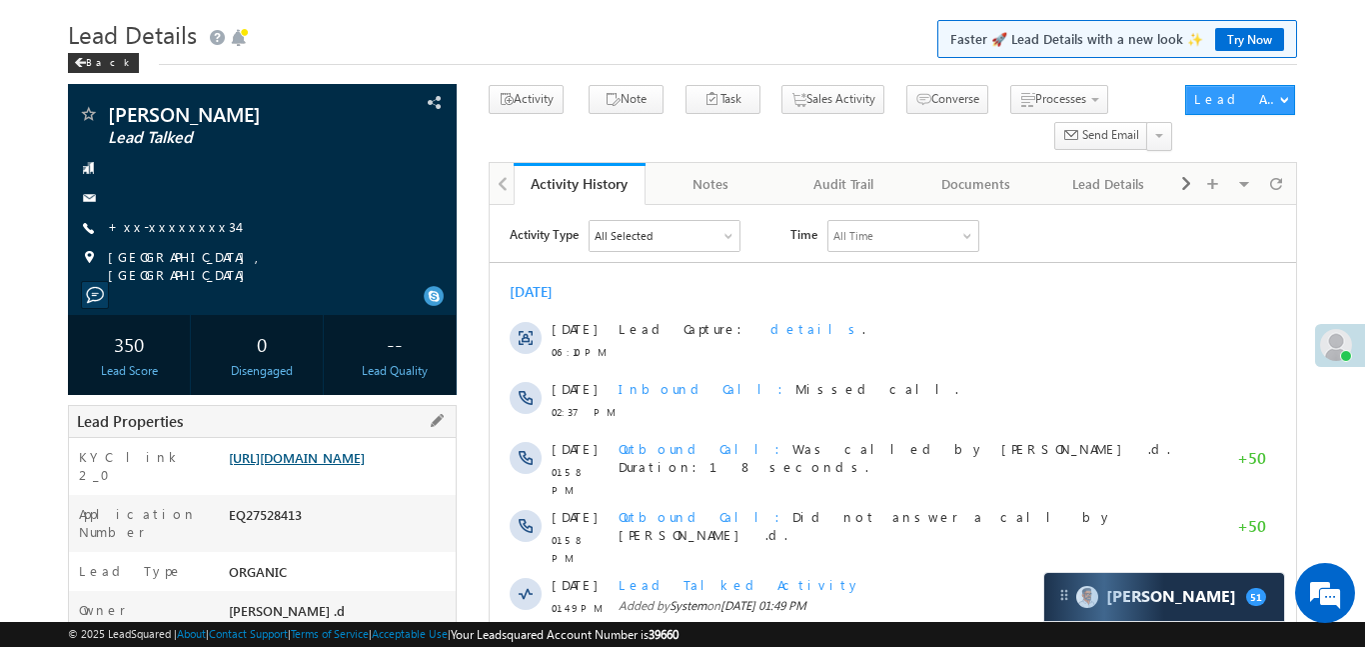
click at [365, 462] on link "[URL][DOMAIN_NAME]" at bounding box center [297, 457] width 136 height 17
click at [144, 235] on span "+xx-xxxxxxxx34" at bounding box center [173, 228] width 130 height 20
click at [141, 222] on link "+xx-xxxxxxxx34" at bounding box center [173, 226] width 130 height 17
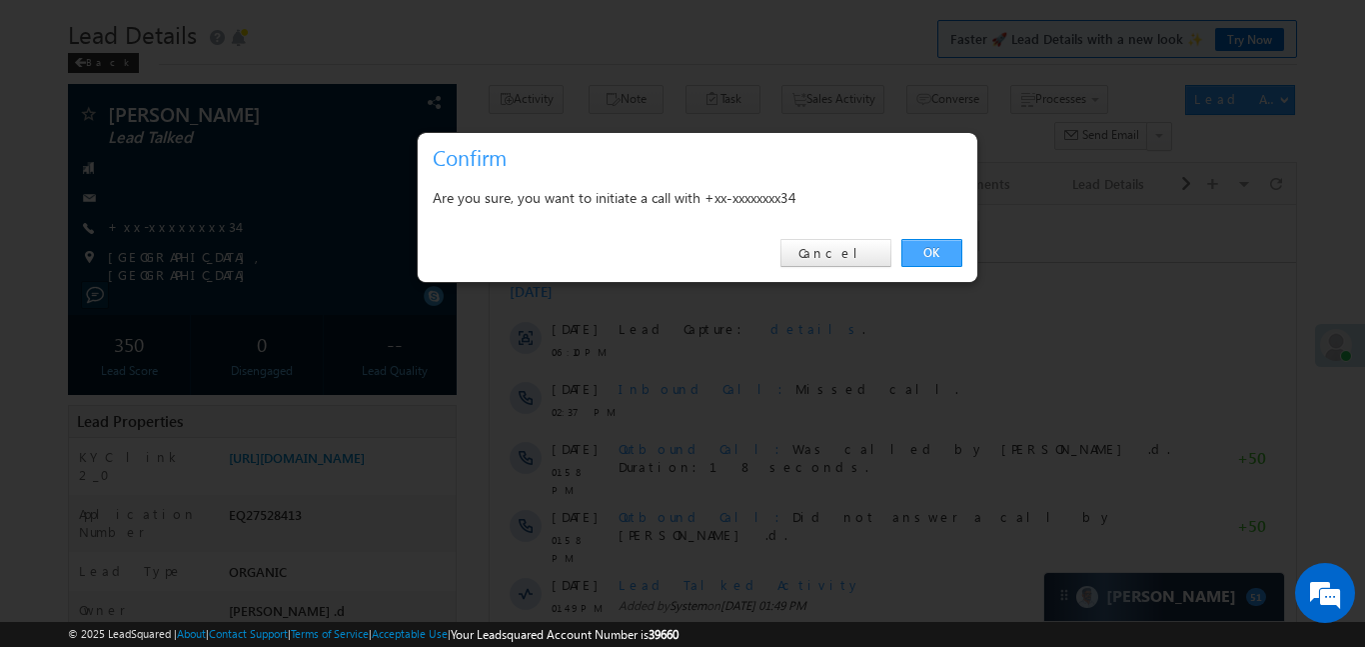
drag, startPoint x: 938, startPoint y: 256, endPoint x: 469, endPoint y: 18, distance: 525.7
click at [938, 256] on link "OK" at bounding box center [932, 253] width 61 height 28
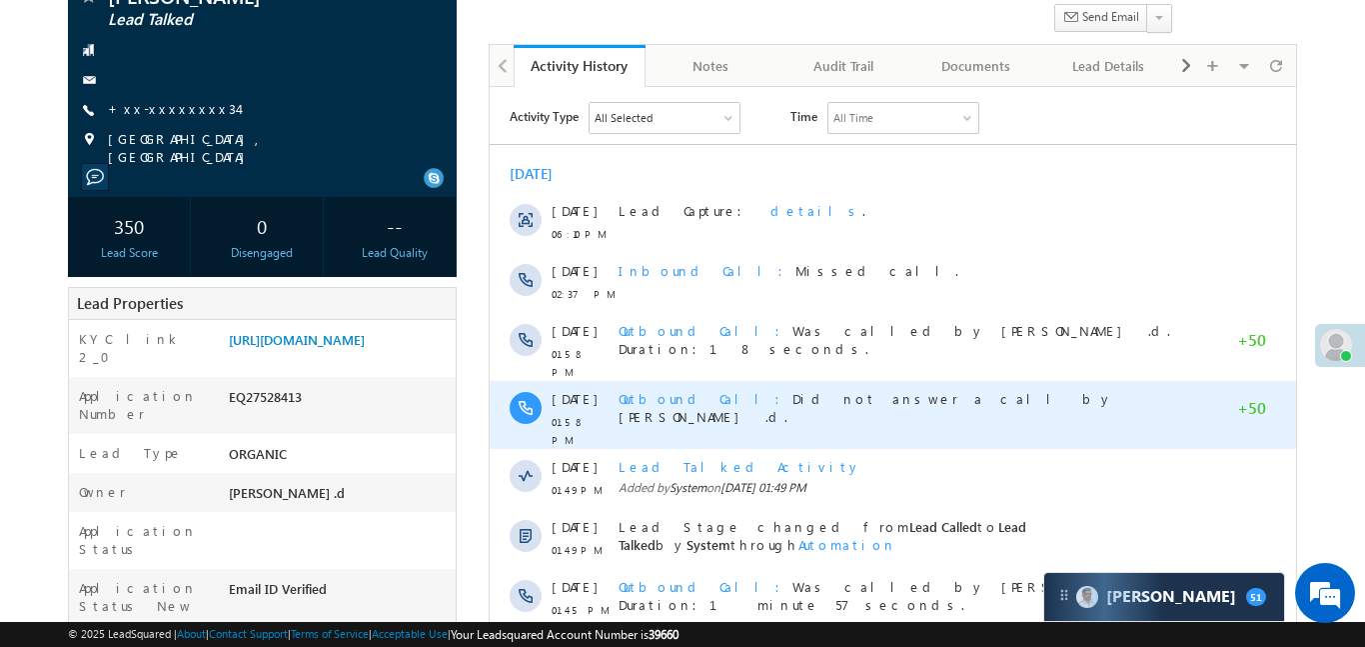
scroll to position [228, 0]
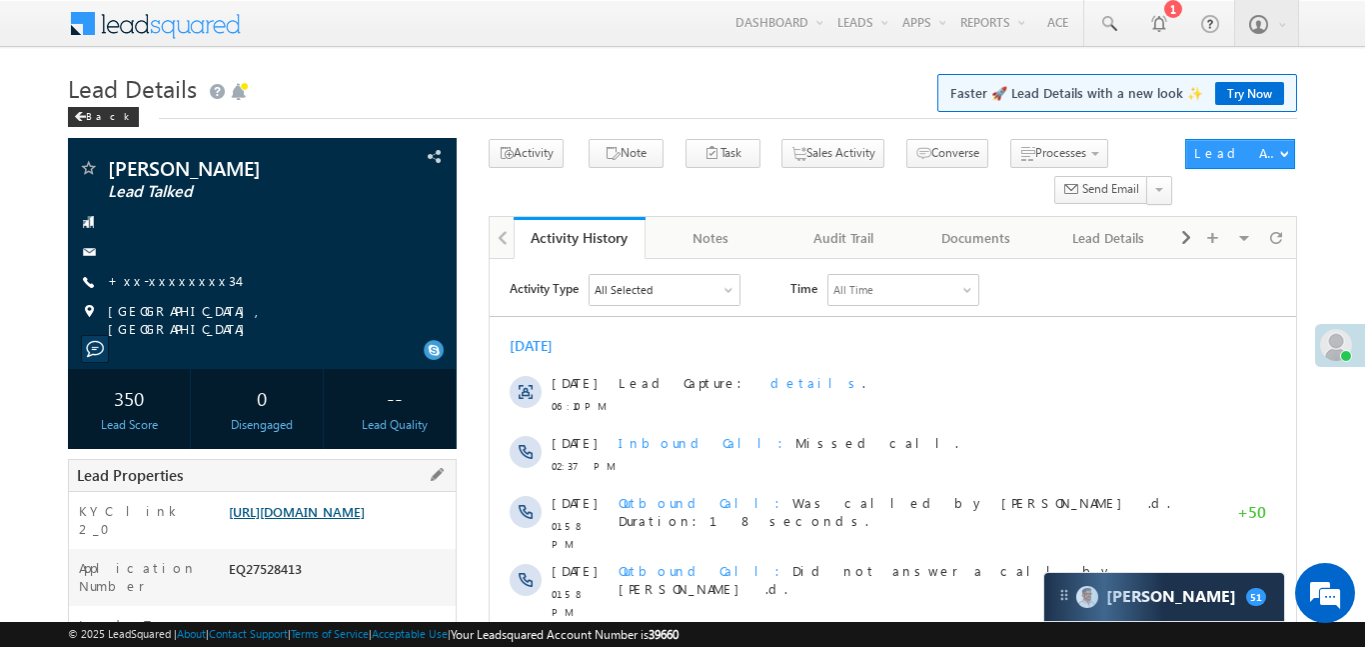
click at [365, 520] on link "[URL][DOMAIN_NAME]" at bounding box center [297, 511] width 136 height 17
click at [365, 513] on link "[URL][DOMAIN_NAME]" at bounding box center [297, 511] width 136 height 17
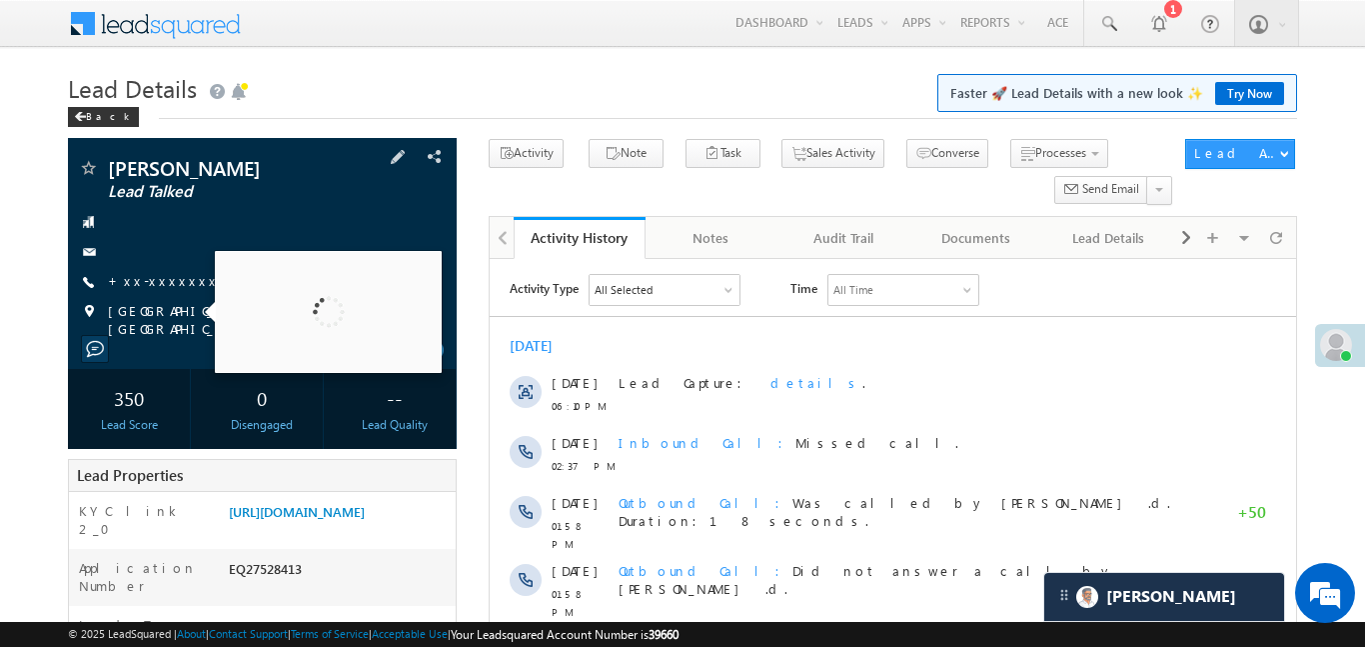
drag, startPoint x: 168, startPoint y: 284, endPoint x: 184, endPoint y: 269, distance: 21.9
click at [179, 275] on div "[PERSON_NAME] Lead Talked +xx-xxxxxxxx34" at bounding box center [262, 248] width 369 height 180
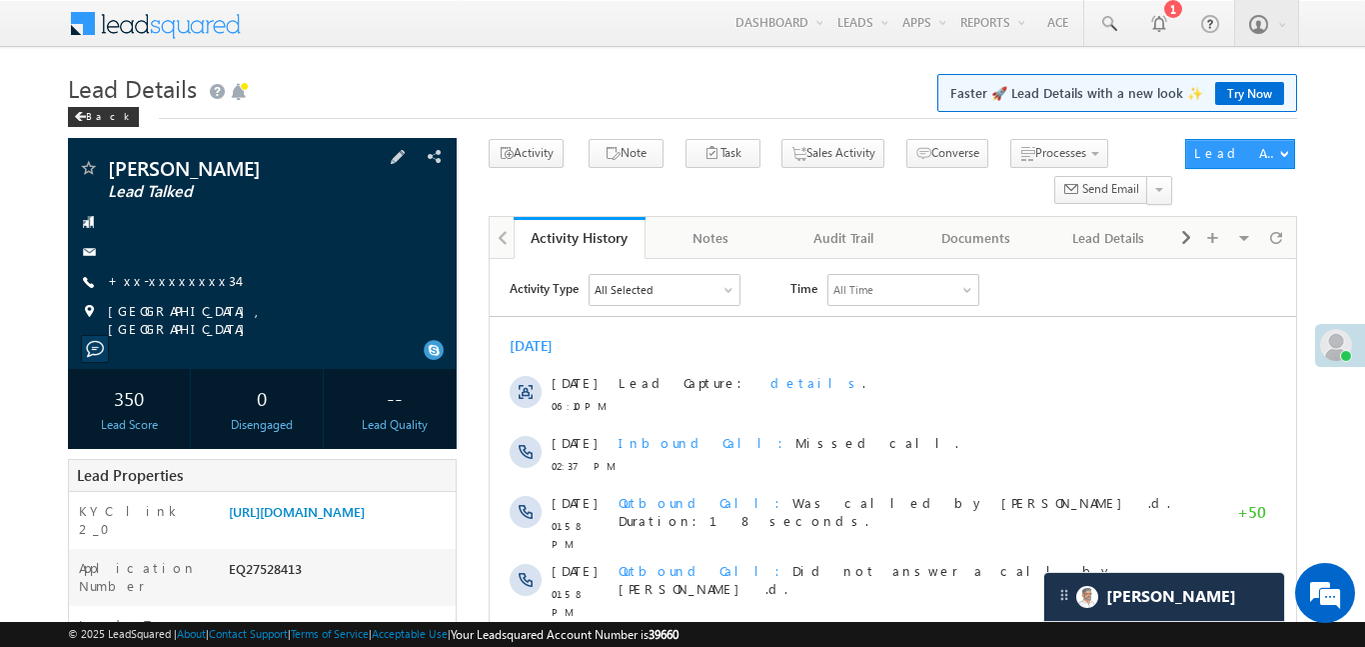
click at [186, 268] on div "[PERSON_NAME] Lead Talked +xx-xxxxxxxx34" at bounding box center [262, 248] width 369 height 180
click at [205, 261] on div at bounding box center [262, 252] width 369 height 20
click at [183, 292] on div "[PERSON_NAME] Lead Talked +xx-xxxxxxxx34" at bounding box center [262, 248] width 369 height 180
drag, startPoint x: 187, startPoint y: 295, endPoint x: 192, endPoint y: 286, distance: 10.3
click at [191, 291] on div "[PERSON_NAME] Lead Talked +xx-xxxxxxxx34" at bounding box center [262, 248] width 369 height 180
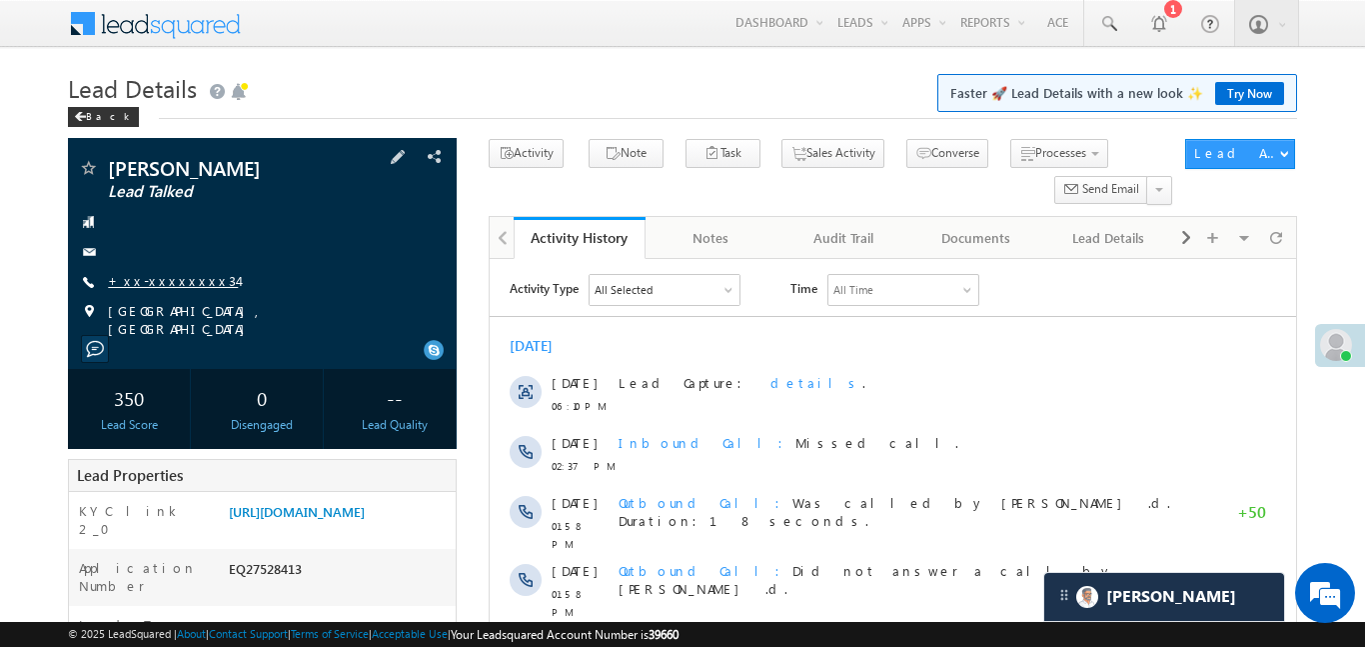
click at [192, 286] on link "+xx-xxxxxxxx34" at bounding box center [173, 280] width 130 height 17
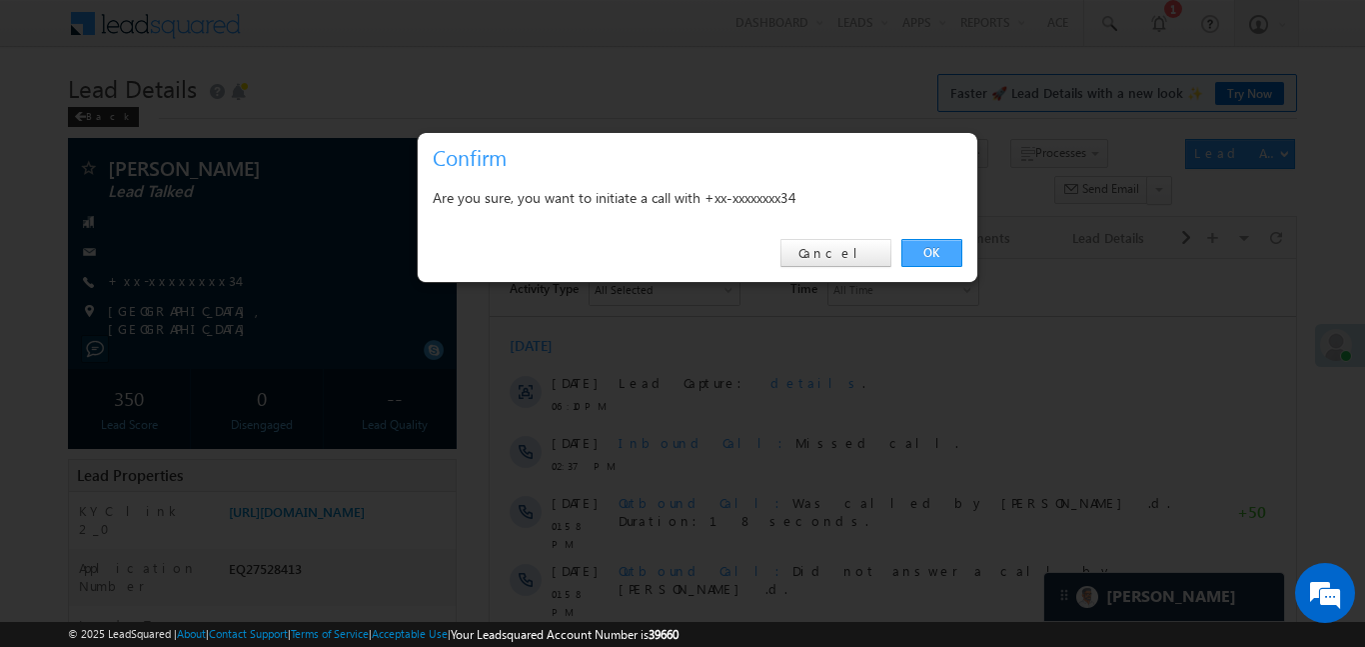
drag, startPoint x: 966, startPoint y: 266, endPoint x: 950, endPoint y: 254, distance: 20.0
click at [963, 265] on div "OK Cancel" at bounding box center [698, 253] width 560 height 57
click at [950, 254] on link "OK" at bounding box center [932, 253] width 61 height 28
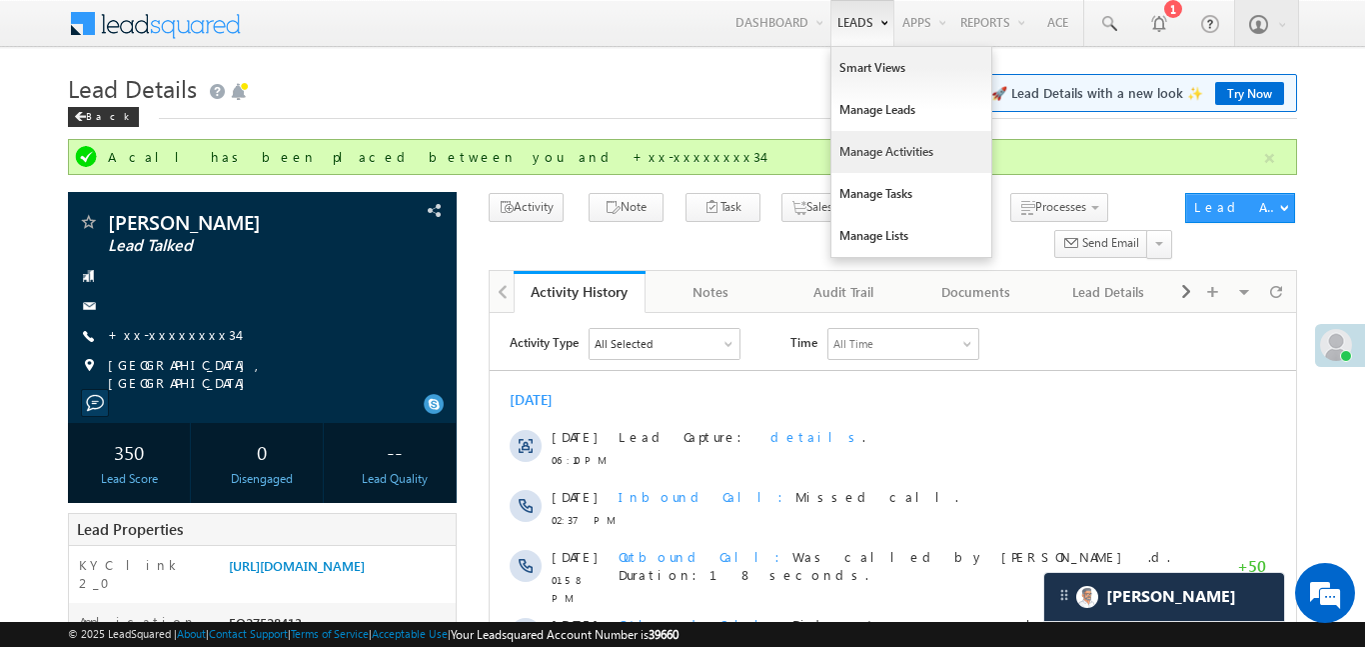
click at [886, 131] on link "Manage Activities" at bounding box center [912, 152] width 160 height 42
click at [889, 123] on link "Manage Leads" at bounding box center [912, 110] width 160 height 42
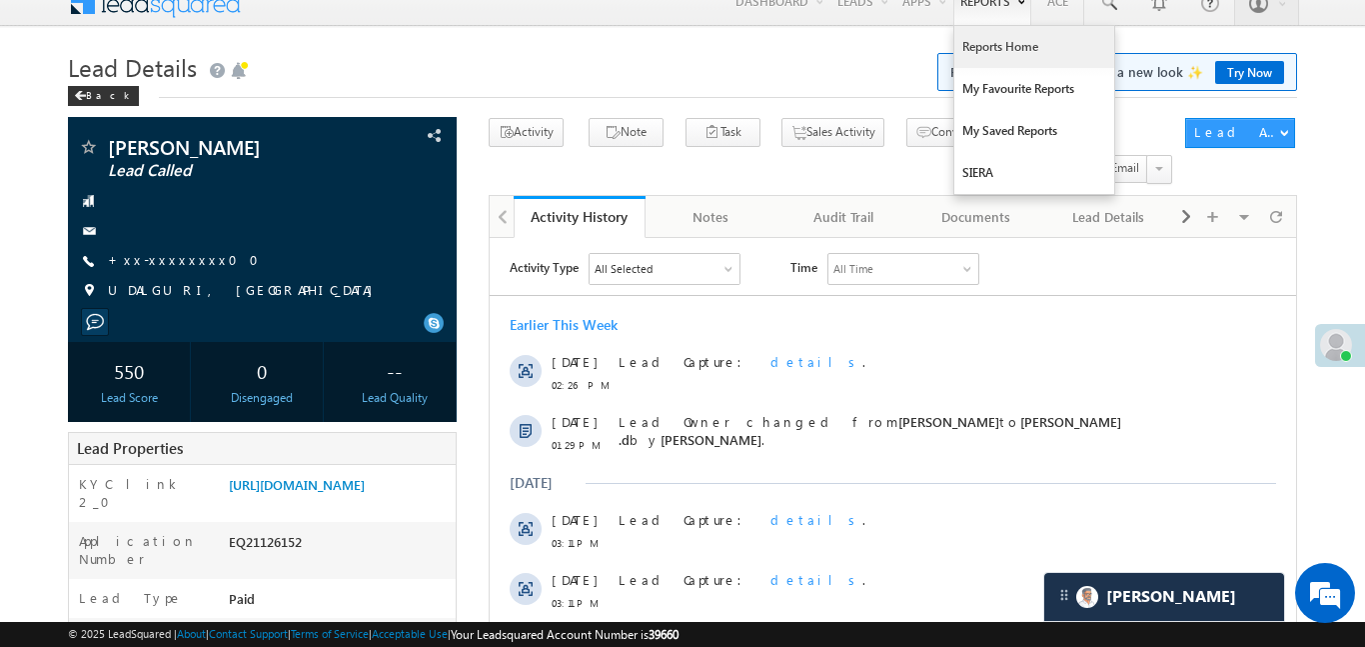
click at [1008, 46] on link "Reports Home" at bounding box center [1035, 47] width 160 height 42
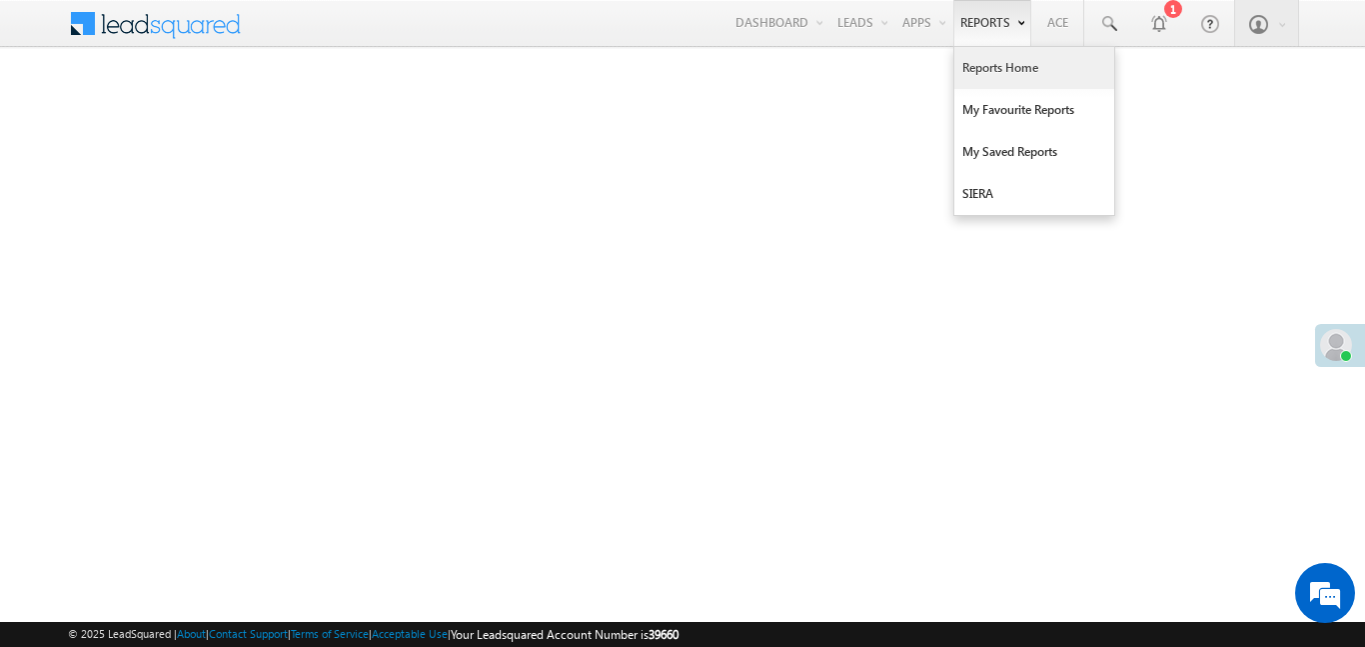
click at [1019, 75] on link "Reports Home" at bounding box center [1035, 68] width 160 height 42
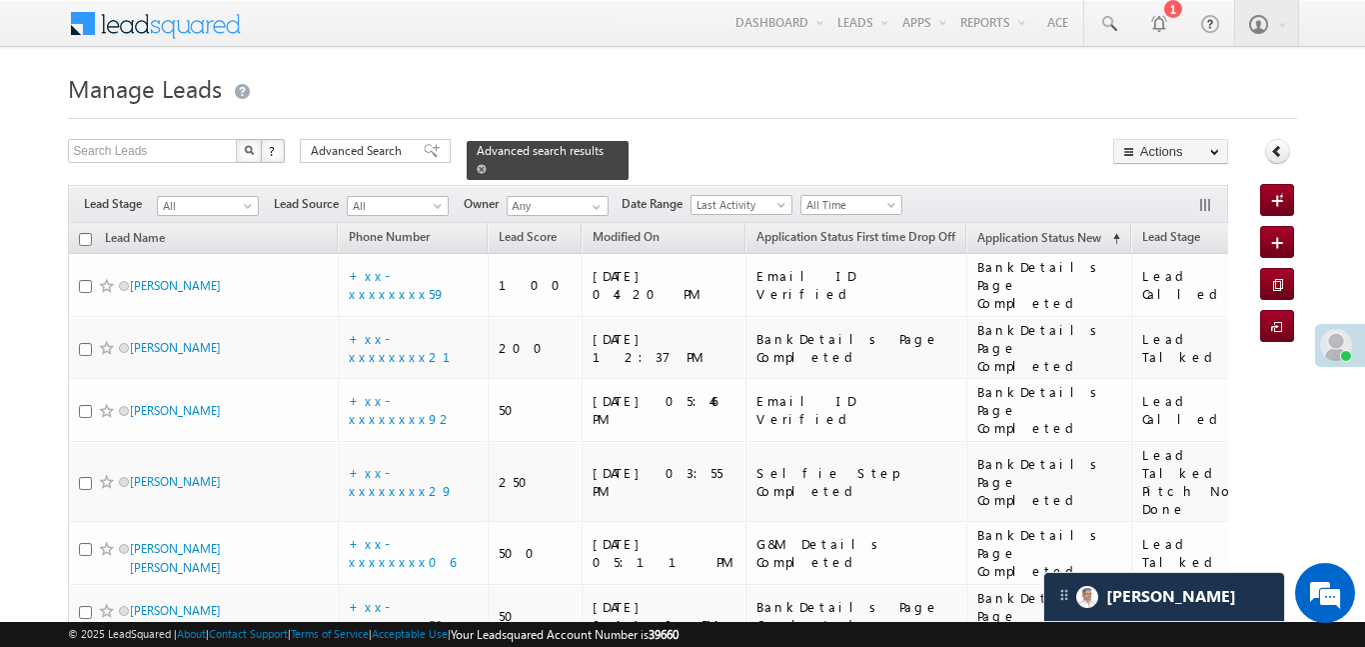
click at [487, 164] on span at bounding box center [482, 169] width 10 height 10
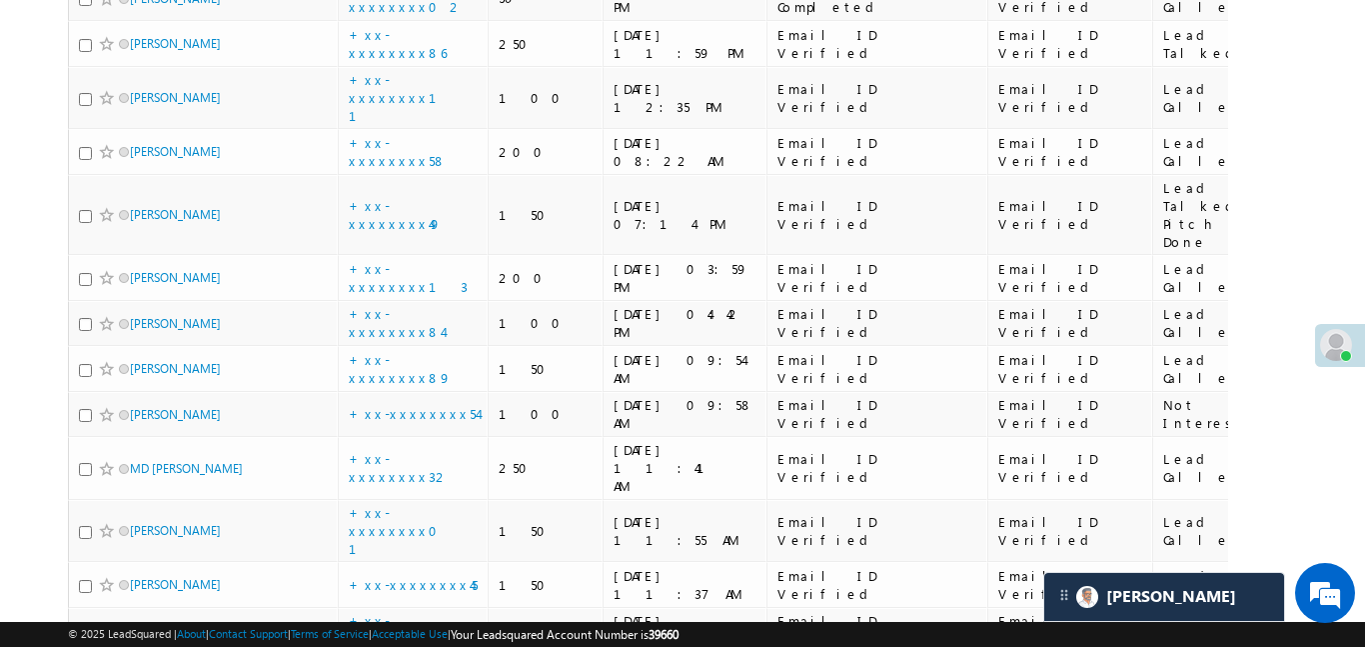
scroll to position [8824, 0]
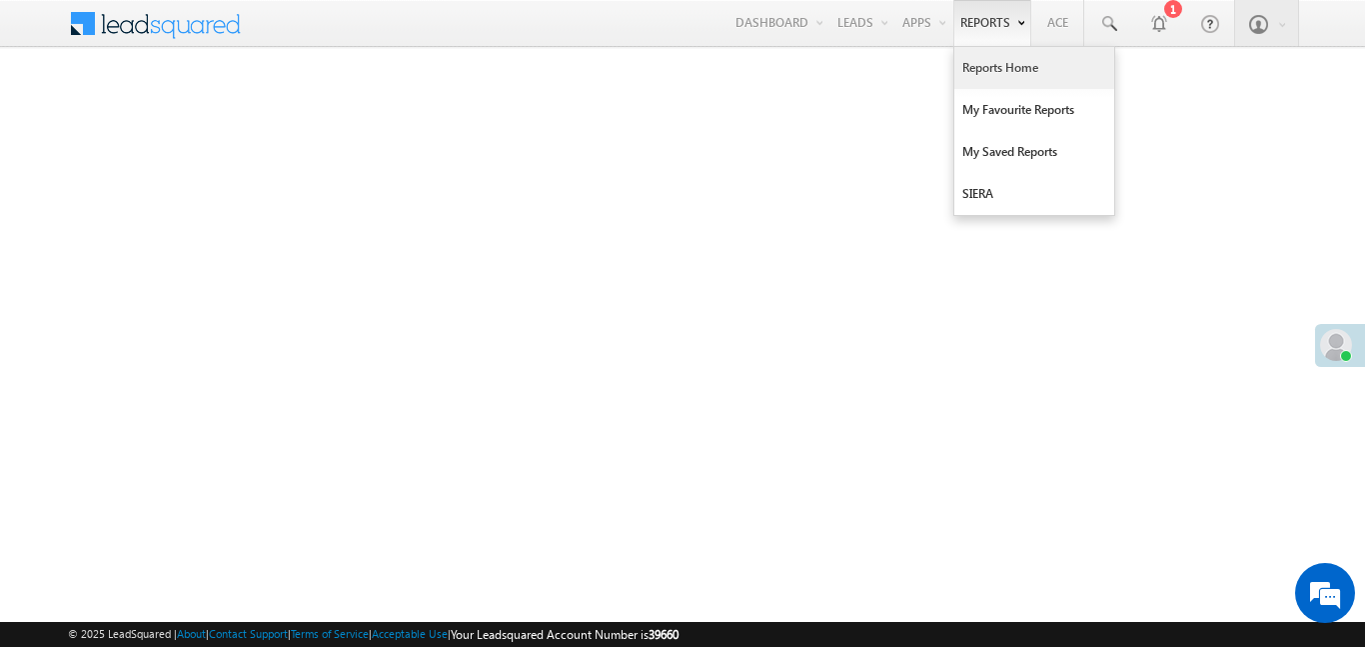
click at [1013, 59] on link "Reports Home" at bounding box center [1035, 68] width 160 height 42
click at [1010, 64] on link "Reports Home" at bounding box center [1035, 68] width 160 height 42
click at [1010, 83] on link "Reports Home" at bounding box center [1035, 68] width 160 height 42
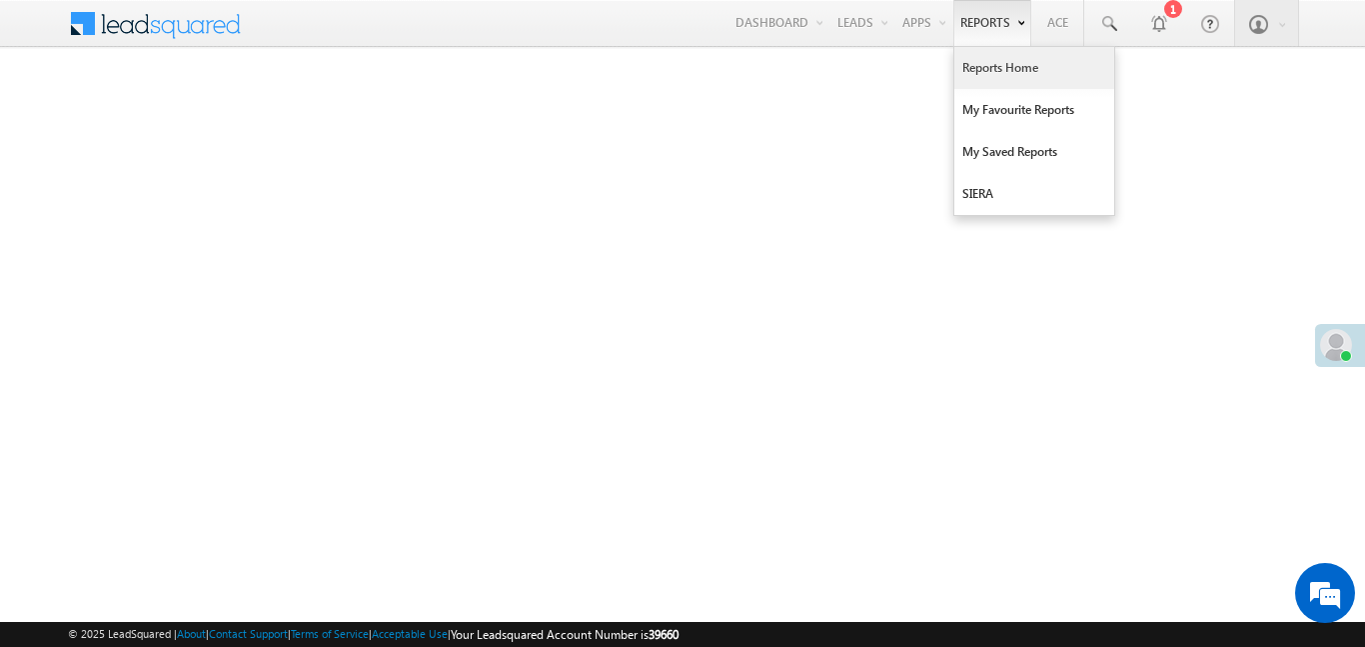
click at [1032, 80] on link "Reports Home" at bounding box center [1035, 68] width 160 height 42
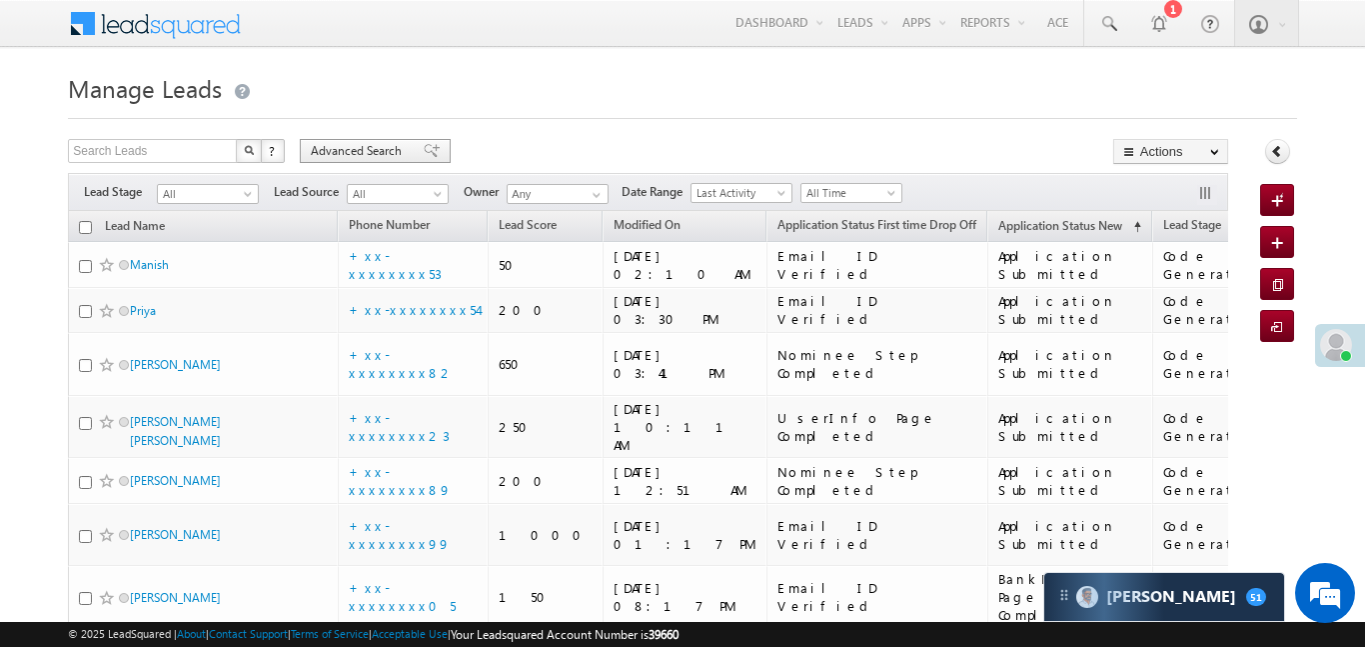
click at [376, 148] on span "Advanced Search" at bounding box center [359, 151] width 97 height 18
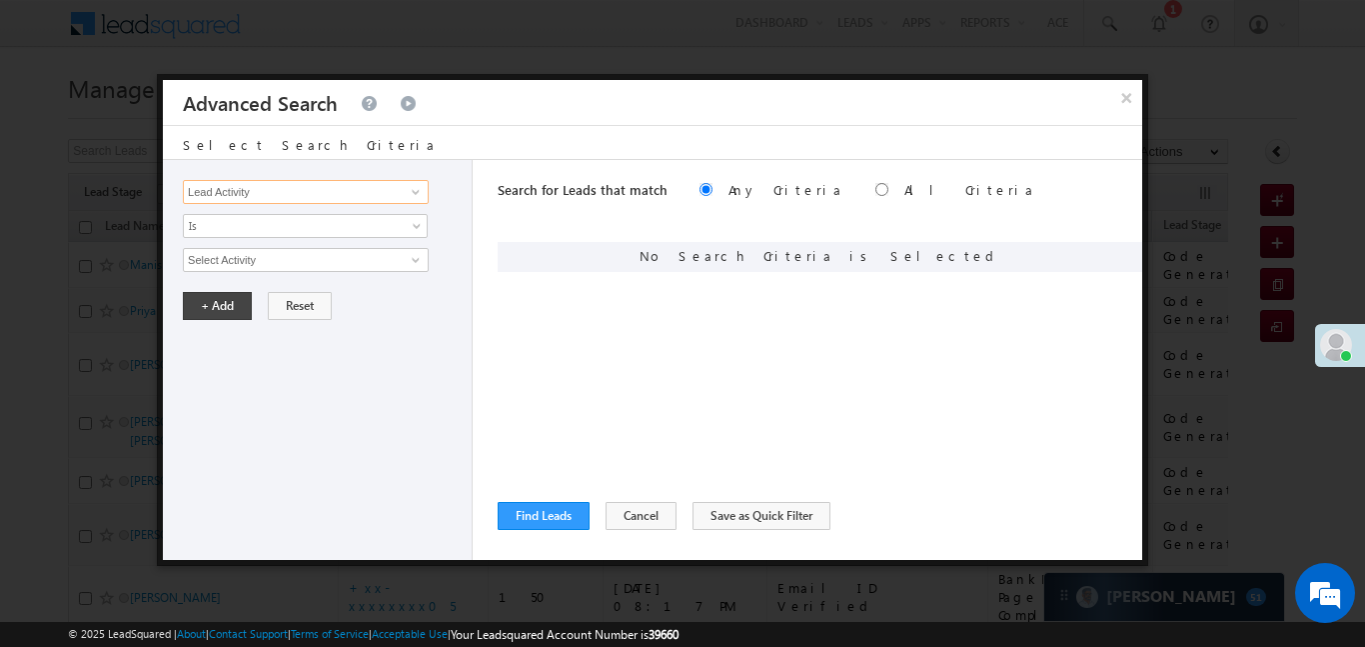
click at [362, 194] on input "Lead Activity" at bounding box center [306, 192] width 246 height 24
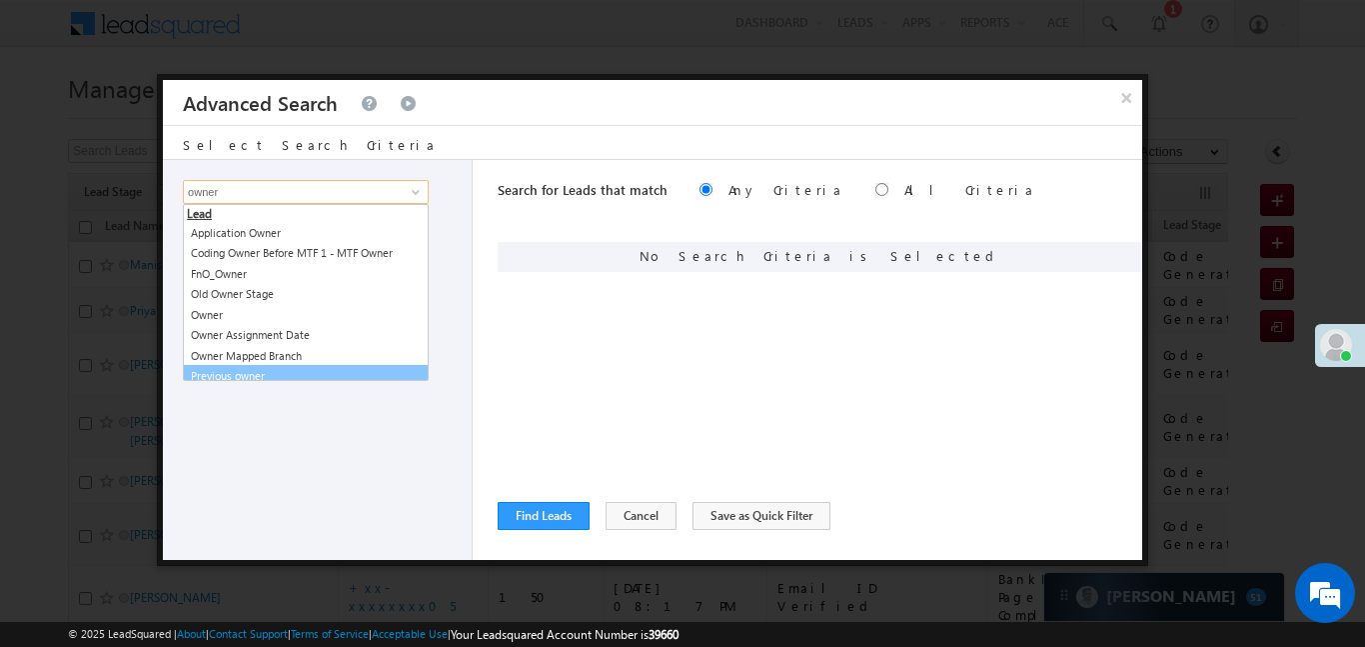
scroll to position [10, 0]
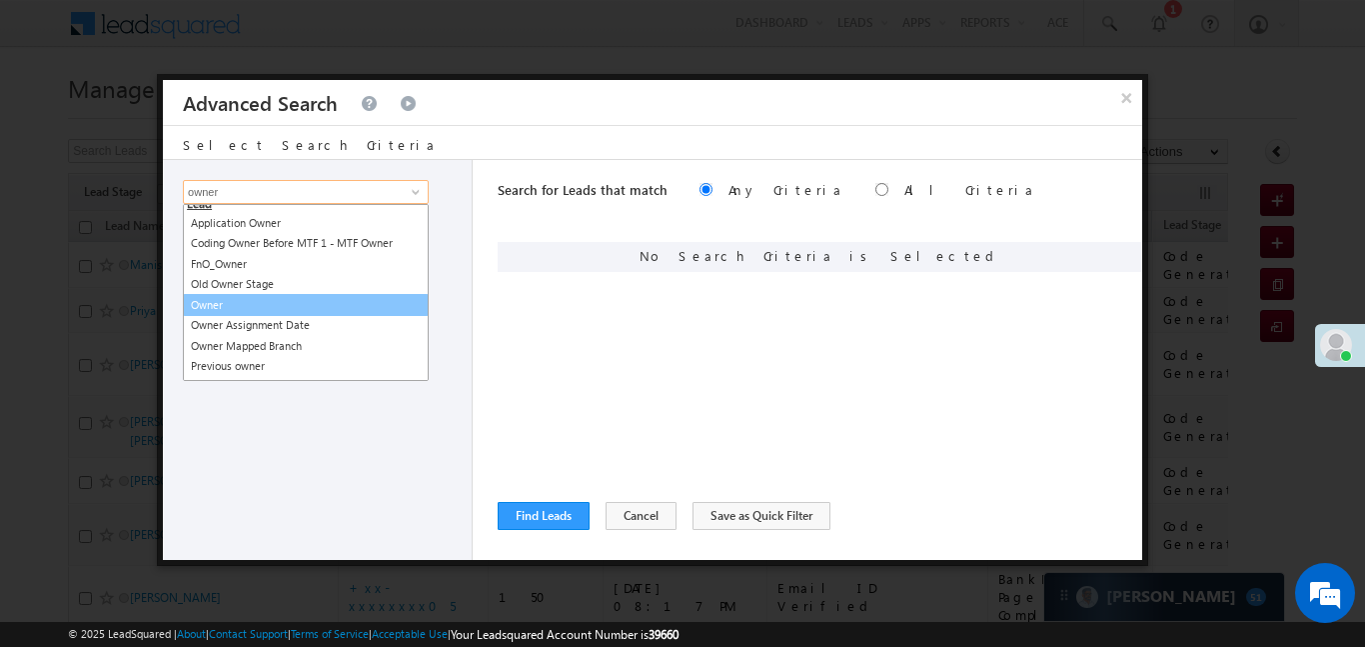
click at [230, 303] on link "Owner" at bounding box center [306, 305] width 246 height 23
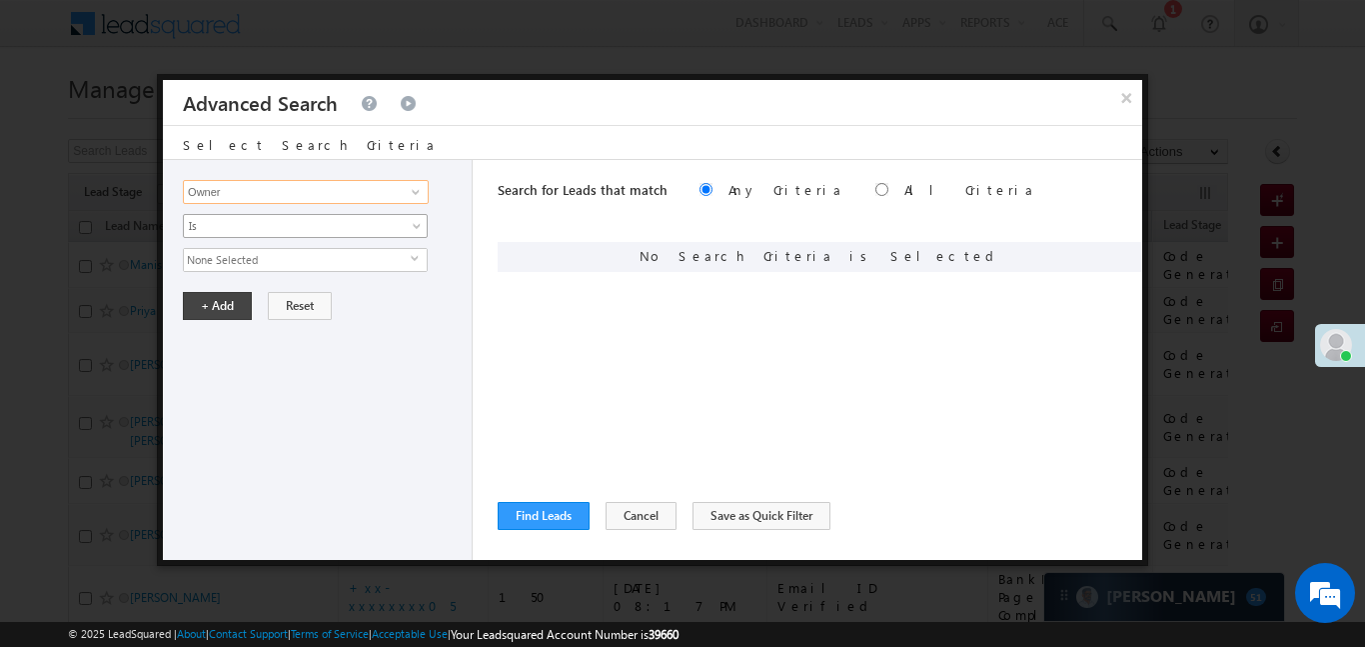
type input "Owner"
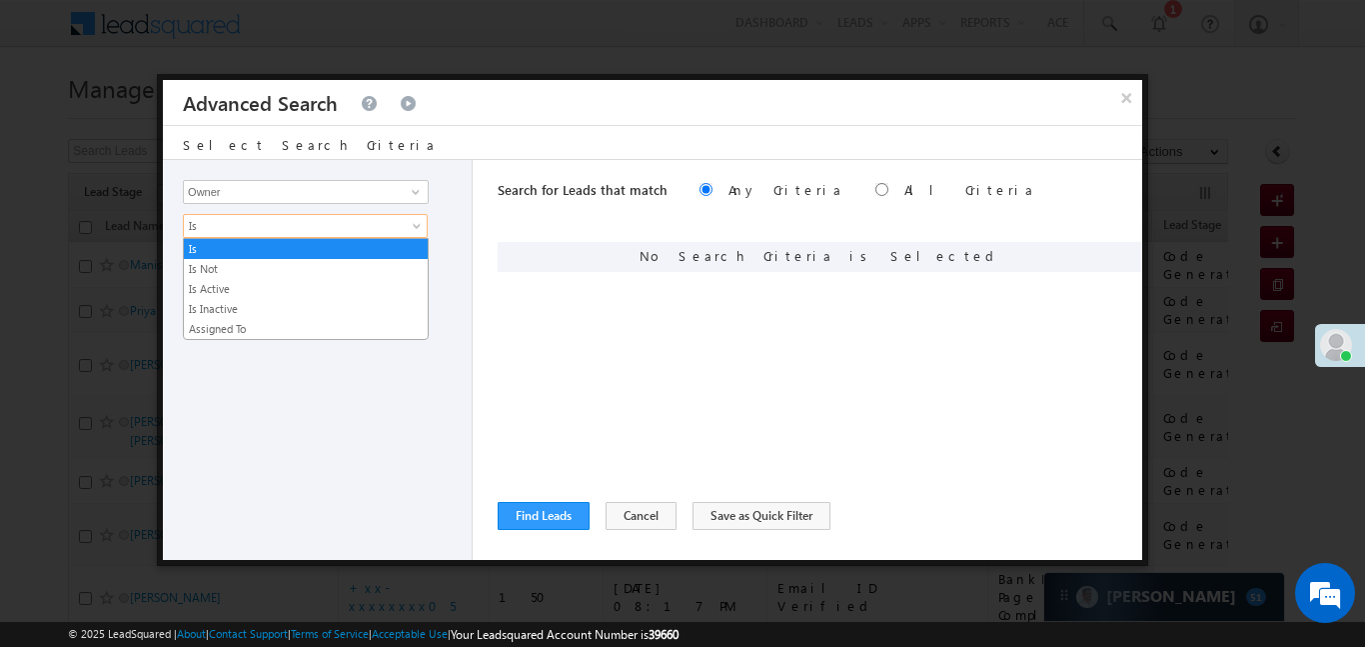
click at [257, 218] on span "Is" at bounding box center [292, 226] width 217 height 18
click at [240, 250] on link "Is" at bounding box center [306, 249] width 244 height 18
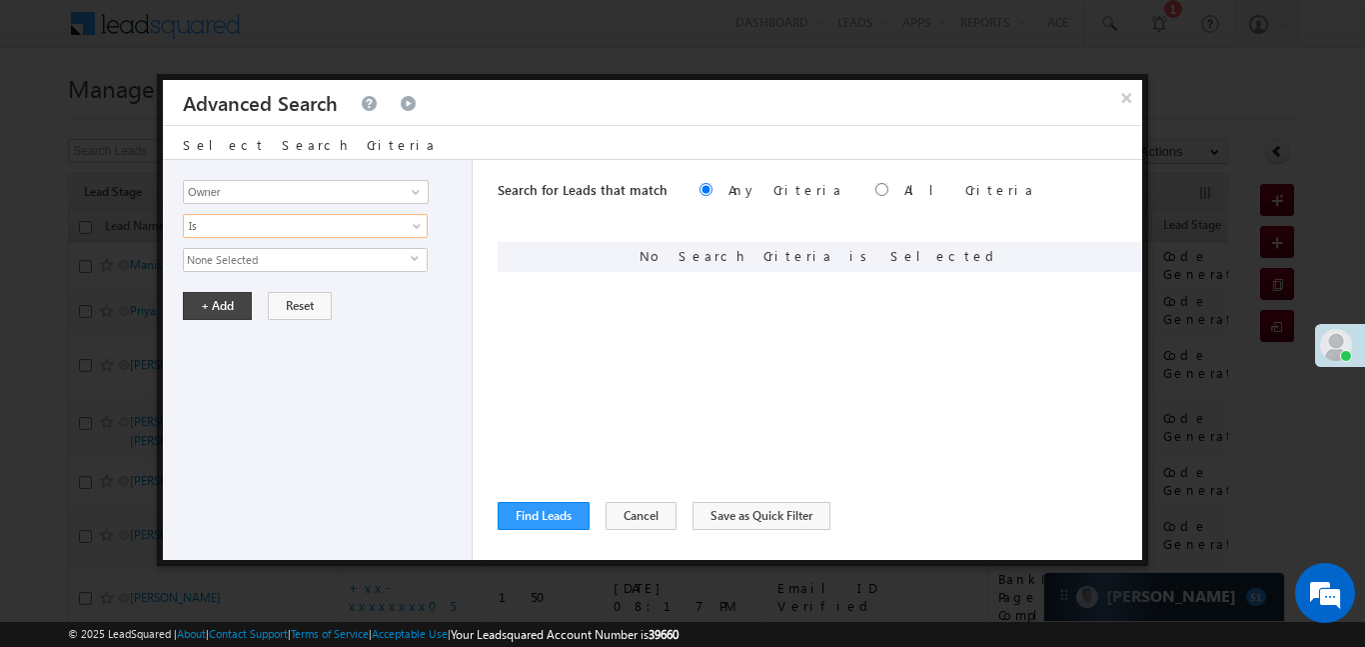
click at [245, 259] on span "None Selected" at bounding box center [297, 260] width 227 height 22
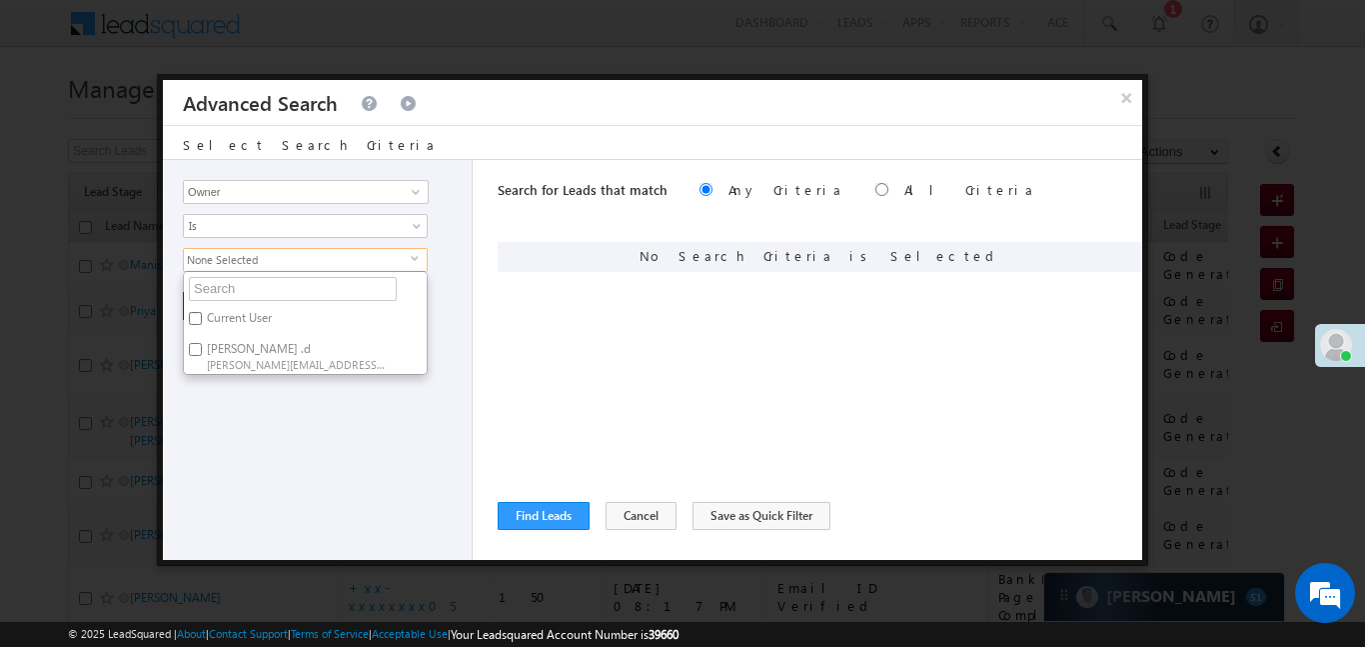
click at [199, 354] on input "Aakansha .d Aakansha.D@angelbroking.com" at bounding box center [195, 349] width 13 height 13
checkbox input "true"
click at [217, 407] on div "Lead Activity Task Sales Group Prospect Id WA Last Message Timestamp 4th Day Di…" at bounding box center [318, 360] width 310 height 400
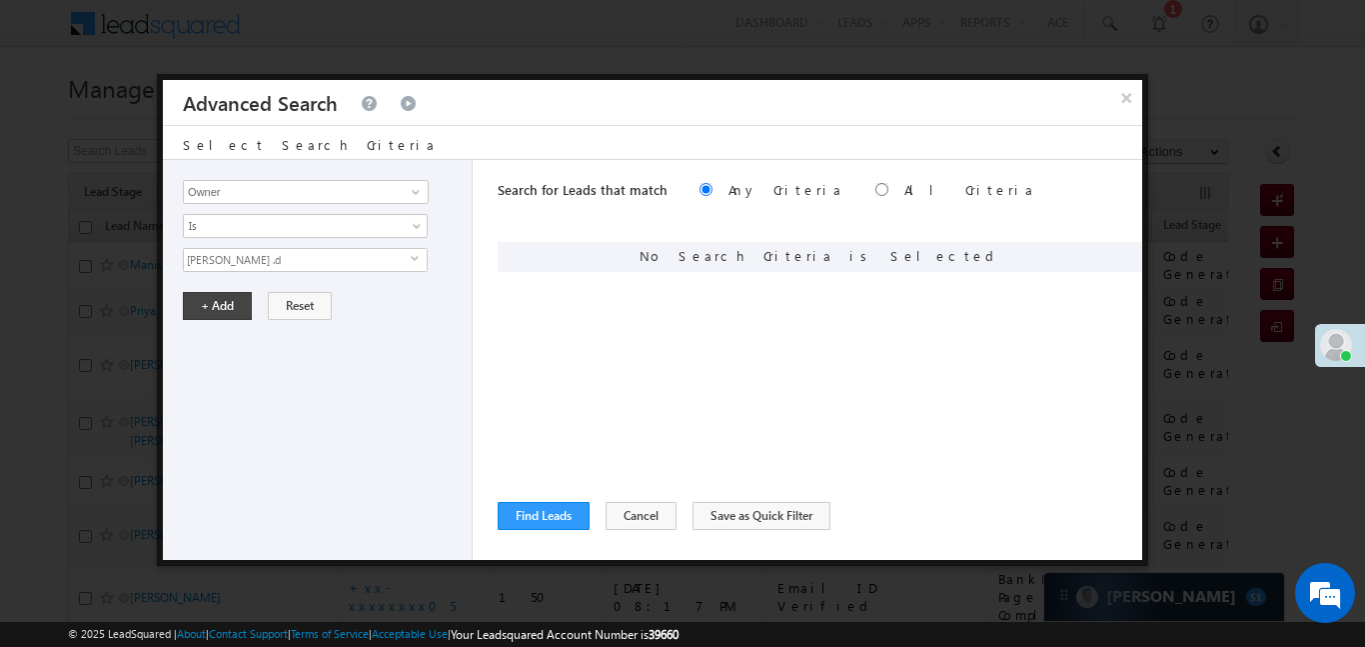
click at [301, 275] on div "Lead Activity Task Sales Group Prospect Id WA Last Message Timestamp 4th Day Di…" at bounding box center [318, 360] width 310 height 400
click at [301, 261] on span "[PERSON_NAME] .d" at bounding box center [297, 260] width 227 height 22
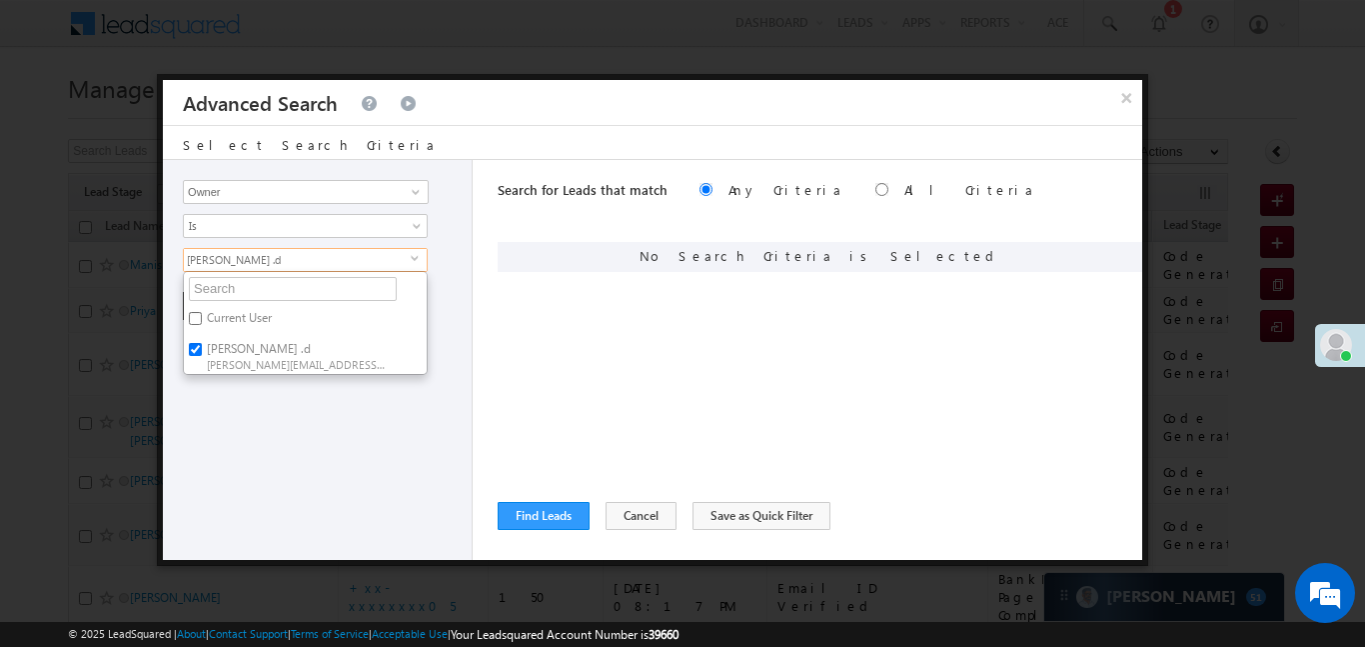
click at [241, 446] on div "Lead Activity Task Sales Group Prospect Id WA Last Message Timestamp 4th Day Di…" at bounding box center [318, 360] width 310 height 400
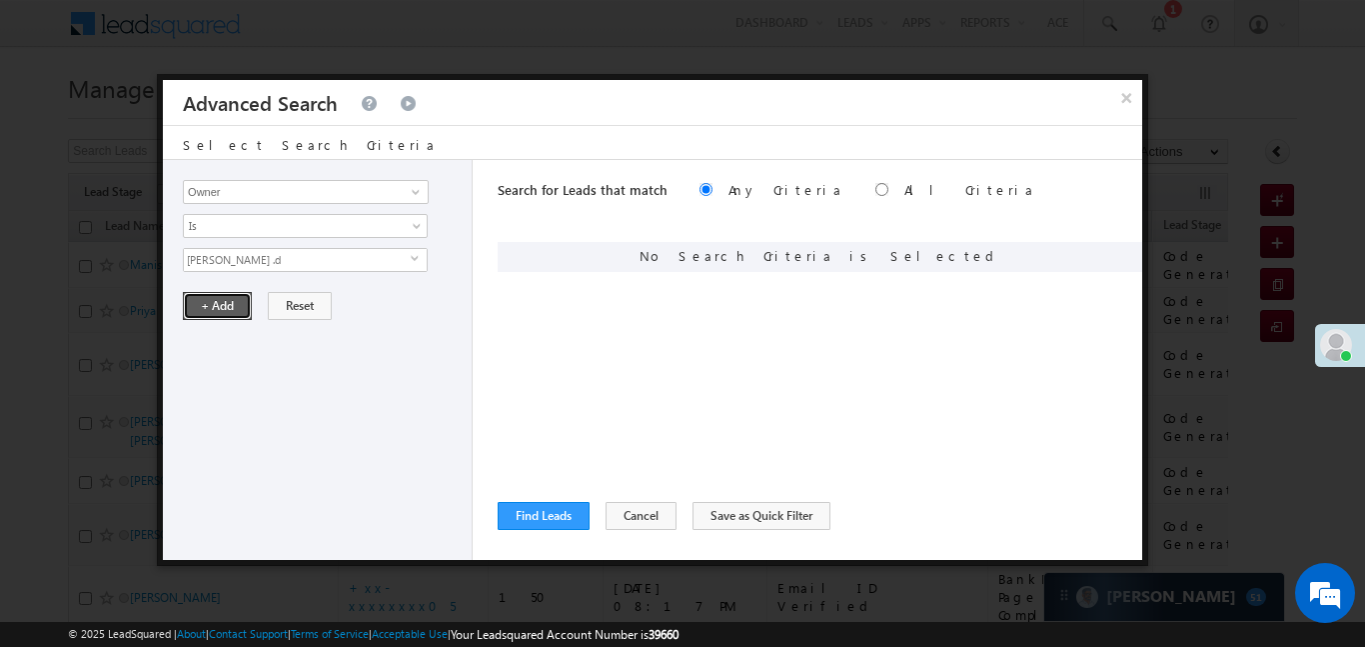
click at [210, 310] on button "+ Add" at bounding box center [217, 306] width 69 height 28
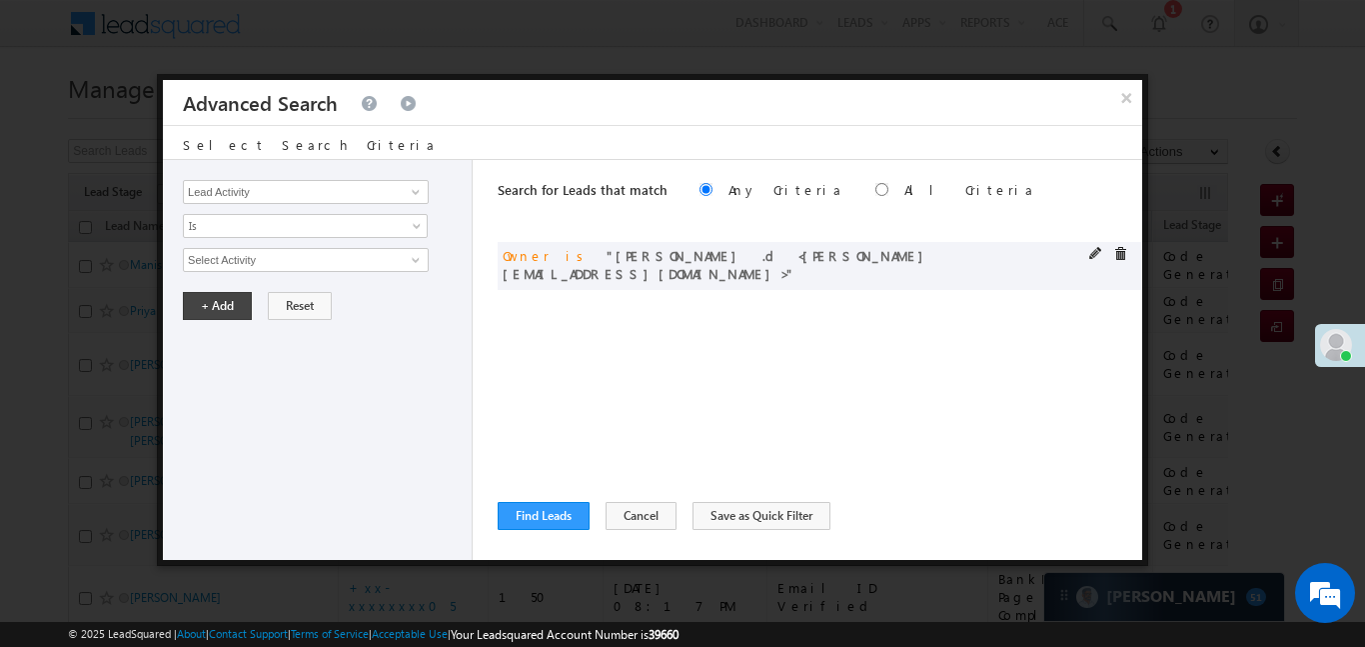
click at [1097, 243] on div "or Owner is Aakansha .d <Aakansha.D@angelbroking.com>" at bounding box center [820, 266] width 645 height 48
click at [1090, 252] on span at bounding box center [1097, 254] width 14 height 14
click at [258, 225] on span "Is" at bounding box center [292, 226] width 217 height 18
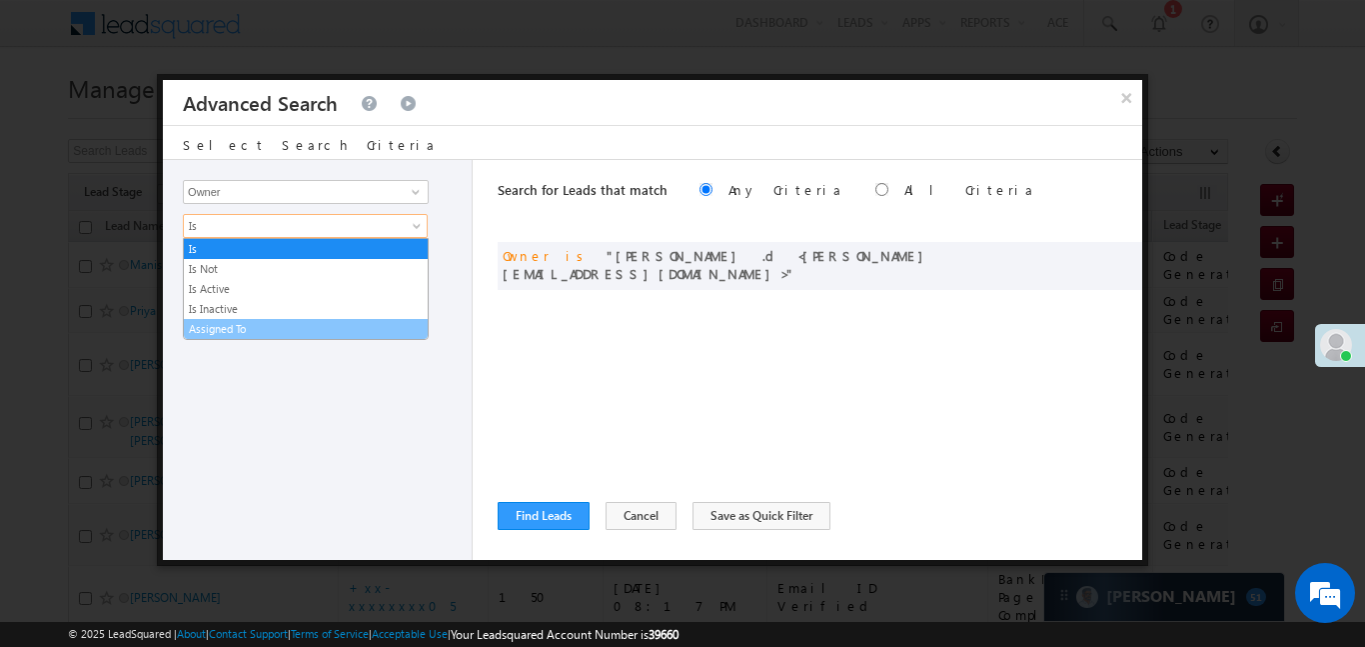
click at [261, 329] on link "Assigned To" at bounding box center [306, 329] width 244 height 18
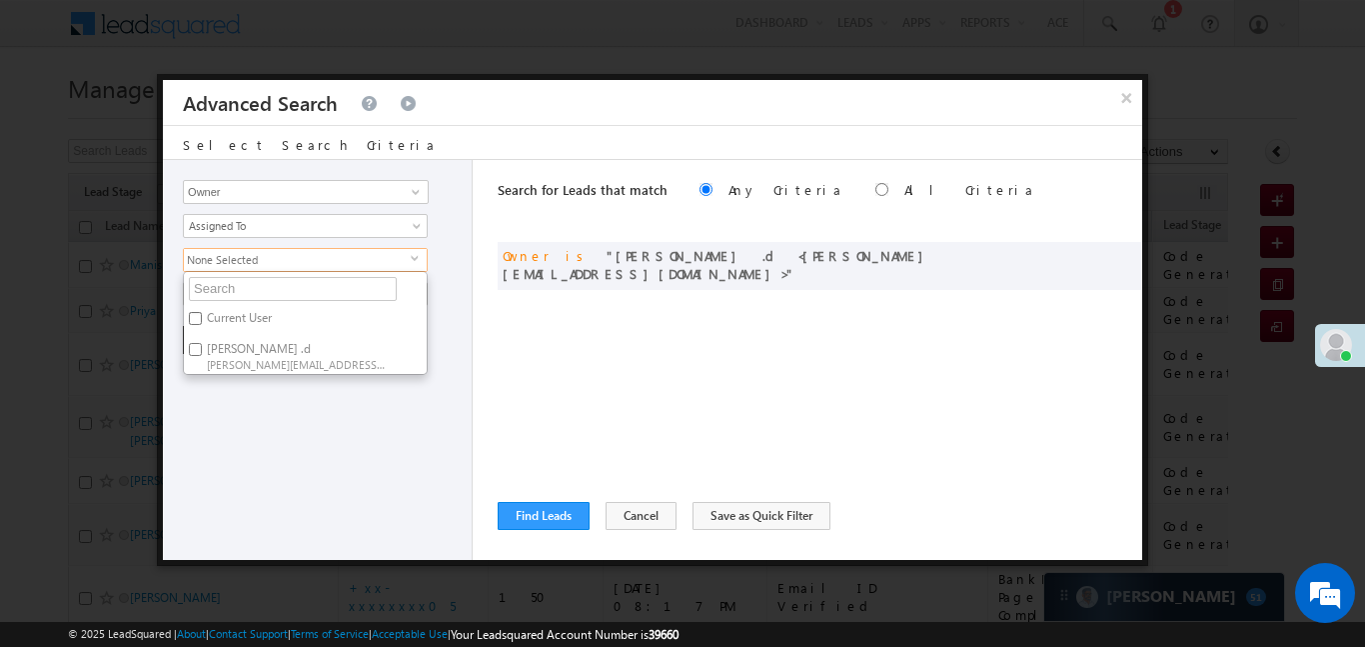
click at [197, 349] on input "Aakansha .d Aakansha.D@angelbroking.com" at bounding box center [195, 349] width 13 height 13
checkbox input "true"
drag, startPoint x: 241, startPoint y: 415, endPoint x: 233, endPoint y: 383, distance: 33.0
click at [237, 413] on div "Lead Activity Task Sales Group Prospect Id WA Last Message Timestamp 4th Day Di…" at bounding box center [318, 360] width 310 height 400
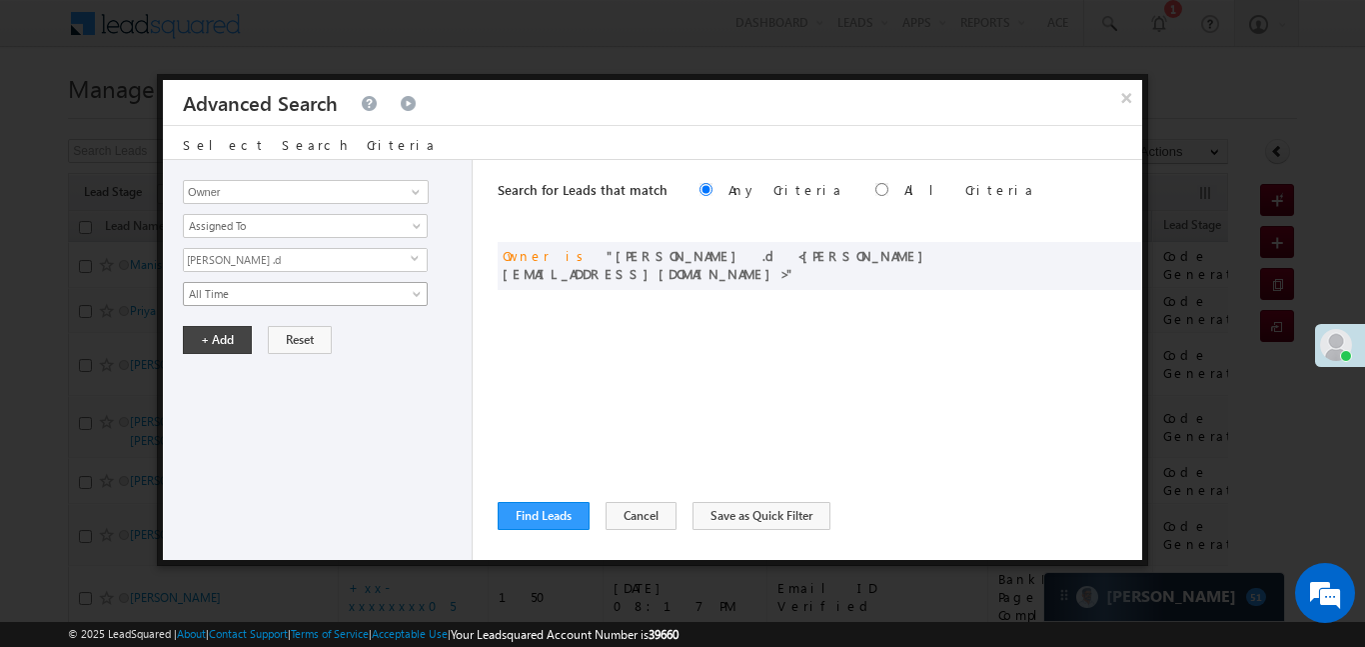
click at [230, 285] on span "All Time" at bounding box center [292, 294] width 217 height 18
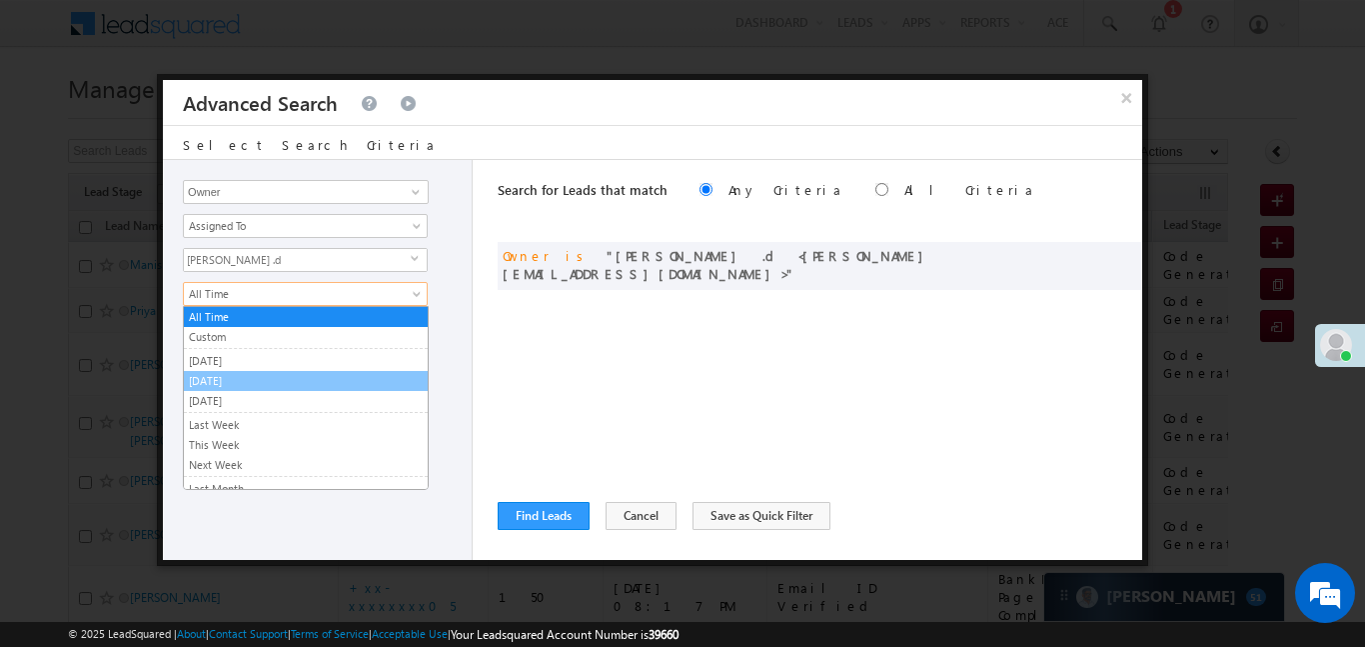
click at [239, 381] on link "[DATE]" at bounding box center [306, 381] width 244 height 18
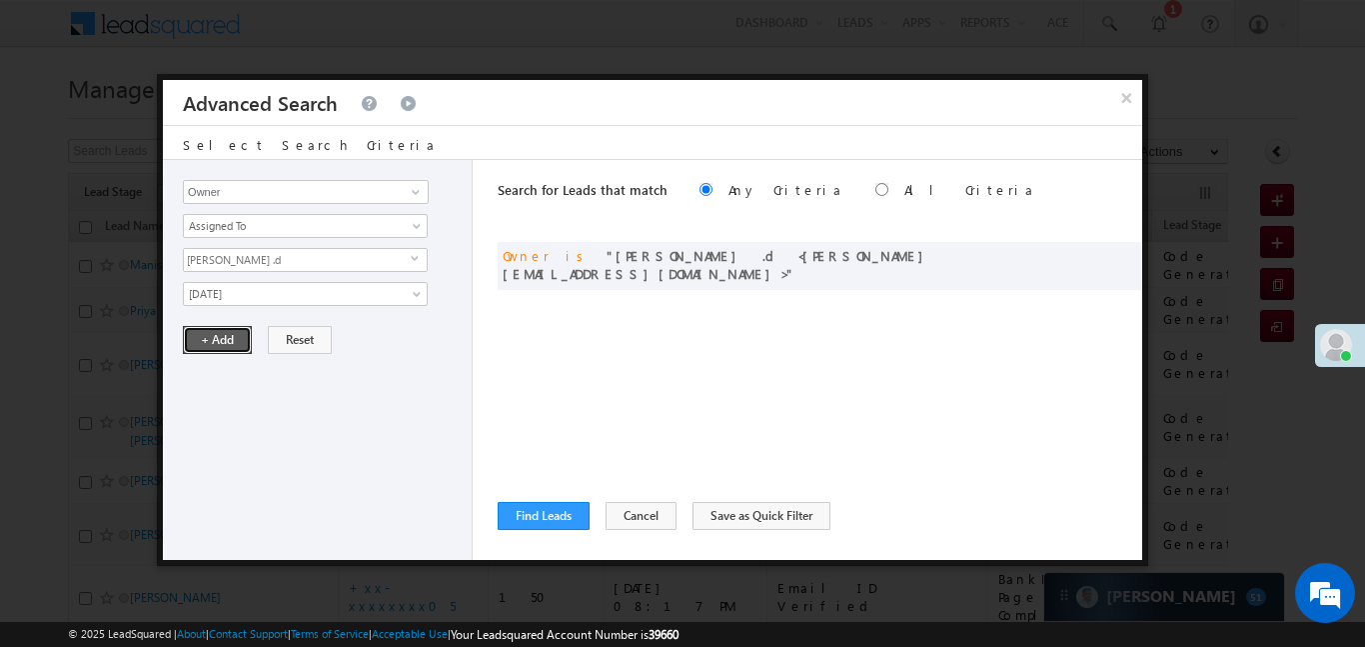
click at [210, 350] on button "+ Add" at bounding box center [217, 340] width 69 height 28
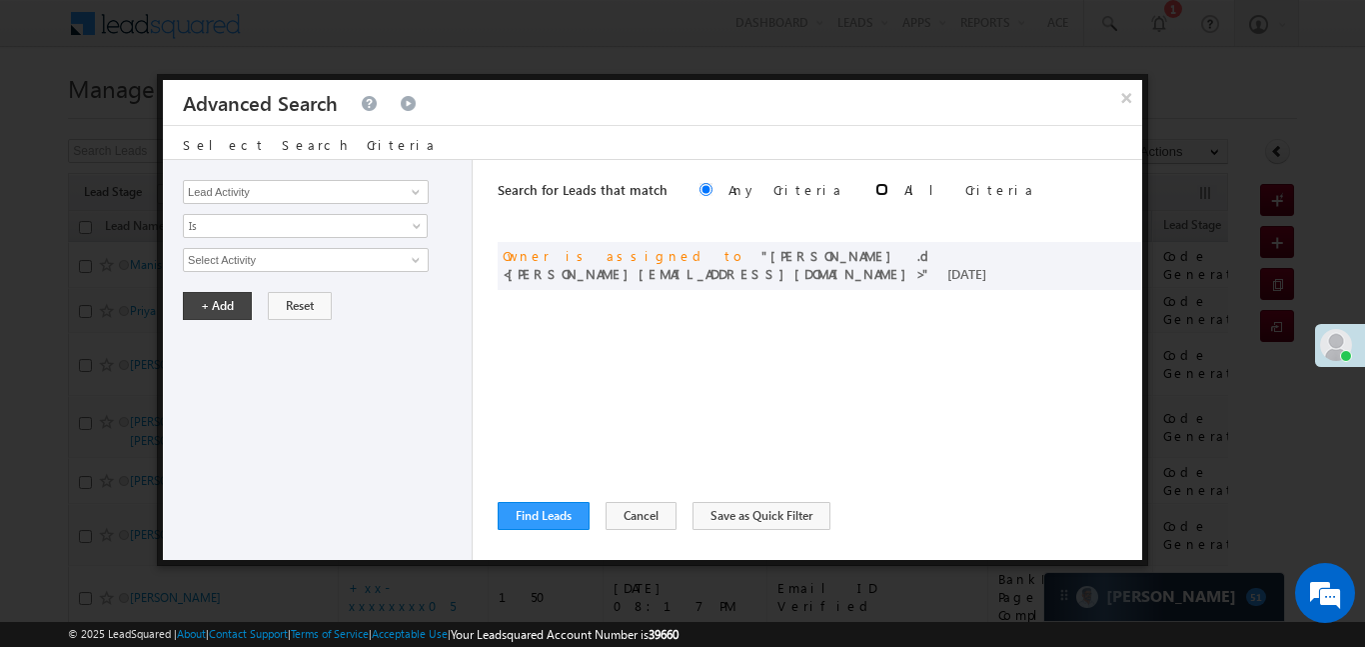
click at [876, 192] on input "radio" at bounding box center [882, 189] width 13 height 13
radio input "true"
click at [544, 507] on button "Find Leads" at bounding box center [544, 516] width 92 height 28
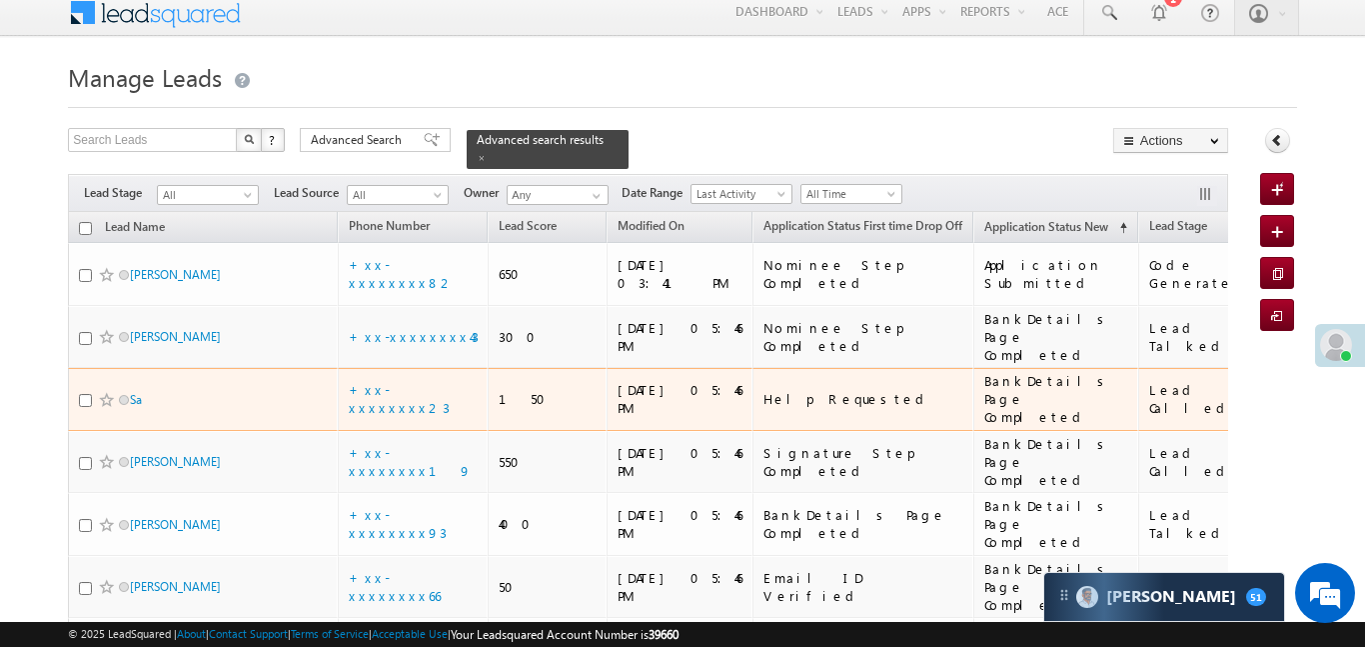
scroll to position [0, 0]
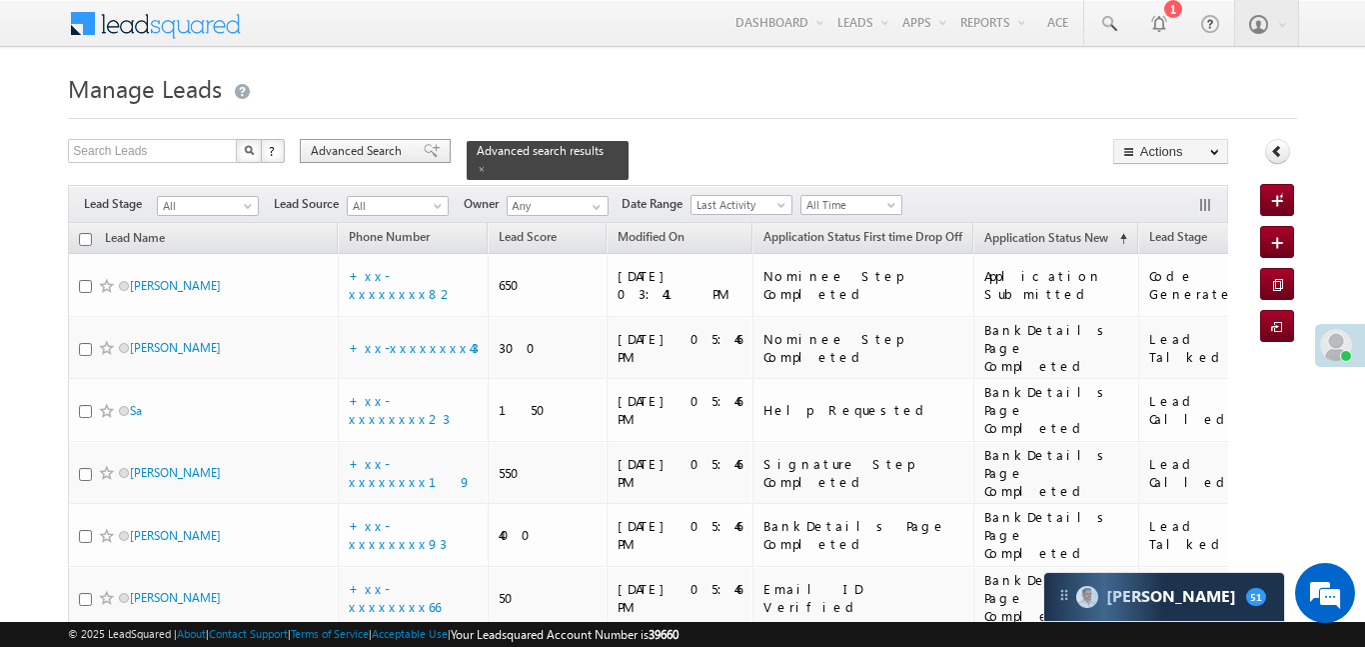
click at [382, 154] on span "Advanced Search" at bounding box center [359, 151] width 97 height 18
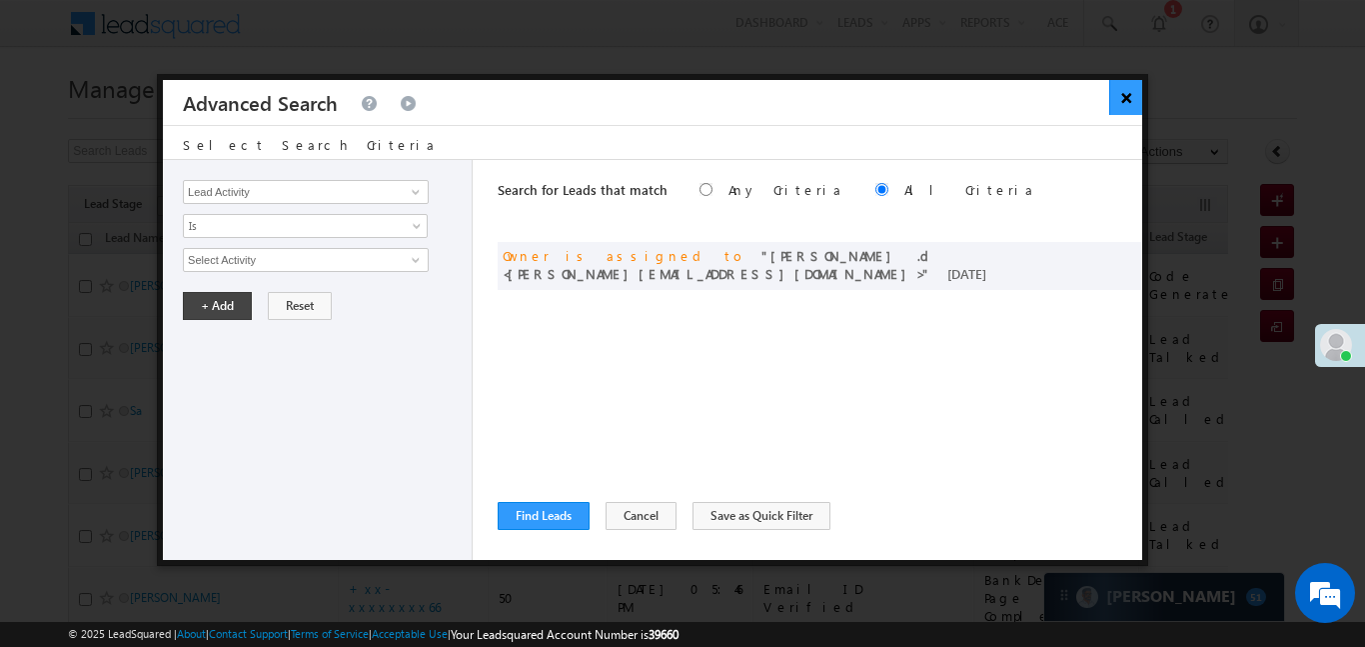
click at [1133, 95] on button "×" at bounding box center [1125, 97] width 33 height 35
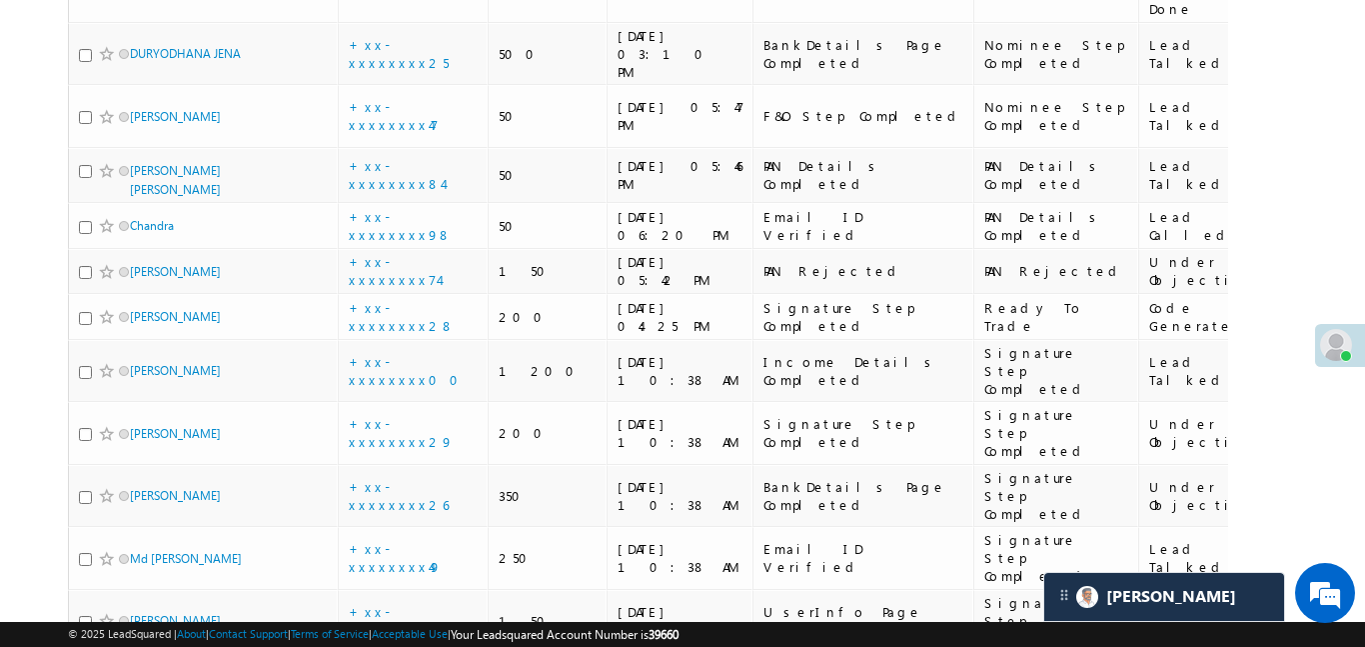
scroll to position [5107, 0]
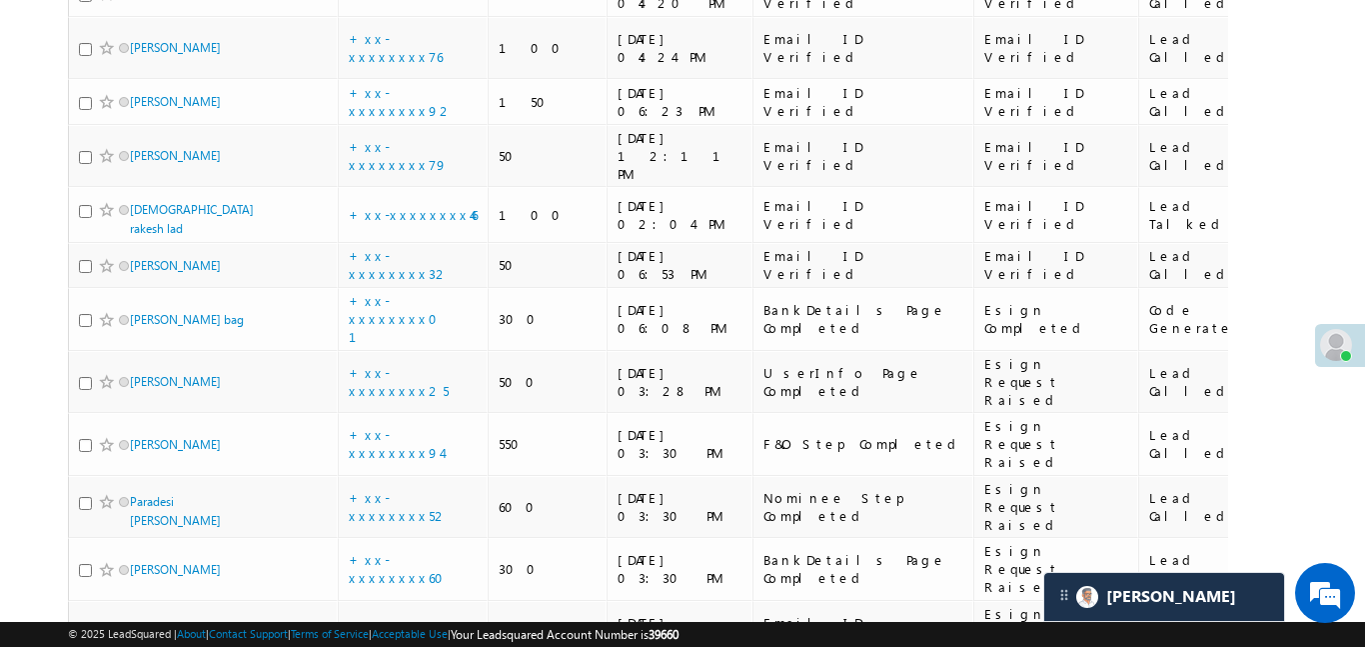
scroll to position [1569, 0]
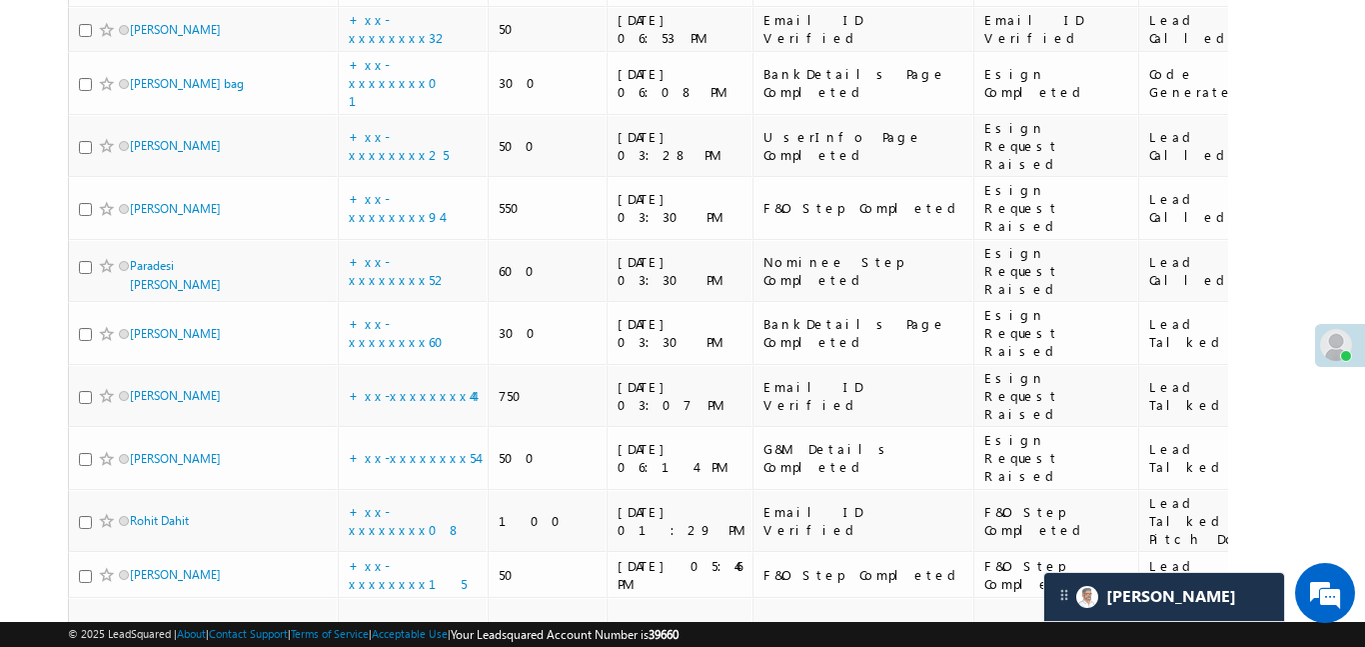
scroll to position [1706, 0]
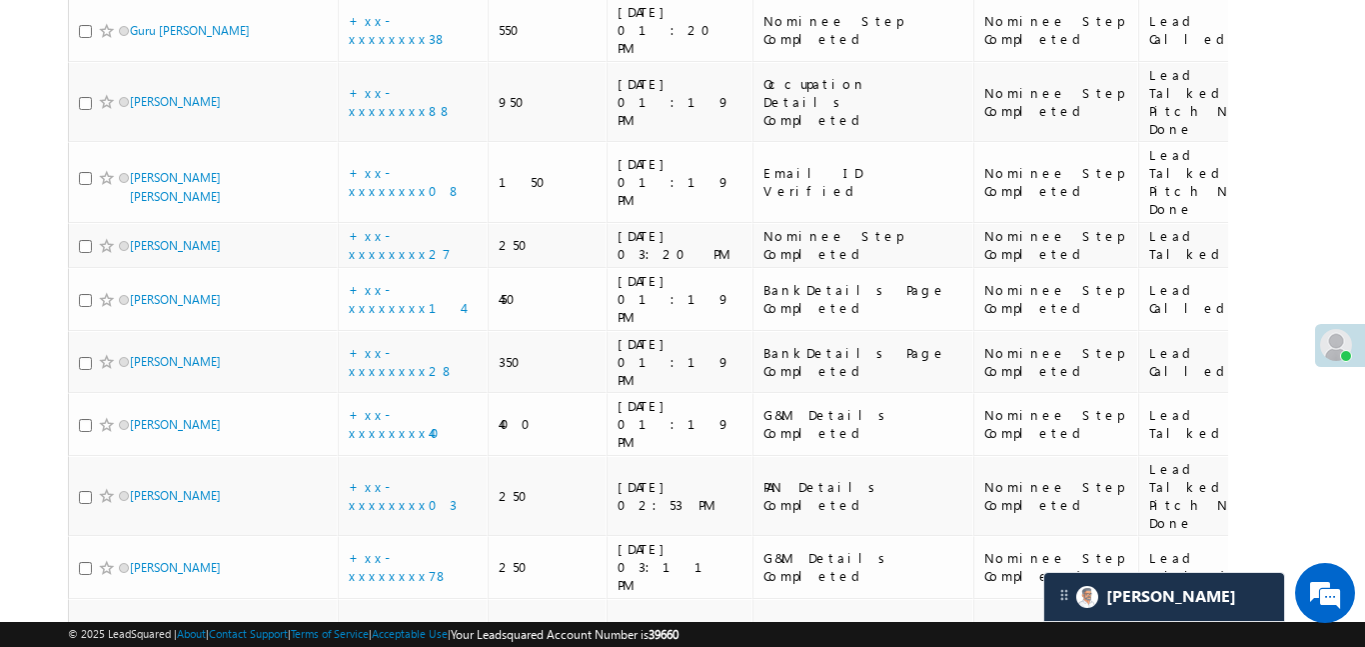
scroll to position [3595, 0]
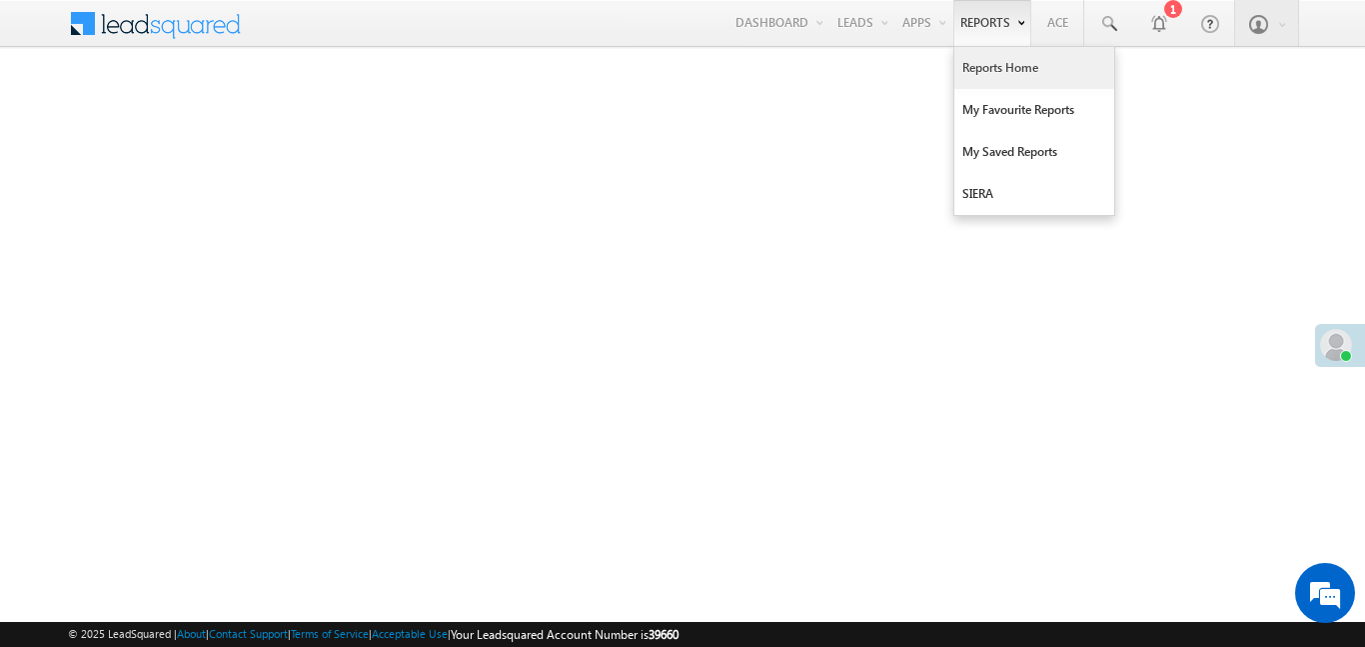
click at [965, 58] on link "Reports Home" at bounding box center [1035, 68] width 160 height 42
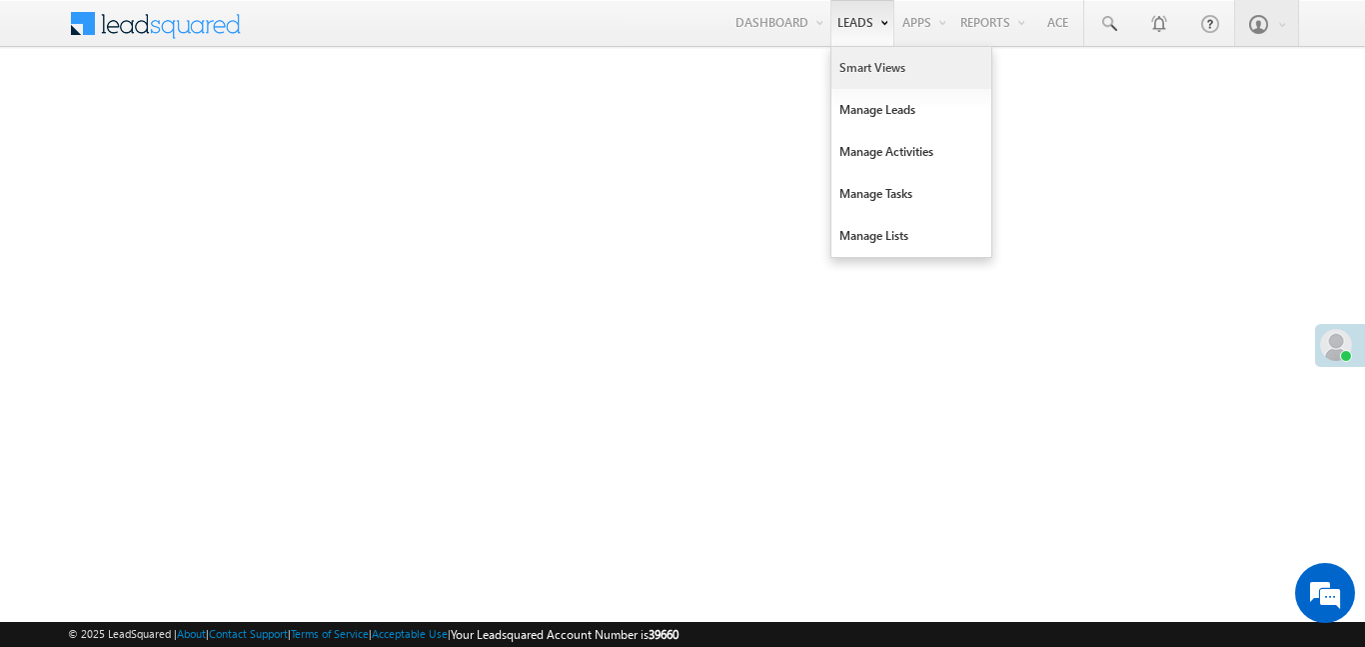
click at [870, 72] on link "Smart Views" at bounding box center [912, 68] width 160 height 42
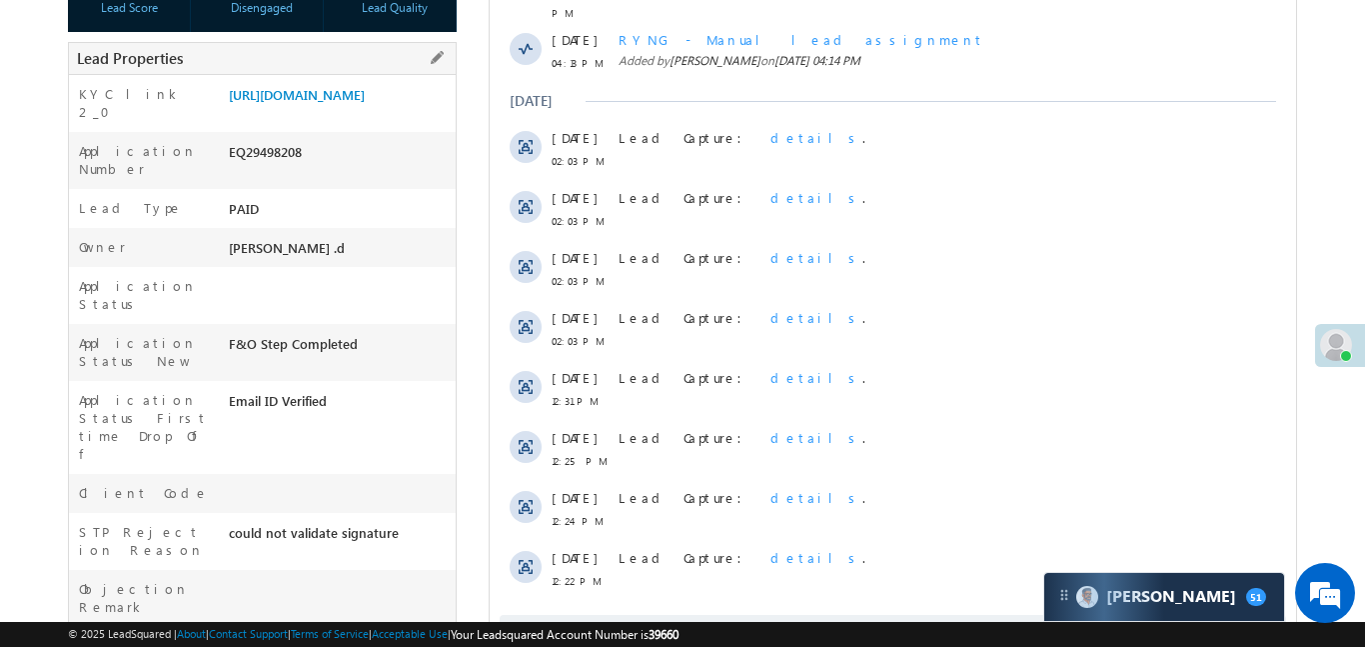
scroll to position [257, 0]
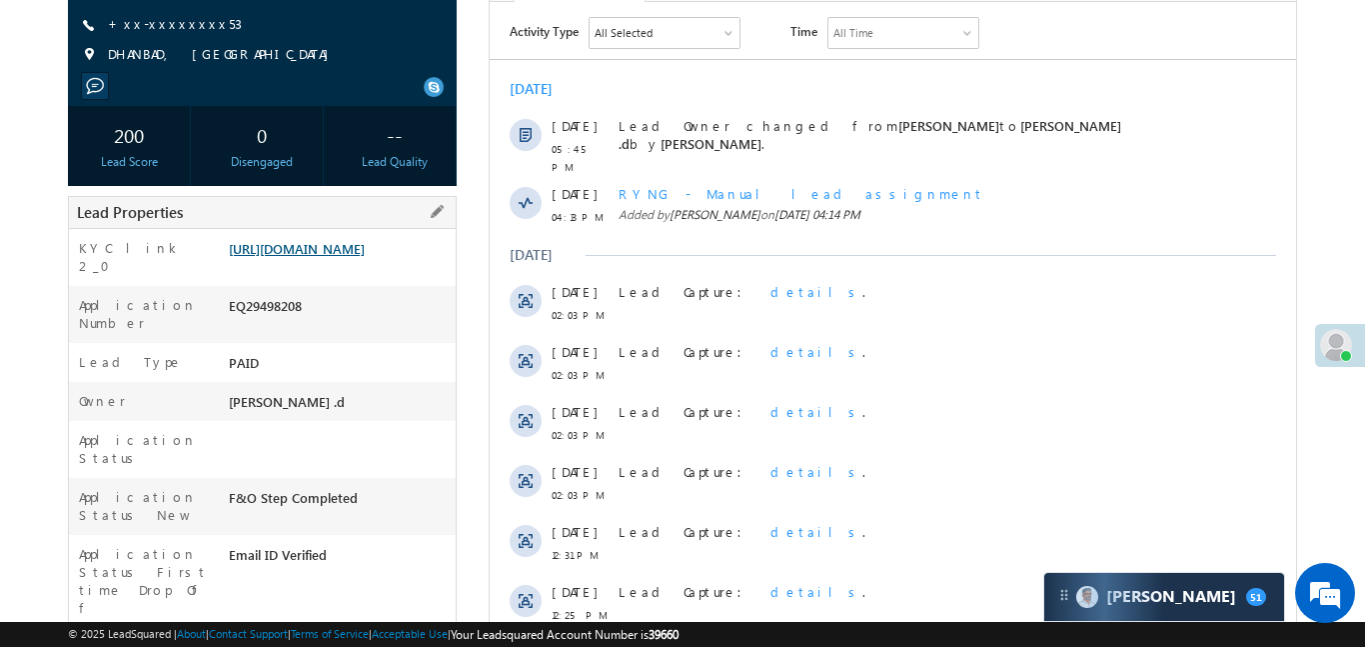
click at [352, 257] on link "[URL][DOMAIN_NAME]" at bounding box center [297, 248] width 136 height 17
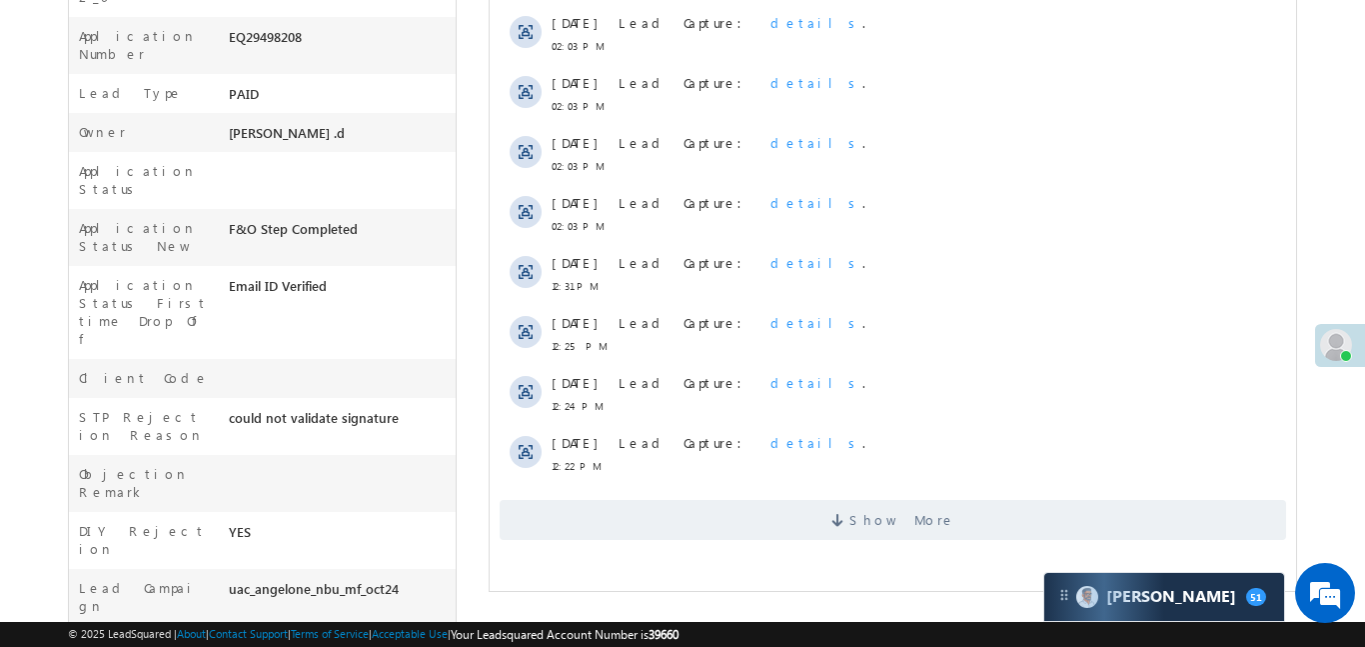
scroll to position [700, 0]
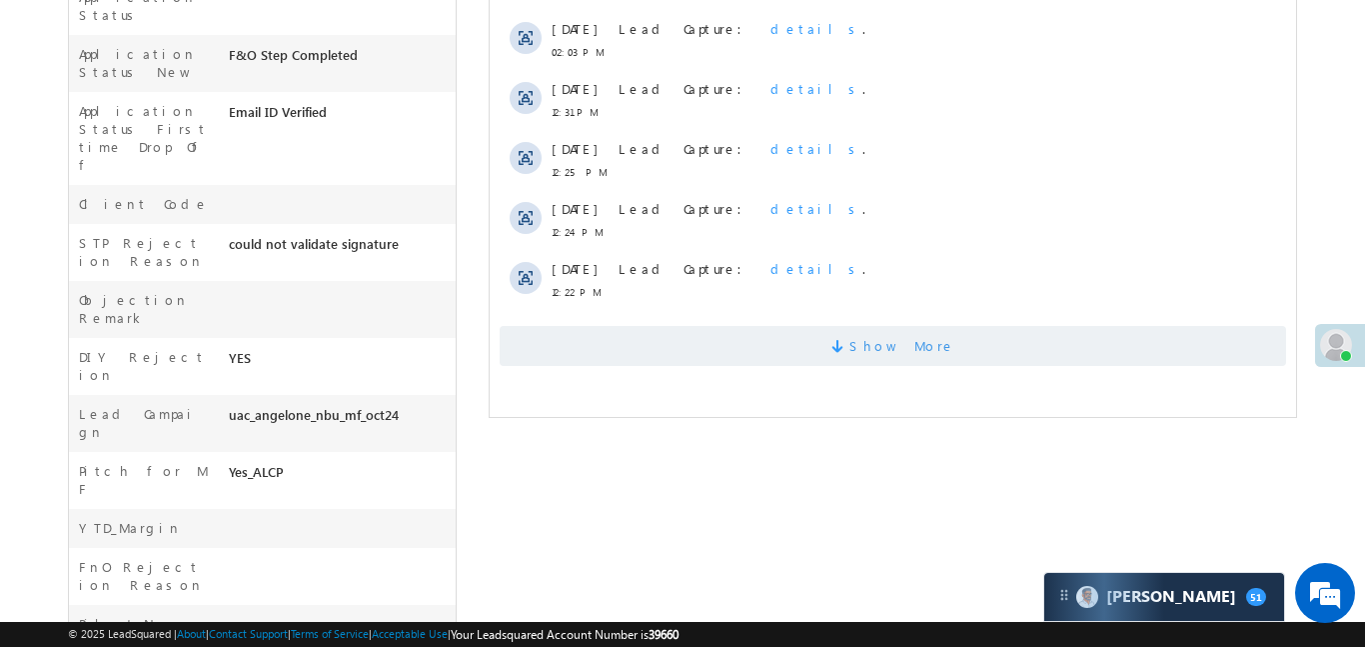
click at [834, 326] on span "Show More" at bounding box center [892, 346] width 787 height 40
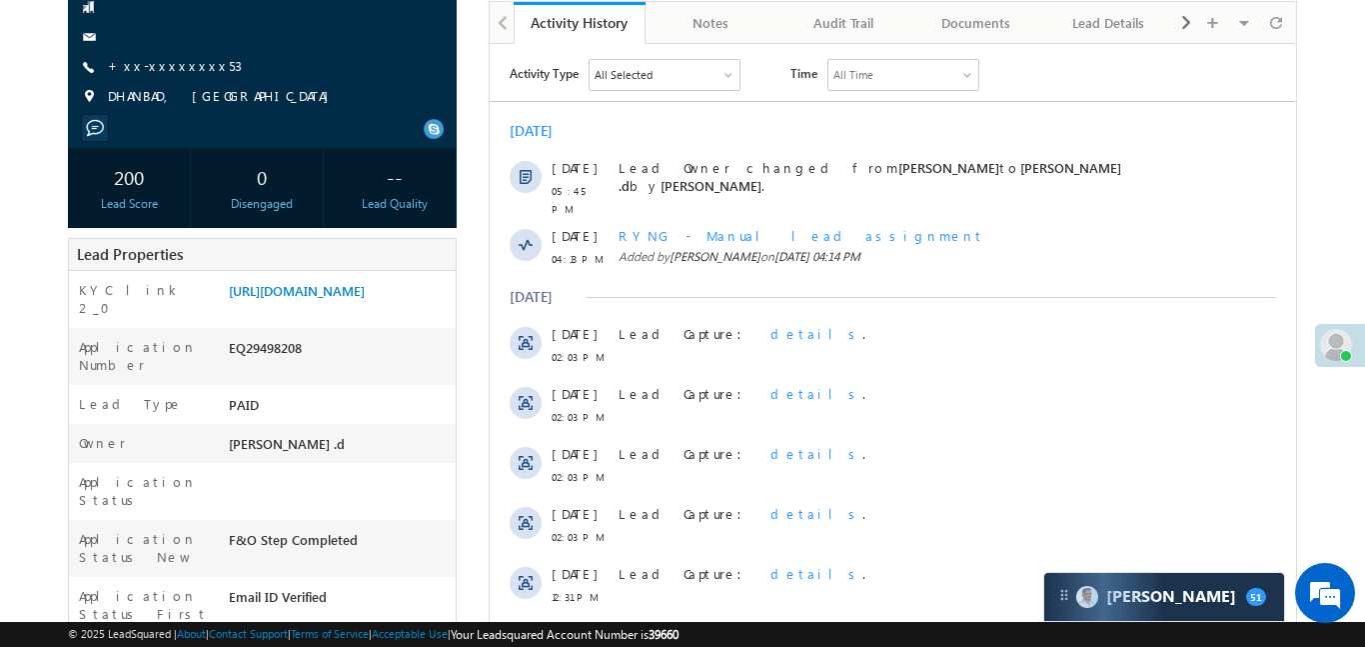
scroll to position [111, 0]
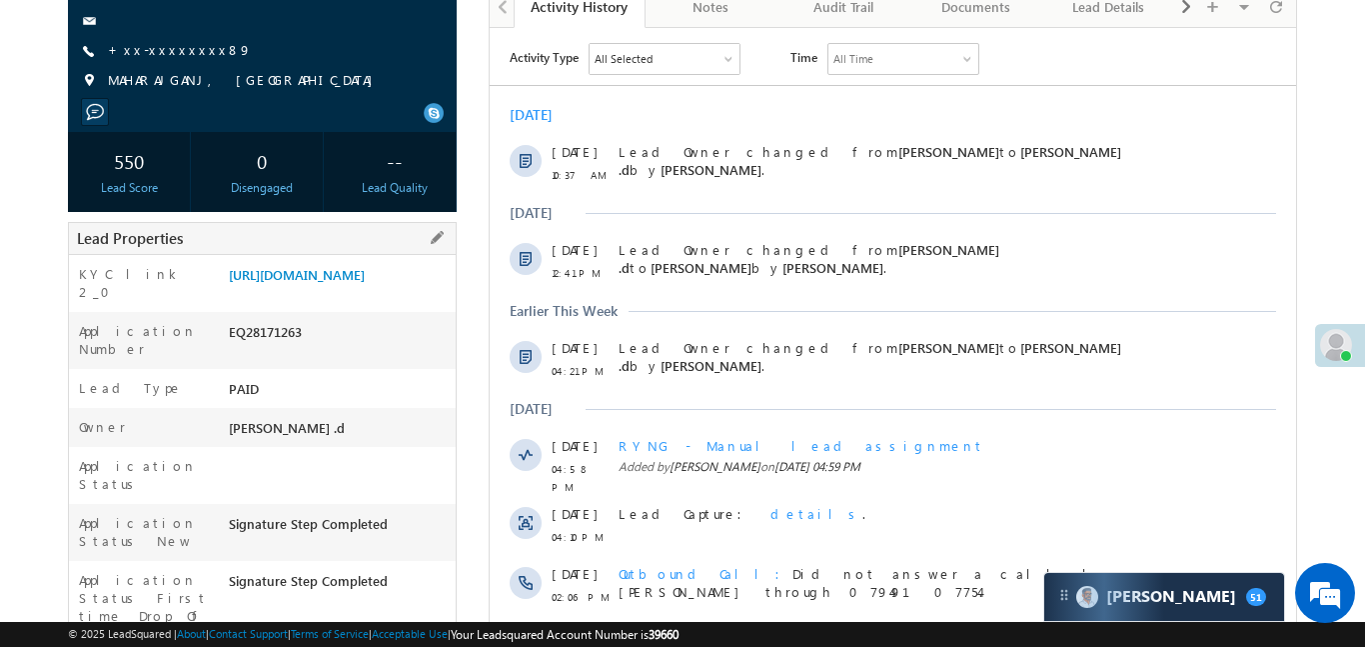
scroll to position [286, 0]
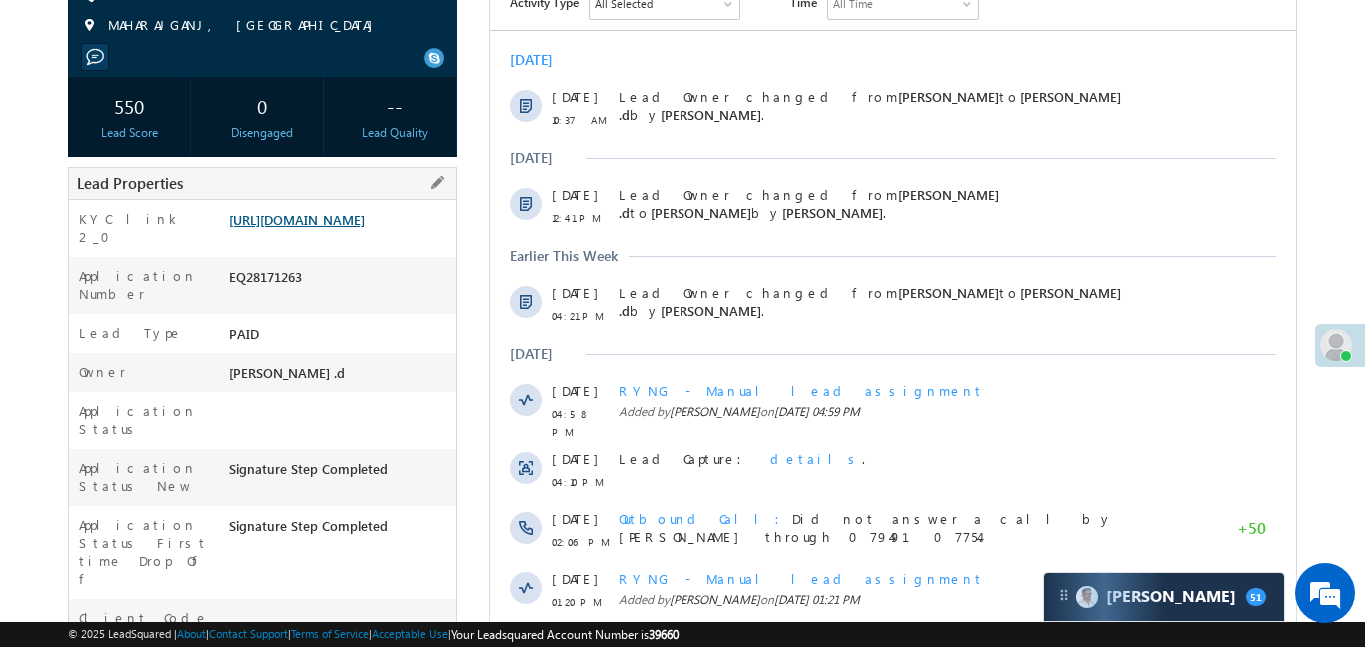
click at [365, 228] on link "[URL][DOMAIN_NAME]" at bounding box center [297, 219] width 136 height 17
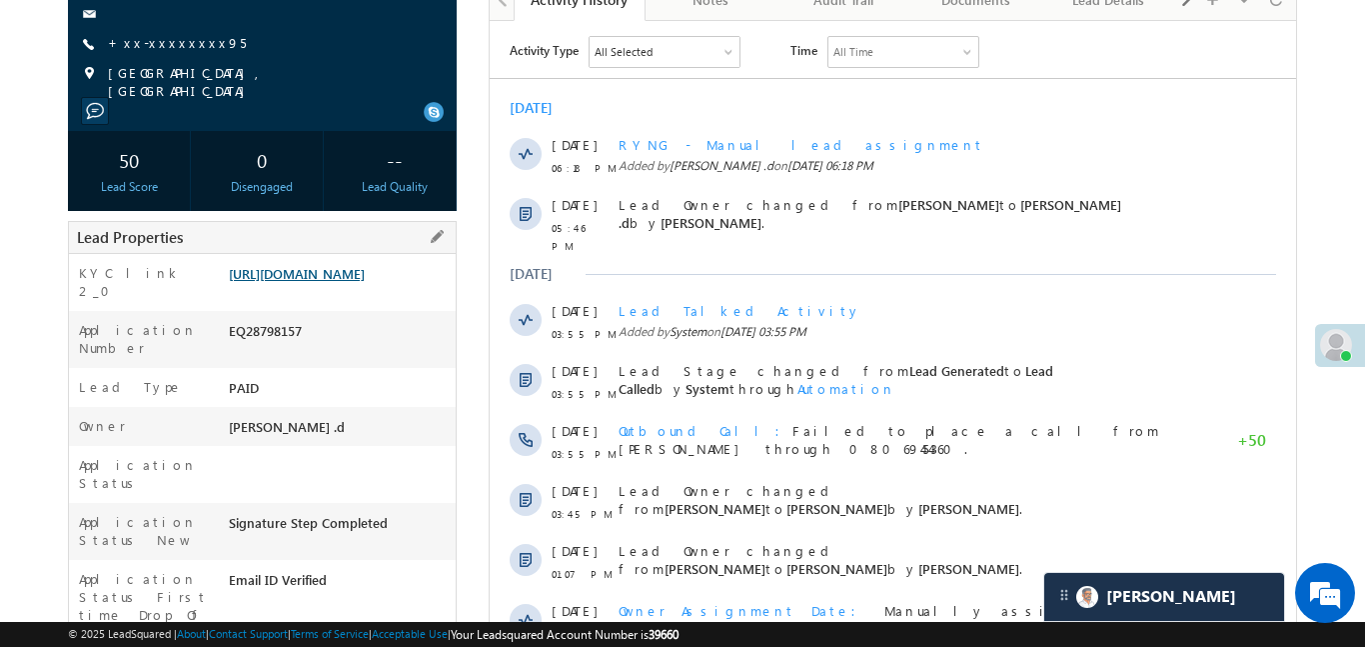
click at [365, 282] on link "[URL][DOMAIN_NAME]" at bounding box center [297, 273] width 136 height 17
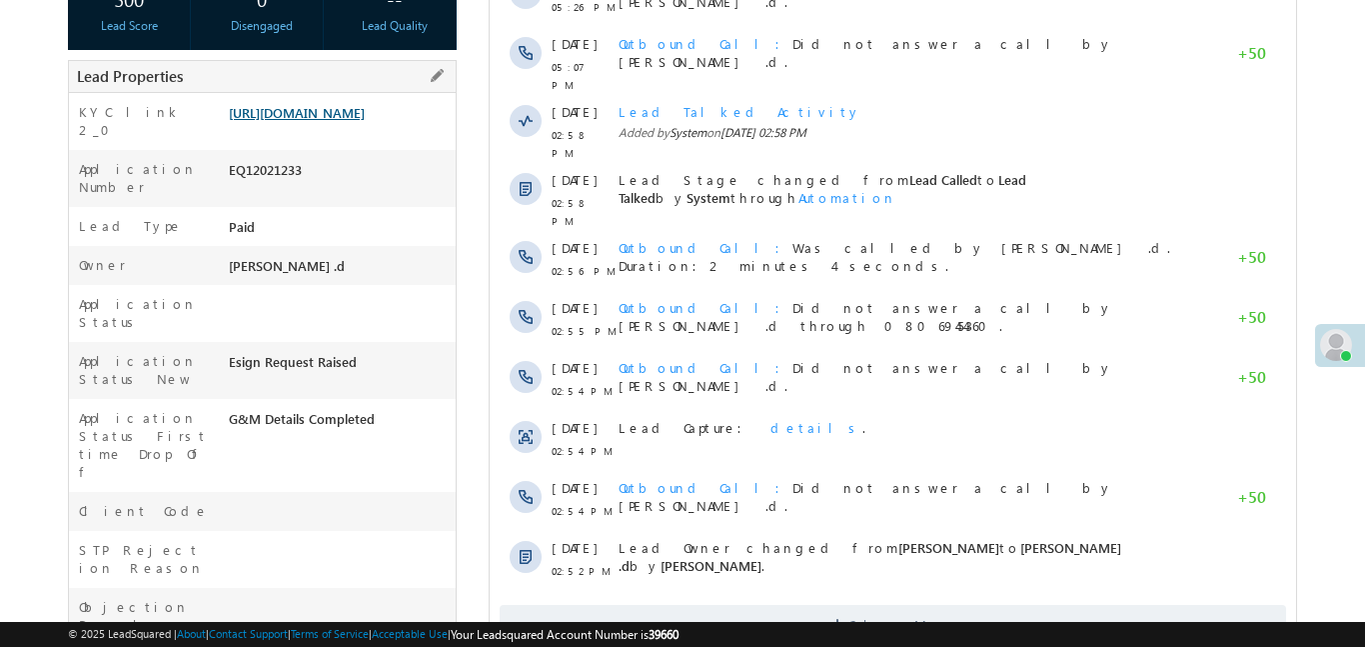
click at [365, 115] on link "[URL][DOMAIN_NAME]" at bounding box center [297, 112] width 136 height 17
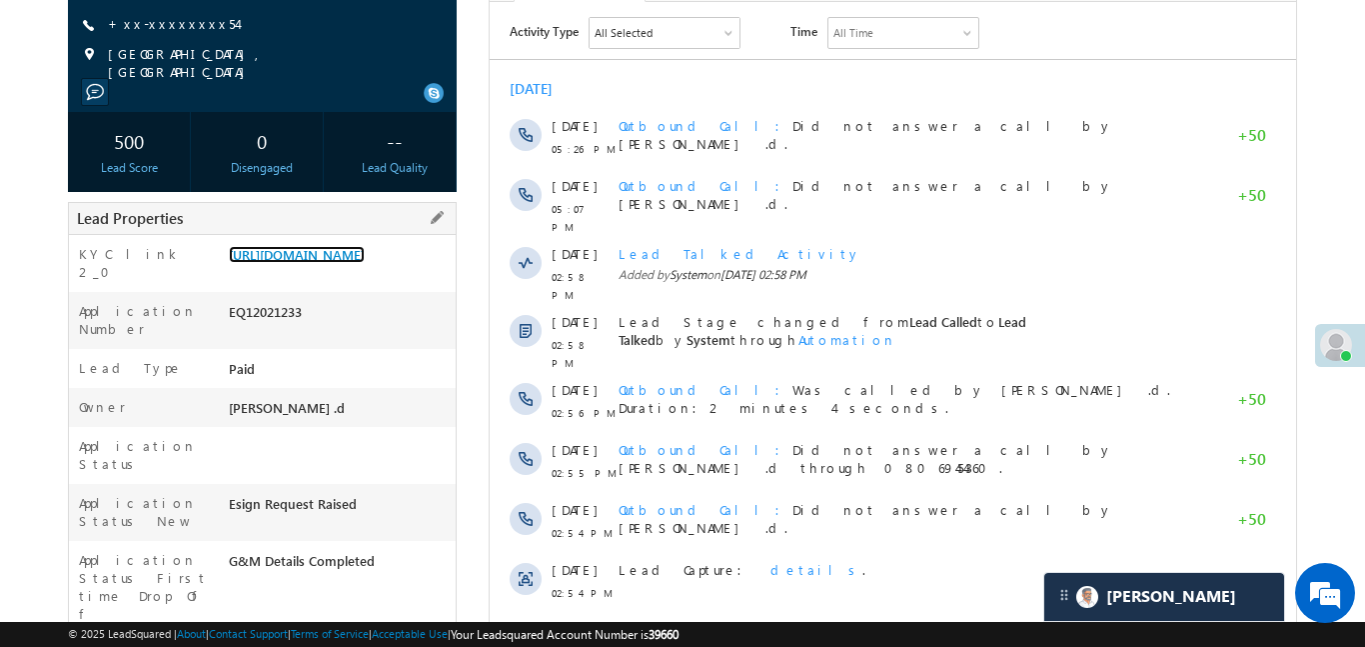
scroll to position [91, 0]
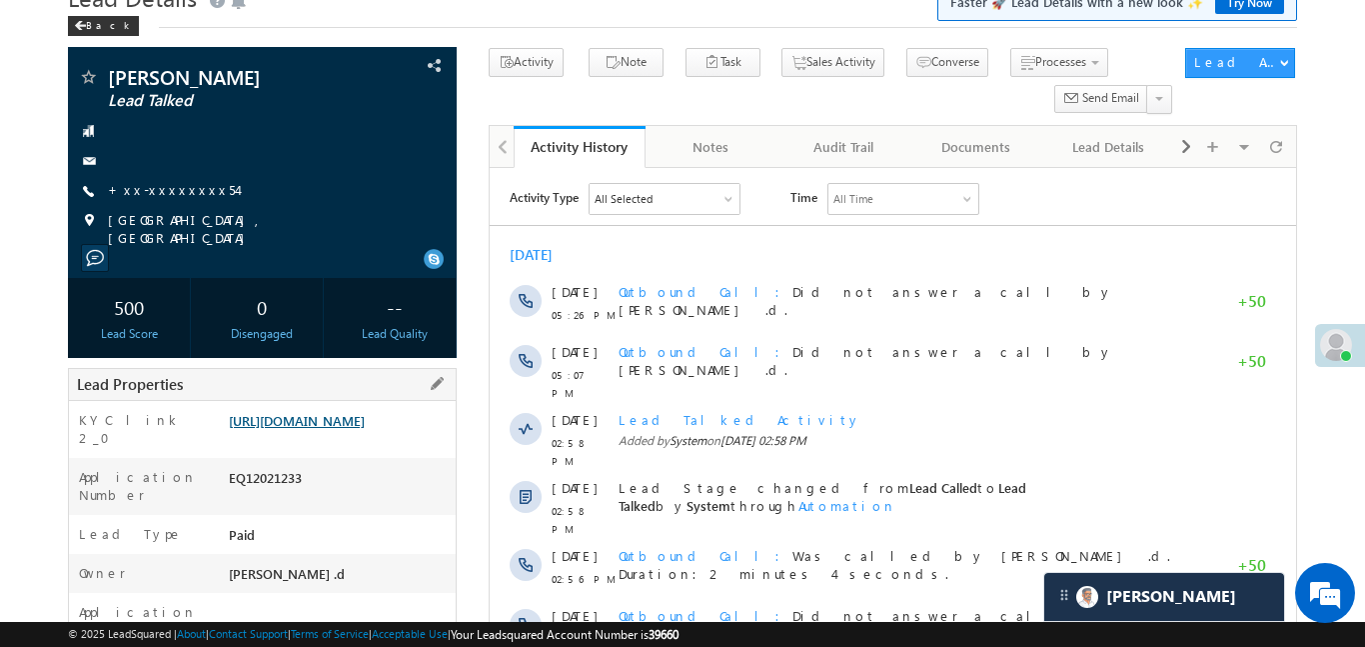
click at [358, 413] on link "https://angelbroking1-pk3em7sa.customui-test.leadsquared.com?leadId=dd89fd83-be…" at bounding box center [297, 420] width 136 height 17
click at [365, 429] on link "https://angelbroking1-pk3em7sa.customui-test.leadsquared.com?leadId=dd89fd83-be…" at bounding box center [297, 420] width 136 height 17
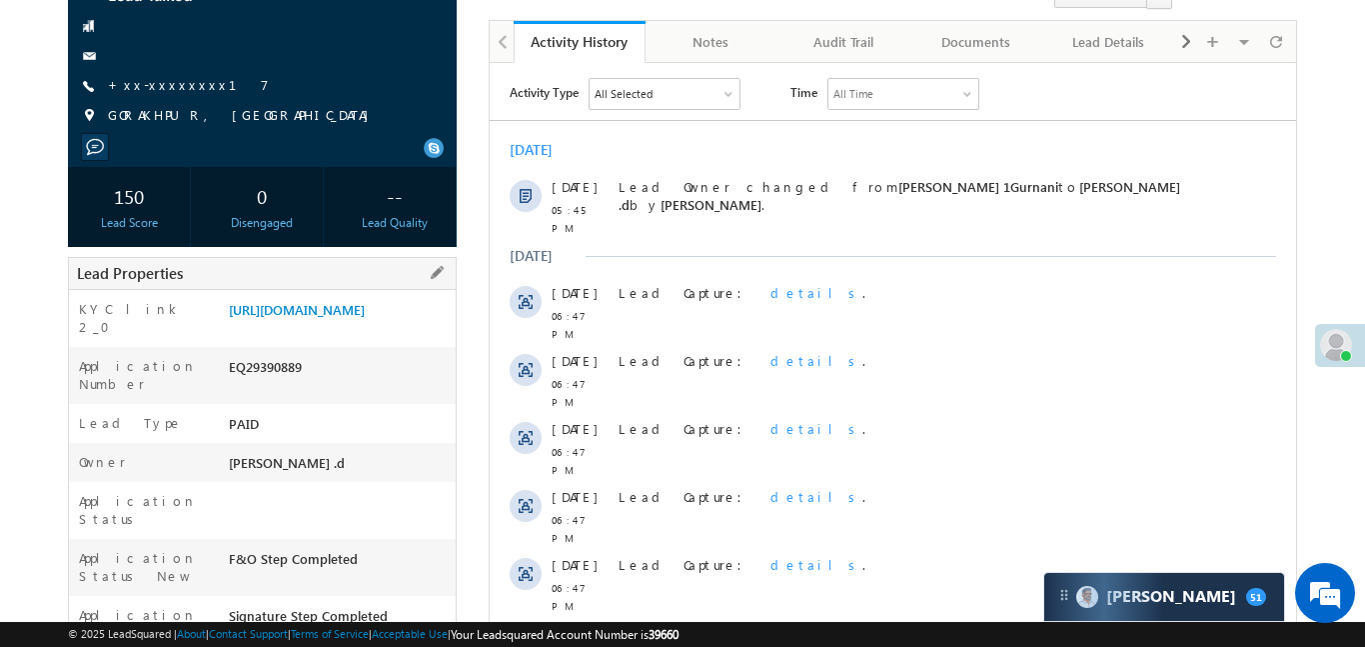
scroll to position [208, 0]
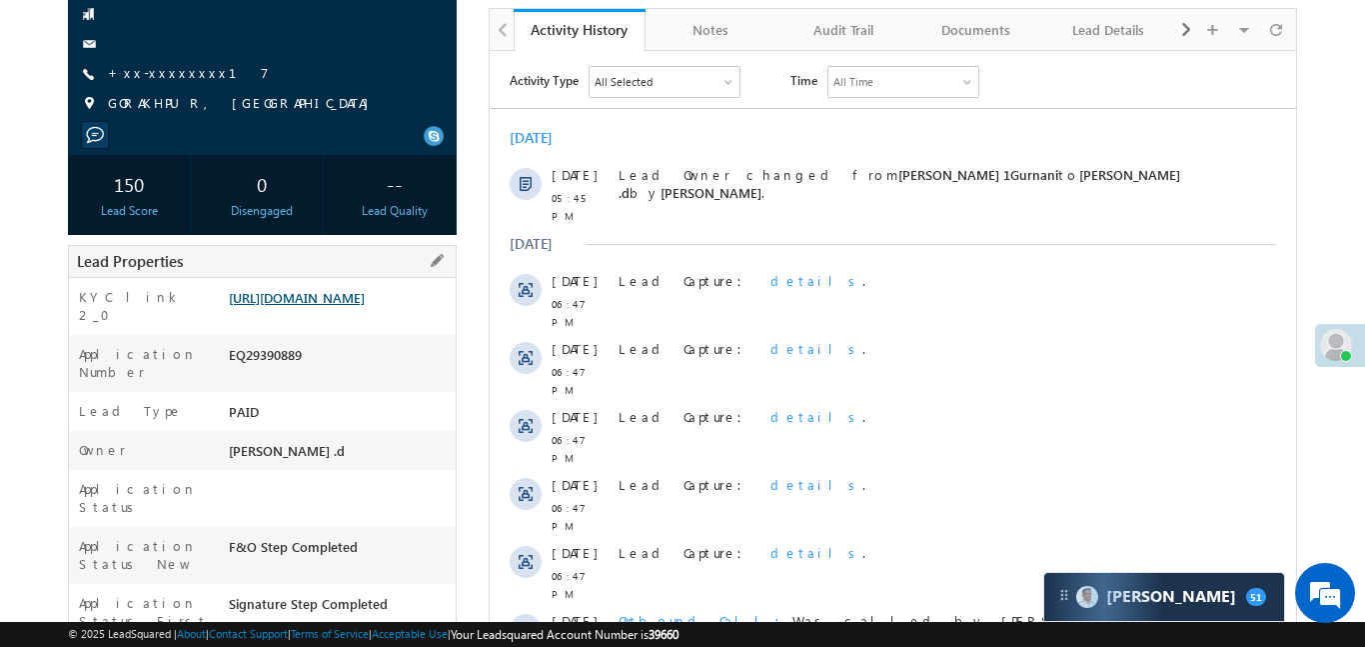
click at [365, 306] on link "[URL][DOMAIN_NAME]" at bounding box center [297, 297] width 136 height 17
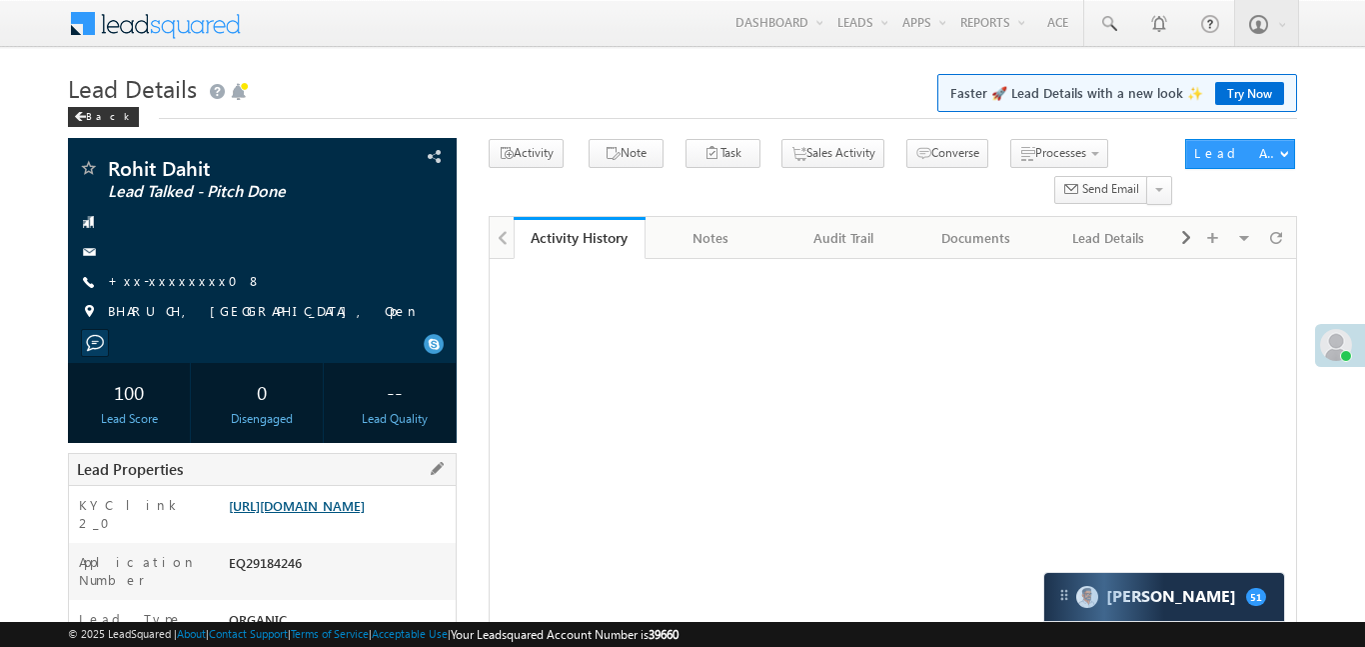
click at [365, 497] on link "[URL][DOMAIN_NAME]" at bounding box center [297, 505] width 136 height 17
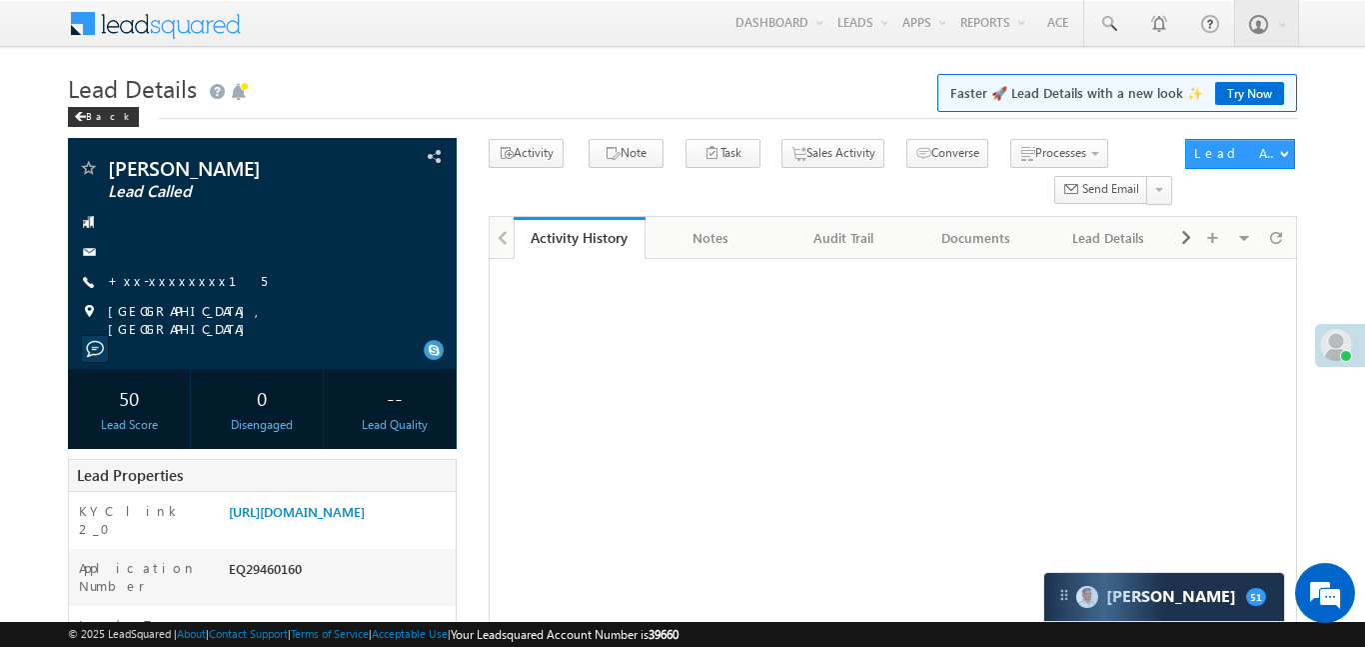
click at [324, 374] on div "50 Lead Score 0 Disengaged -- Lead Quality" at bounding box center [262, 409] width 389 height 80
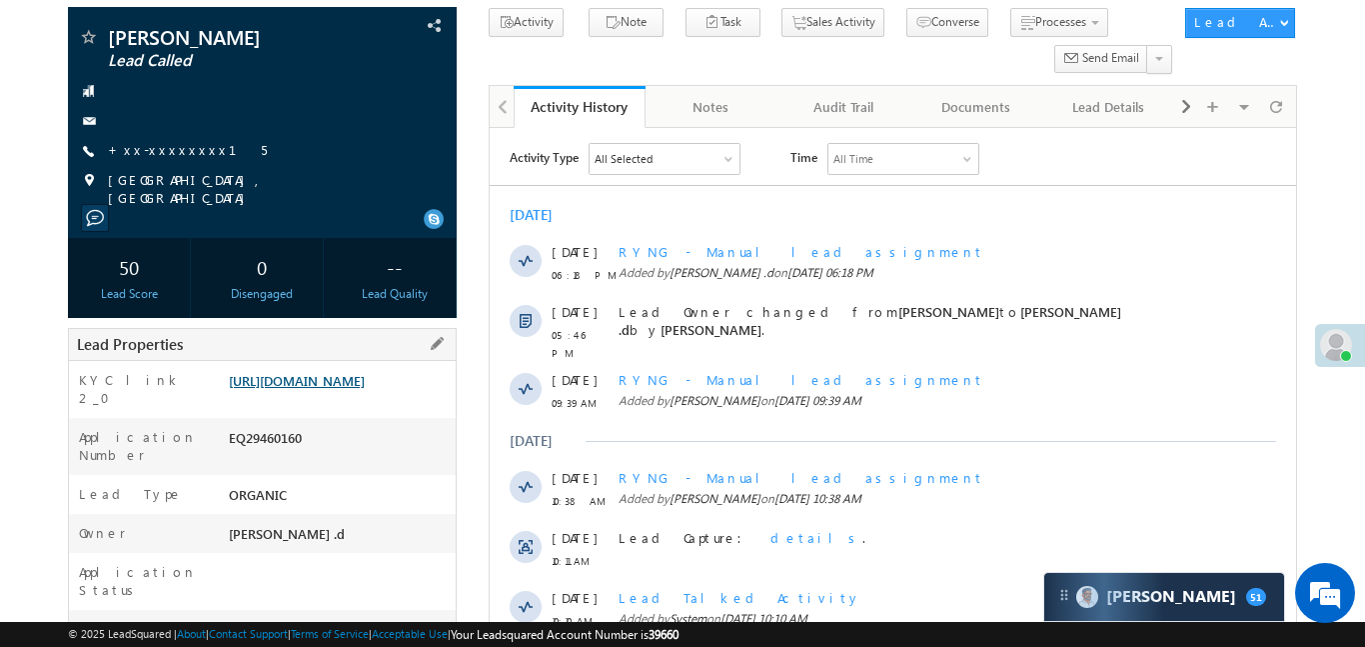
click at [365, 387] on link "https://angelbroking1-pk3em7sa.customui-test.leadsquared.com?leadId=334ac85c-26…" at bounding box center [297, 380] width 136 height 17
click at [351, 383] on link "https://angelbroking1-pk3em7sa.customui-test.leadsquared.com?leadId=334ac85c-26…" at bounding box center [297, 380] width 136 height 17
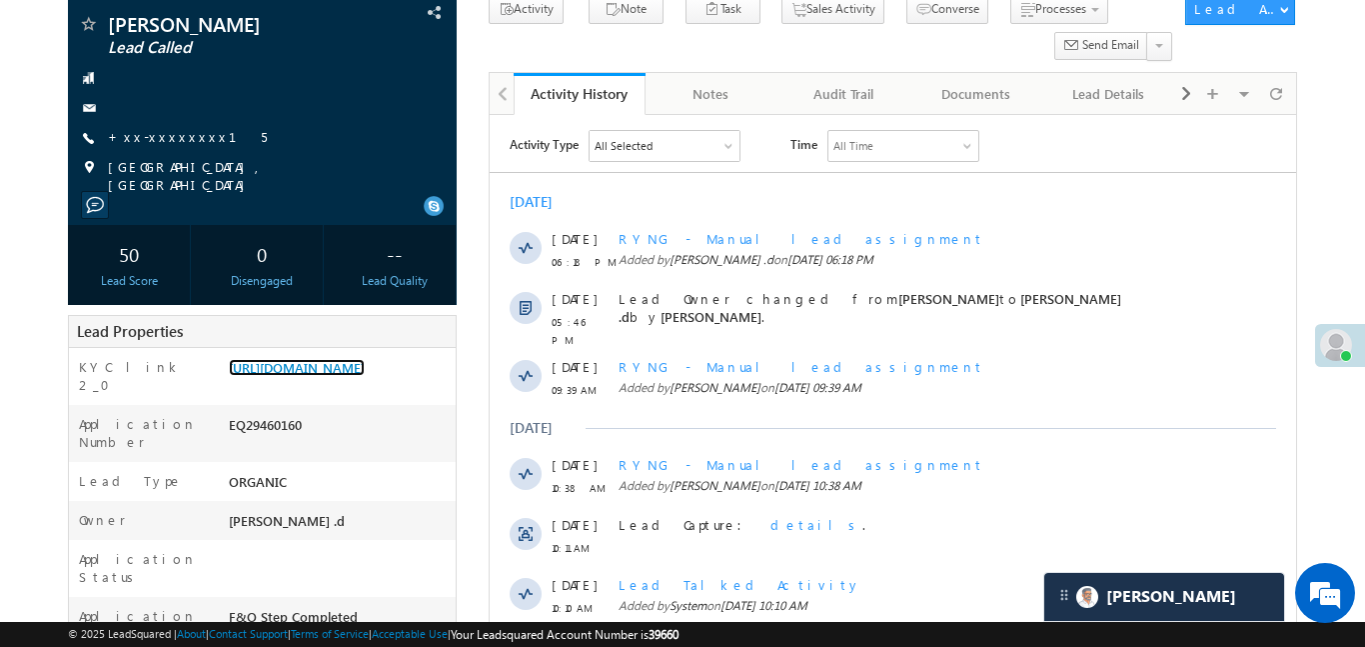
scroll to position [162, 0]
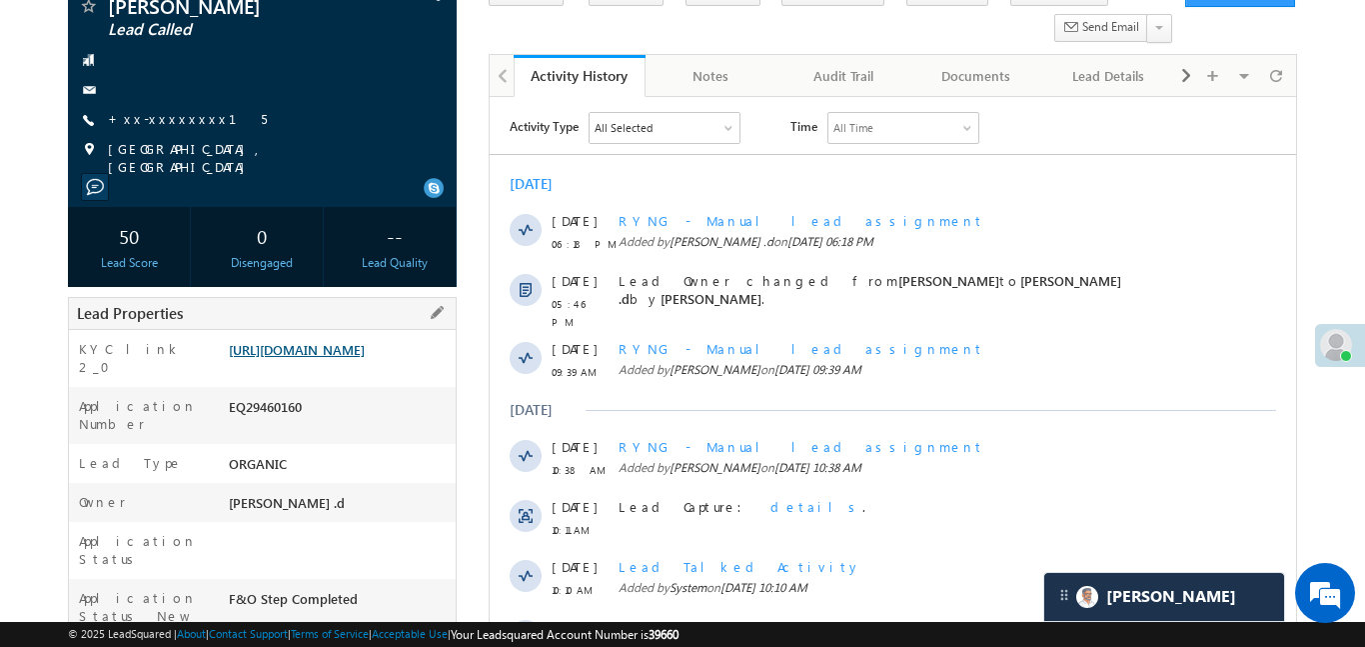
click at [365, 358] on link "https://angelbroking1-pk3em7sa.customui-test.leadsquared.com?leadId=334ac85c-26…" at bounding box center [297, 349] width 136 height 17
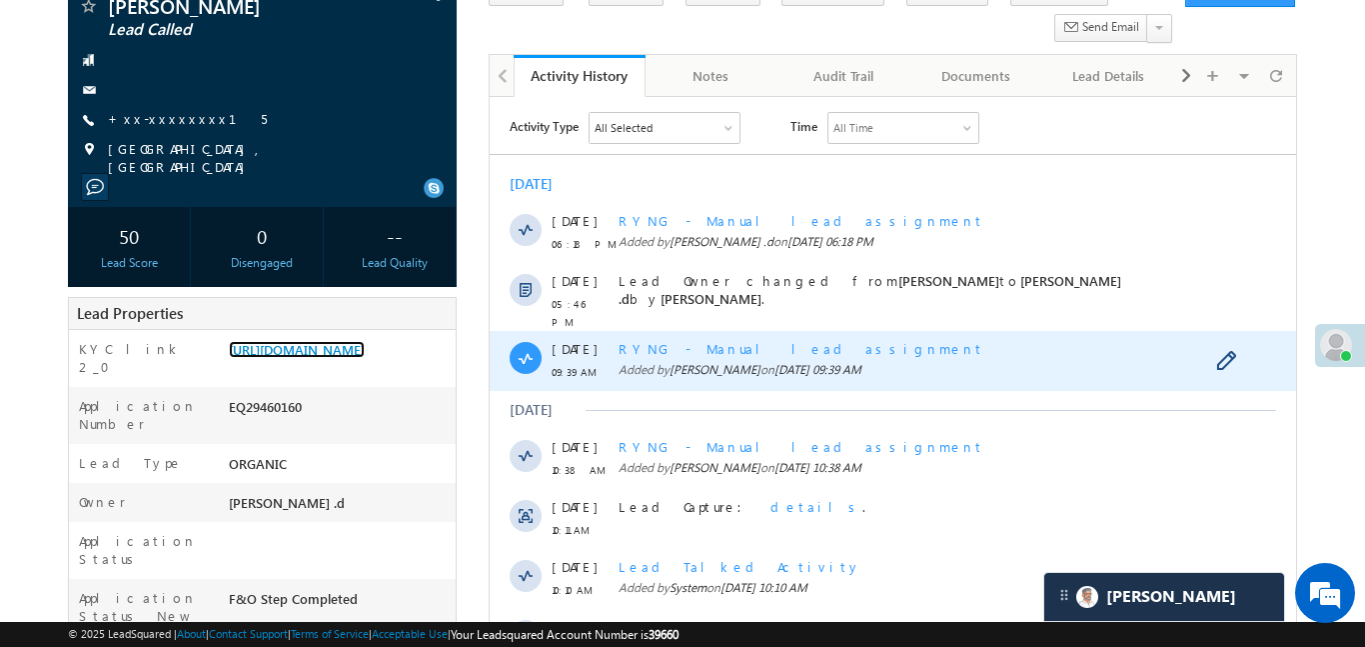
scroll to position [844, 0]
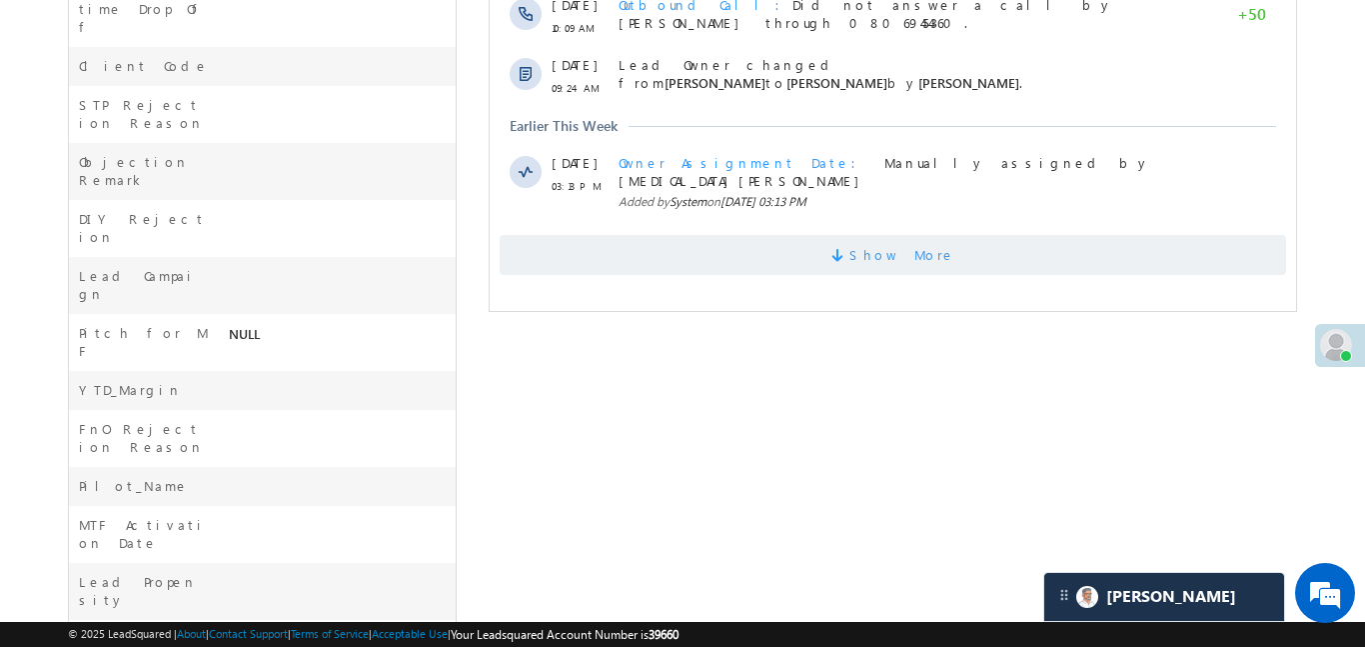
click at [849, 249] on span at bounding box center [840, 258] width 18 height 19
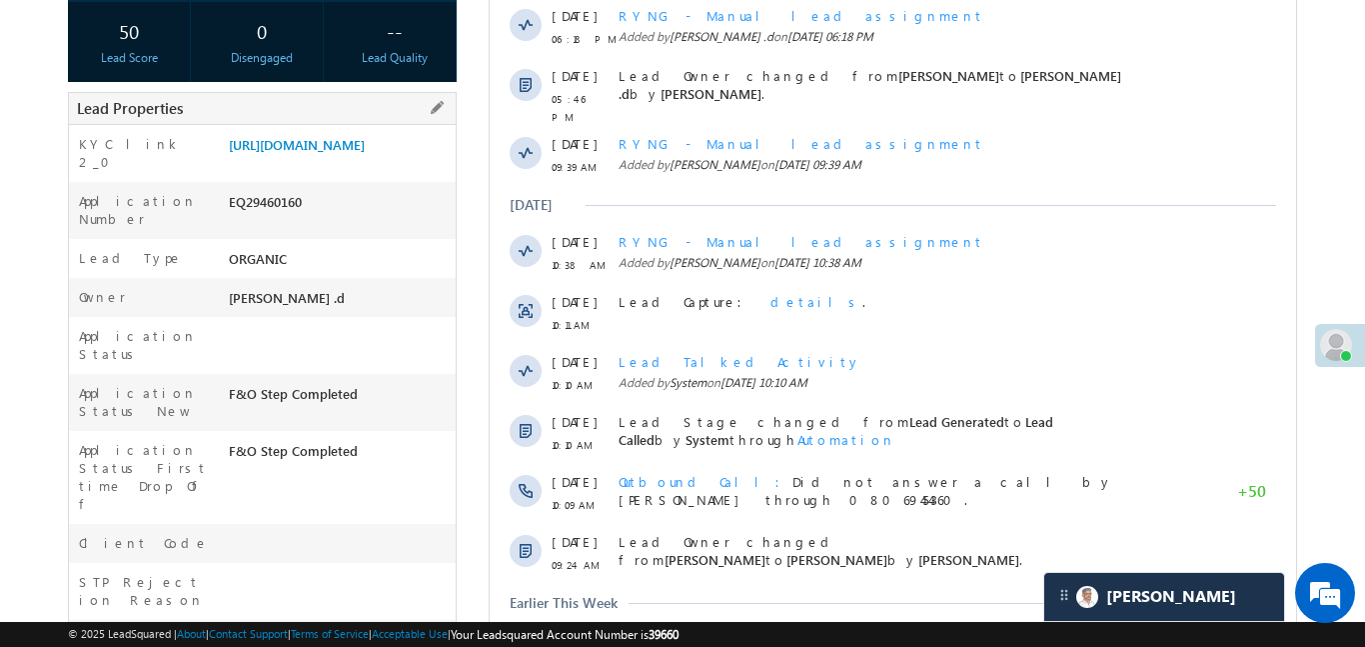
scroll to position [26, 0]
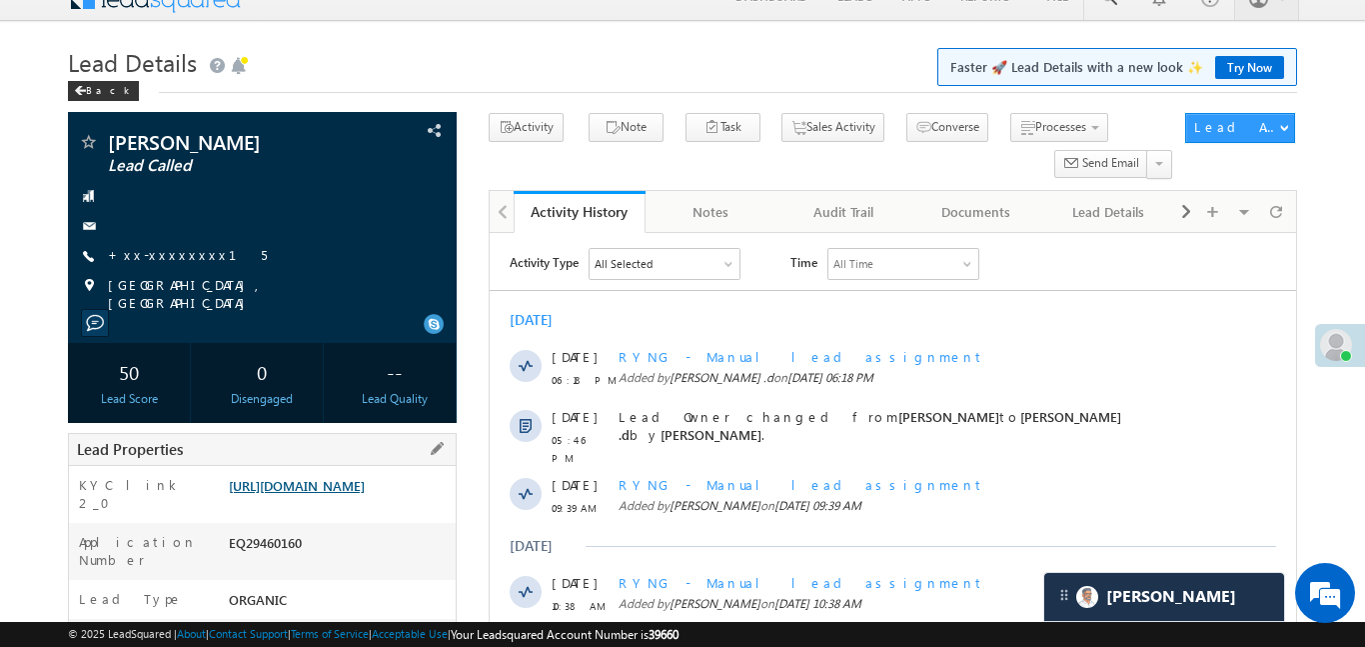
click at [365, 489] on link "https://angelbroking1-pk3em7sa.customui-test.leadsquared.com?leadId=334ac85c-26…" at bounding box center [297, 485] width 136 height 17
click at [358, 494] on link "https://angelbroking1-pk3em7sa.customui-test.leadsquared.com?leadId=334ac85c-26…" at bounding box center [297, 485] width 136 height 17
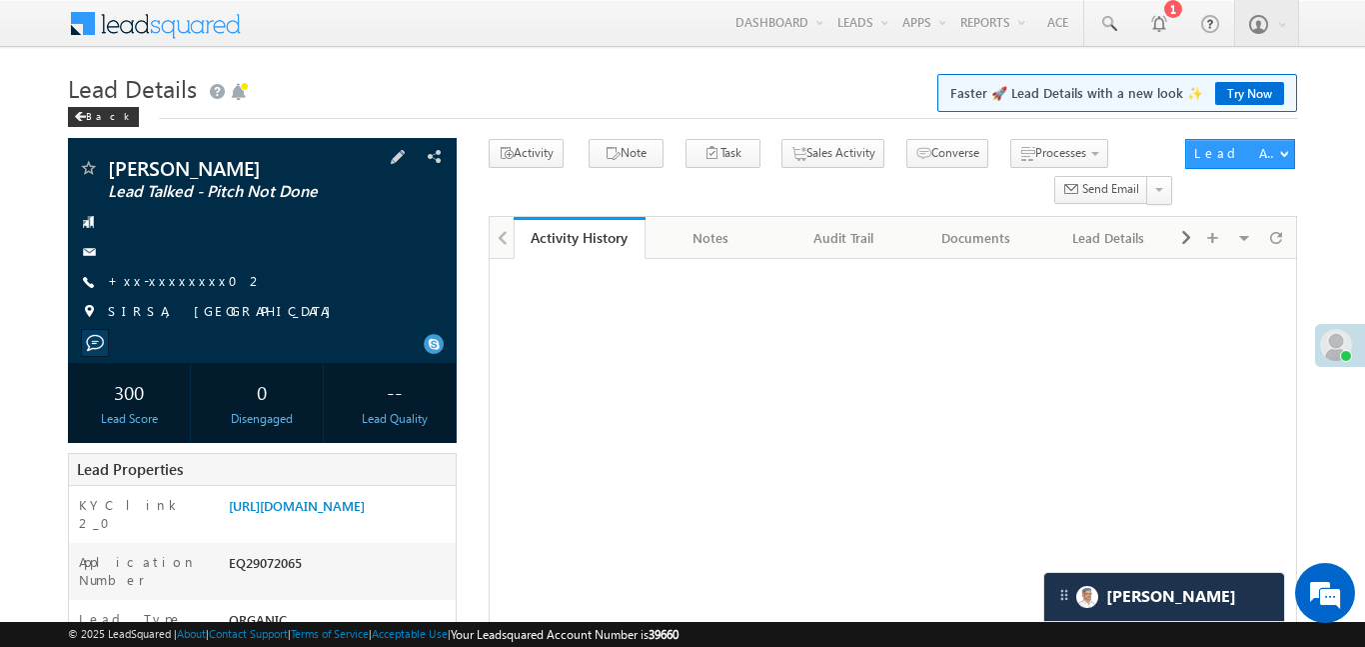
click at [313, 309] on div "SIRSA, [GEOGRAPHIC_DATA]" at bounding box center [262, 312] width 369 height 20
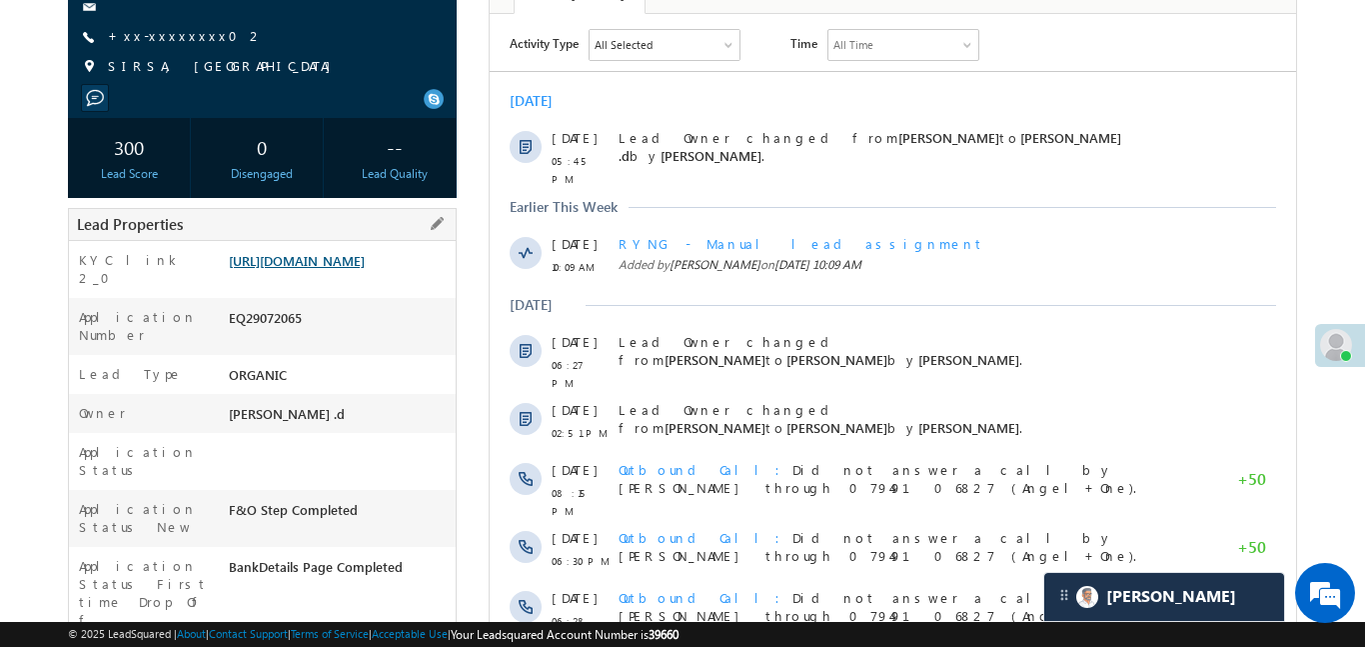
scroll to position [264, 0]
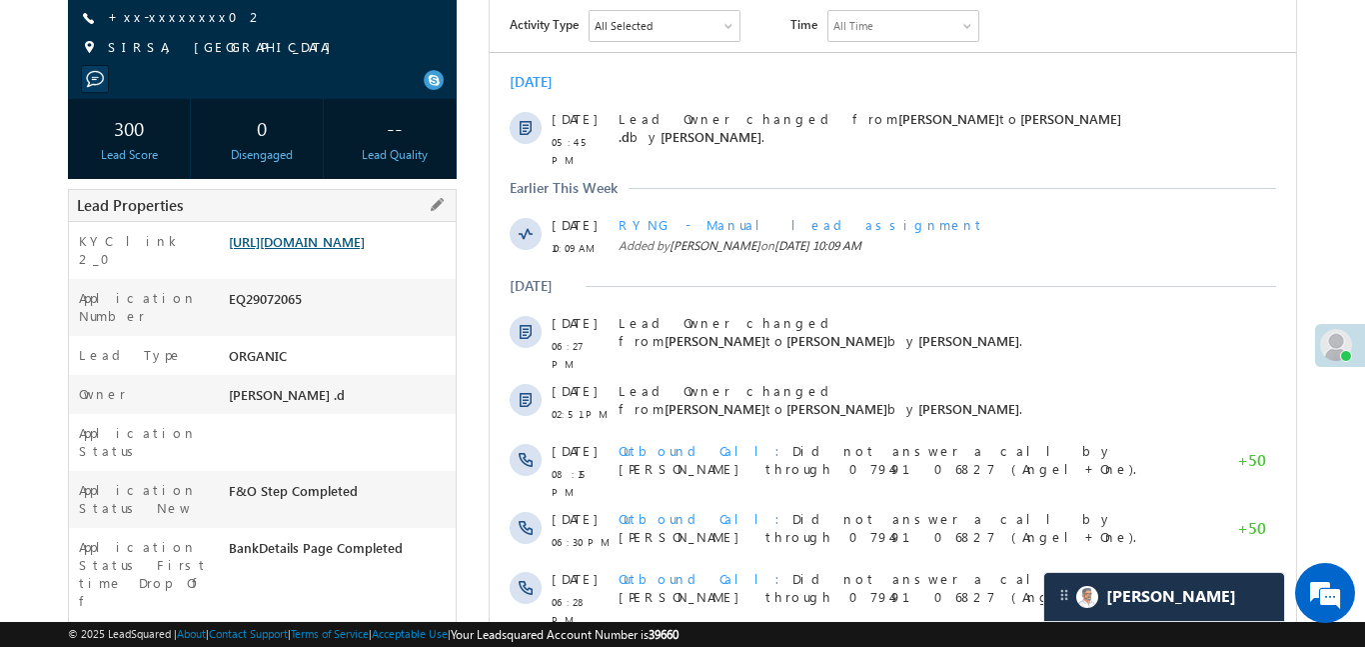
click at [365, 250] on link "[URL][DOMAIN_NAME]" at bounding box center [297, 241] width 136 height 17
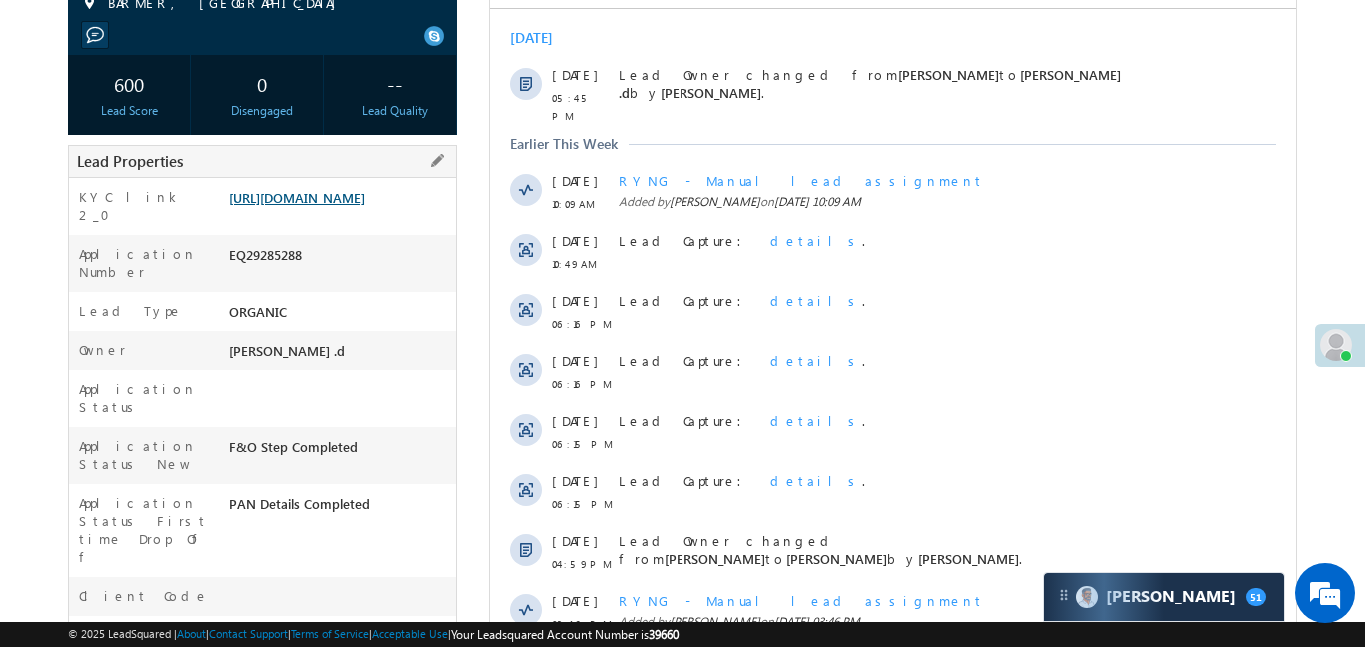
scroll to position [323, 0]
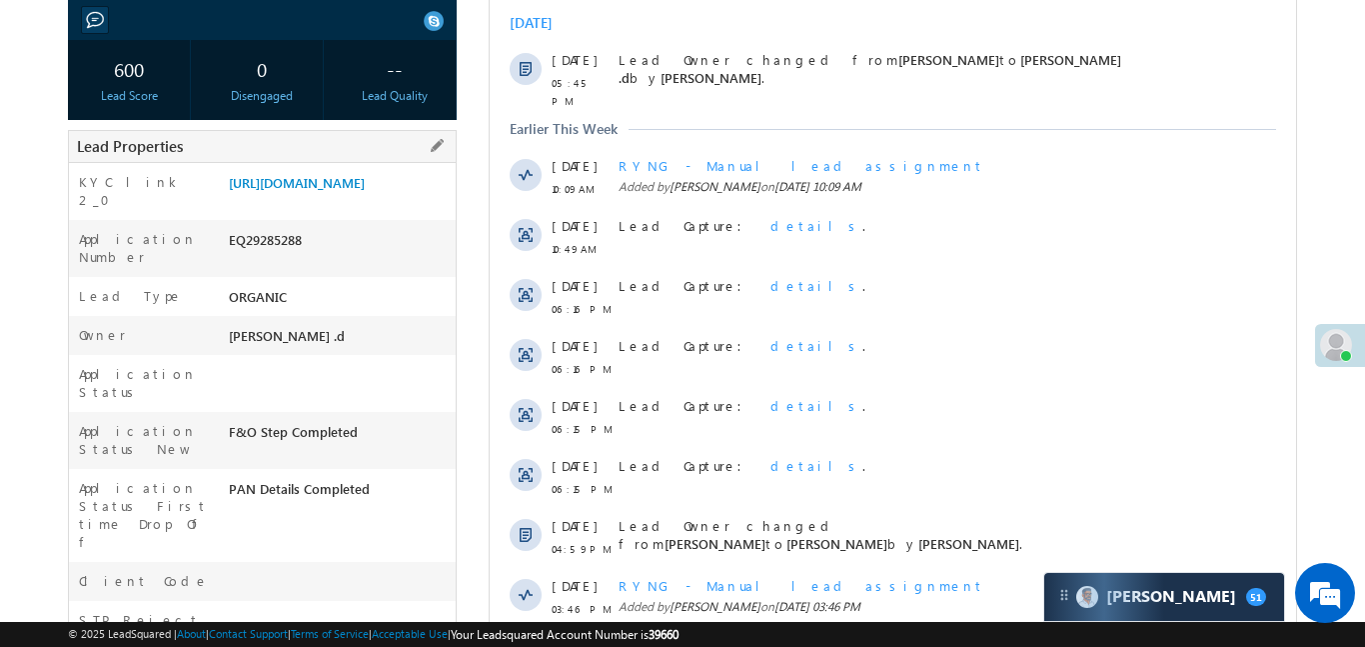
click at [404, 171] on div "KYC link 2_0 https://angelbroking1-pk3em7sa.customui-test.leadsquared.com?leadI…" at bounding box center [262, 191] width 387 height 57
click at [365, 191] on link "https://angelbroking1-pk3em7sa.customui-test.leadsquared.com?leadId=ee28f5a4-ed…" at bounding box center [297, 182] width 136 height 17
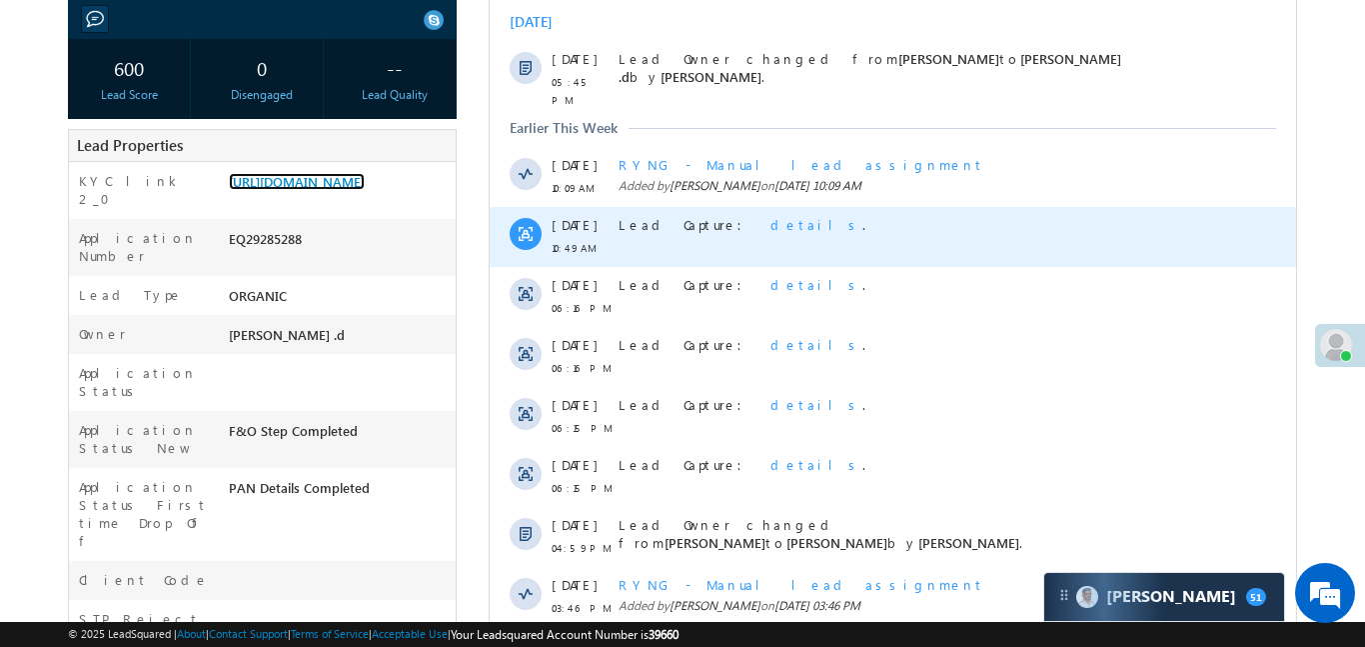
scroll to position [431, 0]
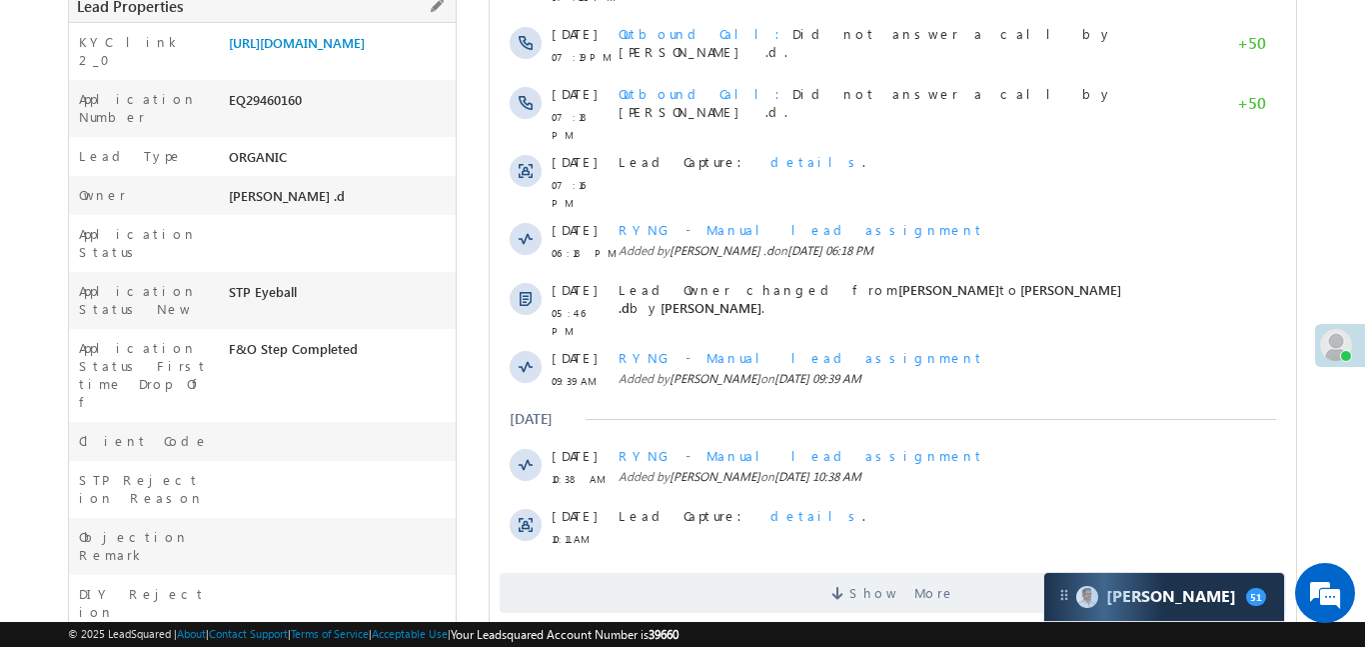
scroll to position [329, 0]
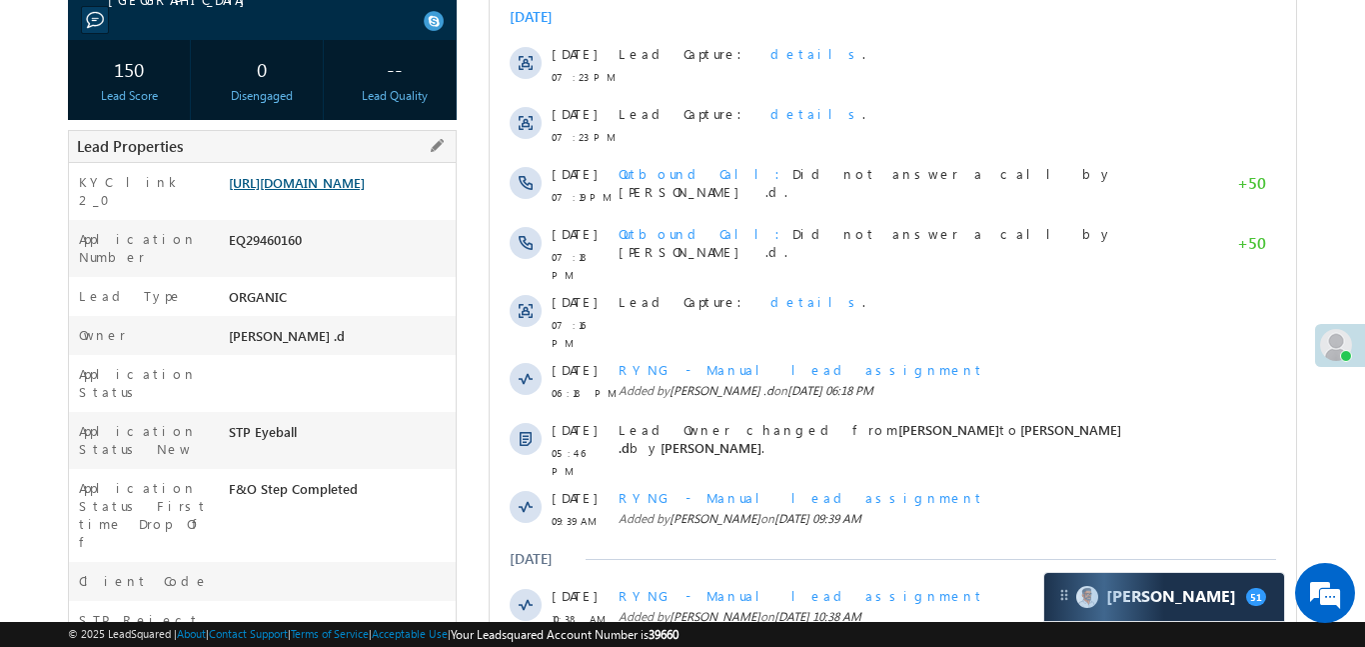
click at [365, 186] on link "[URL][DOMAIN_NAME]" at bounding box center [297, 182] width 136 height 17
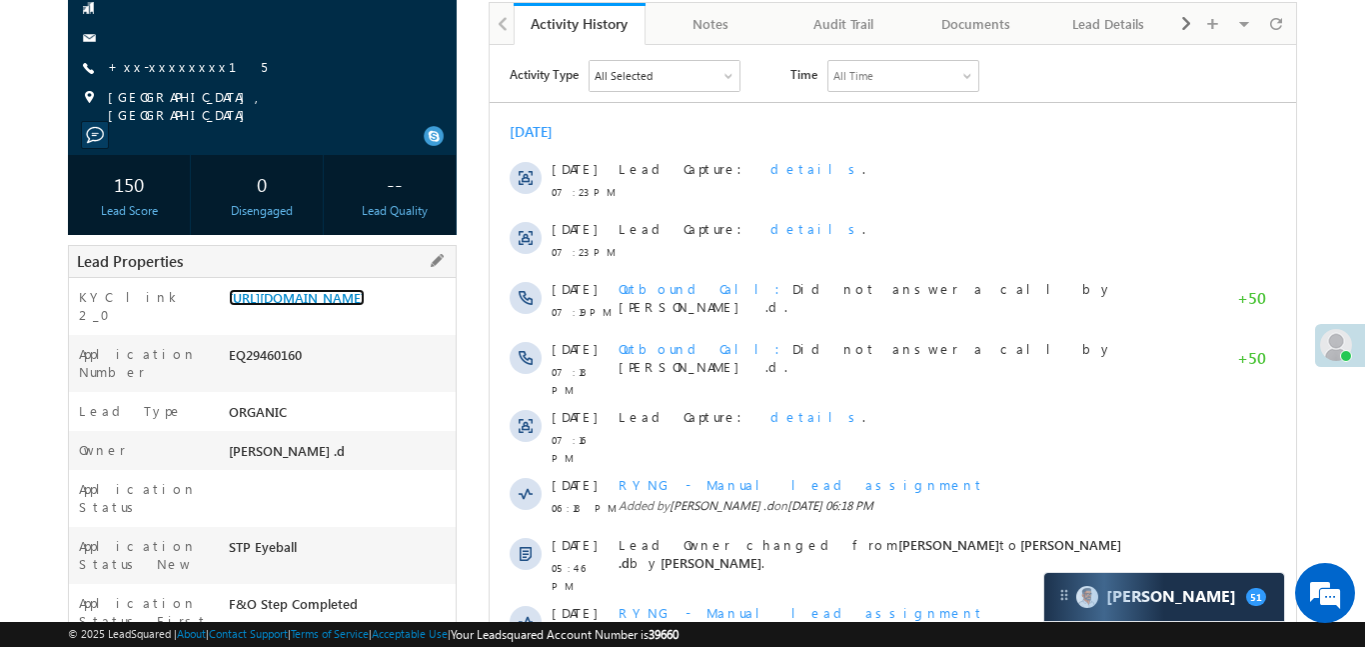
scroll to position [0, 0]
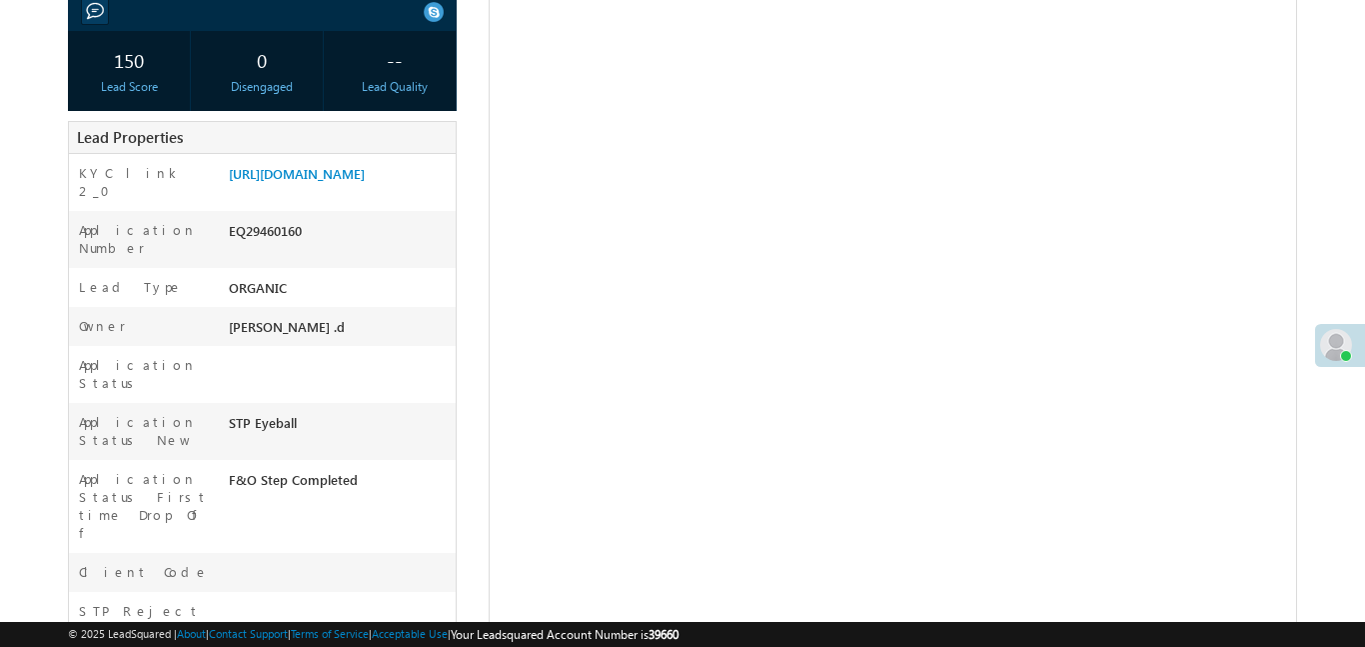
scroll to position [338, 0]
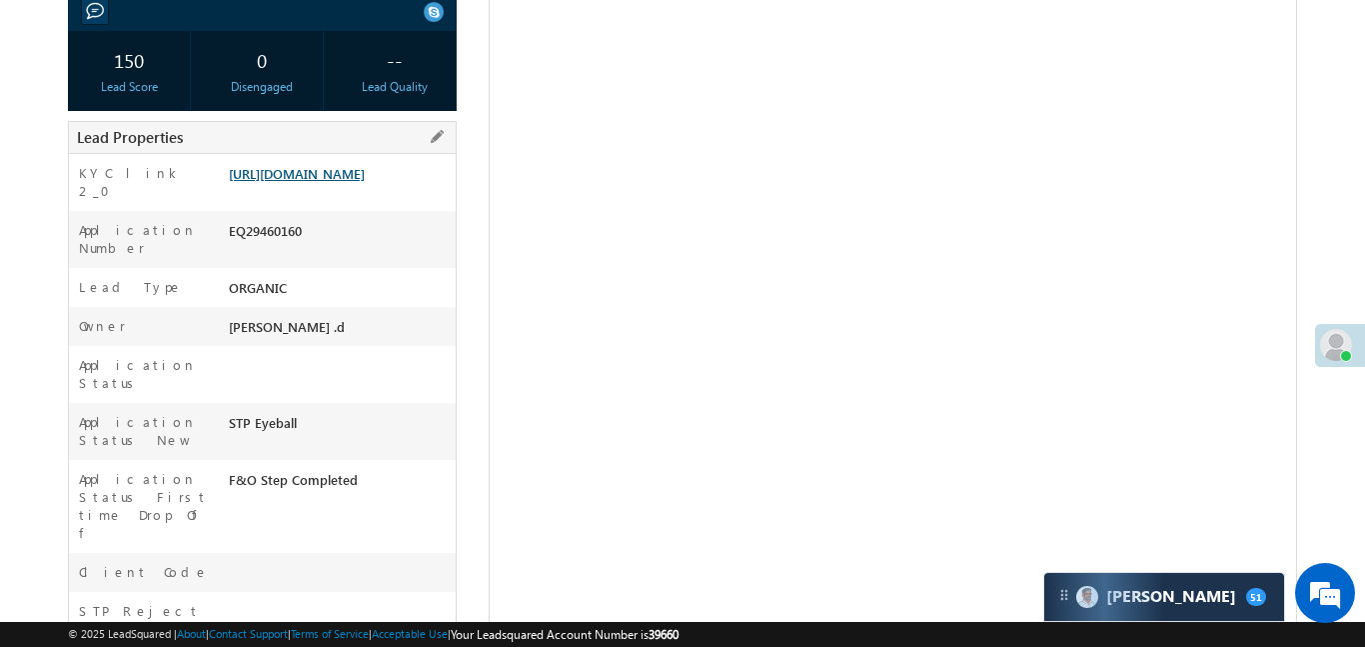
click at [365, 182] on link "[URL][DOMAIN_NAME]" at bounding box center [297, 173] width 136 height 17
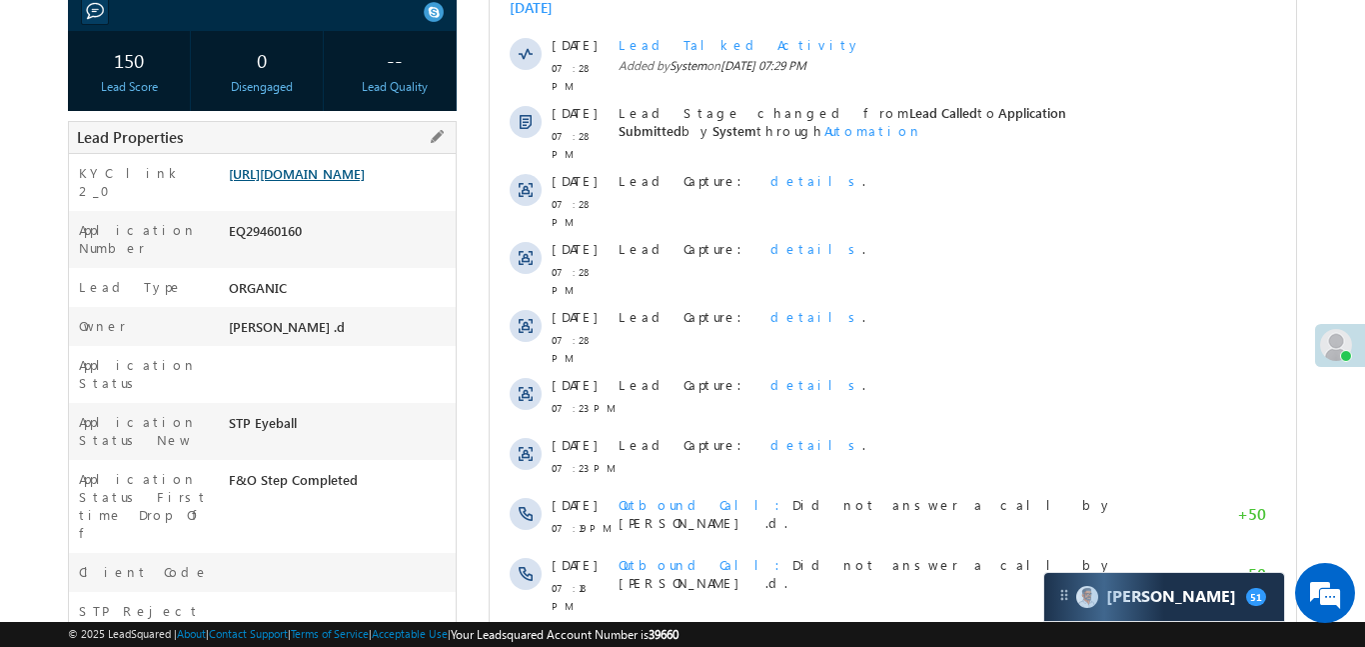
scroll to position [0, 0]
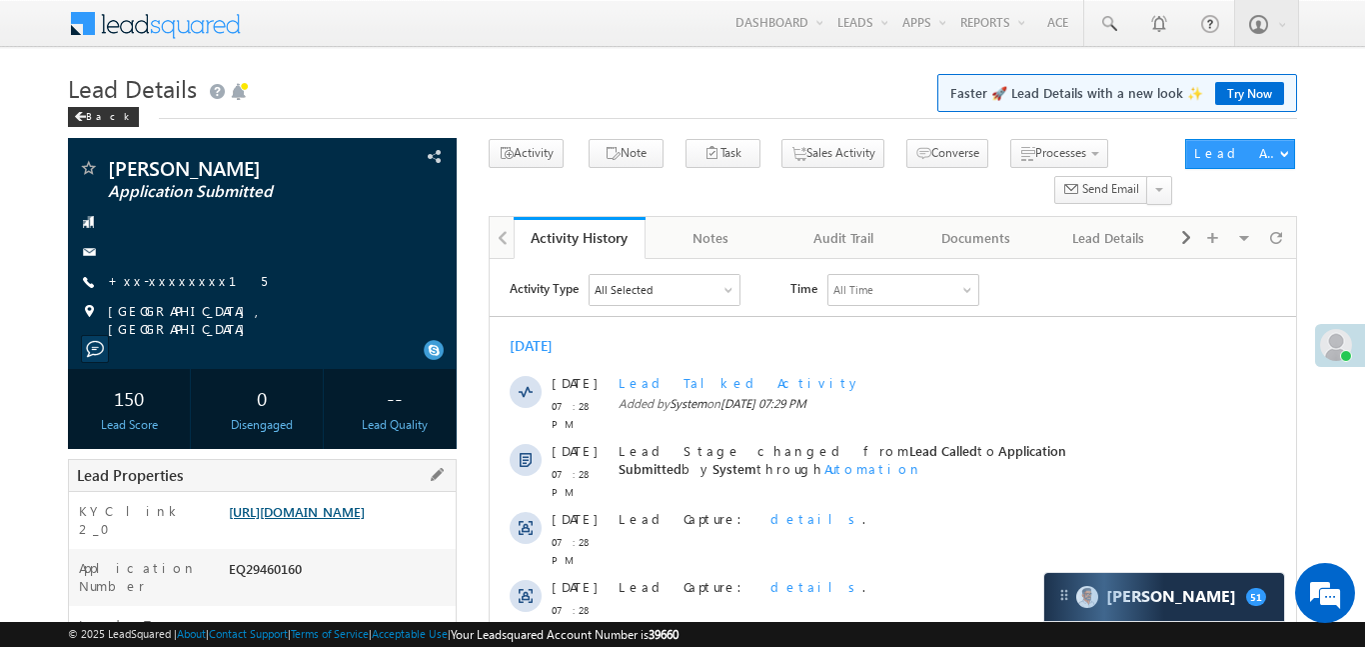
click at [358, 520] on link "https://angelbroking1-pk3em7sa.customui-test.leadsquared.com?leadId=334ac85c-26…" at bounding box center [297, 511] width 136 height 17
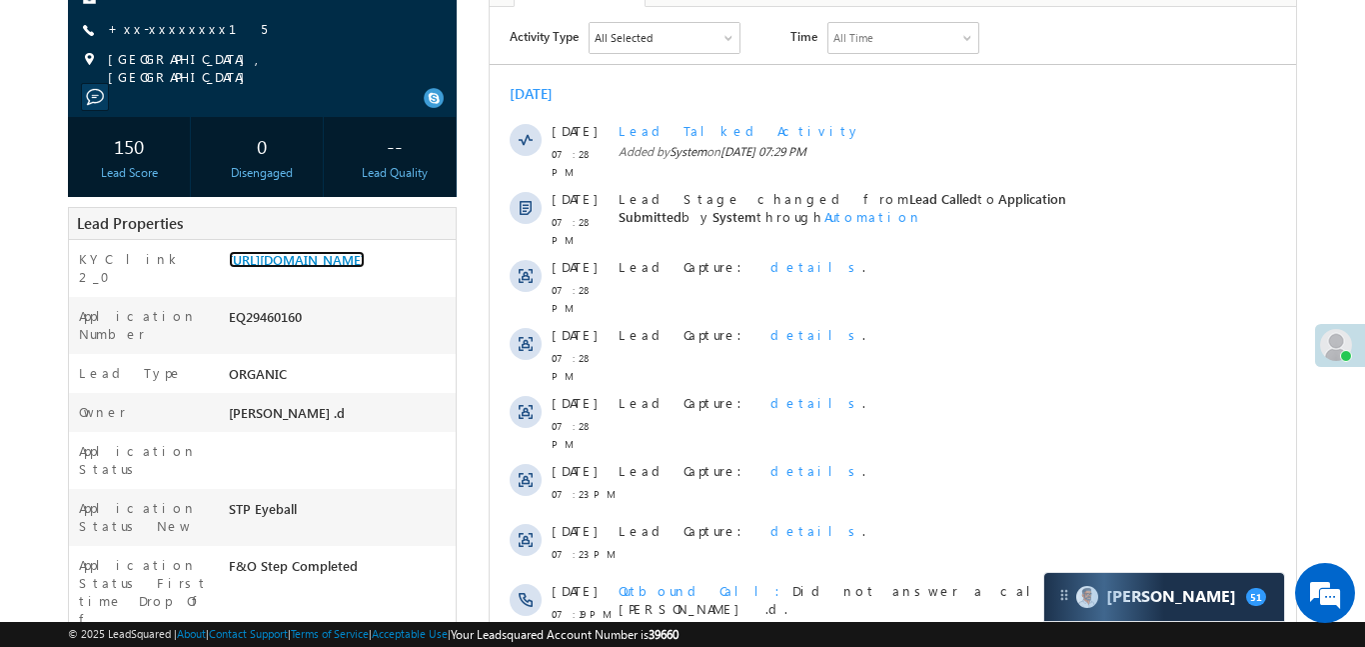
scroll to position [264, 0]
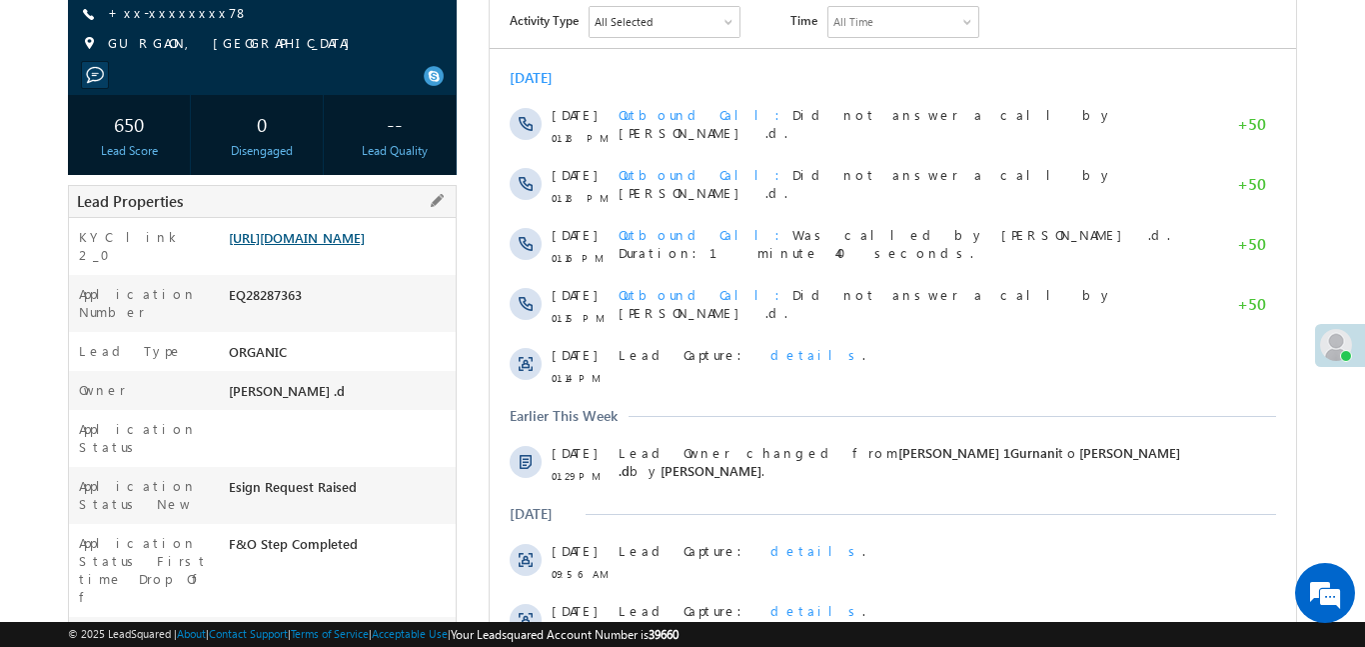
scroll to position [268, 0]
click at [365, 246] on link "[URL][DOMAIN_NAME]" at bounding box center [297, 237] width 136 height 17
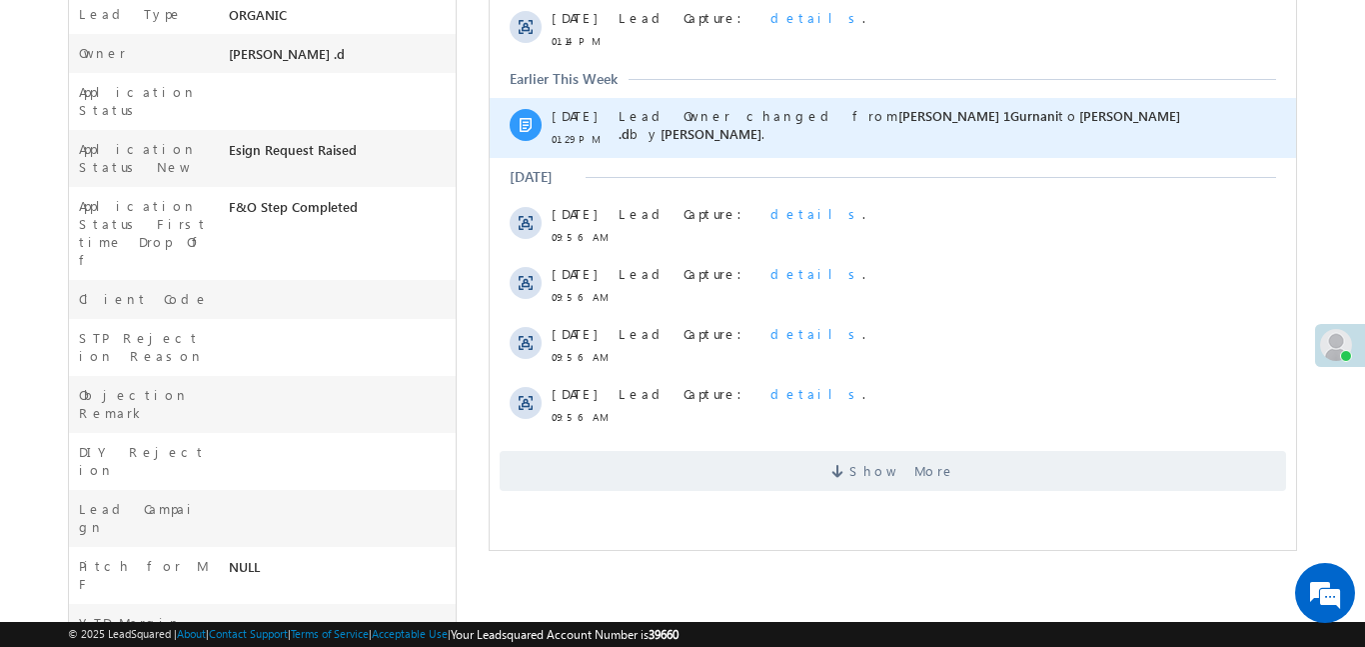
scroll to position [844, 0]
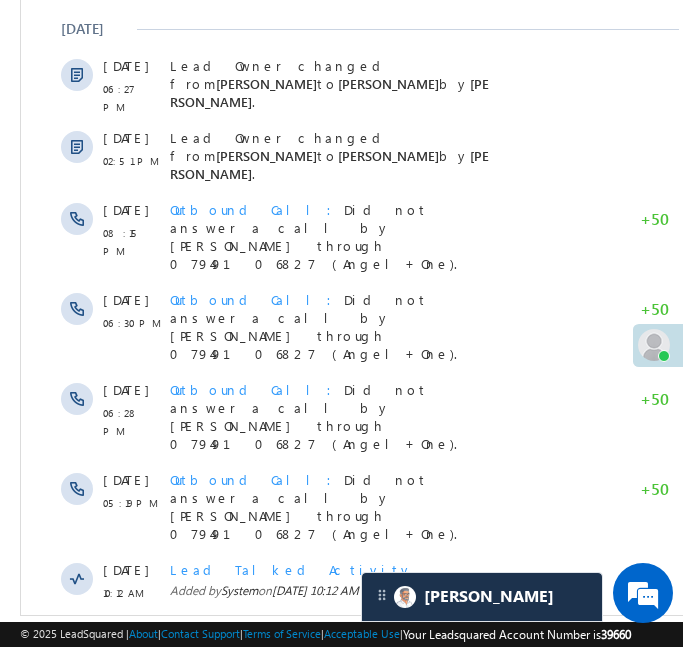
scroll to position [264, 0]
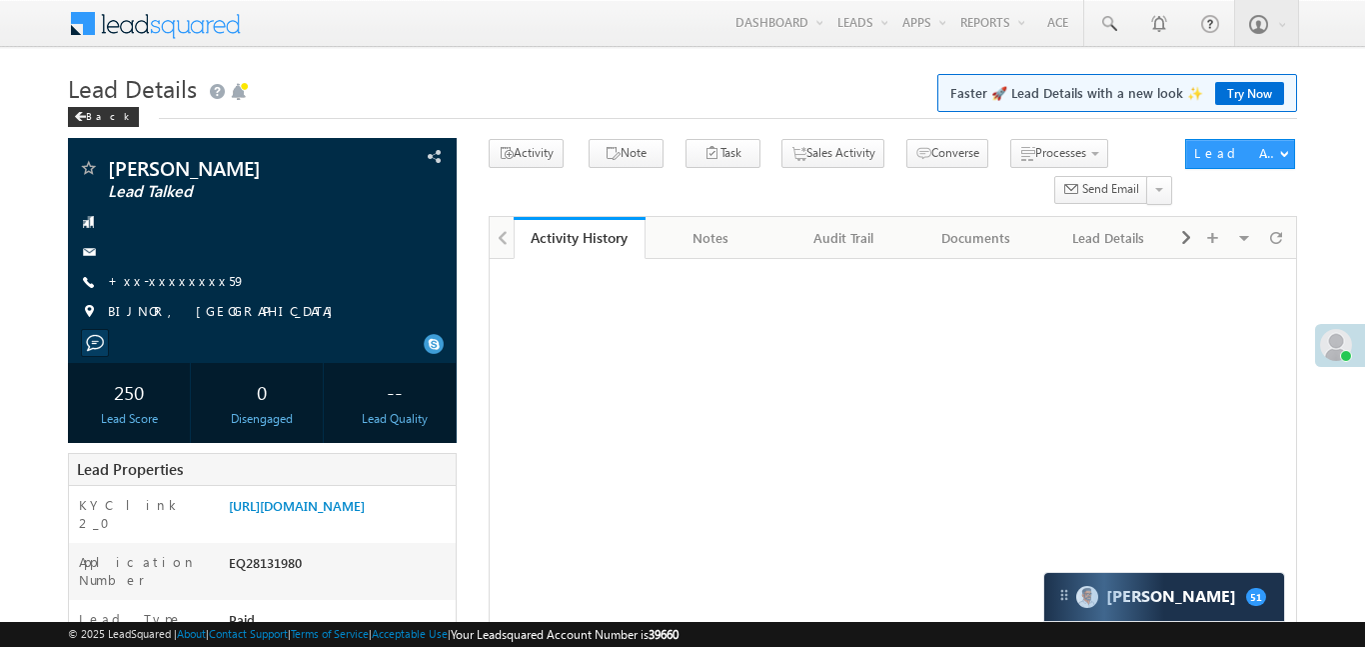
scroll to position [8, 0]
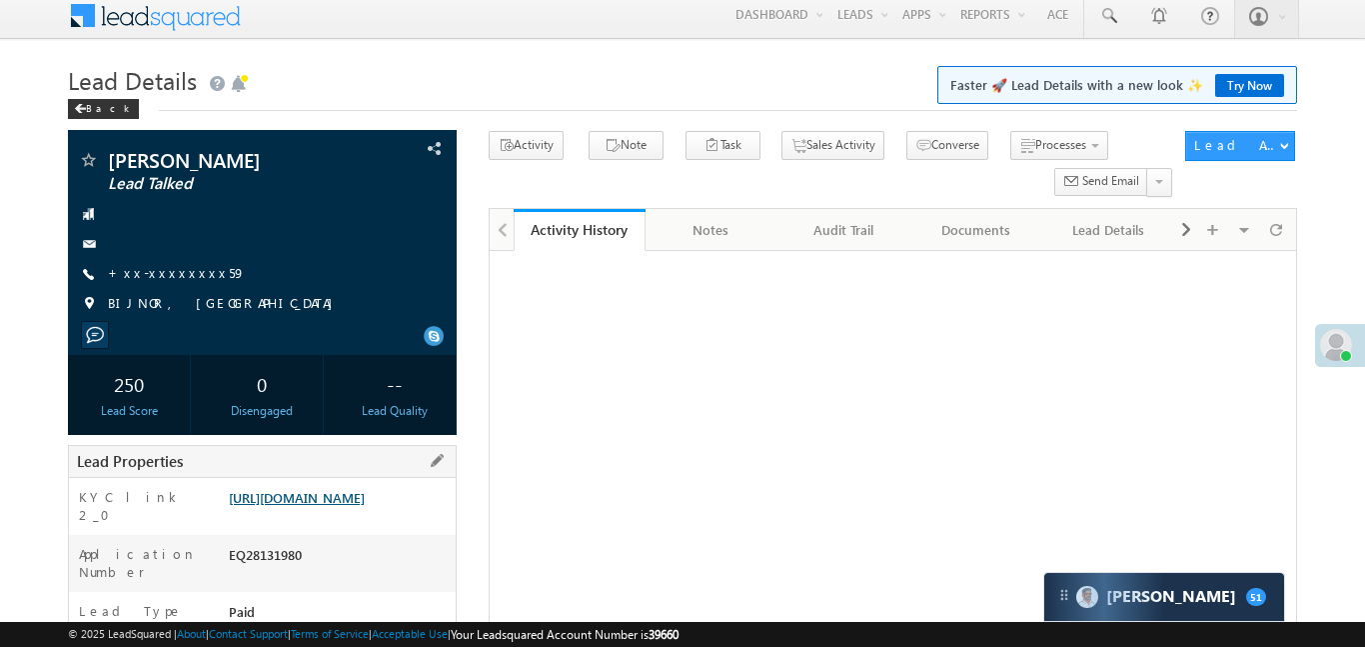
click at [341, 489] on link "[URL][DOMAIN_NAME]" at bounding box center [297, 497] width 136 height 17
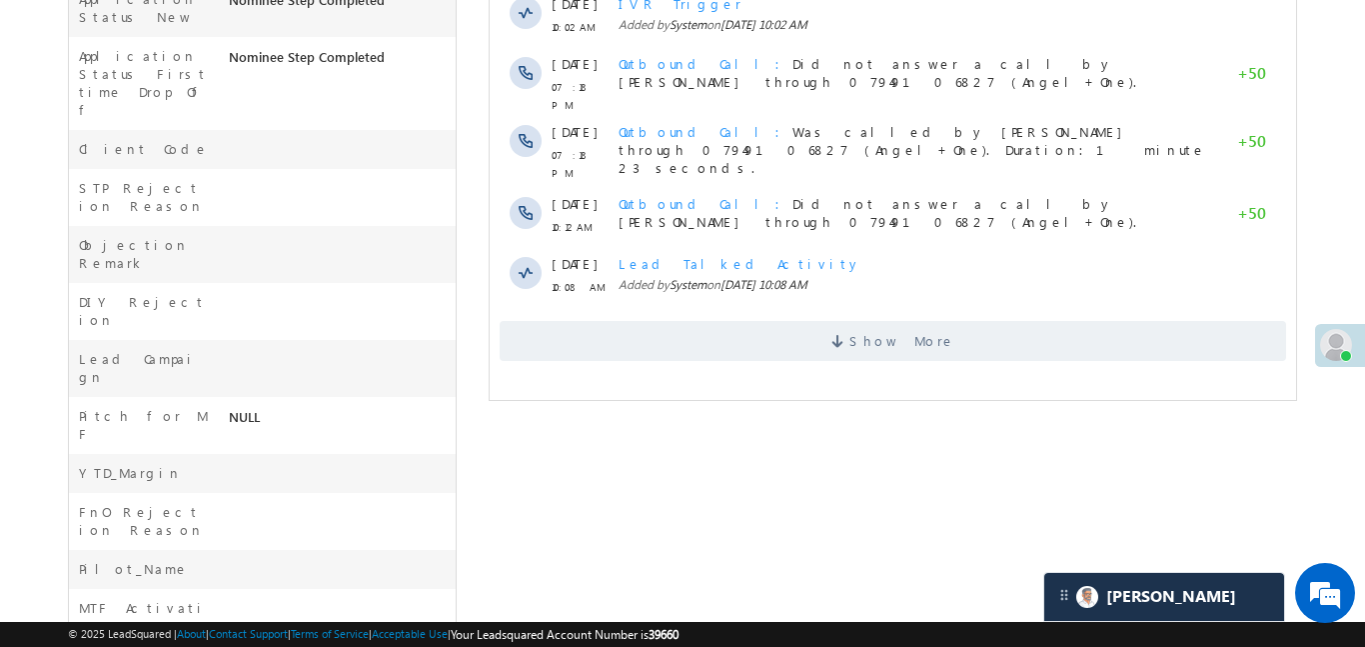
scroll to position [0, 0]
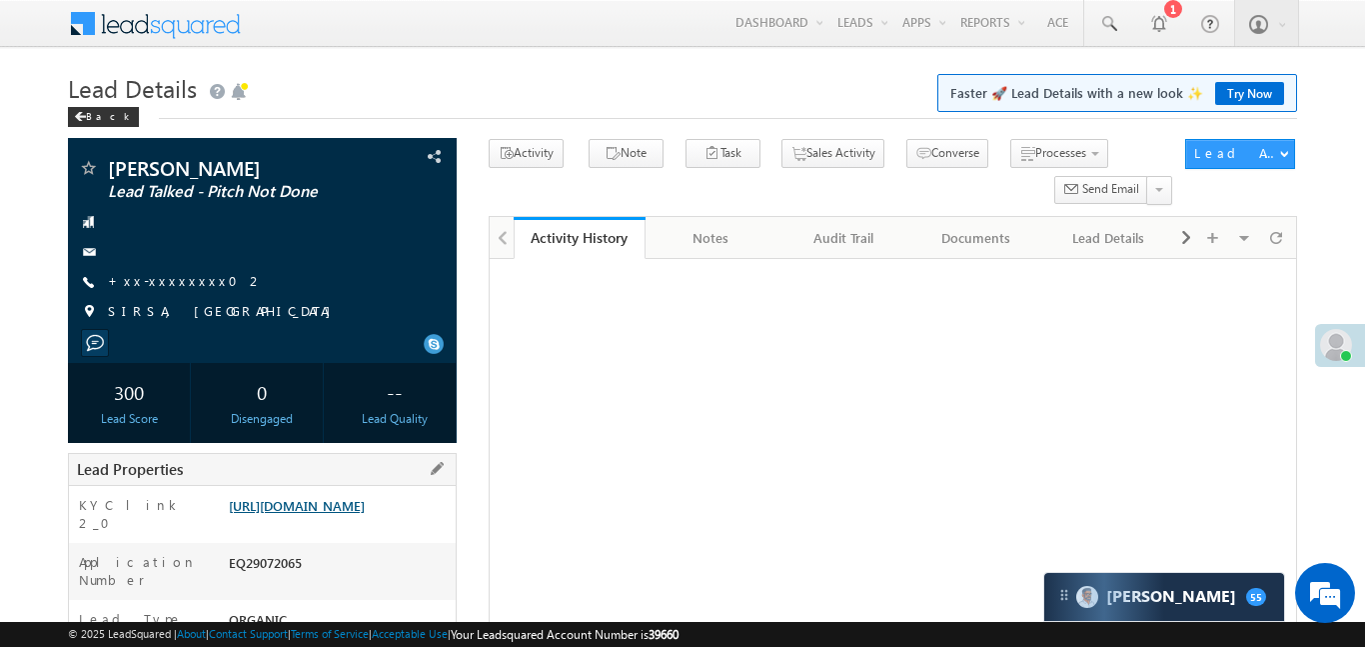
click at [328, 514] on link "[URL][DOMAIN_NAME]" at bounding box center [297, 505] width 136 height 17
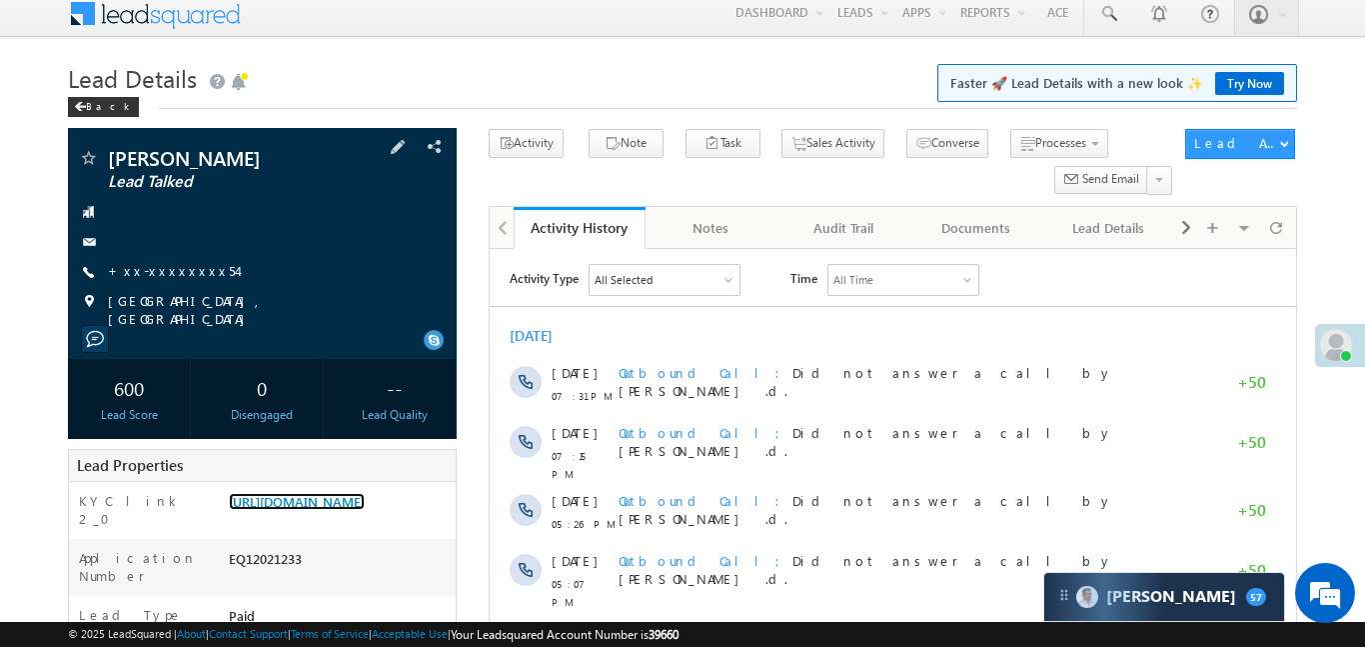
click at [313, 493] on link "https://angelbroking1-pk3em7sa.customui-test.leadsquared.com?leadId=dd89fd83-be…" at bounding box center [297, 501] width 136 height 17
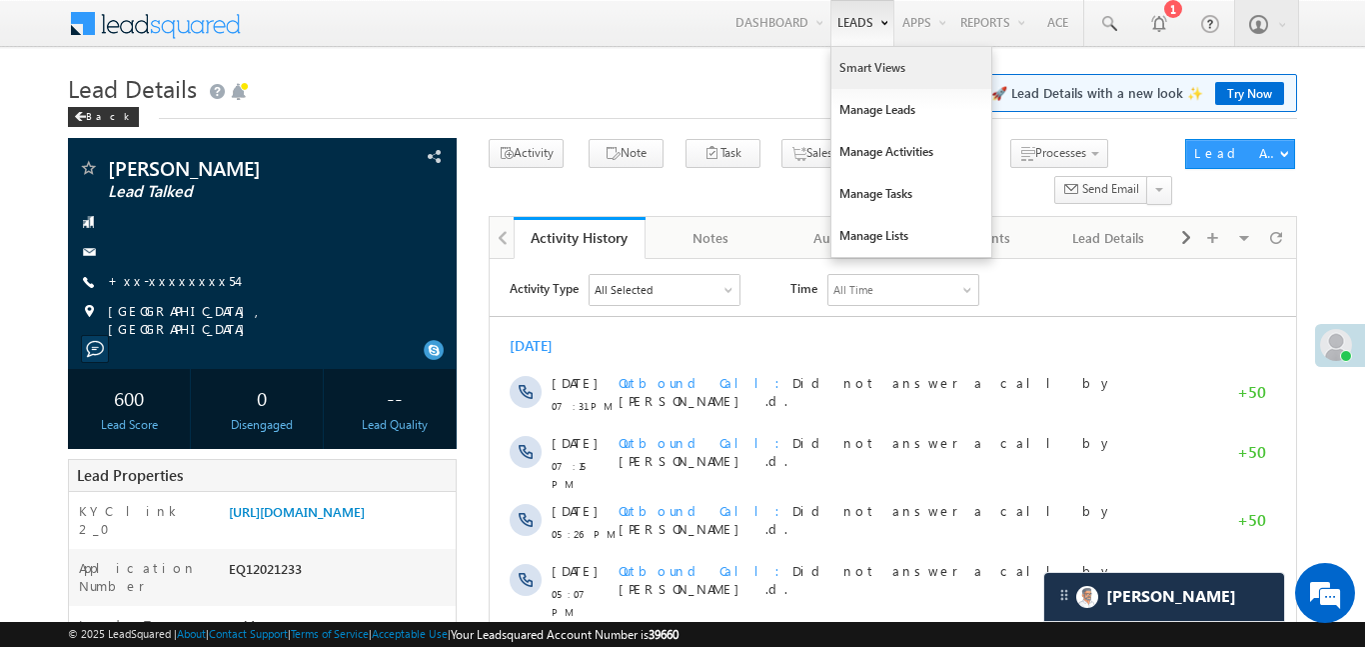
click at [869, 68] on link "Smart Views" at bounding box center [912, 68] width 160 height 42
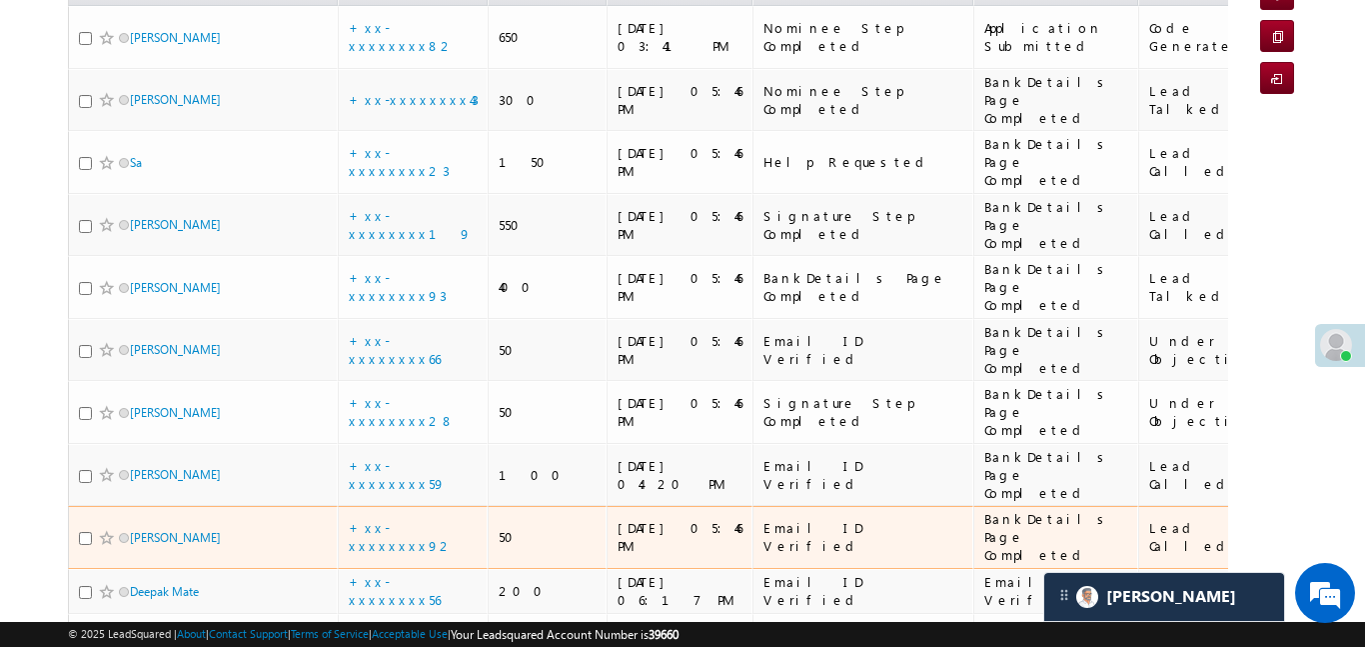
scroll to position [246, 0]
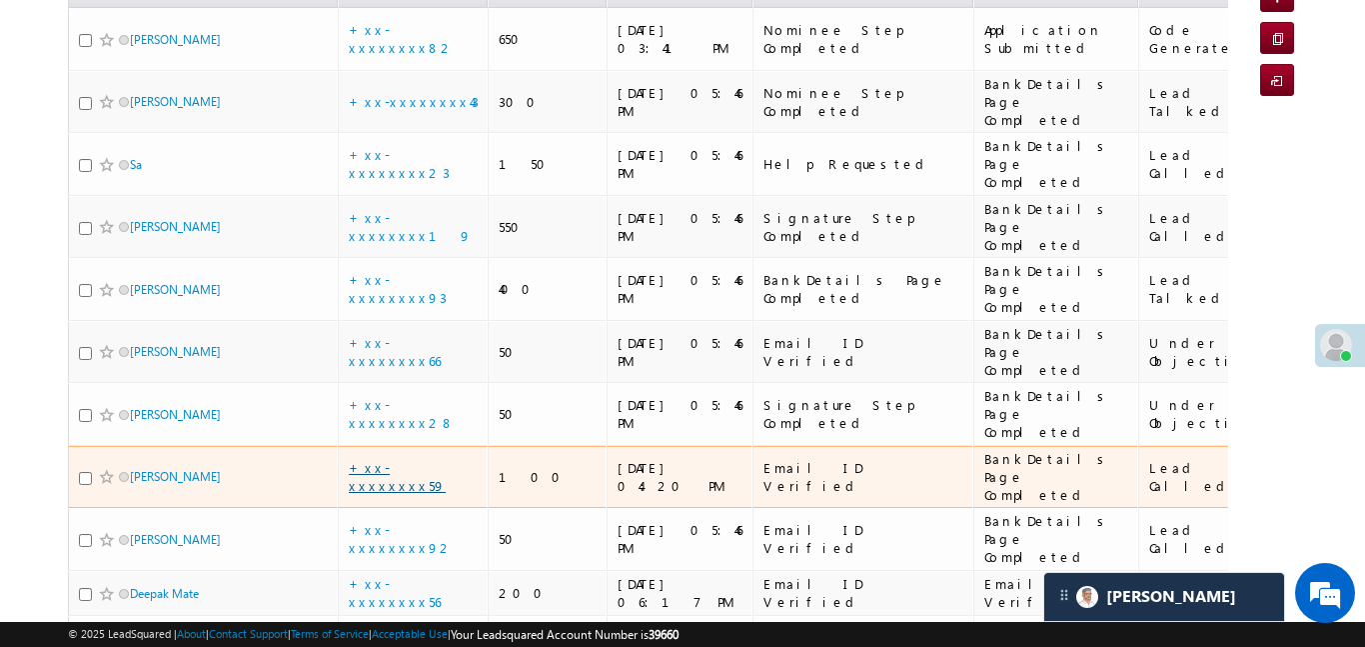
click at [400, 459] on link "+xx-xxxxxxxx59" at bounding box center [397, 476] width 97 height 35
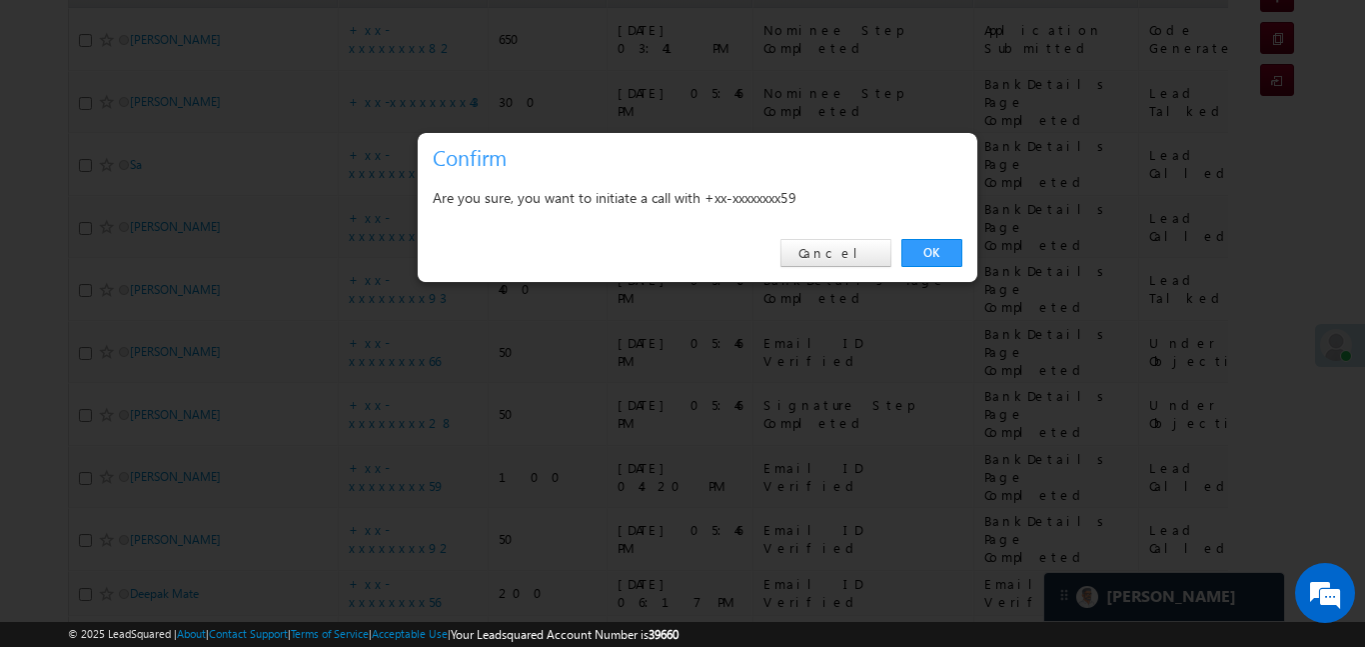
click at [913, 232] on div "OK Cancel" at bounding box center [698, 253] width 560 height 57
click at [938, 256] on link "OK" at bounding box center [932, 253] width 61 height 28
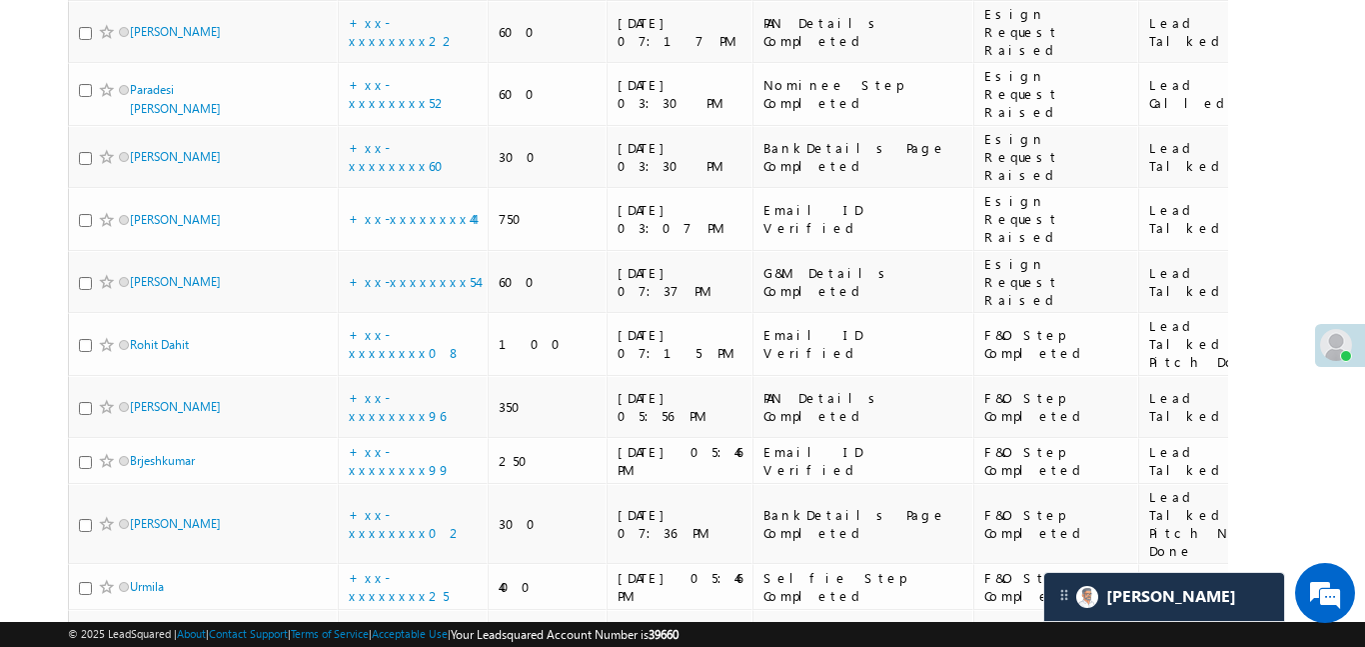
scroll to position [1907, 0]
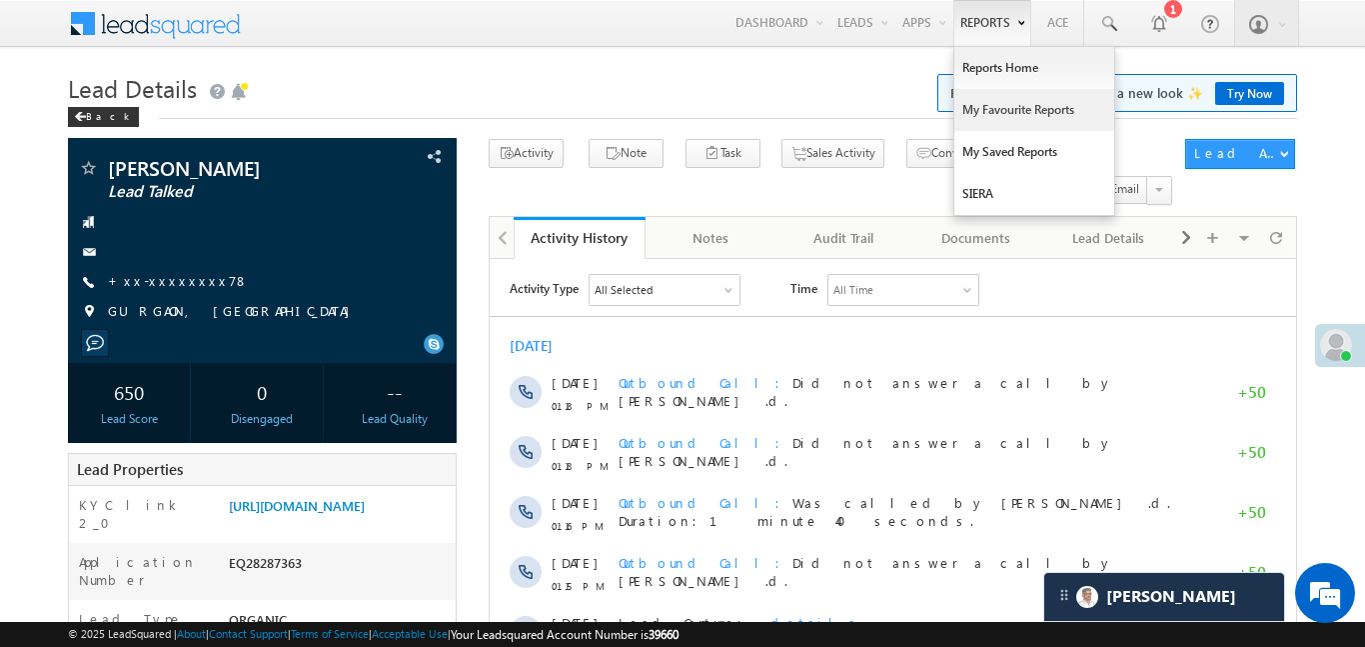
click at [682, 117] on link "My Favourite Reports" at bounding box center [1035, 110] width 160 height 42
drag, startPoint x: 993, startPoint y: 117, endPoint x: 532, endPoint y: 322, distance: 504.3
click at [682, 117] on link "My Favourite Reports" at bounding box center [1035, 110] width 160 height 42
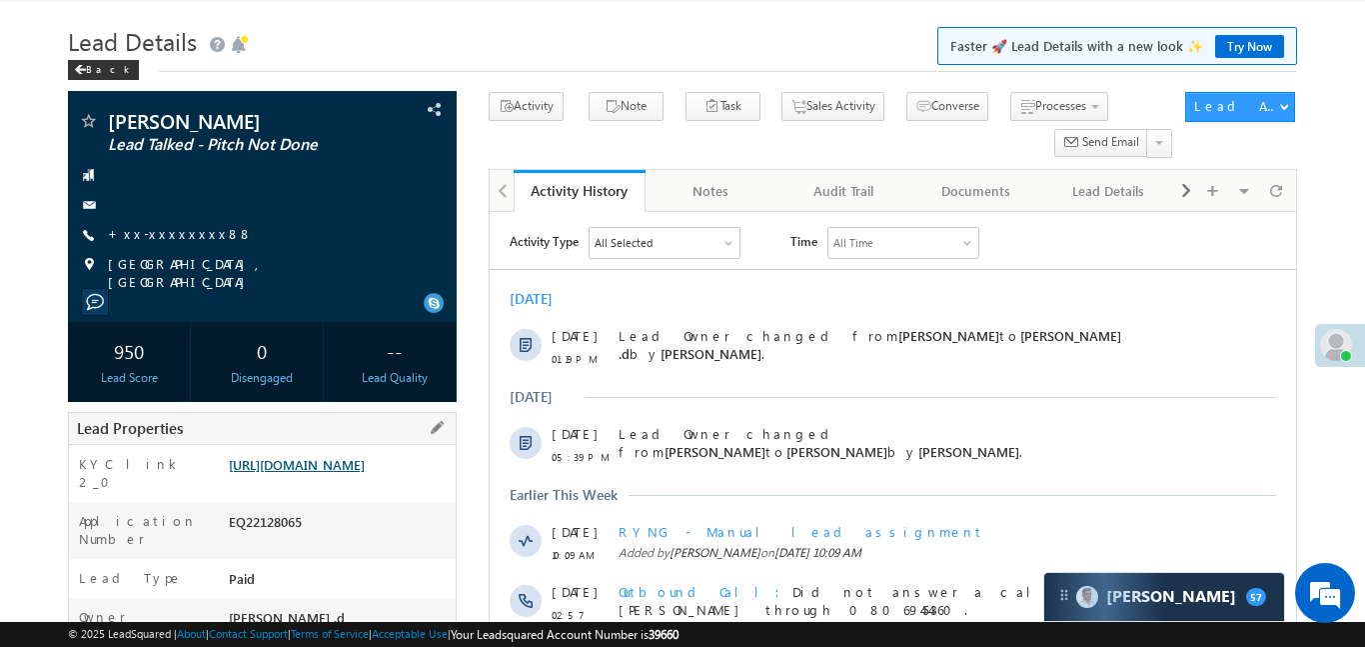
scroll to position [59, 0]
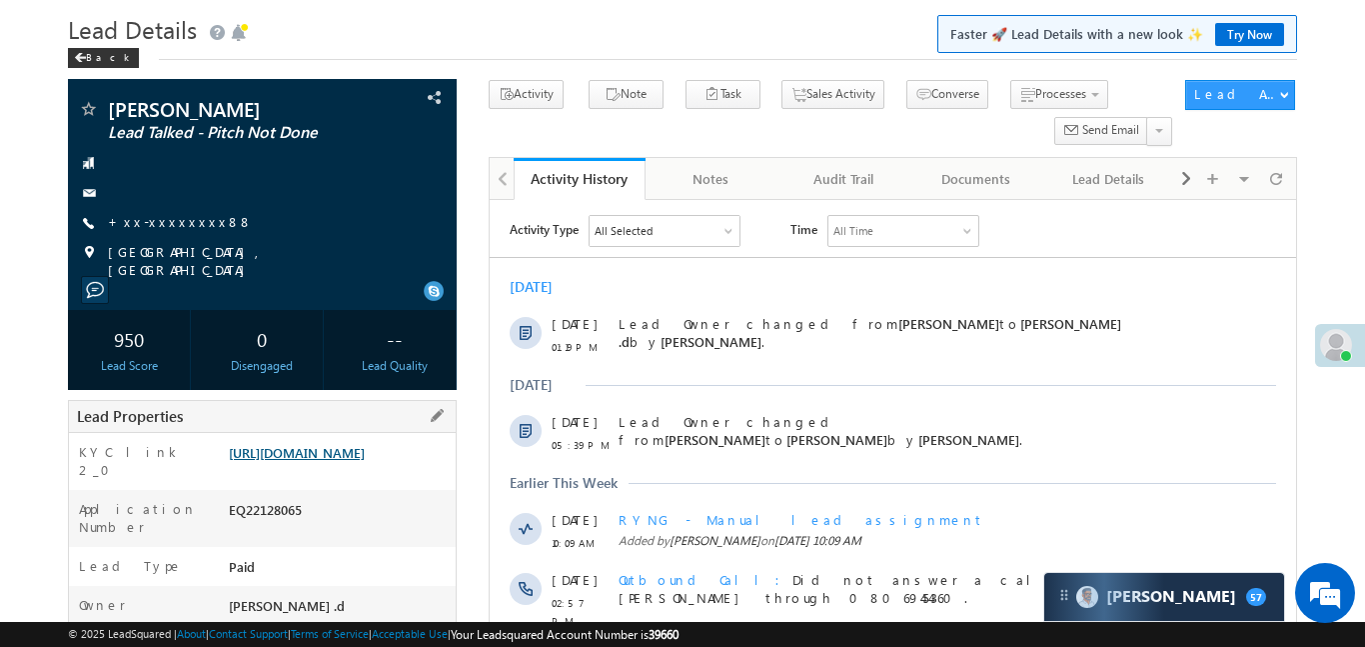
click at [365, 461] on link "https://angelbroking1-pk3em7sa.customui-test.leadsquared.com?leadId=2ddc3ee3-92…" at bounding box center [297, 452] width 136 height 17
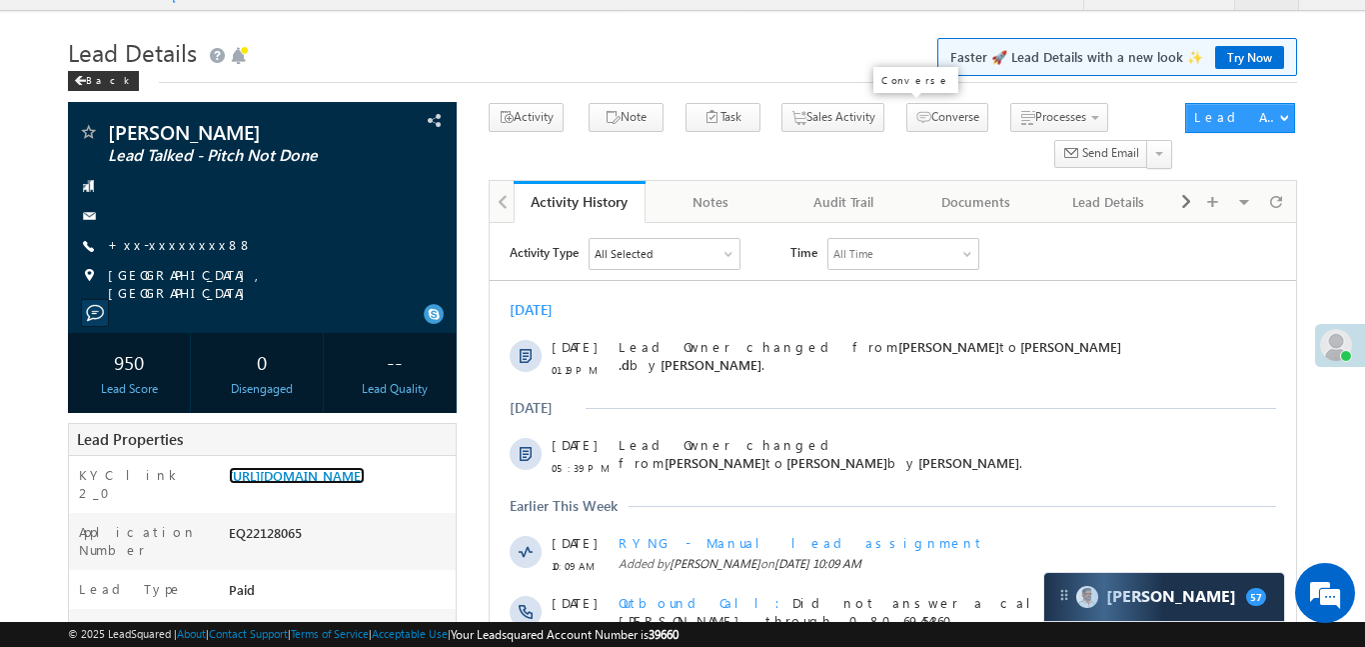
scroll to position [0, 0]
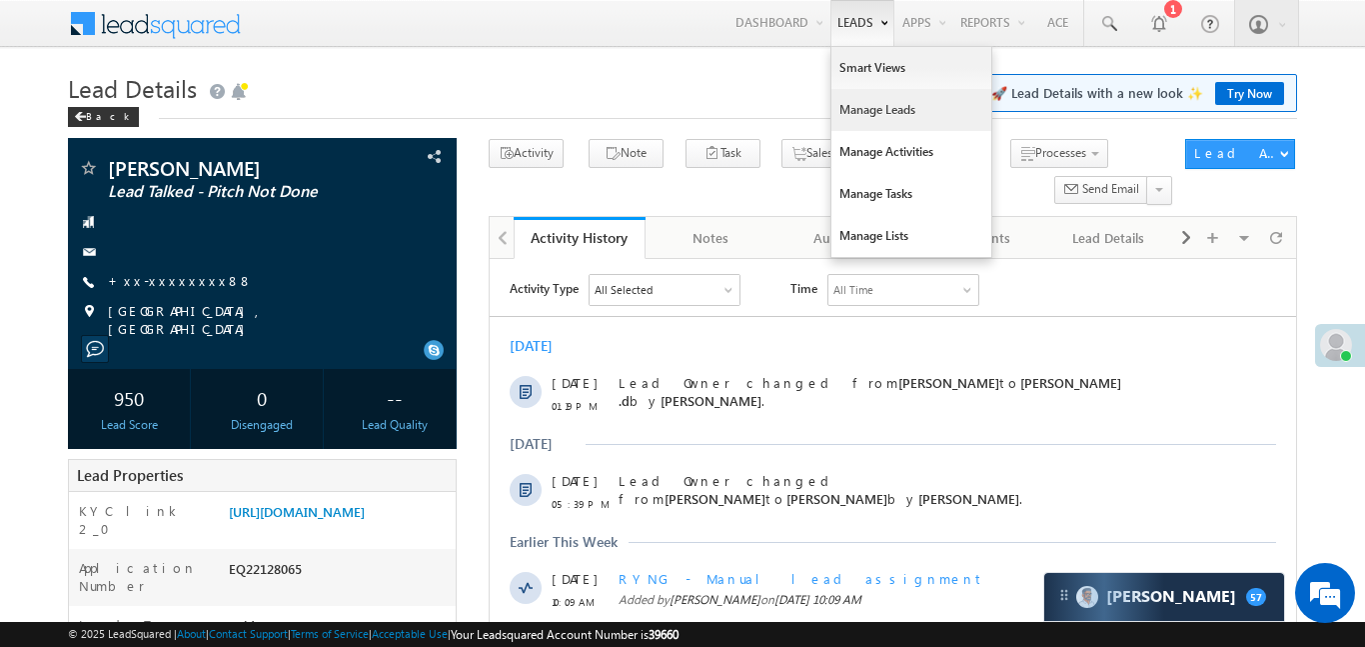
click at [878, 127] on link "Manage Leads" at bounding box center [912, 110] width 160 height 42
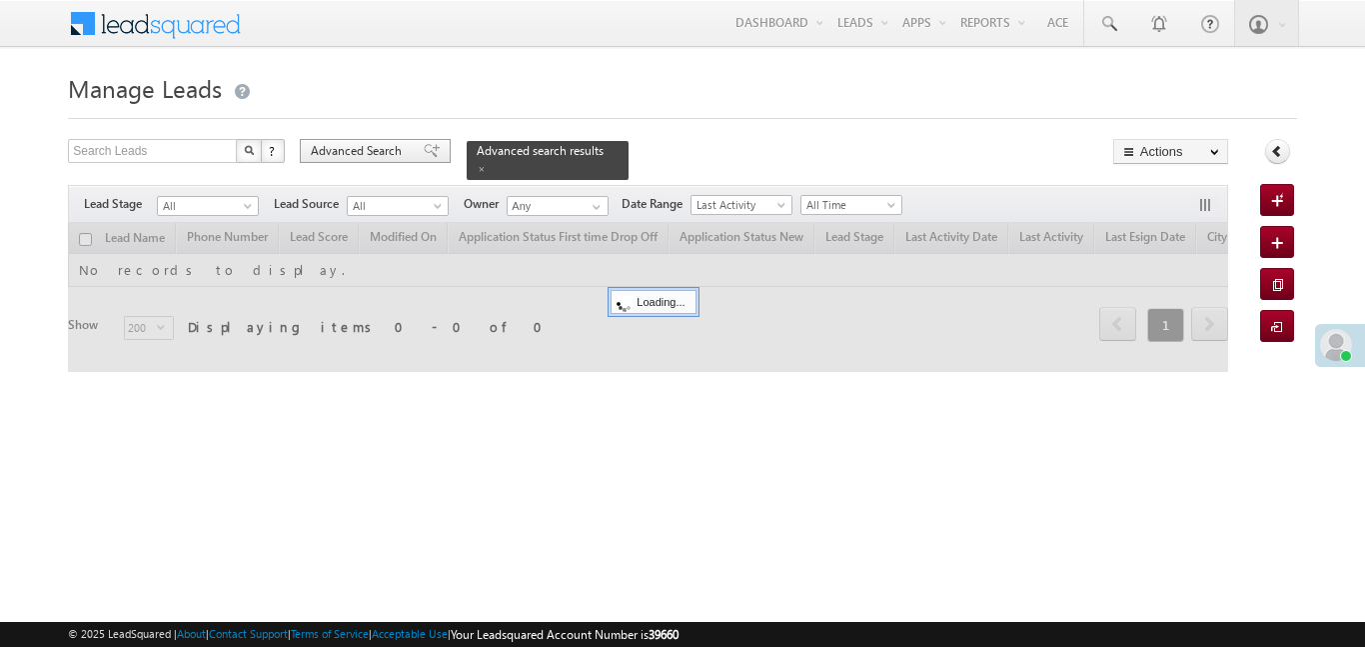
click at [358, 147] on span "Advanced Search" at bounding box center [359, 151] width 97 height 18
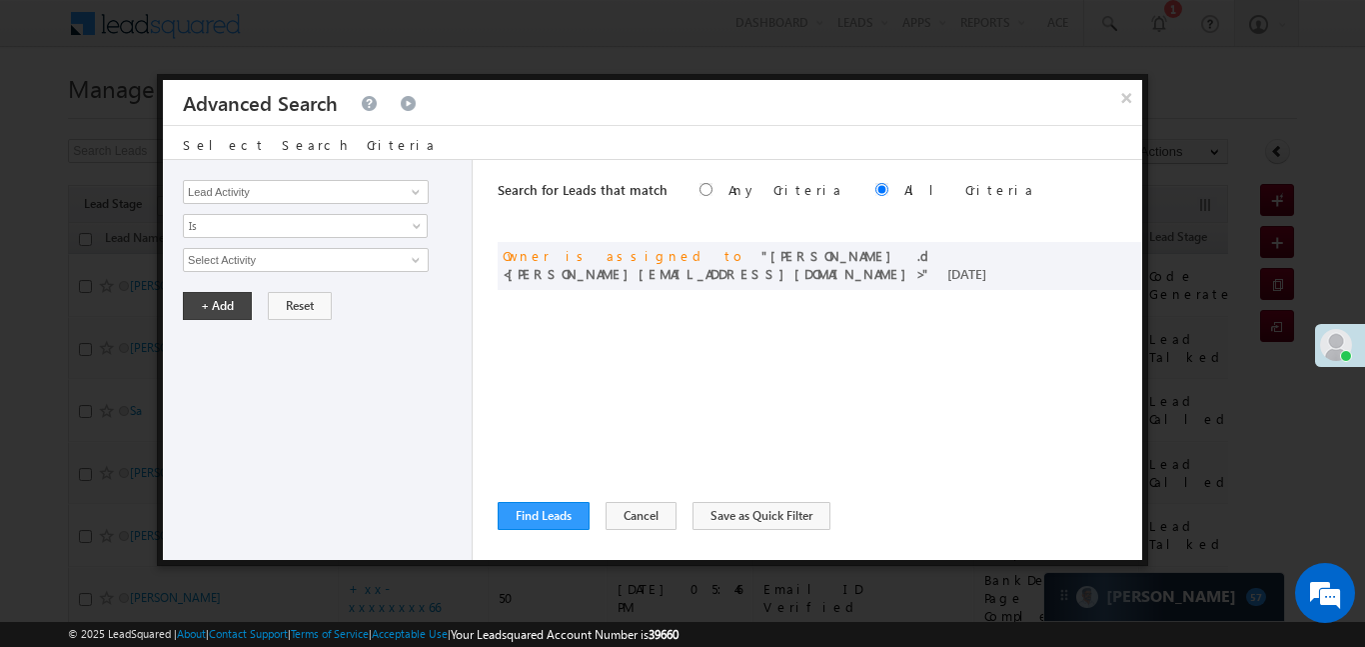
click at [0, 0] on span at bounding box center [0, 0] width 0 height 0
click at [237, 185] on input "Owner" at bounding box center [306, 192] width 246 height 24
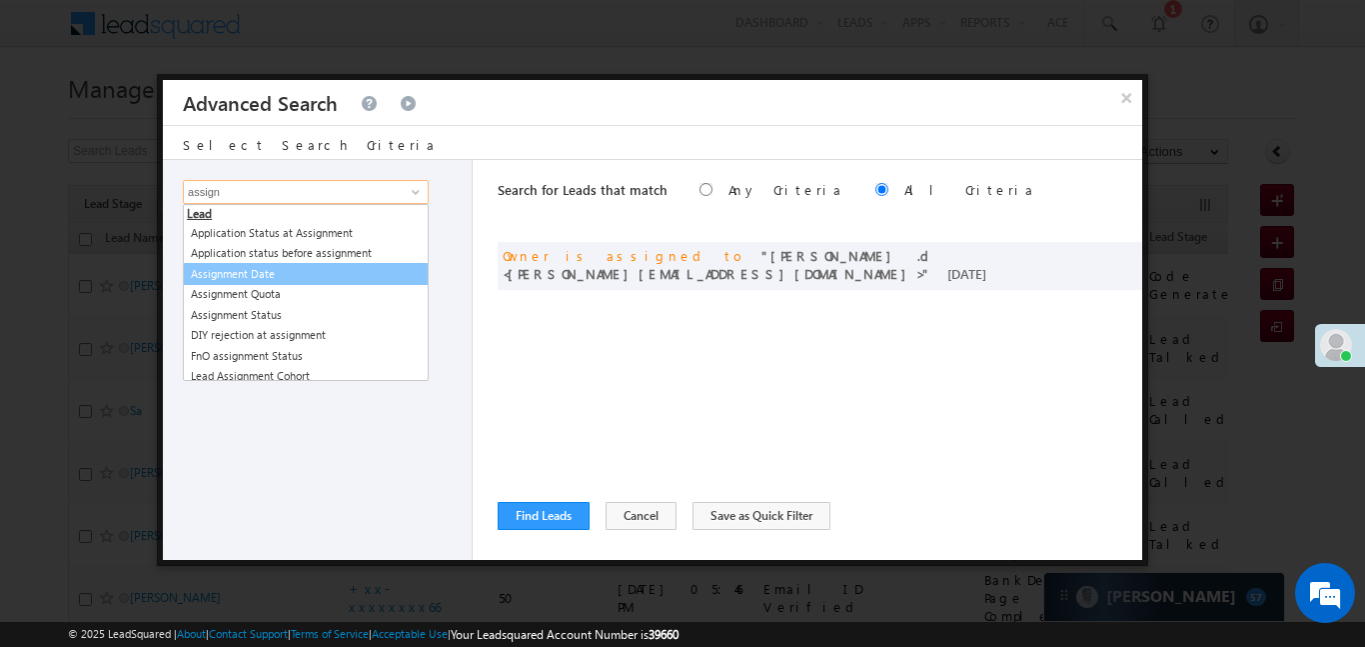
drag, startPoint x: 294, startPoint y: 274, endPoint x: 272, endPoint y: 272, distance: 22.1
click at [294, 273] on link "Assignment Date" at bounding box center [306, 274] width 246 height 23
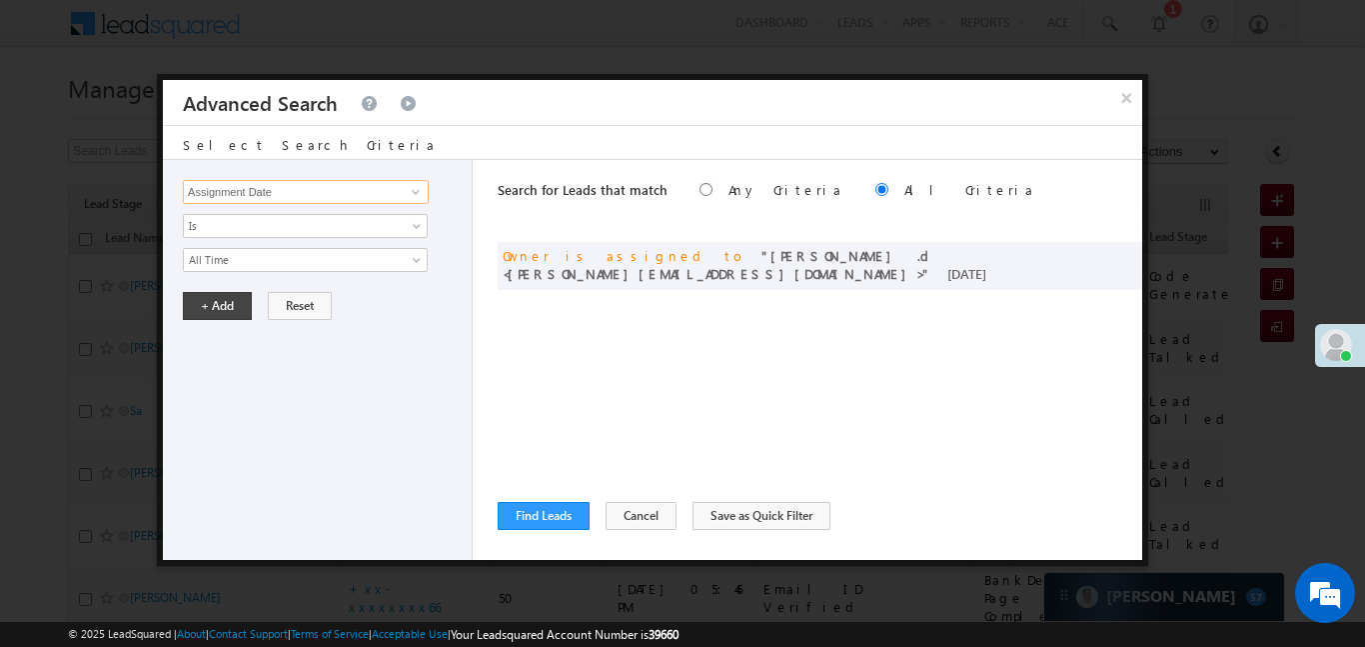
type input "Assignment Date"
click at [270, 267] on span "All Time" at bounding box center [292, 260] width 217 height 18
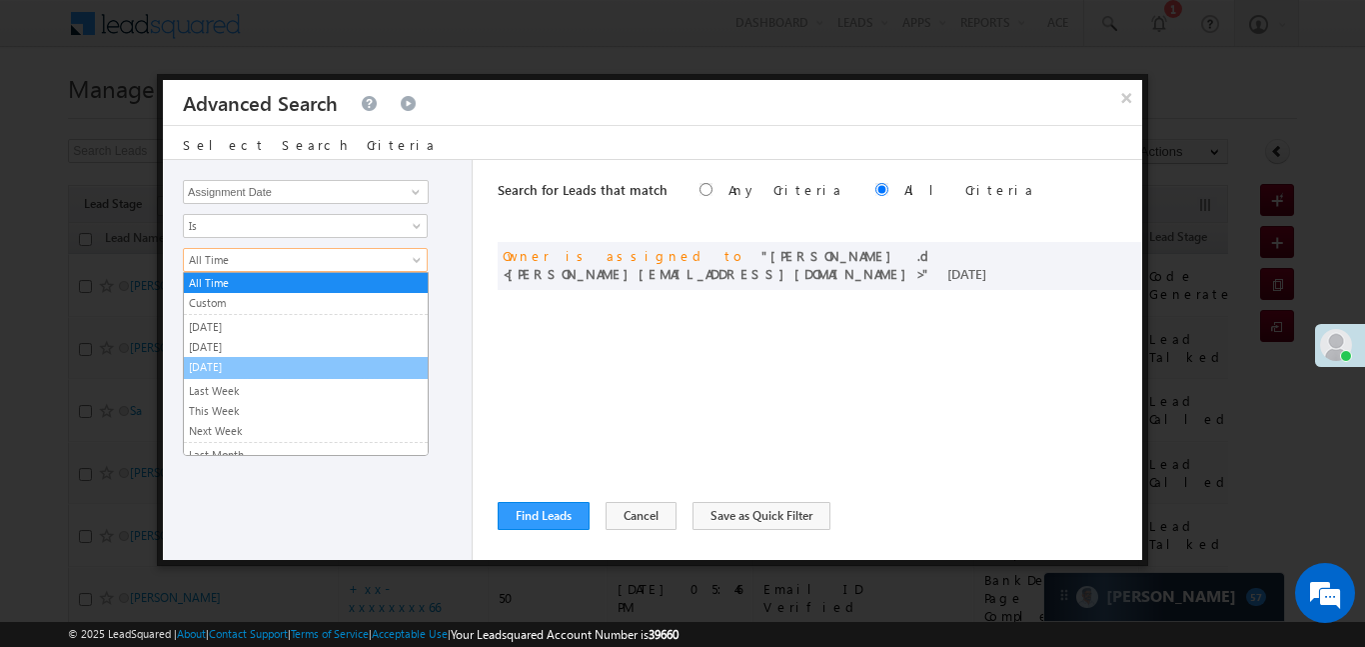
drag, startPoint x: 215, startPoint y: 287, endPoint x: 292, endPoint y: 367, distance: 111.0
click at [292, 367] on ul "All Time Custom Yesterday Today Tomorrow Last Week This Week Next Week Last Mon…" at bounding box center [306, 364] width 246 height 184
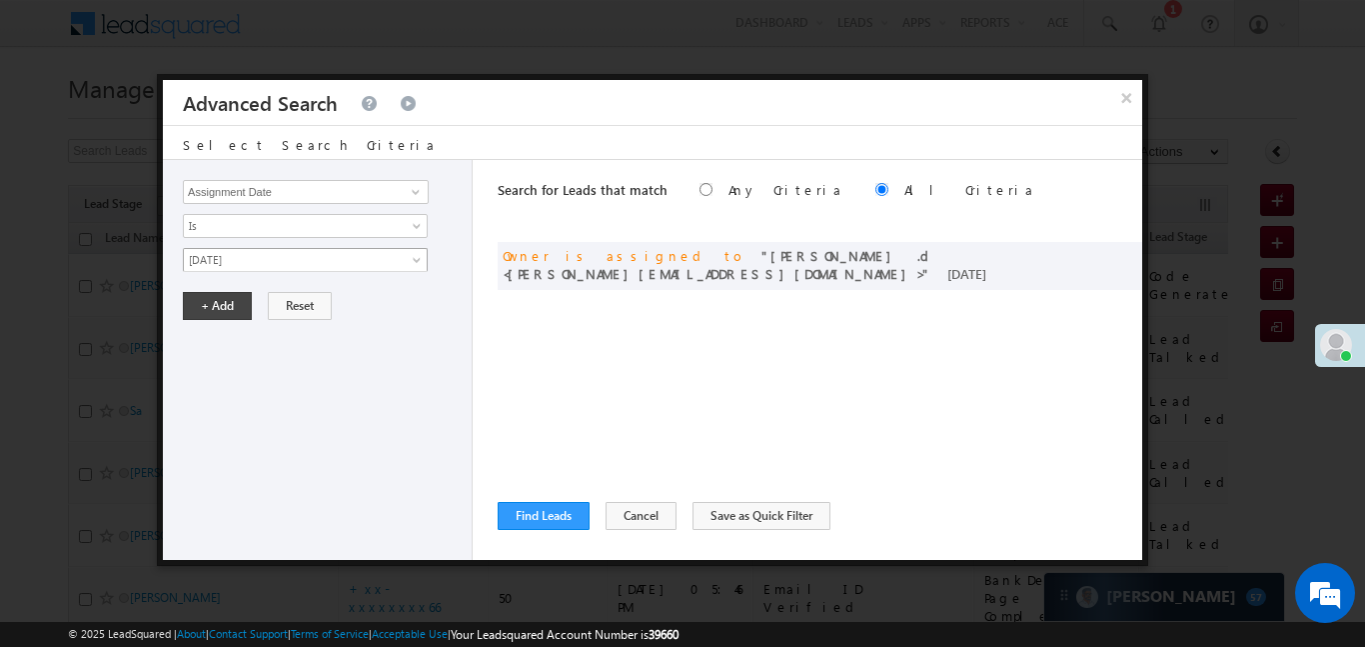
click at [248, 269] on link "[DATE]" at bounding box center [305, 260] width 245 height 24
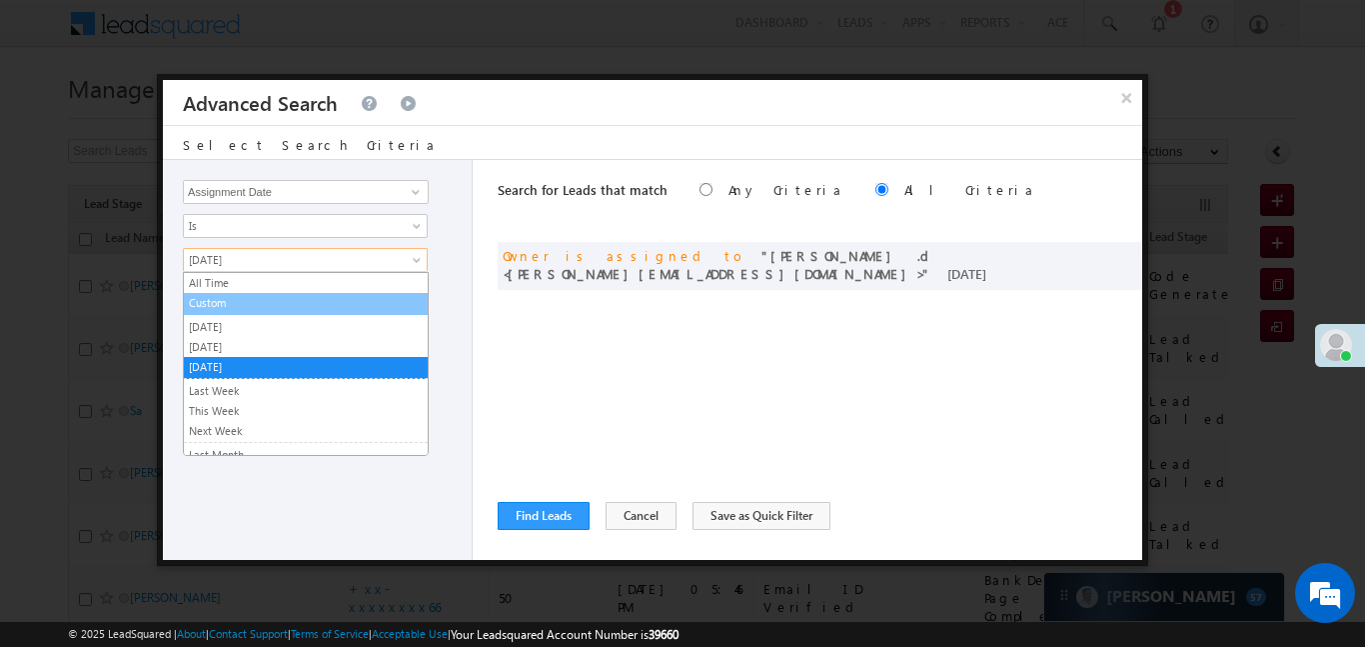
click at [246, 311] on li "Custom" at bounding box center [306, 304] width 244 height 22
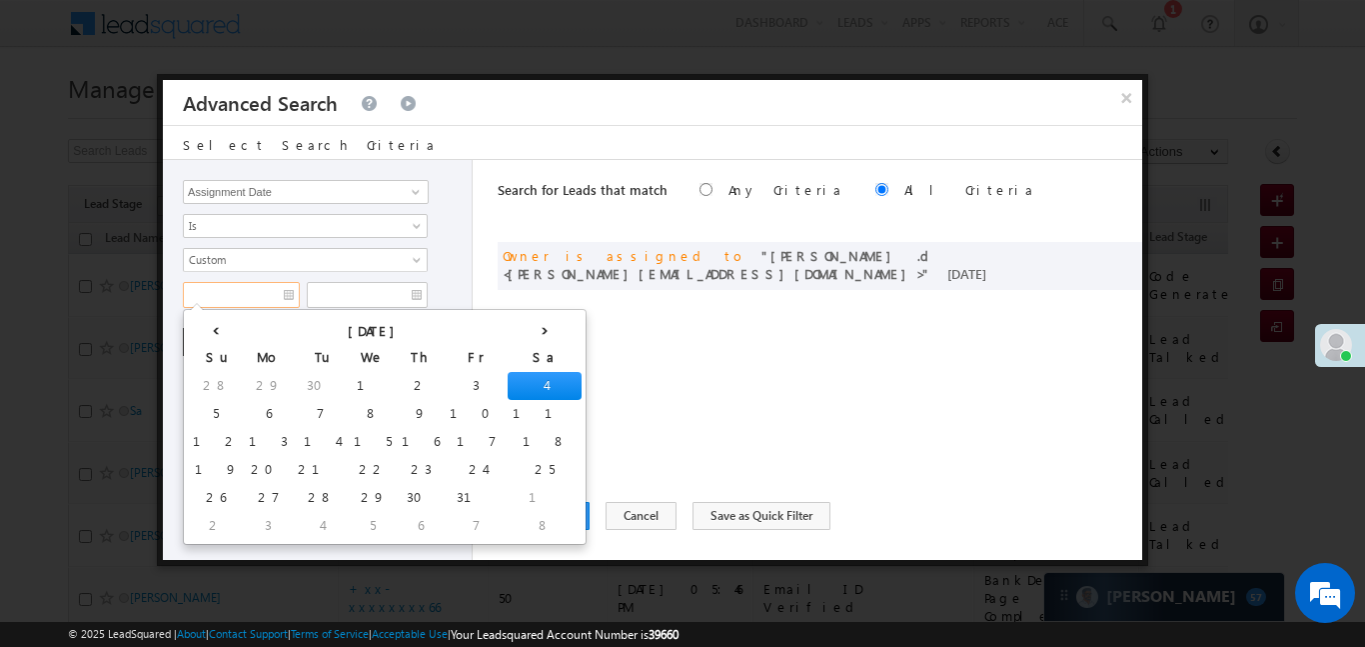
click at [224, 303] on input "text" at bounding box center [241, 295] width 117 height 26
drag, startPoint x: 321, startPoint y: 384, endPoint x: 340, endPoint y: 376, distance: 20.6
click at [346, 380] on tr "28 29 30 1 2 3 4" at bounding box center [385, 386] width 394 height 28
click at [324, 299] on input "text" at bounding box center [367, 295] width 121 height 26
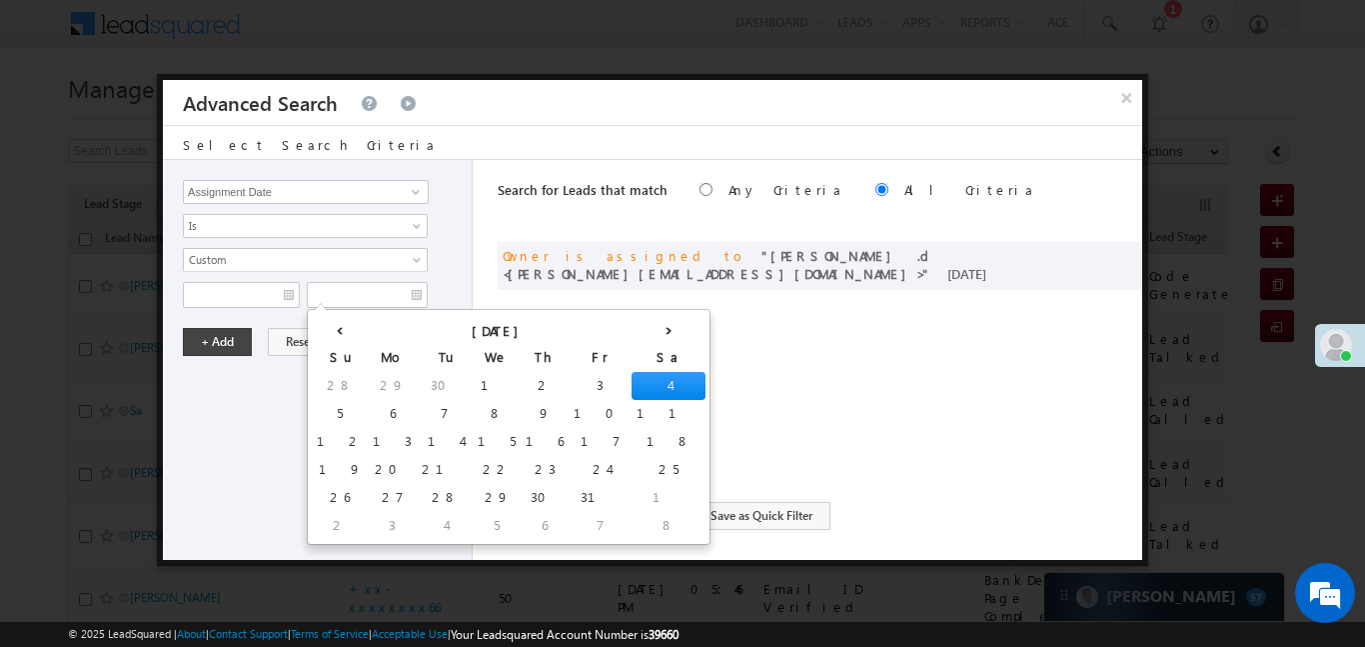
click at [241, 313] on div "Lead Activity Task Sales Group Prospect Id WA Last Message Timestamp 4th Day Di…" at bounding box center [318, 360] width 310 height 400
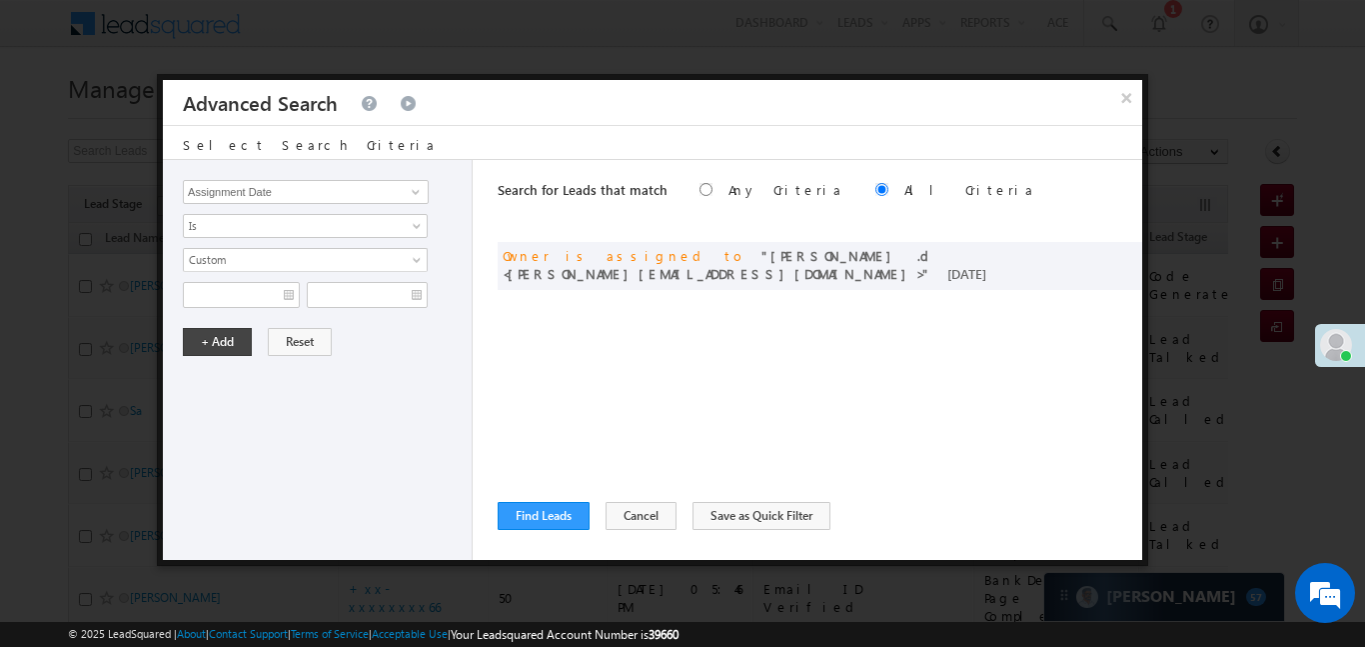
click at [233, 308] on div "Lead Activity Task Sales Group Prospect Id WA Last Message Timestamp 4th Day Di…" at bounding box center [318, 360] width 310 height 400
click at [230, 303] on input "text" at bounding box center [241, 295] width 117 height 26
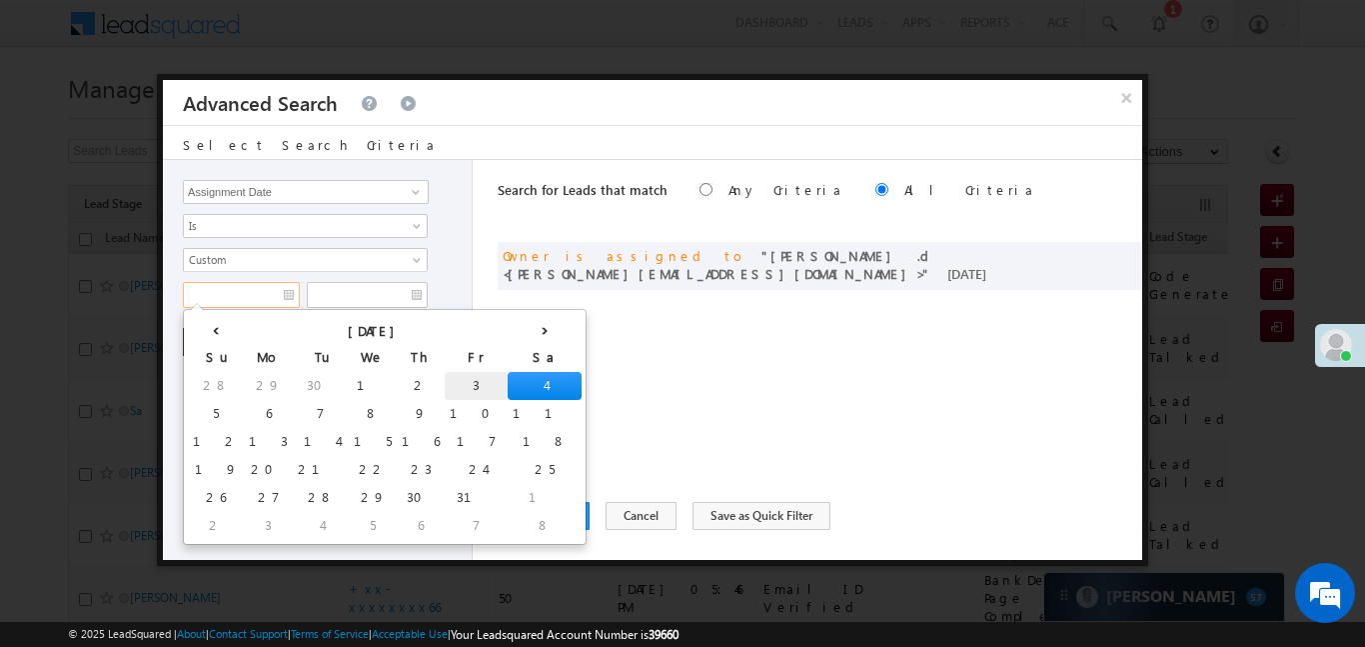
click at [445, 384] on td "3" at bounding box center [476, 386] width 63 height 28
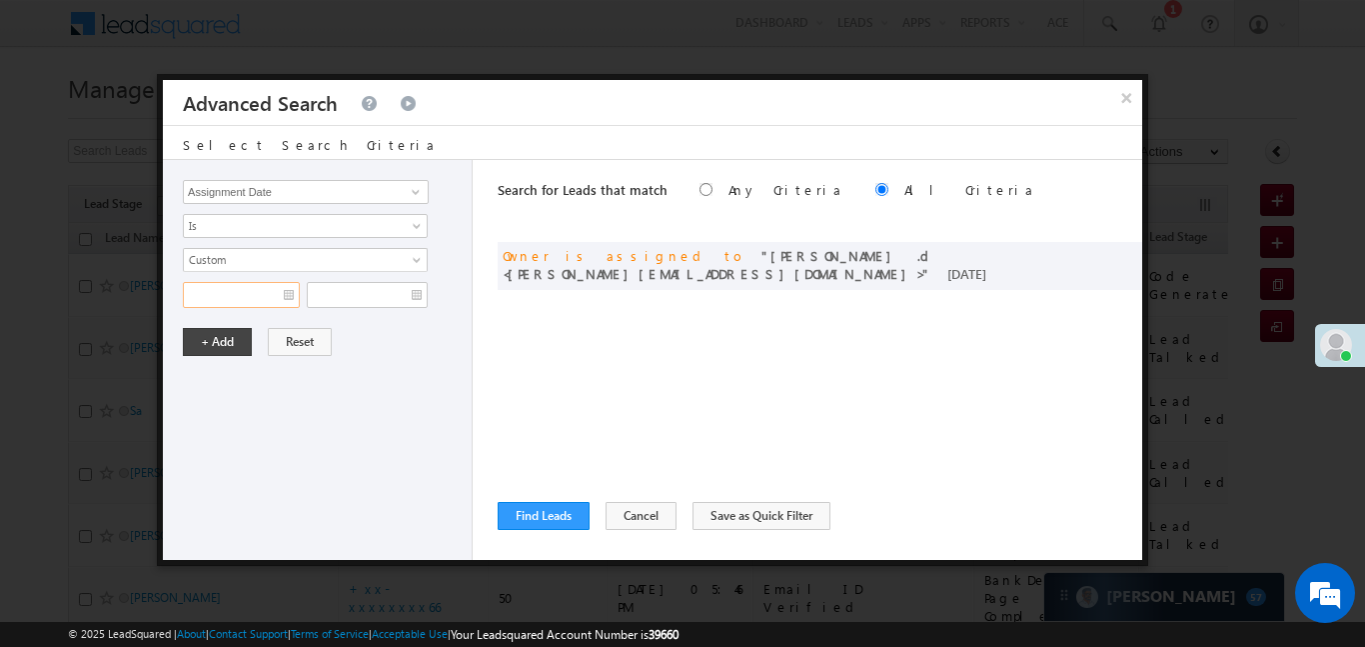
type input "03/10/25"
click at [358, 310] on div "Lead Activity Task Sales Group Prospect Id WA Last Message Timestamp 4th Day Di…" at bounding box center [318, 360] width 310 height 400
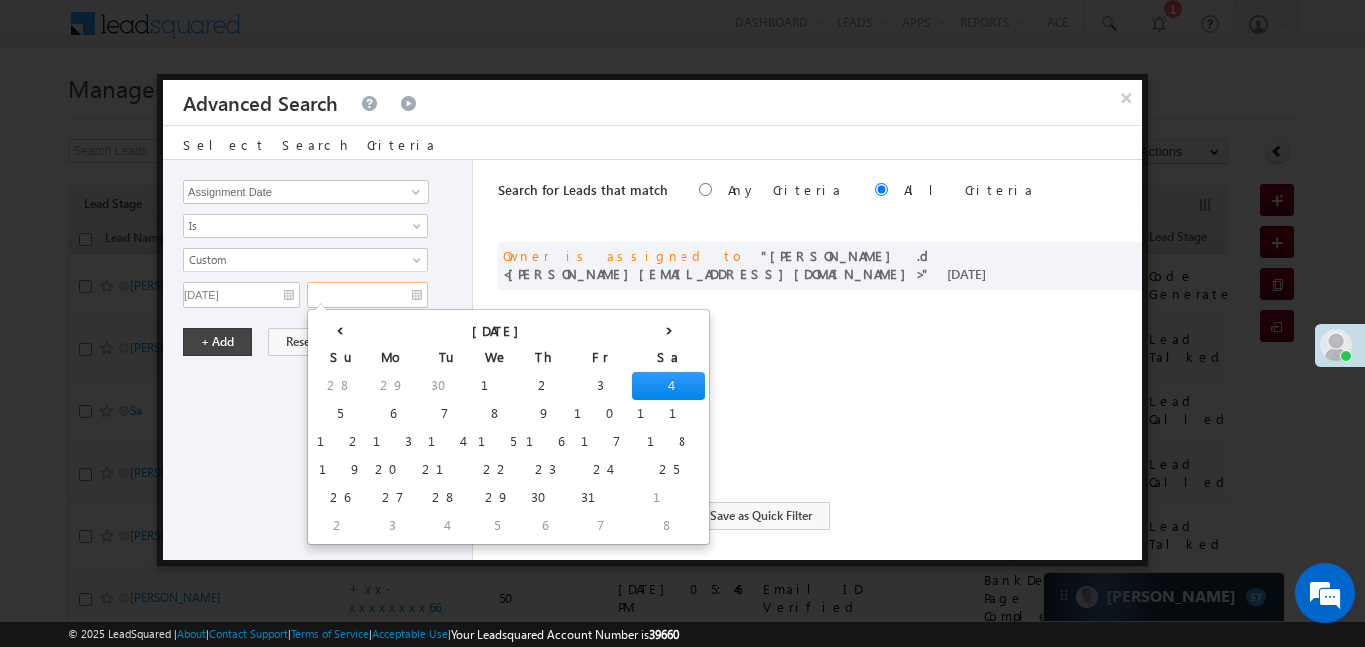
click at [354, 300] on input "text" at bounding box center [367, 295] width 121 height 26
drag, startPoint x: 506, startPoint y: 388, endPoint x: 225, endPoint y: 348, distance: 283.7
click at [632, 389] on td "4" at bounding box center [669, 386] width 74 height 28
type input "[DATE]"
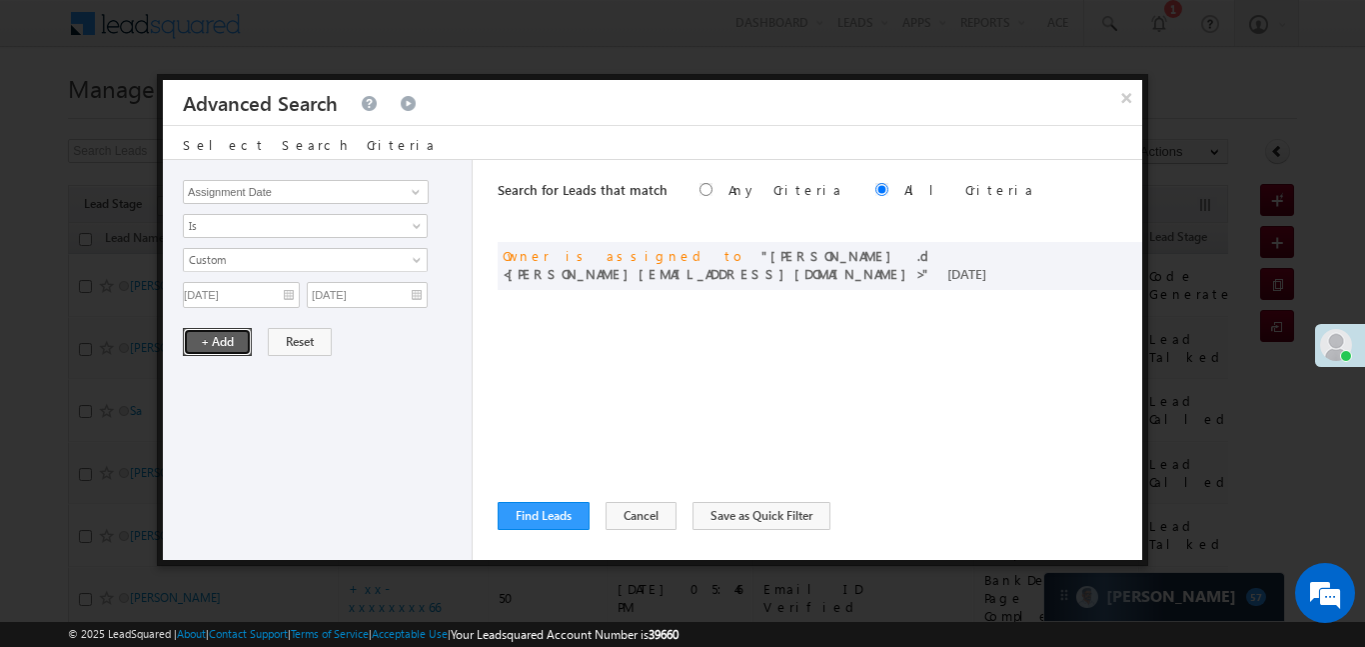
click at [225, 348] on button "+ Add" at bounding box center [217, 342] width 69 height 28
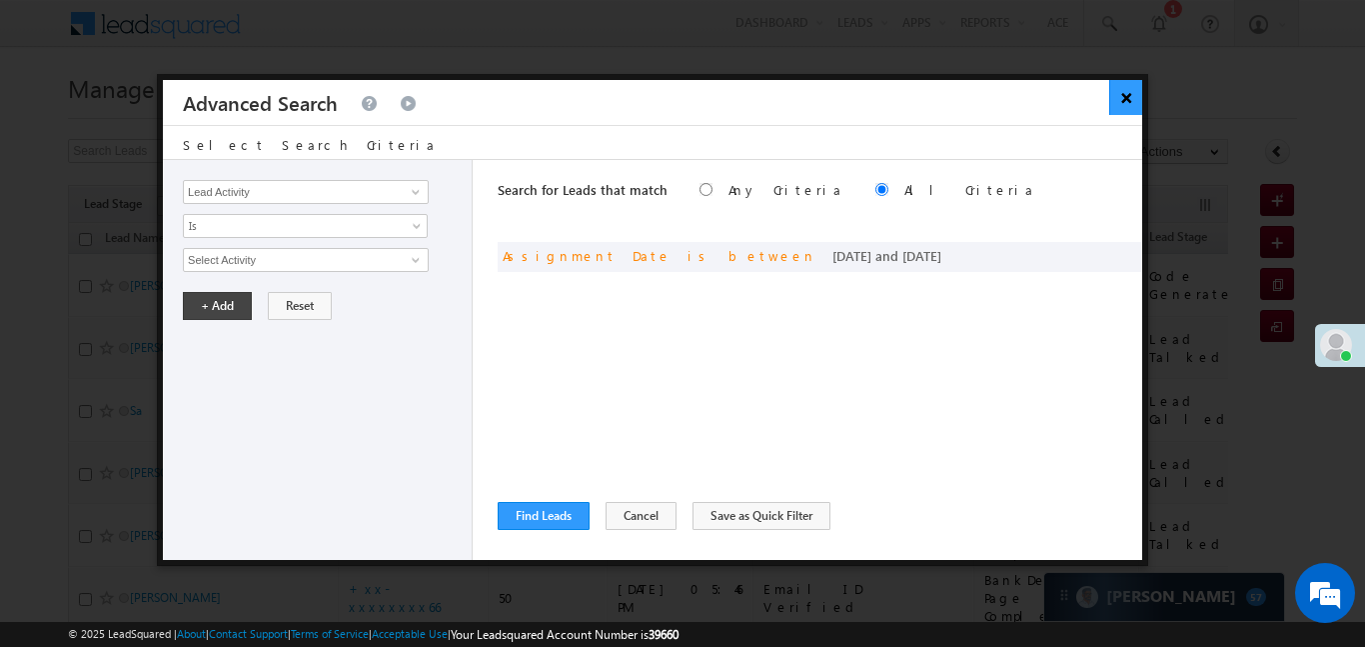
click at [1131, 99] on button "×" at bounding box center [1125, 97] width 33 height 35
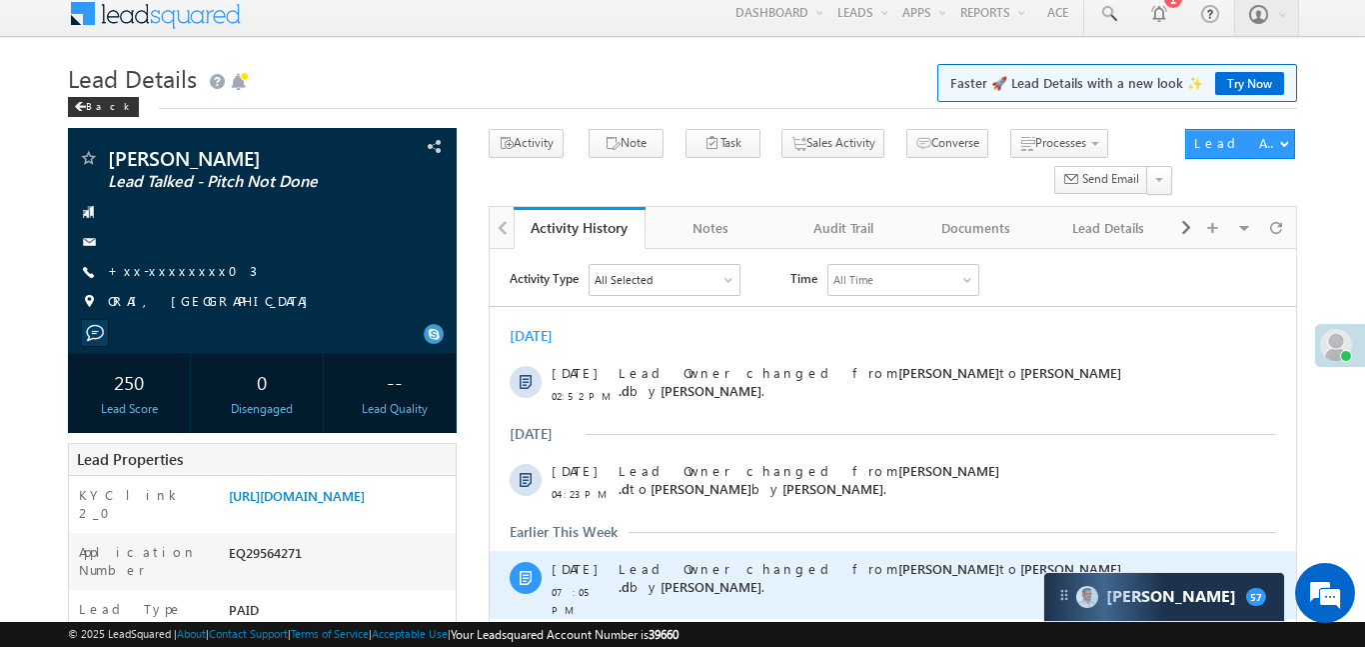
drag, startPoint x: 829, startPoint y: 600, endPoint x: 489, endPoint y: 895, distance: 449.9
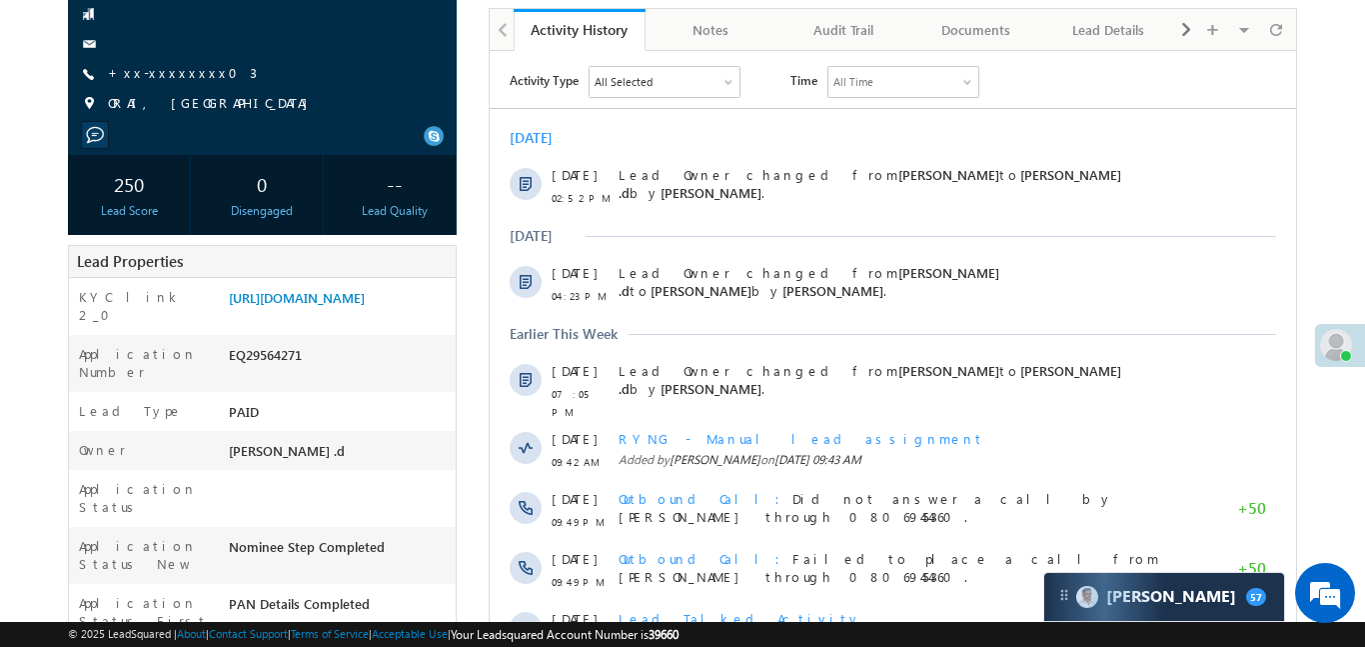
scroll to position [220, 0]
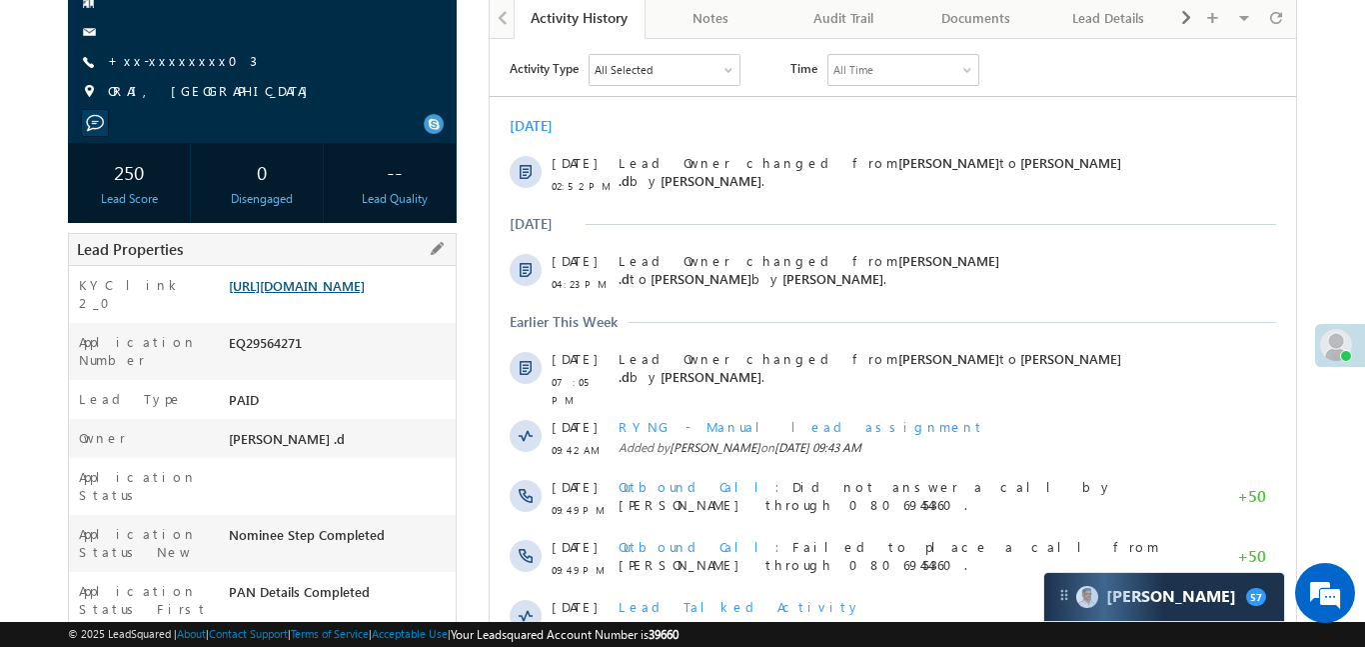
click at [301, 294] on link "[URL][DOMAIN_NAME]" at bounding box center [297, 285] width 136 height 17
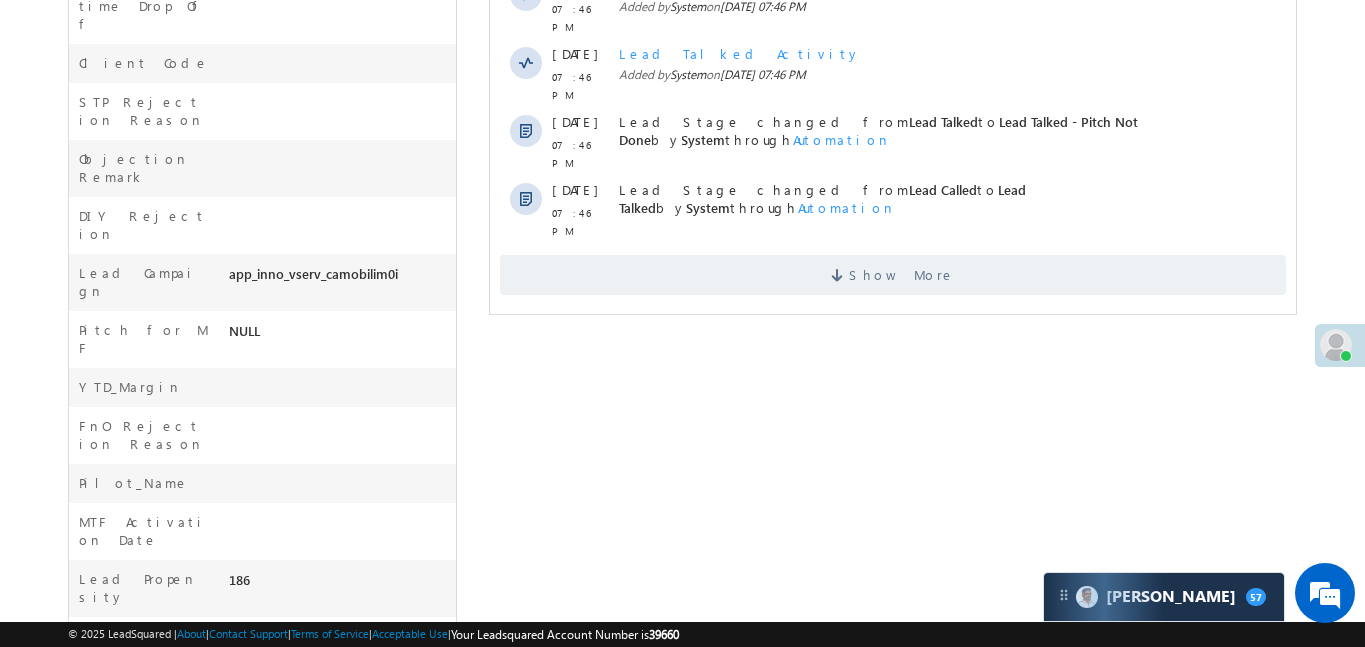
scroll to position [844, 0]
click at [674, 252] on span "Show More" at bounding box center [892, 272] width 787 height 40
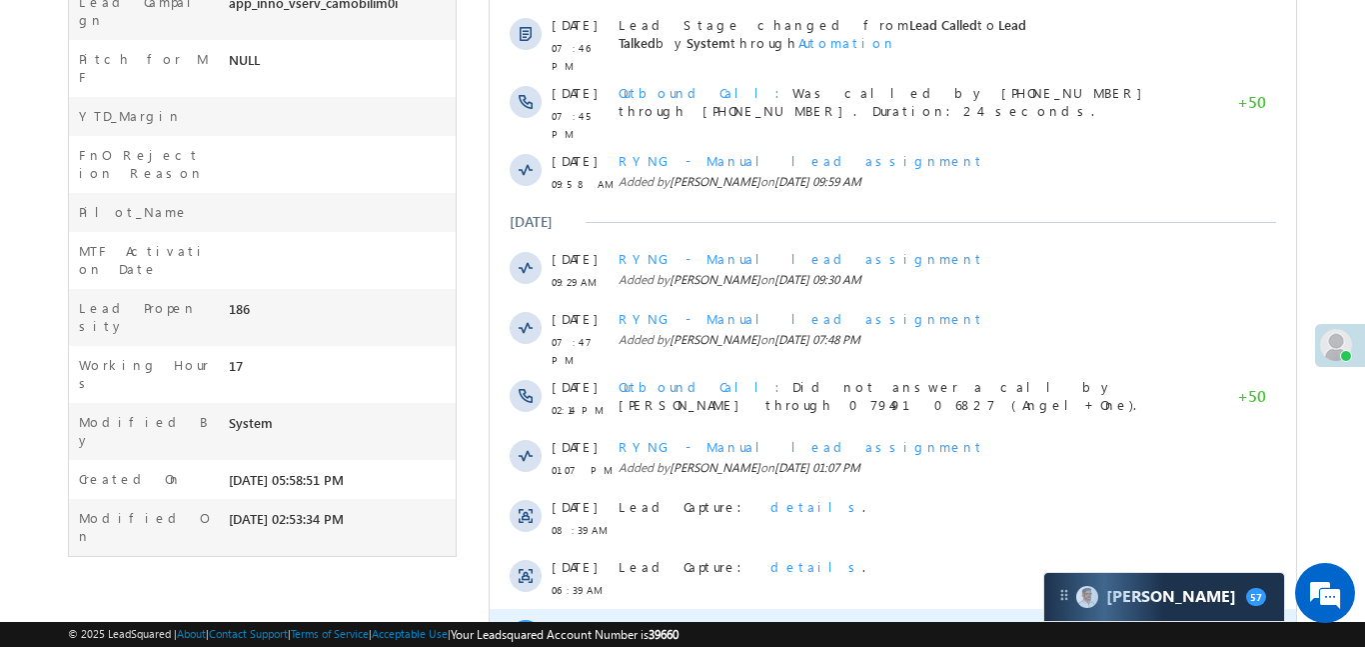
scroll to position [1208, 0]
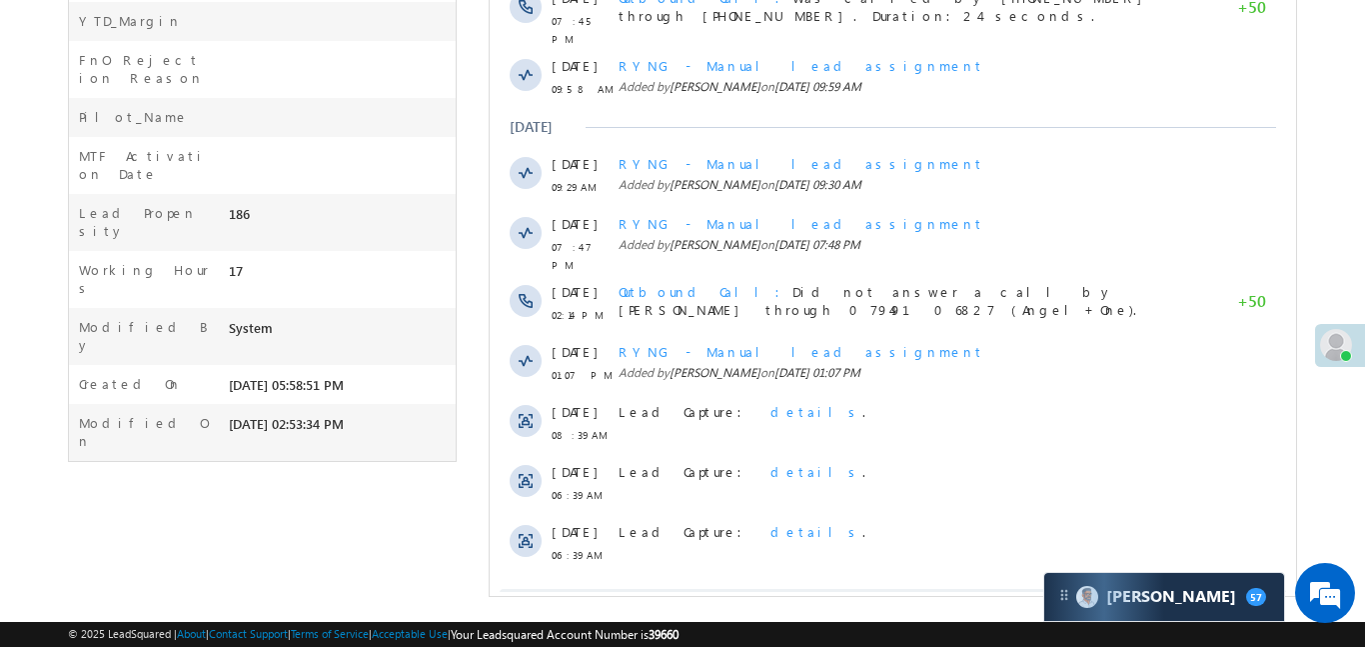
click at [806, 589] on span "Show More" at bounding box center [892, 609] width 787 height 40
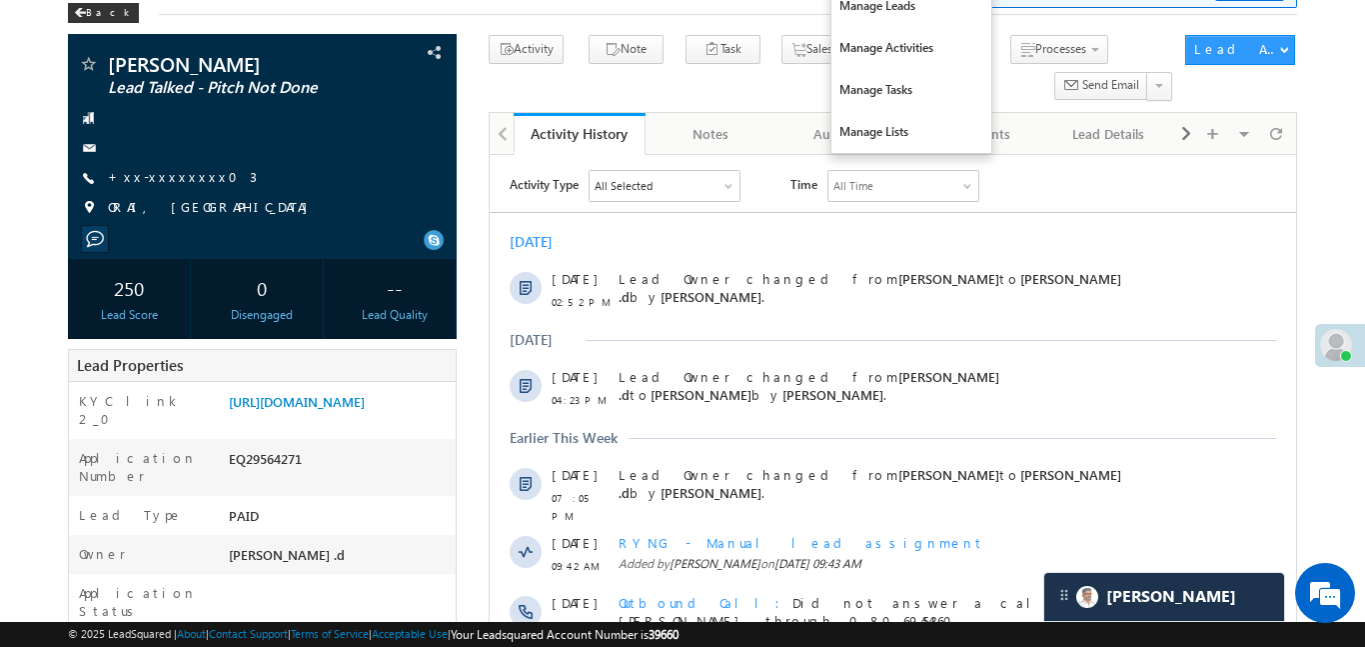
scroll to position [0, 0]
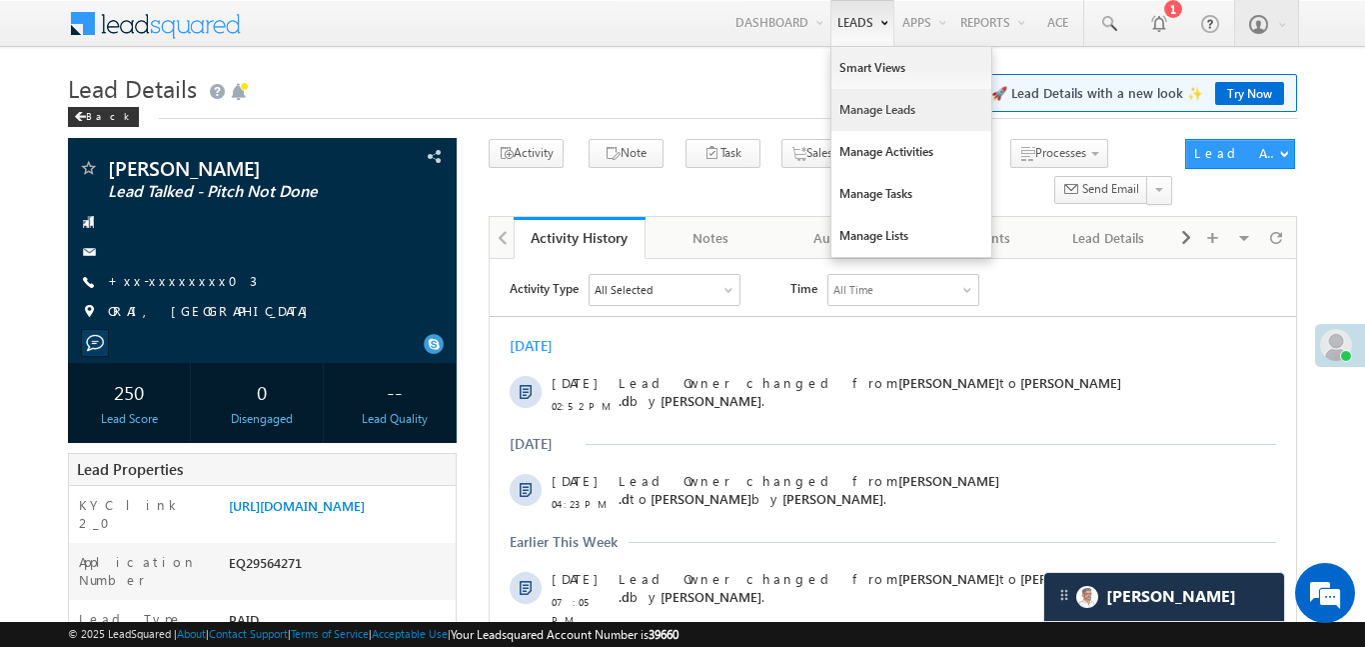
click at [914, 125] on link "Manage Leads" at bounding box center [912, 110] width 160 height 42
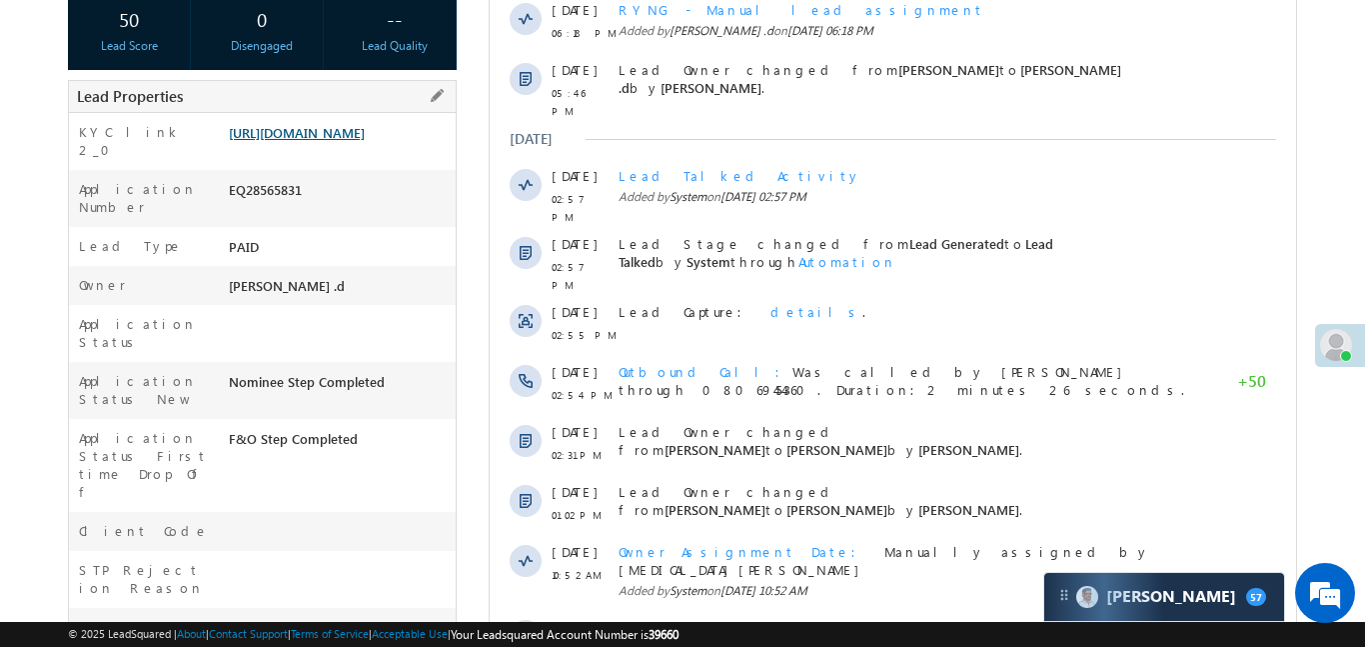
click at [315, 141] on link "[URL][DOMAIN_NAME]" at bounding box center [297, 132] width 136 height 17
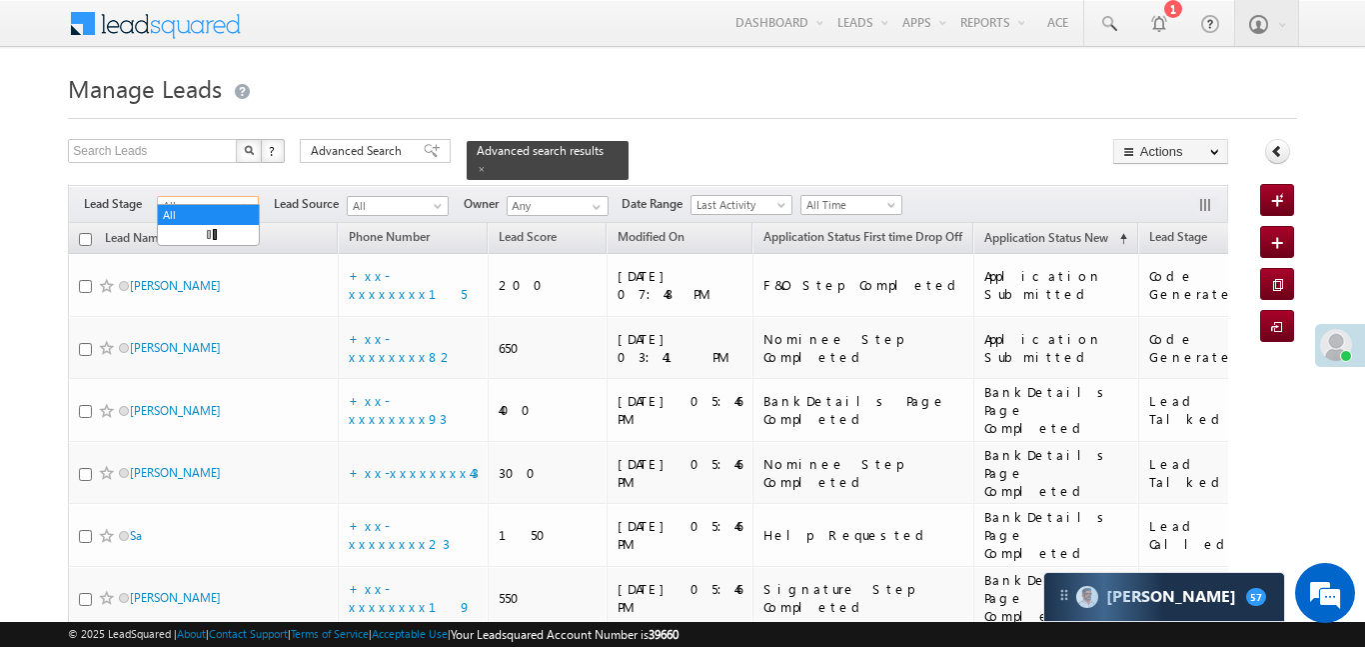
click at [246, 197] on span "All" at bounding box center [205, 206] width 95 height 18
click at [424, 147] on span at bounding box center [432, 151] width 16 height 14
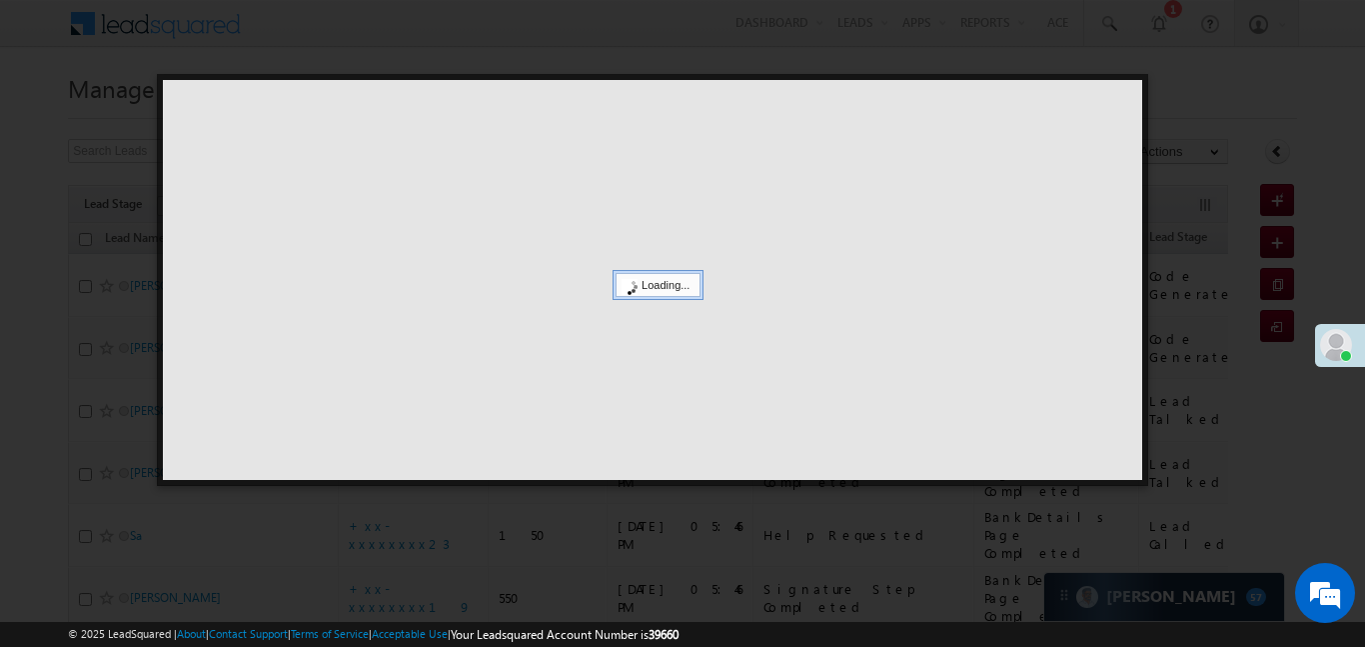
click at [419, 147] on div at bounding box center [653, 280] width 980 height 400
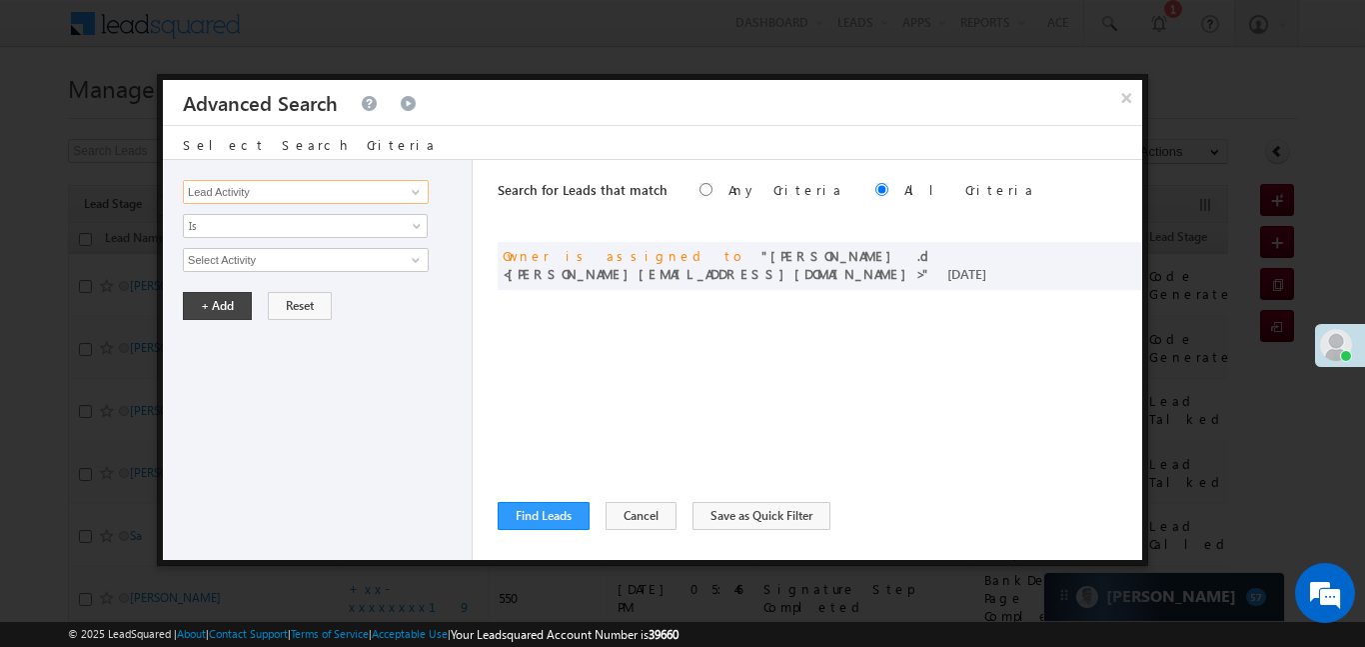
click at [366, 202] on input "Lead Activity" at bounding box center [306, 192] width 246 height 24
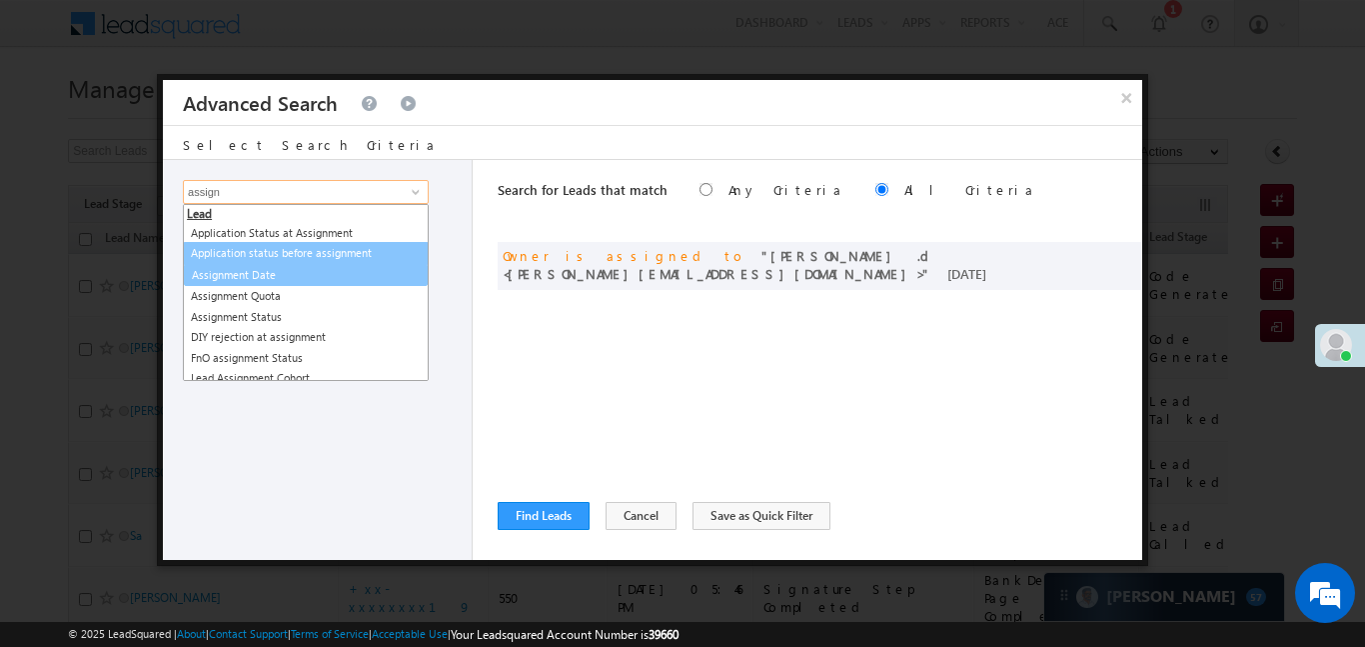
click at [285, 268] on link "Assignment Date" at bounding box center [306, 275] width 244 height 23
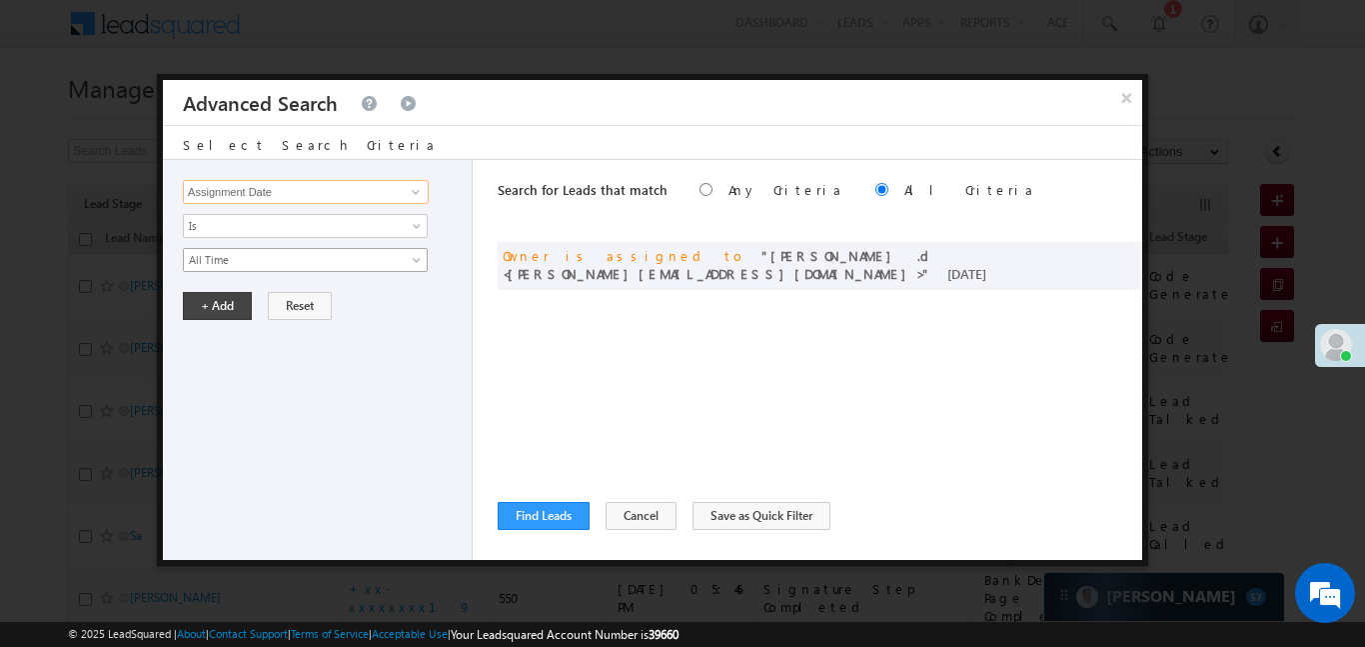
type input "Assignment Date"
click at [256, 243] on div "Lead Activity Task Sales Group Prospect Id WA Last Message Timestamp 4th Day Di…" at bounding box center [318, 360] width 310 height 400
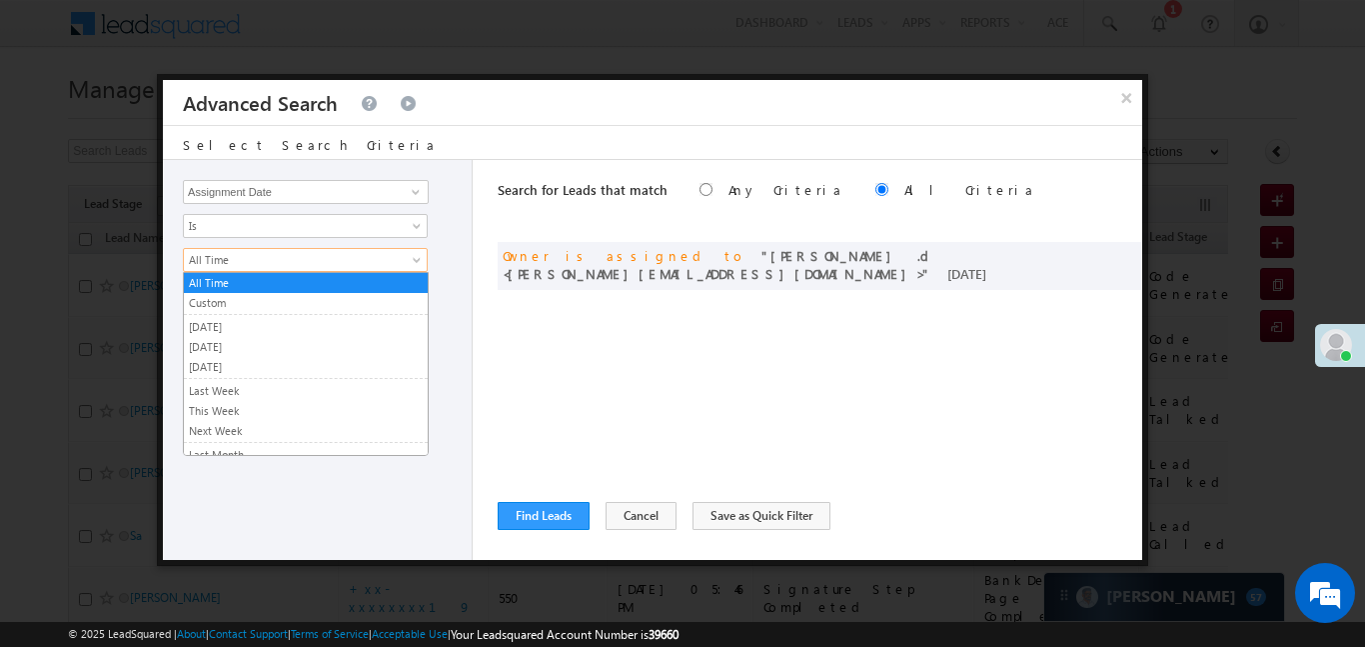
click at [277, 264] on span "All Time" at bounding box center [292, 260] width 217 height 18
click at [287, 299] on link "Custom" at bounding box center [306, 303] width 244 height 18
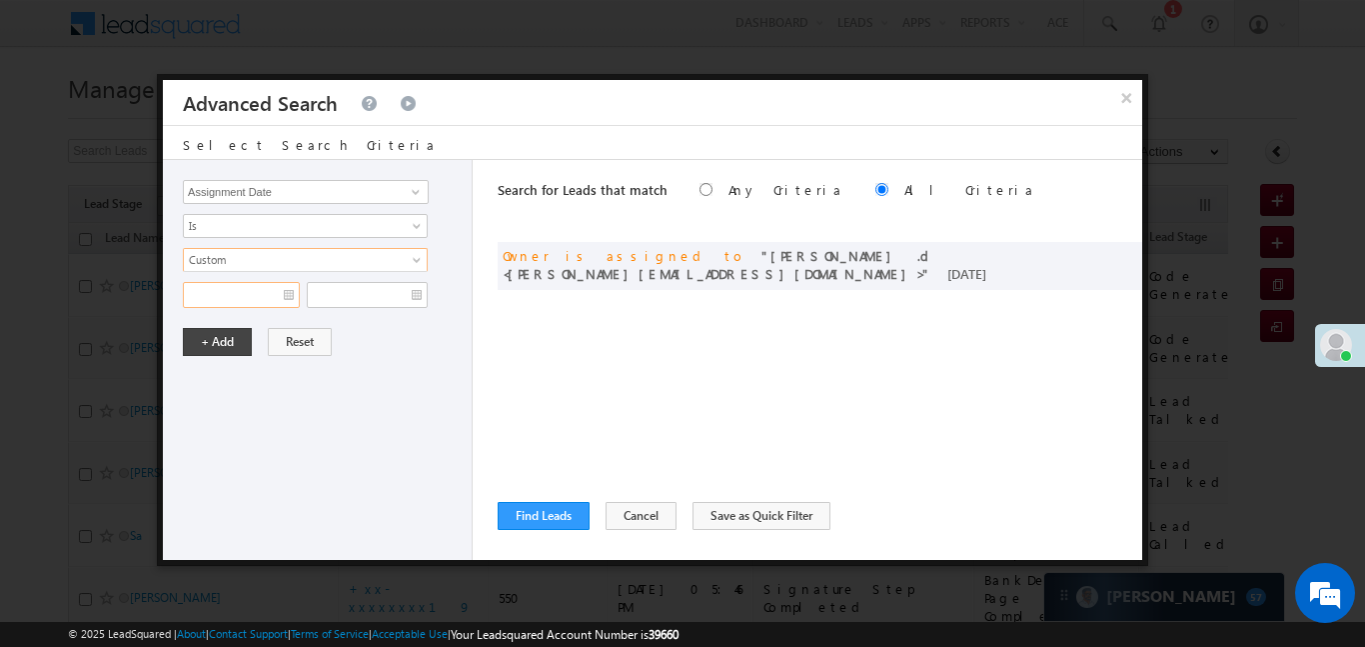
click at [237, 301] on input "text" at bounding box center [241, 295] width 117 height 26
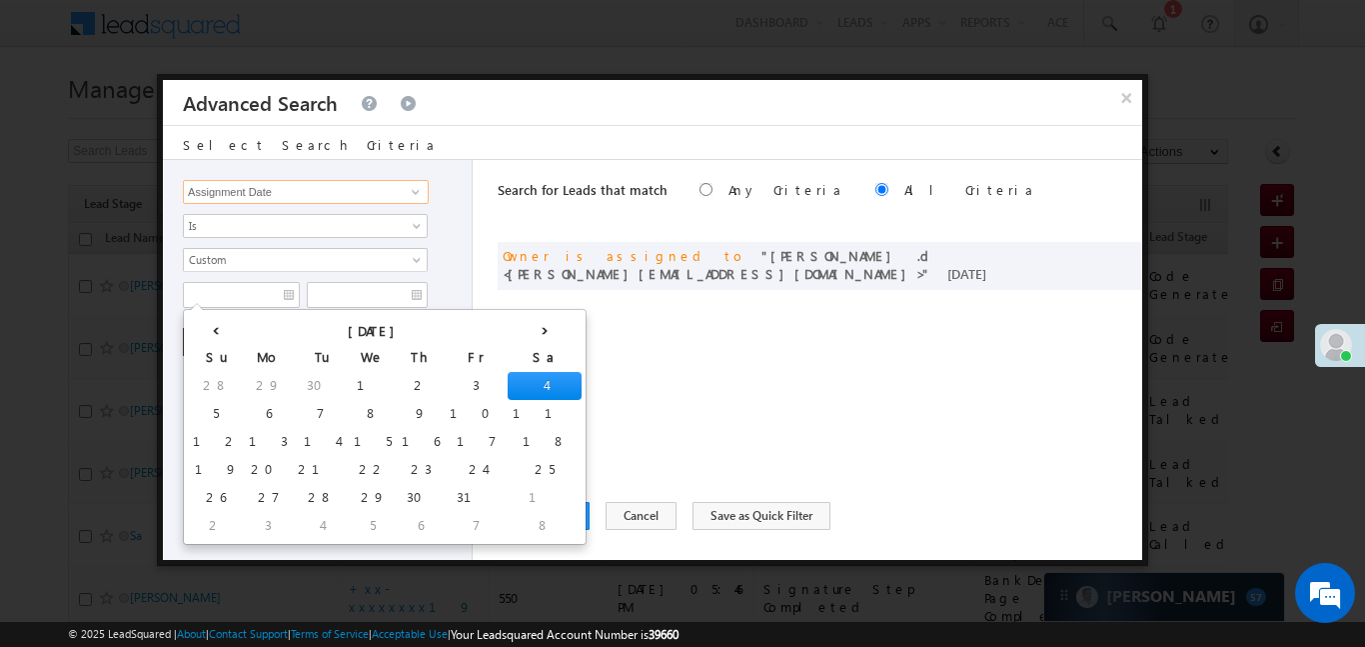
click at [297, 197] on input "Assignment Date" at bounding box center [306, 192] width 246 height 24
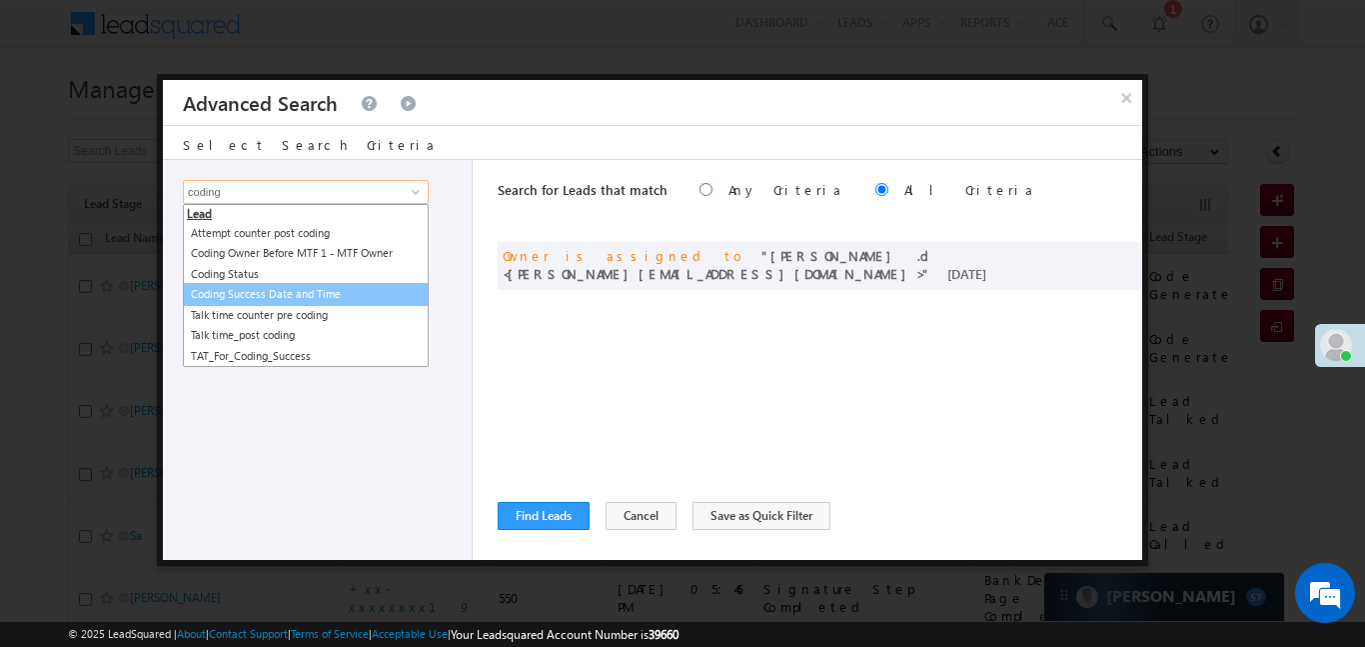
click at [323, 298] on link "Coding Success Date and Time" at bounding box center [306, 294] width 246 height 23
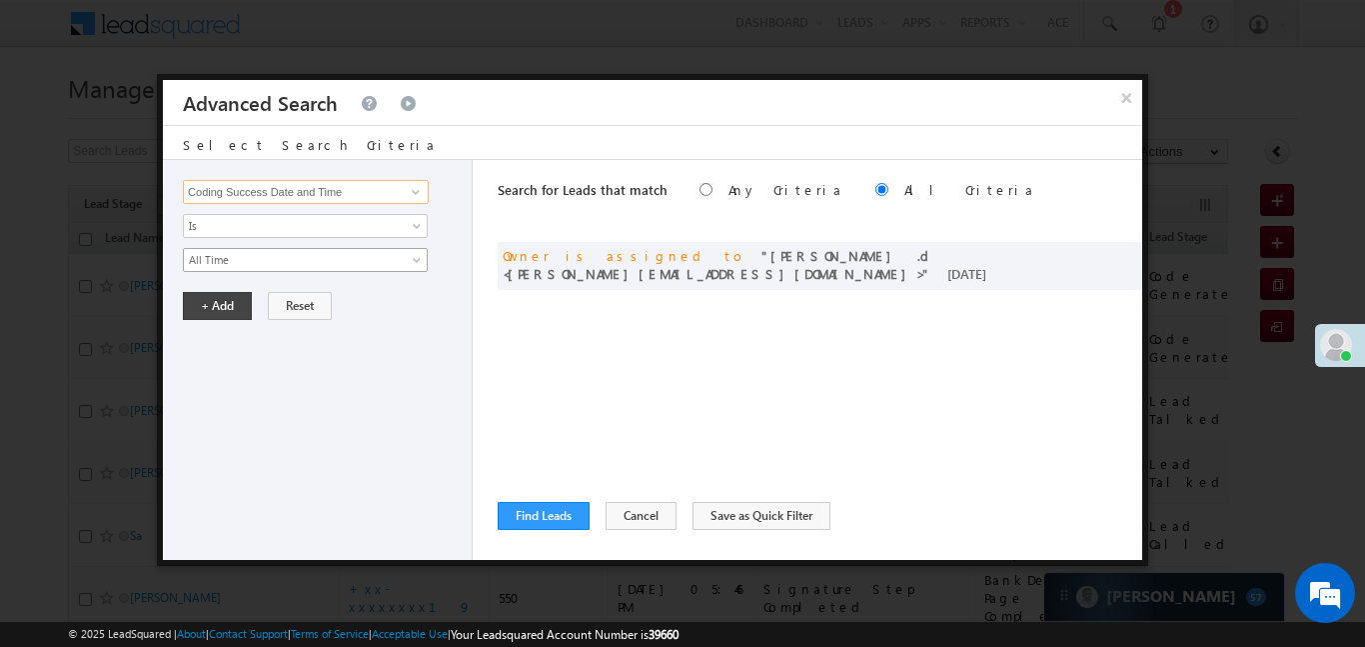
type input "Coding Success Date and Time"
click at [227, 255] on span "All Time" at bounding box center [292, 260] width 217 height 18
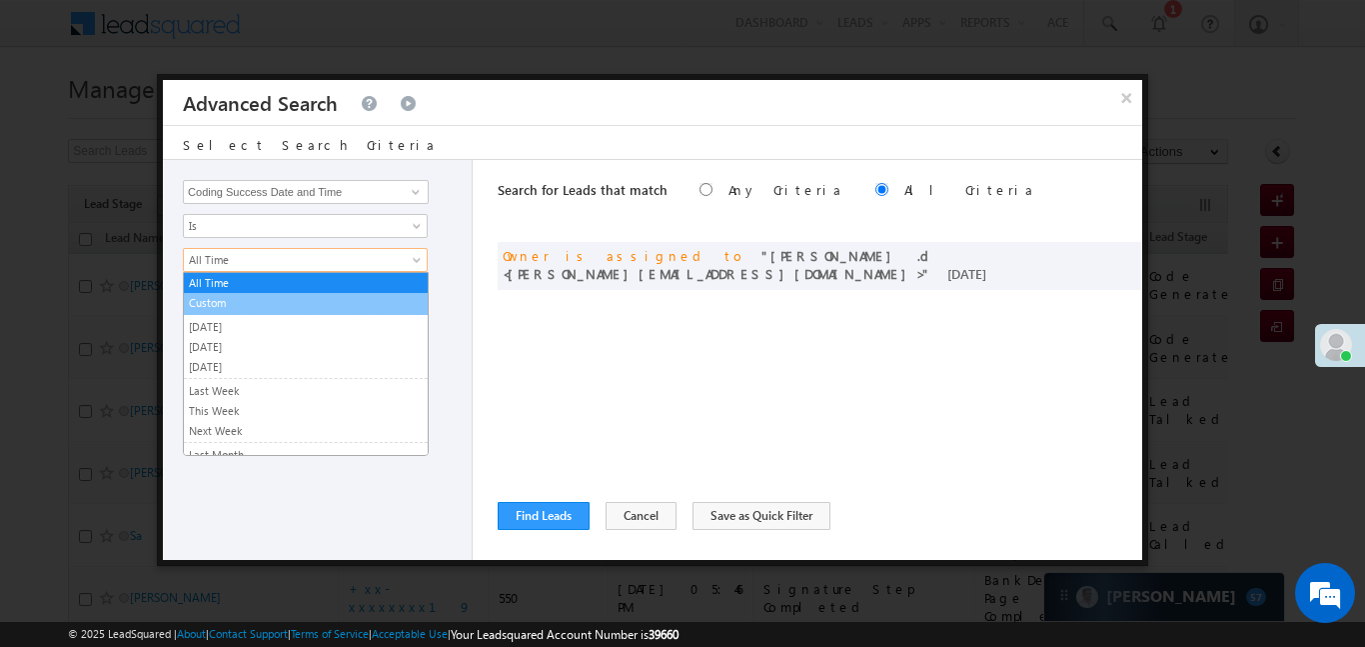
click at [239, 301] on link "Custom" at bounding box center [306, 303] width 244 height 18
click at [0, 0] on input "text" at bounding box center [0, 0] width 0 height 0
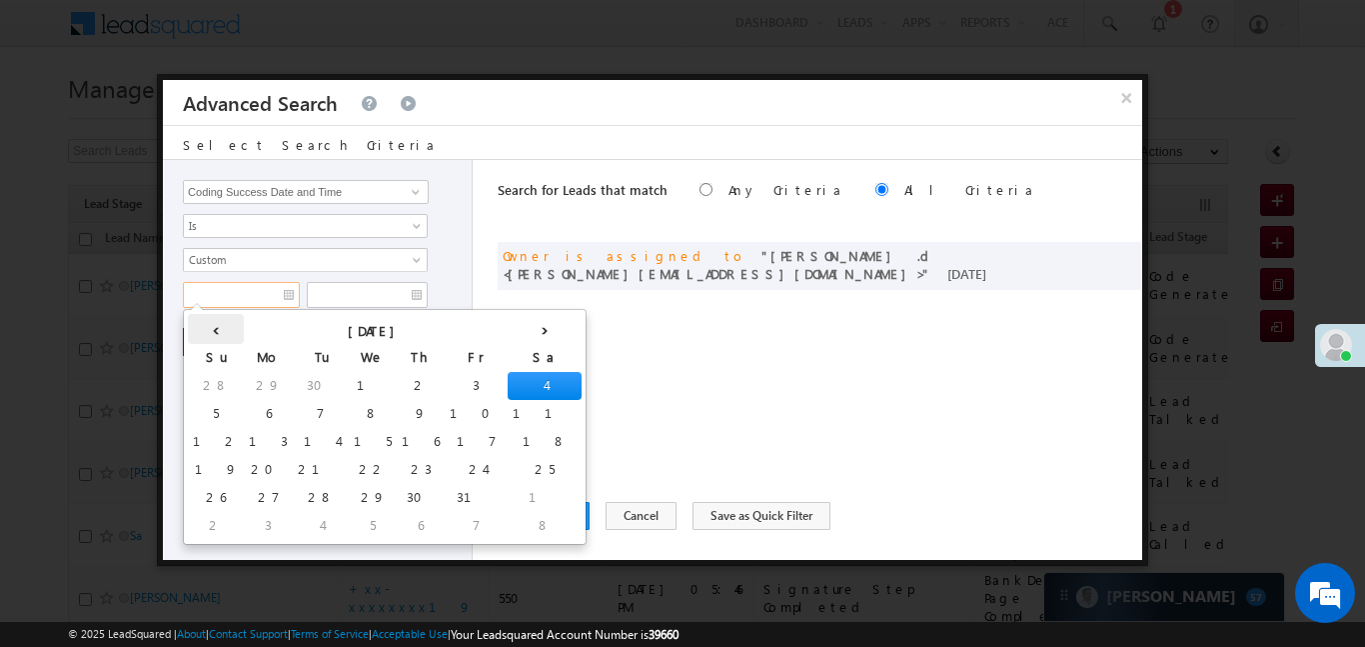
click at [216, 331] on th "‹" at bounding box center [216, 329] width 56 height 30
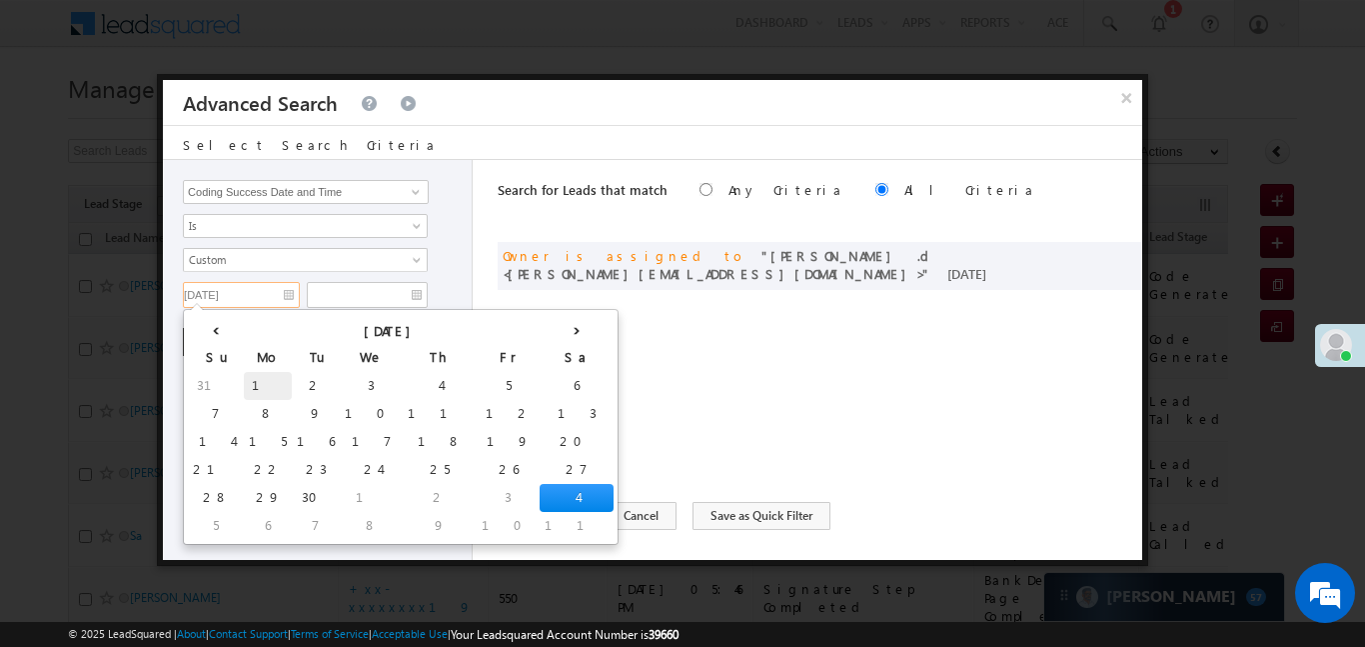
click at [244, 375] on td "1" at bounding box center [268, 386] width 48 height 28
type input "01/09/25"
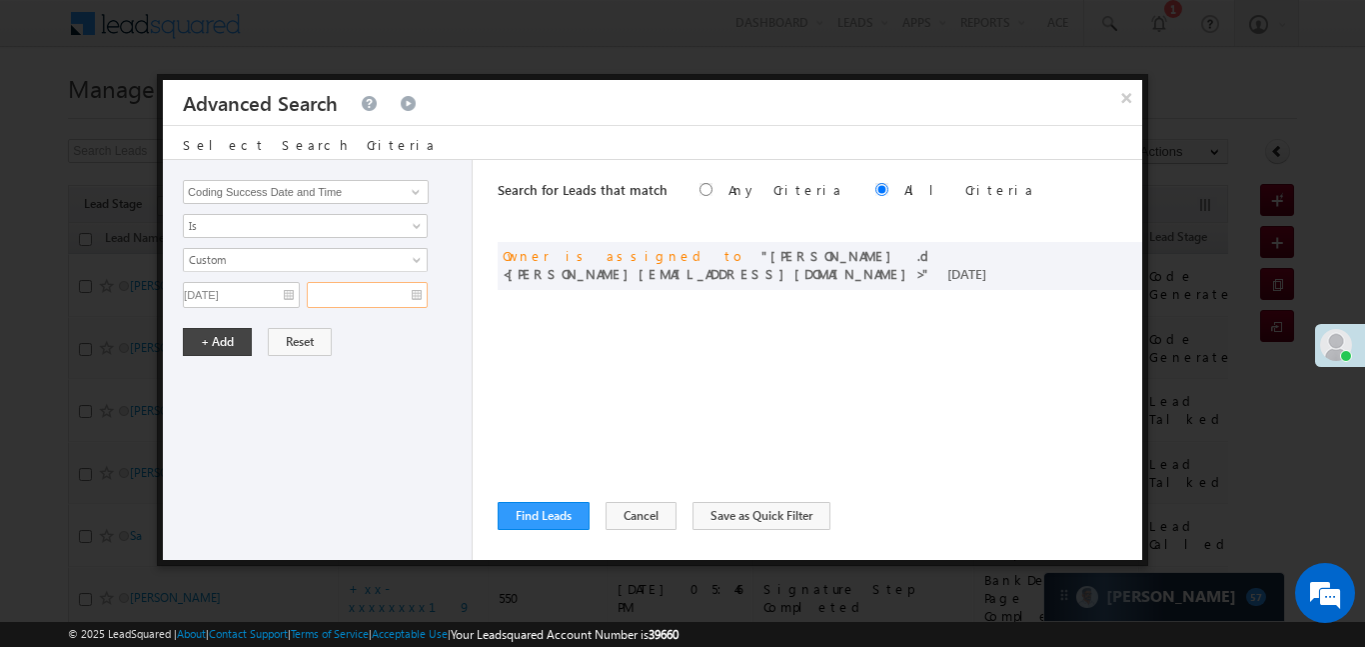
click at [376, 293] on input "text" at bounding box center [367, 295] width 121 height 26
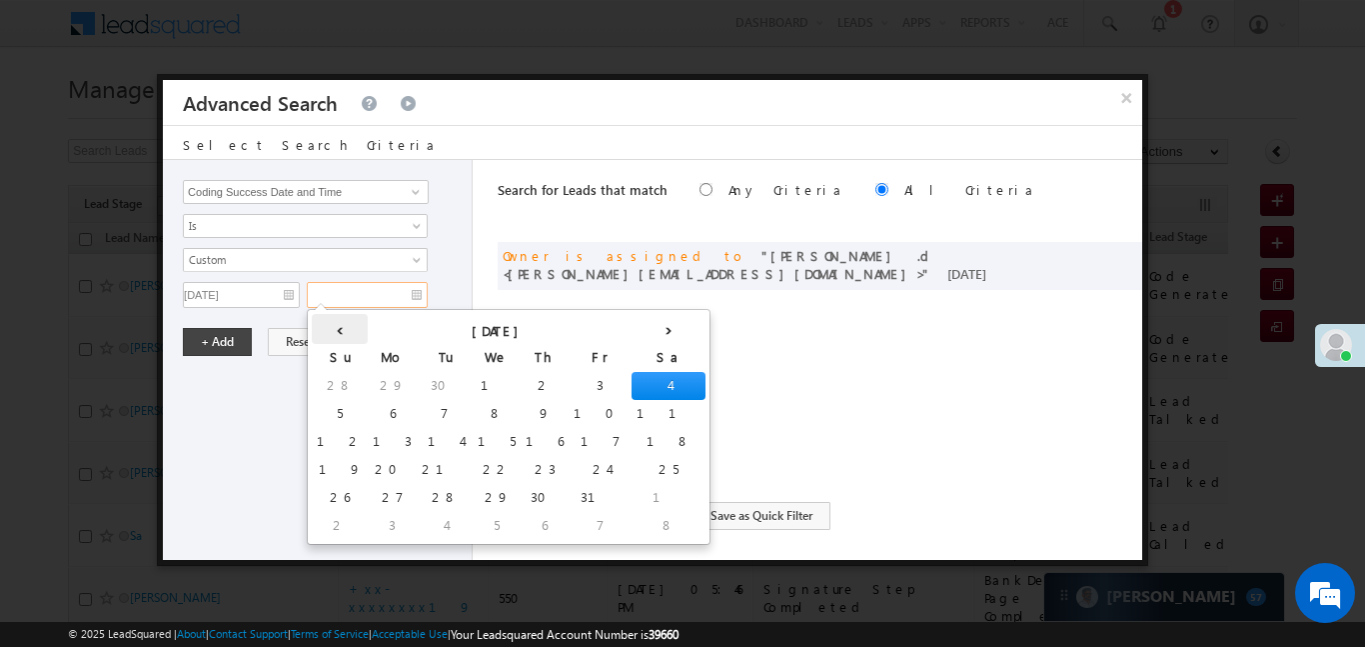
click at [328, 330] on th "‹" at bounding box center [340, 329] width 56 height 30
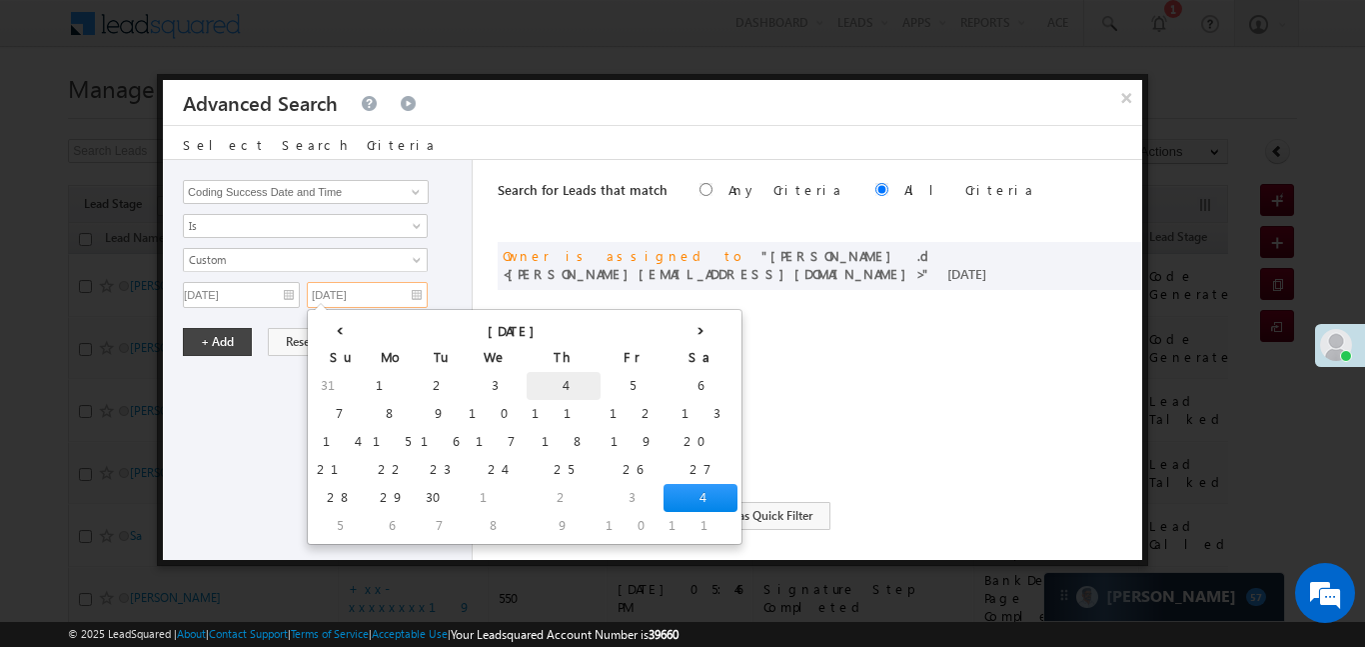
click at [527, 381] on td "4" at bounding box center [564, 386] width 74 height 28
type input "04/09/25"
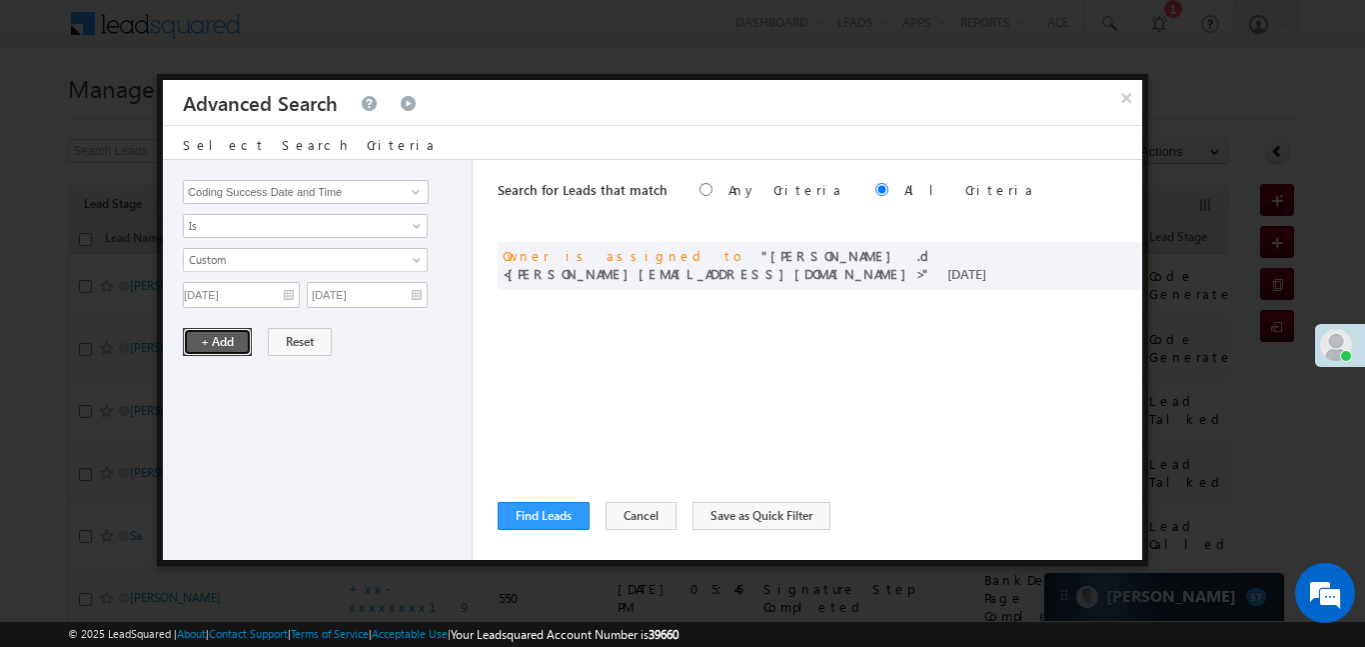
click at [222, 345] on button "+ Add" at bounding box center [217, 342] width 69 height 28
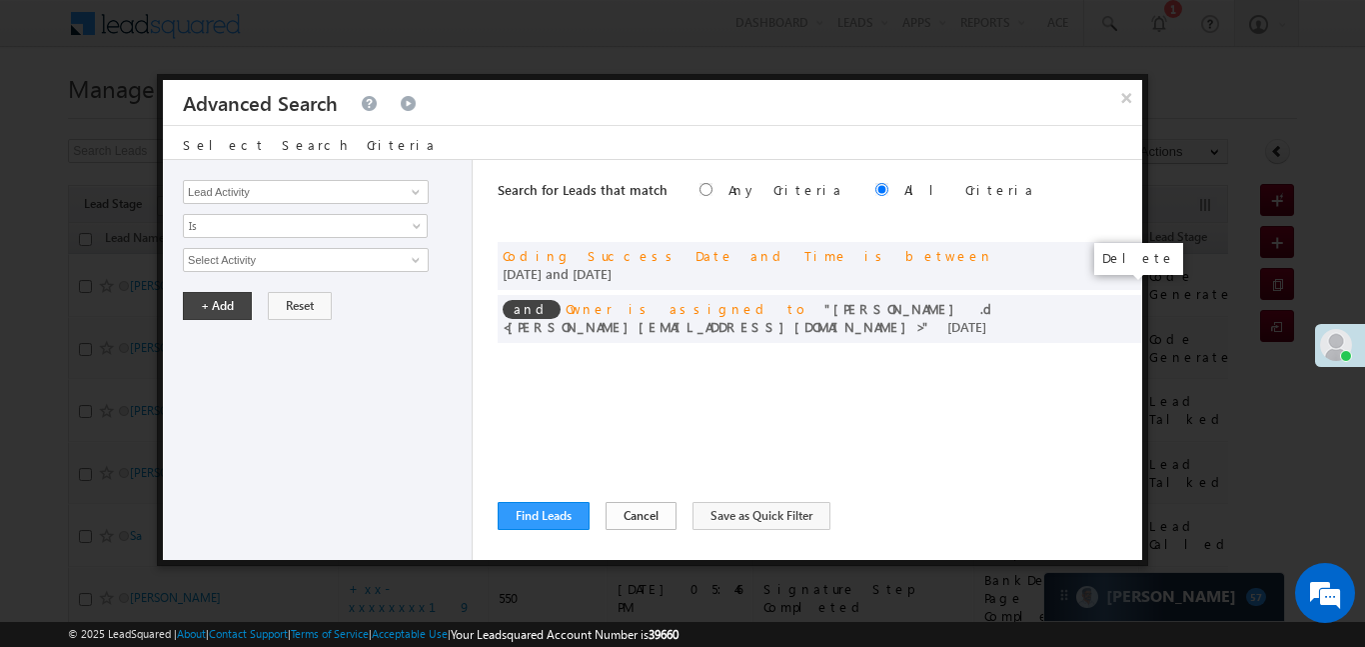
click at [0, 0] on span at bounding box center [0, 0] width 0 height 0
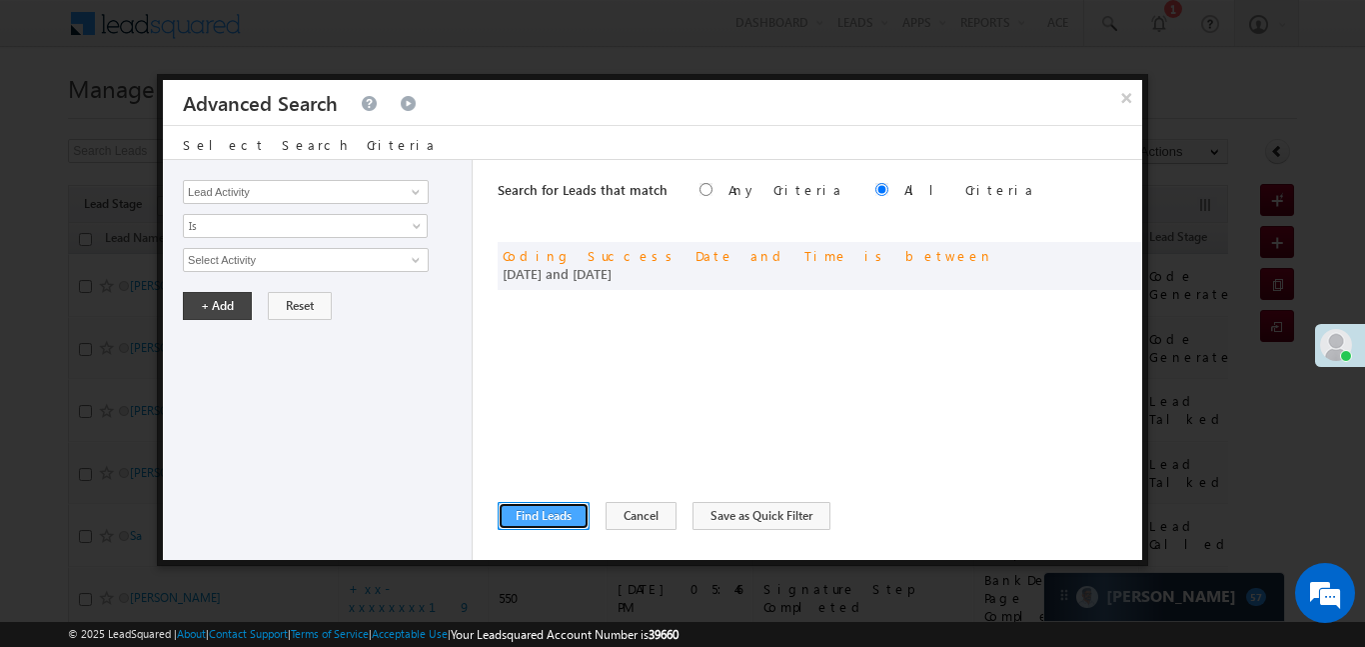
click at [536, 505] on button "Find Leads" at bounding box center [544, 516] width 92 height 28
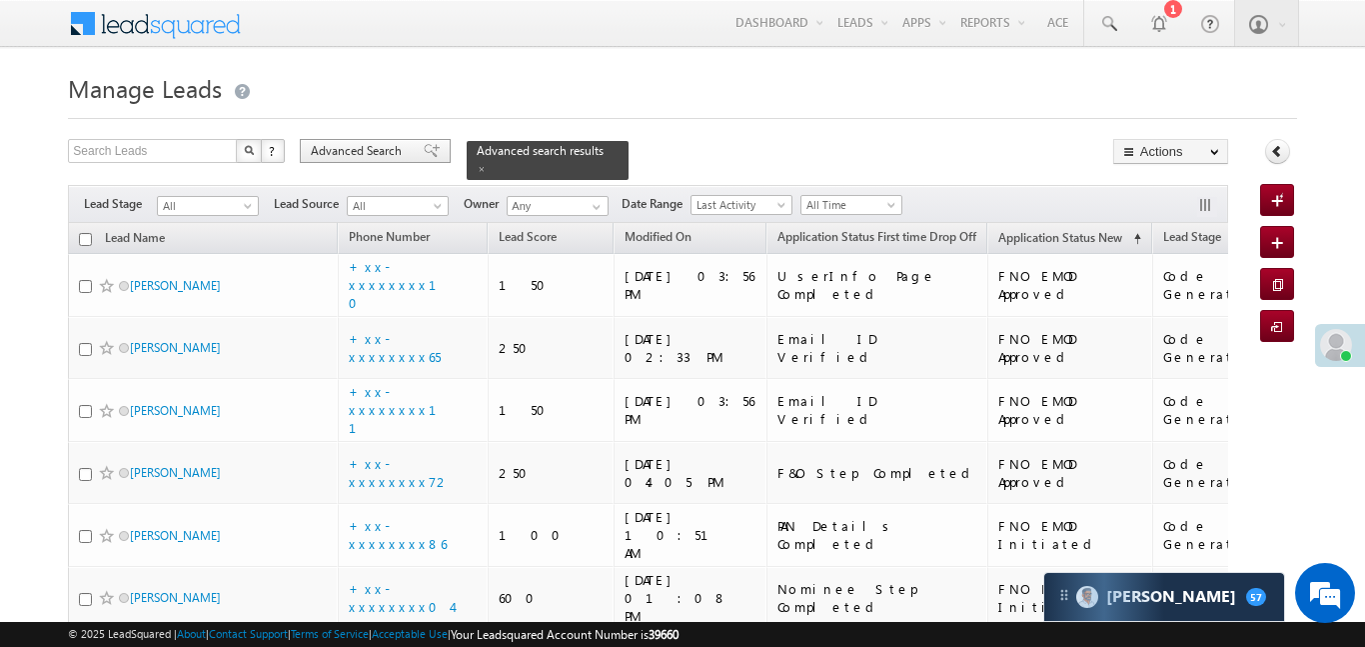
click at [397, 139] on div "Advanced Search" at bounding box center [375, 151] width 151 height 24
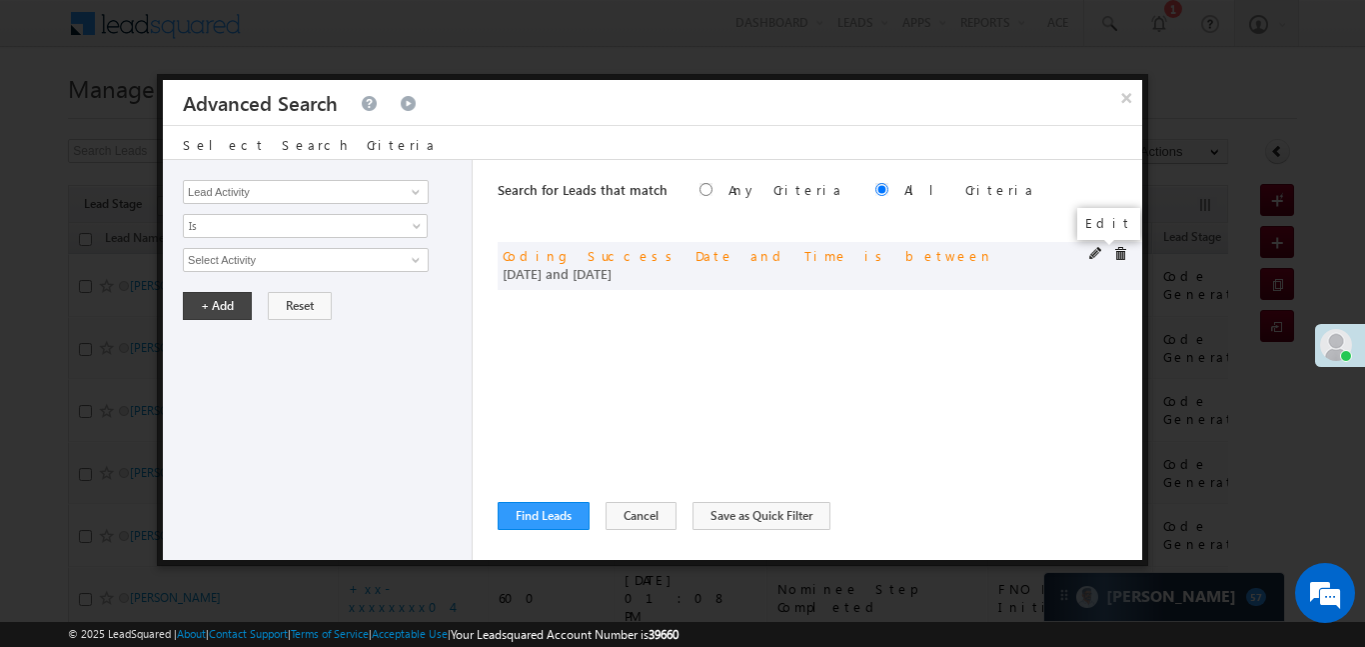
click at [1093, 252] on span at bounding box center [1097, 254] width 14 height 14
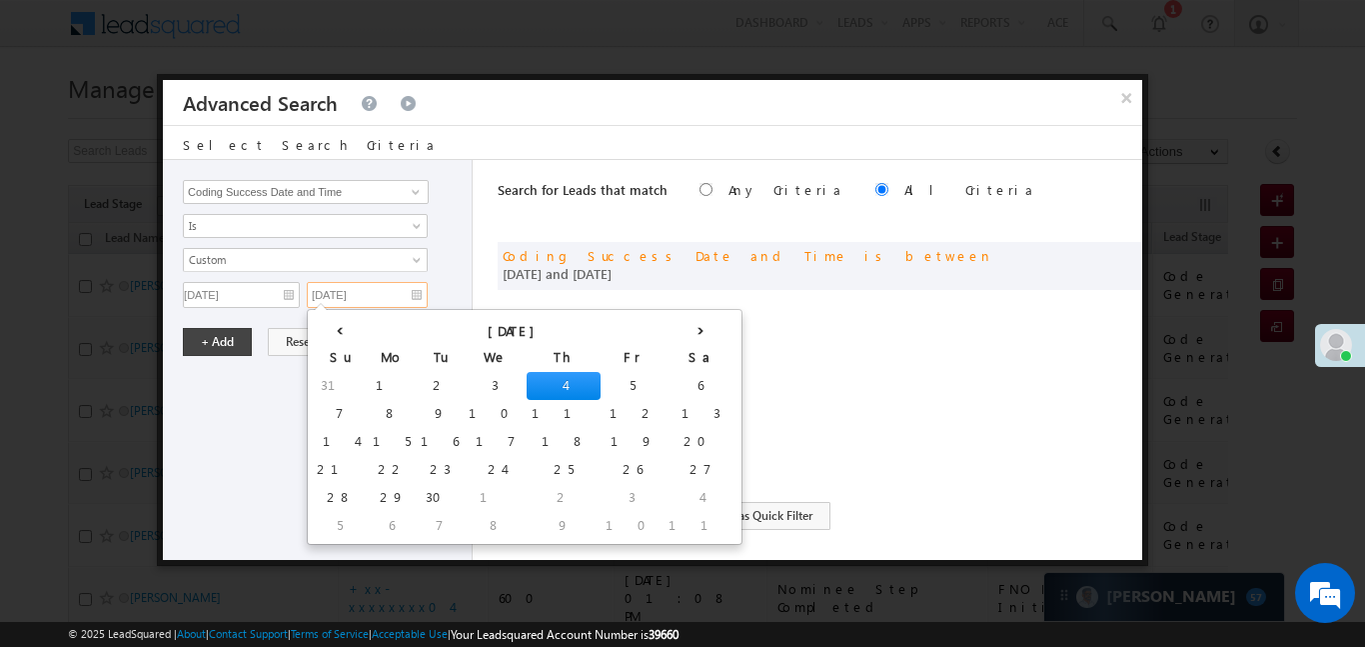
click at [382, 303] on input "04/09/25" at bounding box center [367, 295] width 121 height 26
click at [601, 384] on td "5" at bounding box center [632, 386] width 63 height 28
type input "05/09/25"
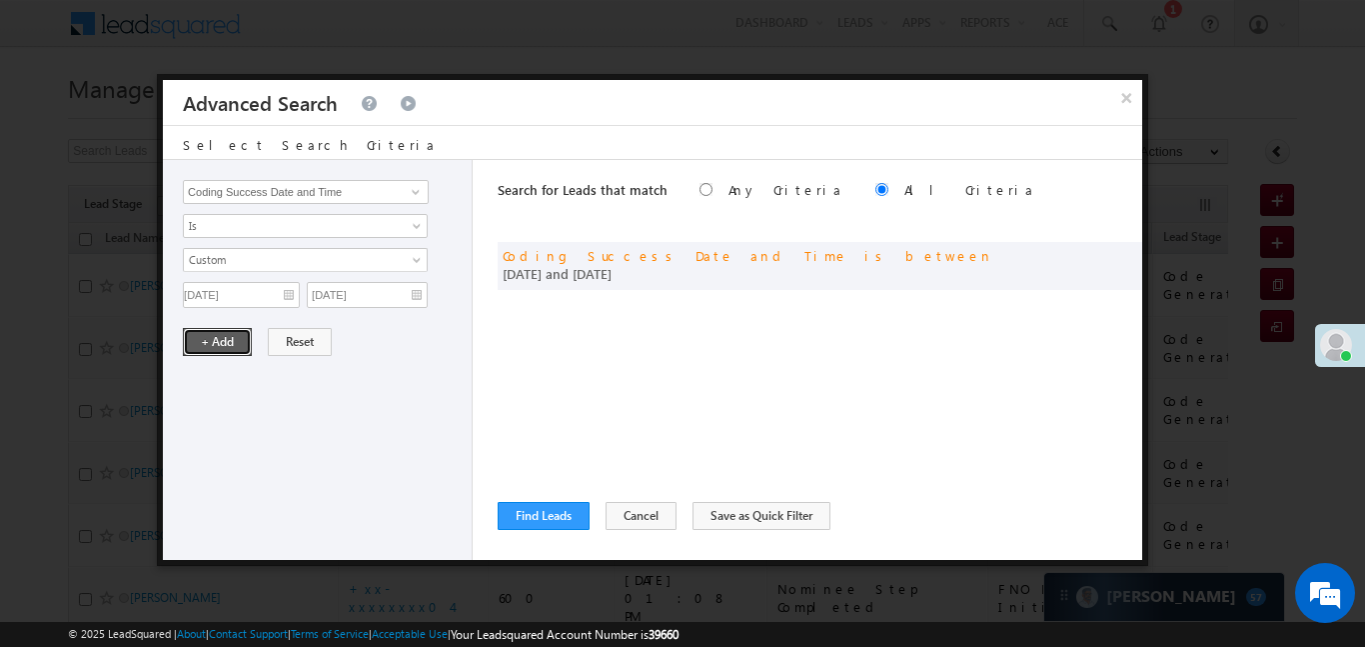
click at [228, 334] on button "+ Add" at bounding box center [217, 342] width 69 height 28
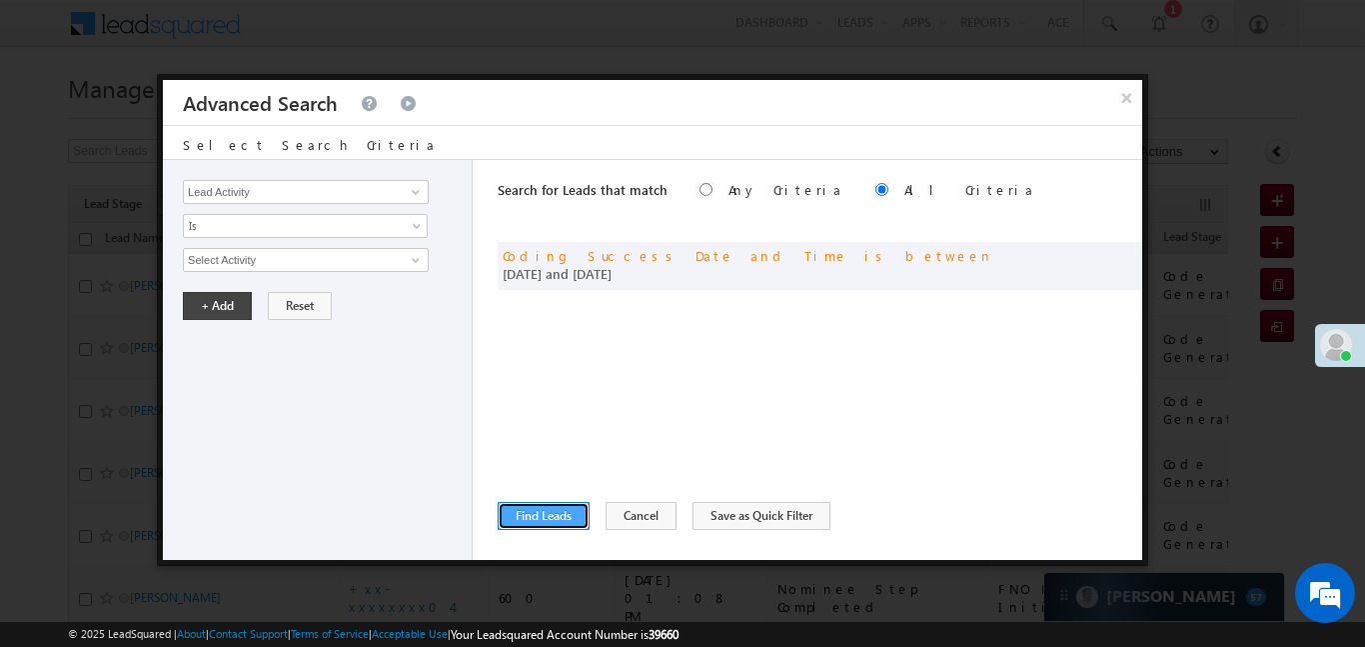
click at [563, 509] on button "Find Leads" at bounding box center [544, 516] width 92 height 28
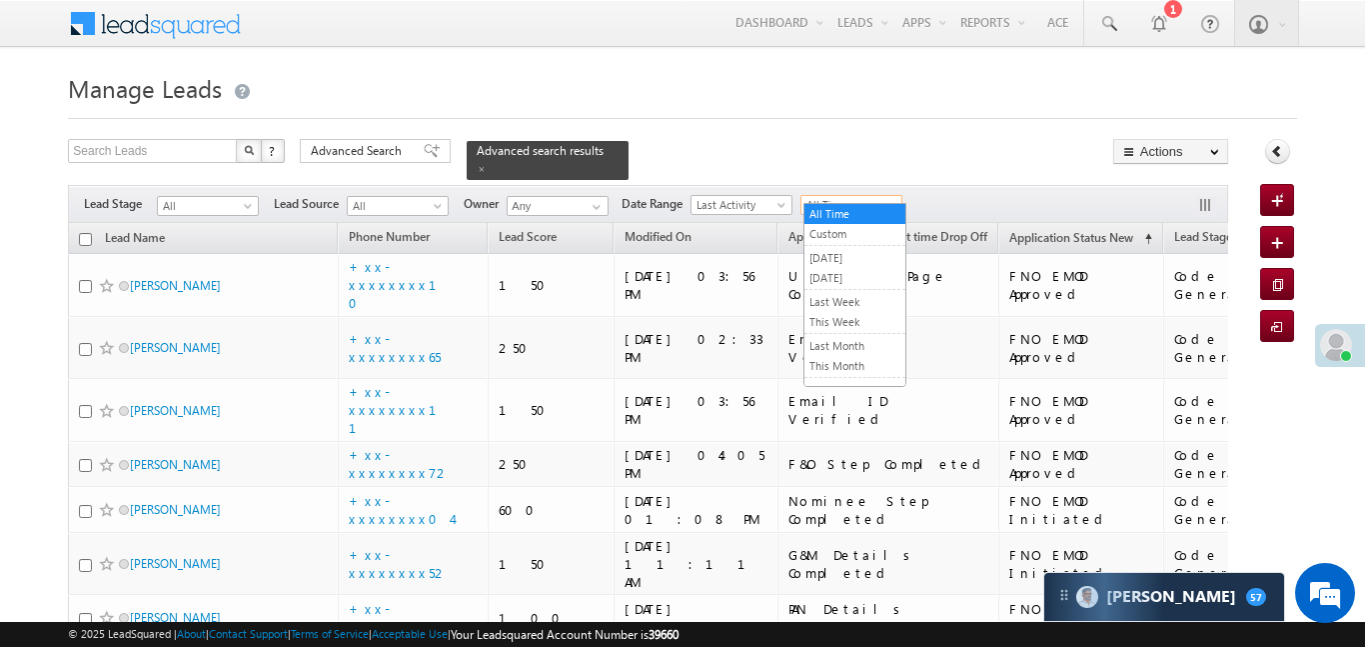
click at [849, 196] on span "All Time" at bounding box center [849, 205] width 95 height 18
click at [852, 276] on link "[DATE]" at bounding box center [855, 278] width 101 height 18
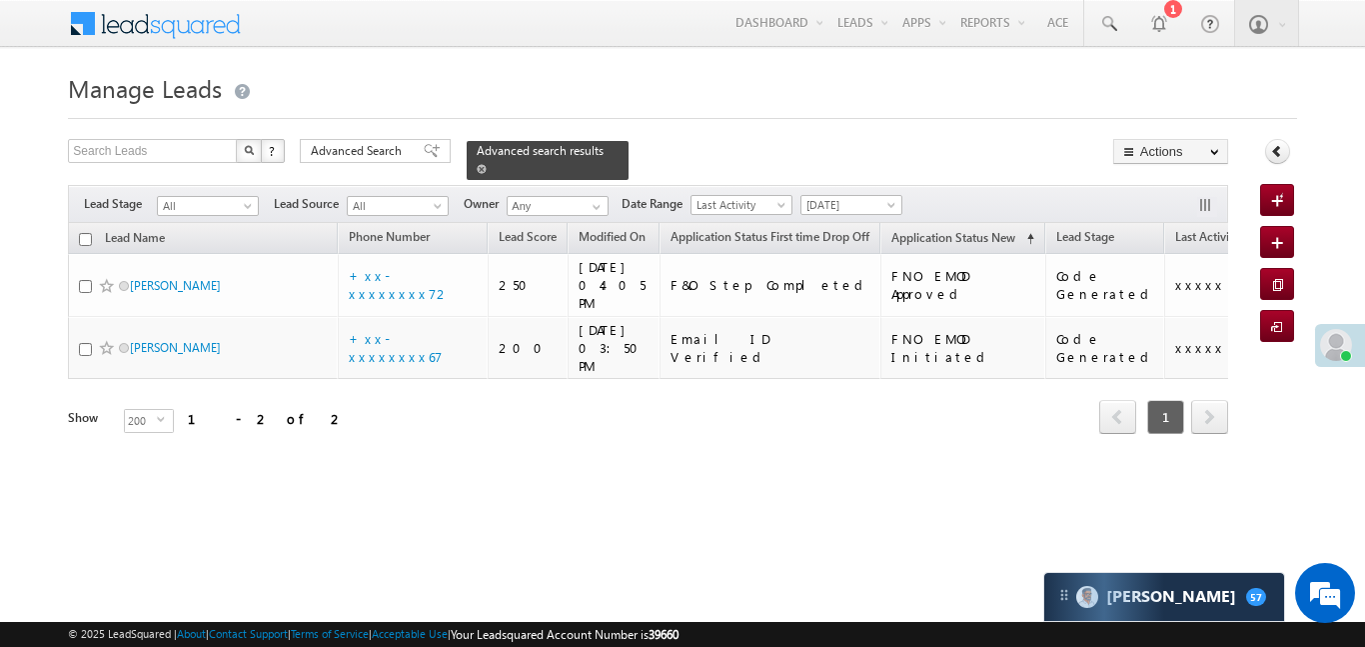
click at [487, 164] on span at bounding box center [482, 169] width 10 height 10
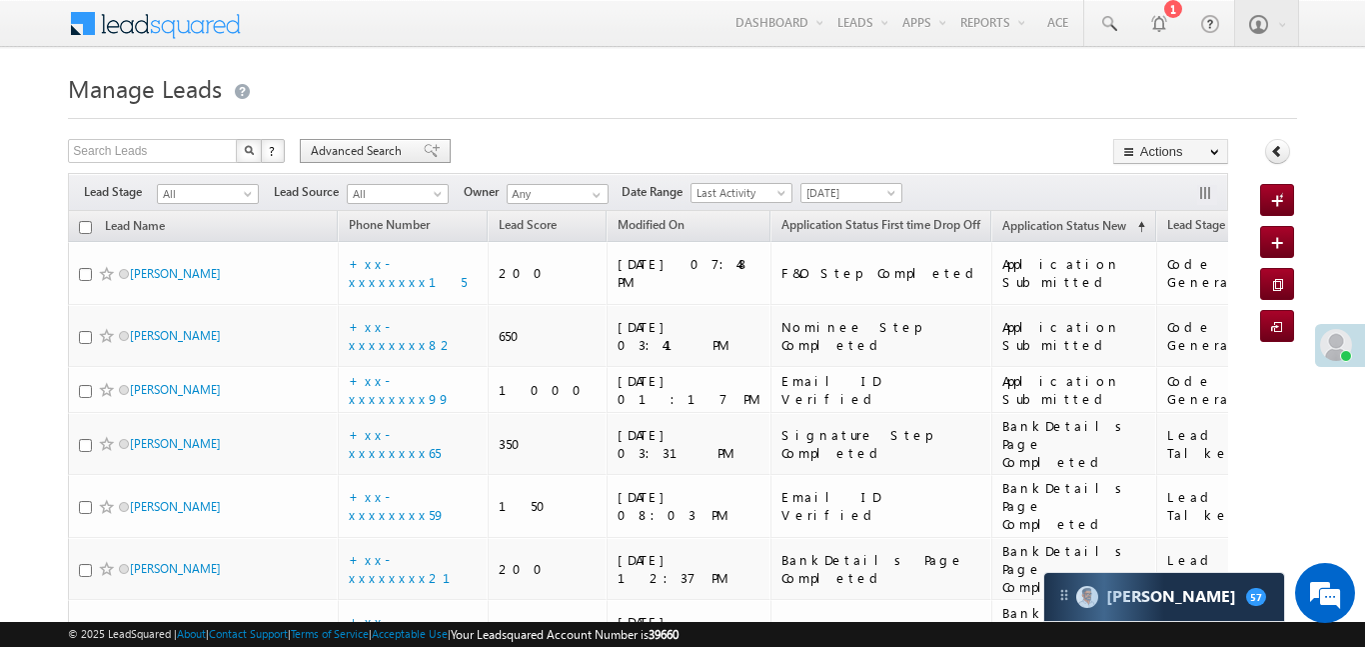
click at [387, 158] on span "Advanced Search" at bounding box center [359, 151] width 97 height 18
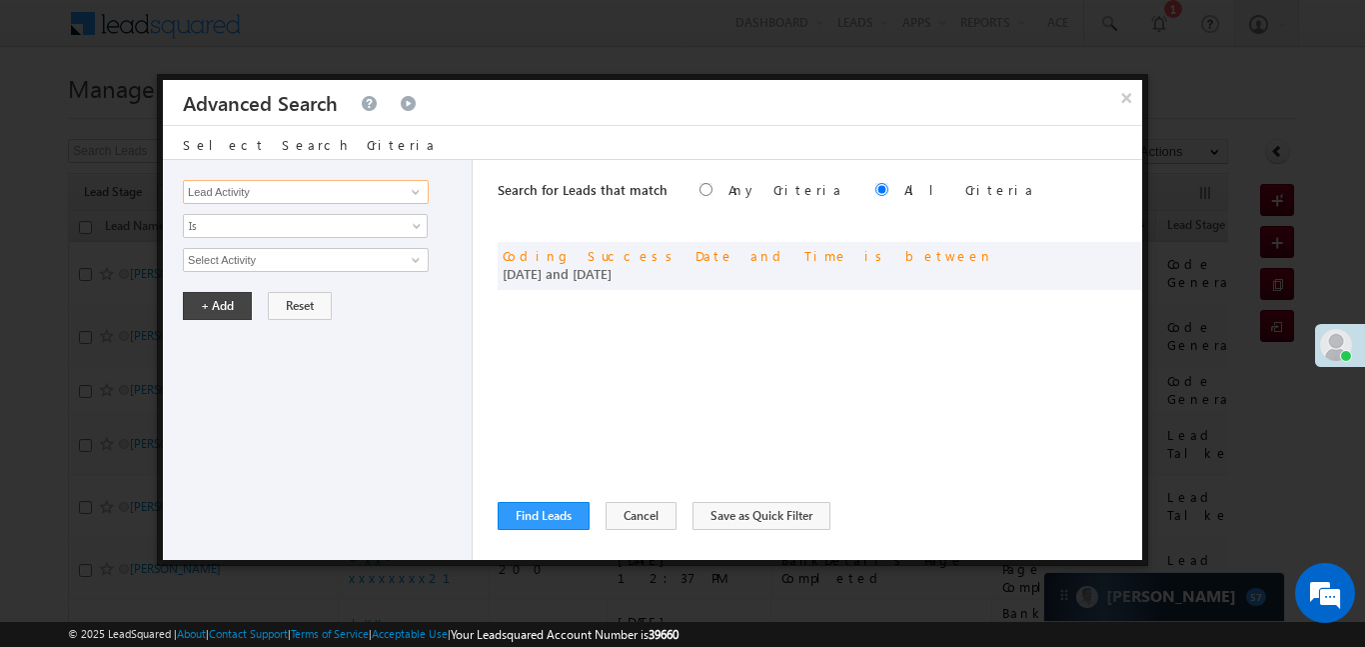
click at [332, 199] on input "Lead Activity" at bounding box center [306, 192] width 246 height 24
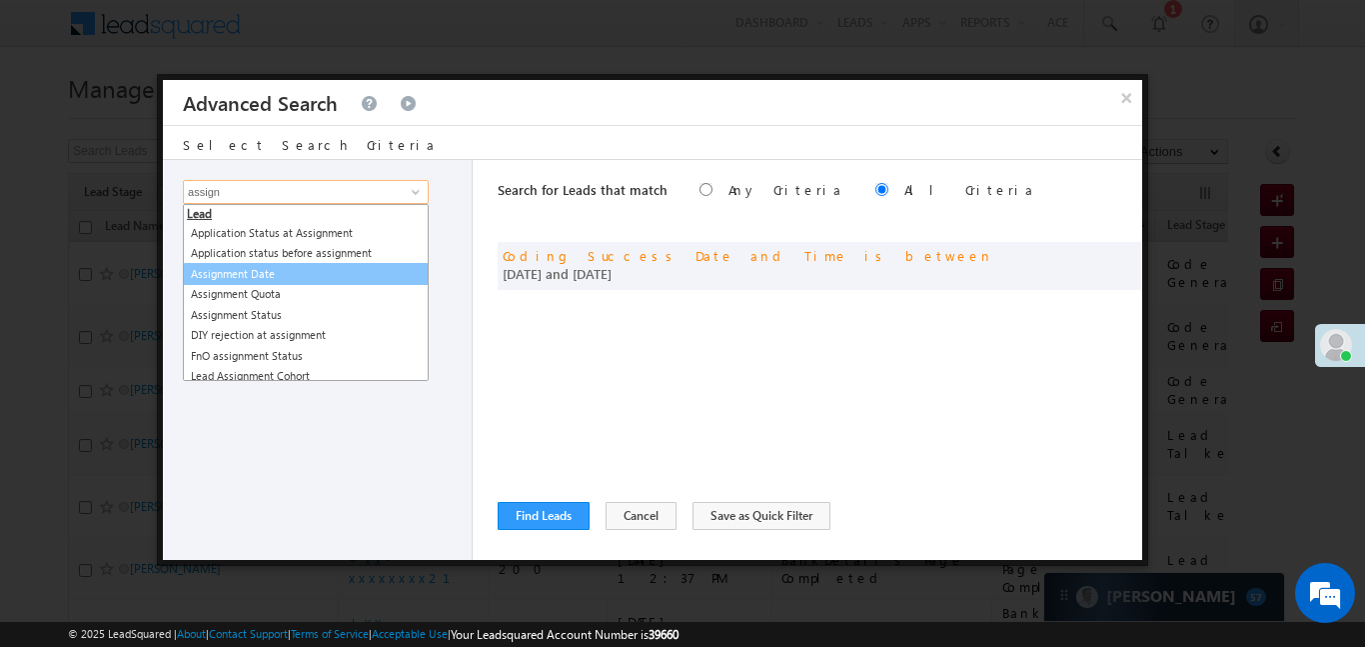
click at [312, 271] on link "Assignment Date" at bounding box center [306, 274] width 246 height 23
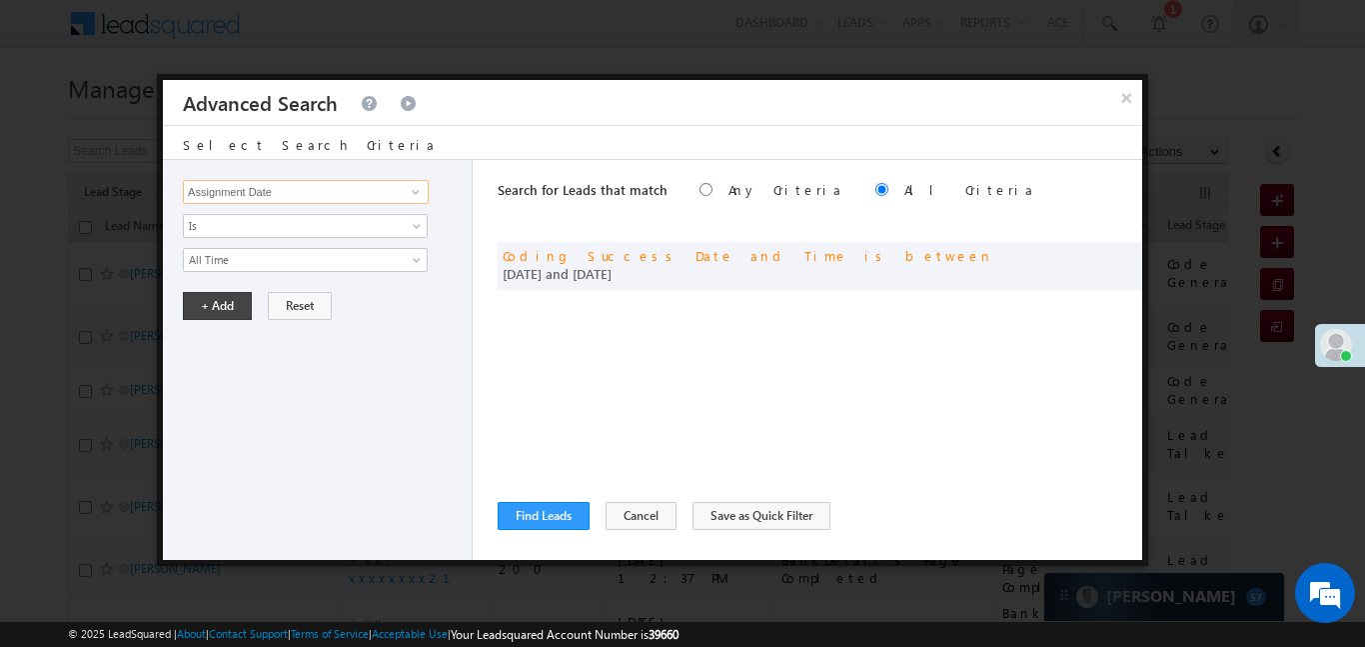
type input "Assignment Date"
click at [267, 274] on div "Lead Activity Task Sales Group Prospect Id WA Last Message Timestamp 4th Day Di…" at bounding box center [318, 360] width 310 height 400
click at [270, 264] on span "All Time" at bounding box center [292, 260] width 217 height 18
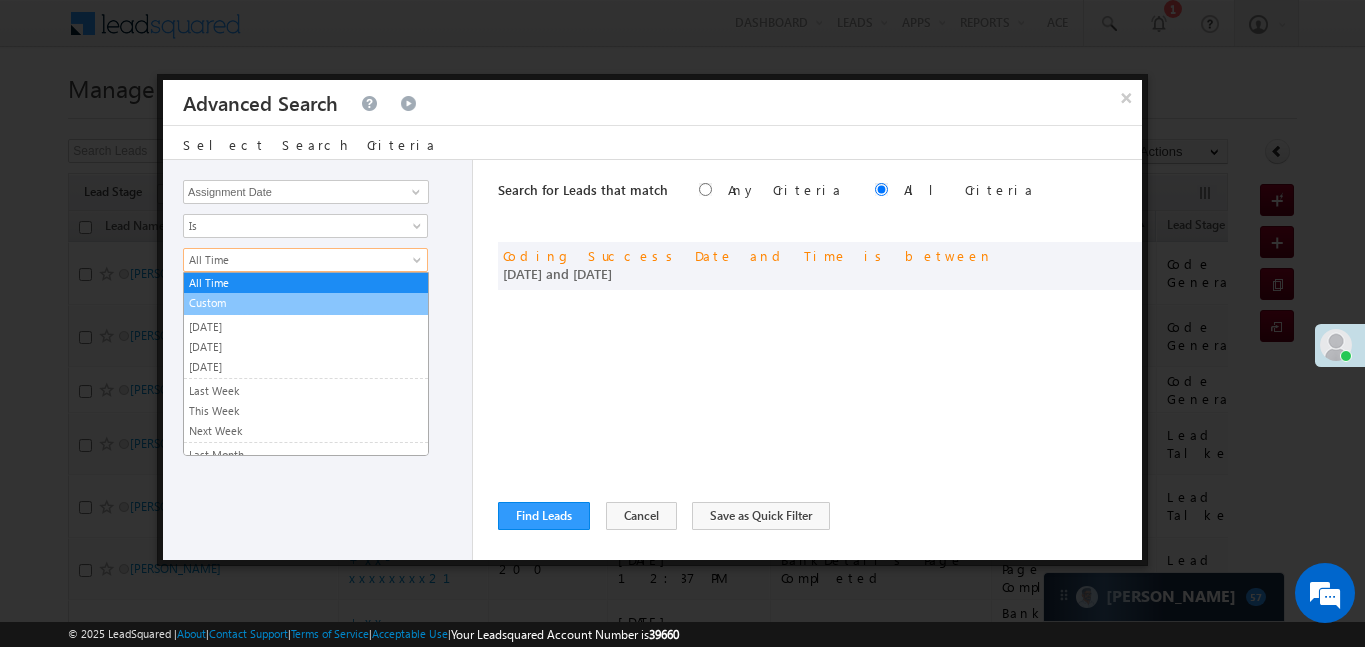
click at [222, 311] on link "Custom" at bounding box center [306, 303] width 244 height 18
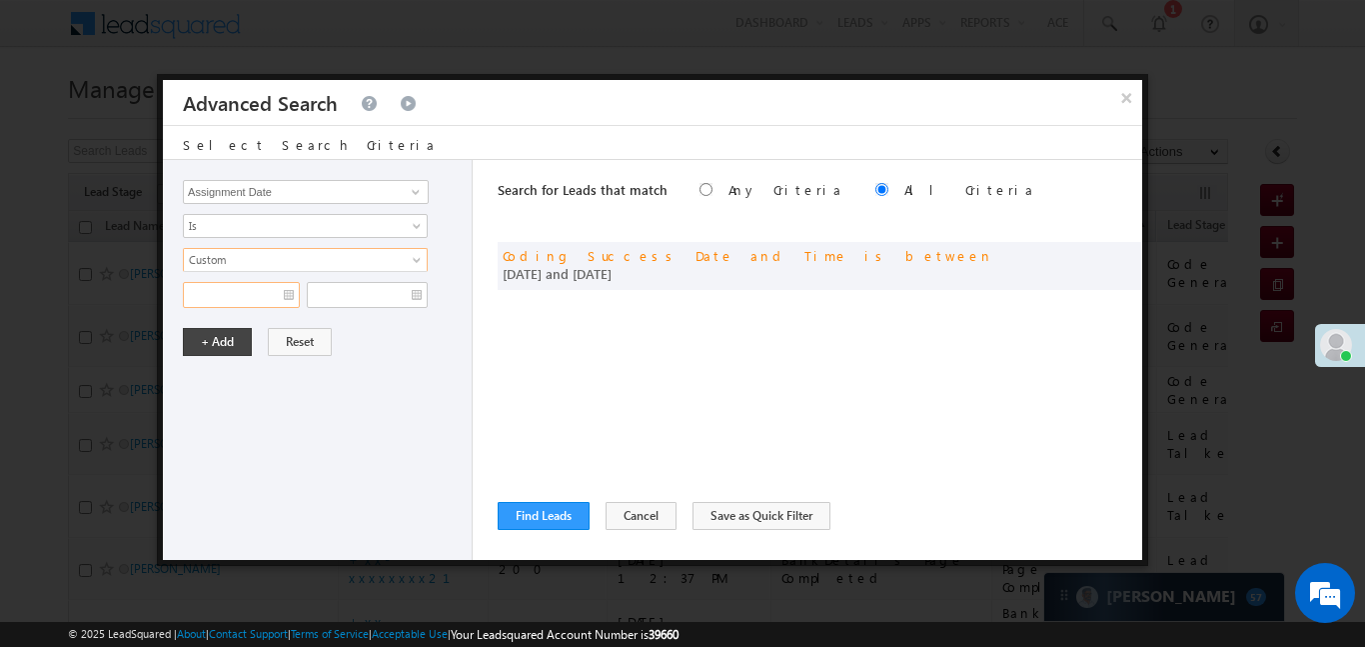
click at [211, 292] on input "text" at bounding box center [241, 295] width 117 height 26
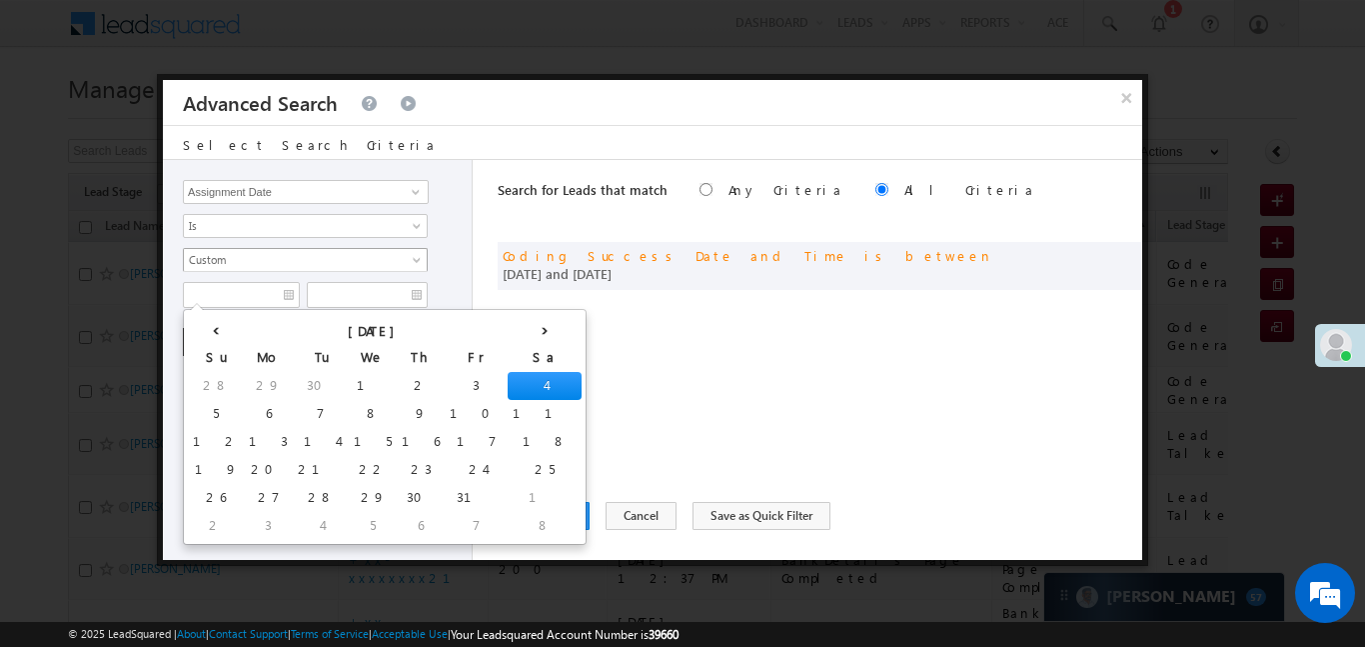
click at [254, 269] on link "Custom" at bounding box center [305, 260] width 245 height 24
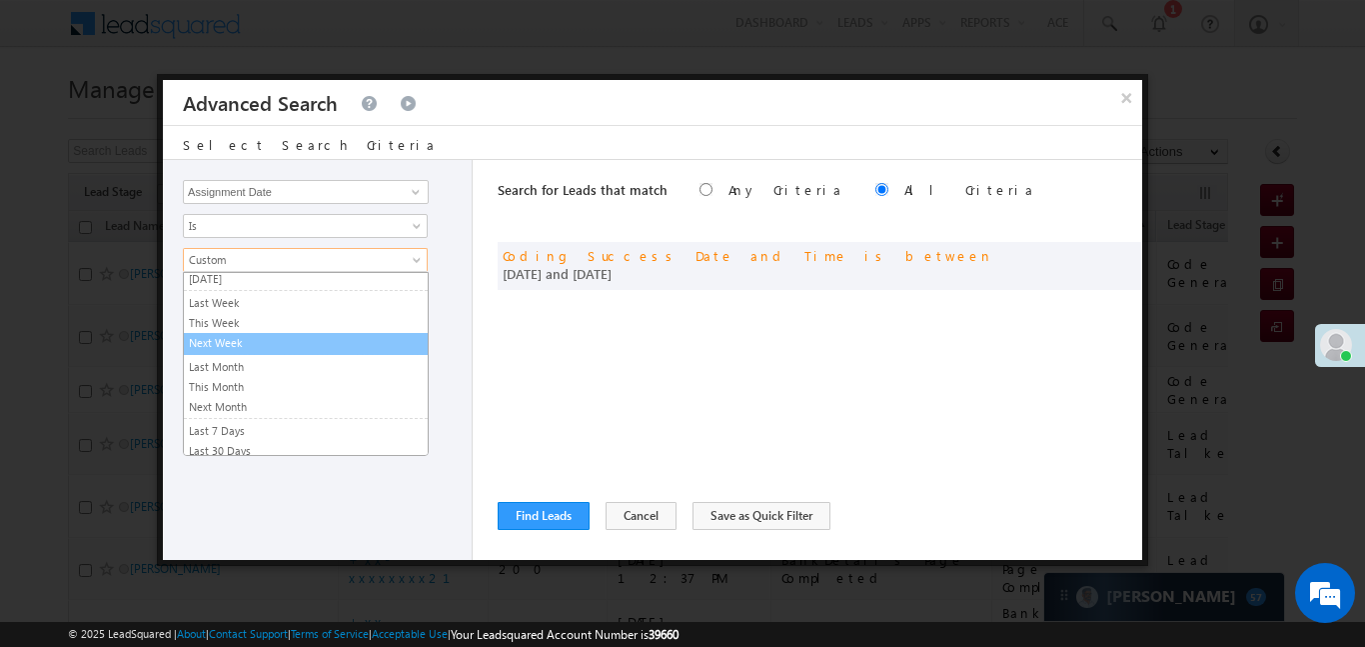
scroll to position [98, 0]
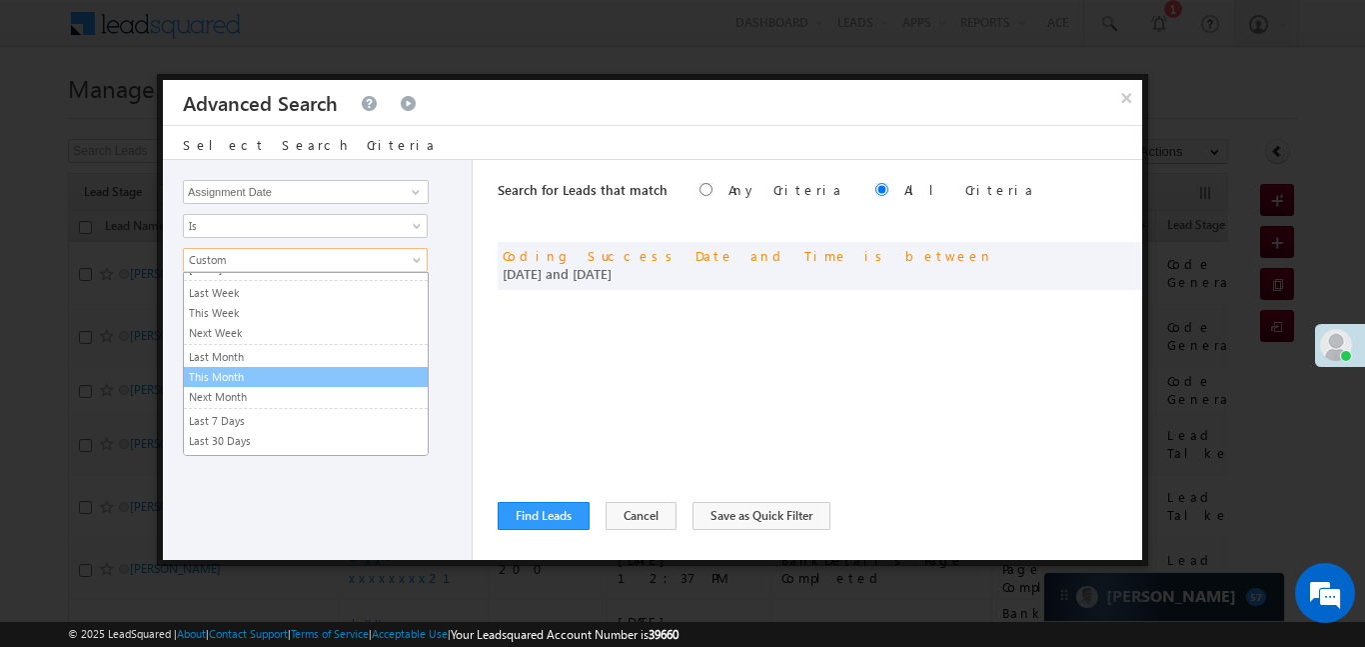
click at [244, 368] on link "This Month" at bounding box center [306, 377] width 244 height 18
click at [216, 328] on button "+ Add" at bounding box center [217, 342] width 69 height 28
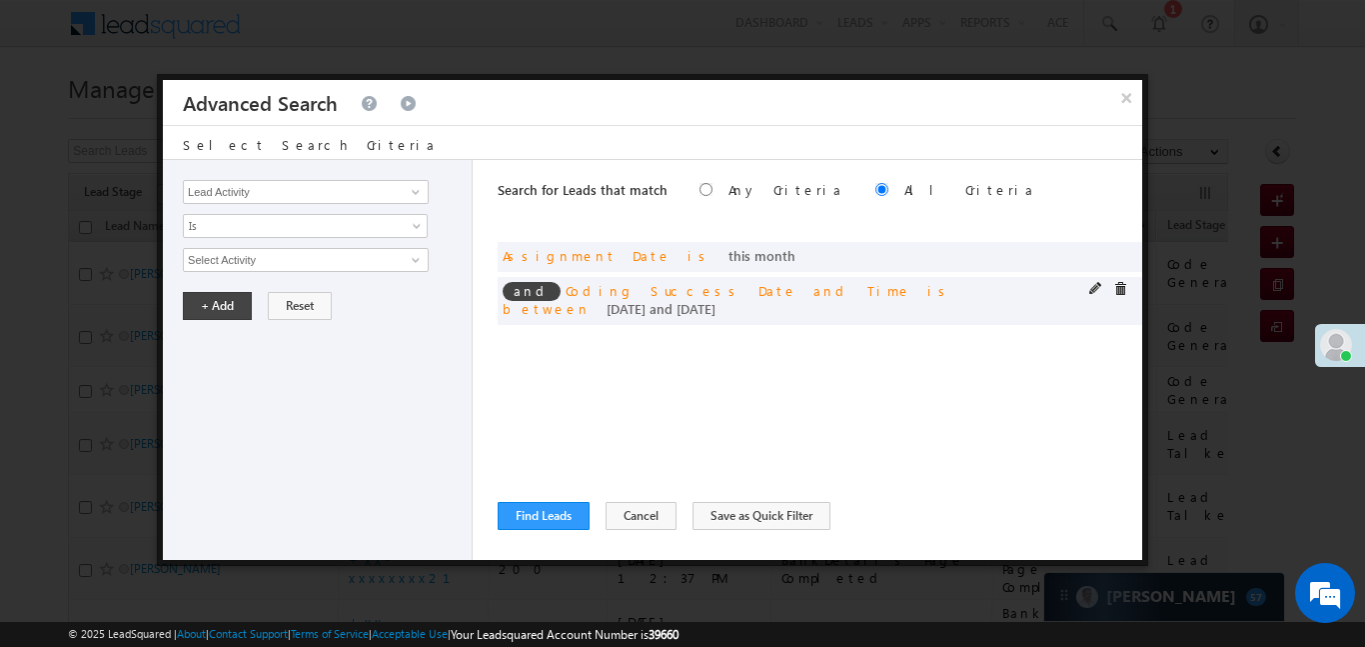
click at [1113, 288] on span at bounding box center [1120, 289] width 14 height 14
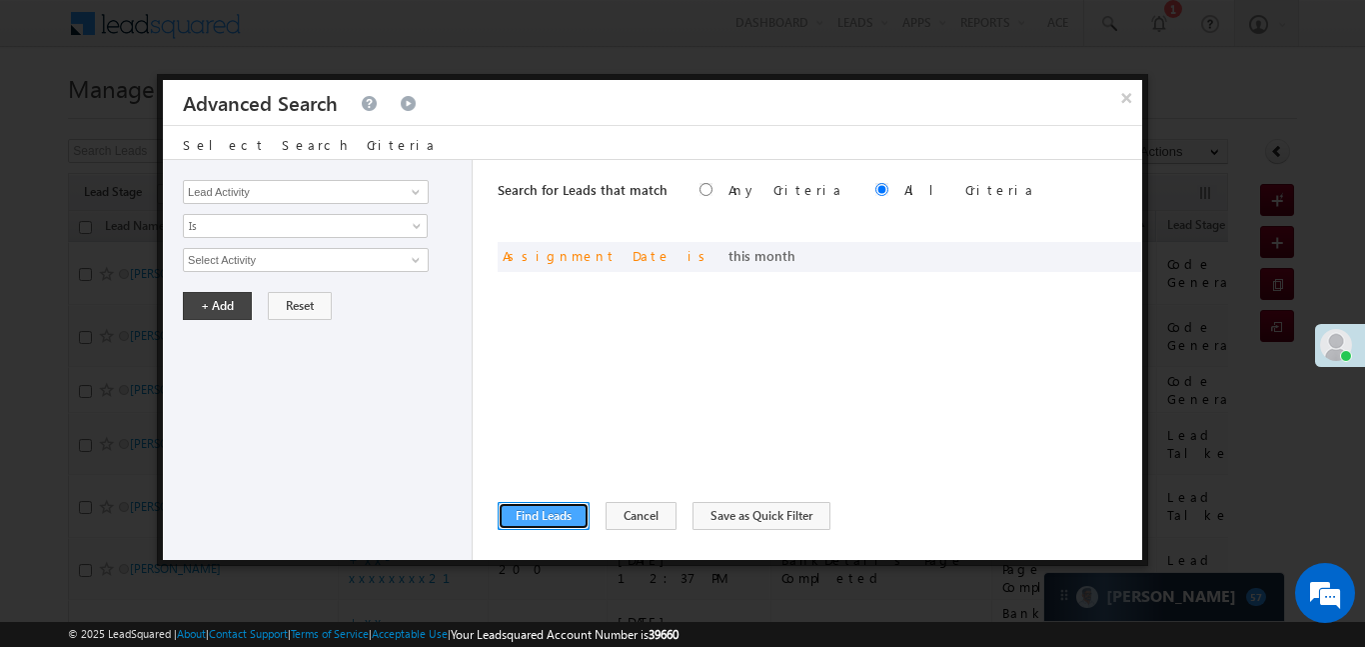
click at [537, 507] on button "Find Leads" at bounding box center [544, 516] width 92 height 28
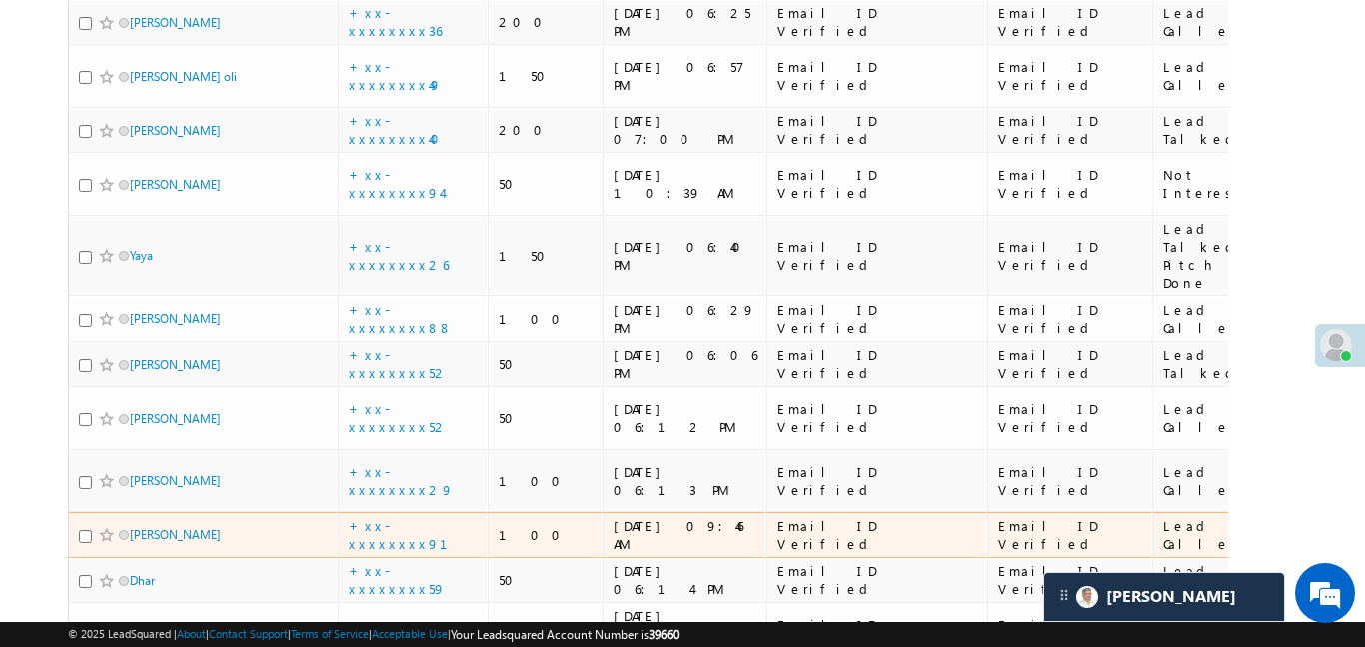
scroll to position [290, 0]
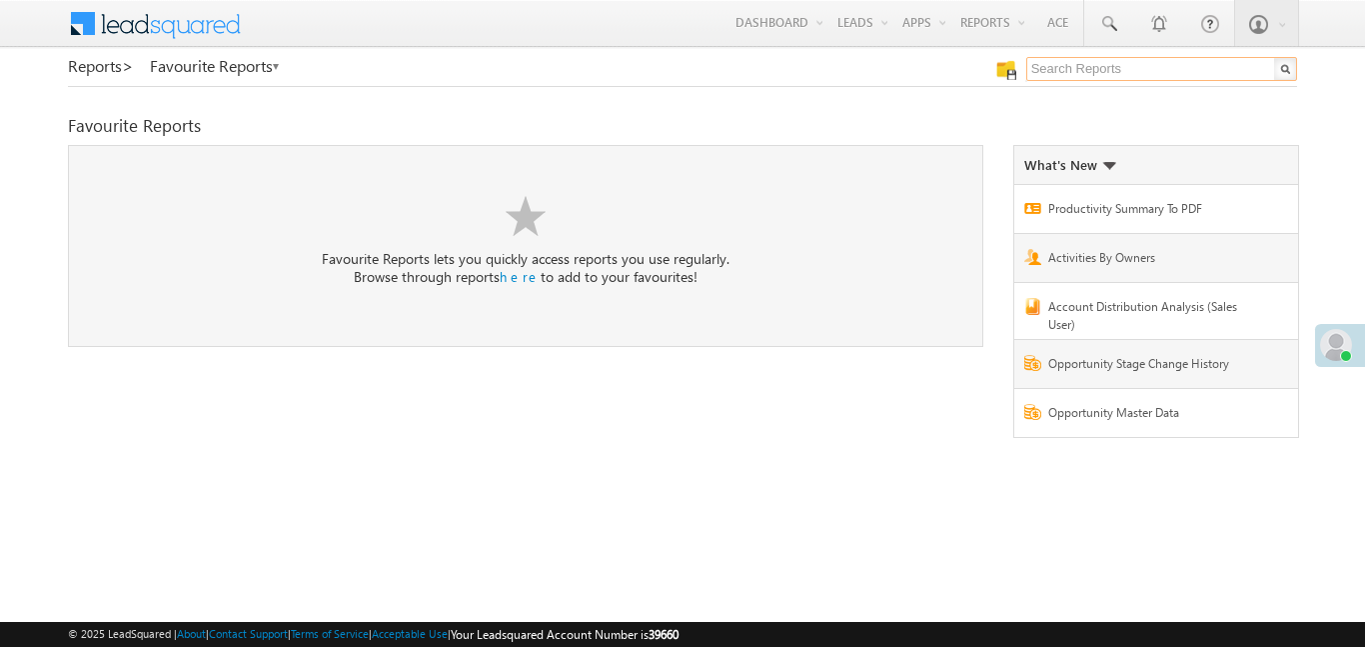
click at [1077, 73] on input "text" at bounding box center [1162, 69] width 271 height 24
type input "e"
type input "me to others"
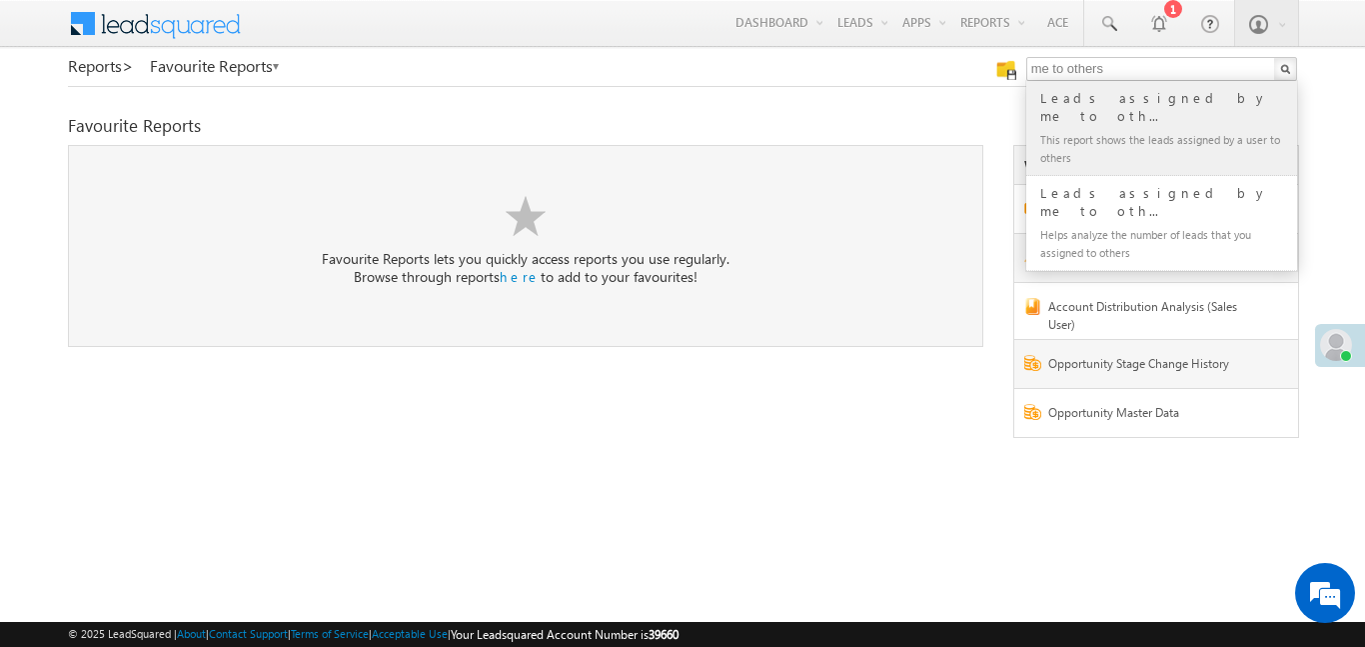
click at [1100, 127] on div "This report shows the leads assigned by a user to others" at bounding box center [1171, 148] width 268 height 42
click at [1100, 126] on div "Favourite Reports" at bounding box center [682, 126] width 1228 height 18
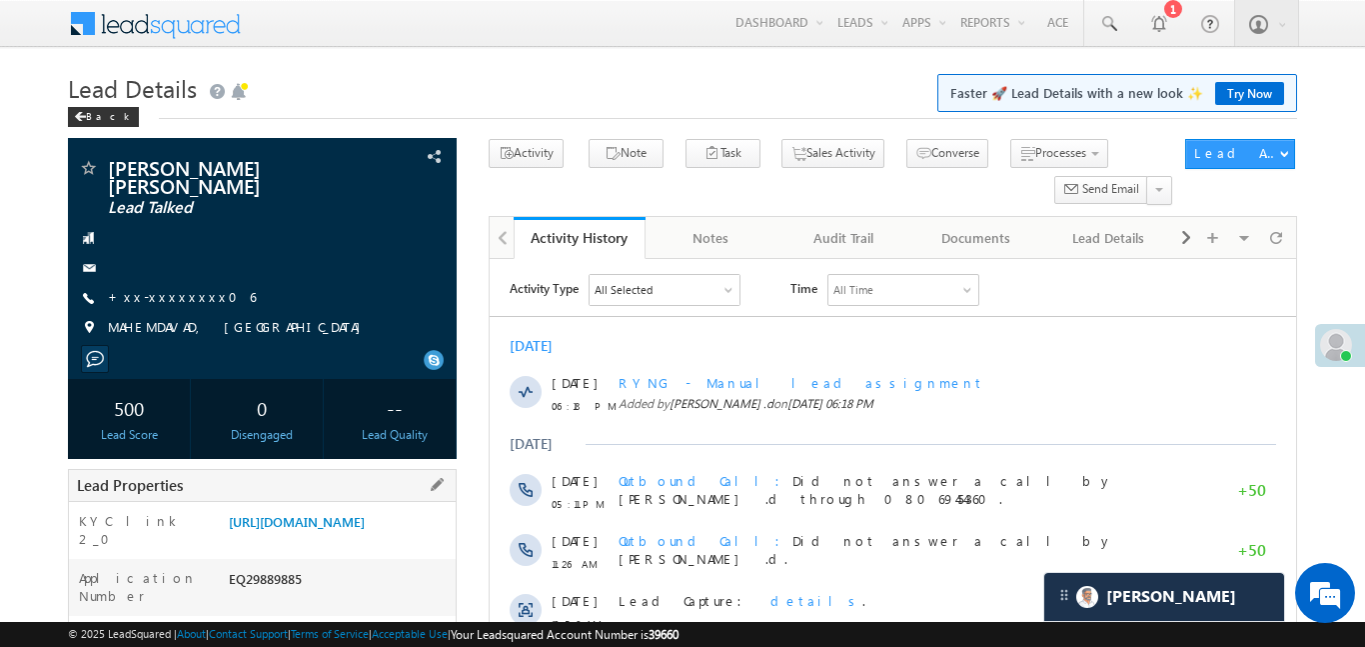
click at [382, 507] on div "KYC link 2_0 [URL][DOMAIN_NAME]" at bounding box center [262, 530] width 387 height 57
click at [365, 530] on link "[URL][DOMAIN_NAME]" at bounding box center [297, 521] width 136 height 17
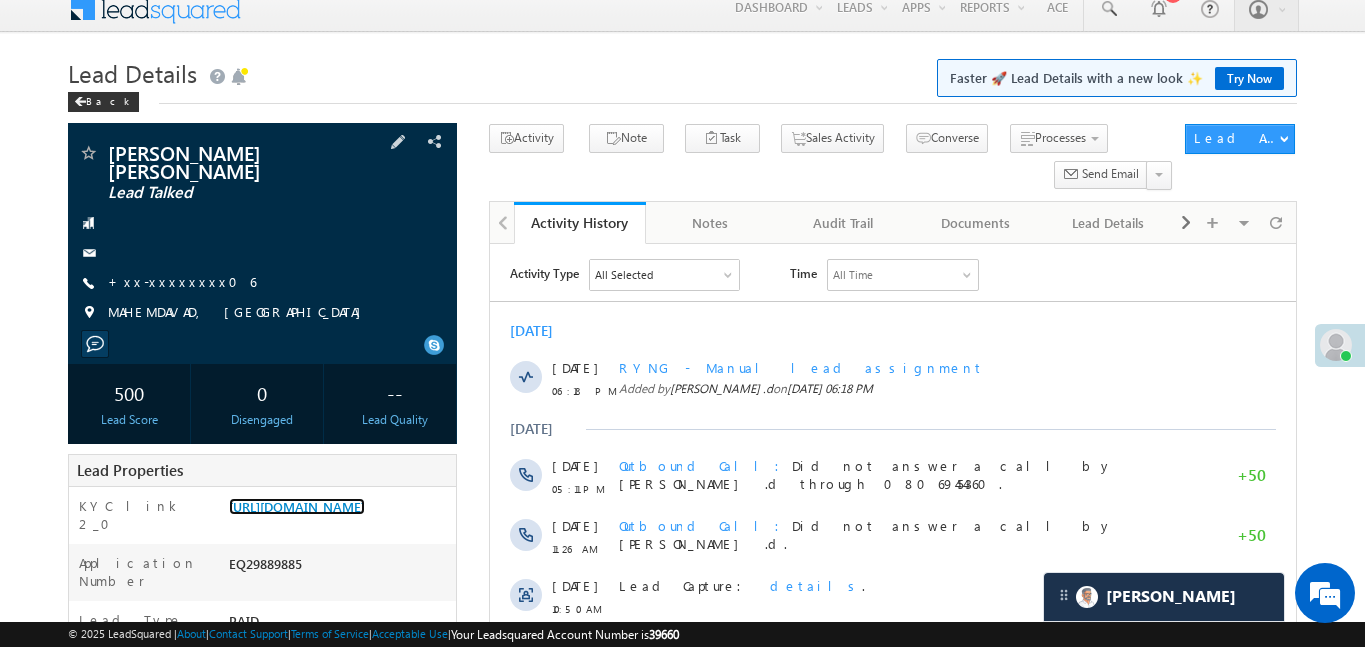
scroll to position [81, 0]
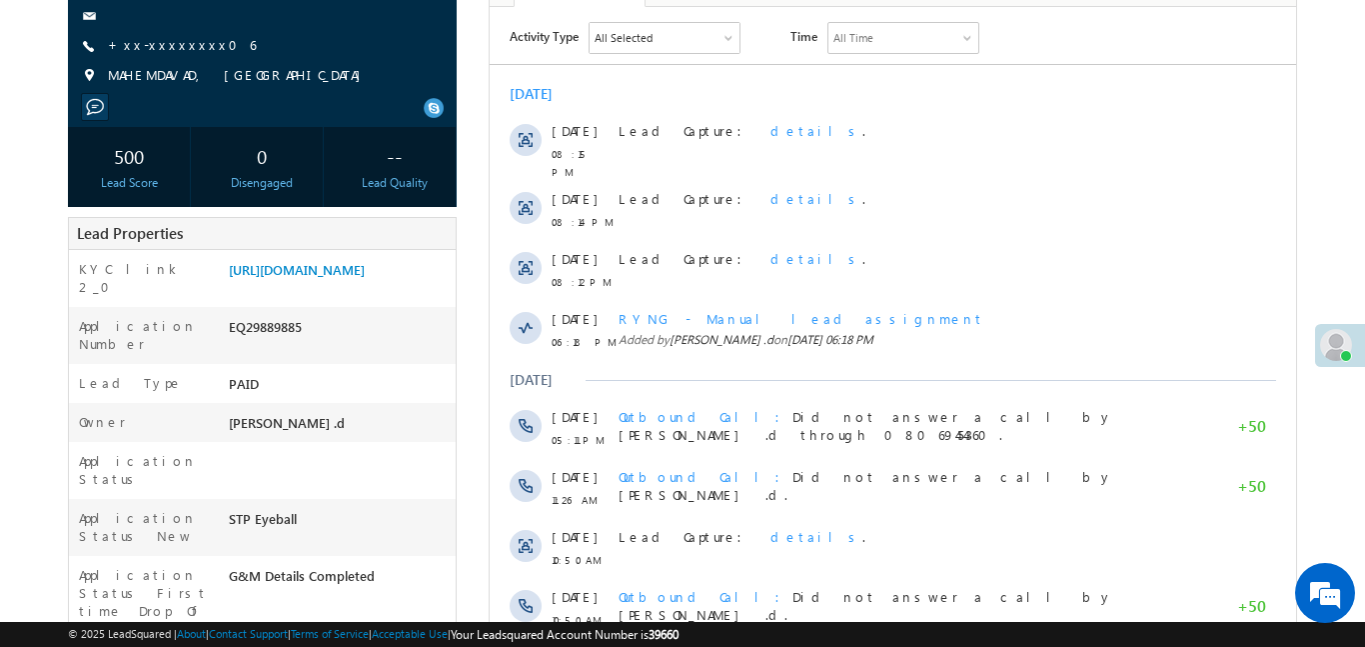
scroll to position [253, 0]
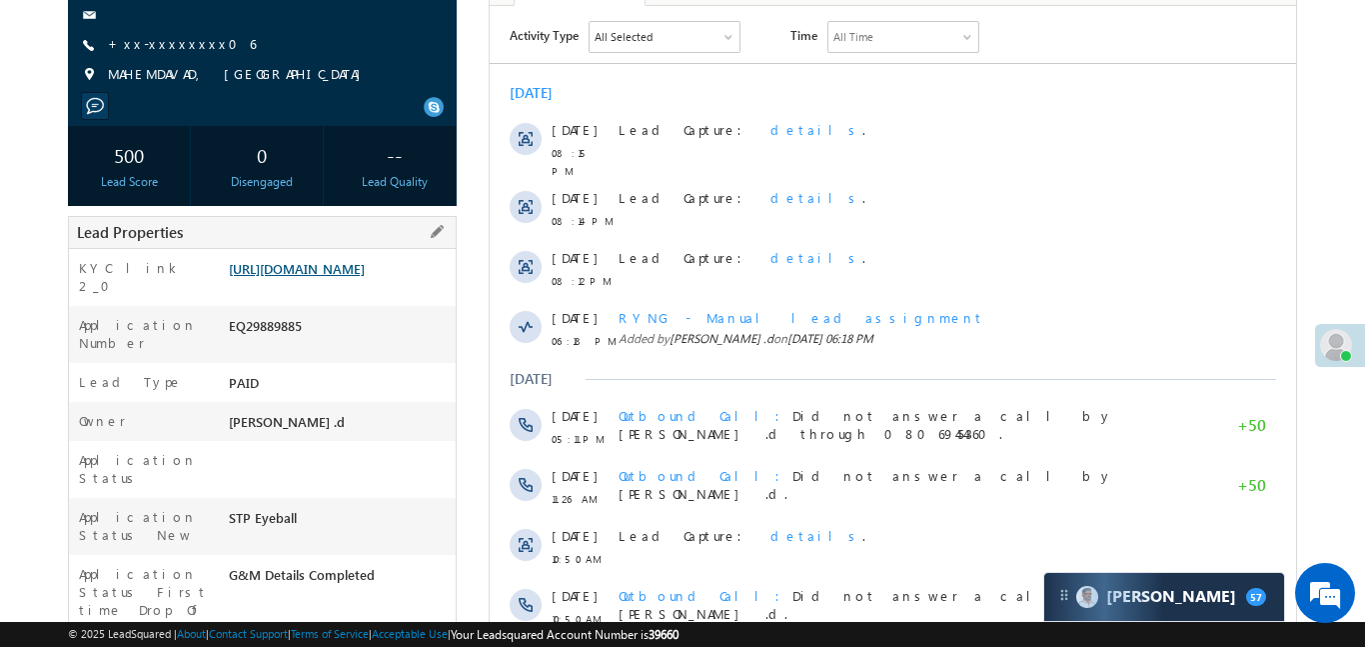
click at [365, 277] on link "[URL][DOMAIN_NAME]" at bounding box center [297, 268] width 136 height 17
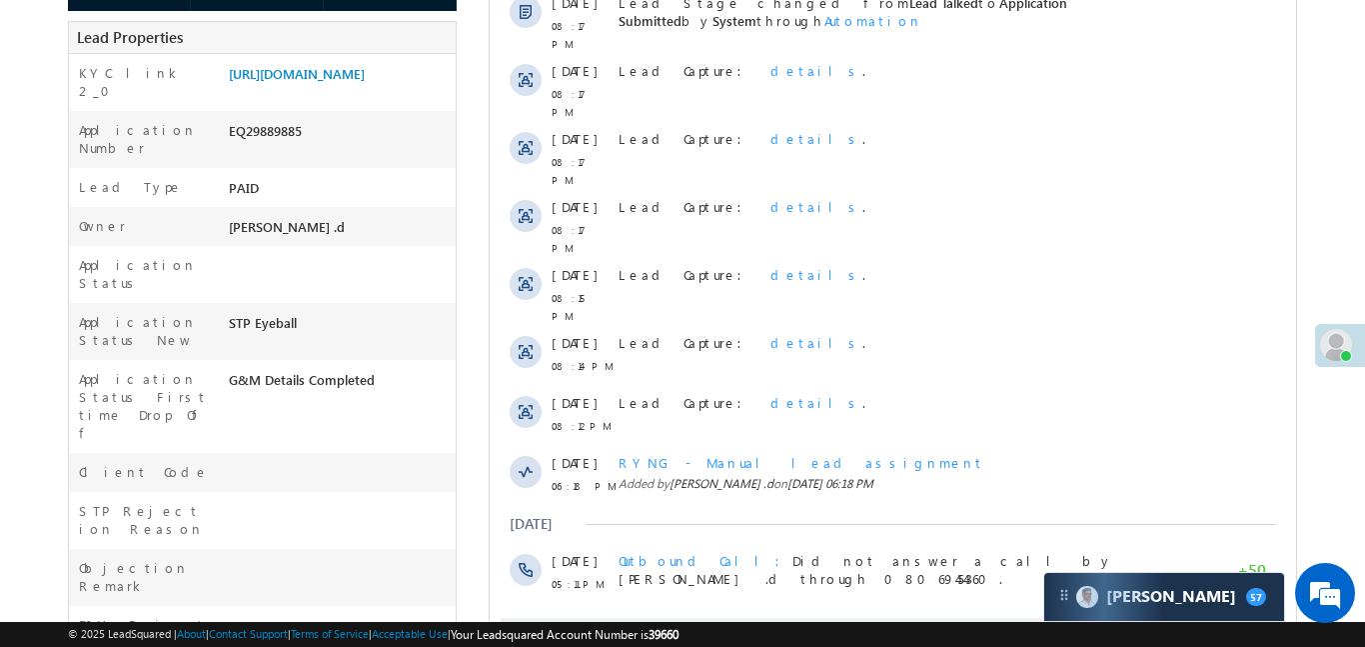
scroll to position [31, 0]
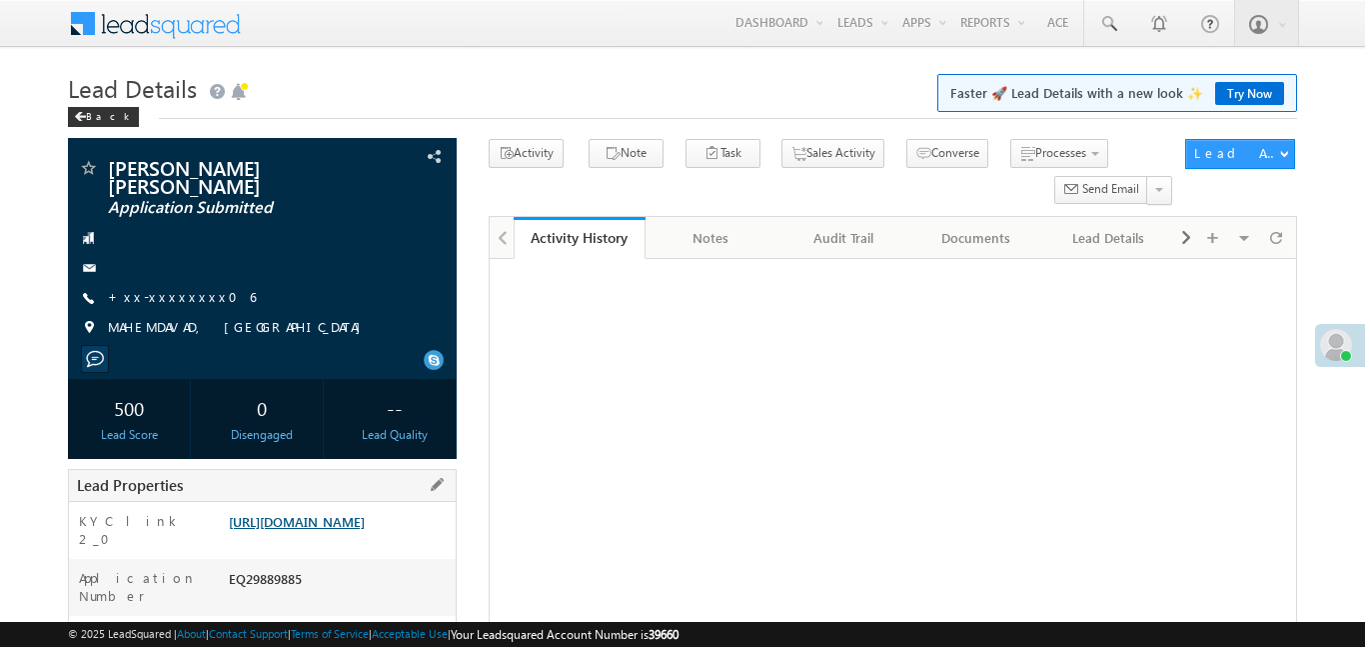
scroll to position [401, 0]
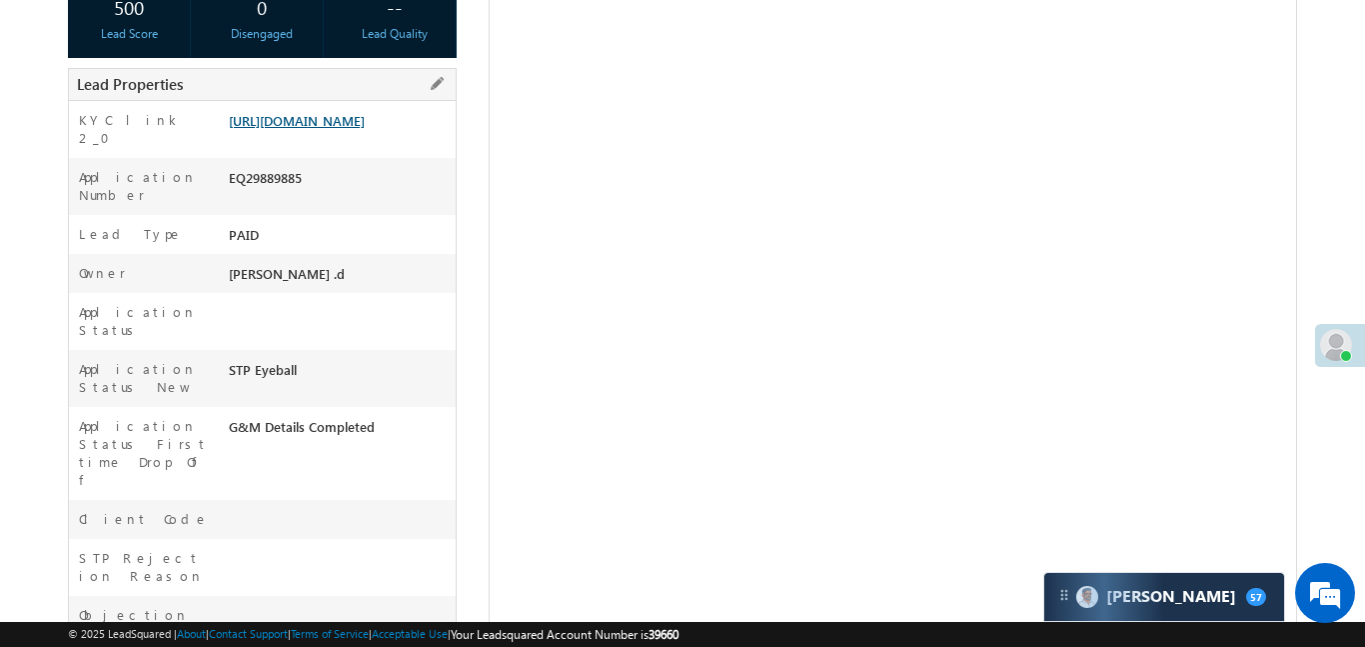
click at [365, 129] on link "[URL][DOMAIN_NAME]" at bounding box center [297, 120] width 136 height 17
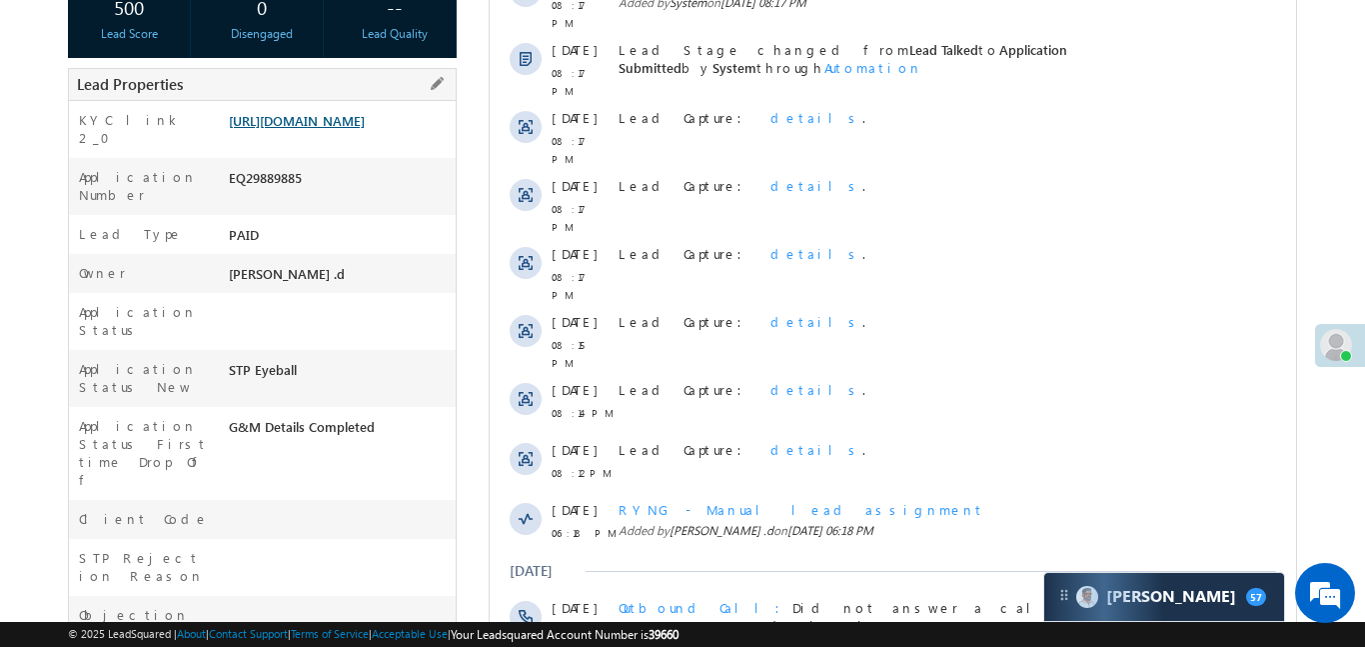
scroll to position [0, 0]
